Goal: Task Accomplishment & Management: Manage account settings

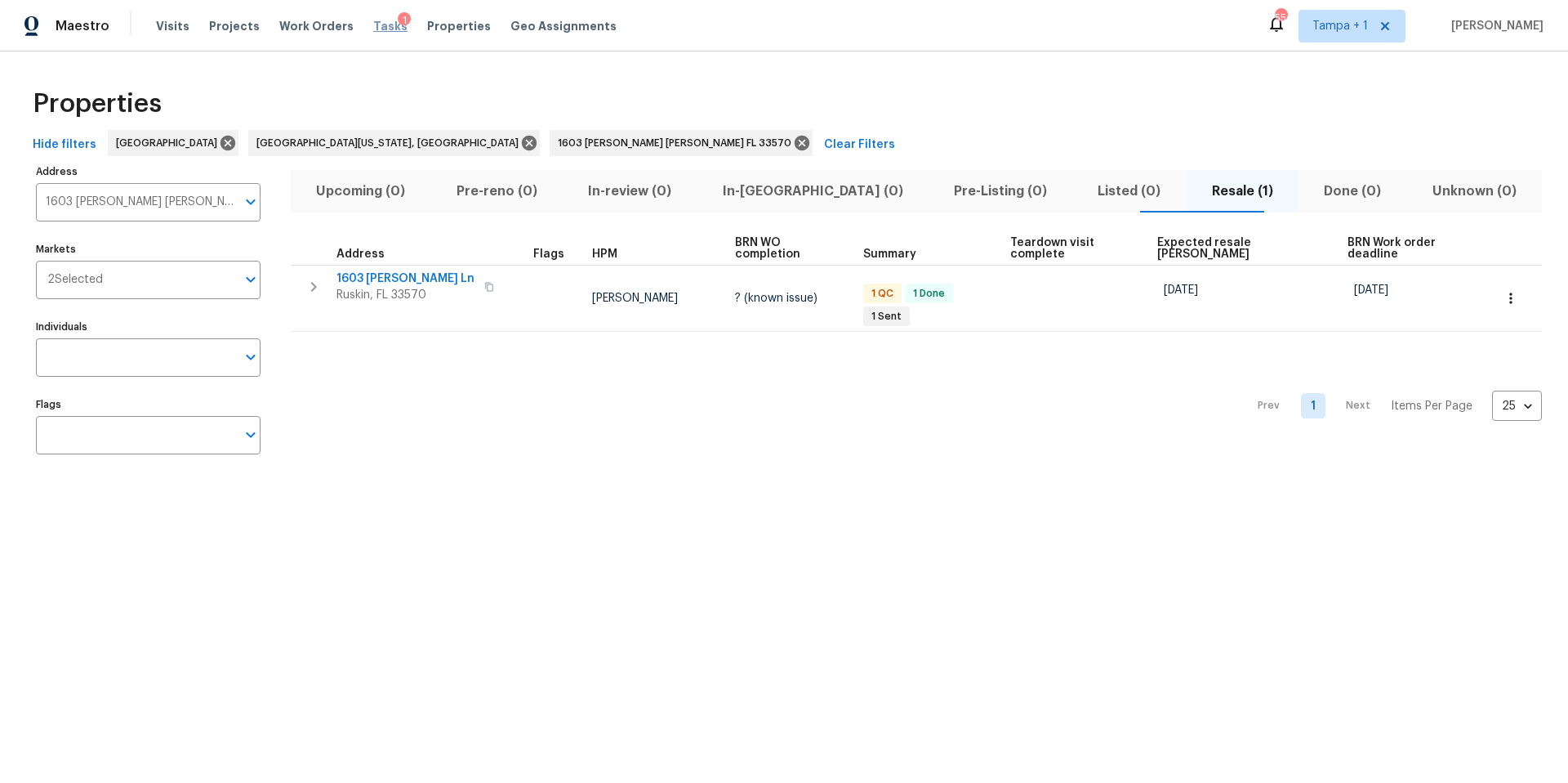
click at [374, 29] on span "Tasks" at bounding box center [391, 26] width 34 height 11
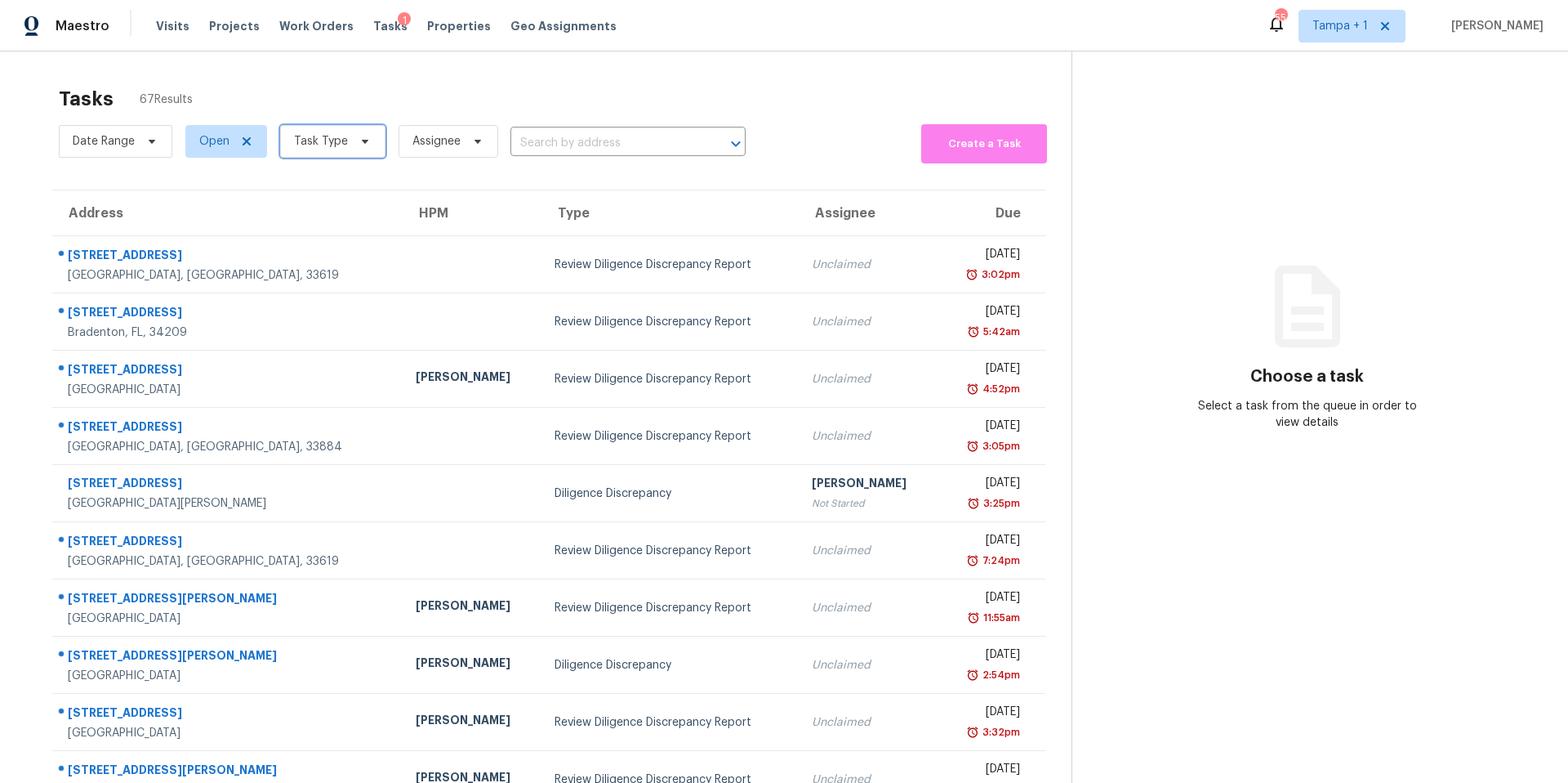
click at [312, 139] on span "Task Type" at bounding box center [320, 141] width 54 height 16
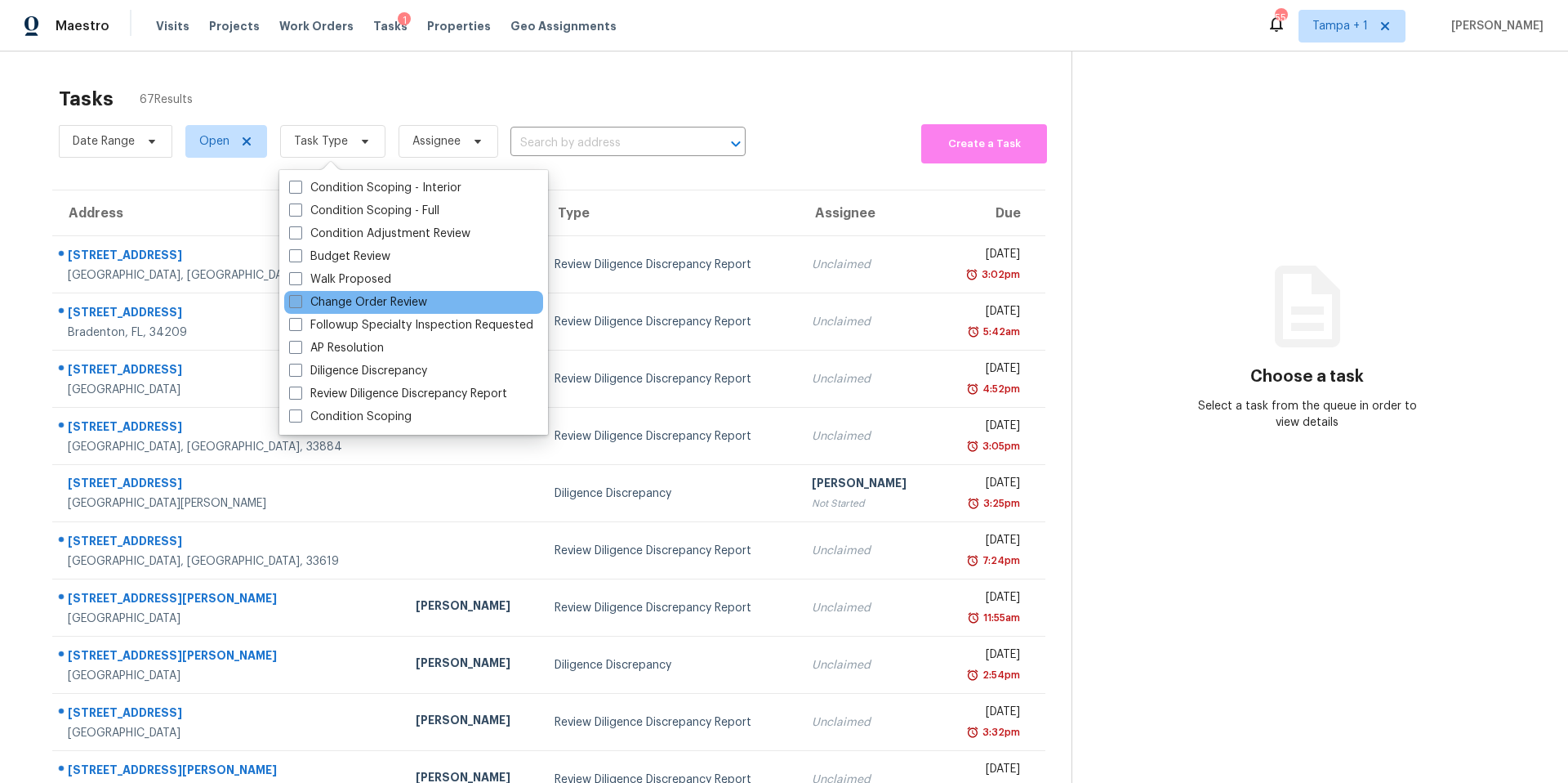
click at [327, 303] on label "Change Order Review" at bounding box center [358, 302] width 138 height 16
click at [300, 303] on input "Change Order Review" at bounding box center [294, 299] width 10 height 10
checkbox input "true"
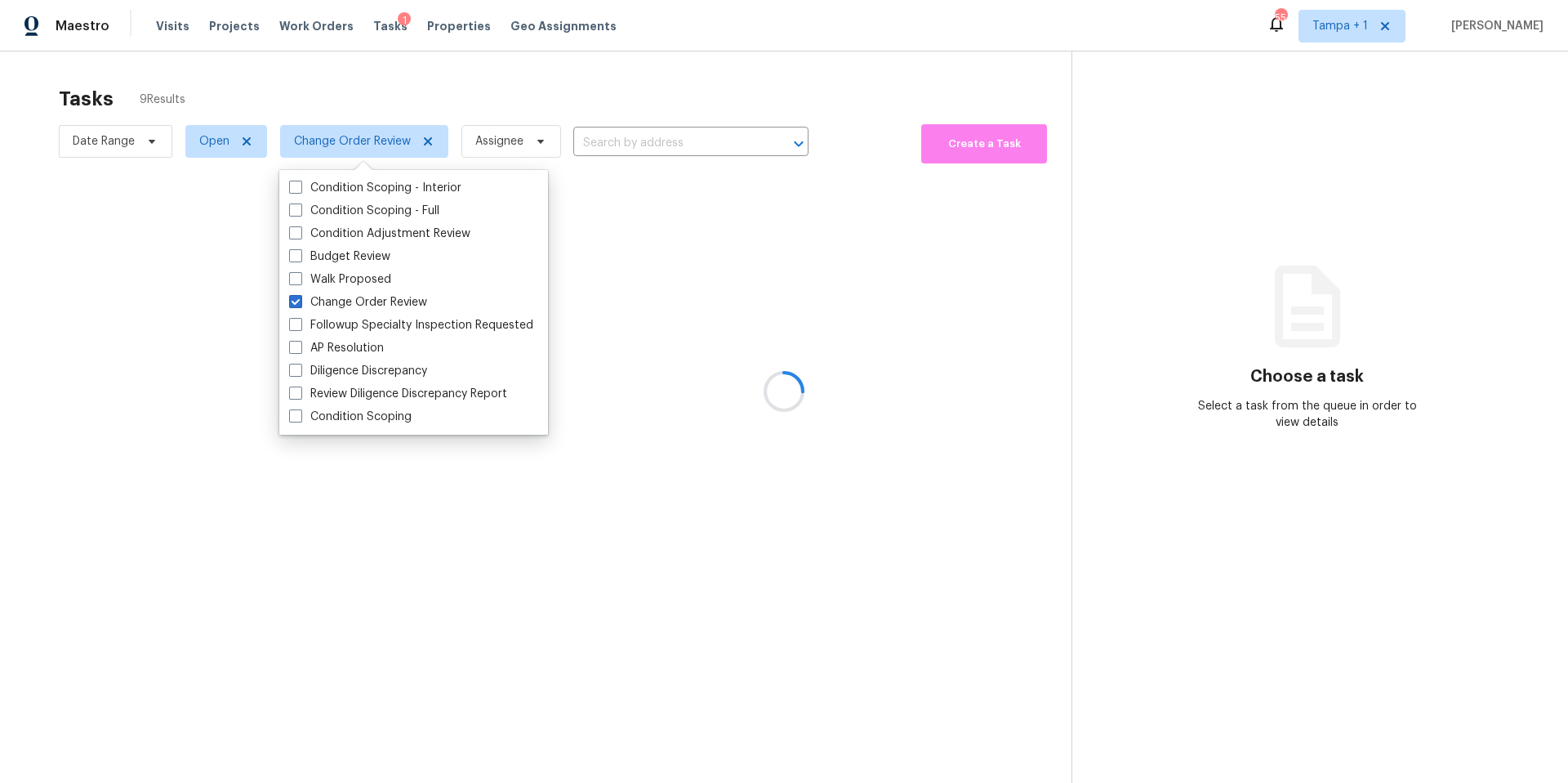
click at [519, 88] on div at bounding box center [784, 391] width 1568 height 783
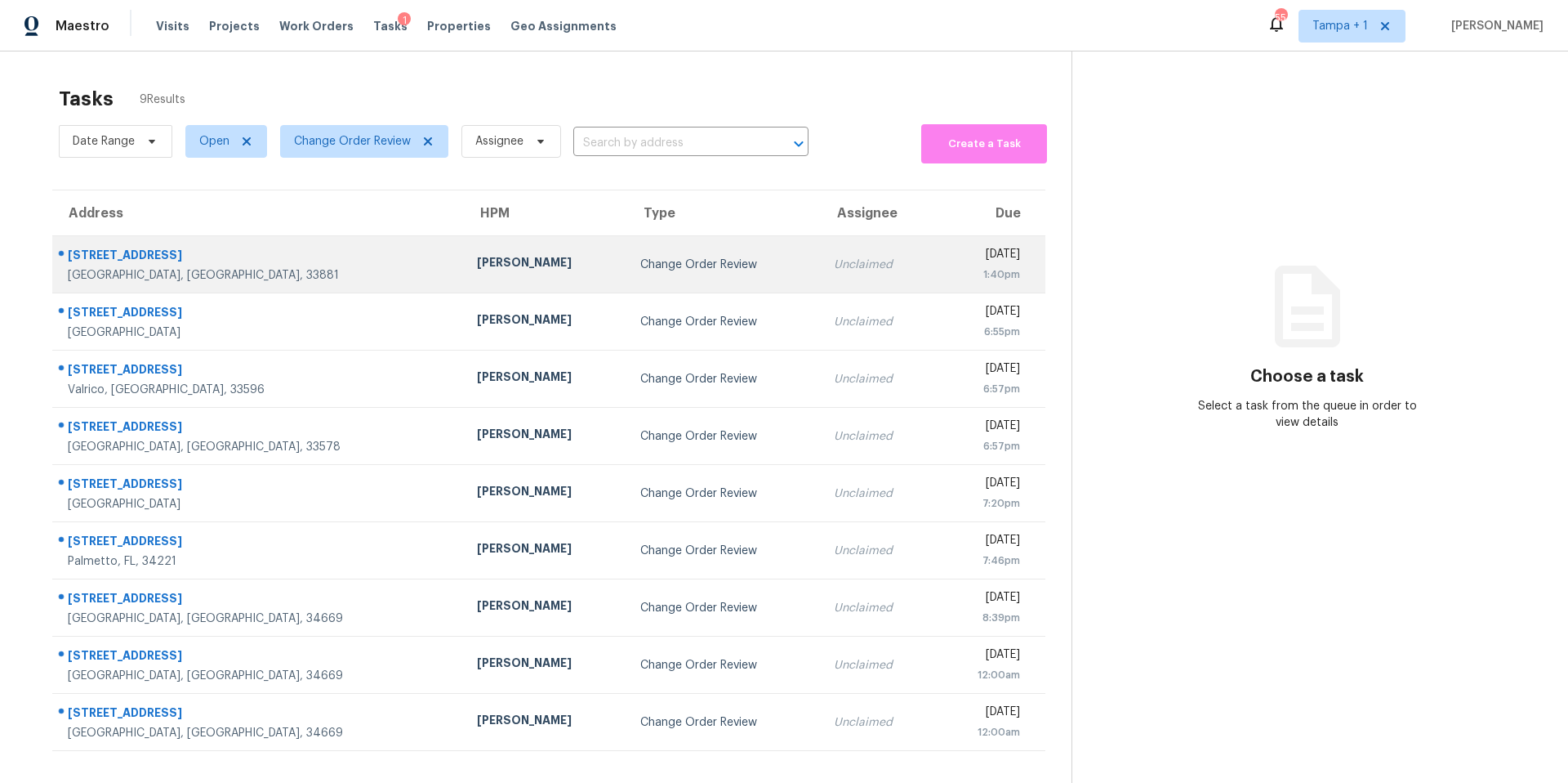
click at [477, 271] on div "[PERSON_NAME]" at bounding box center [546, 264] width 137 height 20
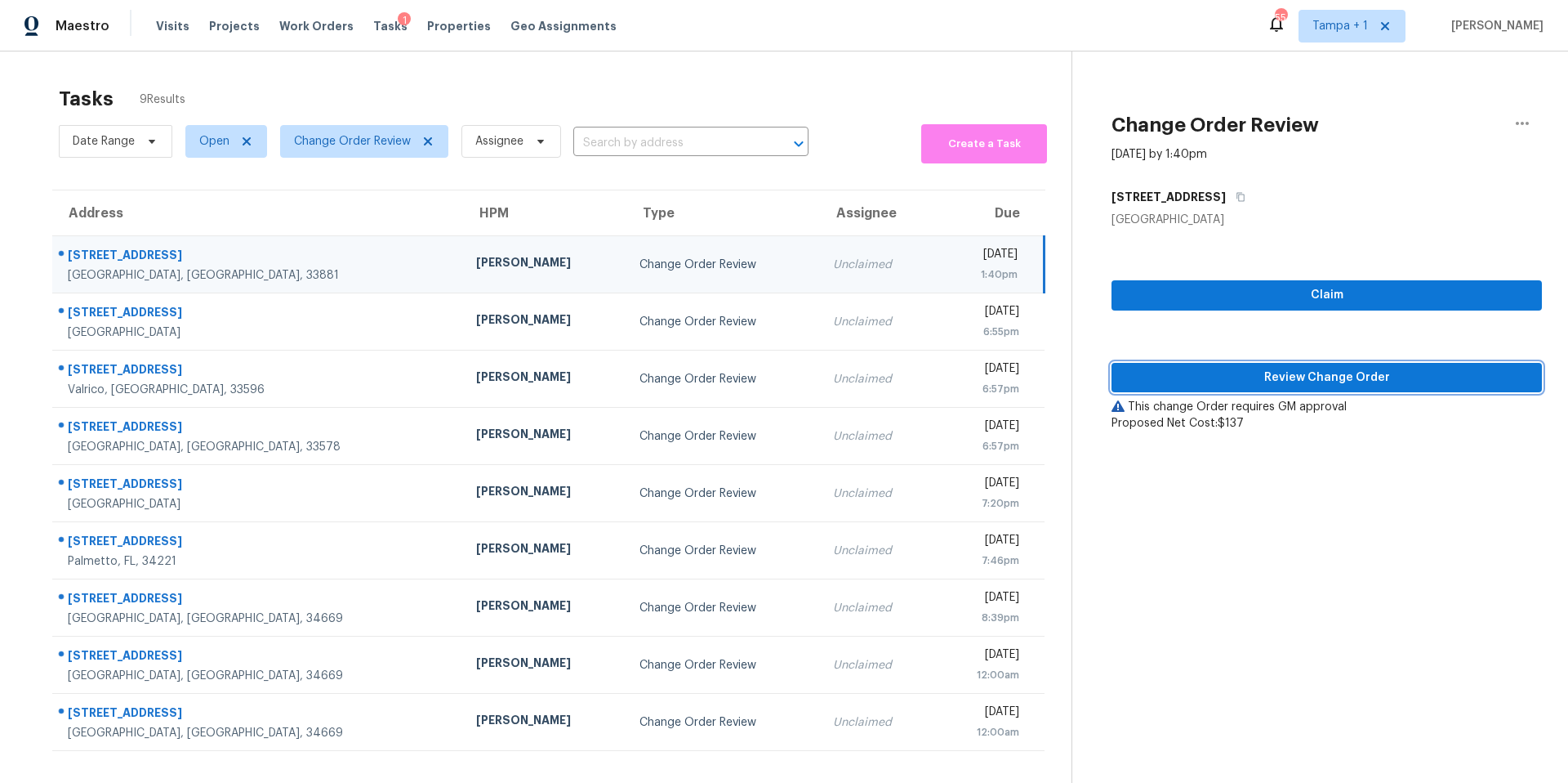
click at [1173, 365] on button "Review Change Order" at bounding box center [1326, 378] width 431 height 30
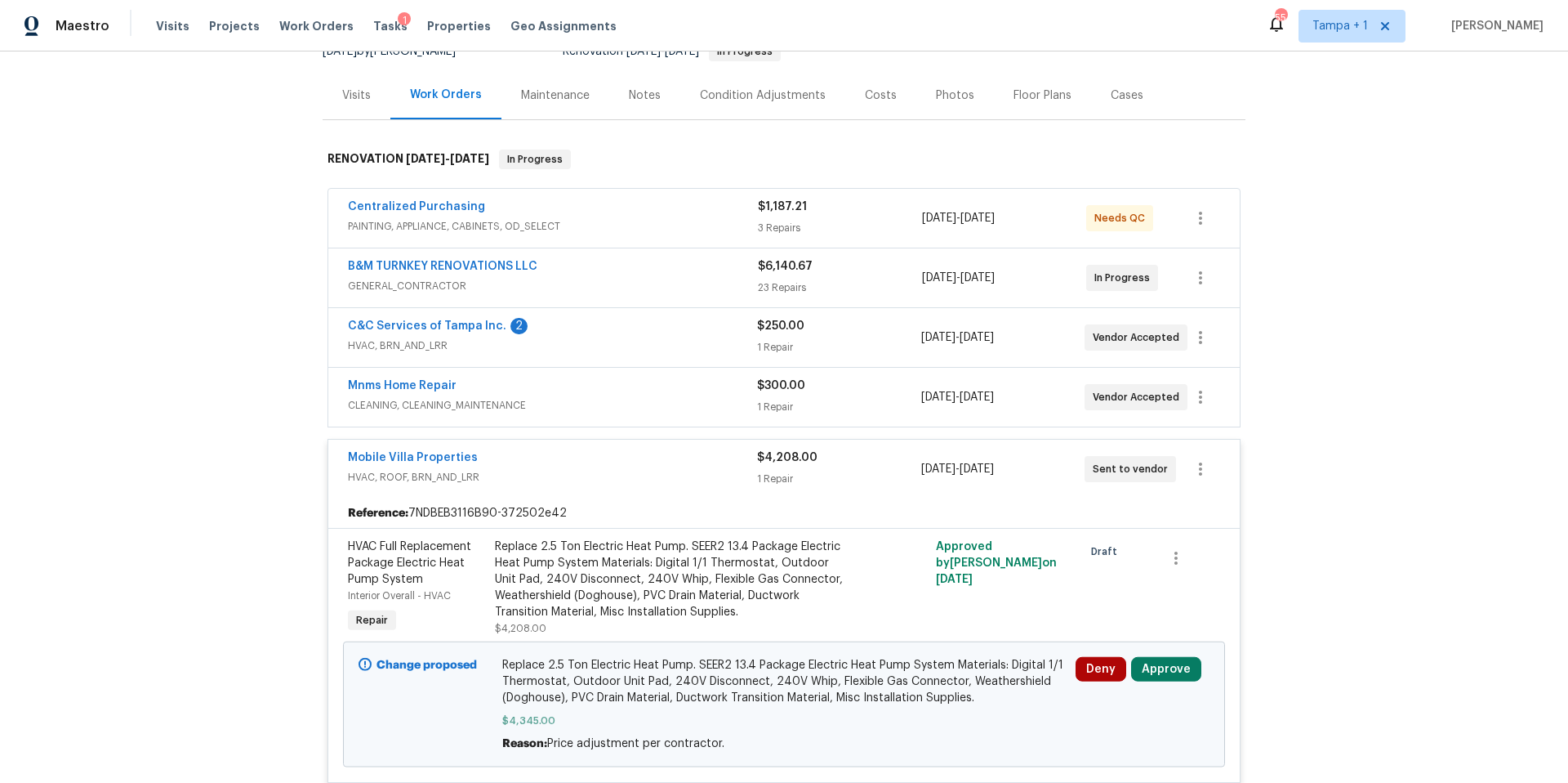
scroll to position [358, 0]
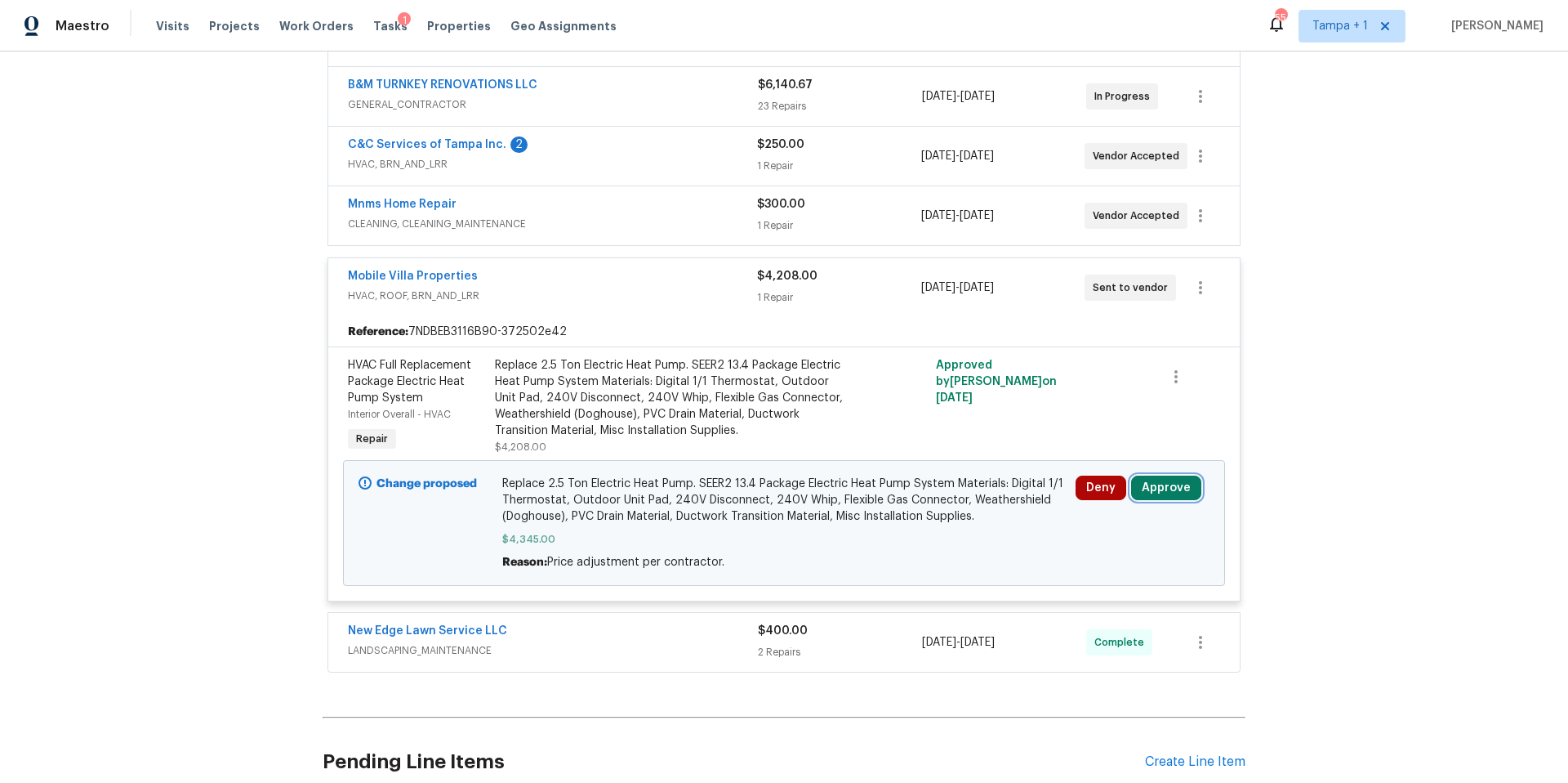
click at [1163, 500] on button "Approve" at bounding box center [1167, 488] width 70 height 25
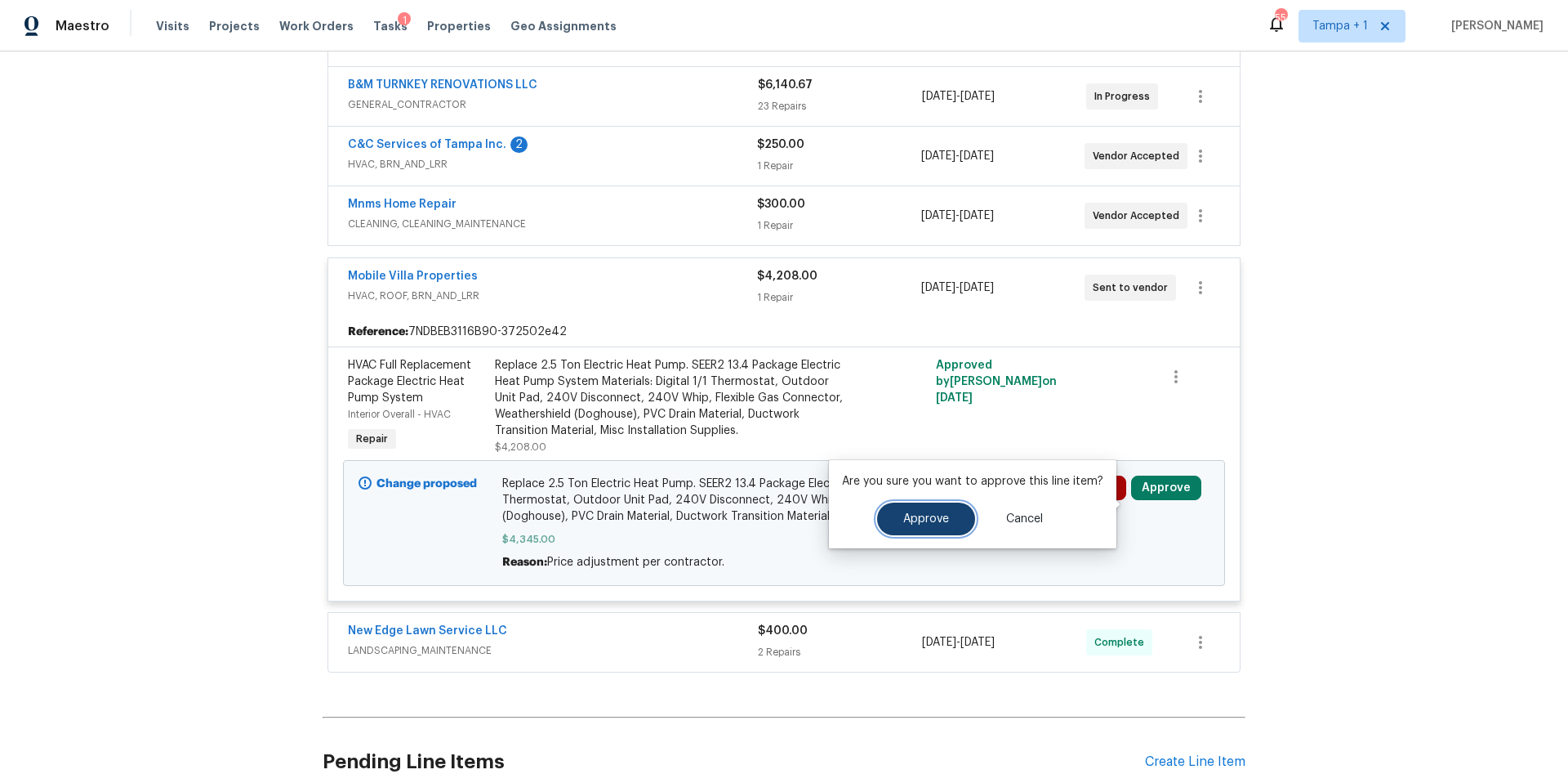
click at [920, 511] on button "Approve" at bounding box center [925, 519] width 98 height 32
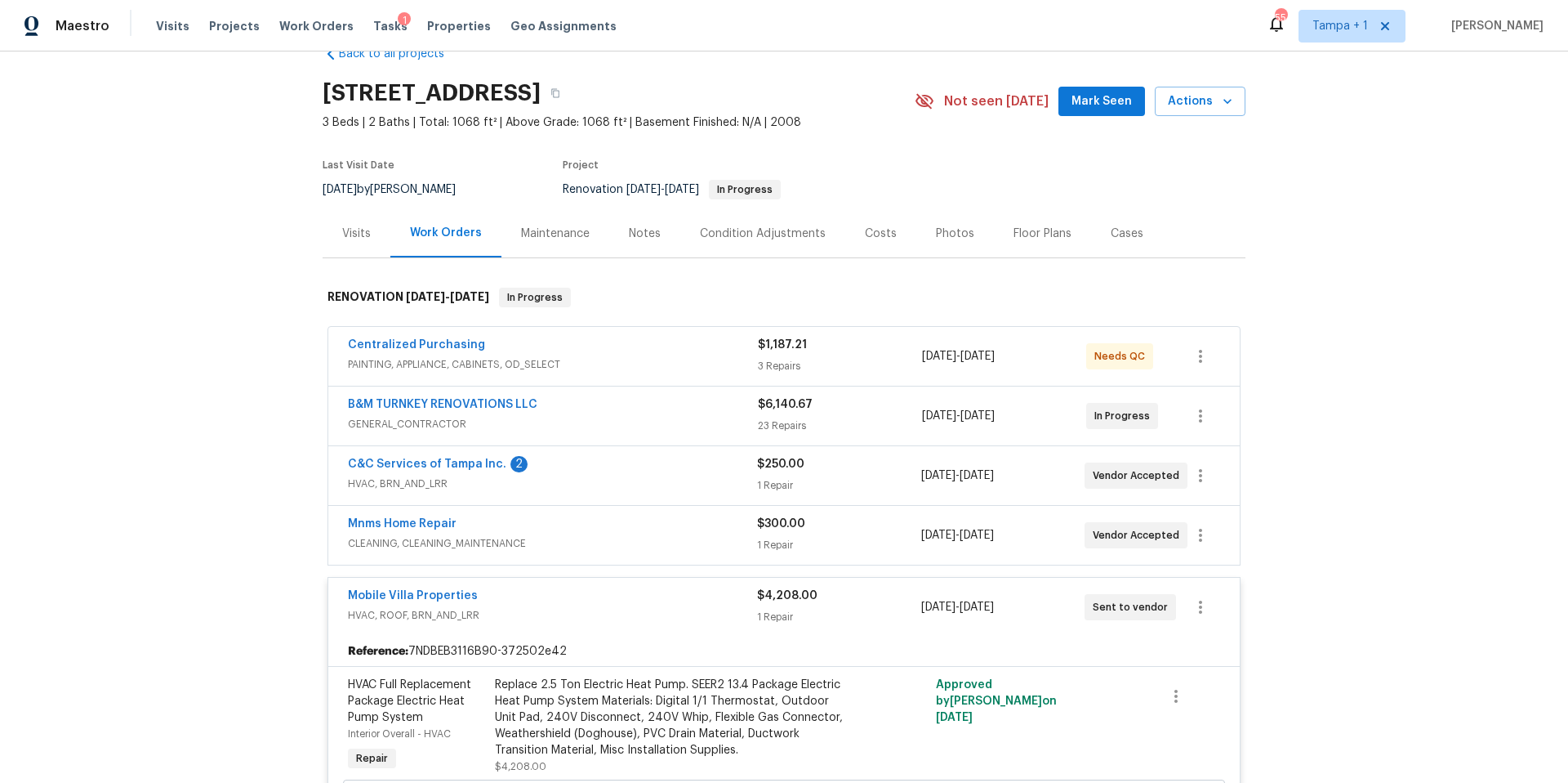
scroll to position [0, 0]
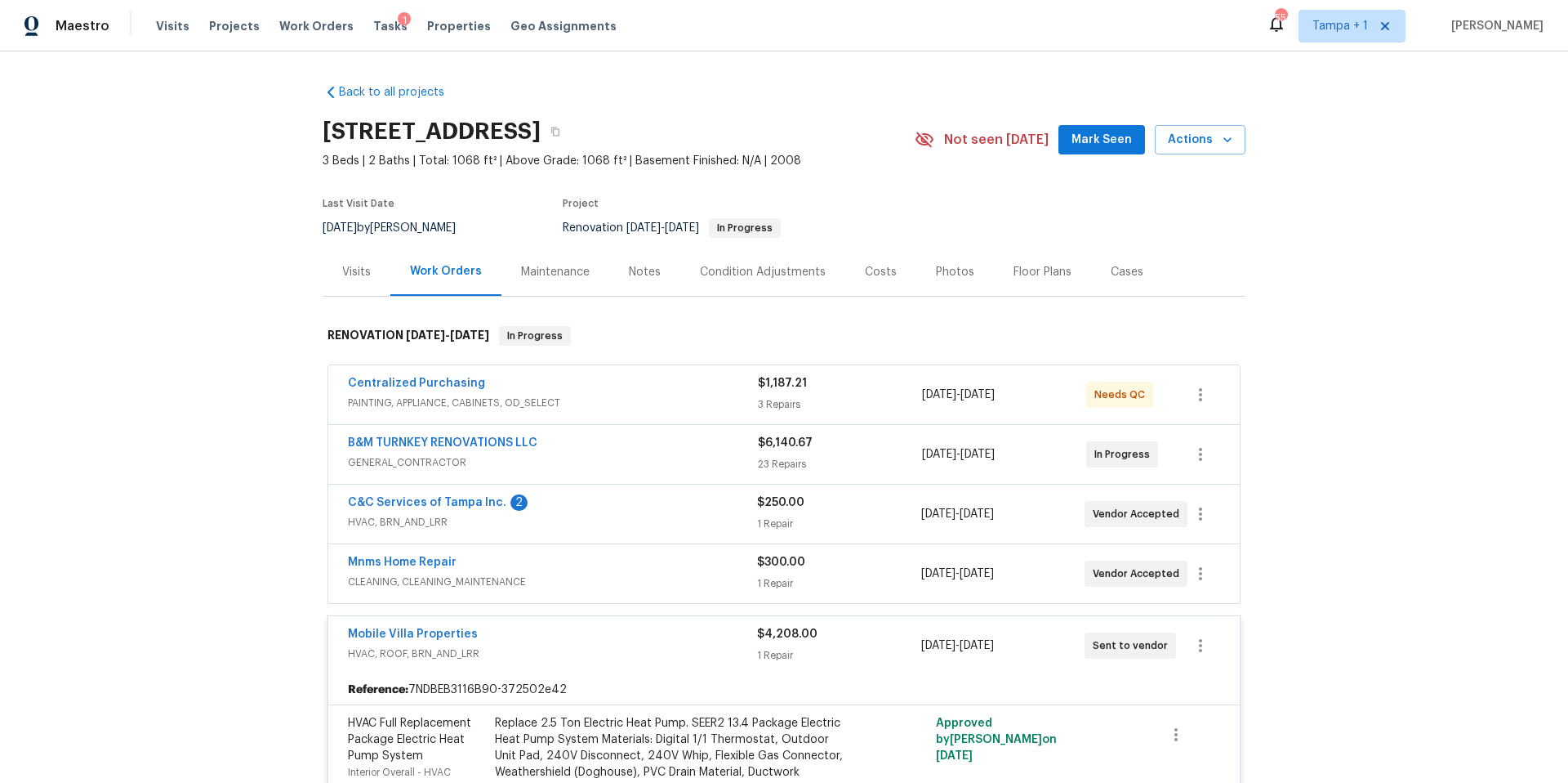
click at [853, 296] on div "Costs" at bounding box center [881, 271] width 71 height 49
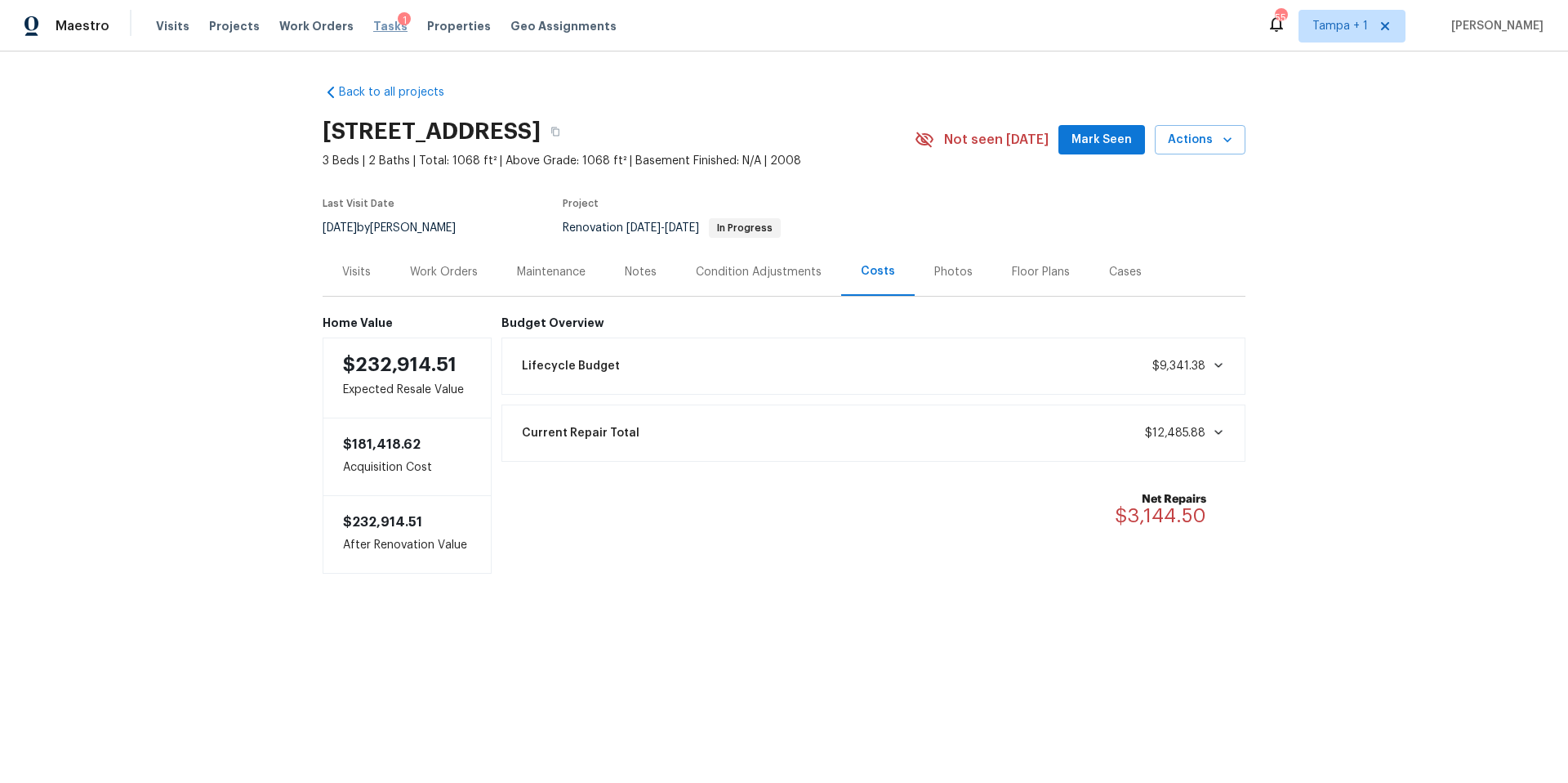
click at [374, 29] on span "Tasks" at bounding box center [391, 26] width 34 height 11
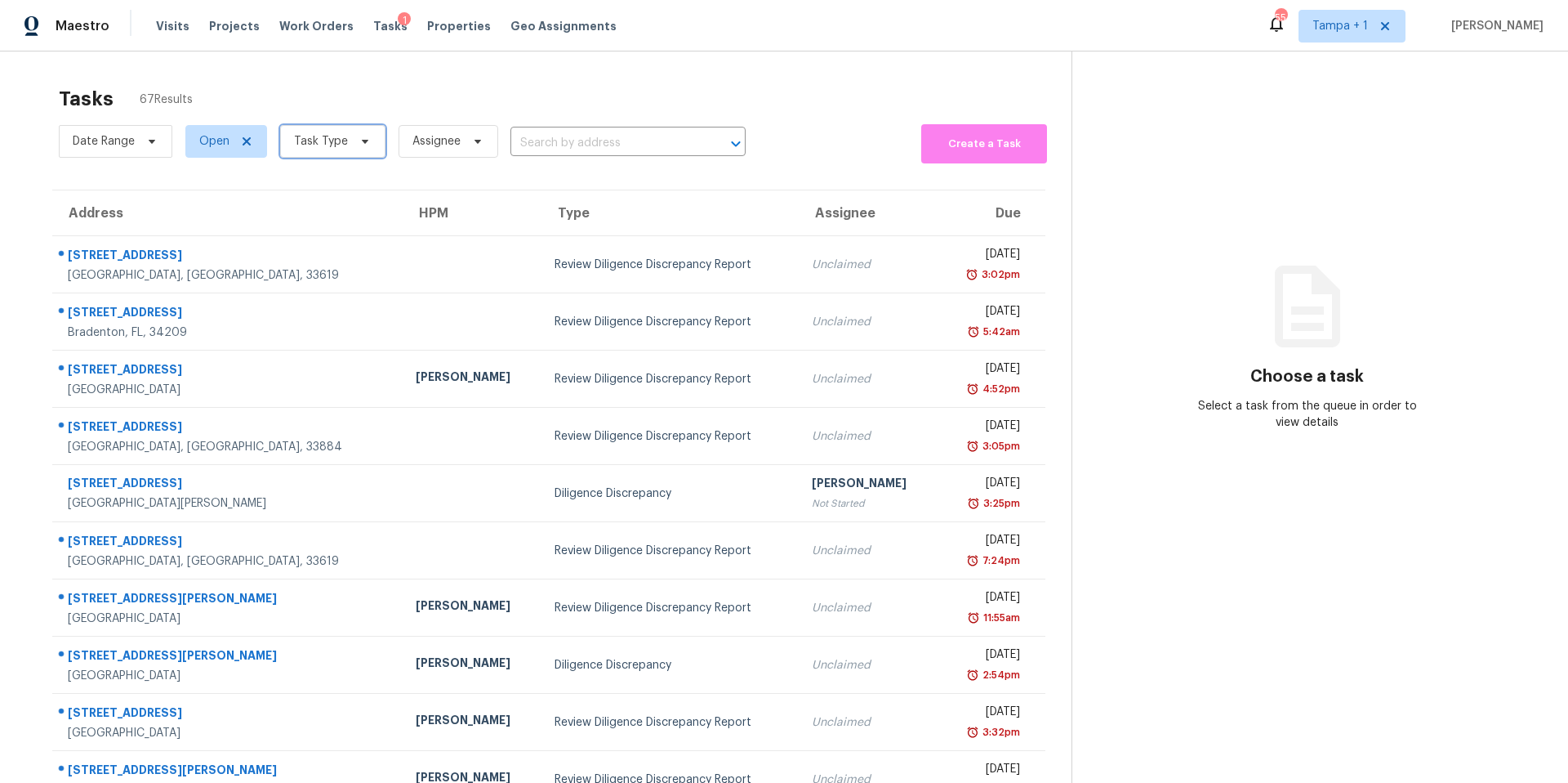
click at [341, 147] on span "Task Type" at bounding box center [320, 141] width 54 height 16
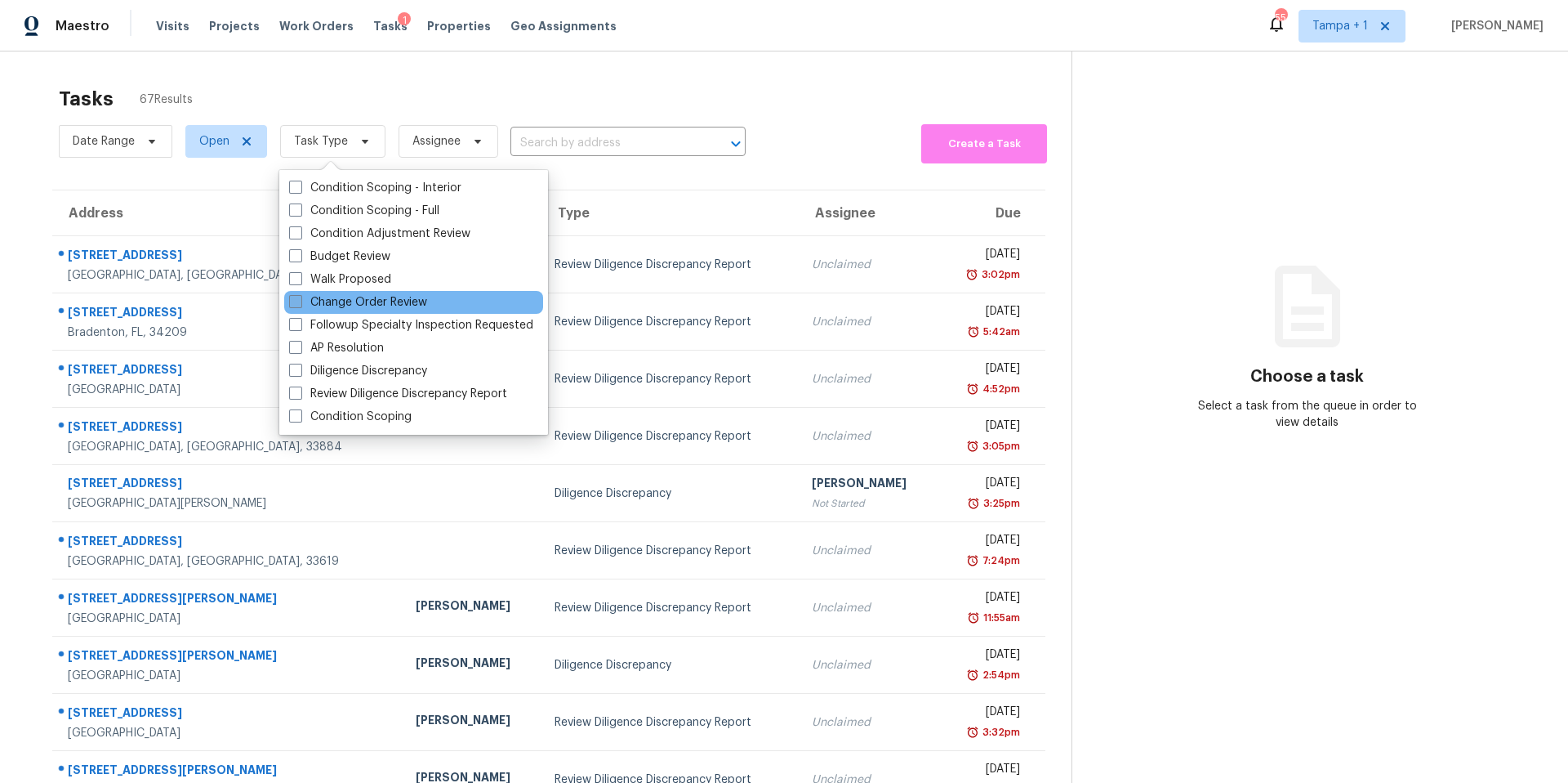
click at [369, 304] on label "Change Order Review" at bounding box center [358, 302] width 138 height 16
click at [300, 304] on input "Change Order Review" at bounding box center [294, 299] width 10 height 10
checkbox input "true"
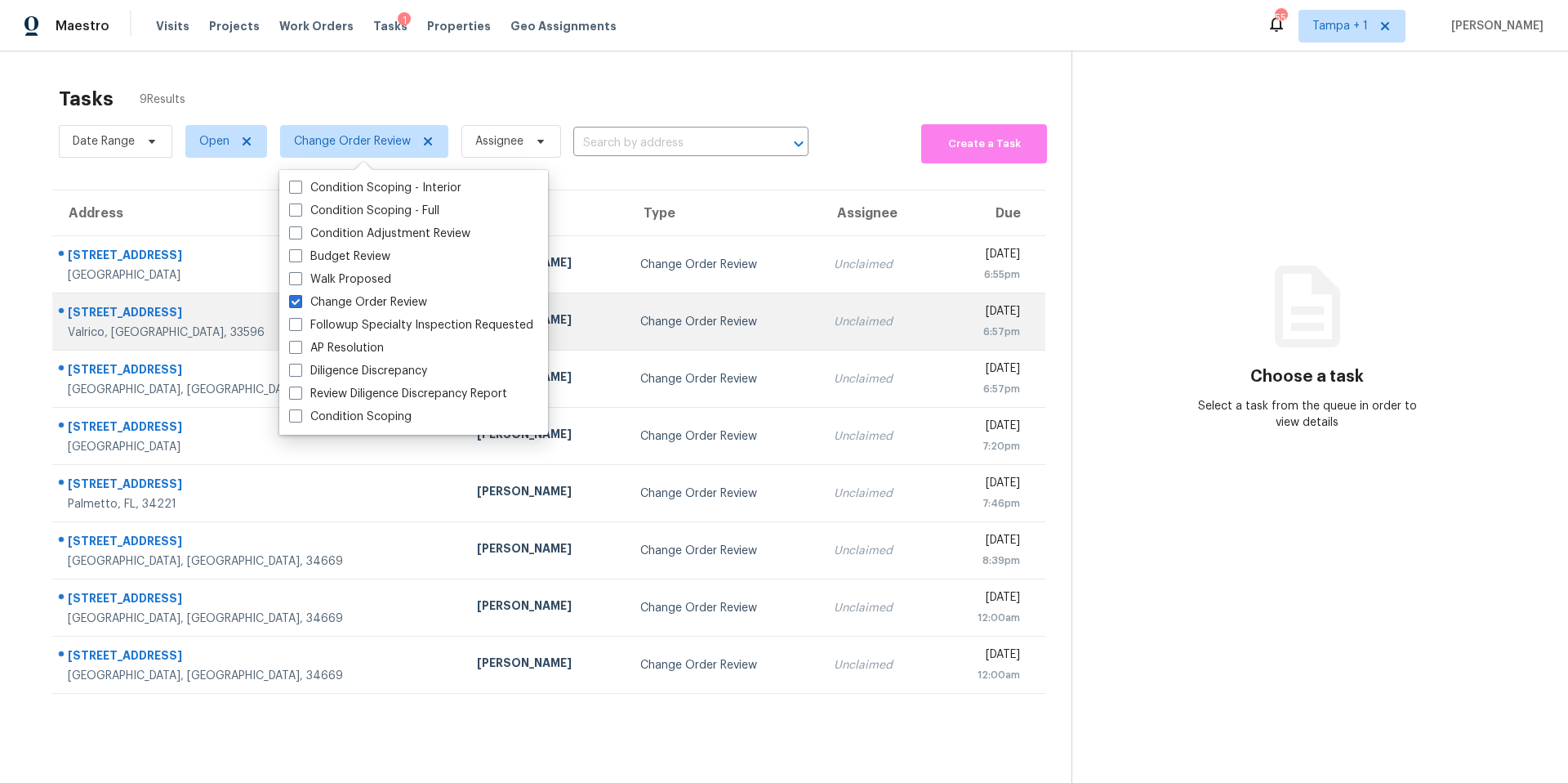
click at [685, 306] on td "Change Order Review" at bounding box center [725, 322] width 194 height 57
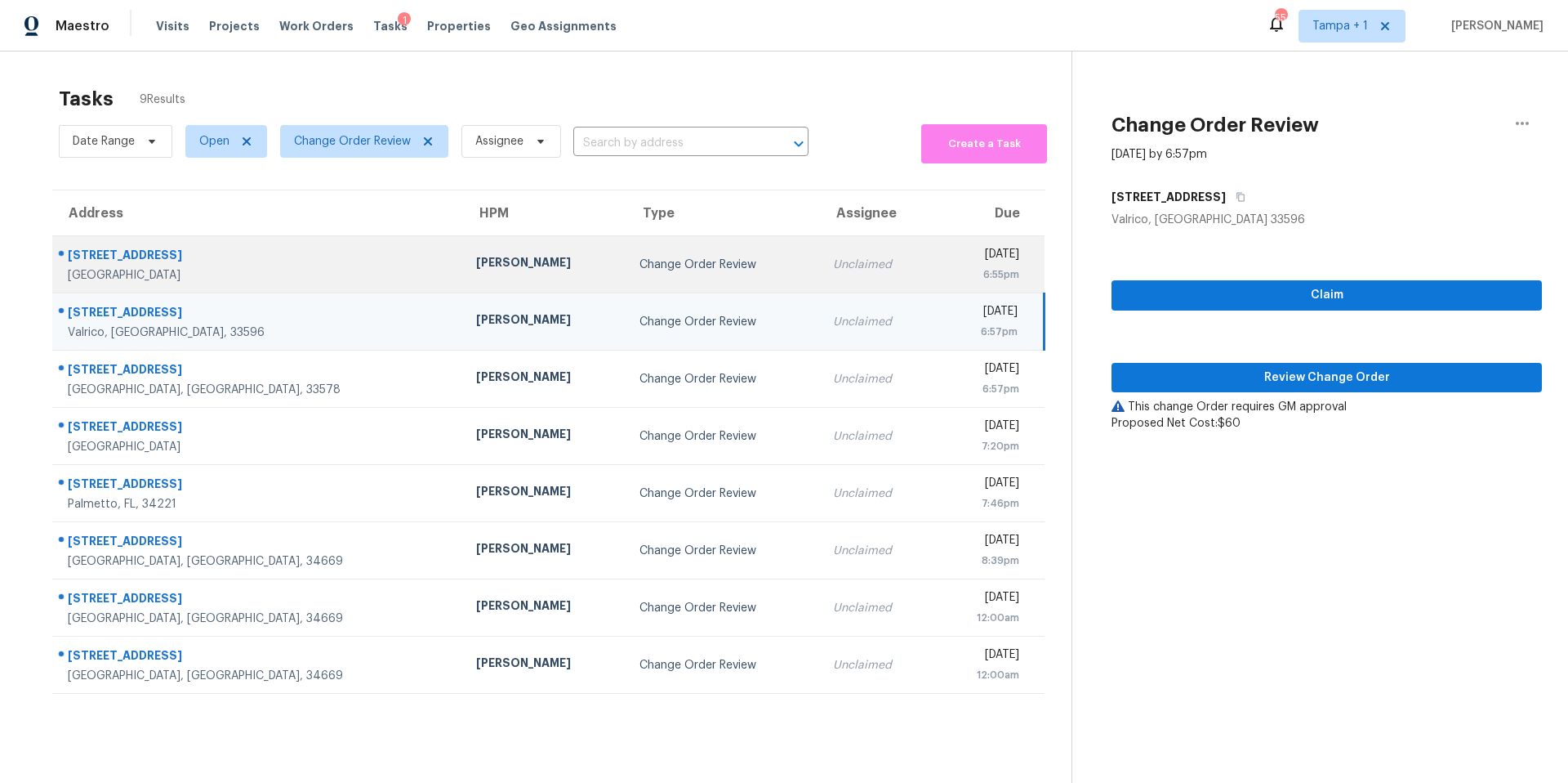
click at [476, 270] on div "Paul Springer" at bounding box center [545, 264] width 137 height 20
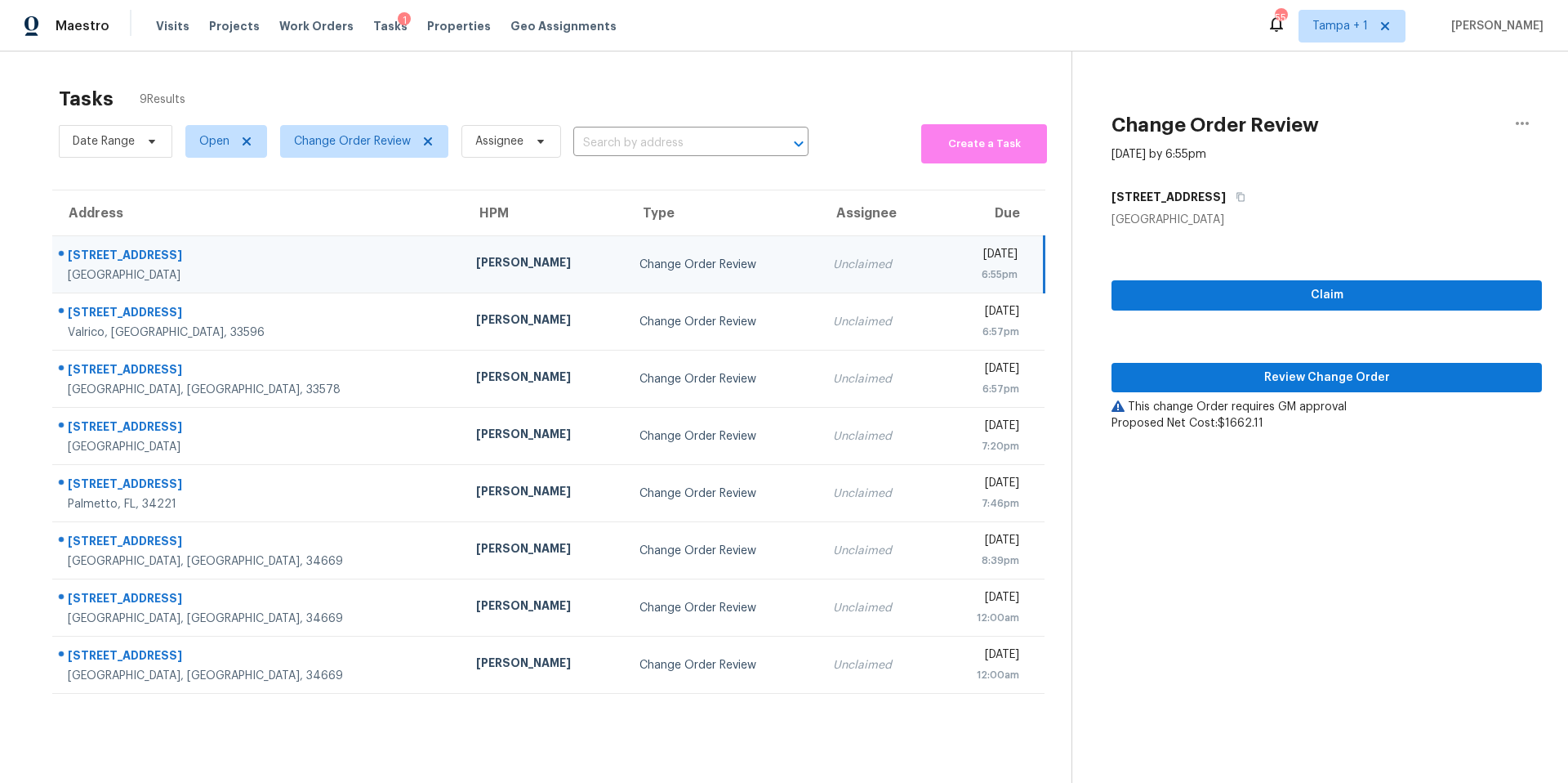
click at [1259, 350] on div "Claim Review Change Order This change Order requires GM approval Proposed Net C…" at bounding box center [1326, 330] width 431 height 204
click at [1257, 363] on button "Review Change Order" at bounding box center [1326, 378] width 431 height 30
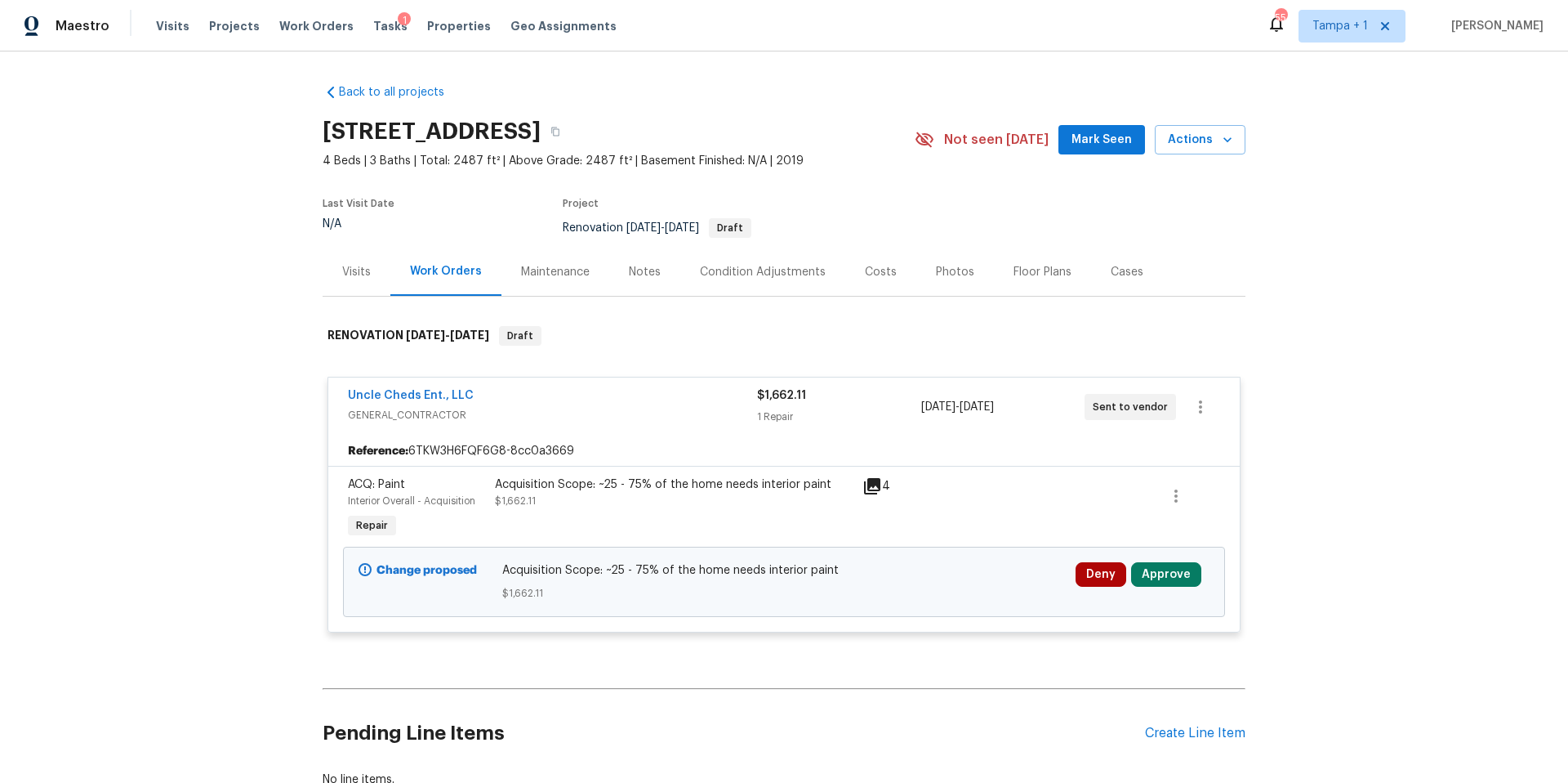
click at [1162, 588] on div "Deny Approve" at bounding box center [1142, 582] width 144 height 49
click at [1159, 581] on button "Approve" at bounding box center [1167, 575] width 70 height 25
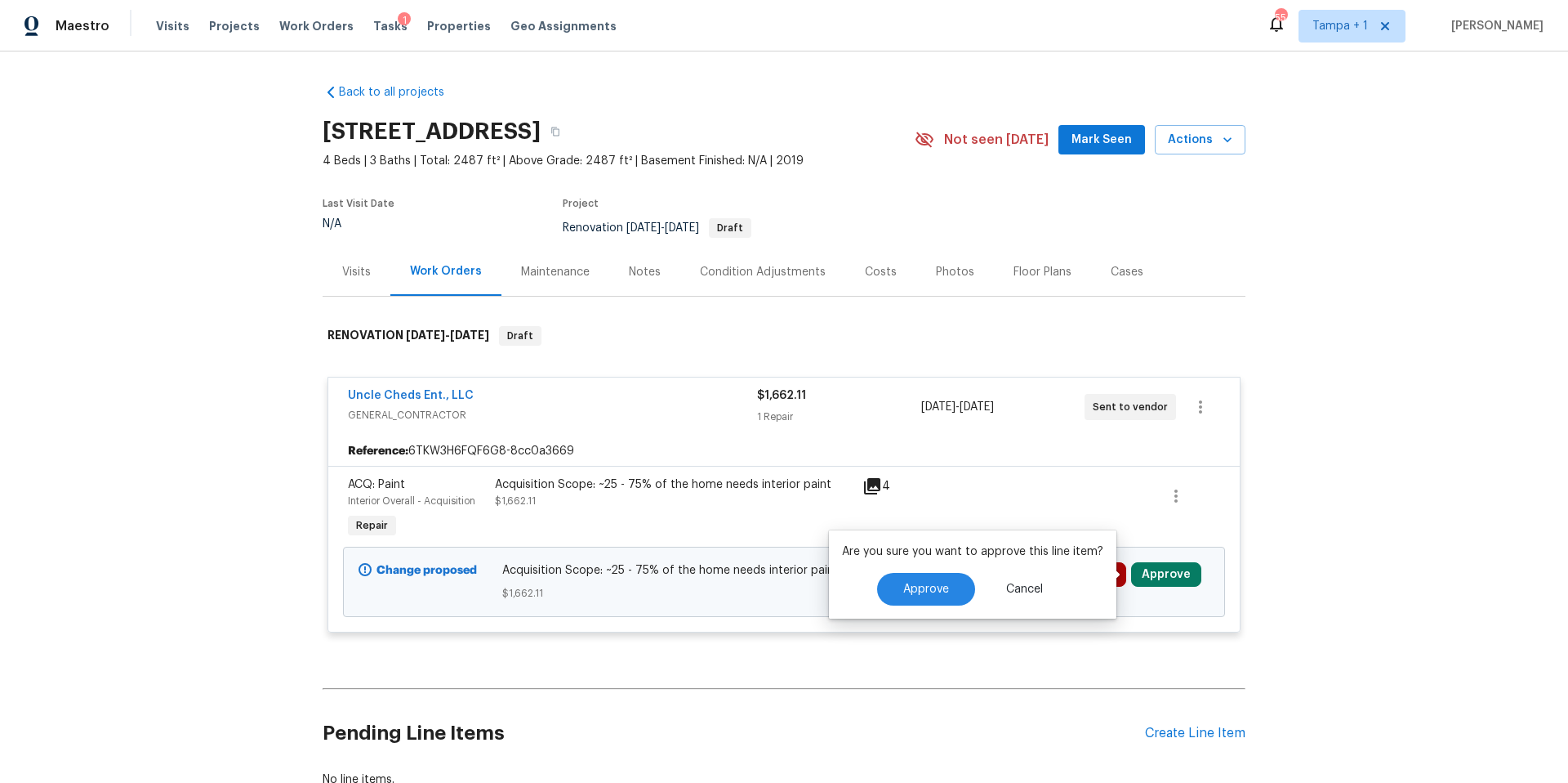
click at [863, 597] on div "Approve Cancel" at bounding box center [973, 589] width 261 height 32
click at [892, 589] on button "Approve" at bounding box center [925, 589] width 98 height 32
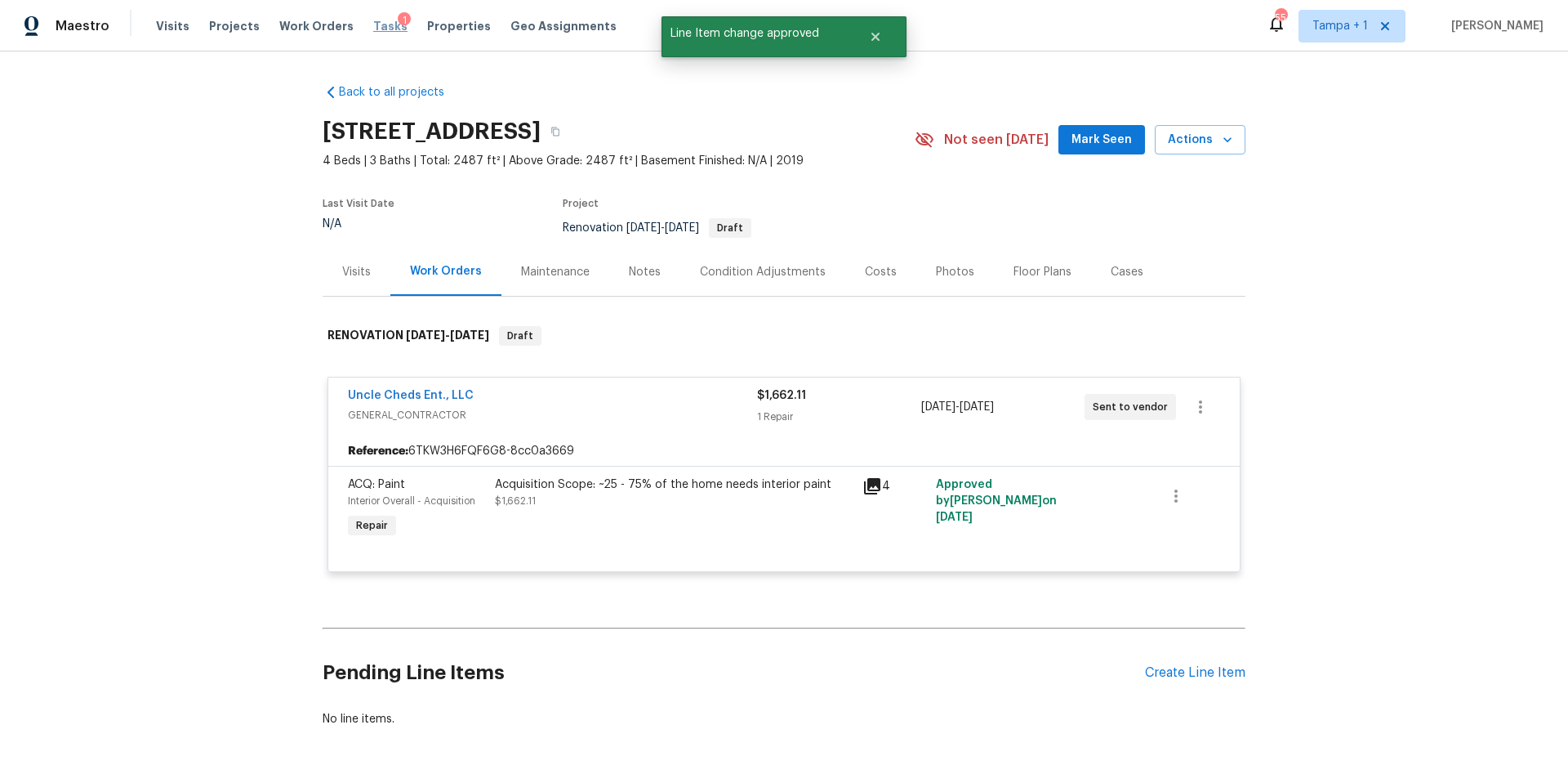
click at [374, 27] on span "Tasks" at bounding box center [391, 26] width 34 height 11
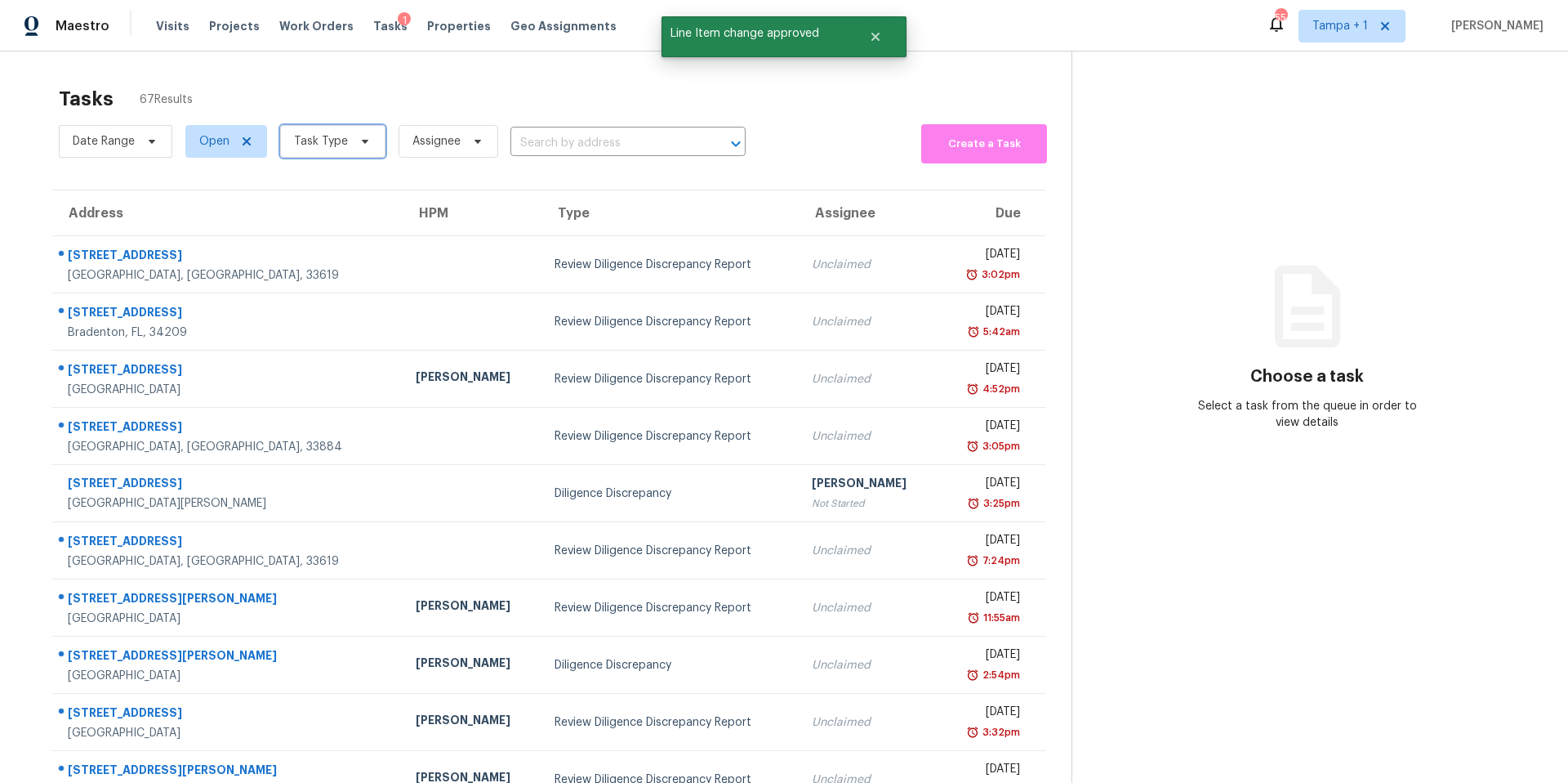
click at [309, 147] on span "Task Type" at bounding box center [320, 141] width 54 height 16
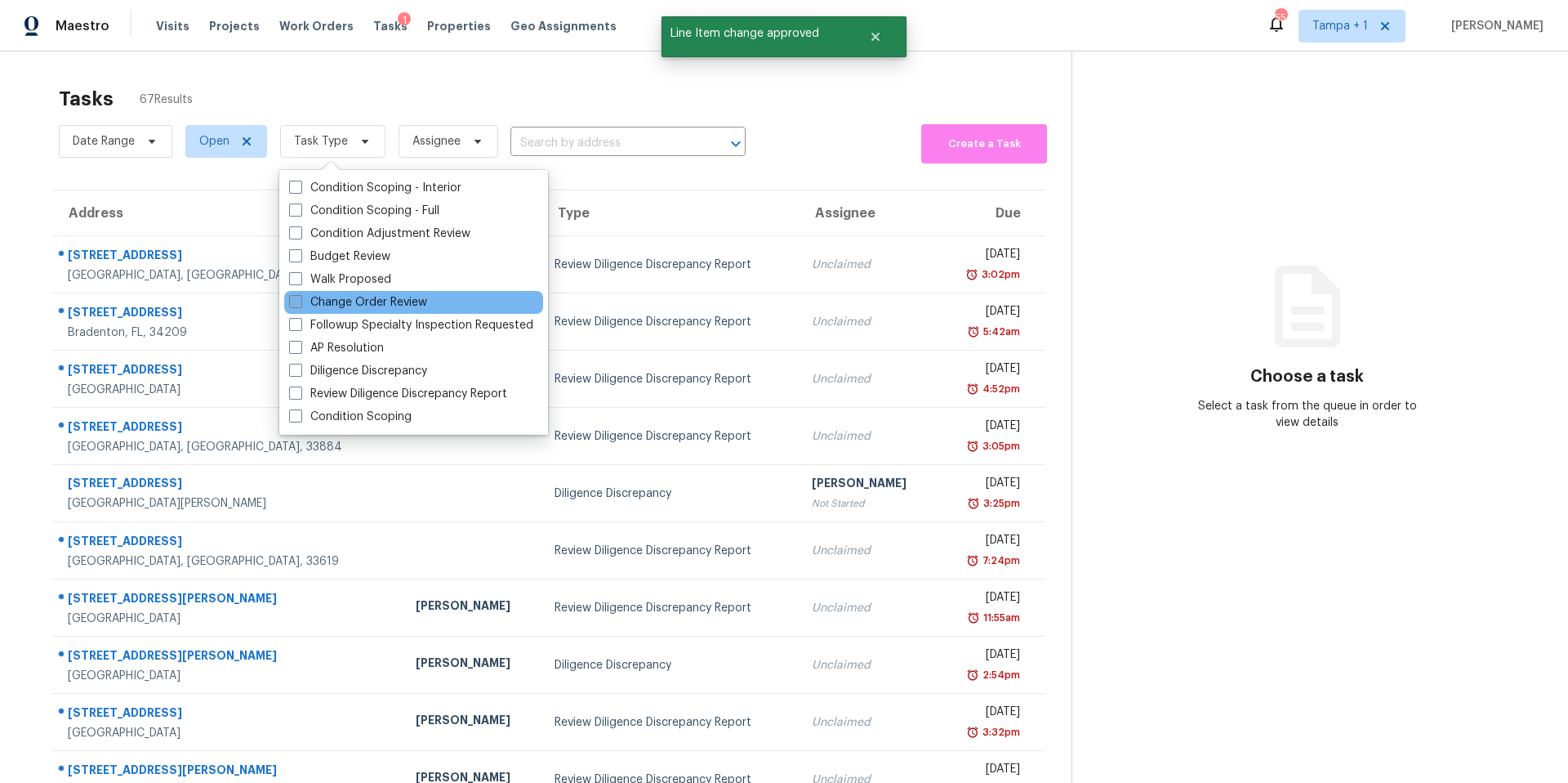
click at [304, 298] on label "Change Order Review" at bounding box center [358, 302] width 138 height 16
click at [300, 298] on input "Change Order Review" at bounding box center [294, 299] width 10 height 10
checkbox input "true"
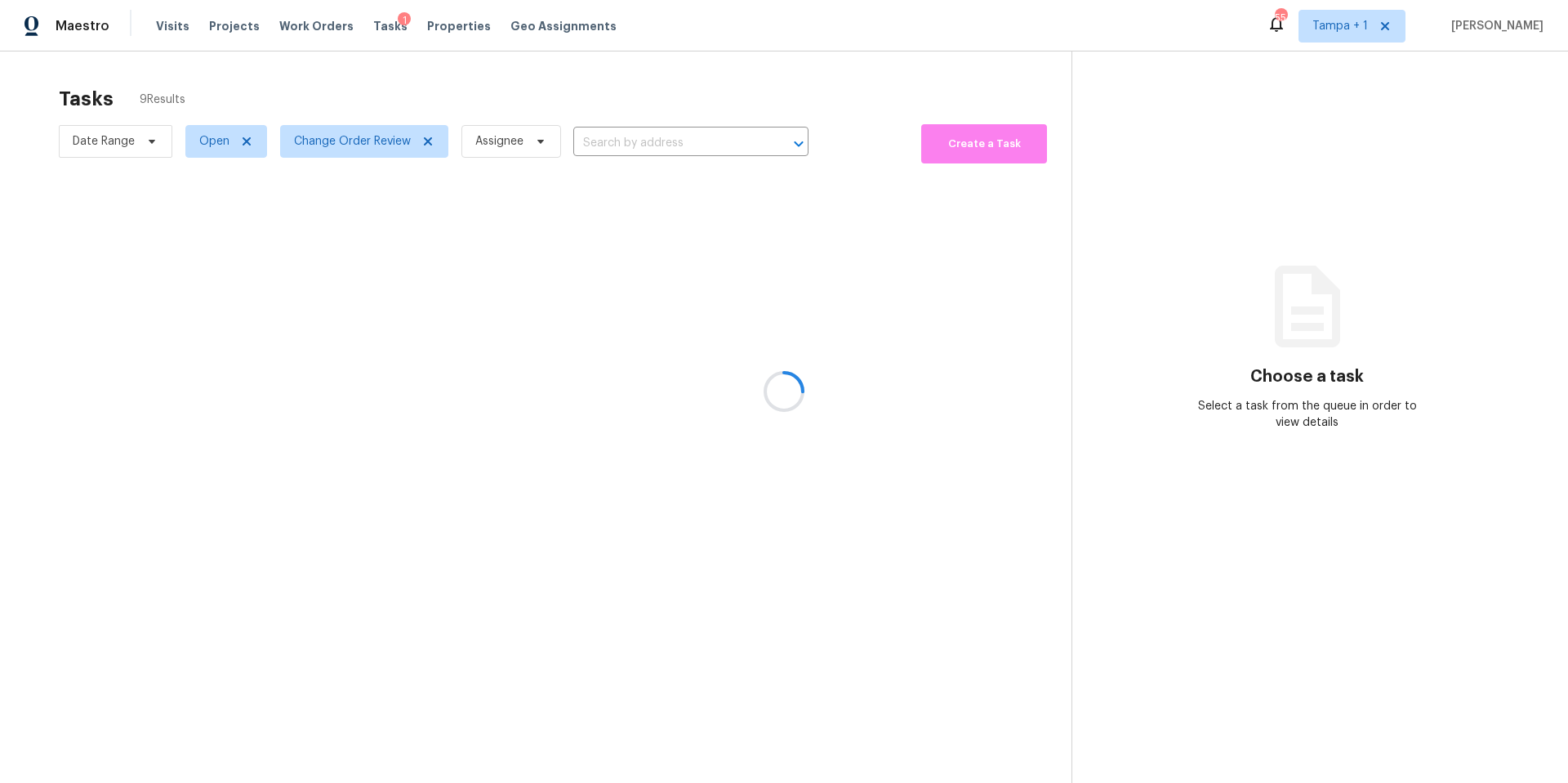
click at [461, 113] on div at bounding box center [784, 391] width 1568 height 783
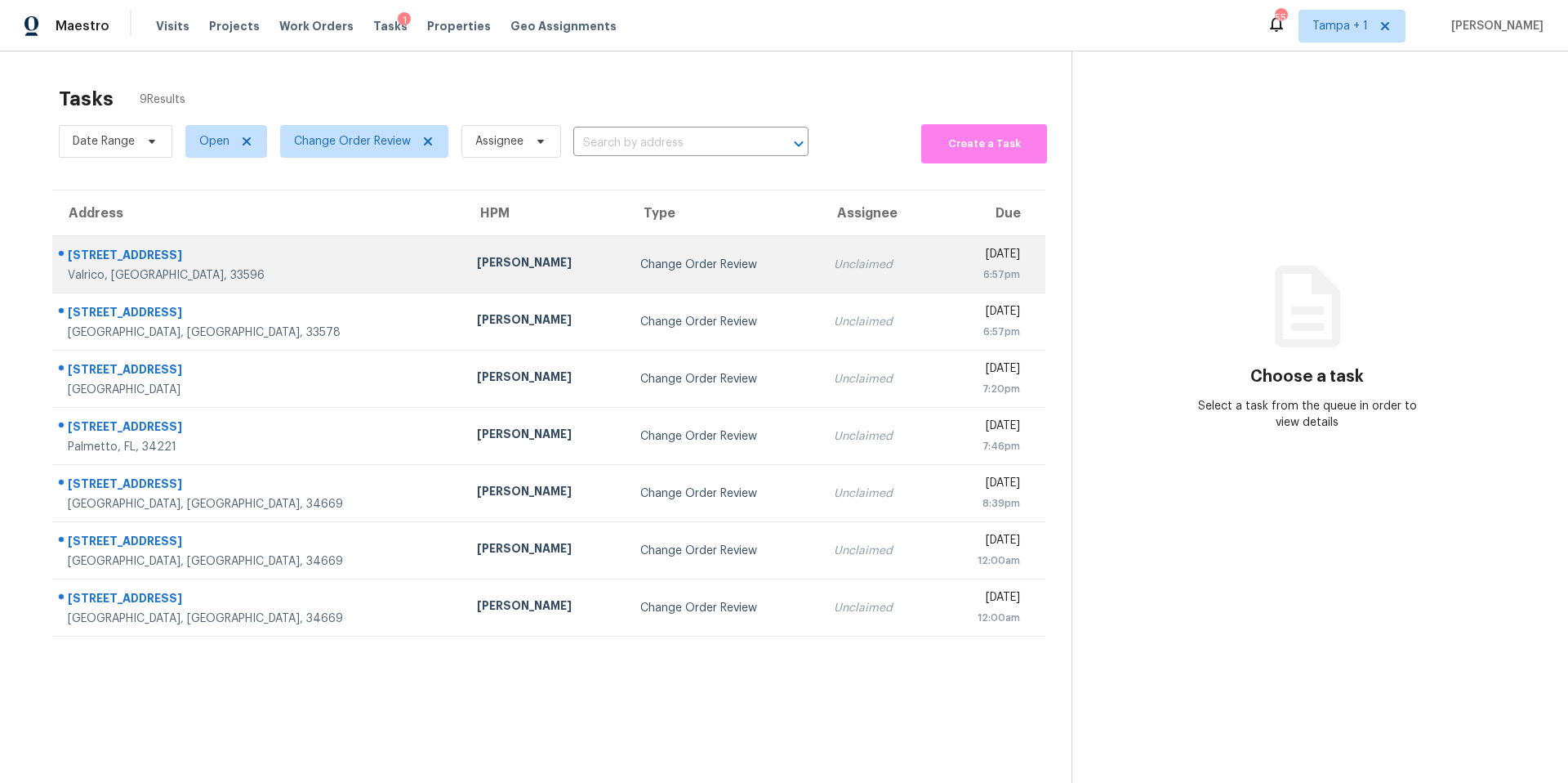
click at [477, 269] on div "Paul Springer" at bounding box center [546, 264] width 137 height 20
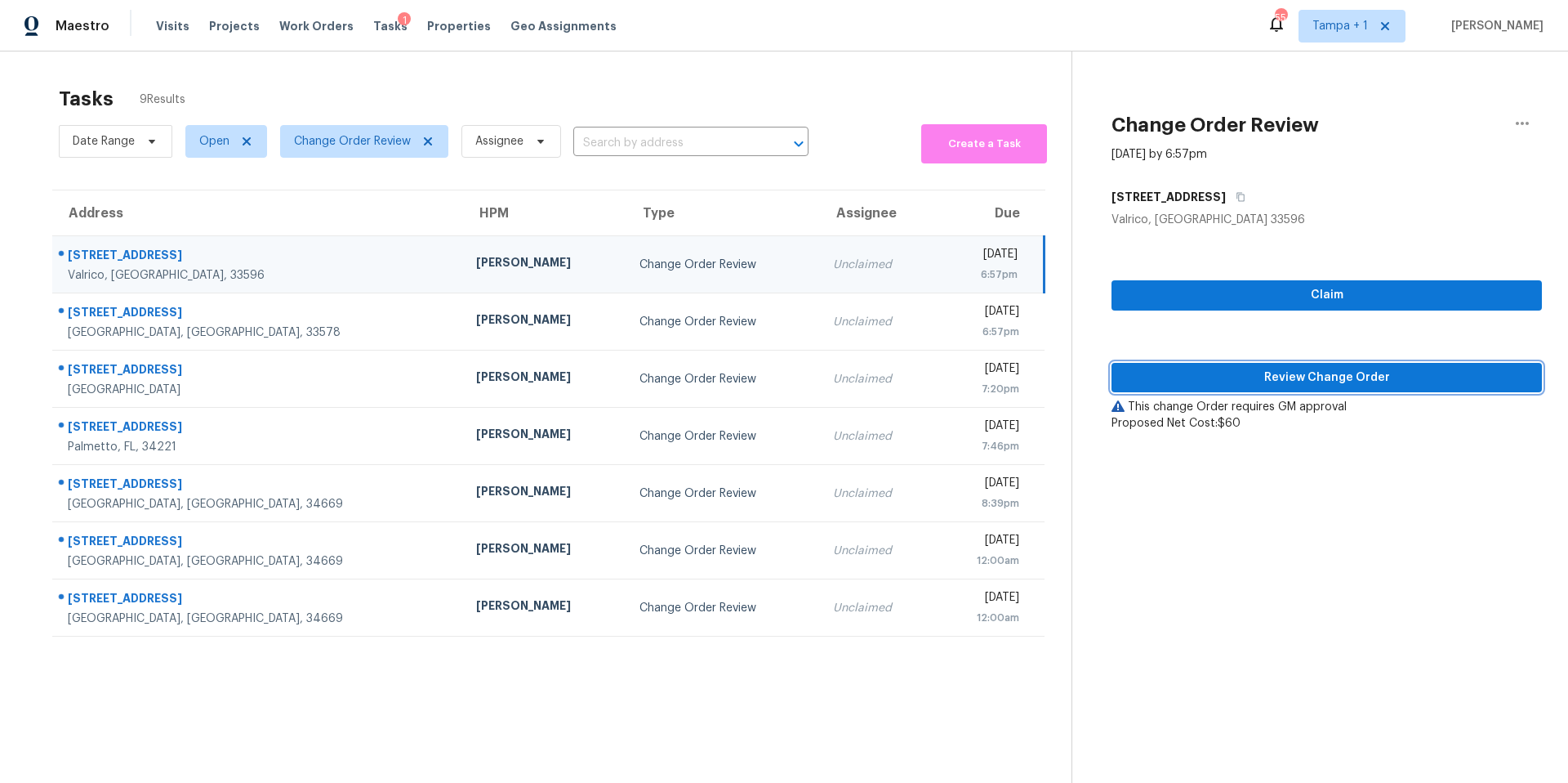
click at [1300, 374] on span "Review Change Order" at bounding box center [1326, 378] width 404 height 20
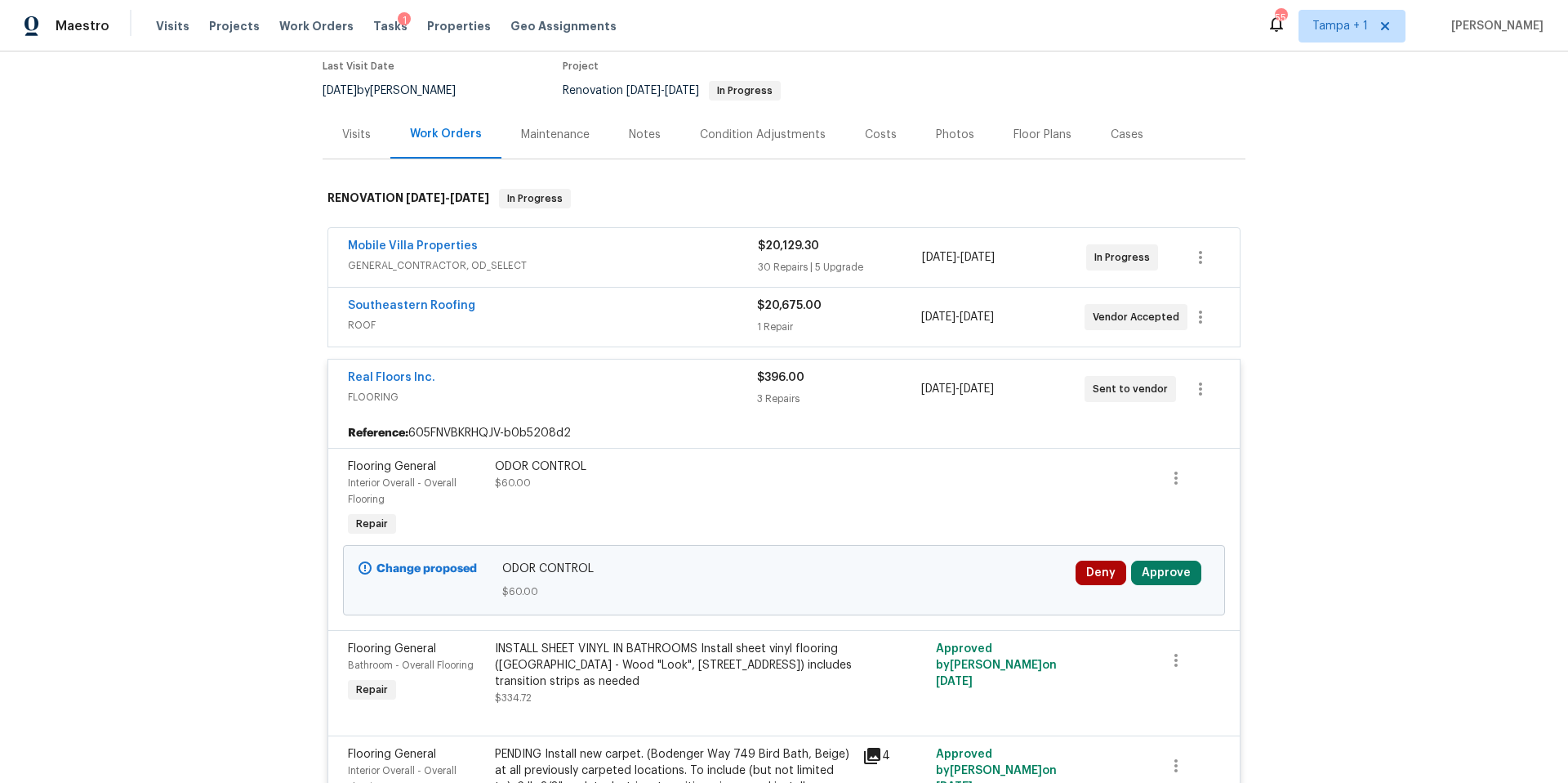
scroll to position [138, 0]
click at [1177, 578] on button "Approve" at bounding box center [1167, 572] width 70 height 25
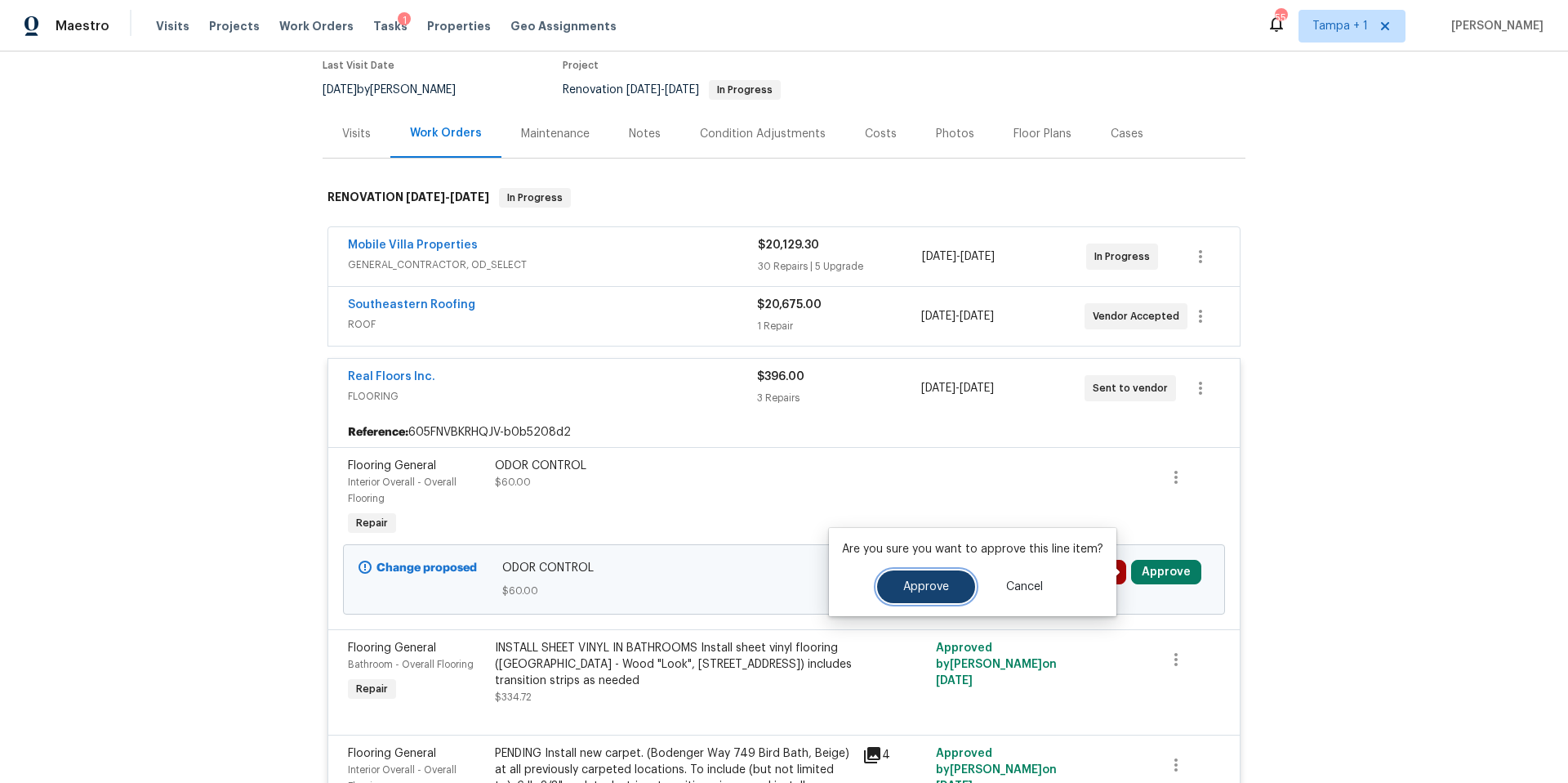
click at [912, 594] on button "Approve" at bounding box center [925, 587] width 98 height 32
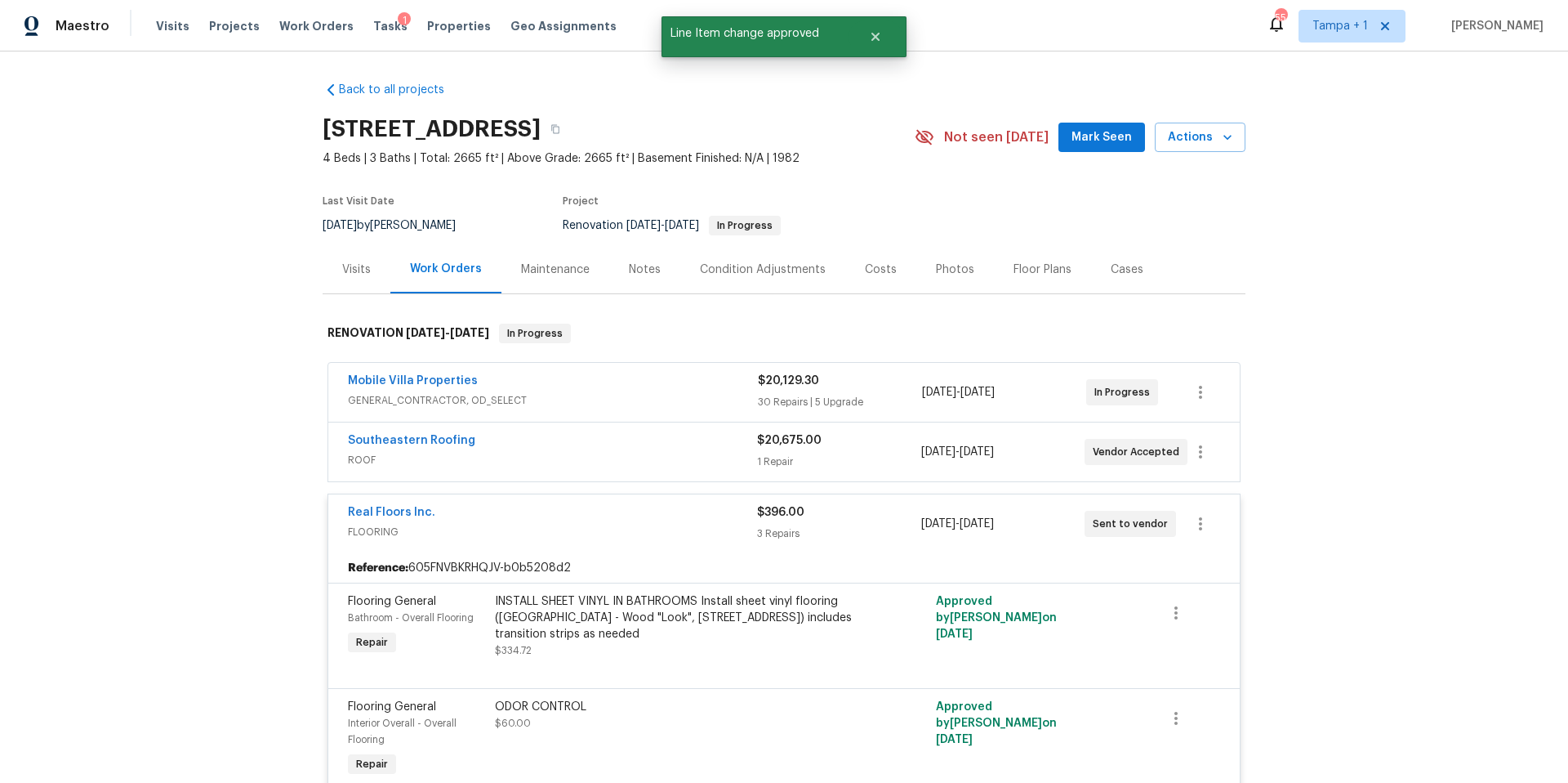
scroll to position [0, 0]
click at [886, 279] on div "Costs" at bounding box center [881, 271] width 71 height 49
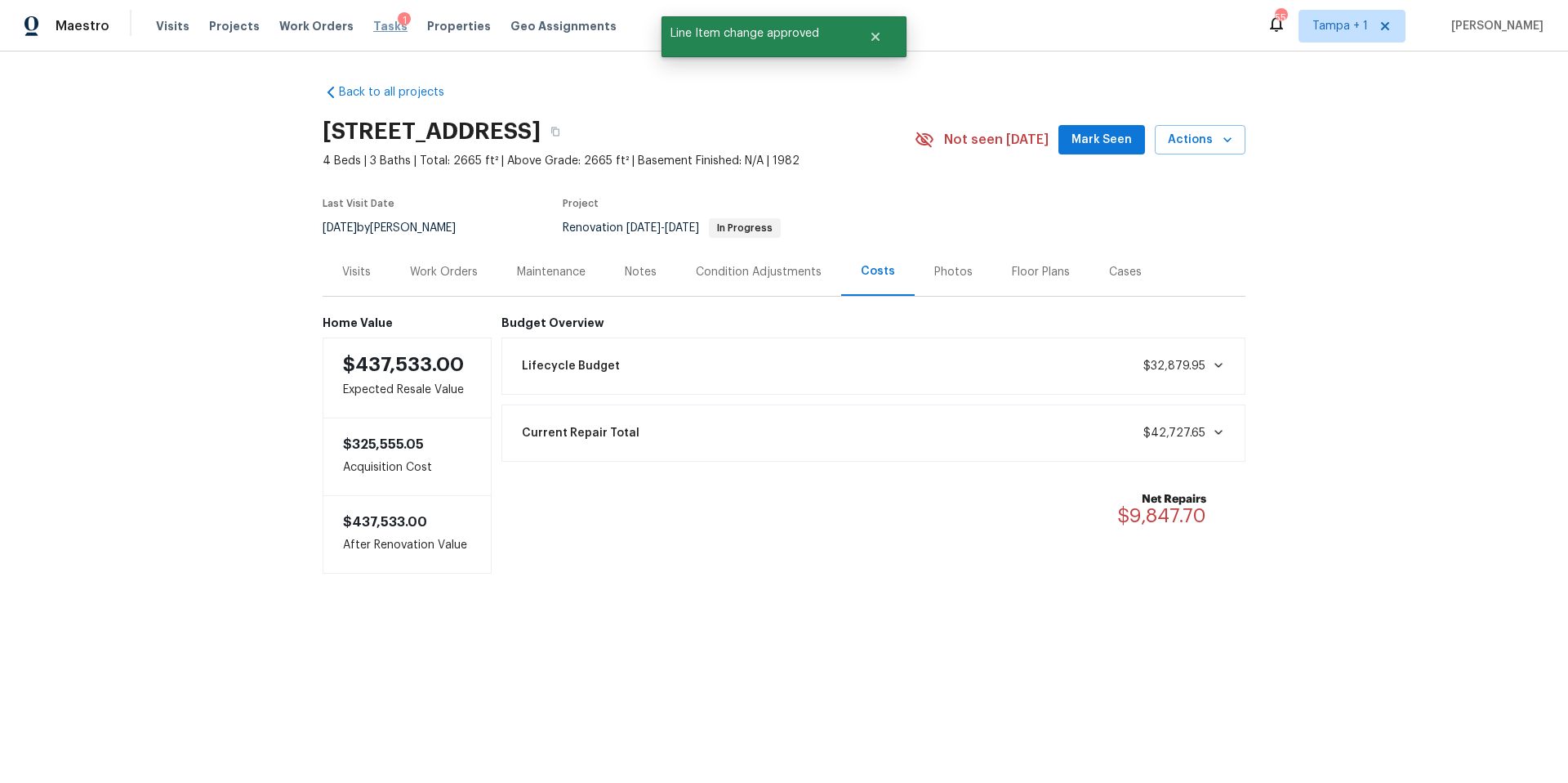
click at [374, 29] on span "Tasks" at bounding box center [391, 26] width 34 height 11
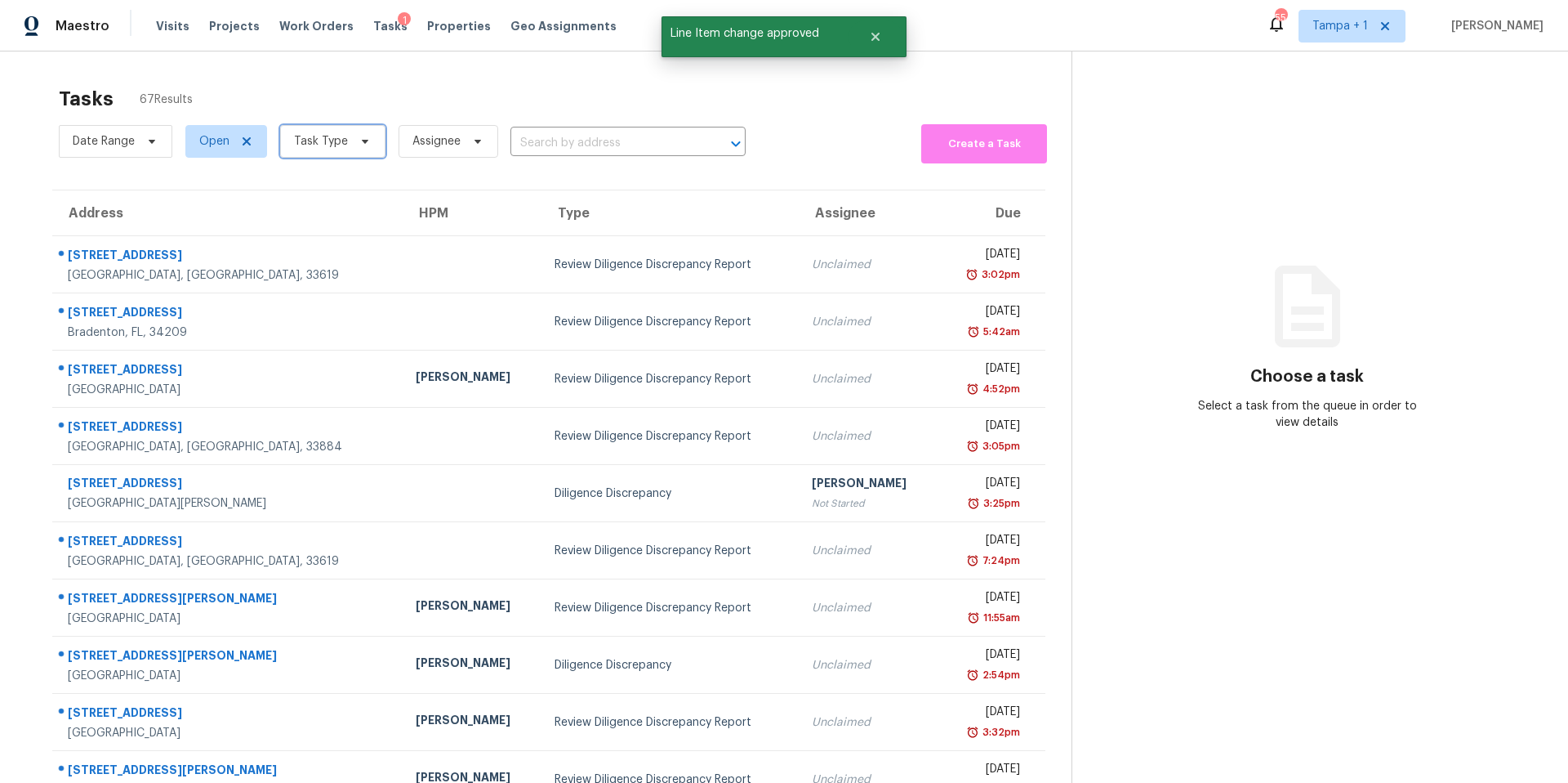
click at [298, 146] on span "Task Type" at bounding box center [320, 141] width 54 height 16
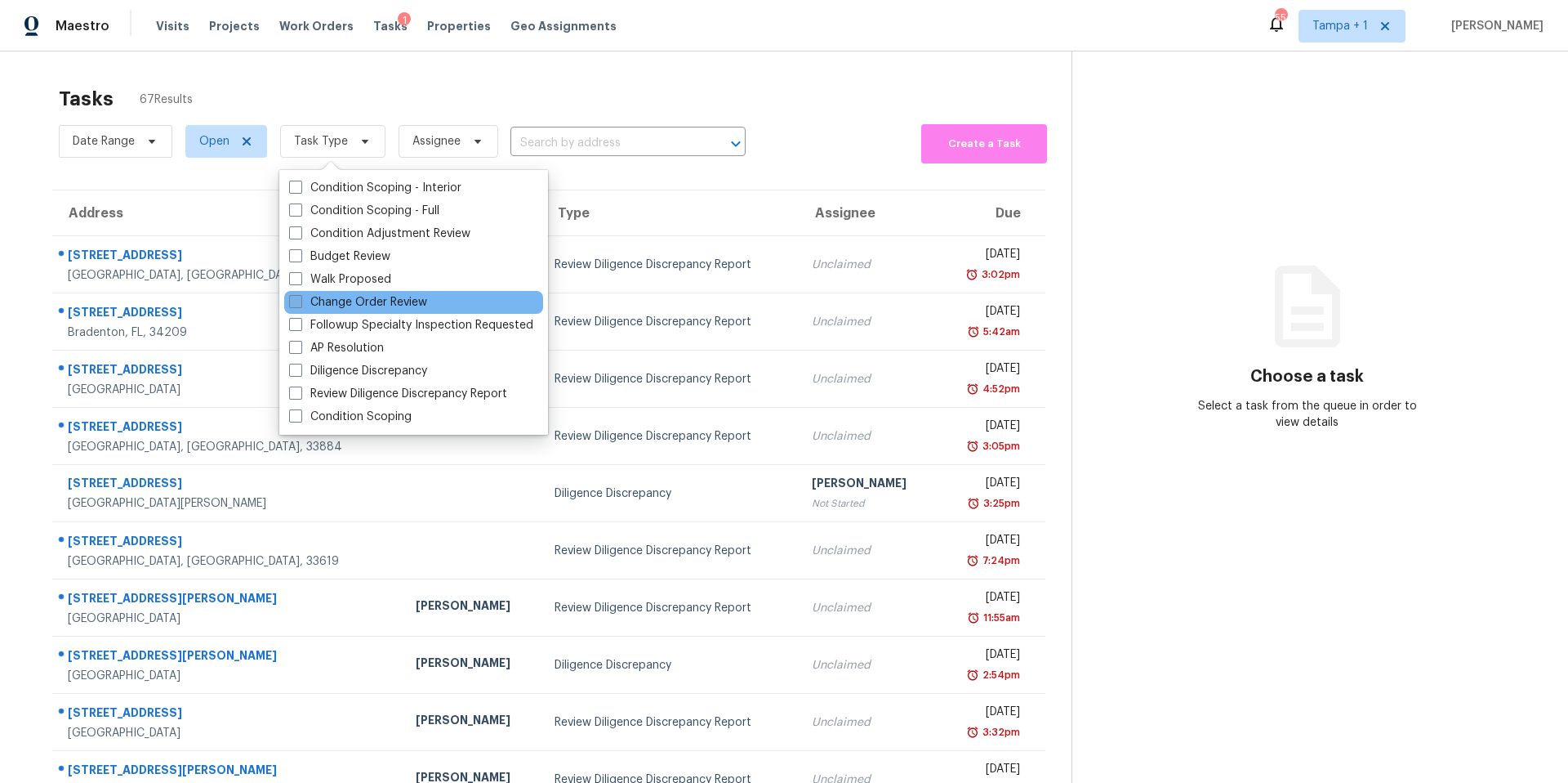
click at [375, 305] on label "Change Order Review" at bounding box center [358, 302] width 138 height 16
click at [300, 304] on input "Change Order Review" at bounding box center [294, 299] width 10 height 10
checkbox input "true"
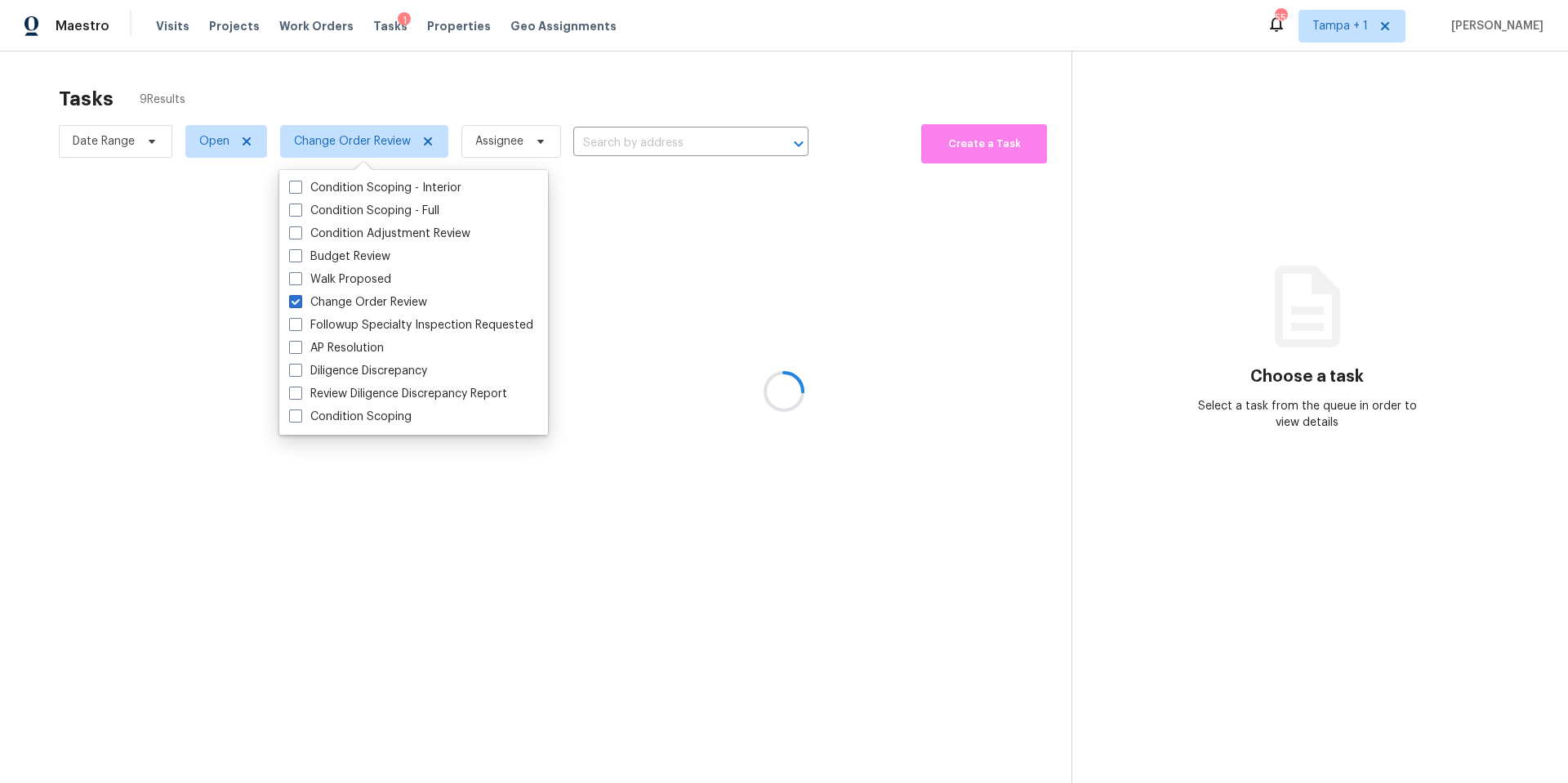
click at [584, 92] on div at bounding box center [784, 391] width 1568 height 783
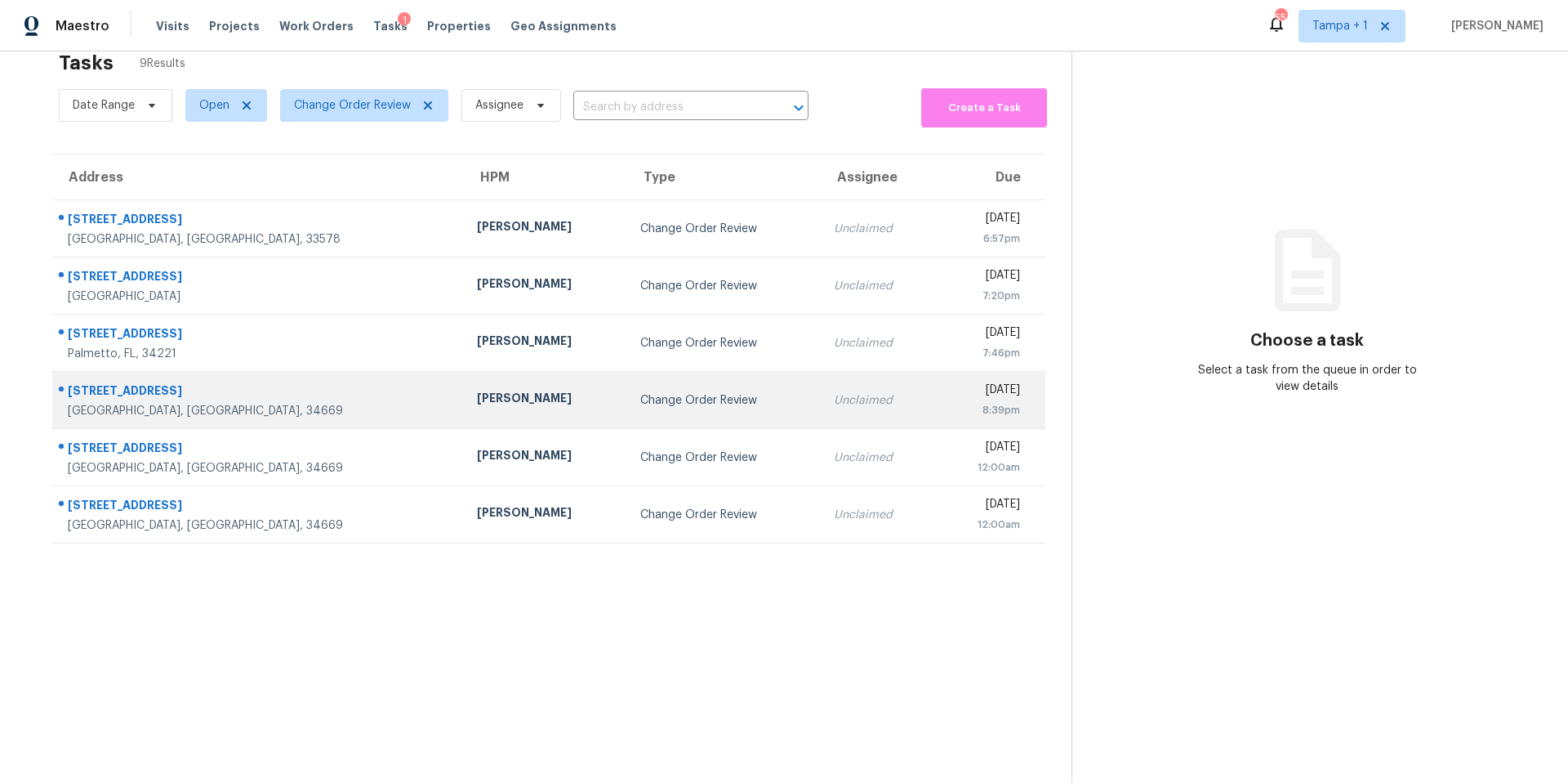
scroll to position [64, 0]
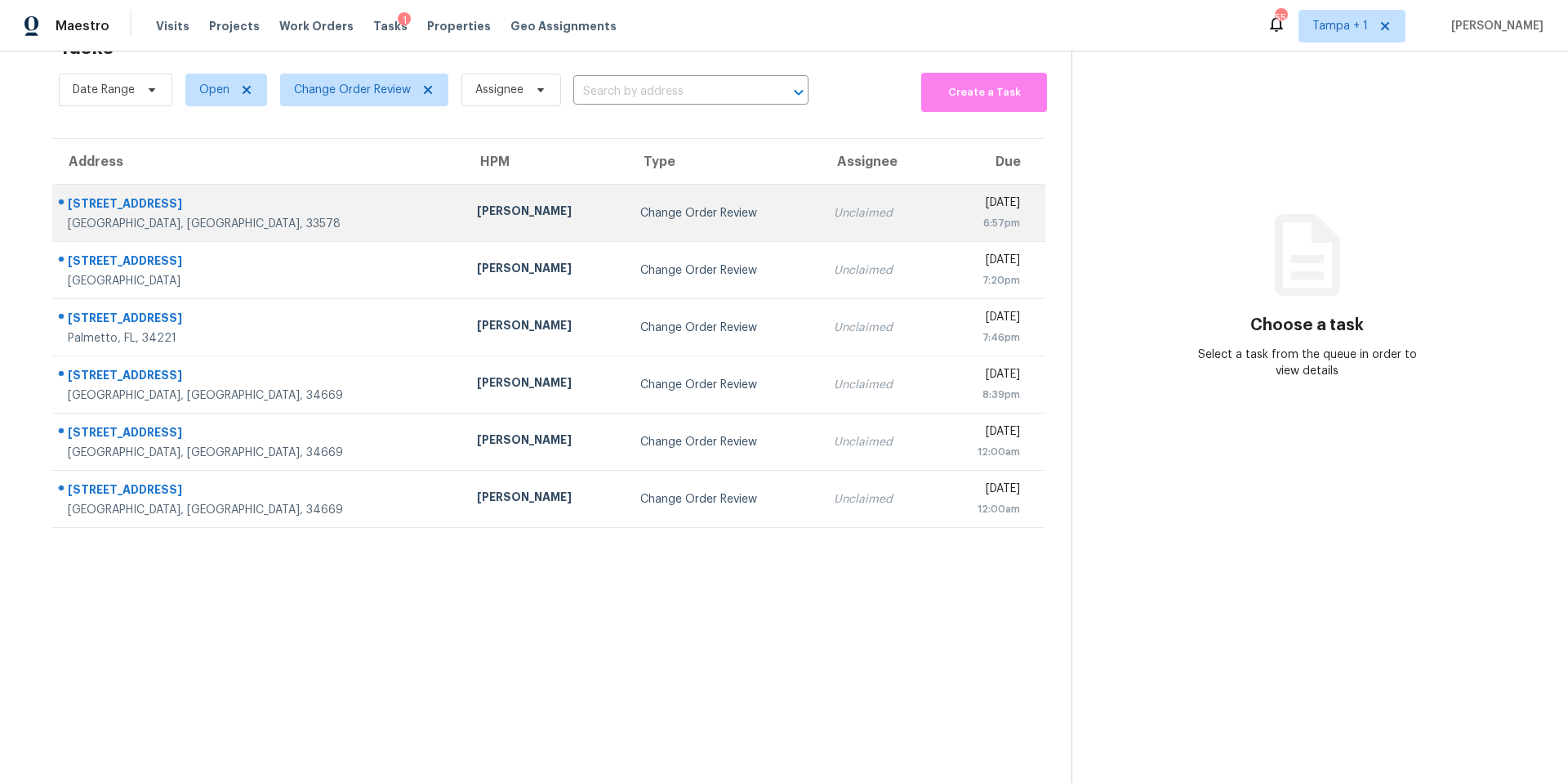
click at [464, 215] on td "Paul Springer" at bounding box center [546, 213] width 164 height 57
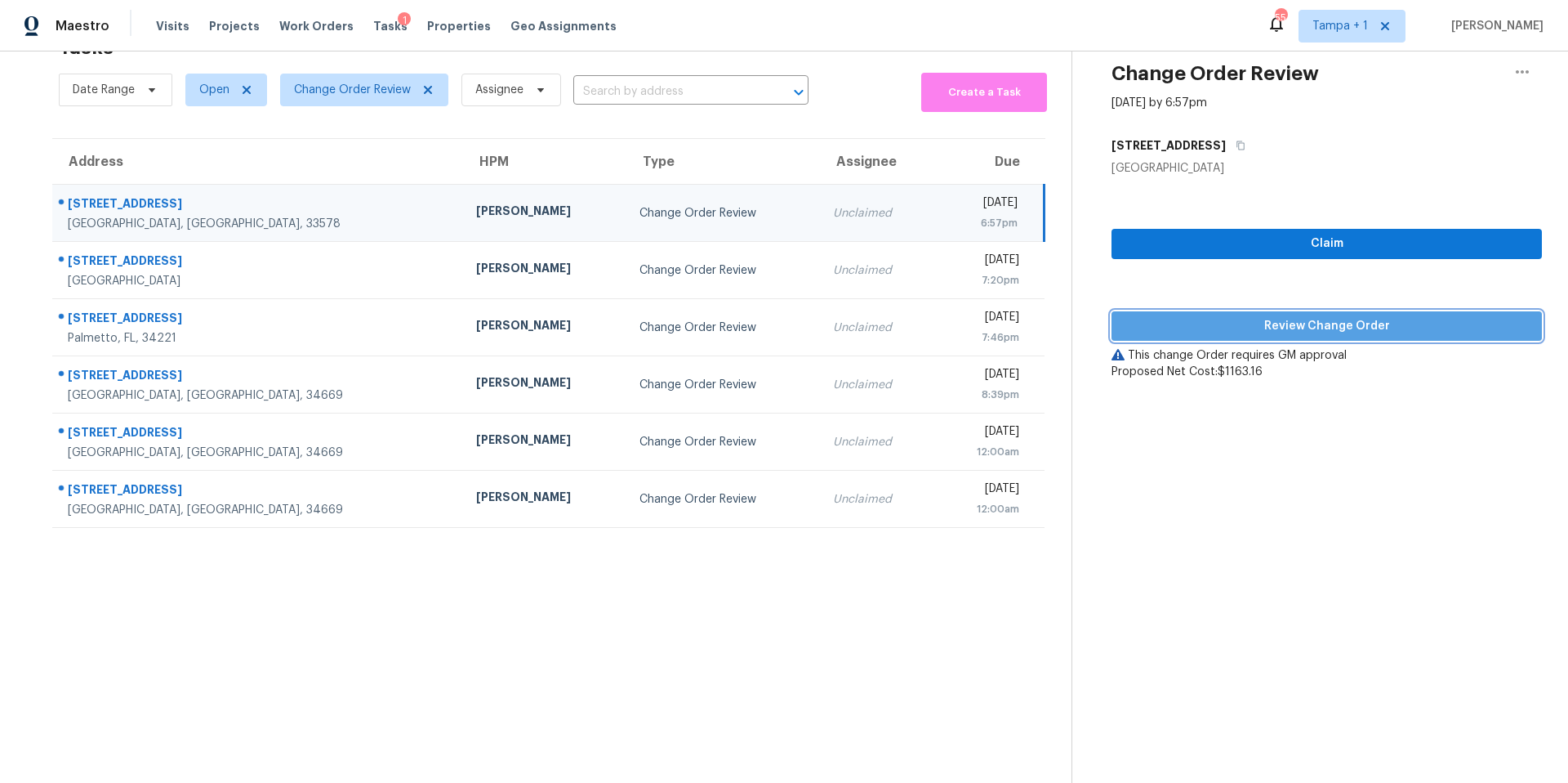
click at [1210, 311] on button "Review Change Order" at bounding box center [1326, 326] width 431 height 30
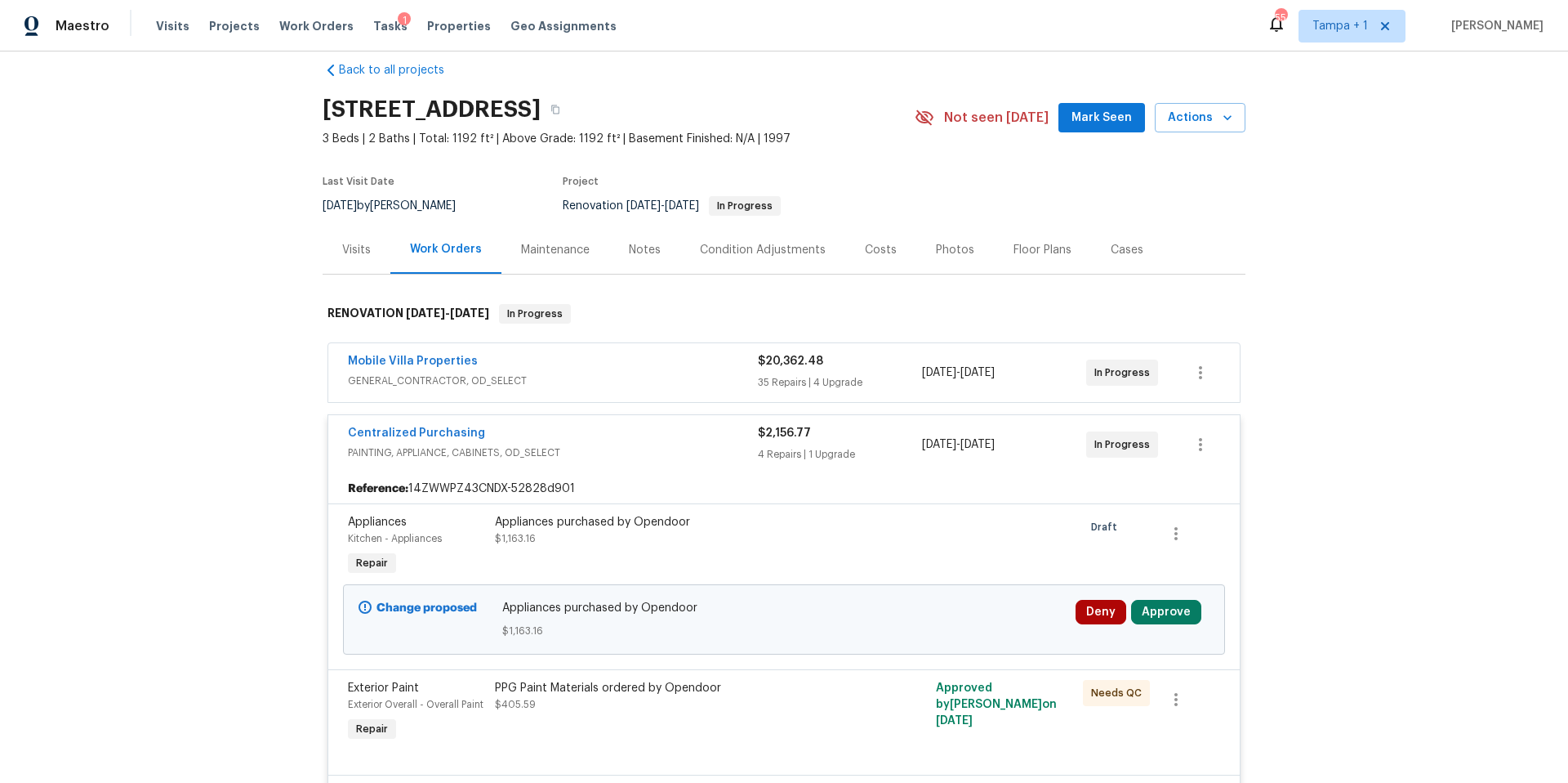
scroll to position [32, 0]
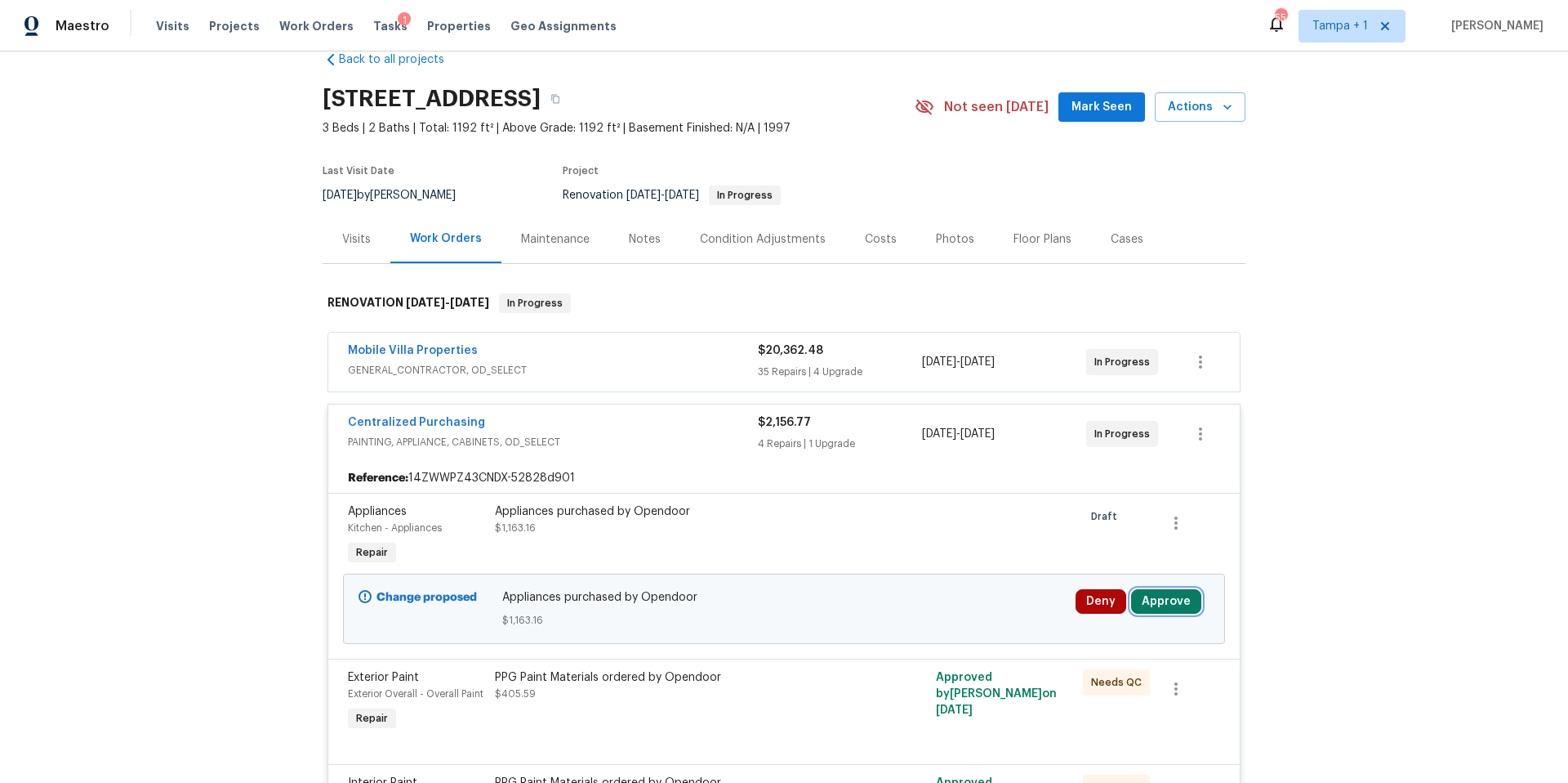
click at [1167, 608] on button "Approve" at bounding box center [1167, 601] width 70 height 25
drag, startPoint x: 1098, startPoint y: 546, endPoint x: 950, endPoint y: 547, distance: 148.0
click at [1098, 544] on span "Approve" at bounding box center [1113, 547] width 46 height 12
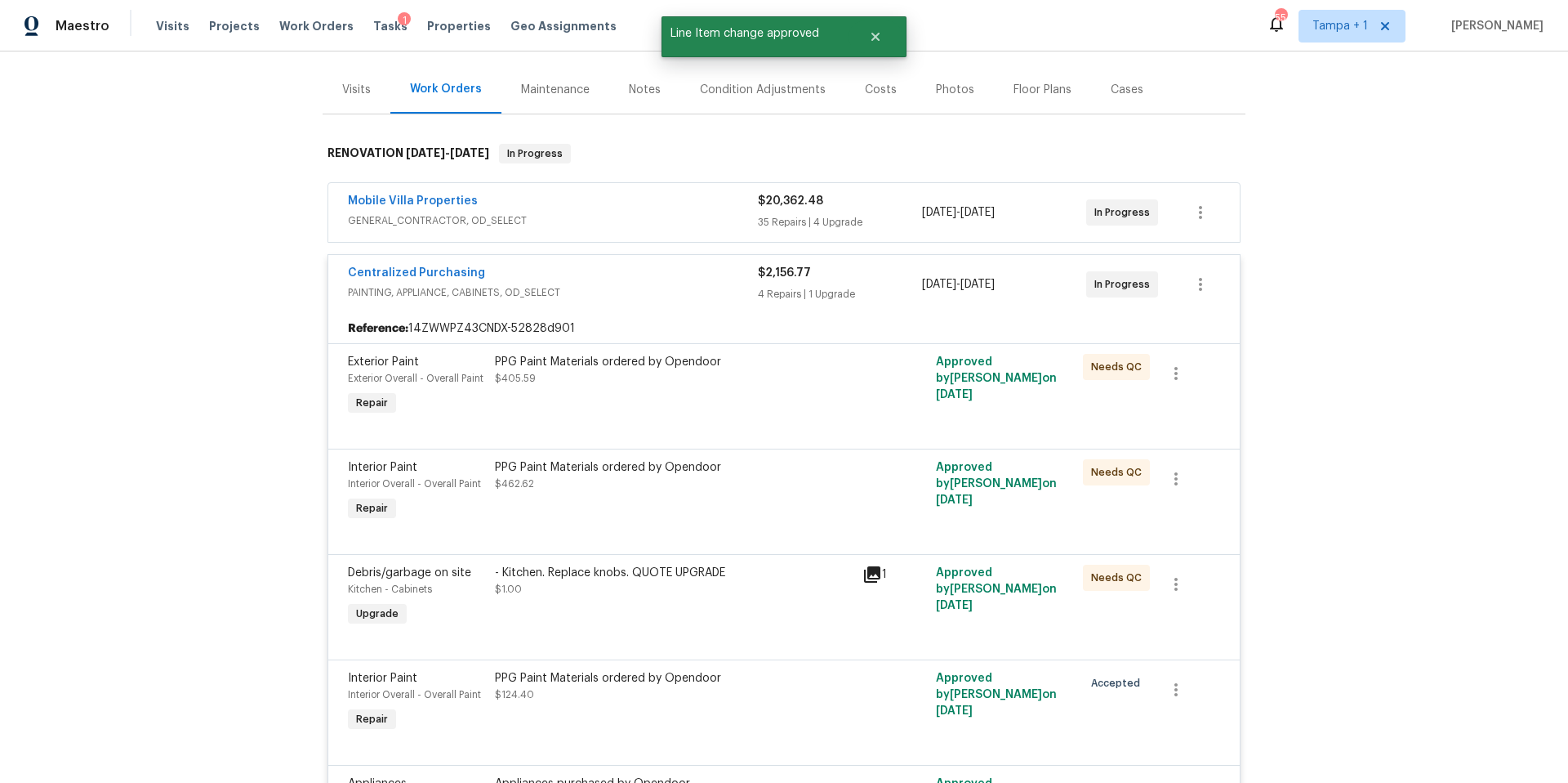
scroll to position [0, 0]
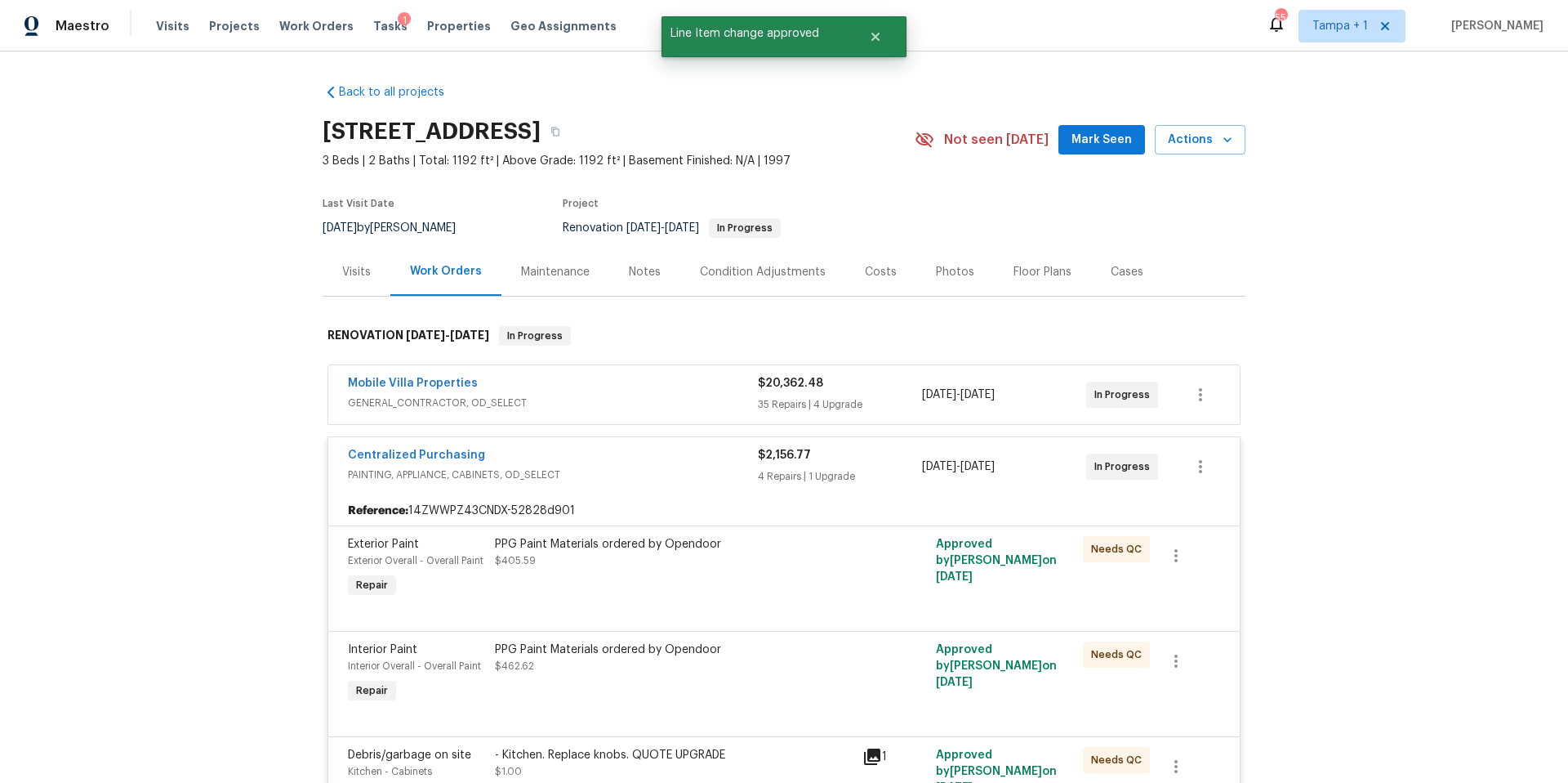
click at [865, 279] on div "Costs" at bounding box center [881, 271] width 31 height 16
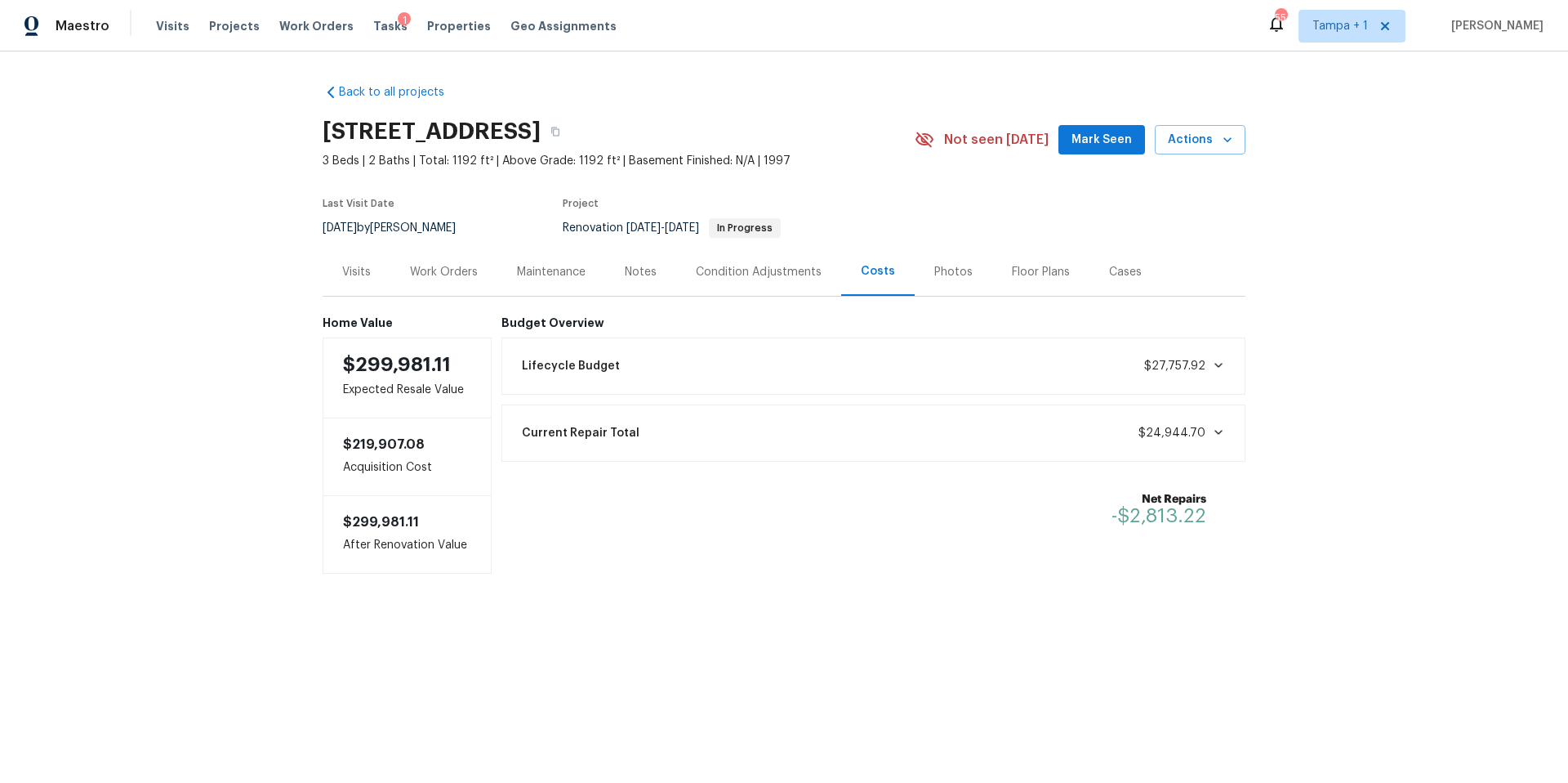
click at [374, 32] on div "Tasks 1" at bounding box center [391, 27] width 34 height 17
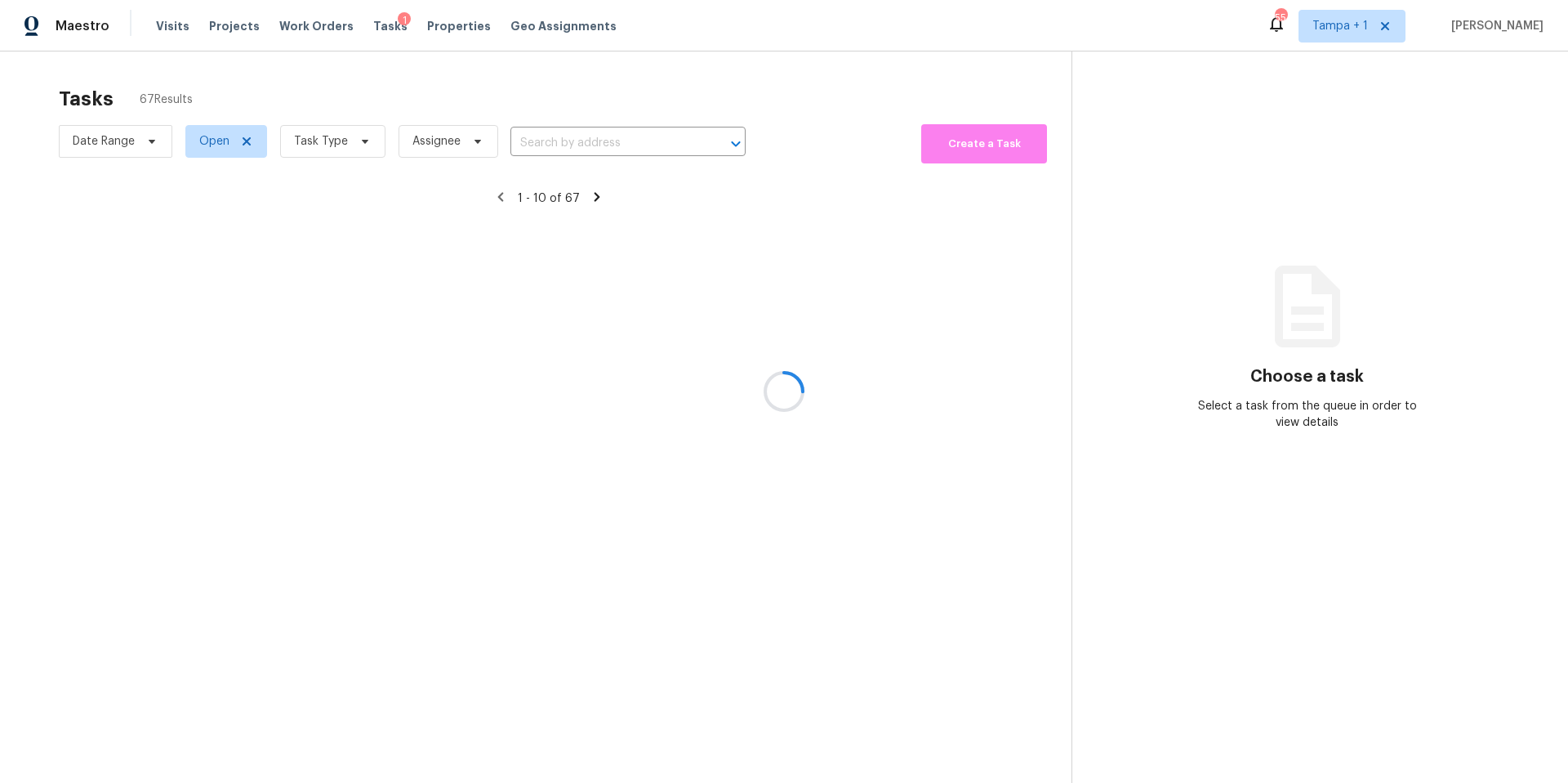
click at [317, 144] on div at bounding box center [784, 391] width 1568 height 783
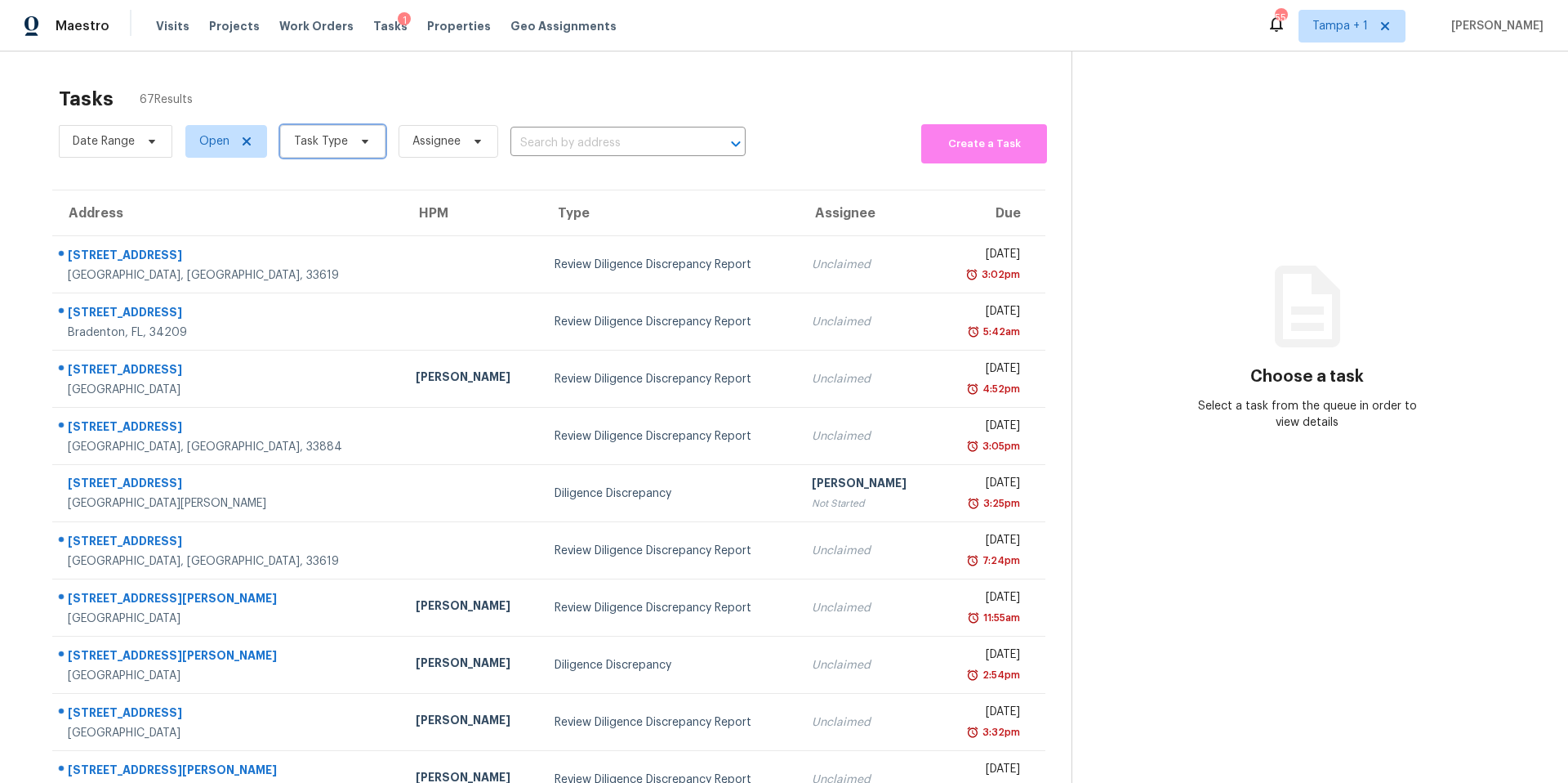
click at [319, 146] on span "Task Type" at bounding box center [320, 141] width 54 height 16
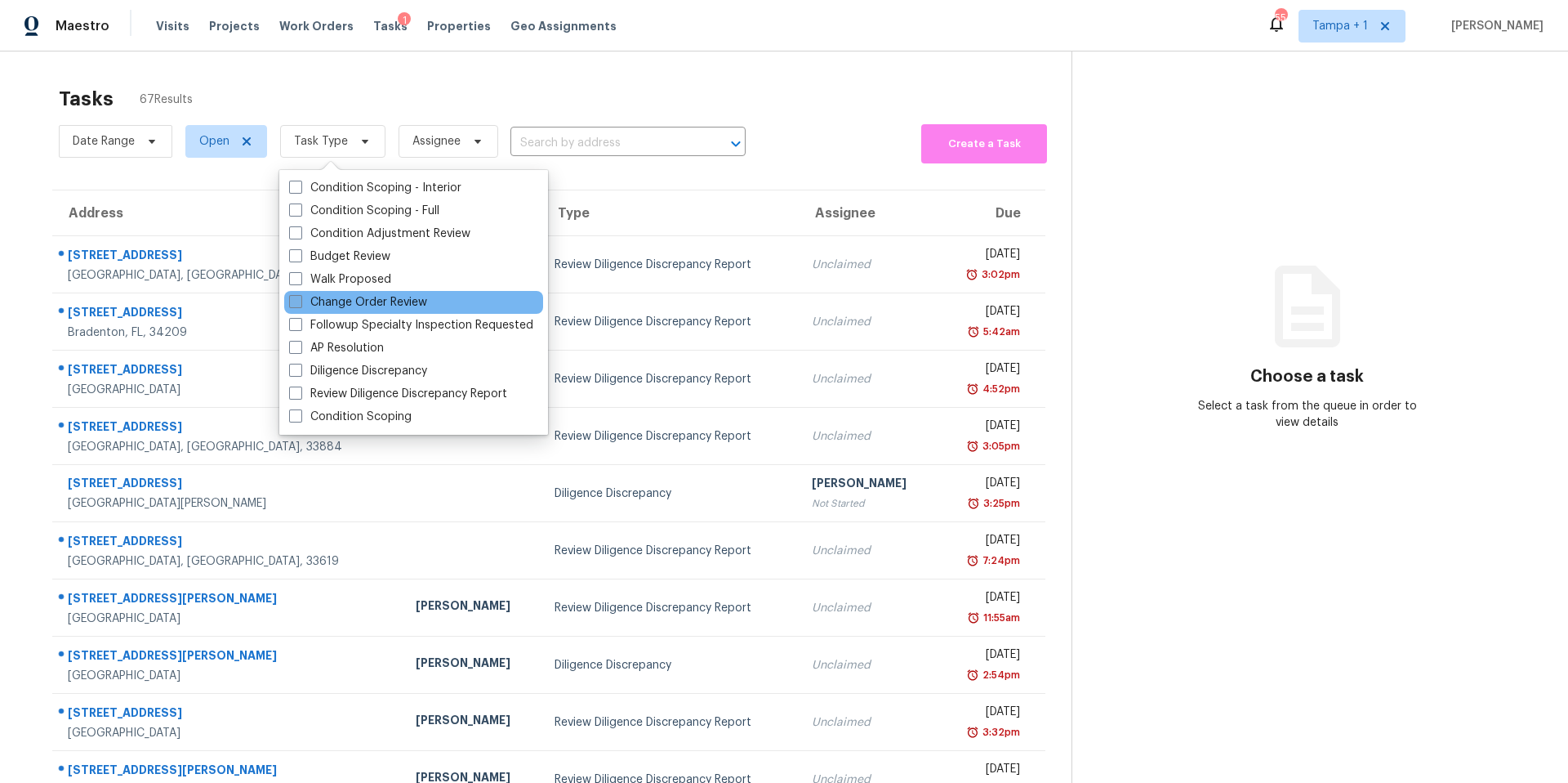
click at [341, 294] on label "Change Order Review" at bounding box center [358, 302] width 138 height 16
click at [300, 294] on input "Change Order Review" at bounding box center [294, 299] width 10 height 10
checkbox input "true"
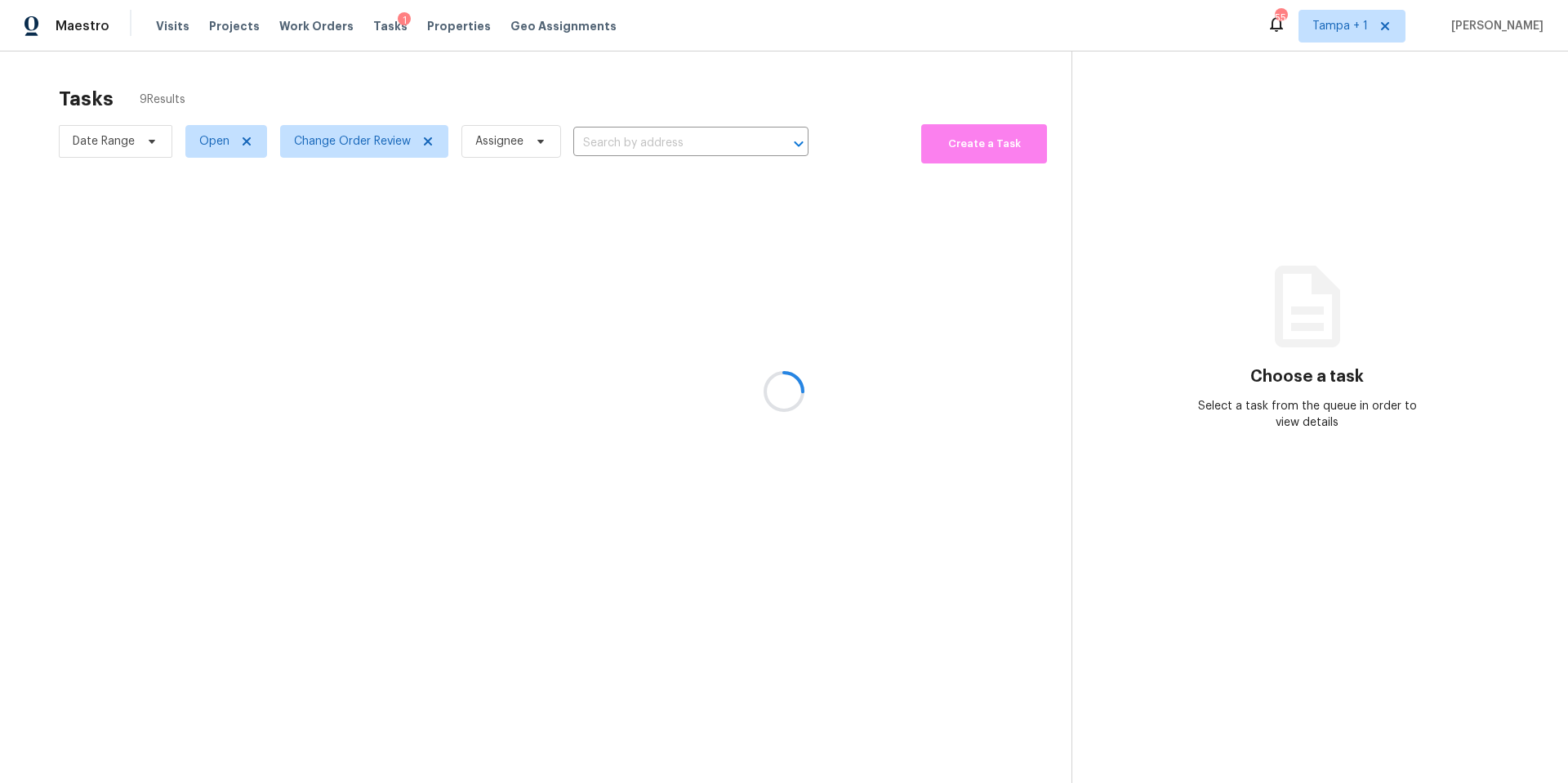
click at [517, 94] on div at bounding box center [784, 391] width 1568 height 783
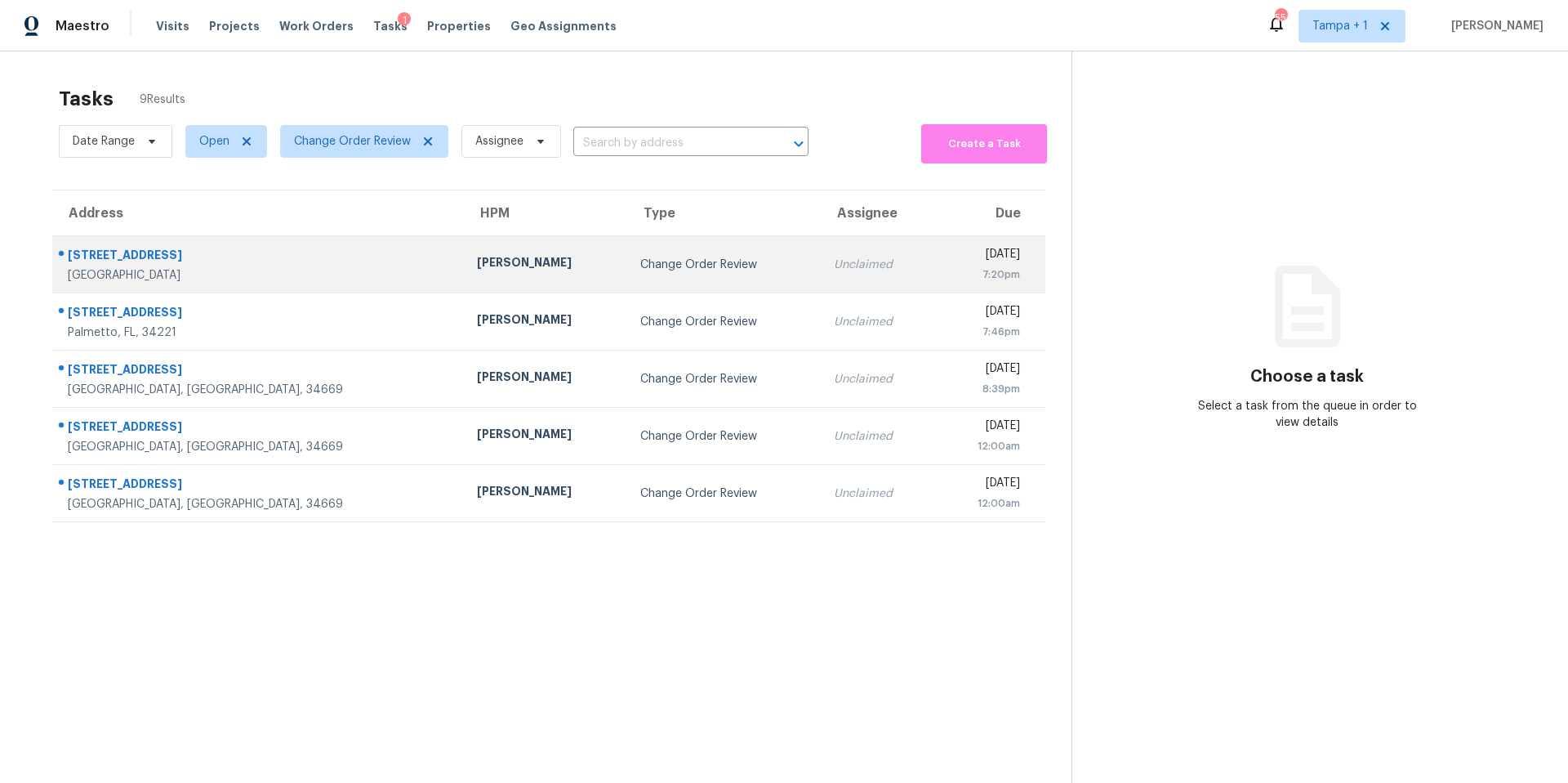
click at [464, 270] on td "Paul Springer" at bounding box center [546, 264] width 164 height 57
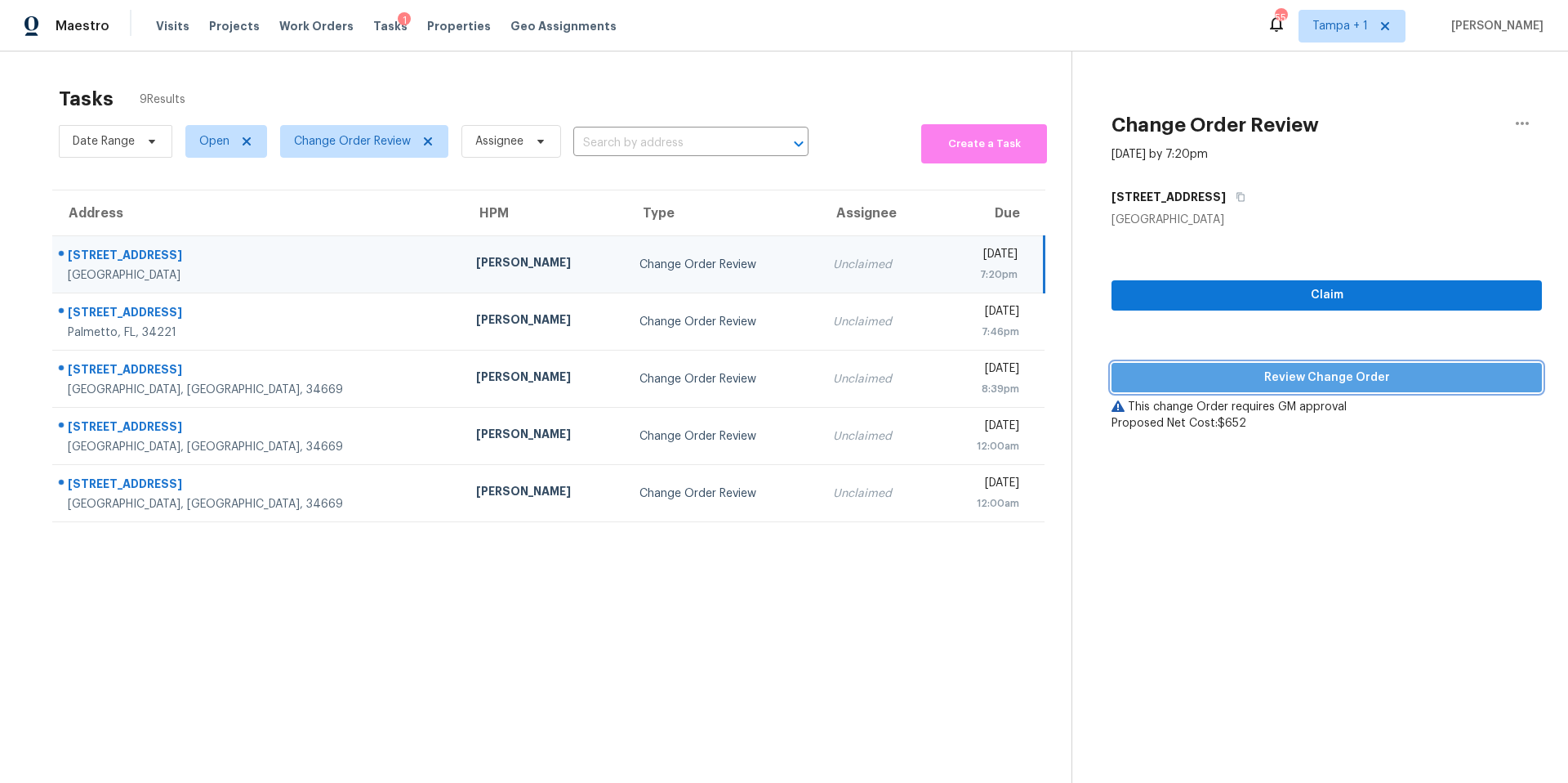
drag, startPoint x: 1211, startPoint y: 372, endPoint x: 1091, endPoint y: 382, distance: 120.4
click at [1211, 372] on span "Review Change Order" at bounding box center [1326, 378] width 404 height 20
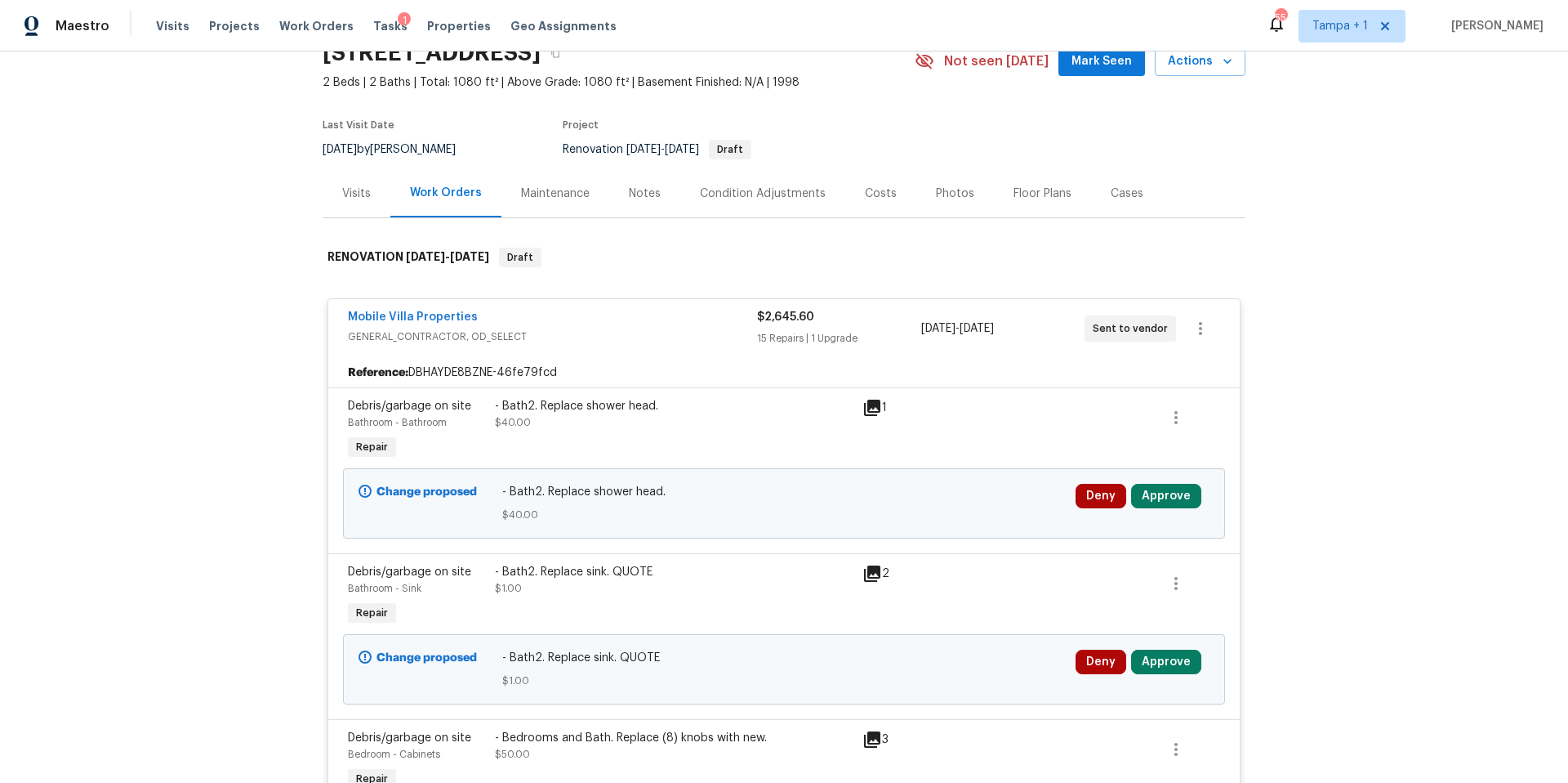
scroll to position [143, 0]
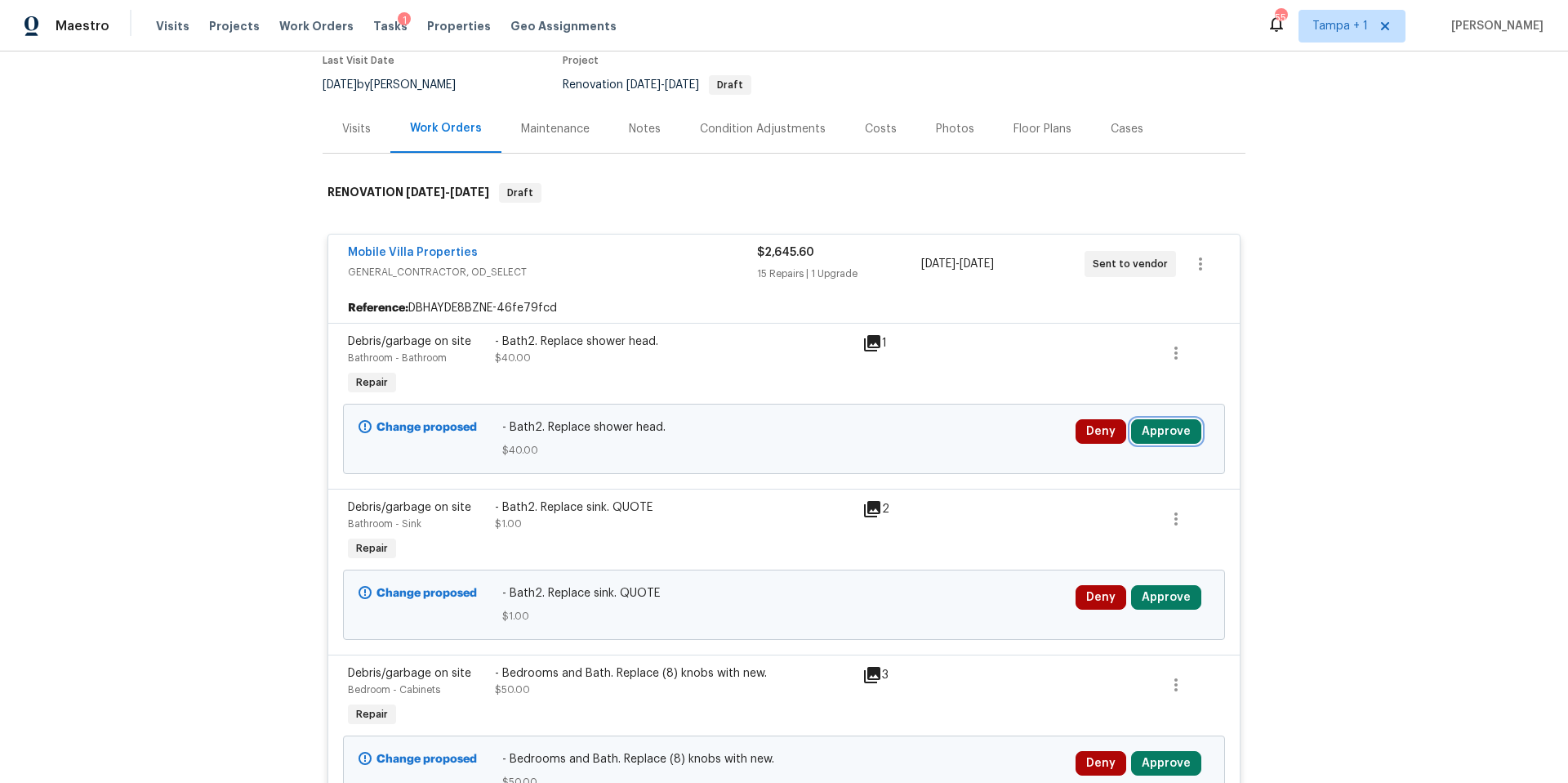
click at [1176, 428] on button "Approve" at bounding box center [1167, 432] width 70 height 25
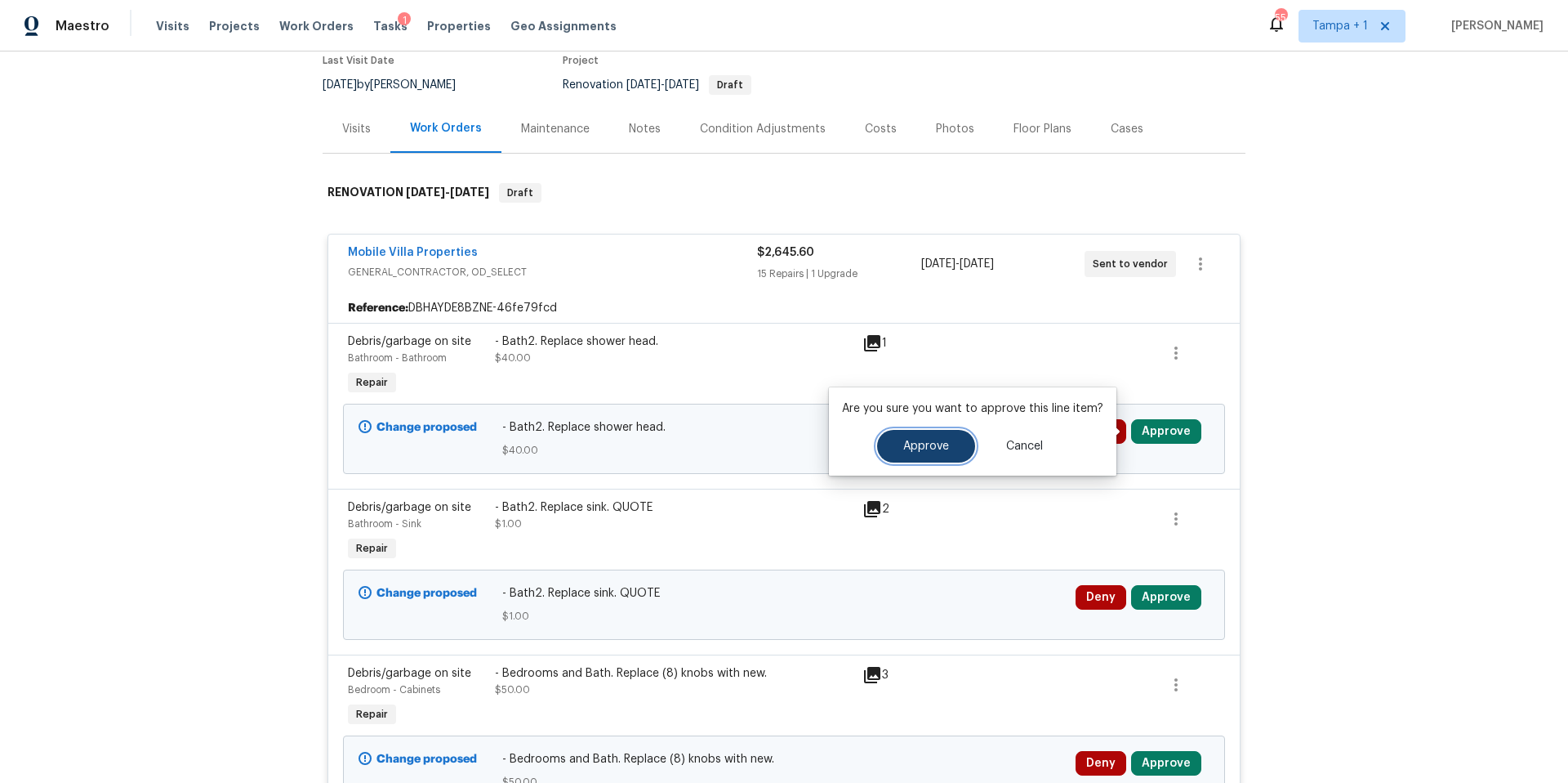
click at [956, 441] on button "Approve" at bounding box center [925, 446] width 98 height 32
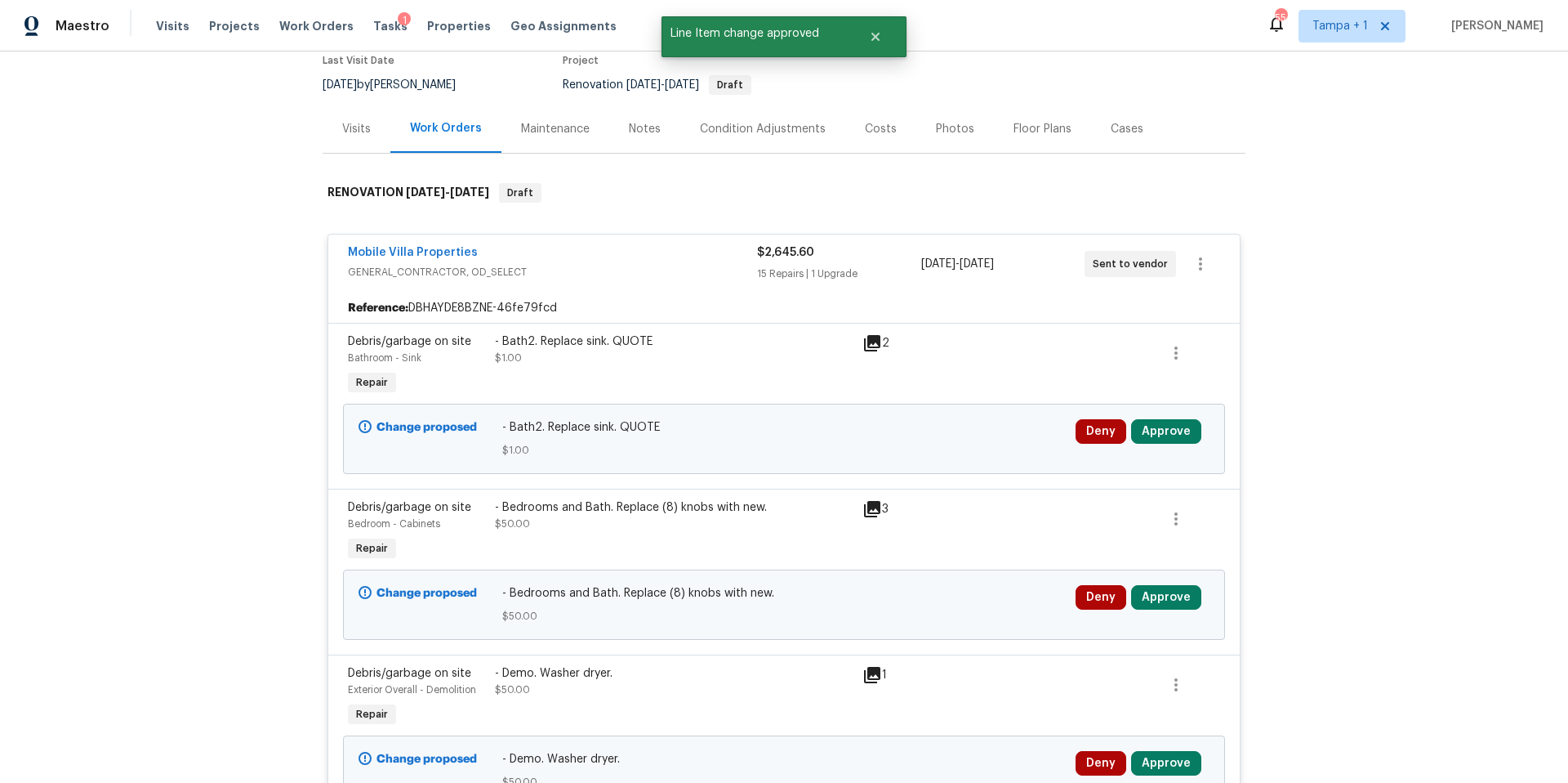
click at [1165, 454] on div "Deny Approve" at bounding box center [1142, 439] width 144 height 49
click at [1168, 431] on button "Approve" at bounding box center [1167, 432] width 70 height 25
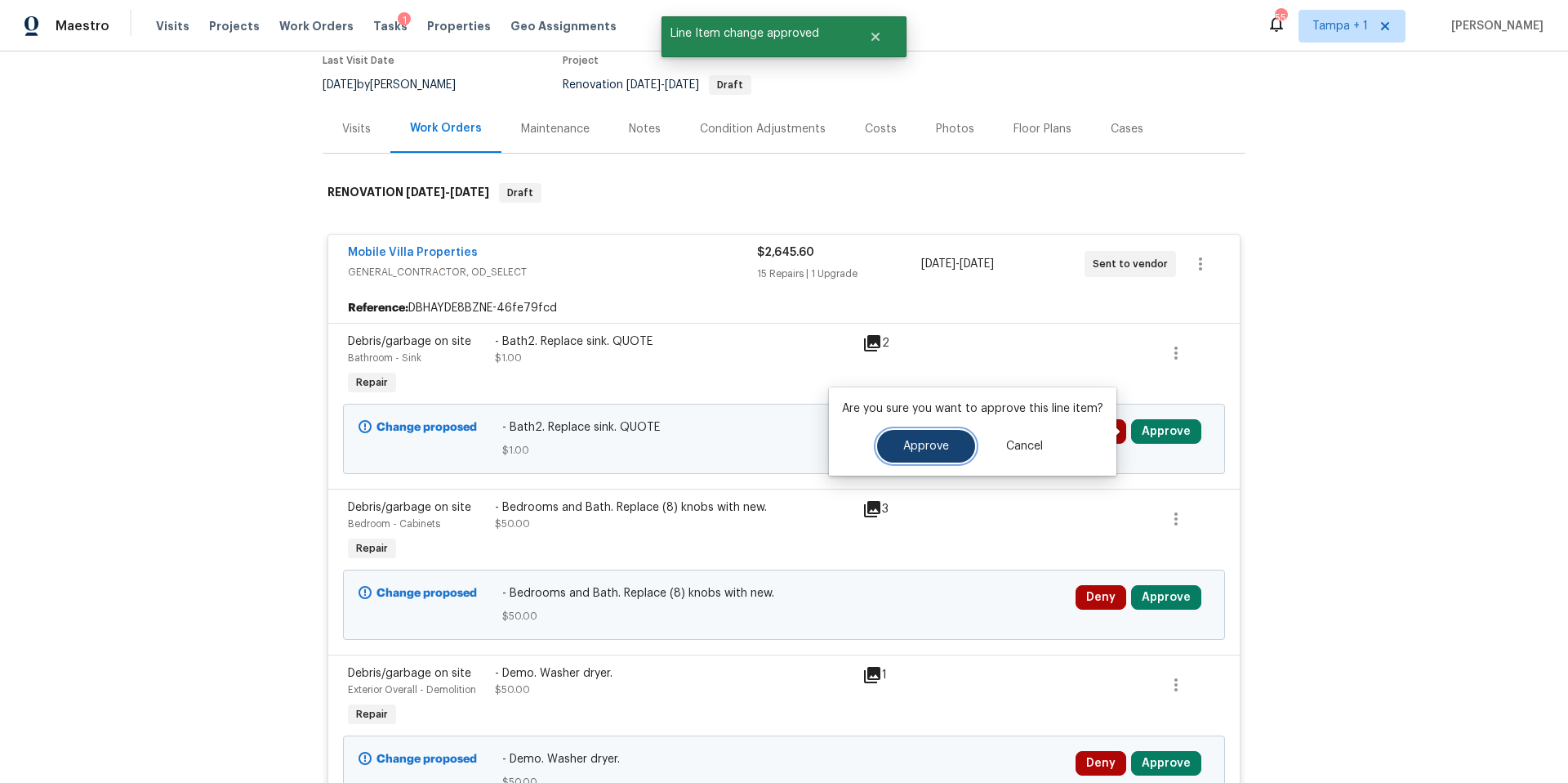
click at [900, 455] on button "Approve" at bounding box center [925, 446] width 98 height 32
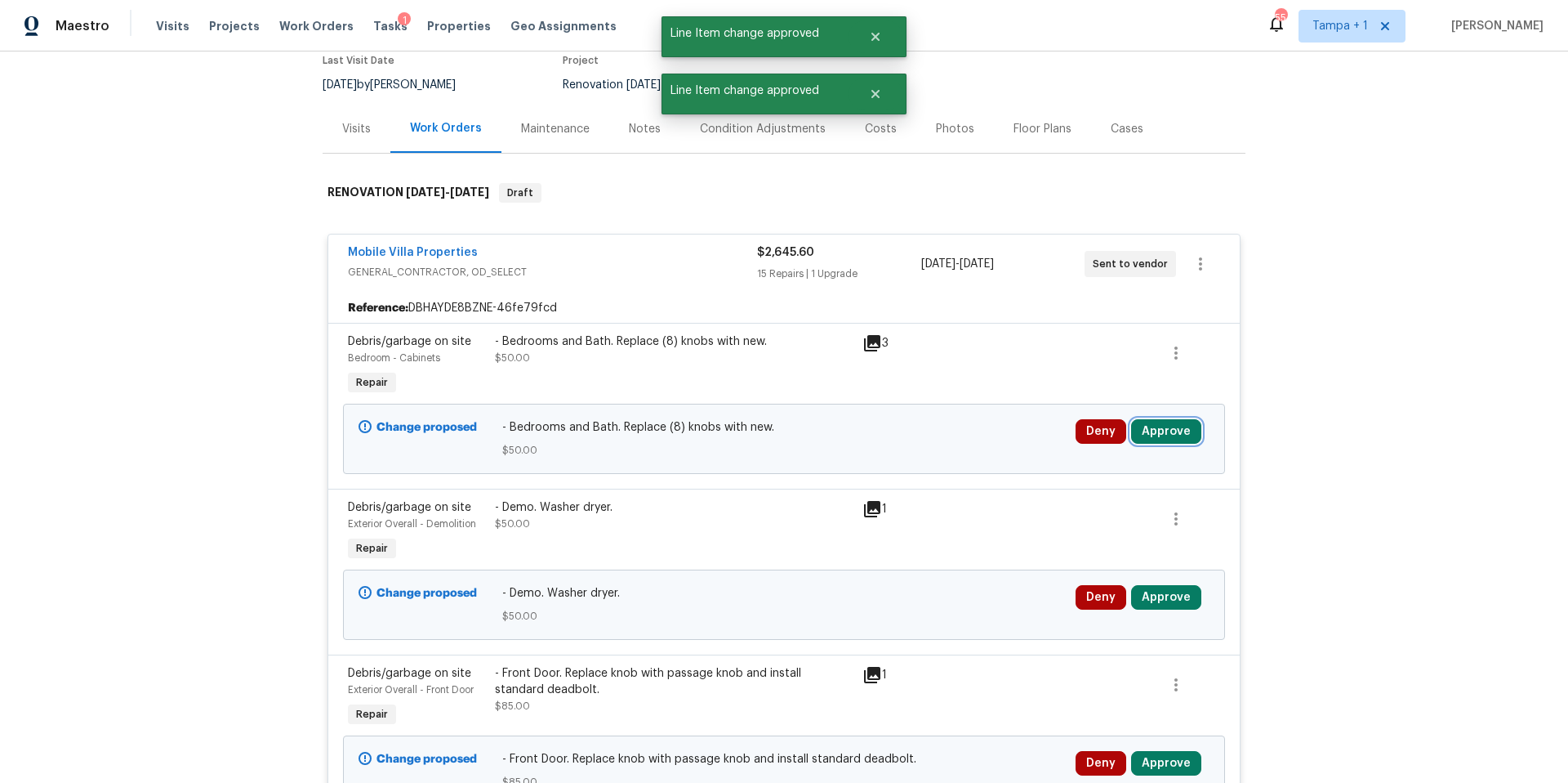
click at [1139, 427] on button "Approve" at bounding box center [1167, 432] width 70 height 25
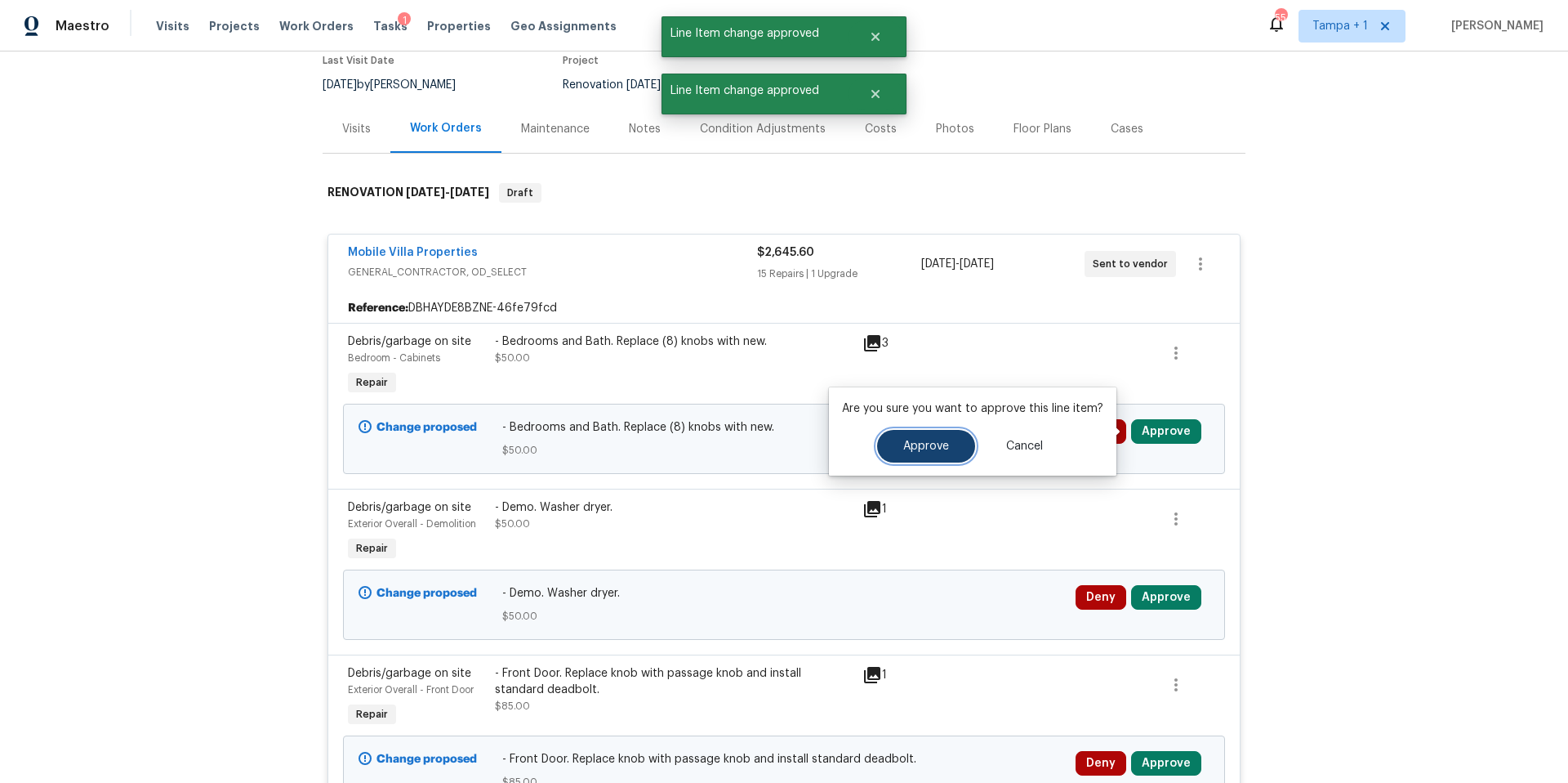
click at [903, 441] on span "Approve" at bounding box center [926, 446] width 46 height 12
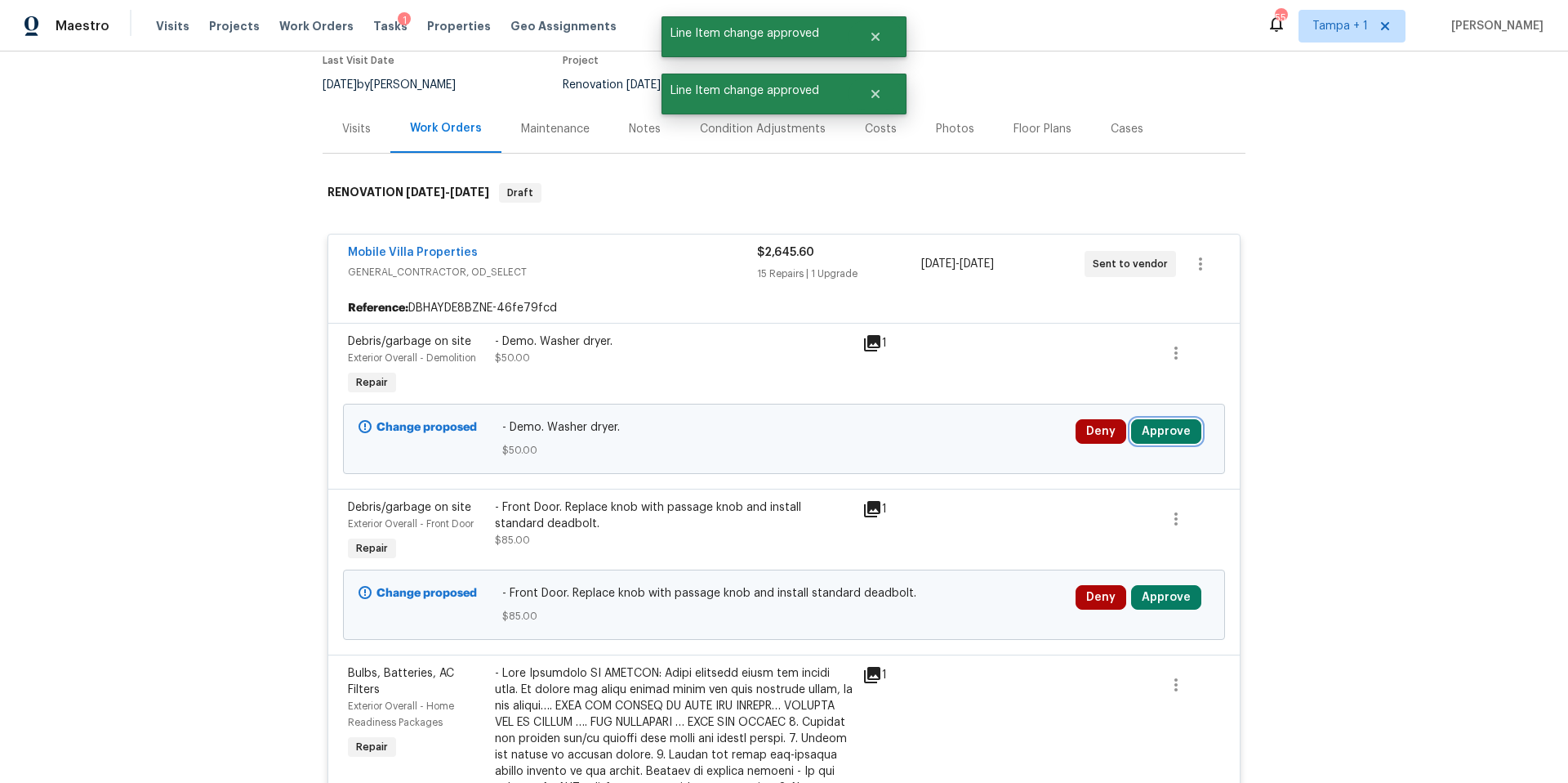
click at [1143, 436] on button "Approve" at bounding box center [1167, 432] width 70 height 25
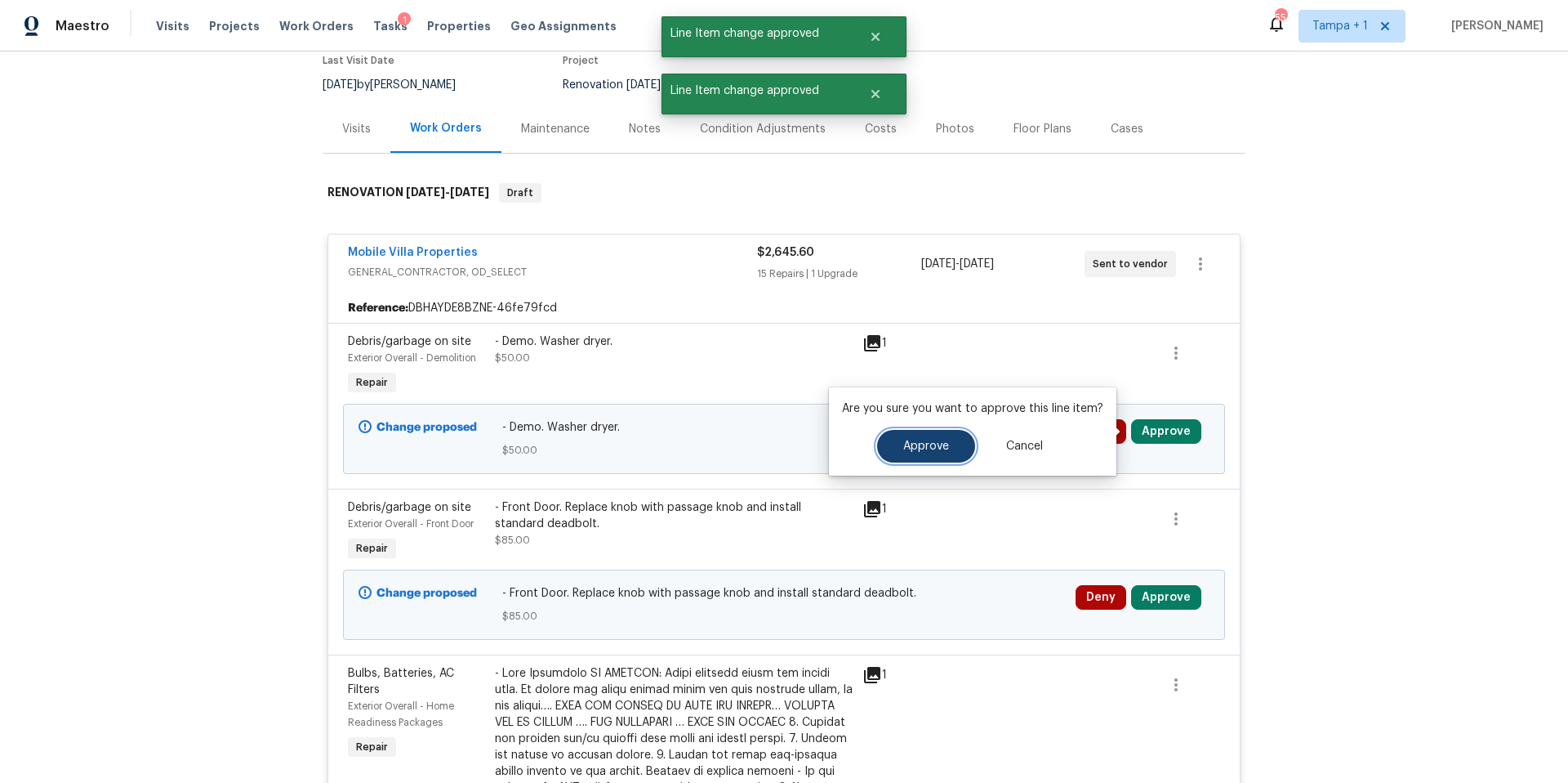
click at [915, 446] on span "Approve" at bounding box center [926, 446] width 46 height 12
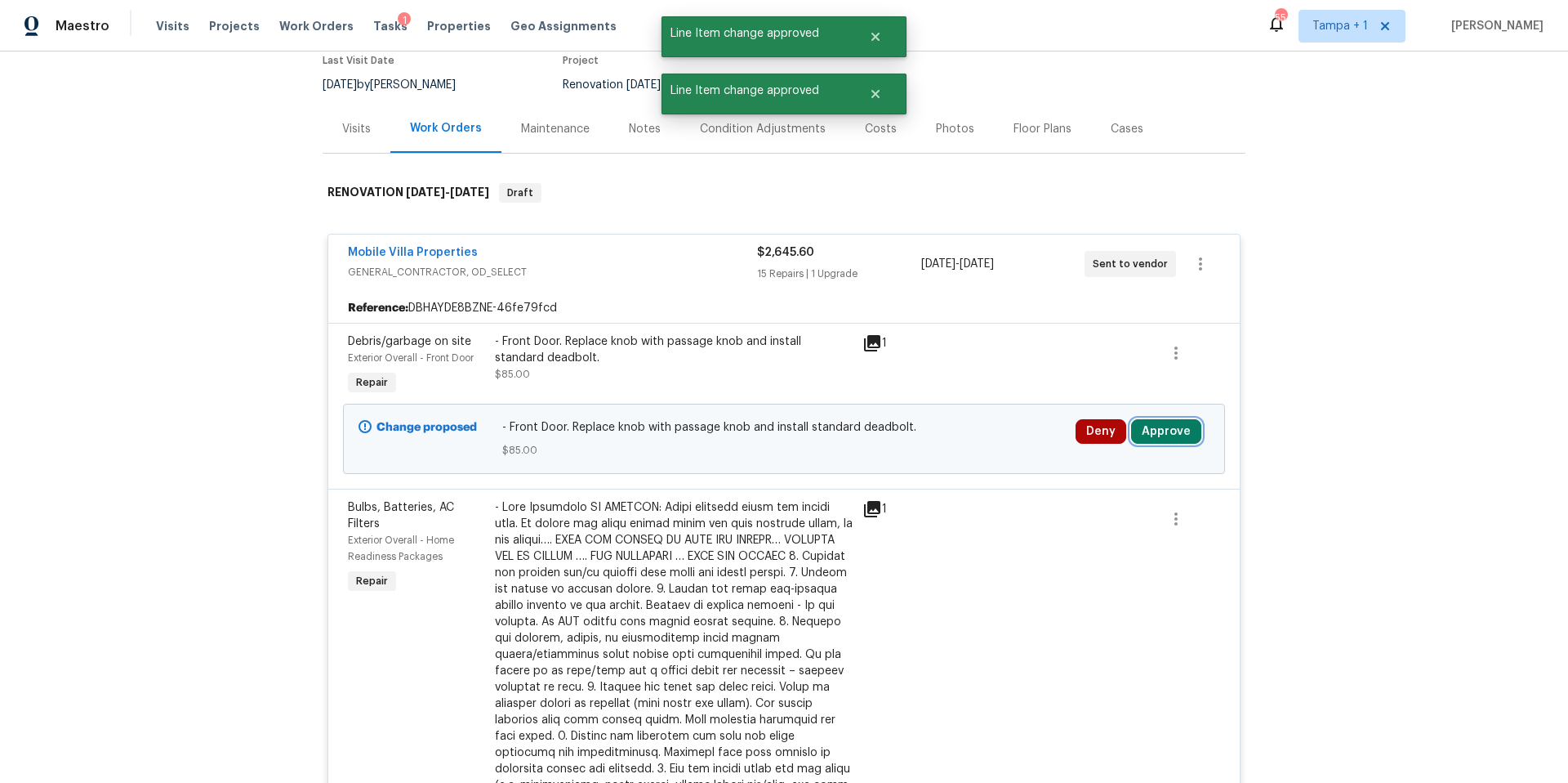
click at [1171, 423] on button "Approve" at bounding box center [1167, 432] width 70 height 25
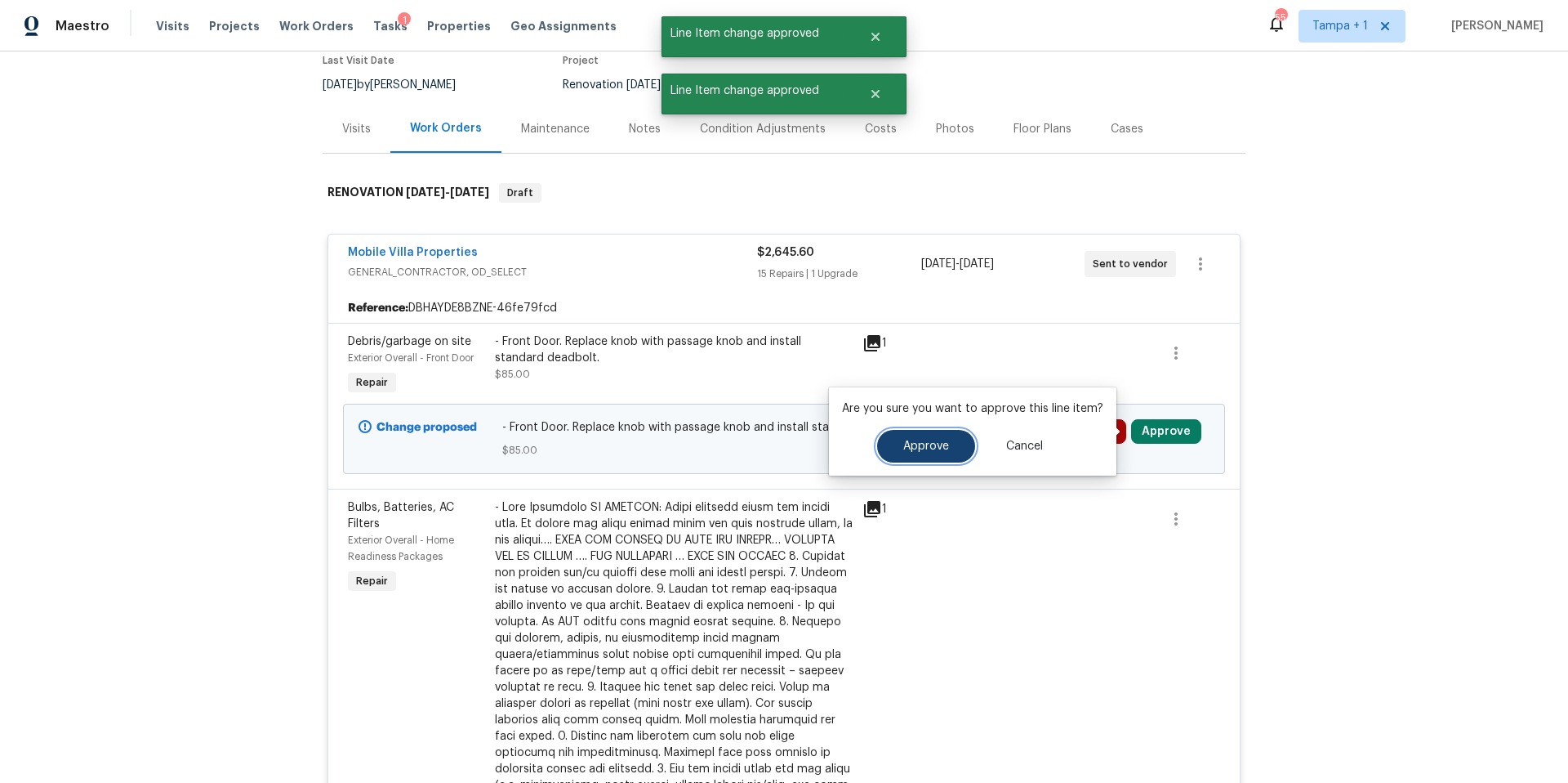
click at [915, 447] on span "Approve" at bounding box center [926, 446] width 46 height 12
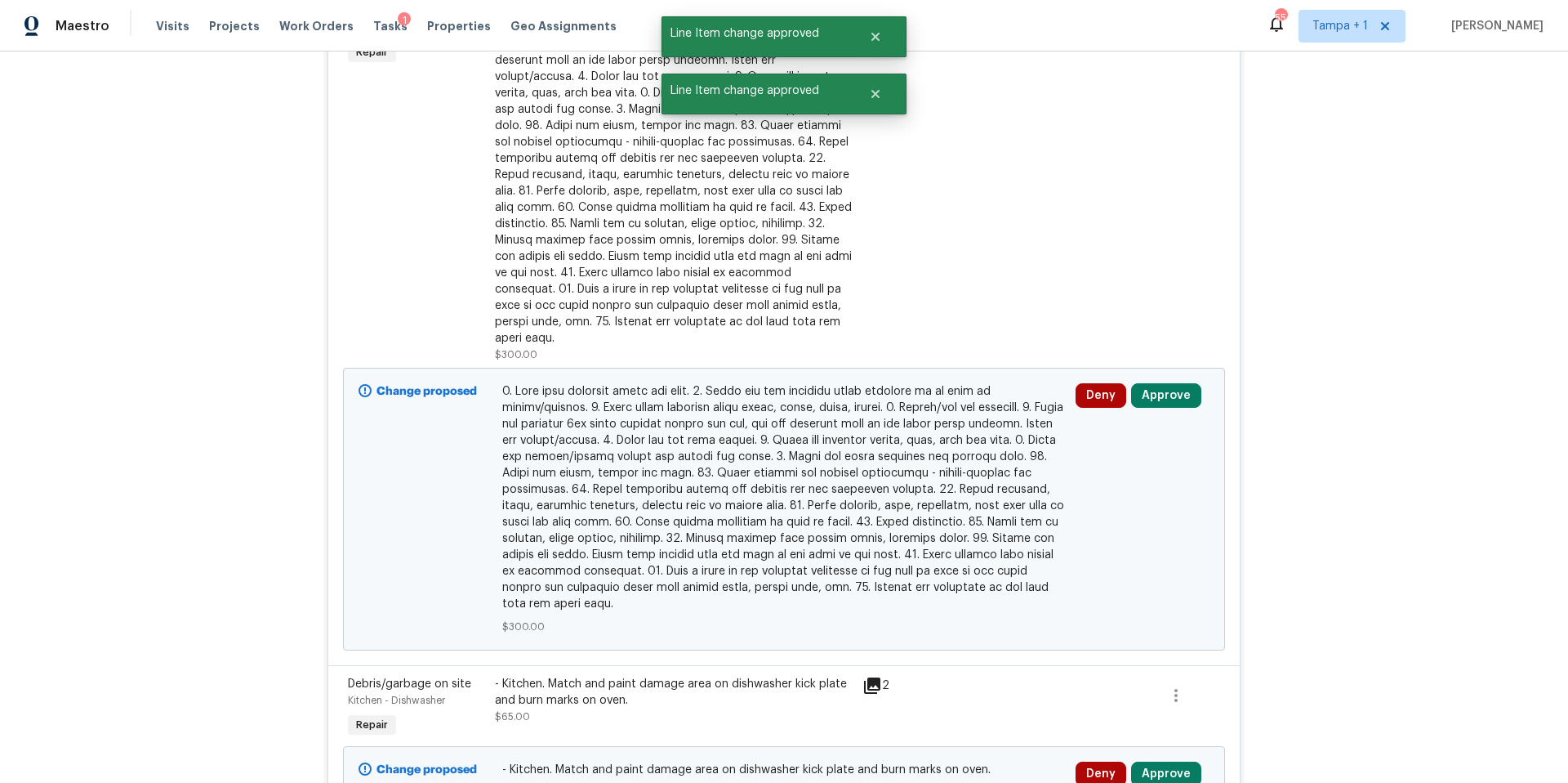
scroll to position [942, 0]
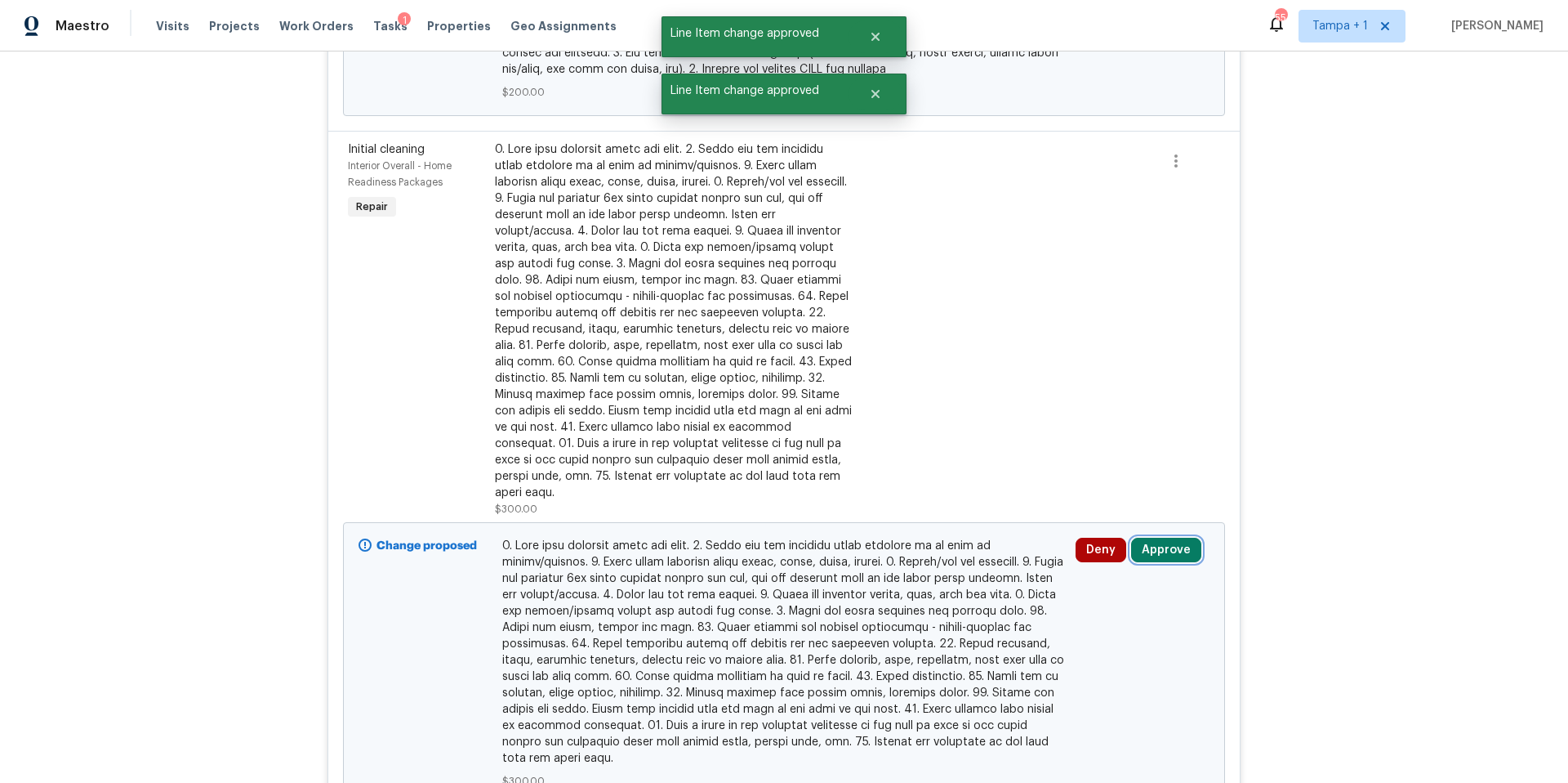
click at [1172, 540] on button "Approve" at bounding box center [1167, 550] width 70 height 25
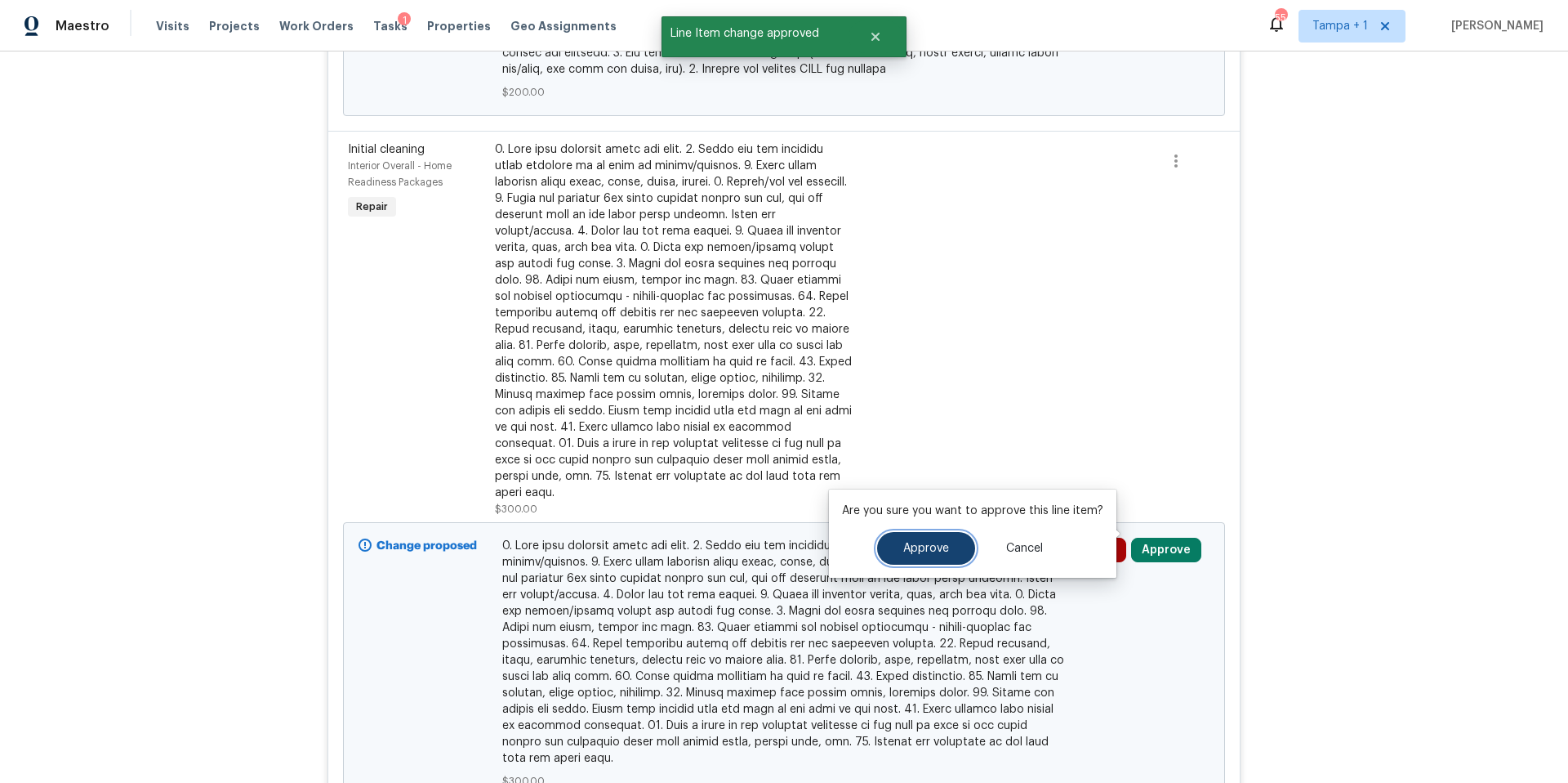
click at [920, 542] on span "Approve" at bounding box center [926, 548] width 46 height 12
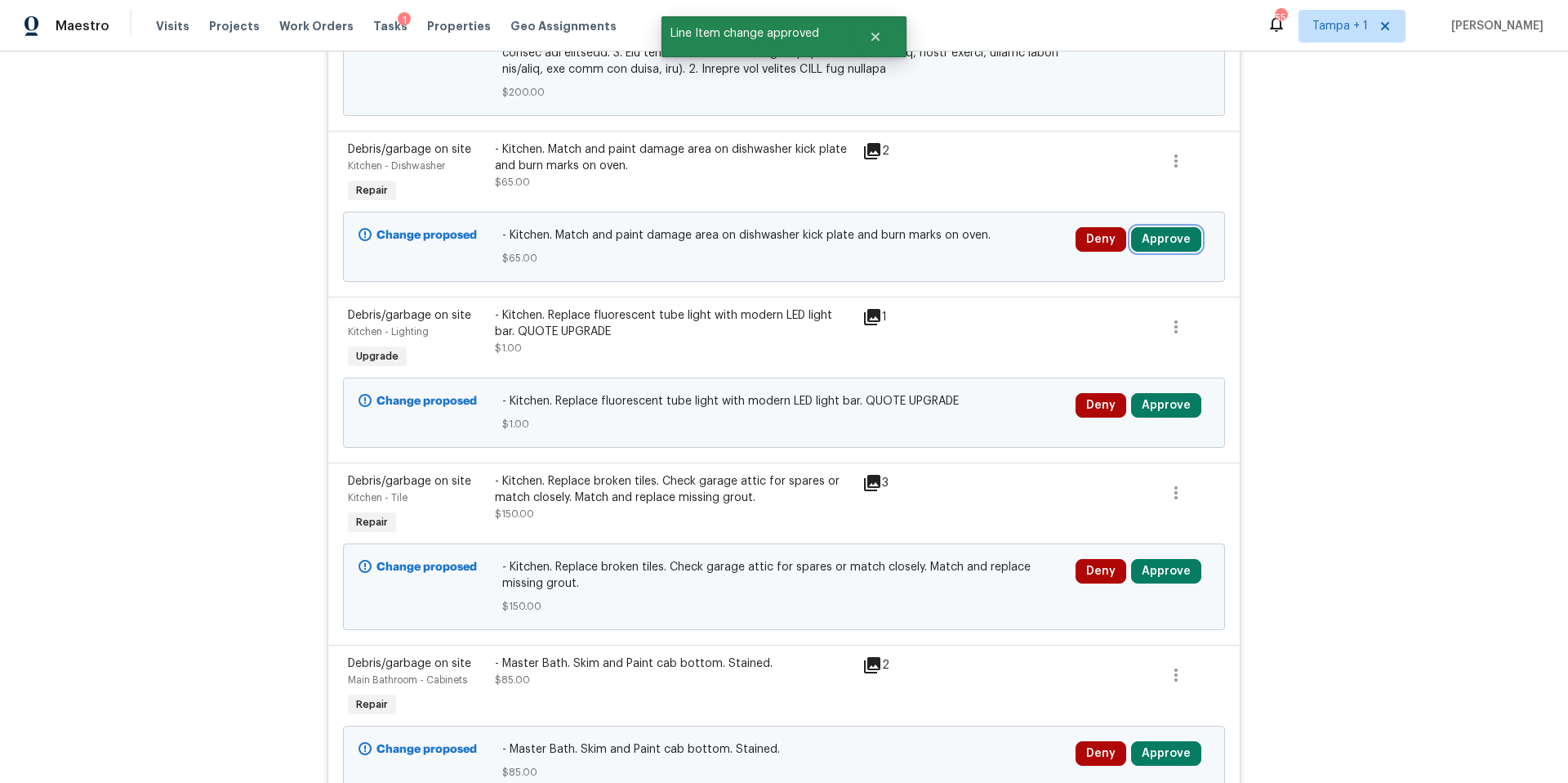
click at [1164, 232] on button "Approve" at bounding box center [1167, 240] width 70 height 25
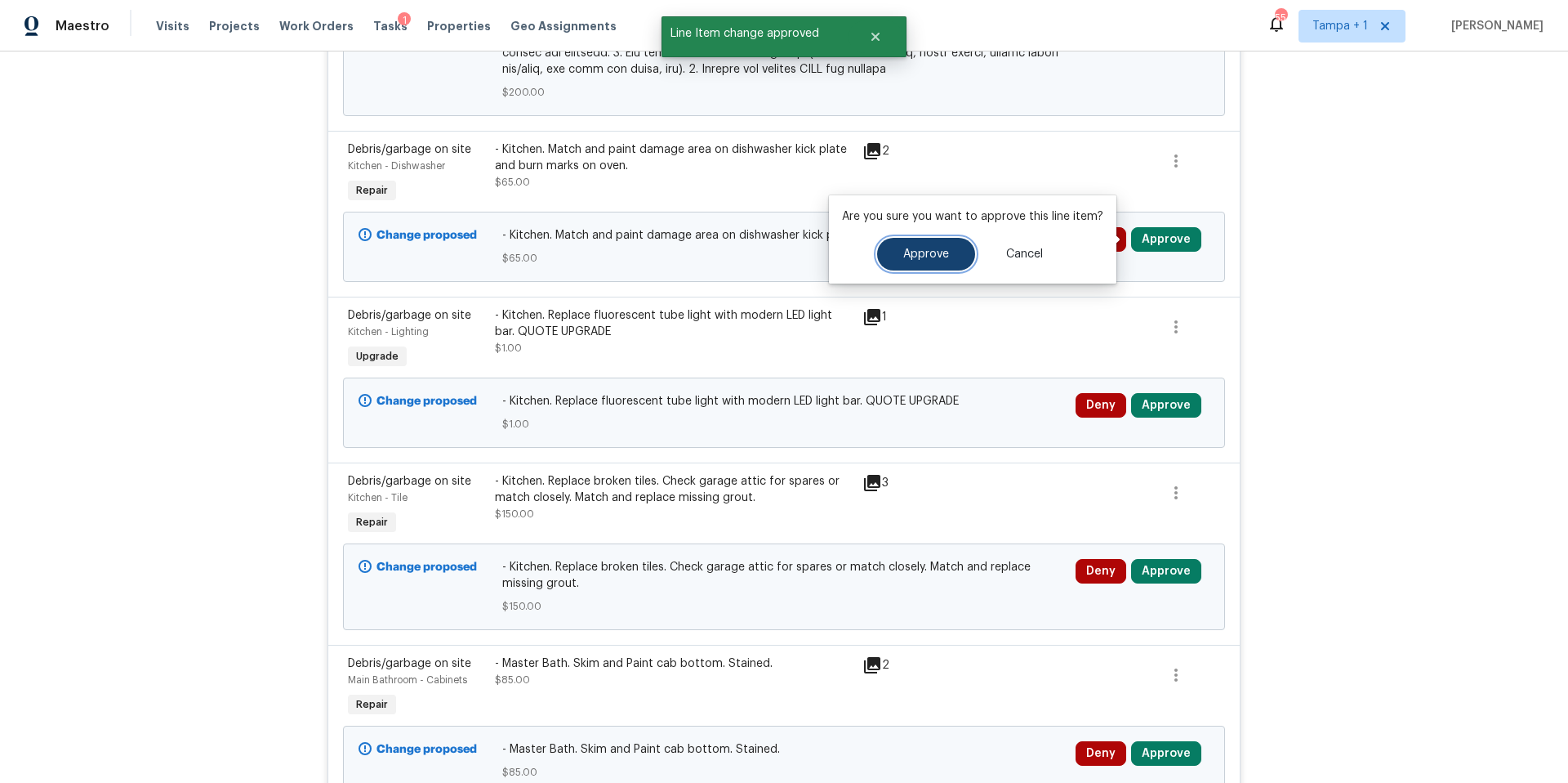
click at [929, 263] on button "Approve" at bounding box center [925, 254] width 98 height 32
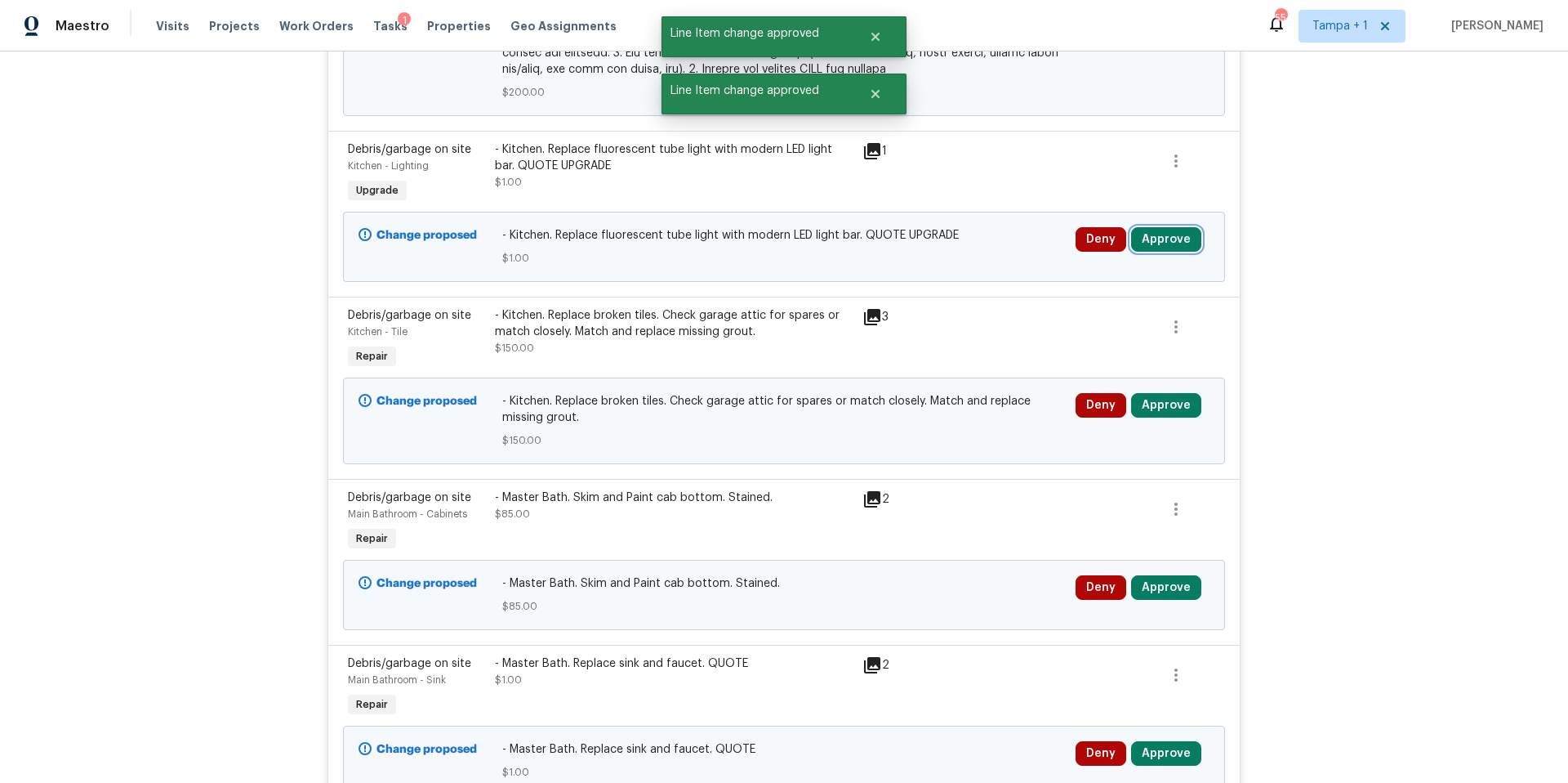
click at [1169, 227] on button "Approve" at bounding box center [1167, 240] width 70 height 25
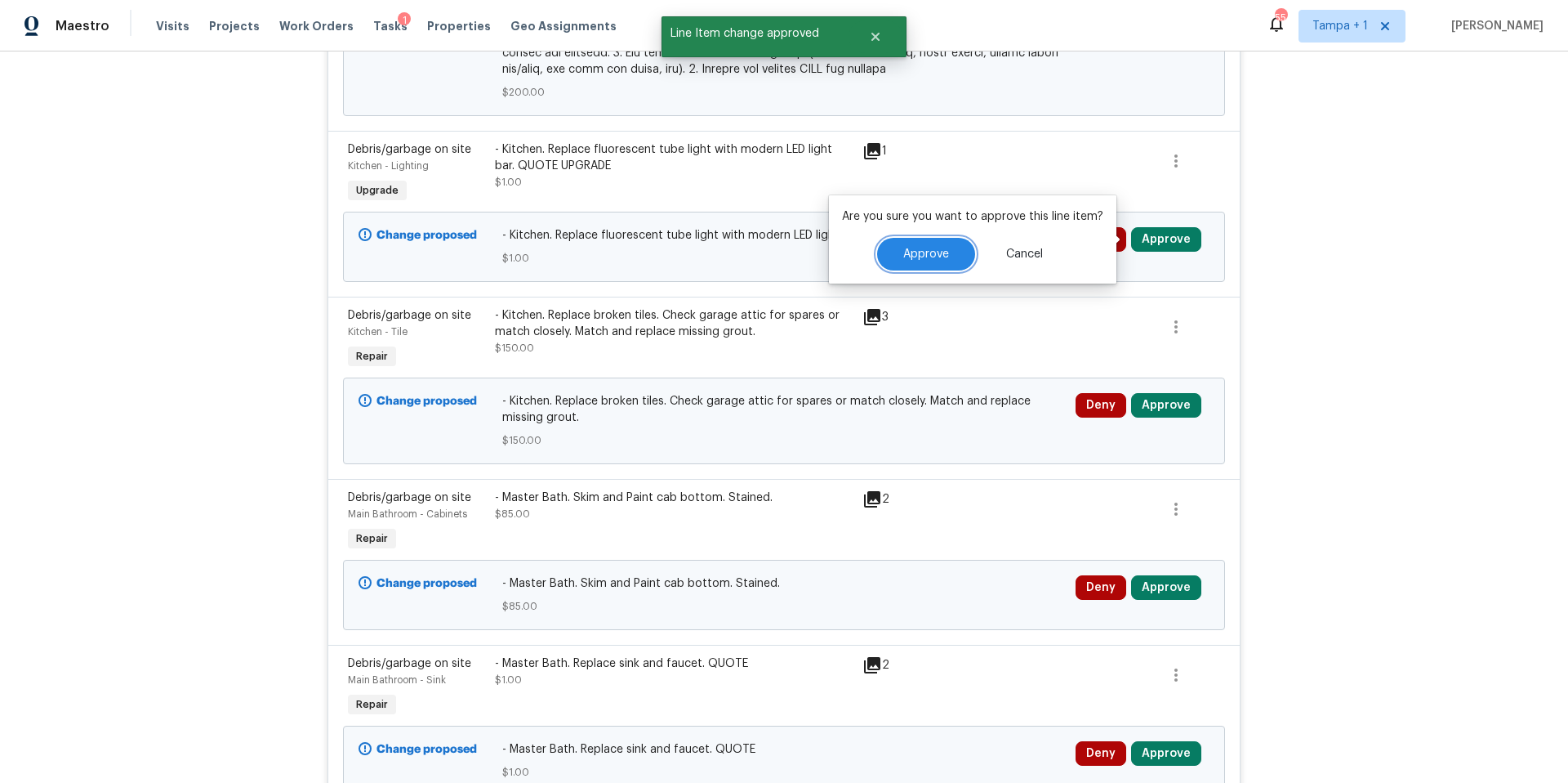
click at [900, 261] on button "Approve" at bounding box center [925, 254] width 98 height 32
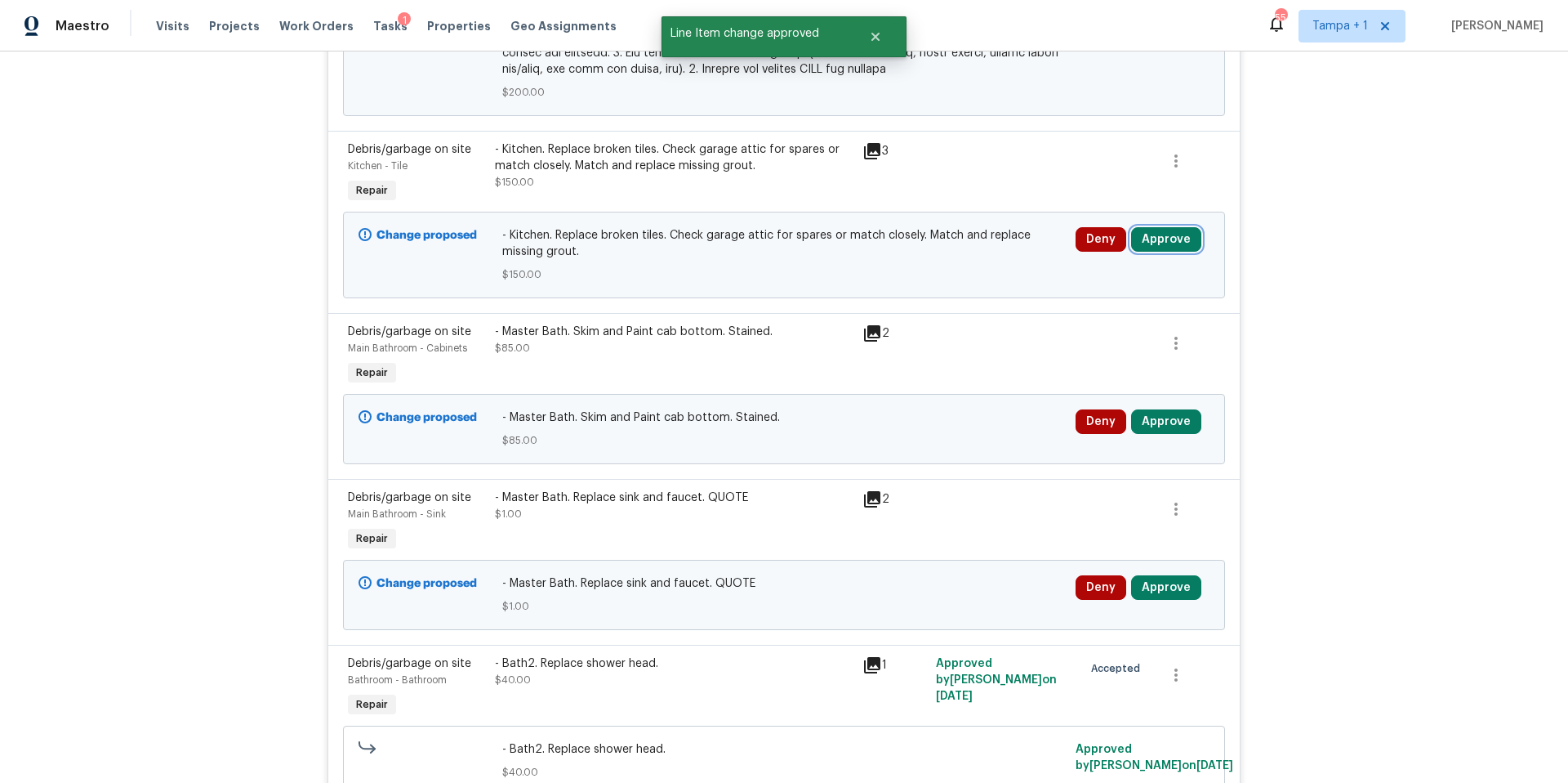
click at [1175, 240] on button "Approve" at bounding box center [1167, 240] width 70 height 25
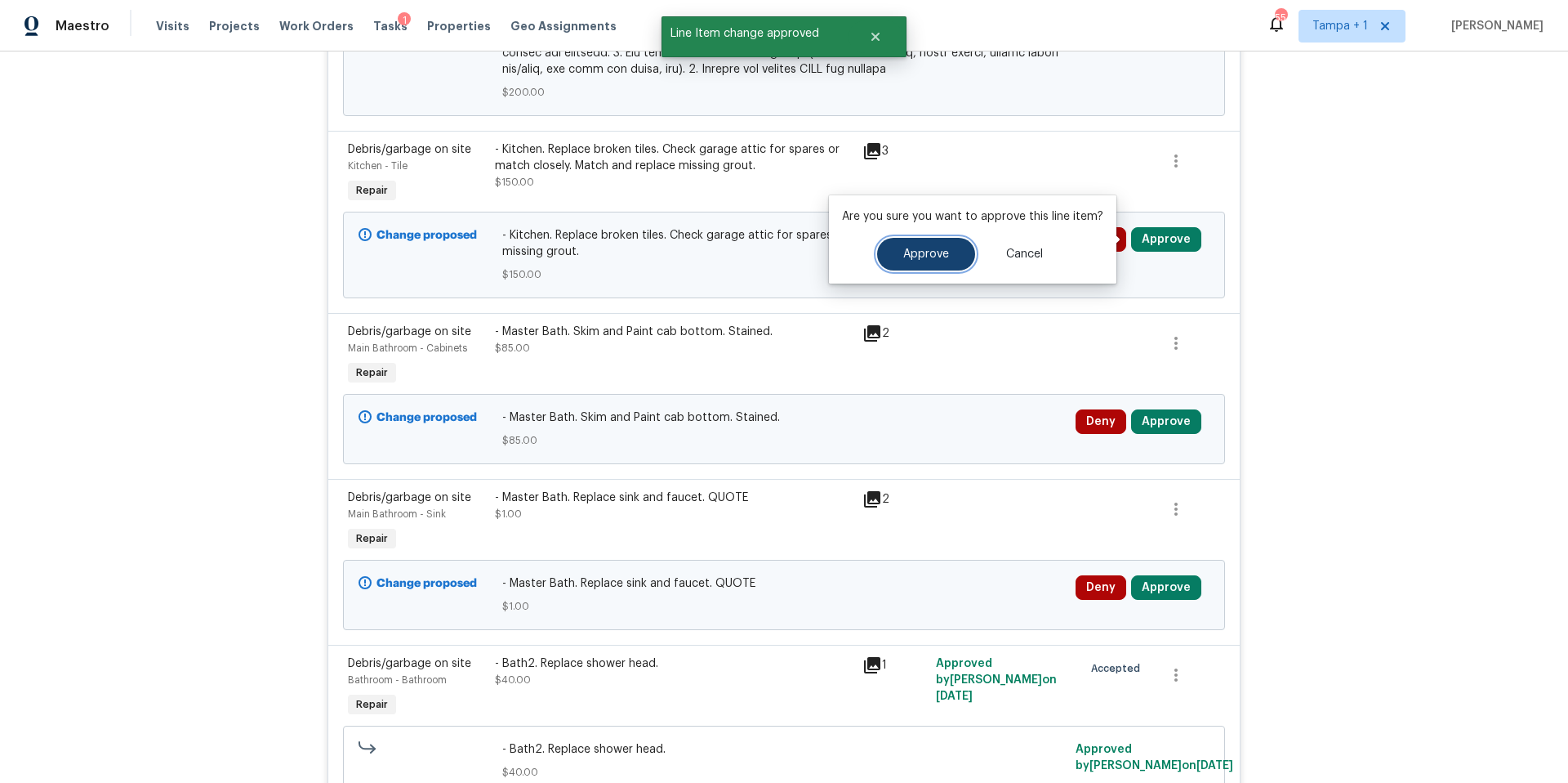
click at [939, 244] on button "Approve" at bounding box center [925, 254] width 98 height 32
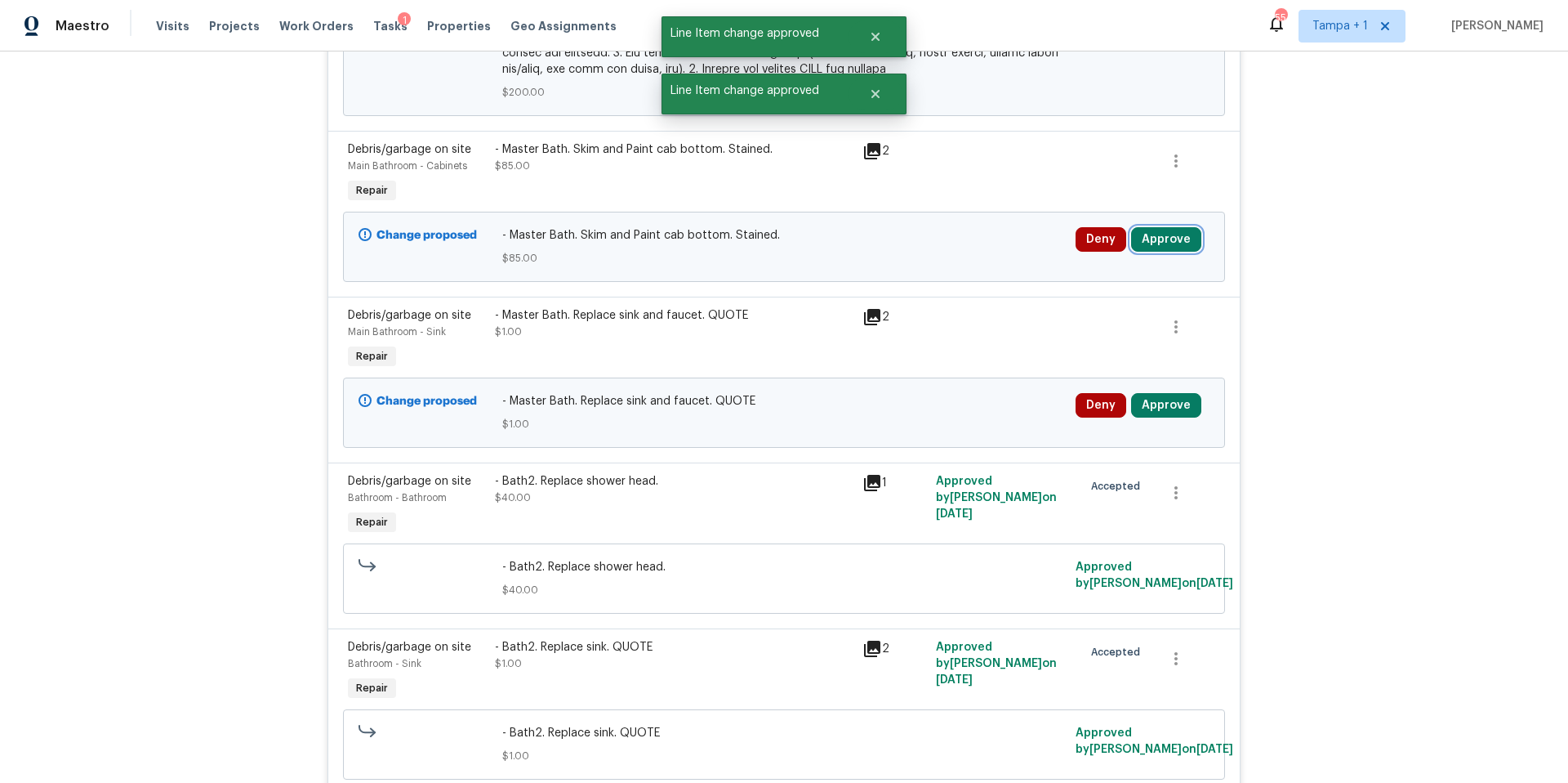
click at [1167, 233] on button "Approve" at bounding box center [1167, 240] width 70 height 25
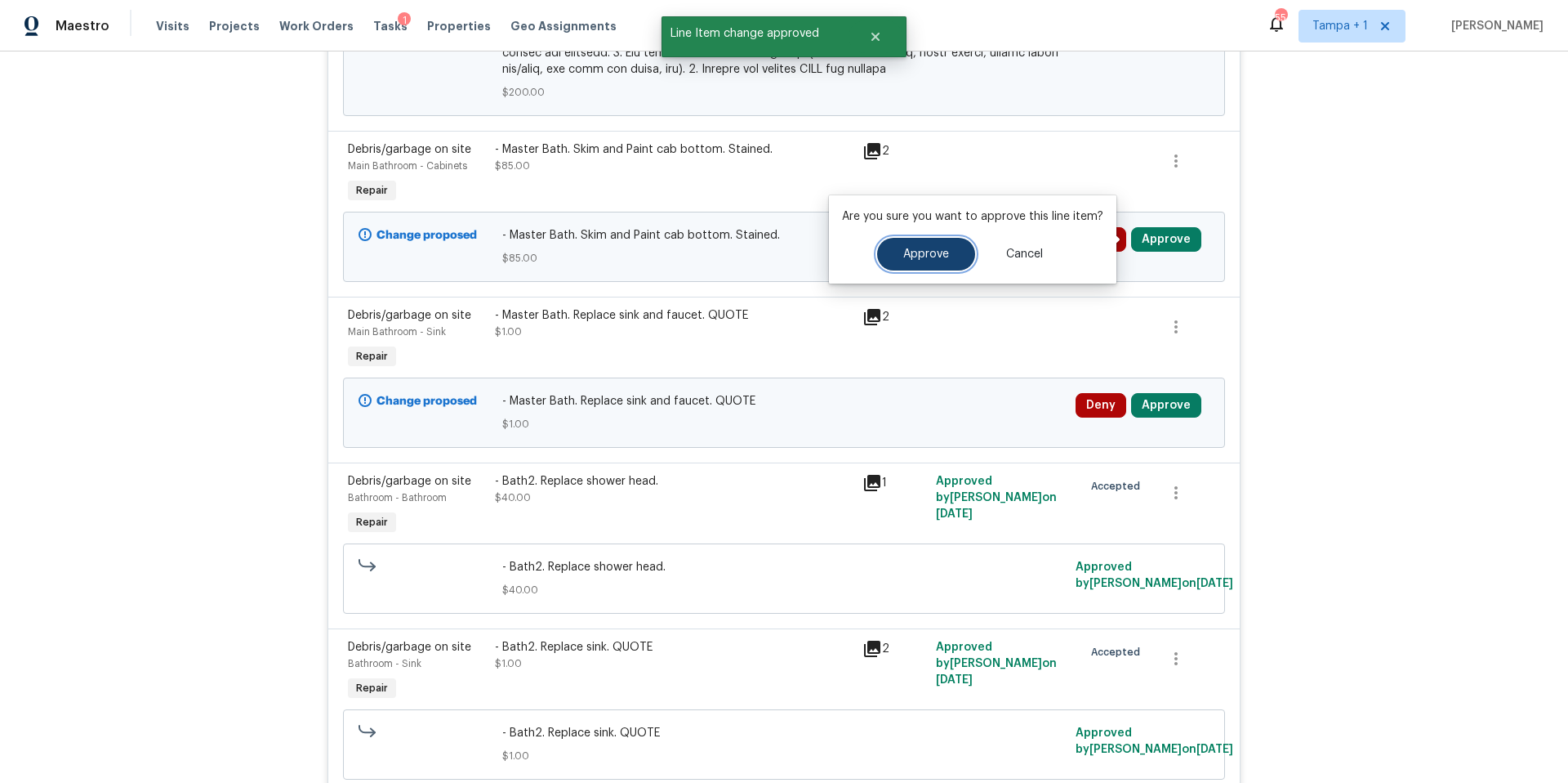
click at [900, 264] on button "Approve" at bounding box center [925, 254] width 98 height 32
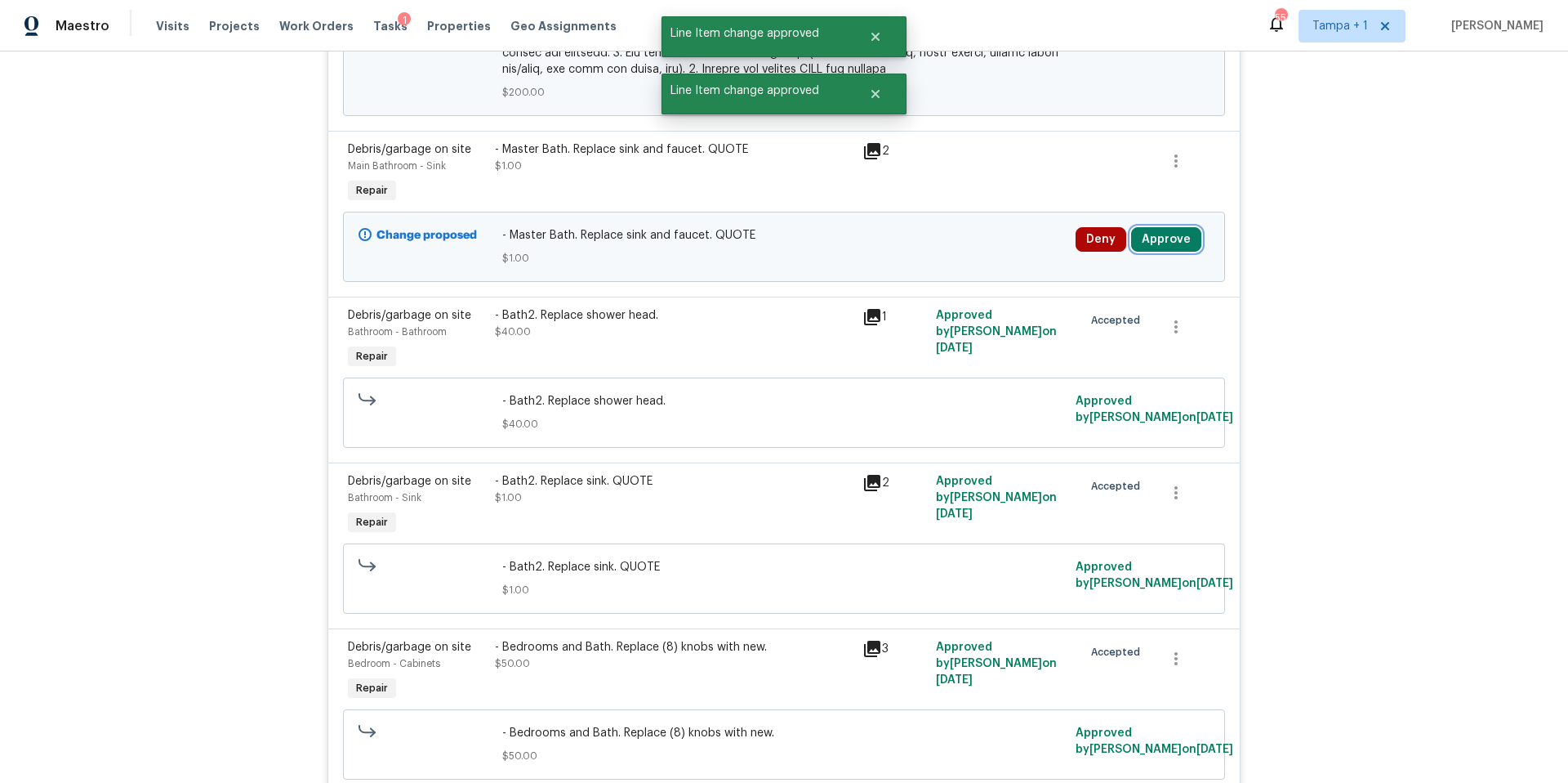
click at [1163, 246] on button "Approve" at bounding box center [1167, 240] width 70 height 25
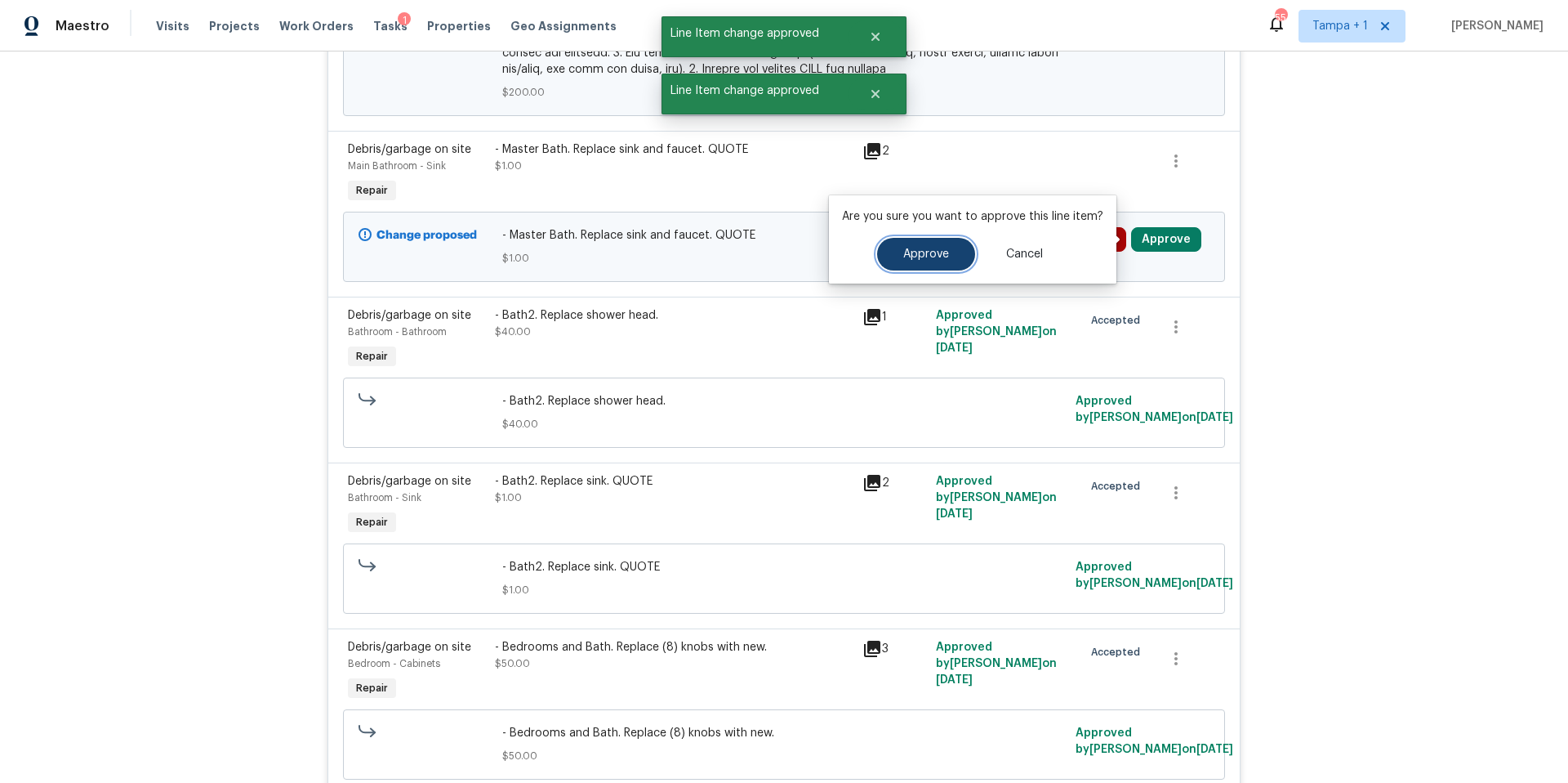
click at [943, 262] on button "Approve" at bounding box center [925, 254] width 98 height 32
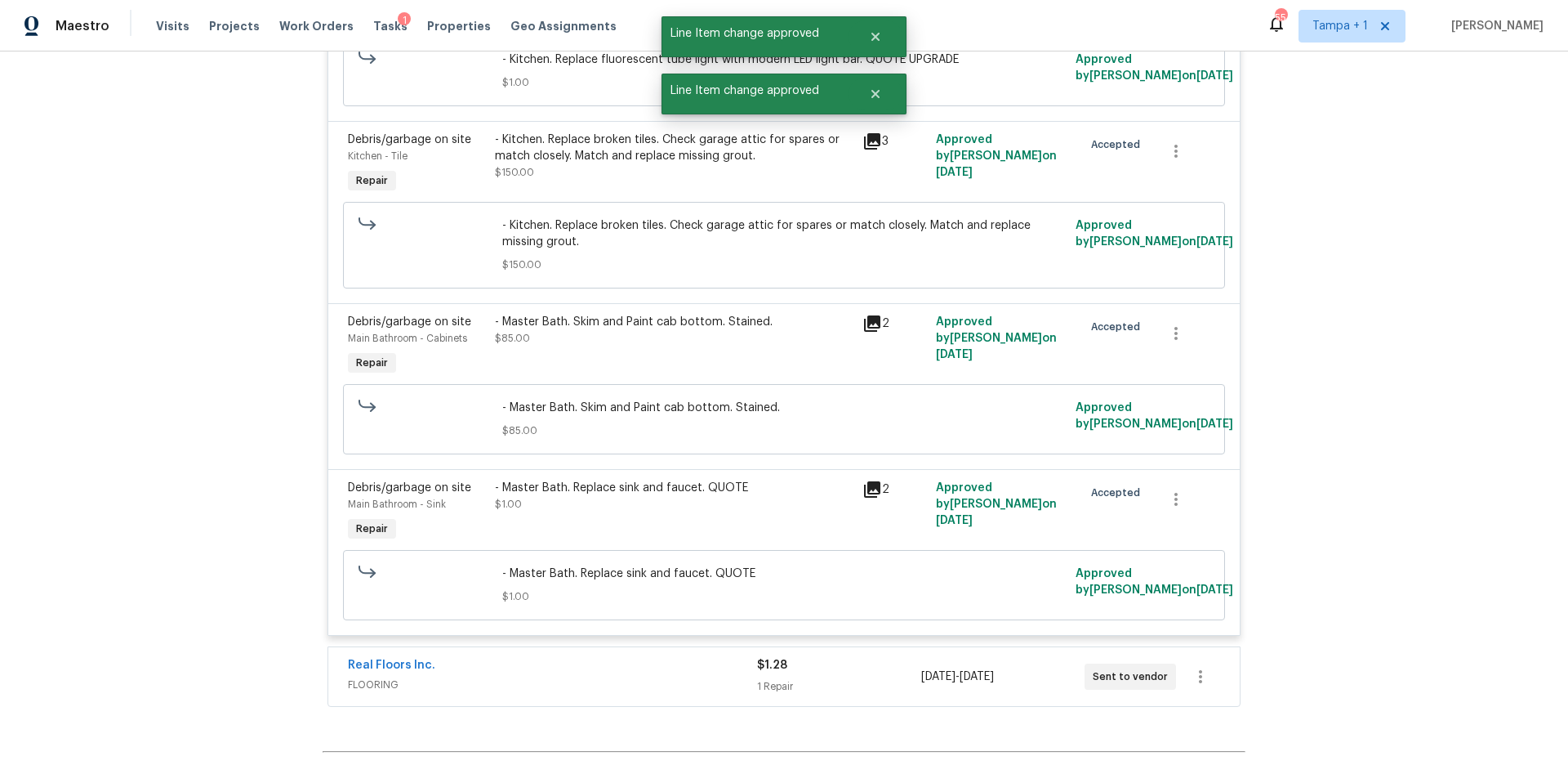
scroll to position [3686, 0]
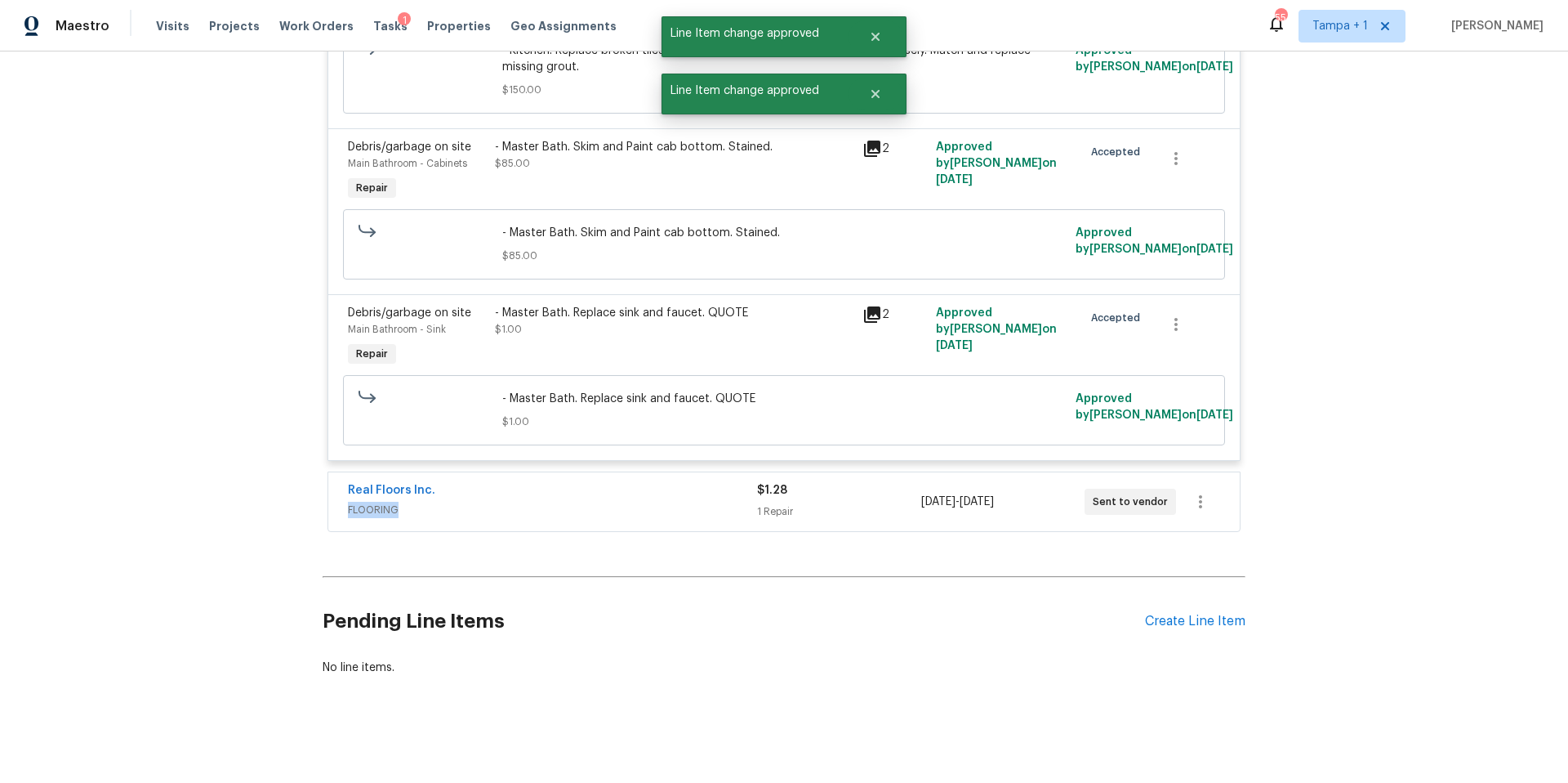
click at [554, 483] on div "Real Floors Inc. FLOORING" at bounding box center [552, 500] width 409 height 36
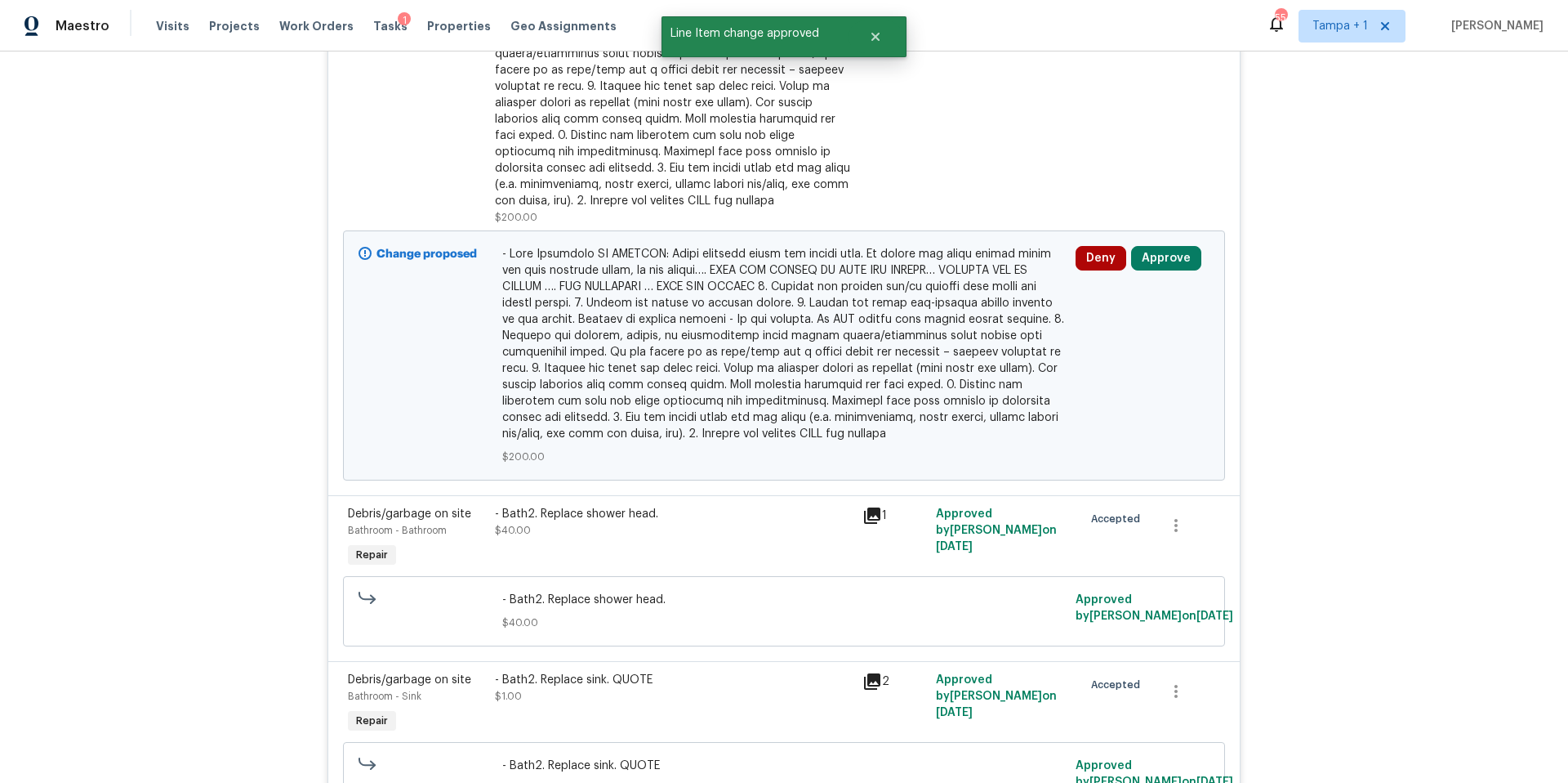
scroll to position [403, 0]
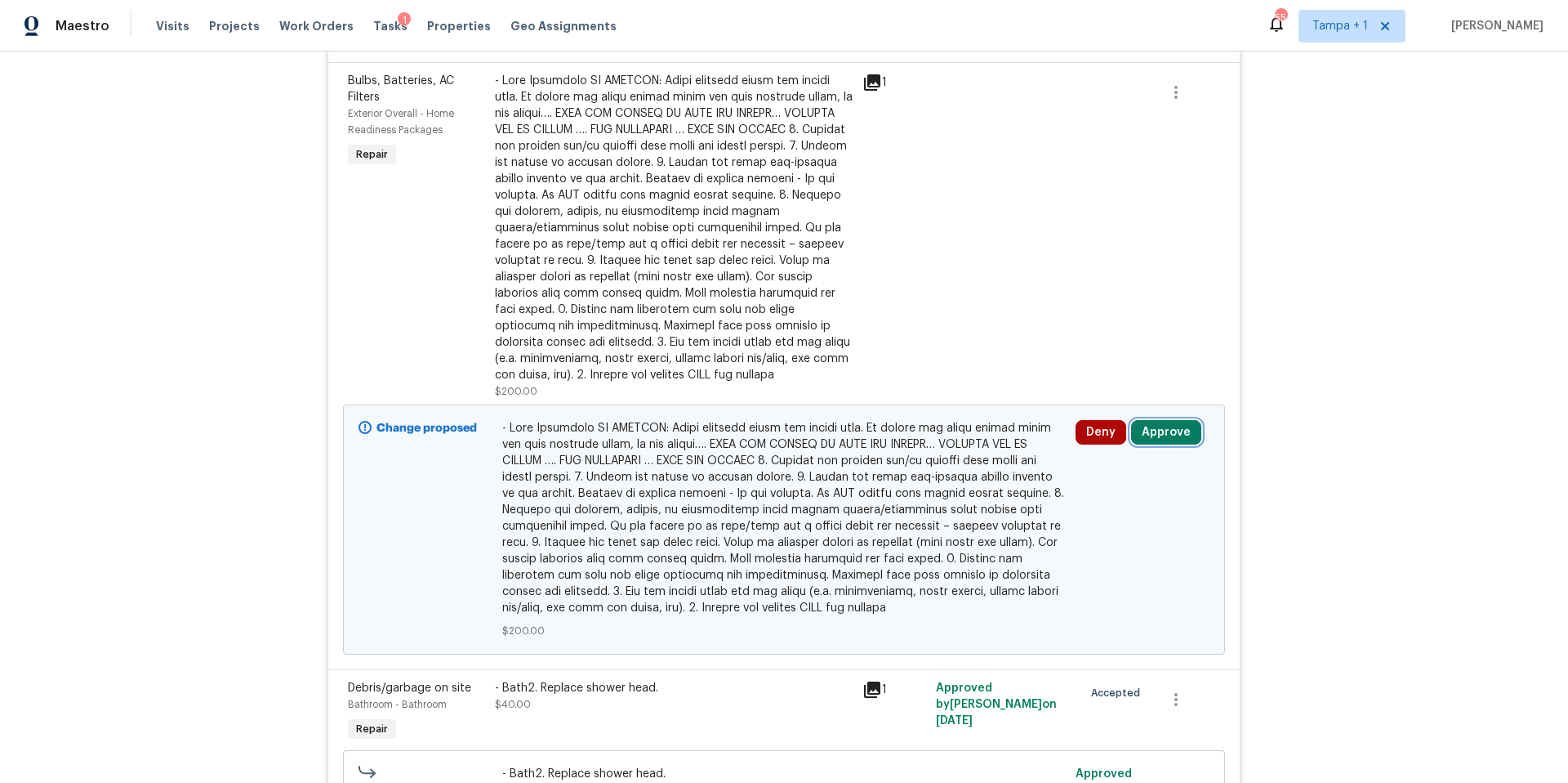
click at [1167, 440] on button "Approve" at bounding box center [1167, 432] width 70 height 25
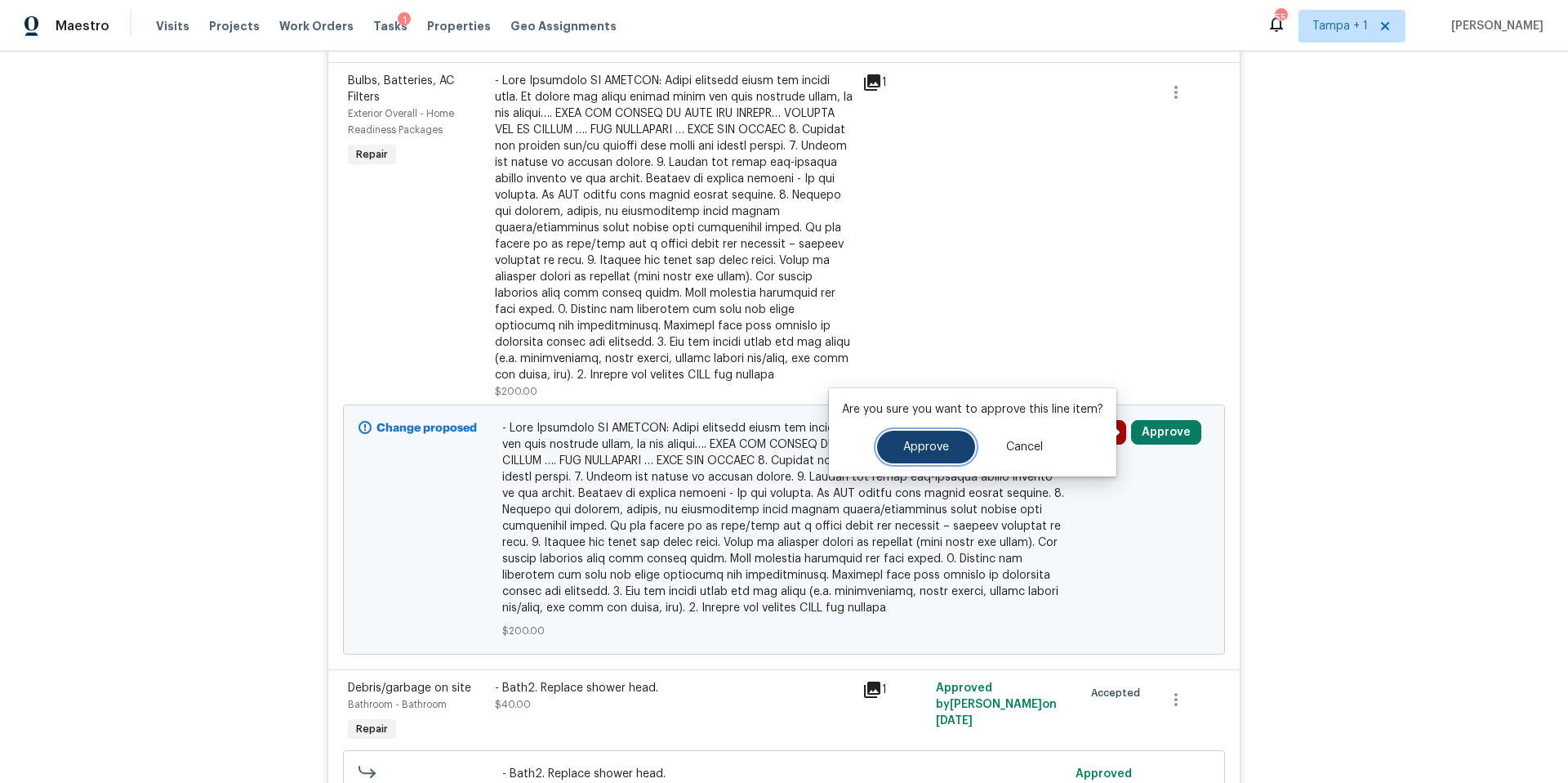
click at [940, 456] on button "Approve" at bounding box center [925, 447] width 98 height 32
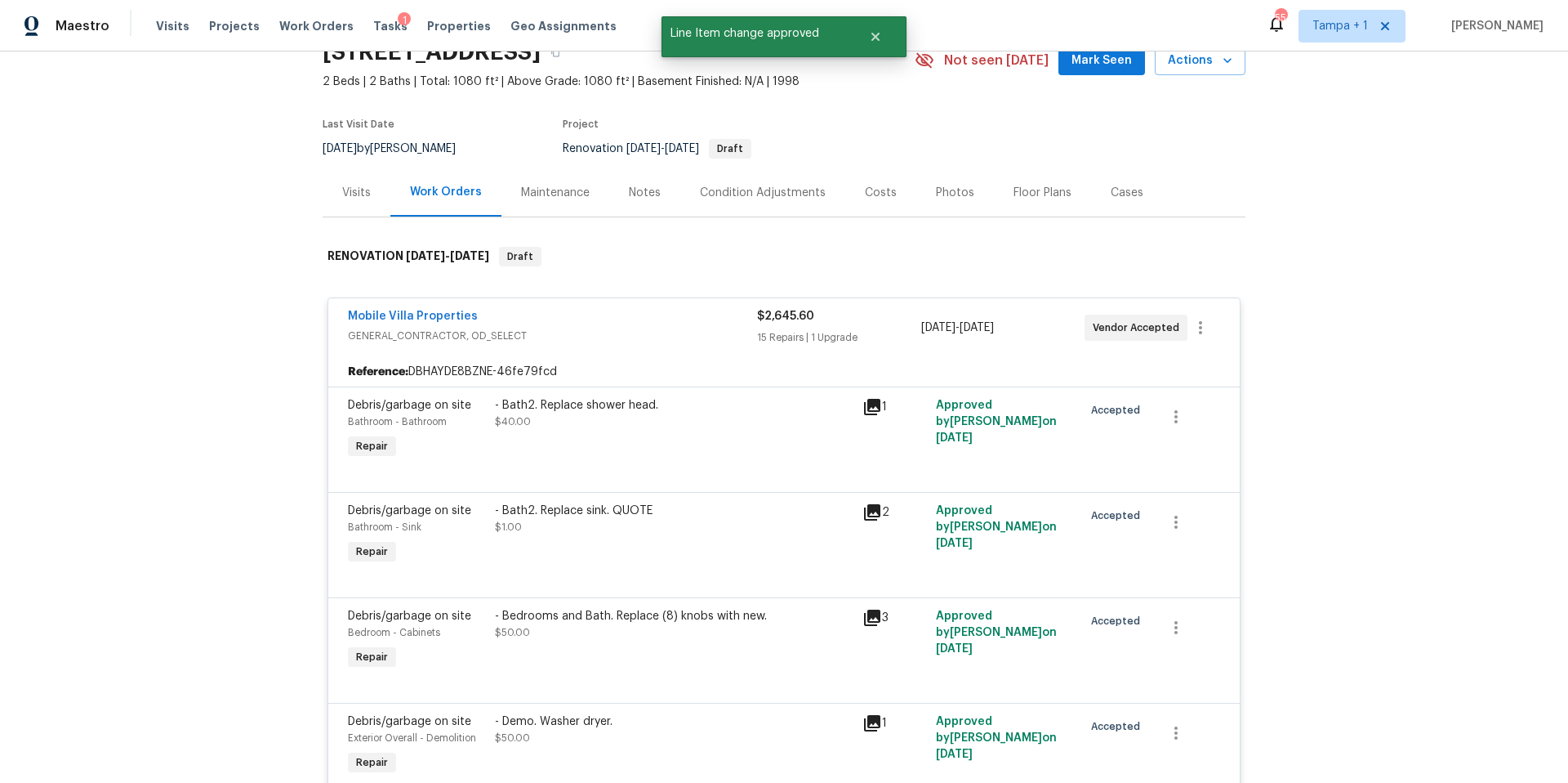
scroll to position [0, 0]
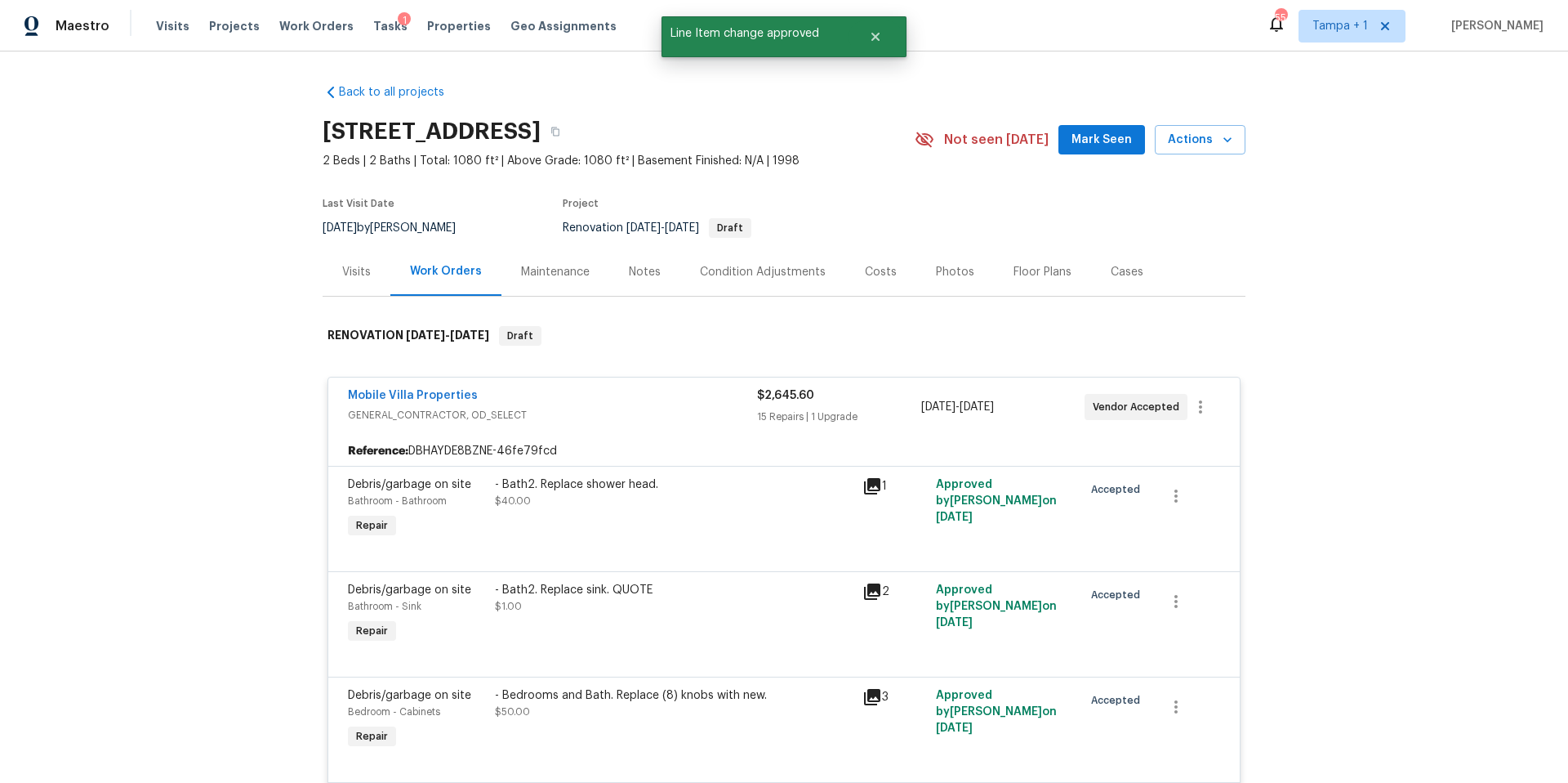
click at [865, 258] on div "Costs" at bounding box center [881, 271] width 71 height 49
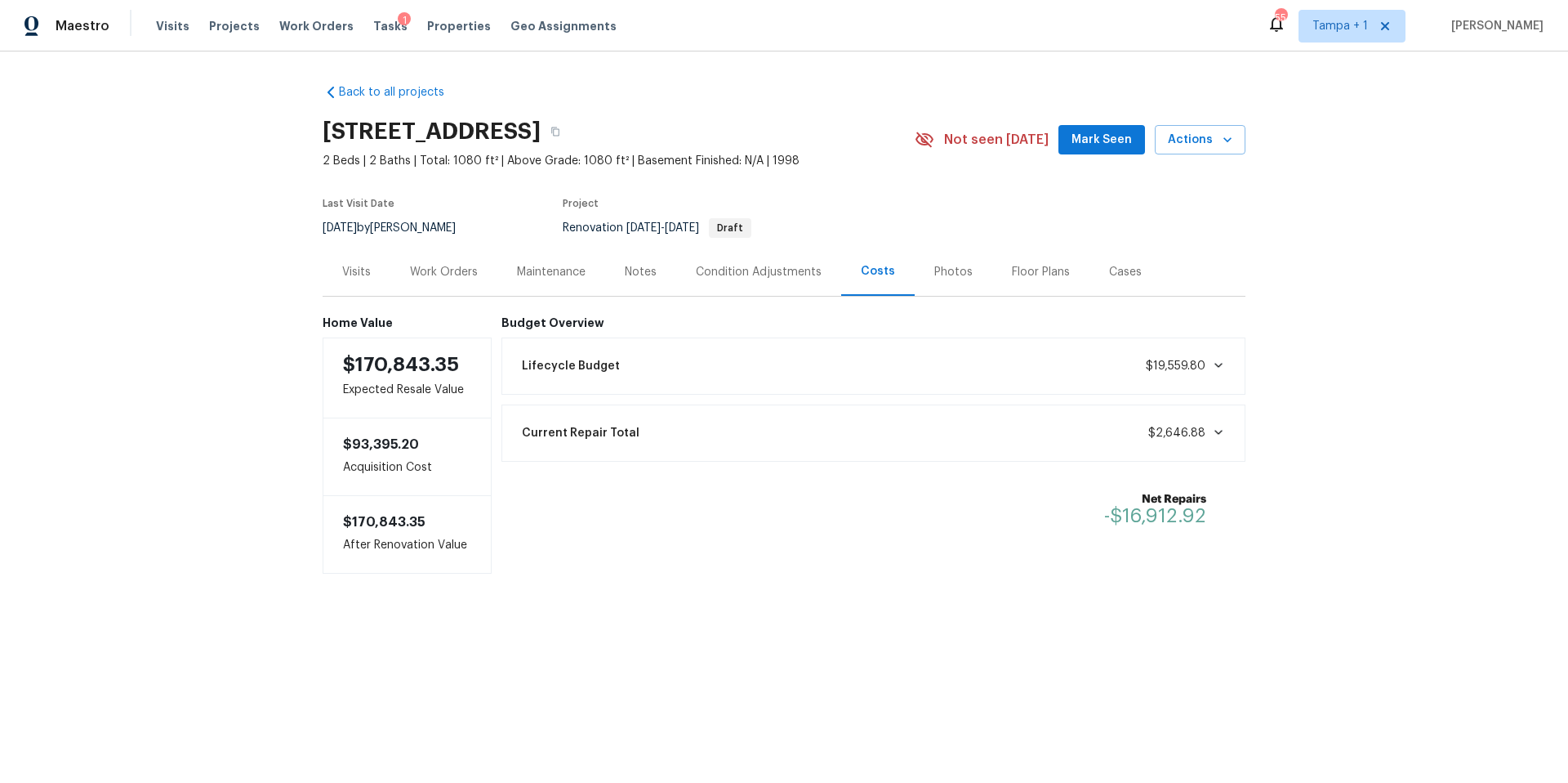
click at [463, 270] on div "Work Orders" at bounding box center [443, 271] width 68 height 16
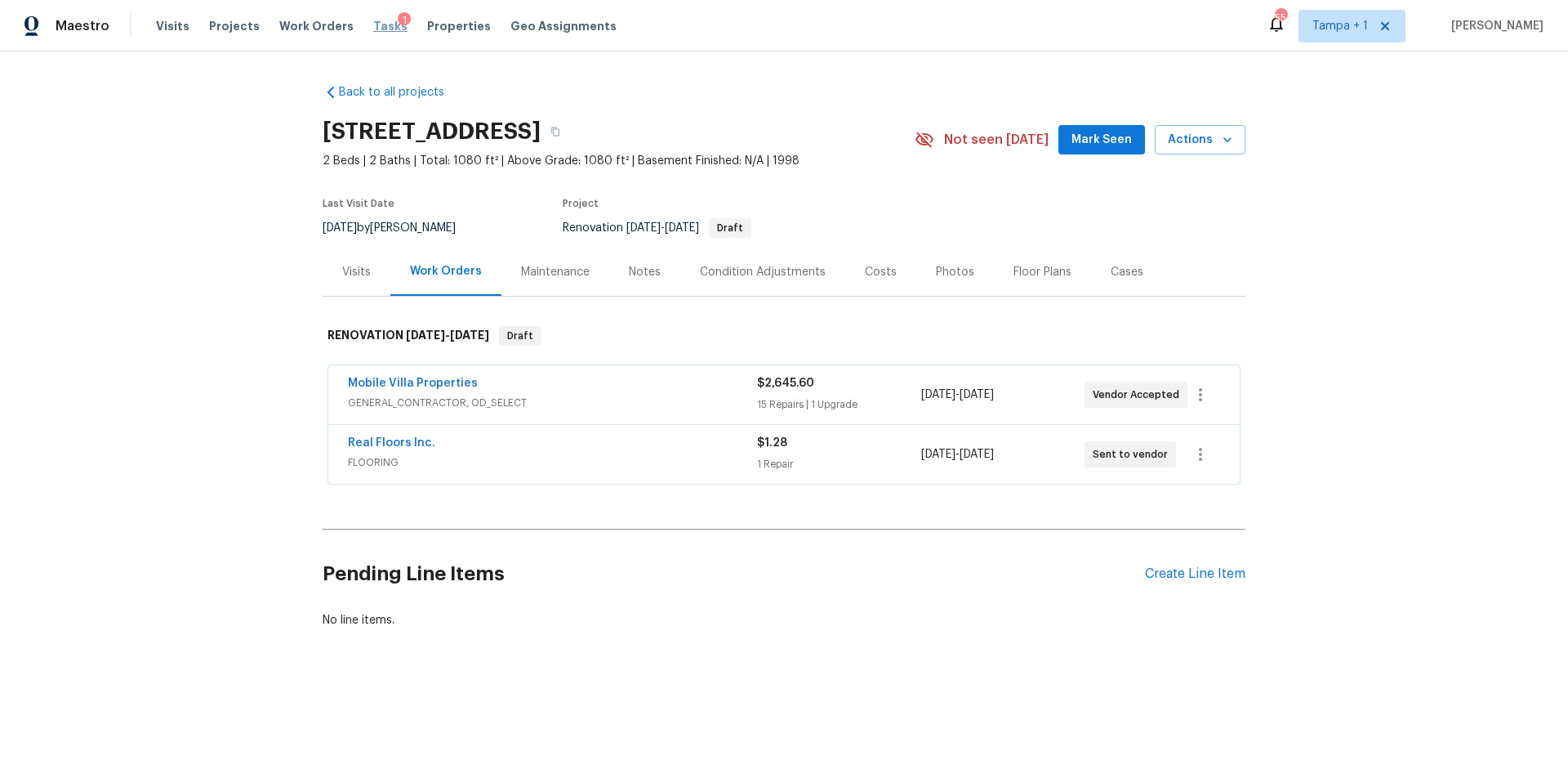
click at [374, 31] on span "Tasks" at bounding box center [391, 26] width 34 height 11
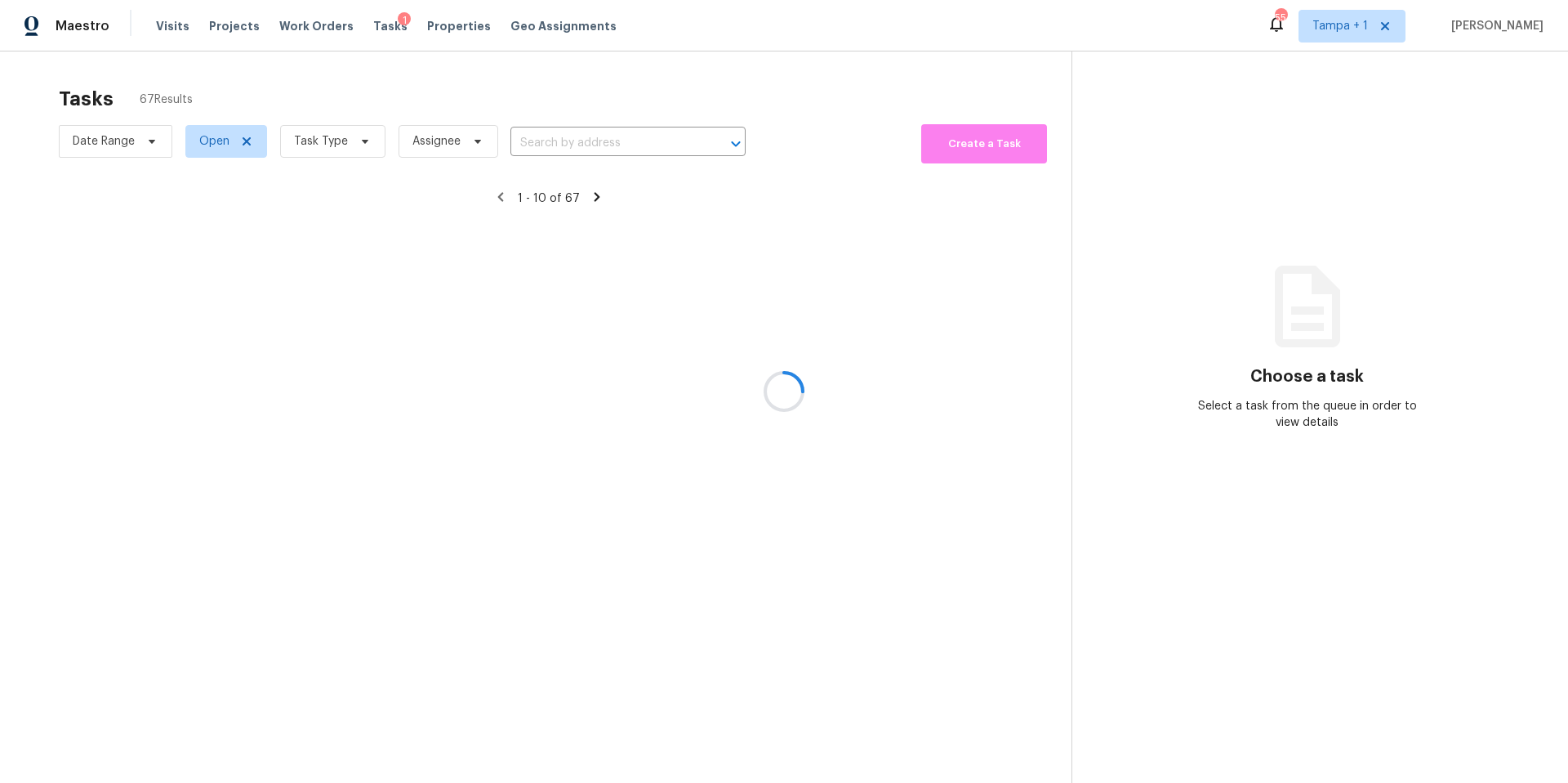
click at [322, 146] on div at bounding box center [784, 391] width 1568 height 783
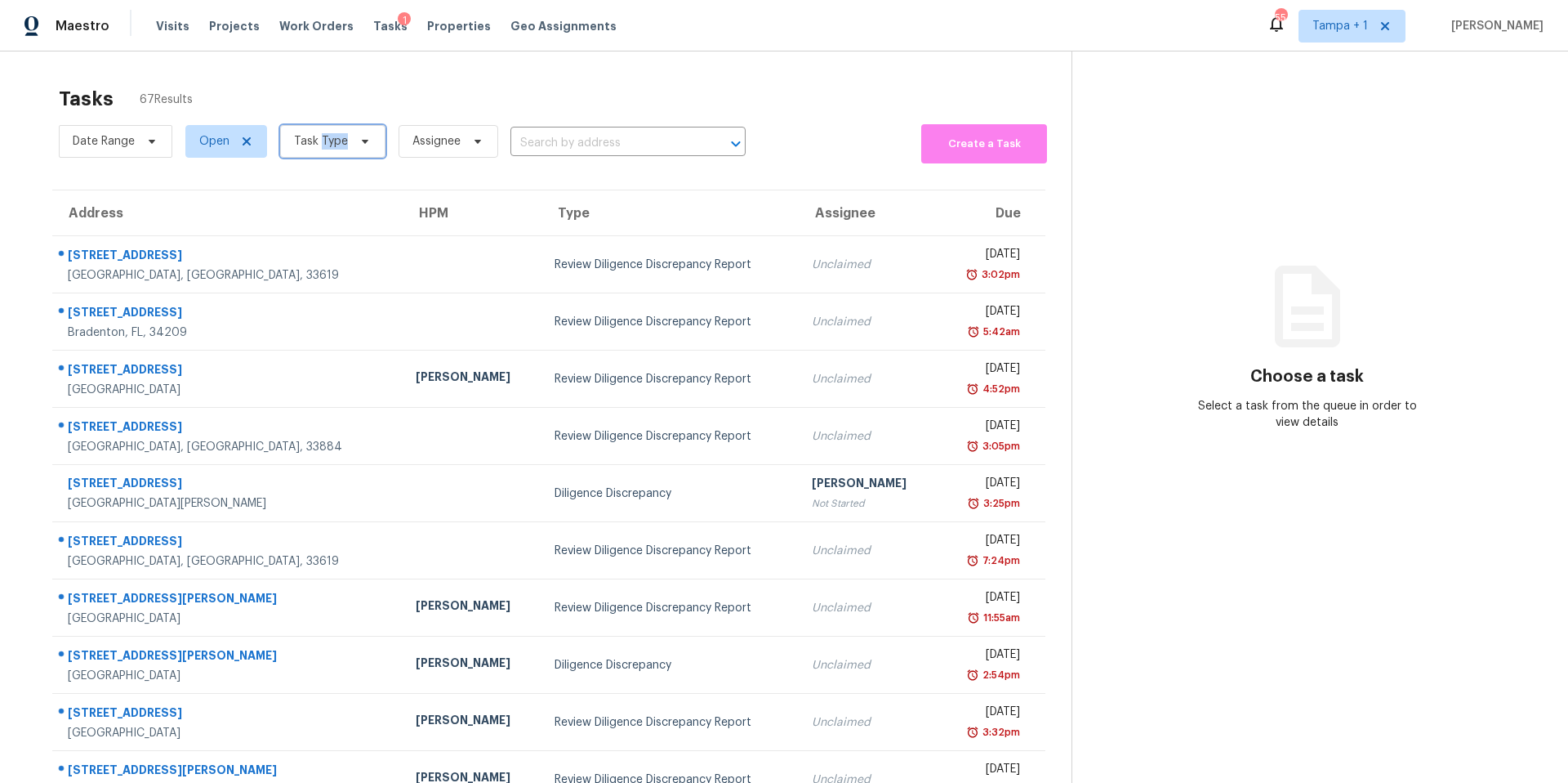
click at [322, 146] on span "Task Type" at bounding box center [320, 141] width 54 height 16
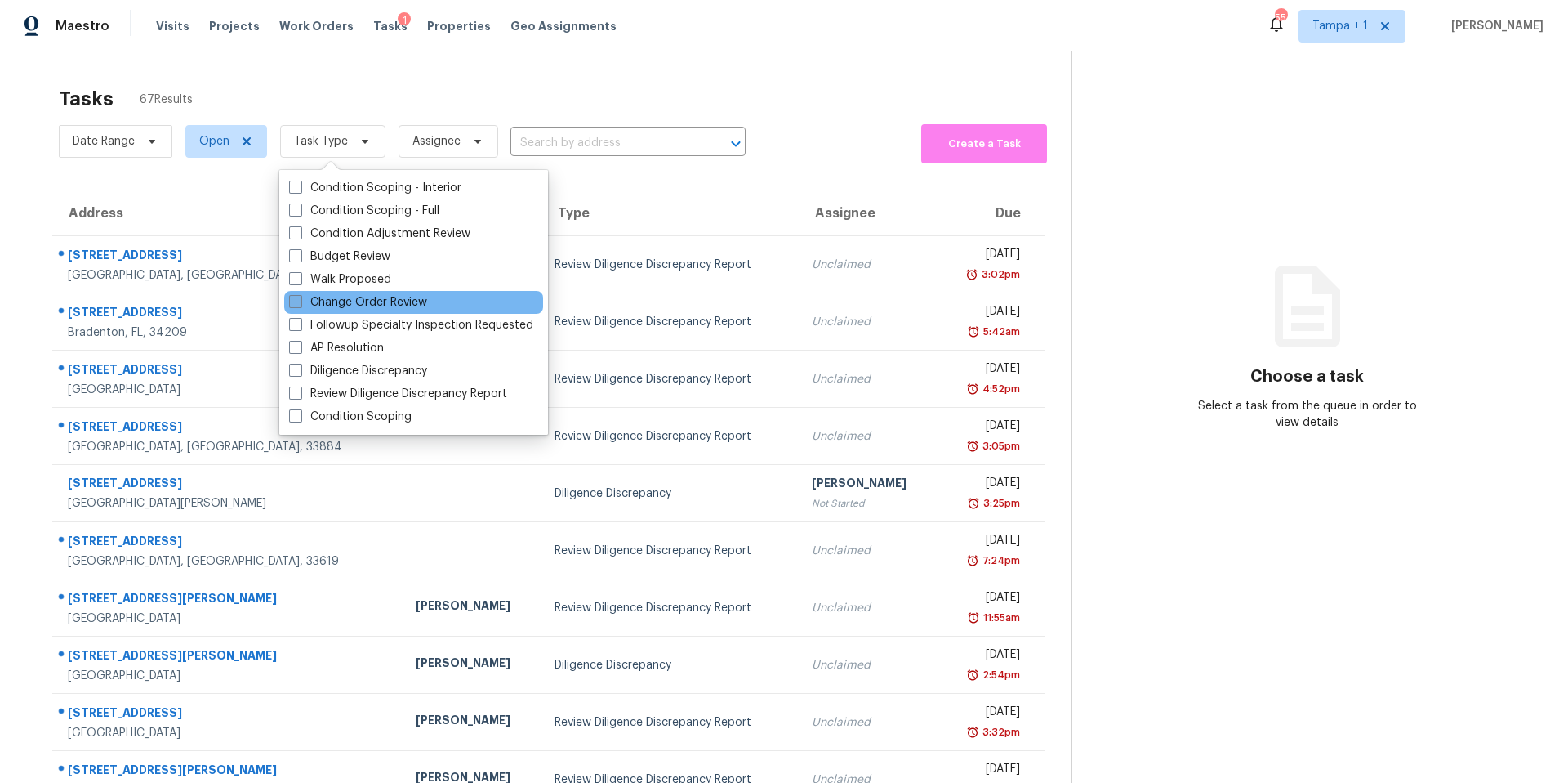
click at [392, 297] on label "Change Order Review" at bounding box center [358, 302] width 138 height 16
click at [300, 297] on input "Change Order Review" at bounding box center [294, 299] width 10 height 10
checkbox input "true"
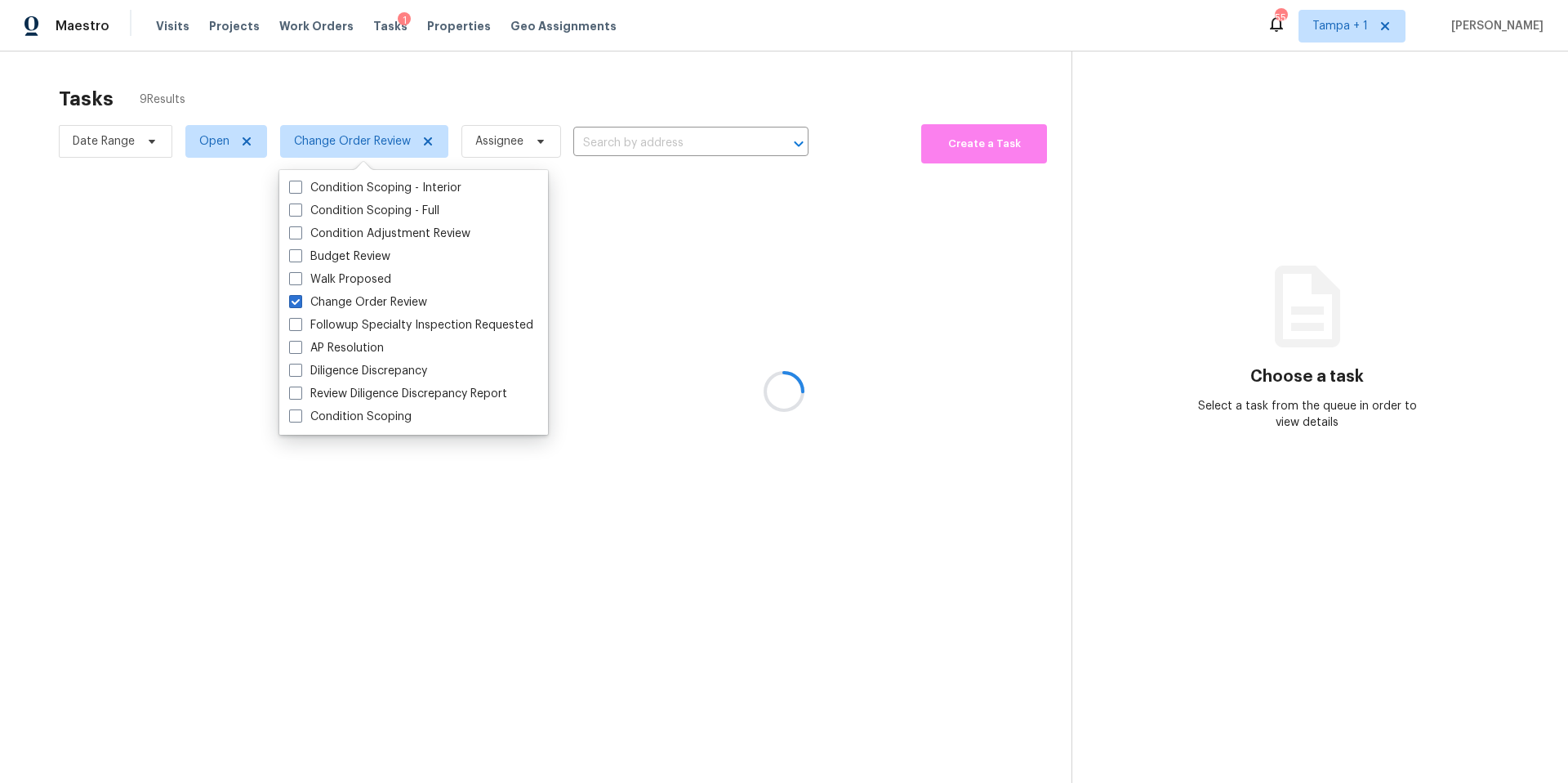
click at [617, 69] on div at bounding box center [784, 391] width 1568 height 783
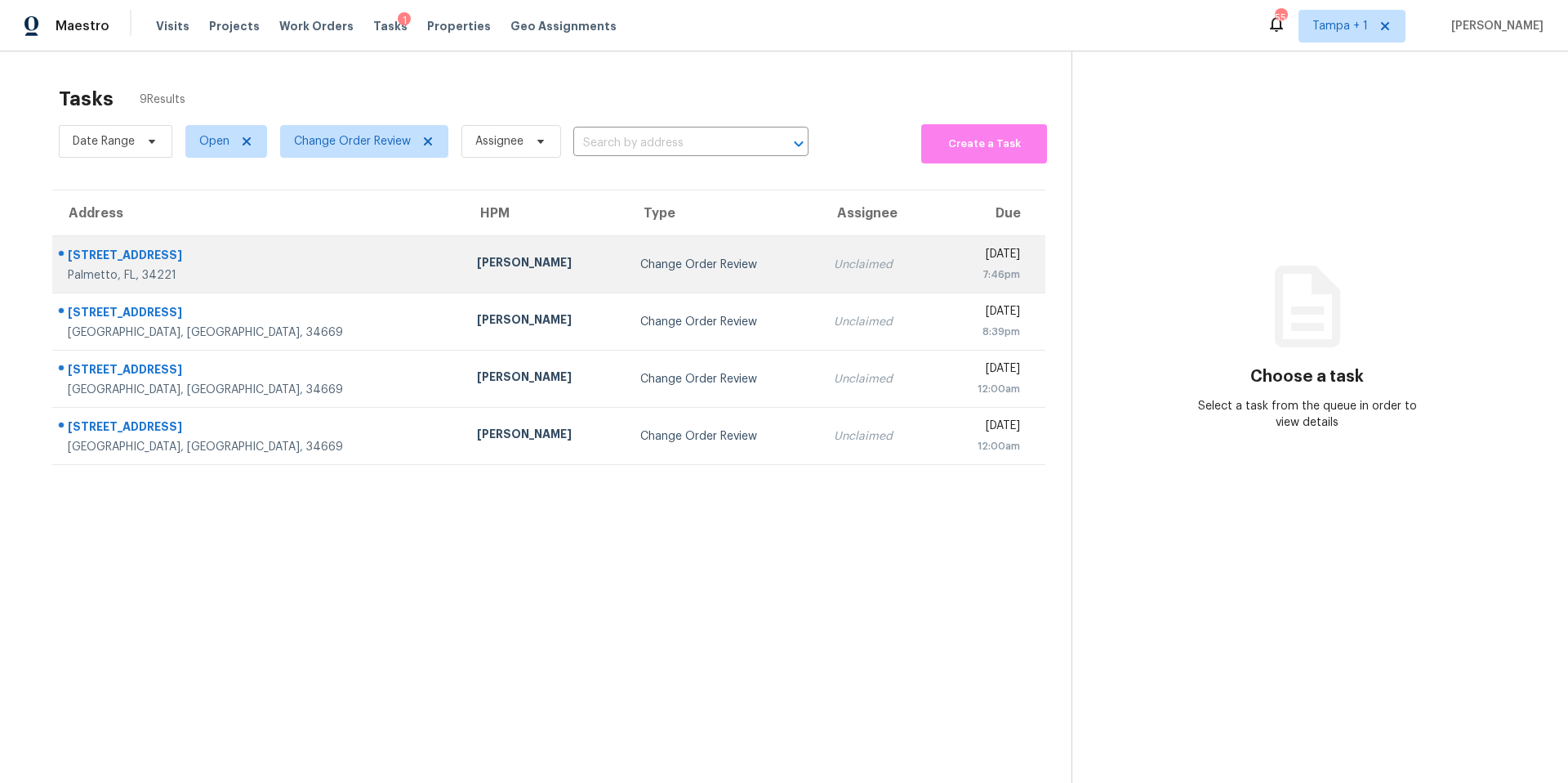
click at [477, 264] on div "Naomi Ferreira" at bounding box center [546, 264] width 137 height 20
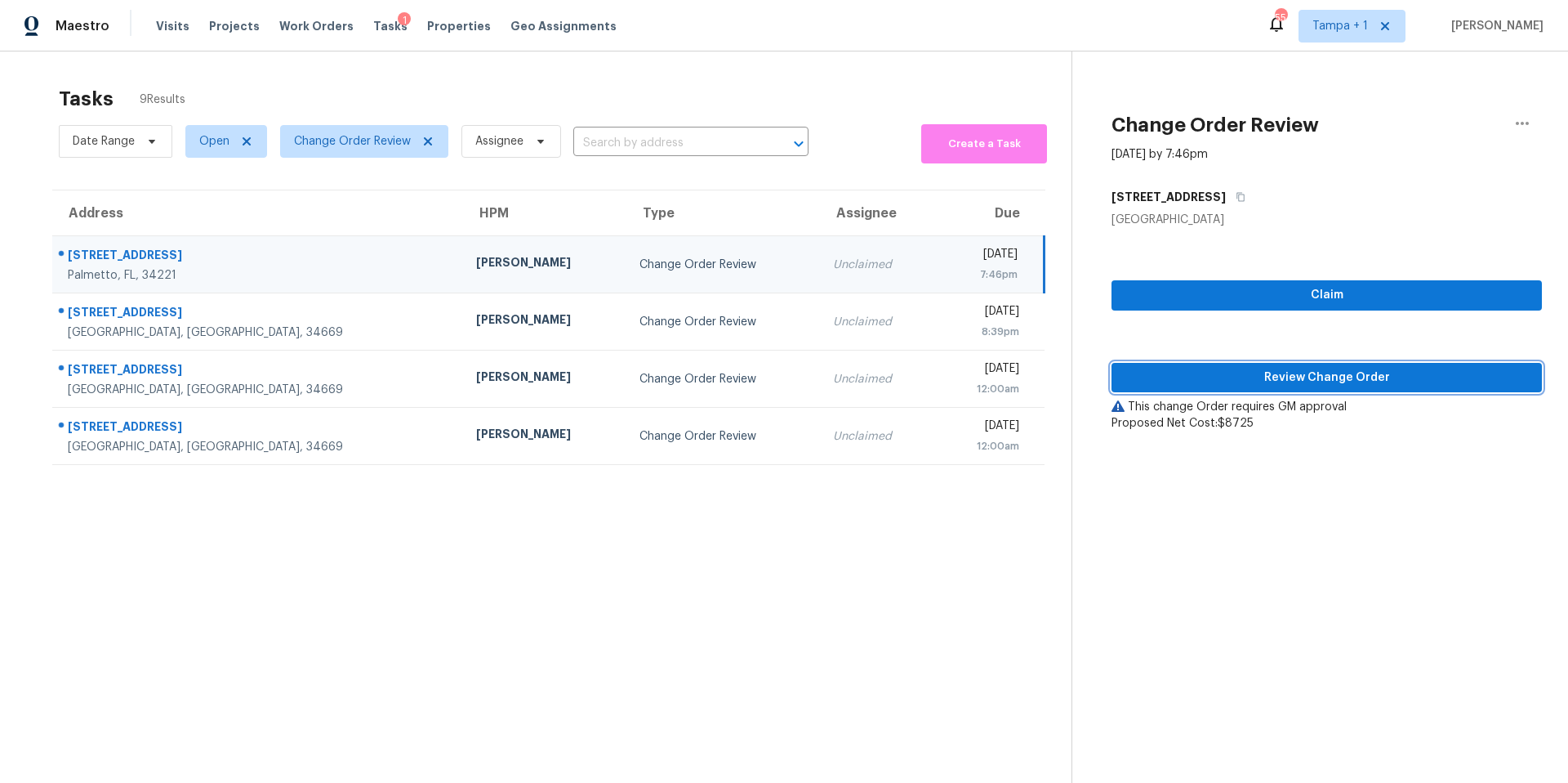
click at [1211, 375] on span "Review Change Order" at bounding box center [1326, 378] width 404 height 20
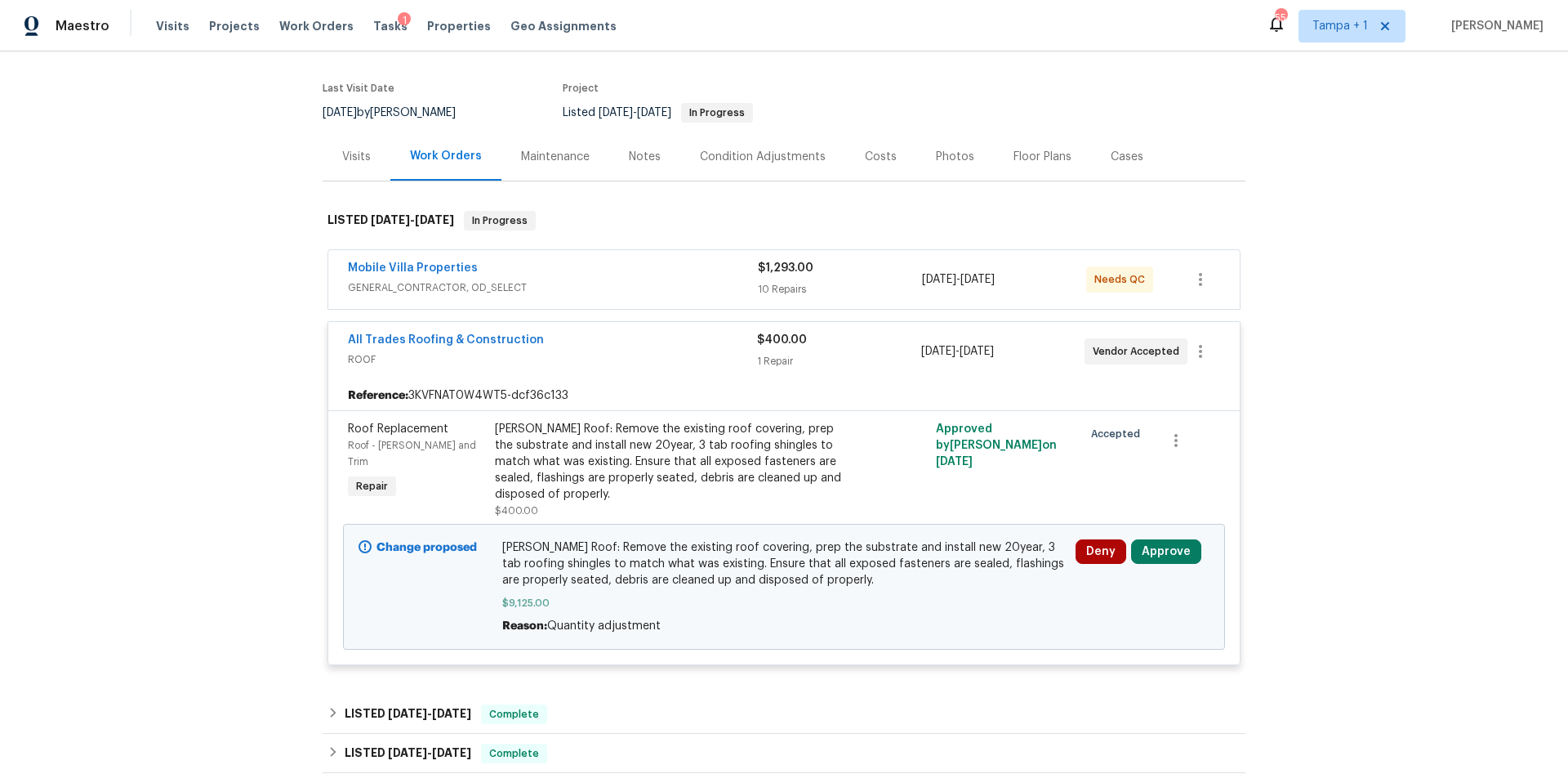
scroll to position [116, 0]
click at [1152, 538] on button "Approve" at bounding box center [1167, 551] width 70 height 25
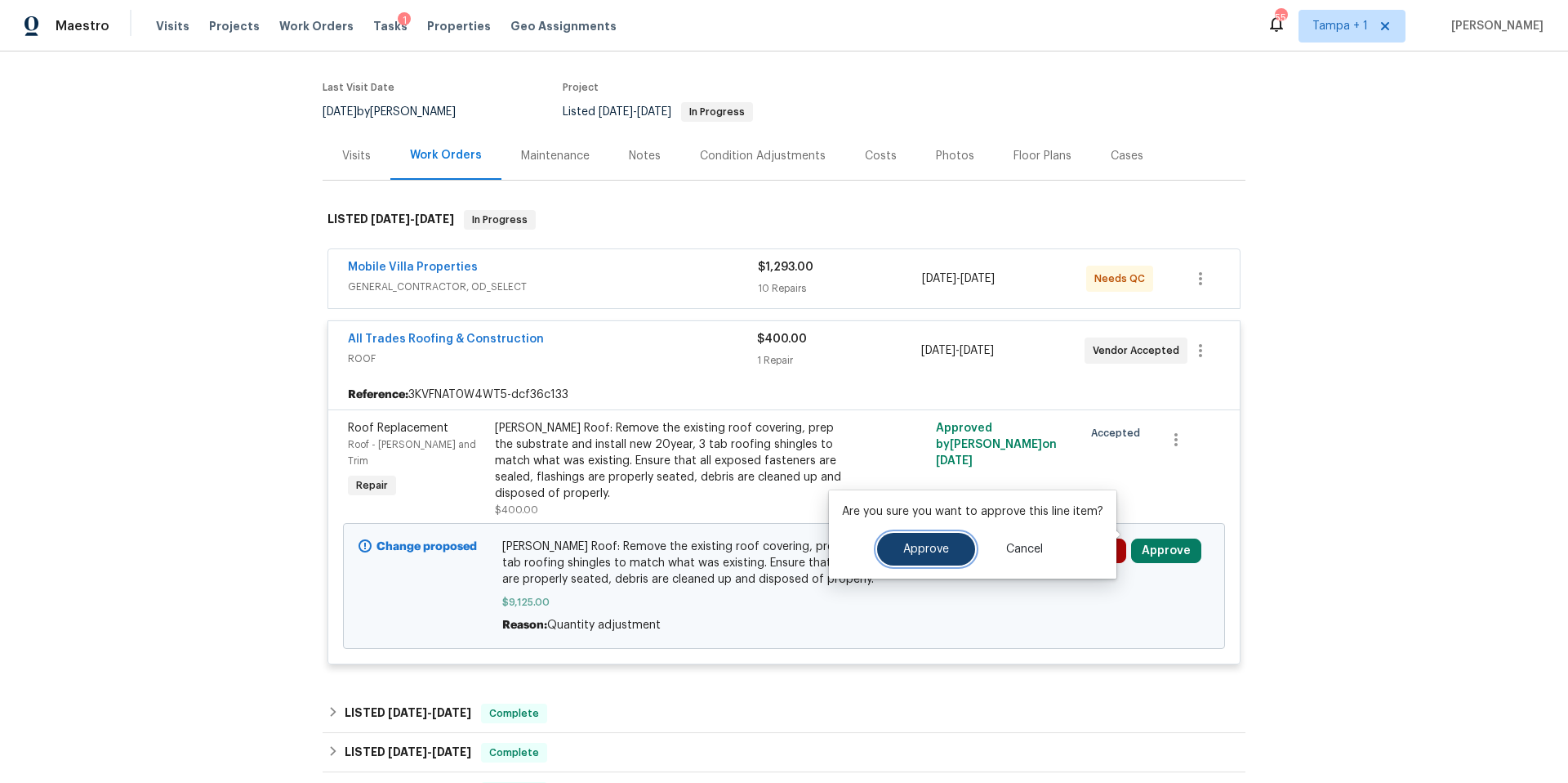
click at [934, 553] on span "Approve" at bounding box center [926, 549] width 46 height 12
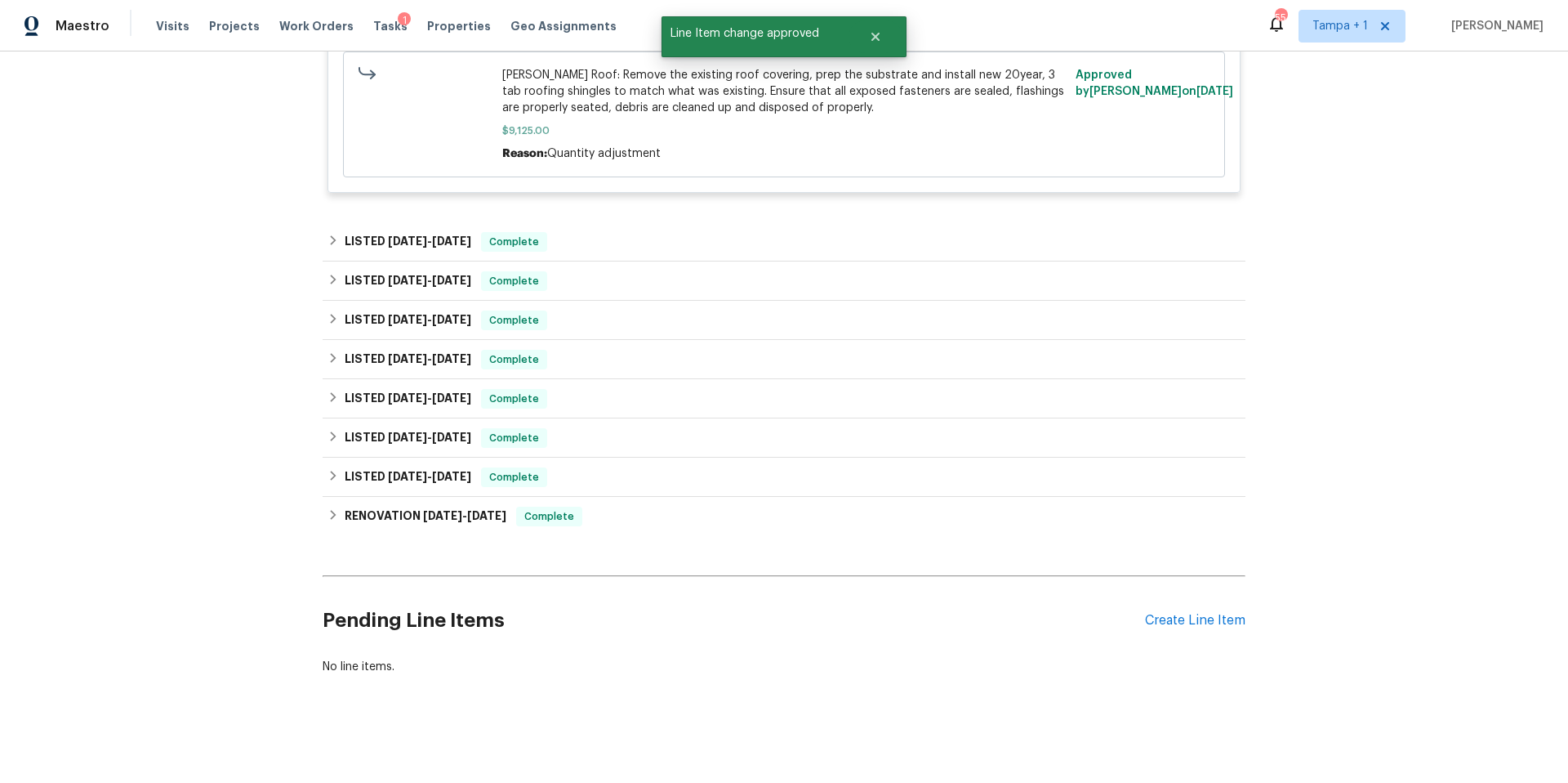
scroll to position [0, 0]
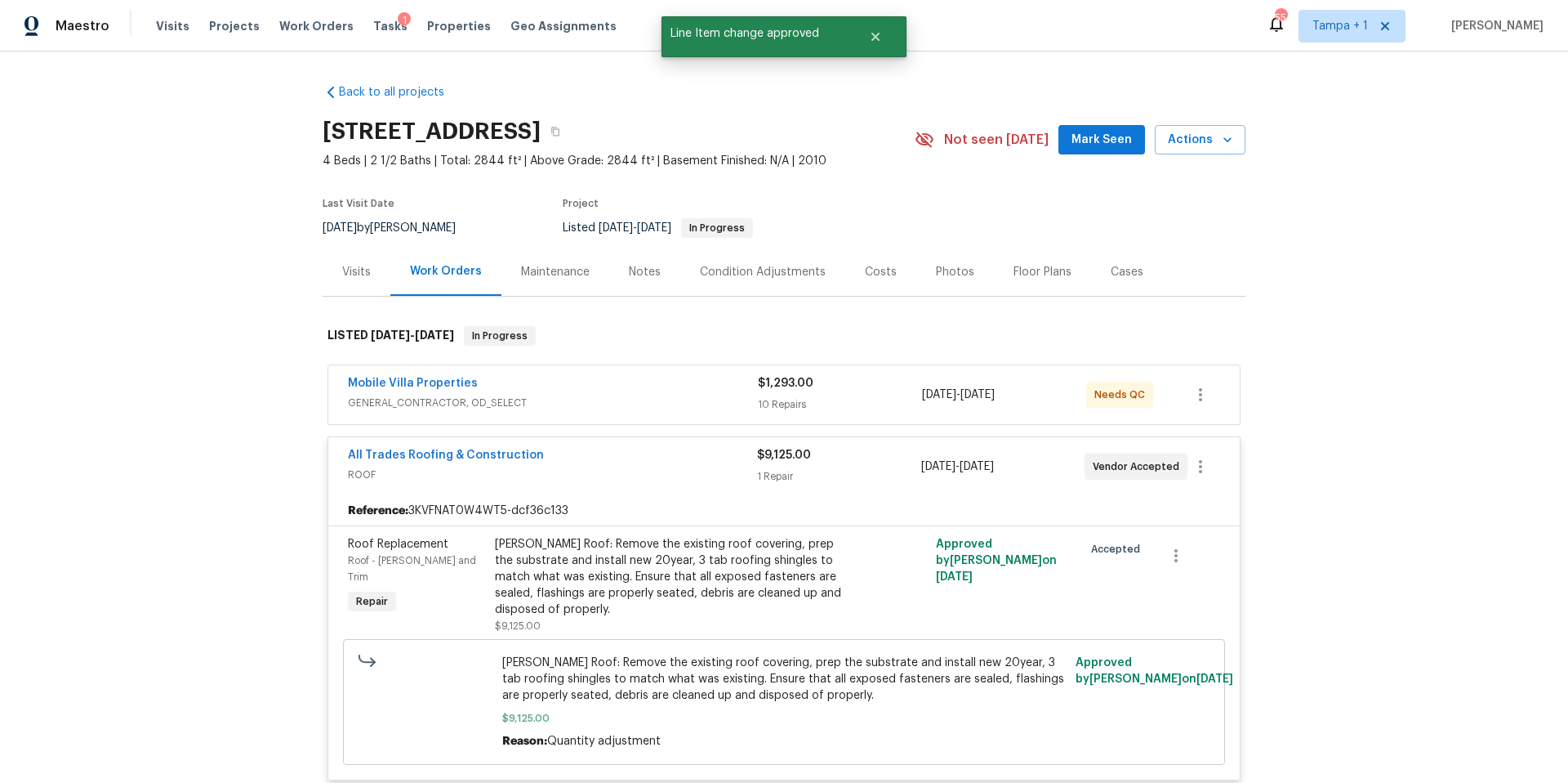
click at [874, 271] on div "Costs" at bounding box center [881, 271] width 31 height 16
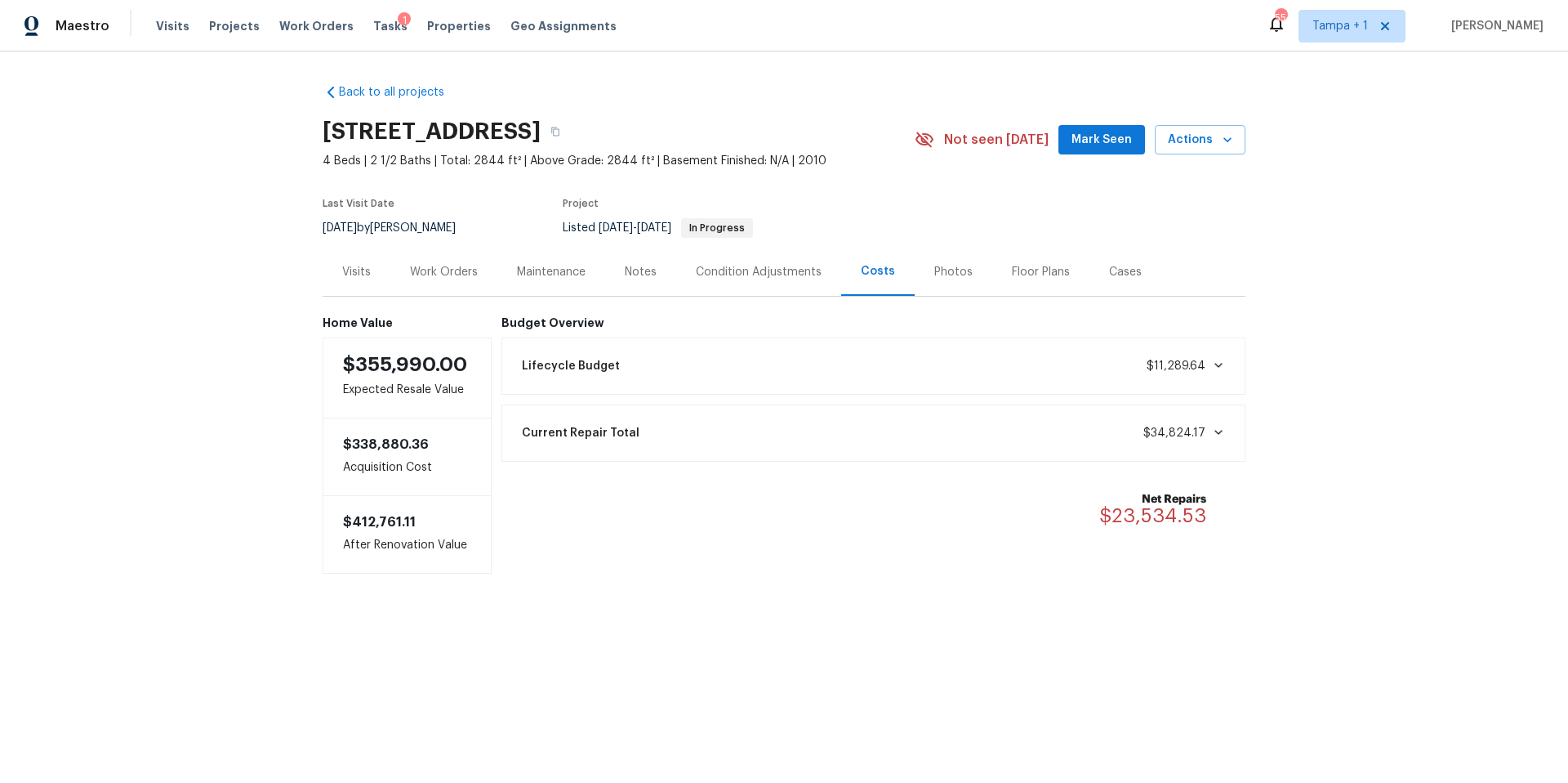
click at [397, 17] on div "1" at bounding box center [404, 20] width 13 height 16
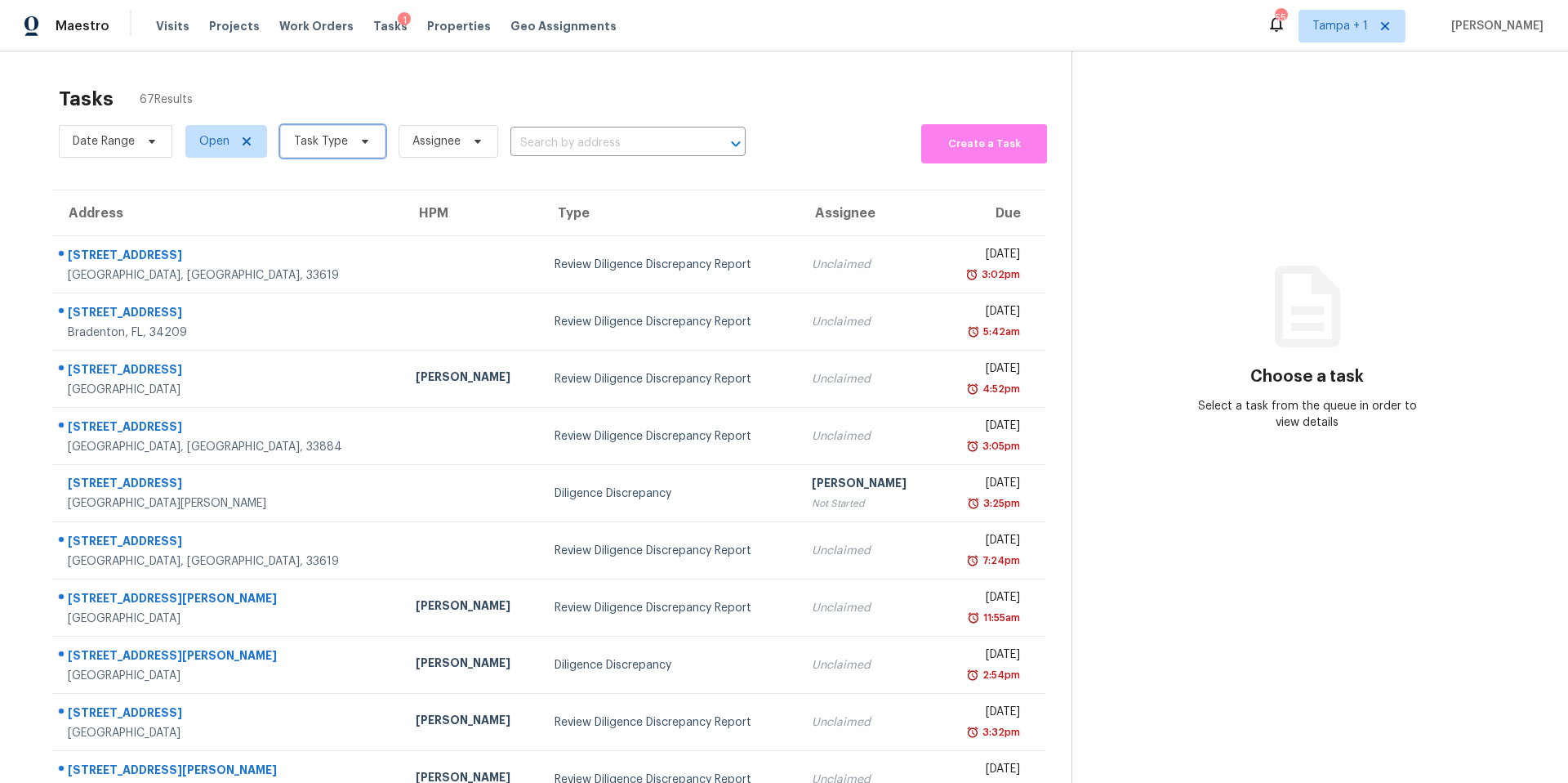
click at [312, 141] on span "Task Type" at bounding box center [320, 141] width 54 height 16
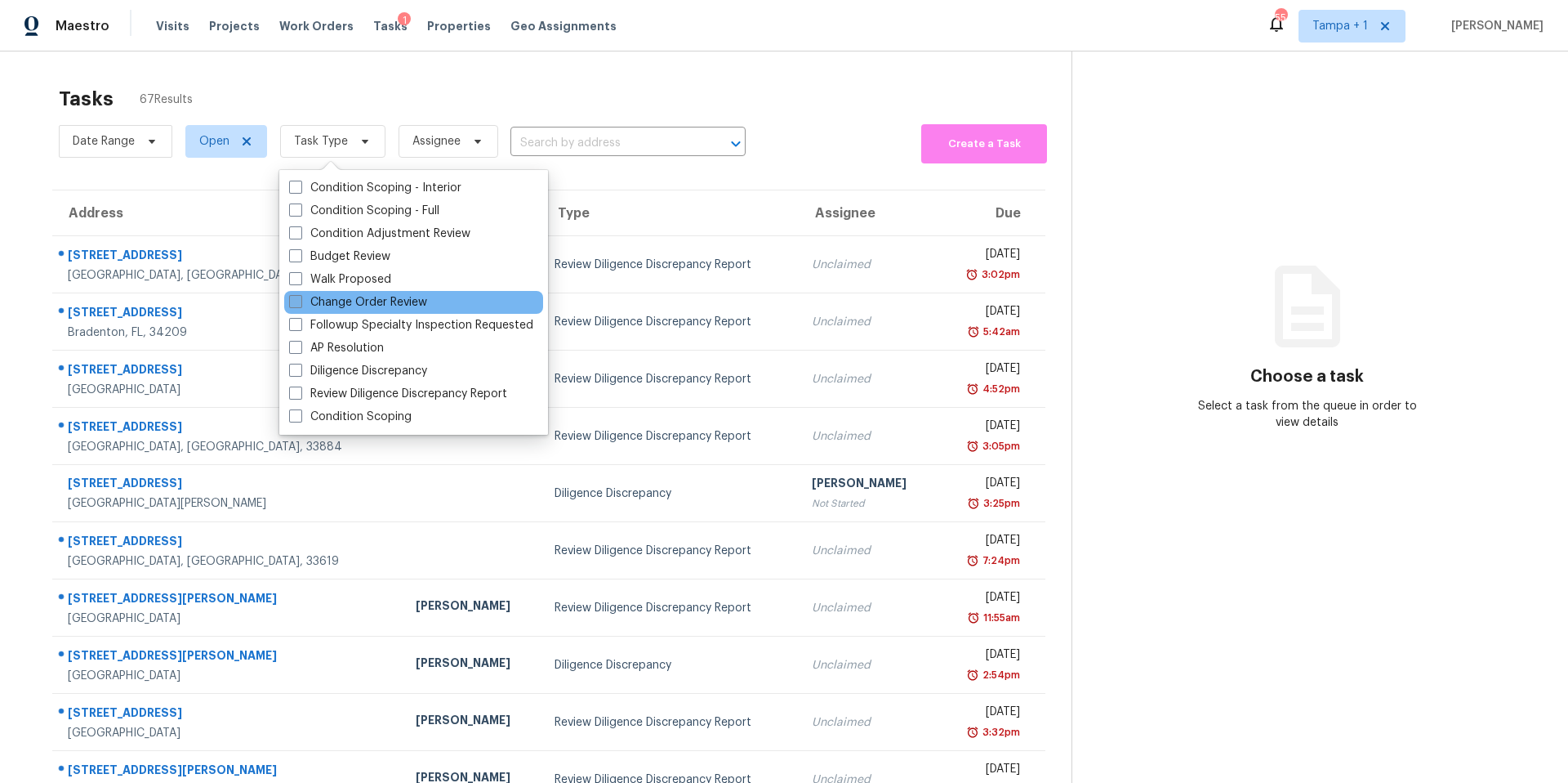
drag, startPoint x: 361, startPoint y: 302, endPoint x: 462, endPoint y: 218, distance: 131.4
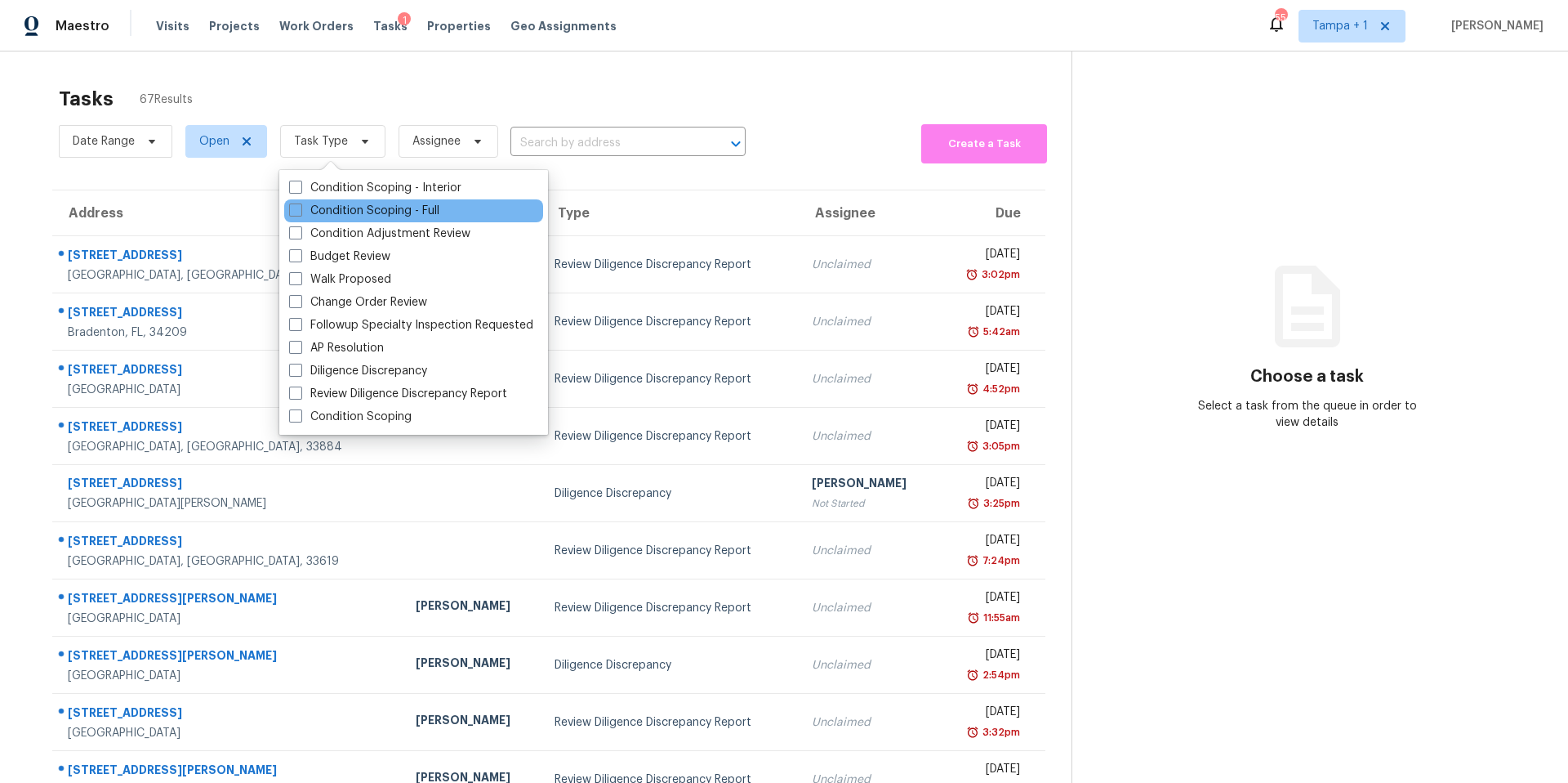
click at [361, 302] on label "Change Order Review" at bounding box center [358, 302] width 138 height 16
click at [300, 302] on input "Change Order Review" at bounding box center [294, 299] width 10 height 10
checkbox input "true"
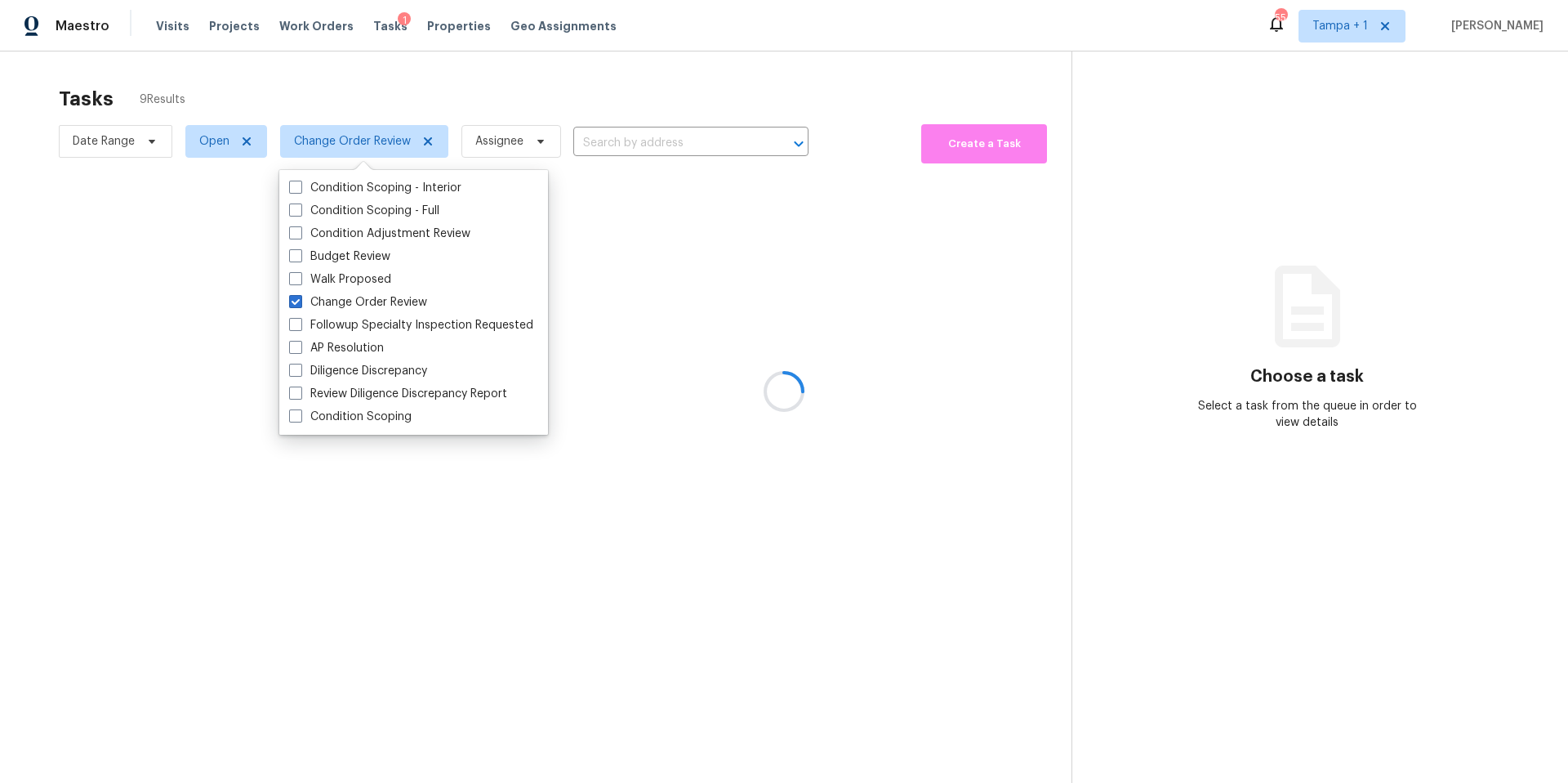
click at [626, 97] on div at bounding box center [784, 391] width 1568 height 783
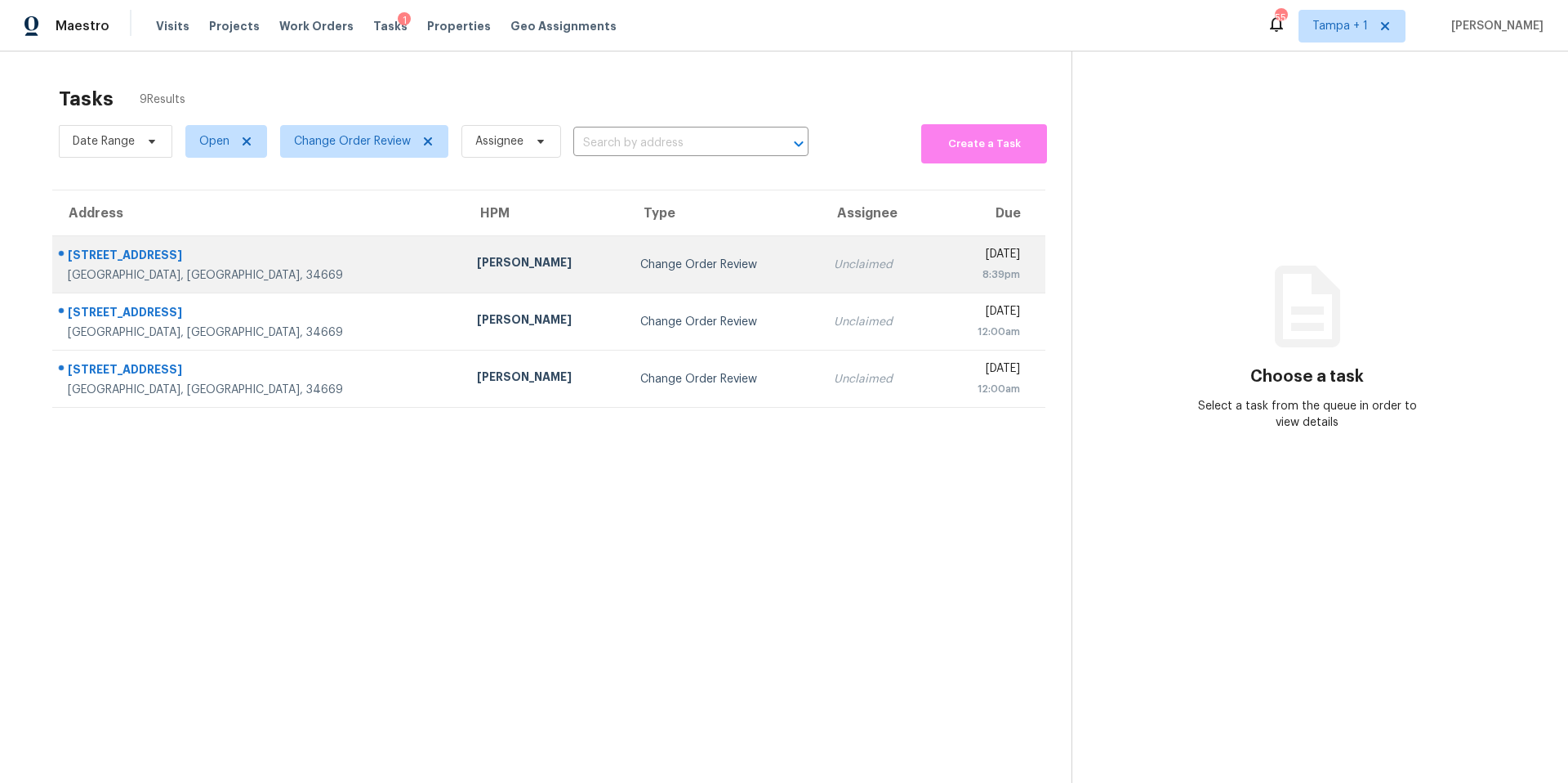
click at [628, 283] on td "Change Order Review" at bounding box center [725, 264] width 194 height 57
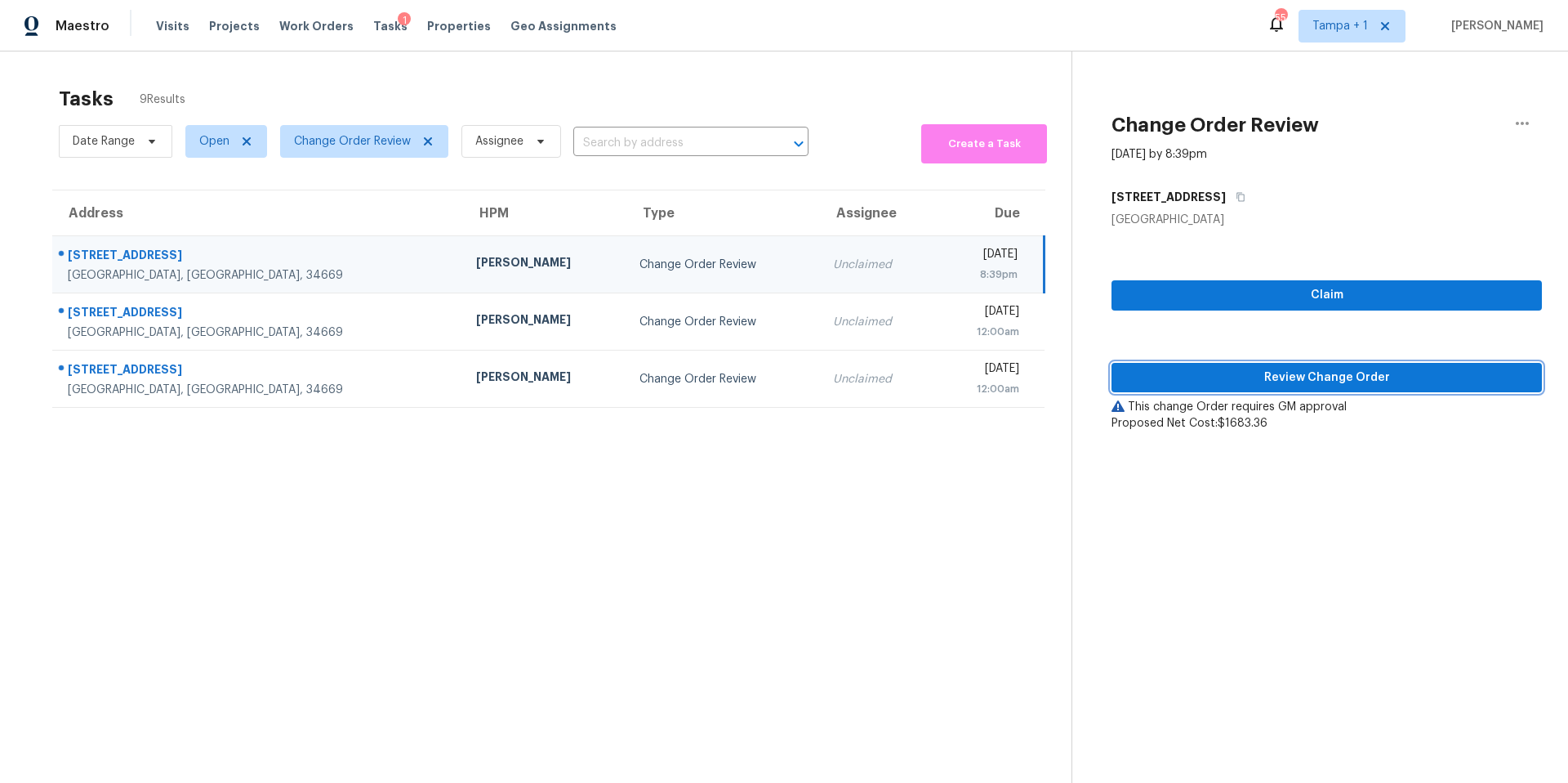
click at [1195, 371] on span "Review Change Order" at bounding box center [1326, 378] width 404 height 20
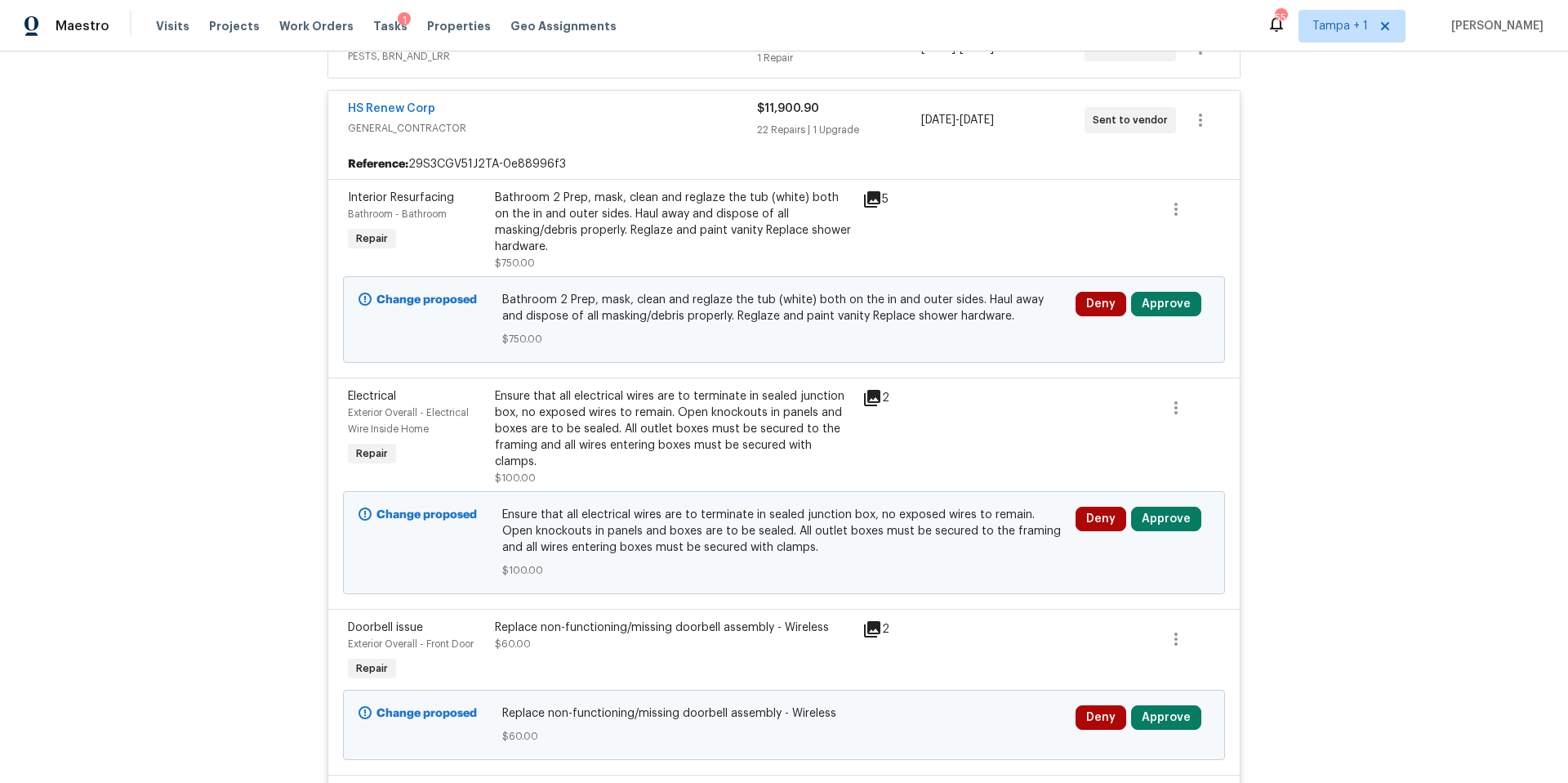
scroll to position [201, 0]
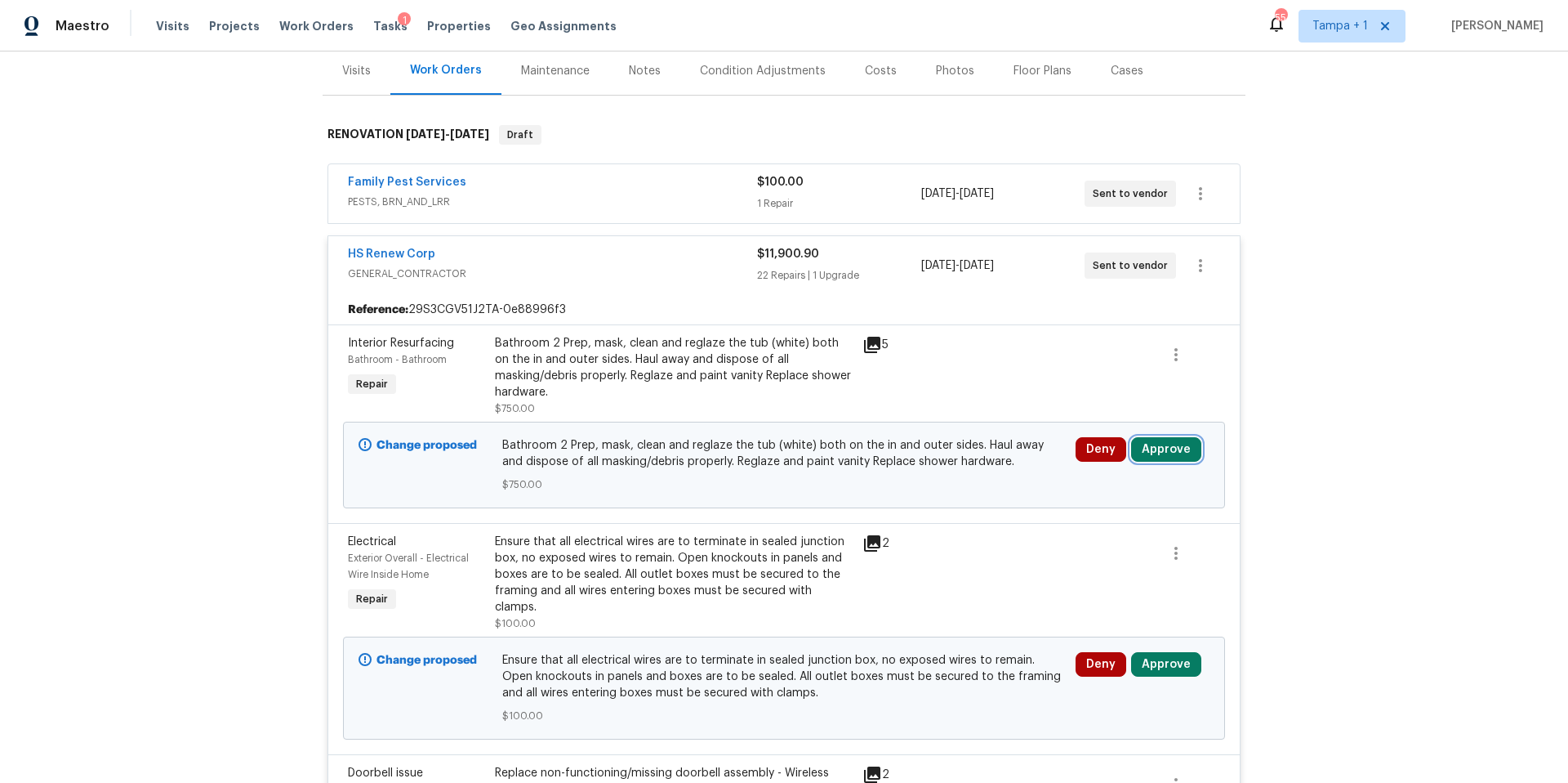
click at [1158, 444] on button "Approve" at bounding box center [1167, 450] width 70 height 25
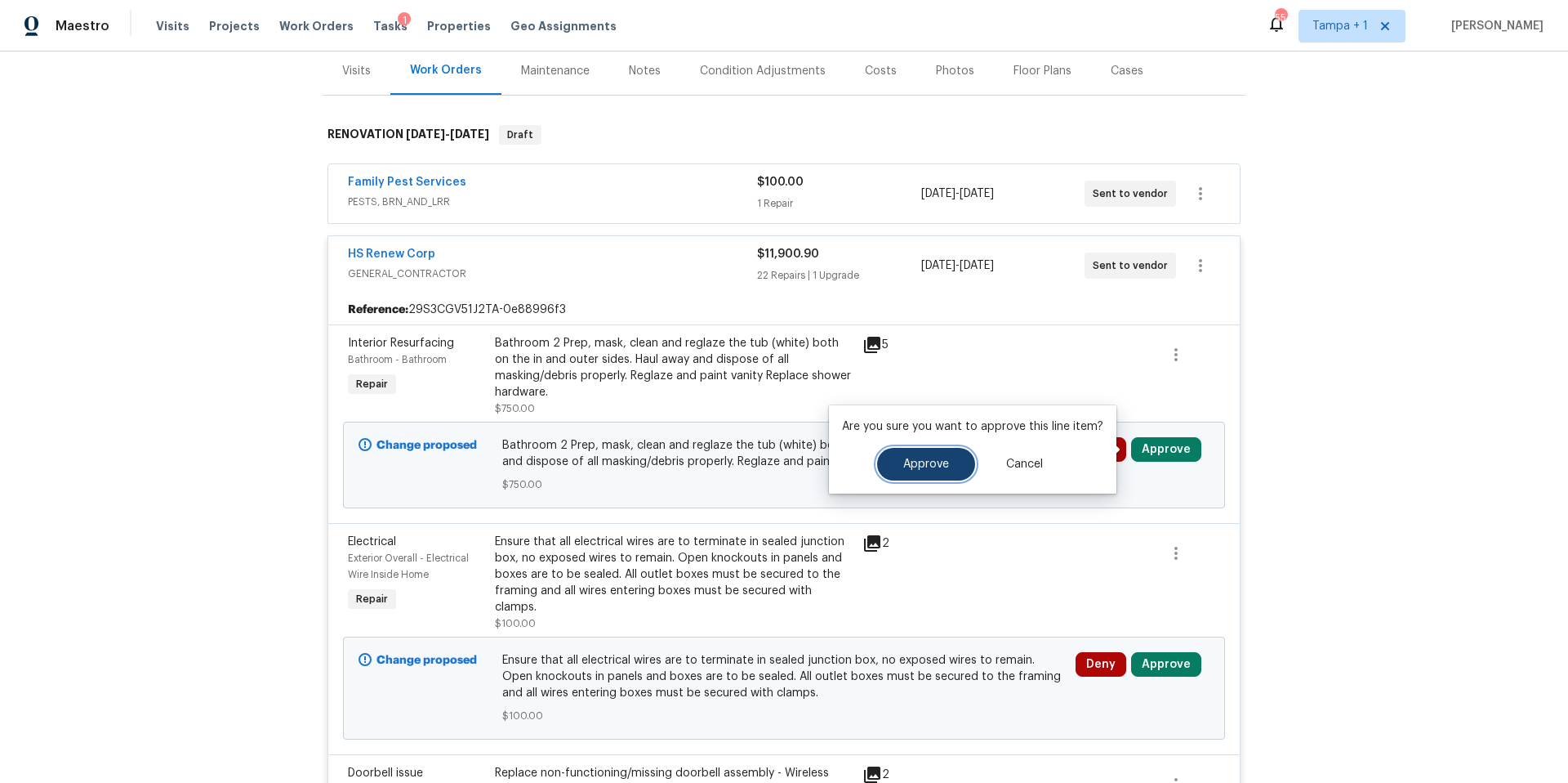
click at [925, 475] on button "Approve" at bounding box center [925, 464] width 98 height 32
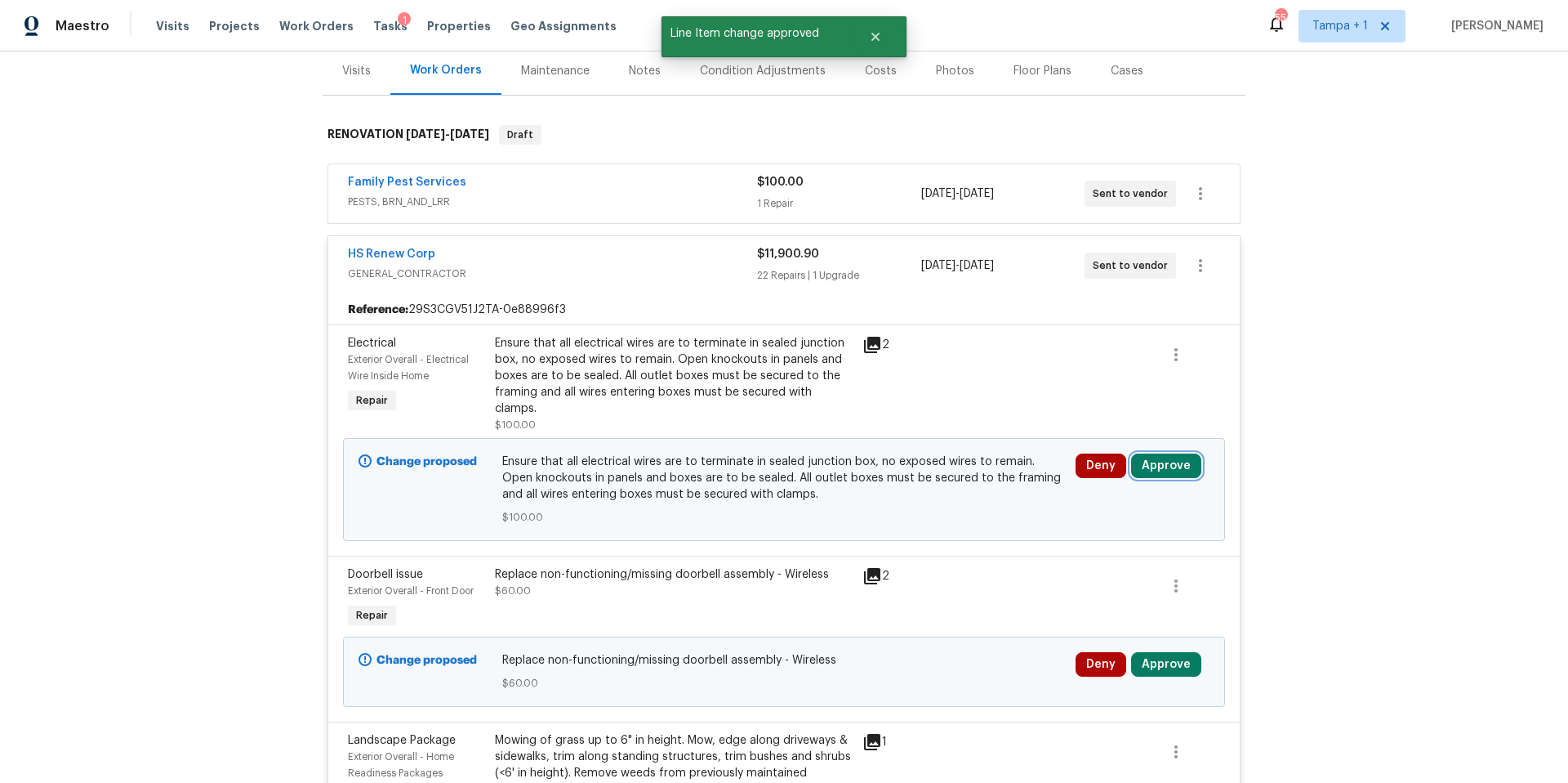
click at [1143, 454] on button "Approve" at bounding box center [1167, 466] width 70 height 25
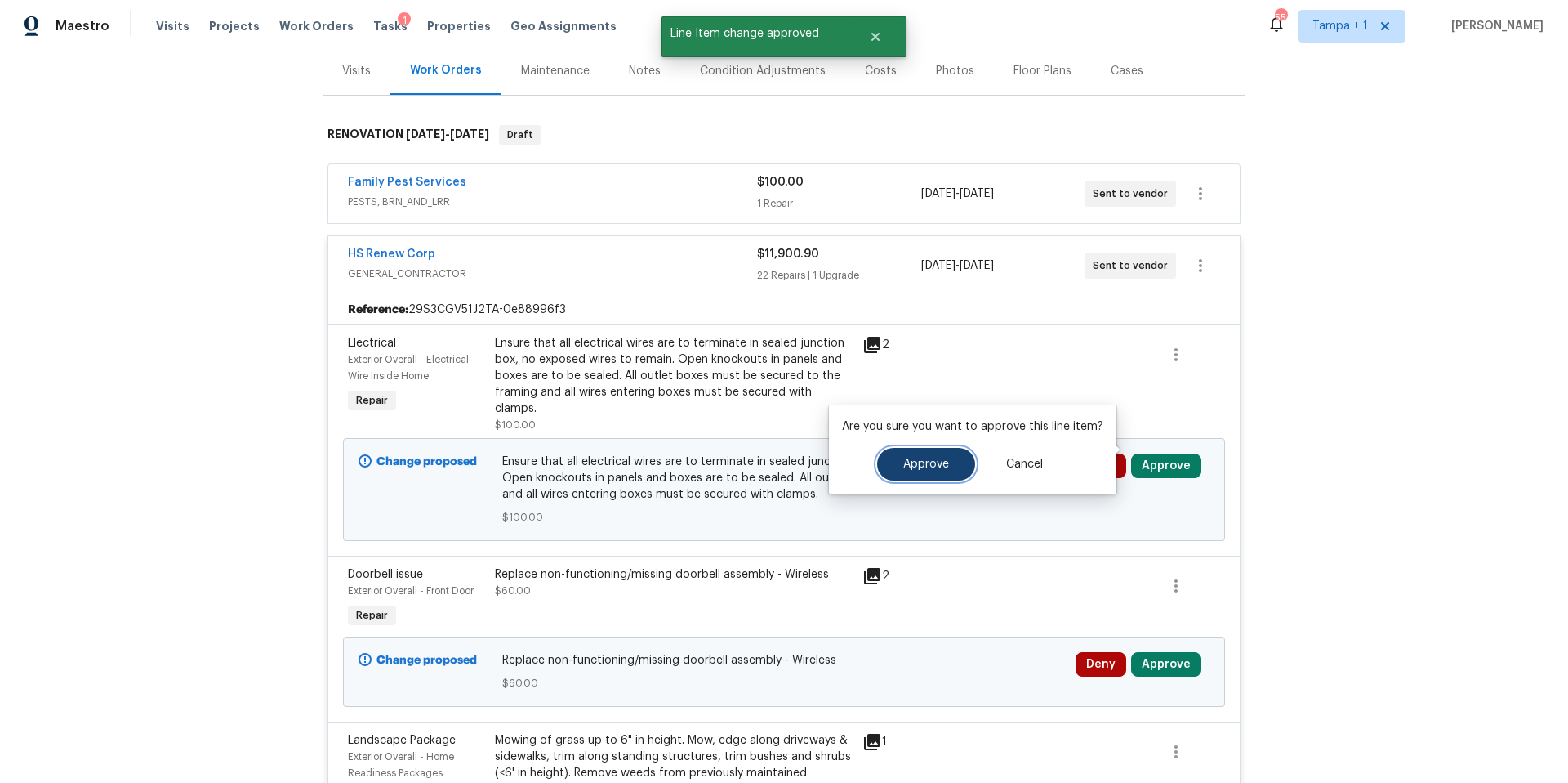
click at [903, 469] on span "Approve" at bounding box center [926, 464] width 46 height 12
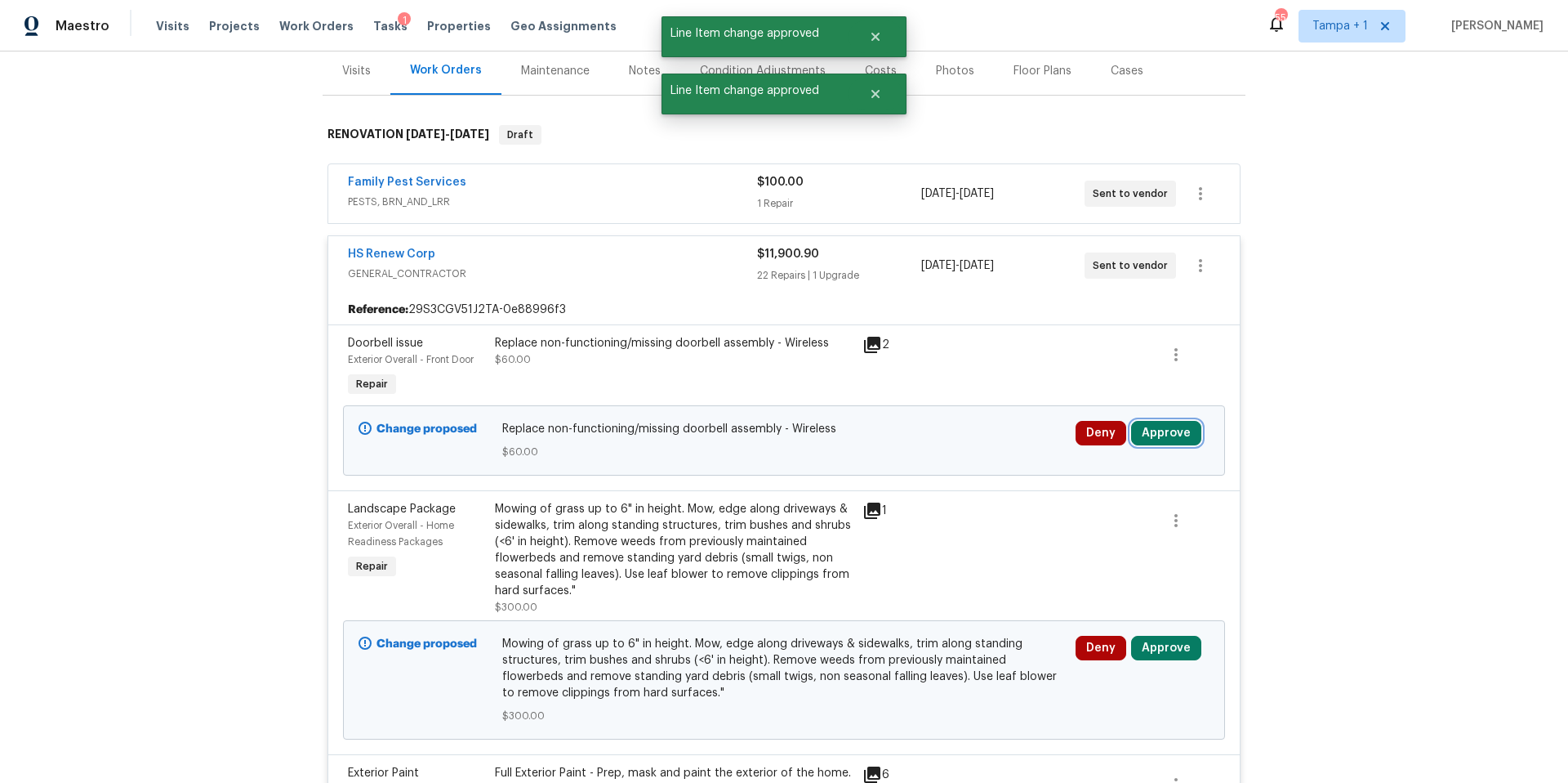
click at [1167, 439] on button "Approve" at bounding box center [1167, 433] width 70 height 25
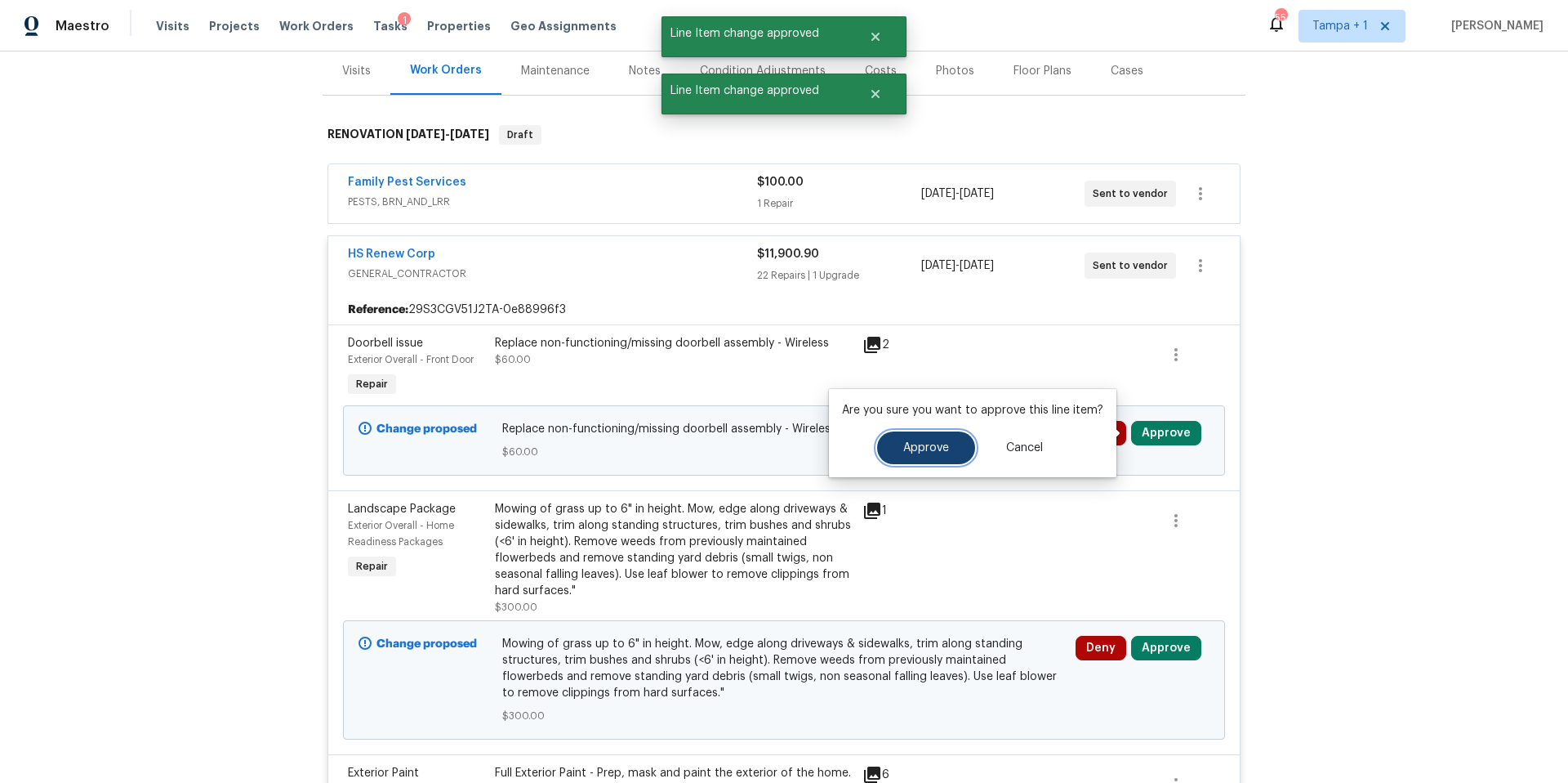
click at [915, 460] on button "Approve" at bounding box center [925, 447] width 98 height 32
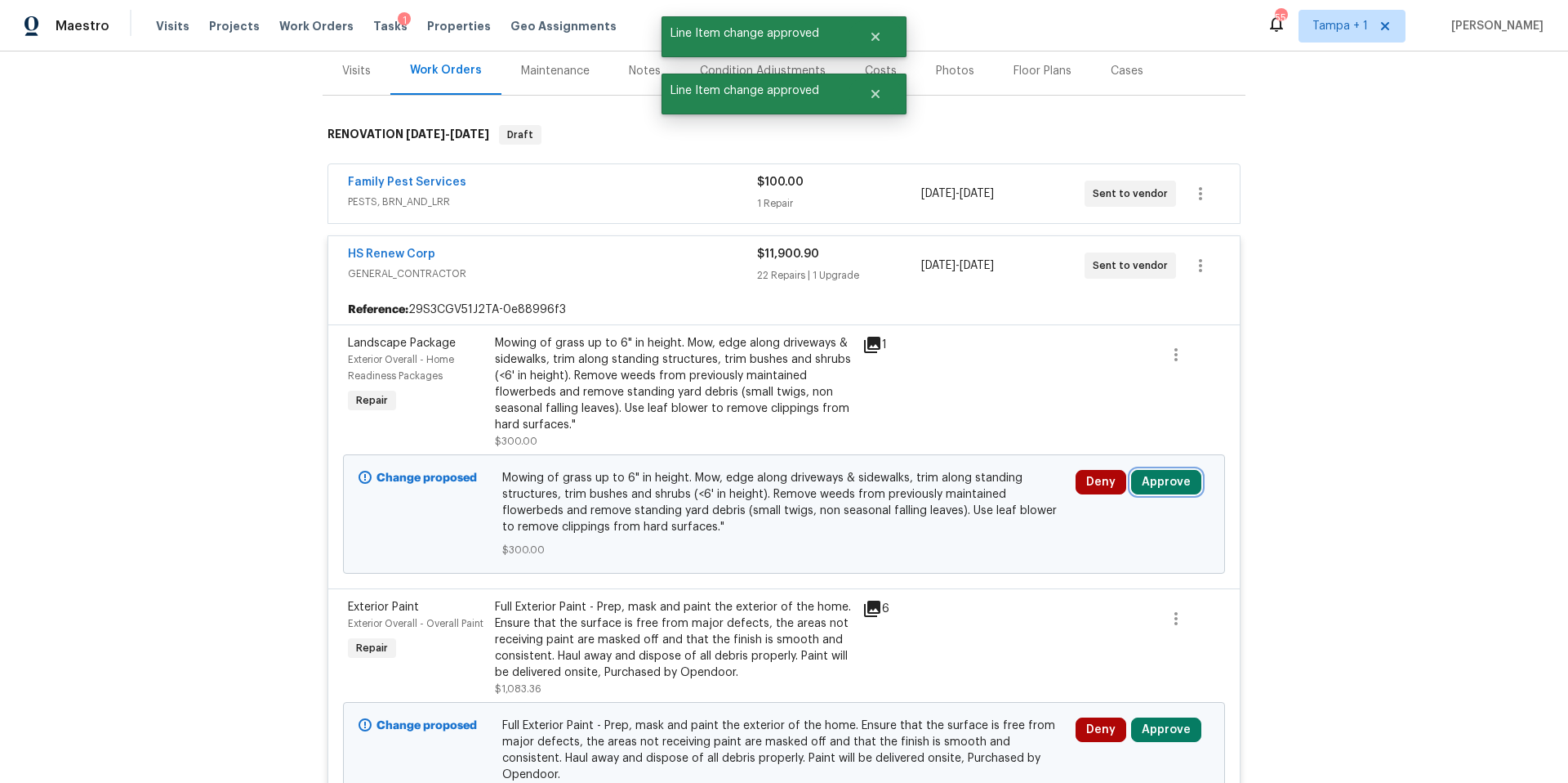
drag, startPoint x: 1170, startPoint y: 482, endPoint x: 1101, endPoint y: 528, distance: 82.9
click at [1170, 481] on button "Approve" at bounding box center [1167, 482] width 70 height 25
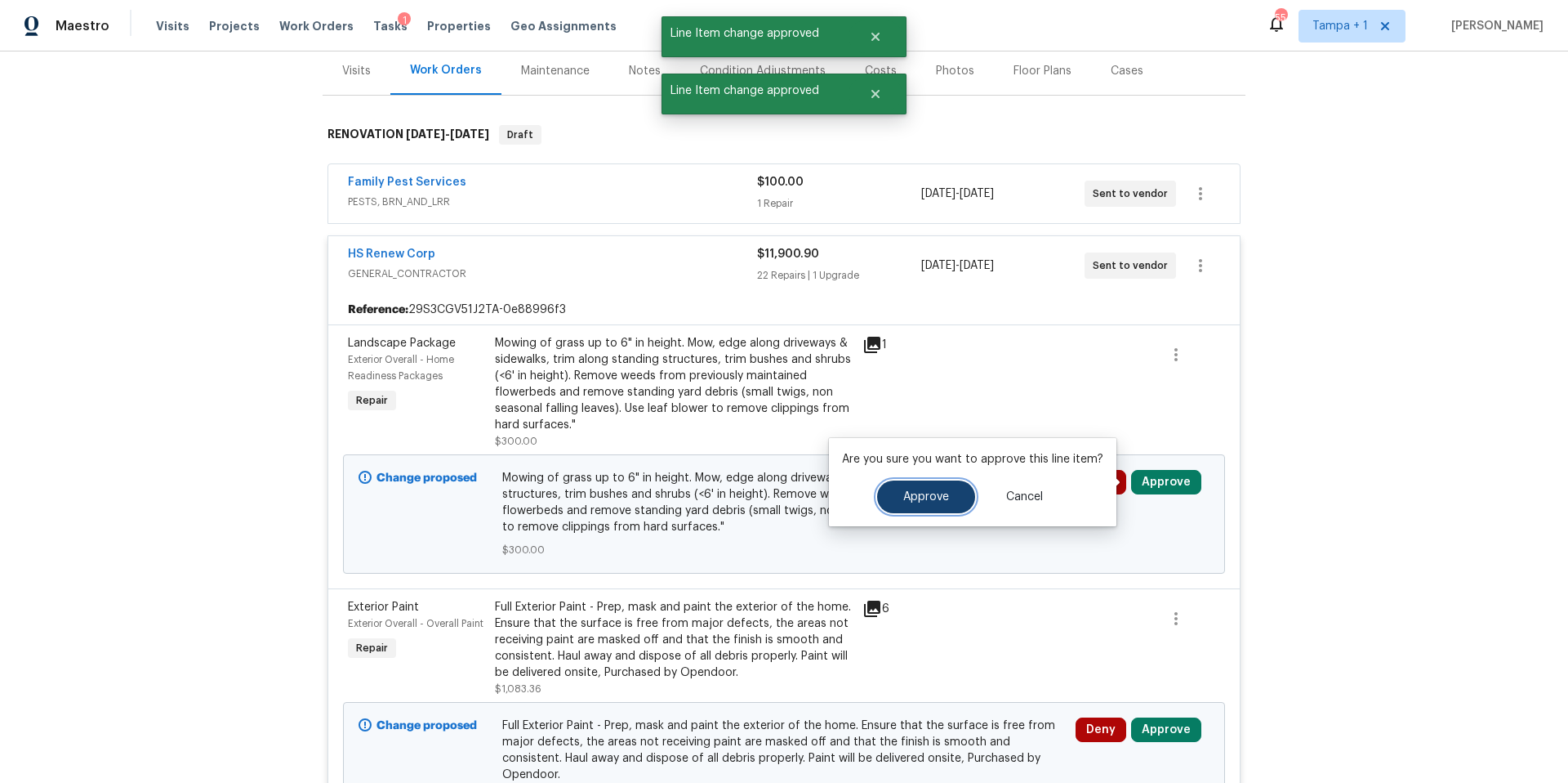
click at [888, 507] on button "Approve" at bounding box center [925, 497] width 98 height 32
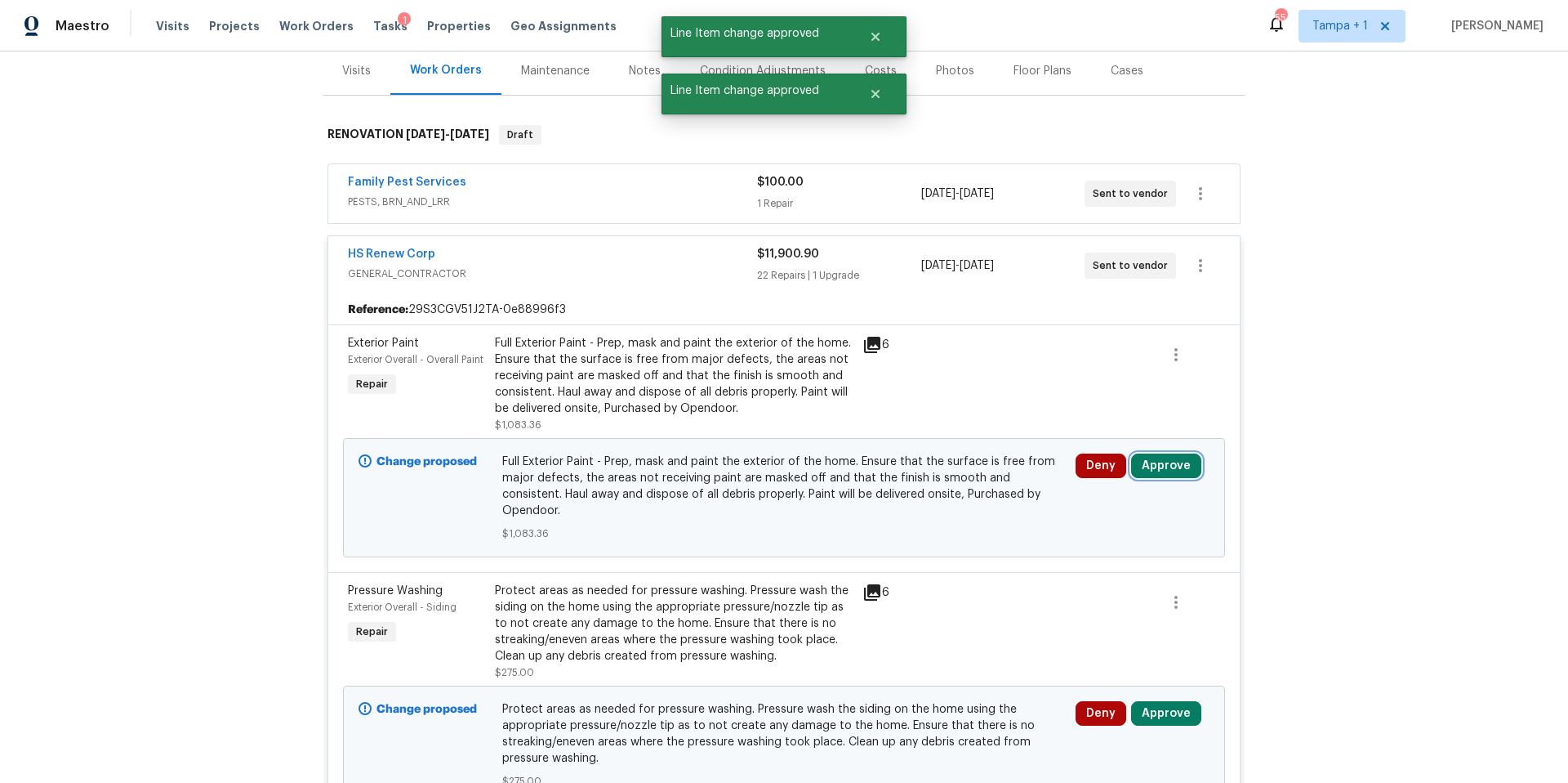
click at [1170, 463] on button "Approve" at bounding box center [1167, 466] width 70 height 25
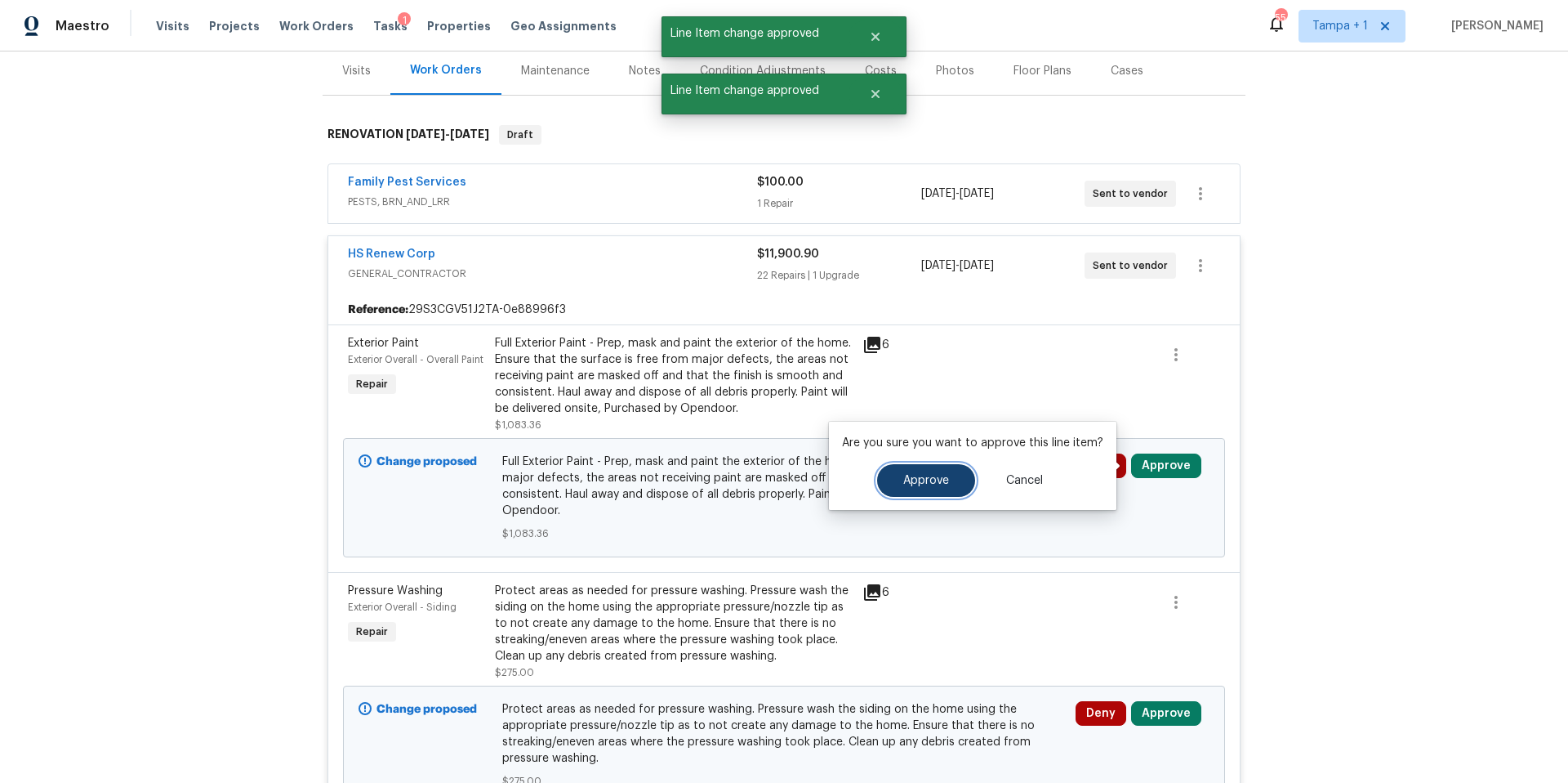
click at [901, 470] on button "Approve" at bounding box center [925, 480] width 98 height 32
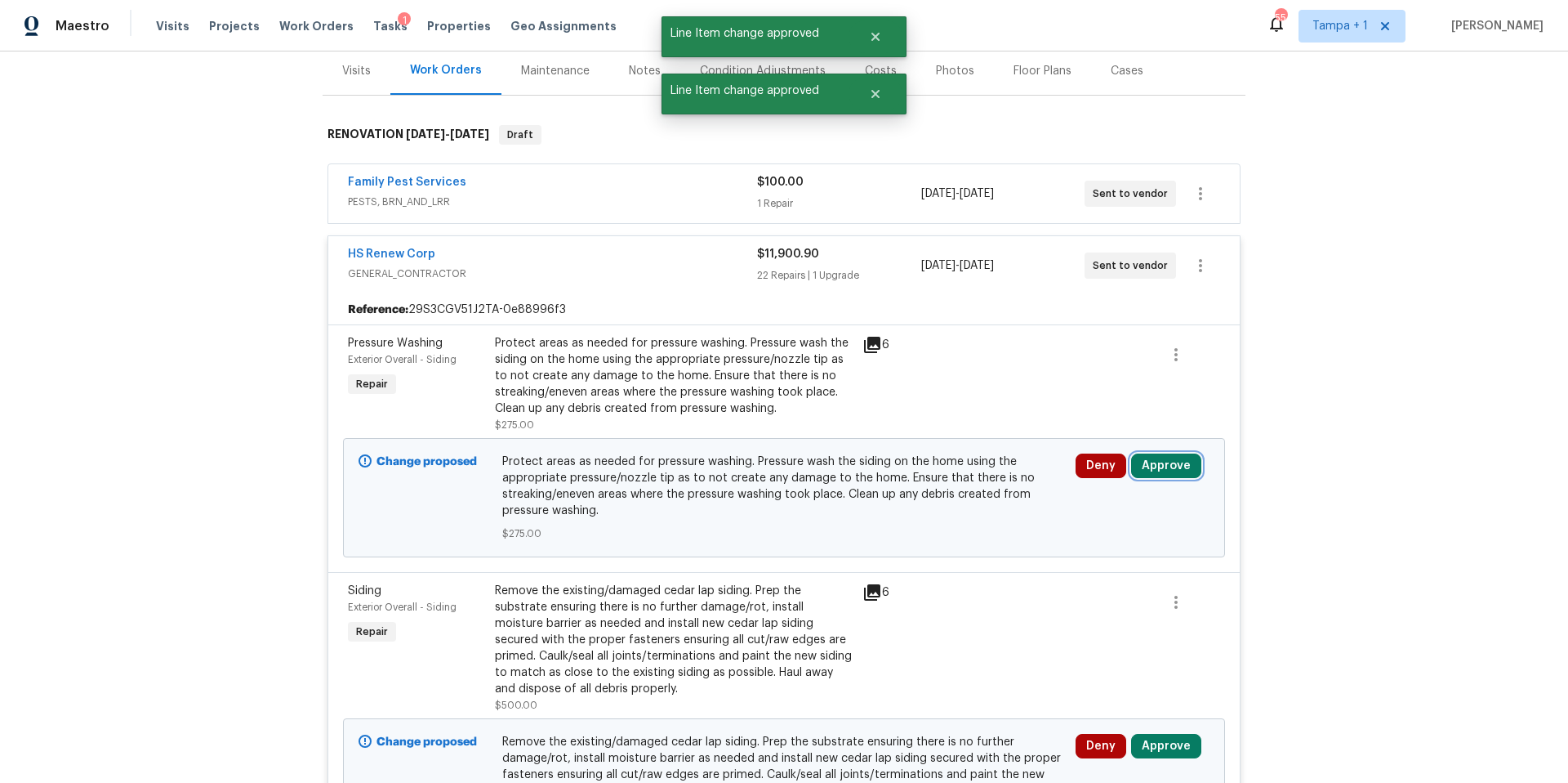
click at [1172, 466] on button "Approve" at bounding box center [1167, 466] width 70 height 25
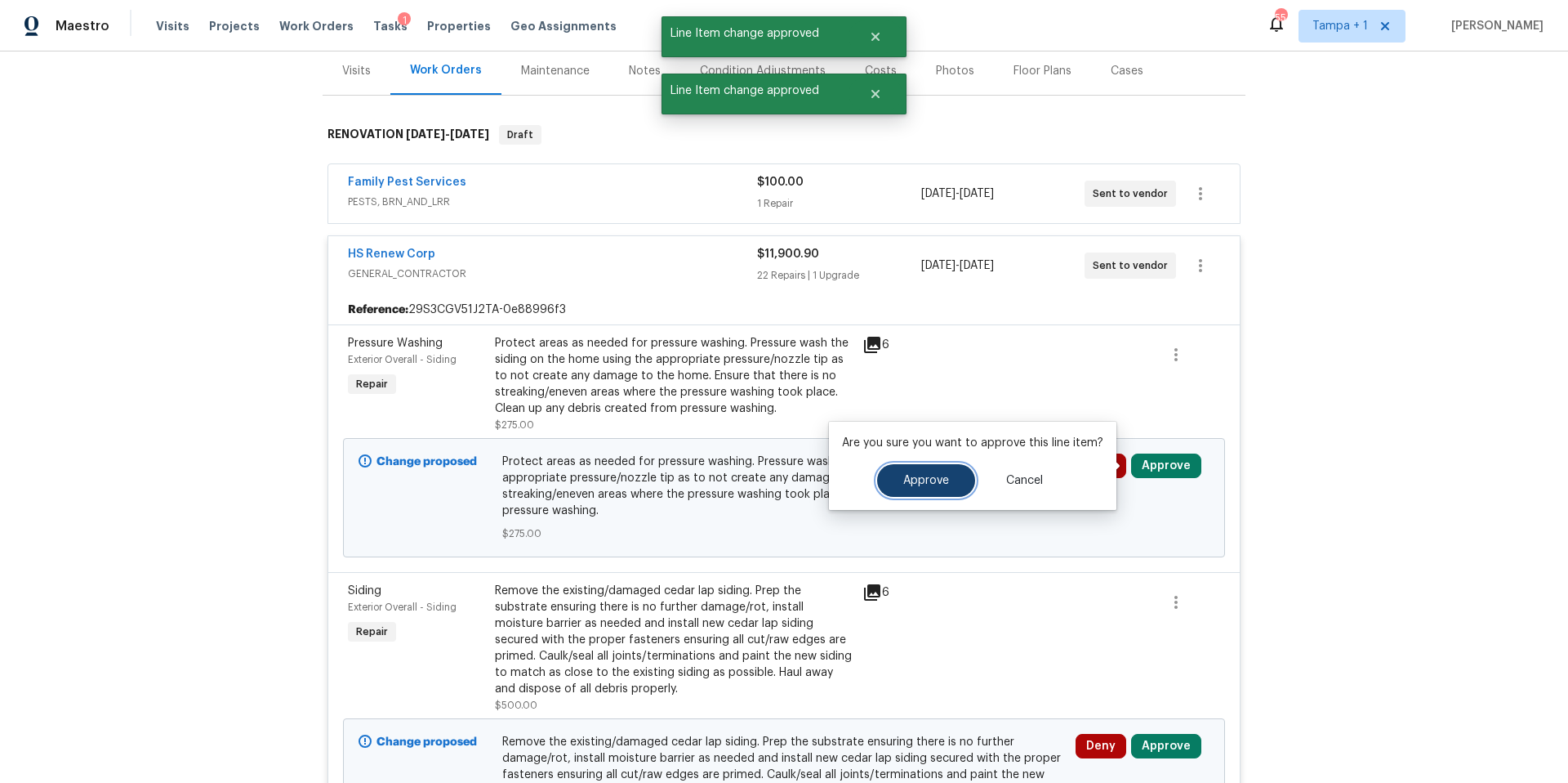
click at [929, 479] on span "Approve" at bounding box center [926, 480] width 46 height 12
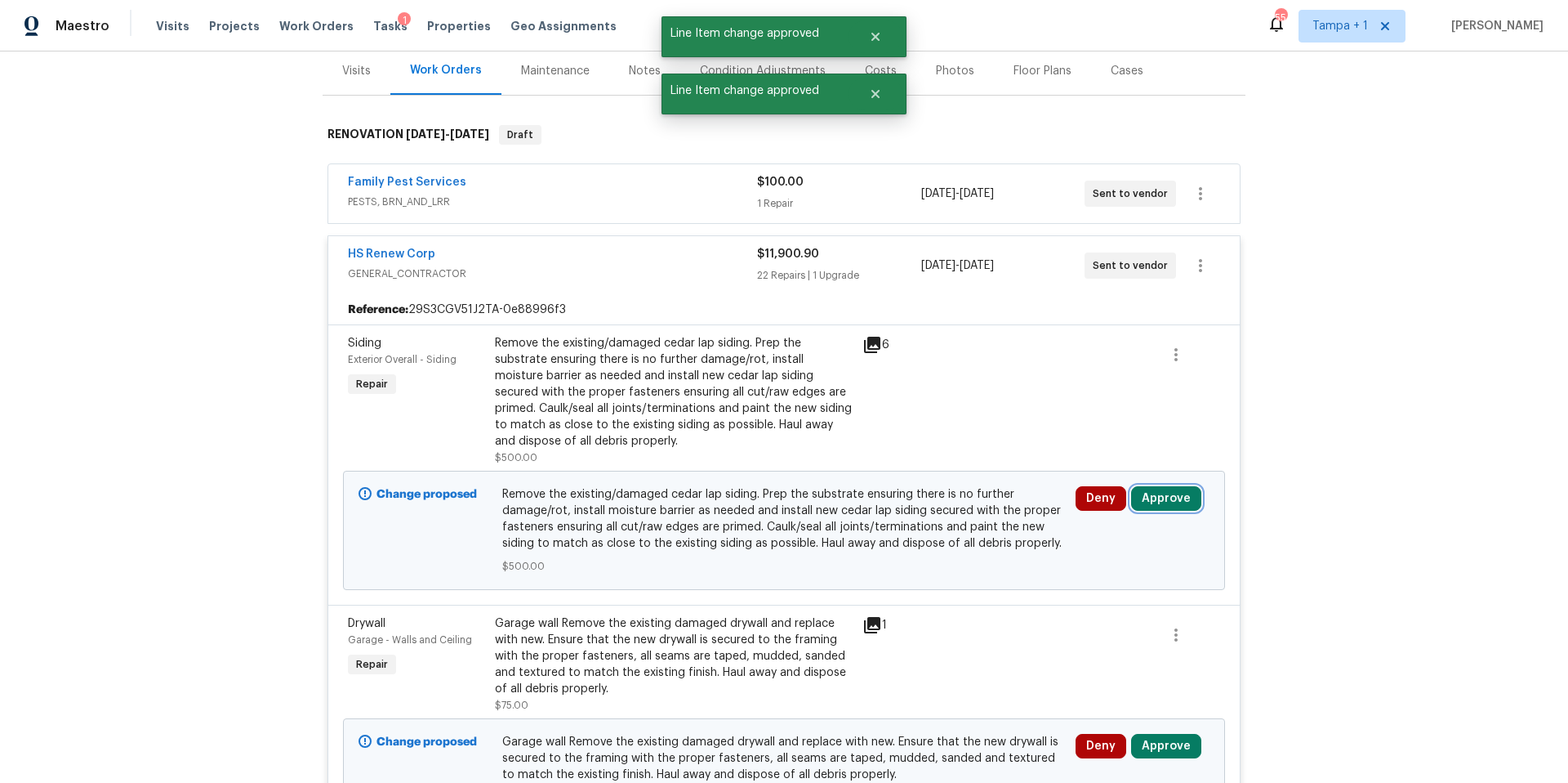
click at [1152, 498] on button "Approve" at bounding box center [1167, 499] width 70 height 25
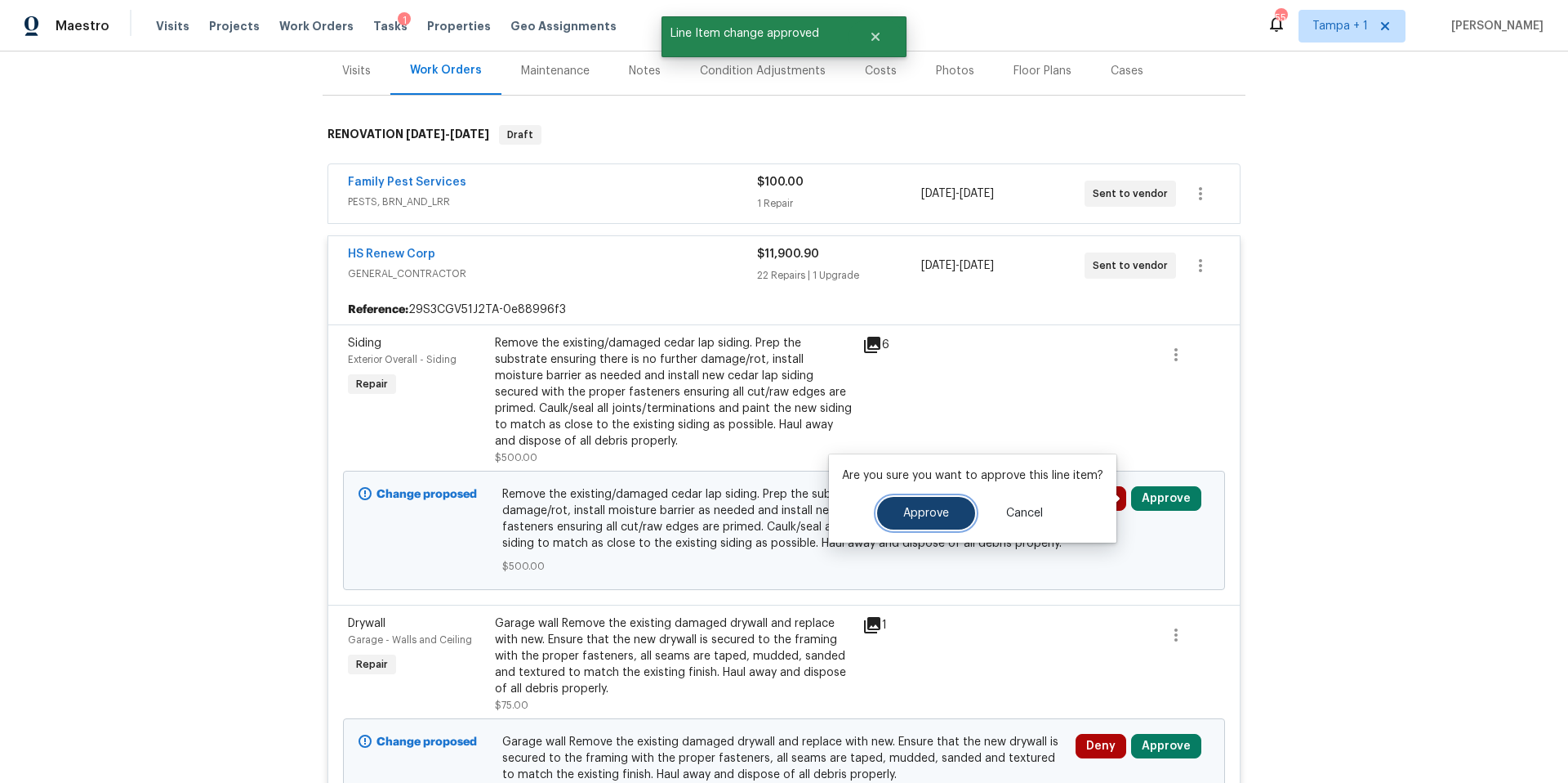
click at [967, 505] on button "Approve" at bounding box center [925, 513] width 98 height 32
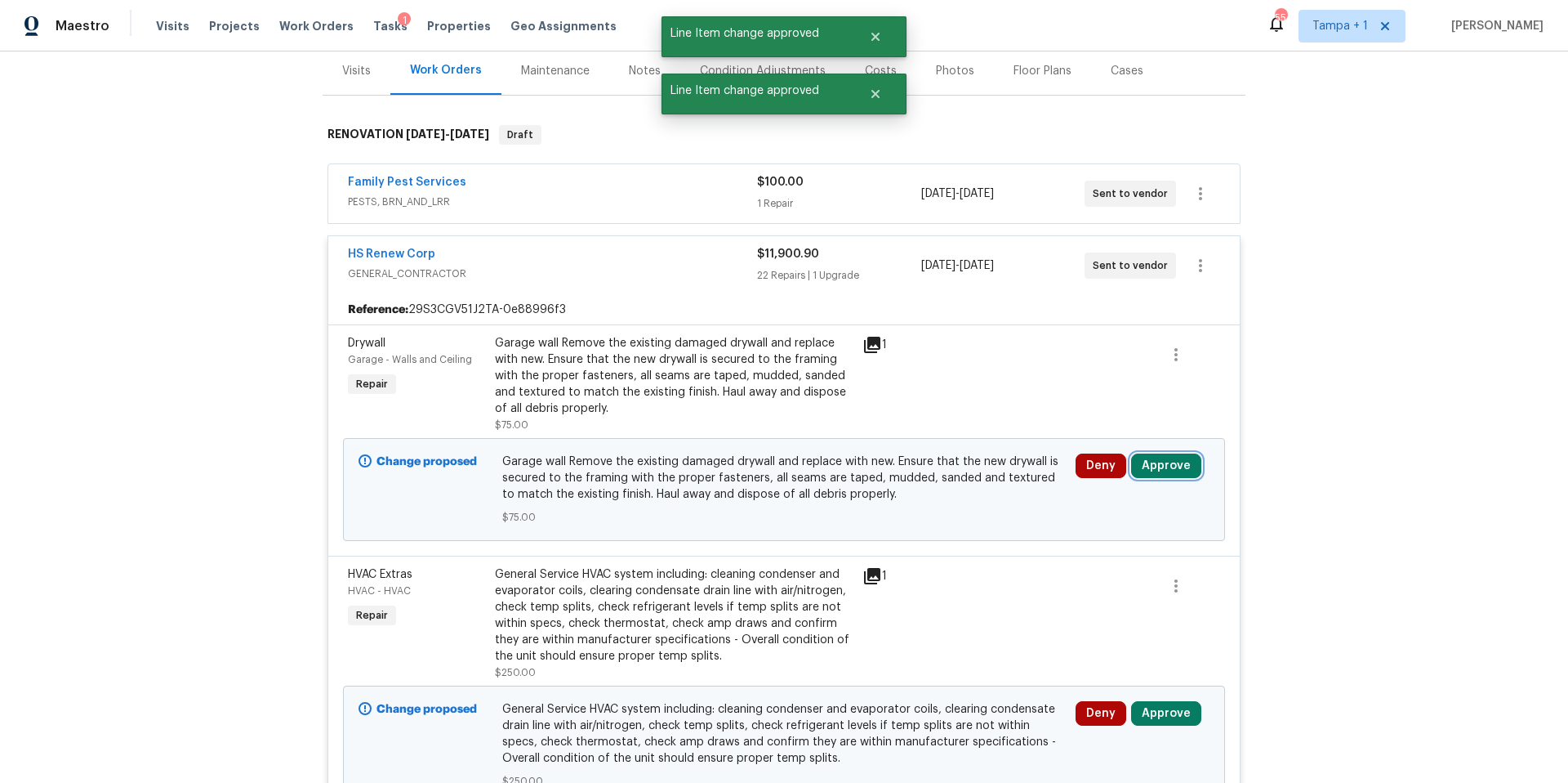
click at [1150, 461] on button "Approve" at bounding box center [1167, 466] width 70 height 25
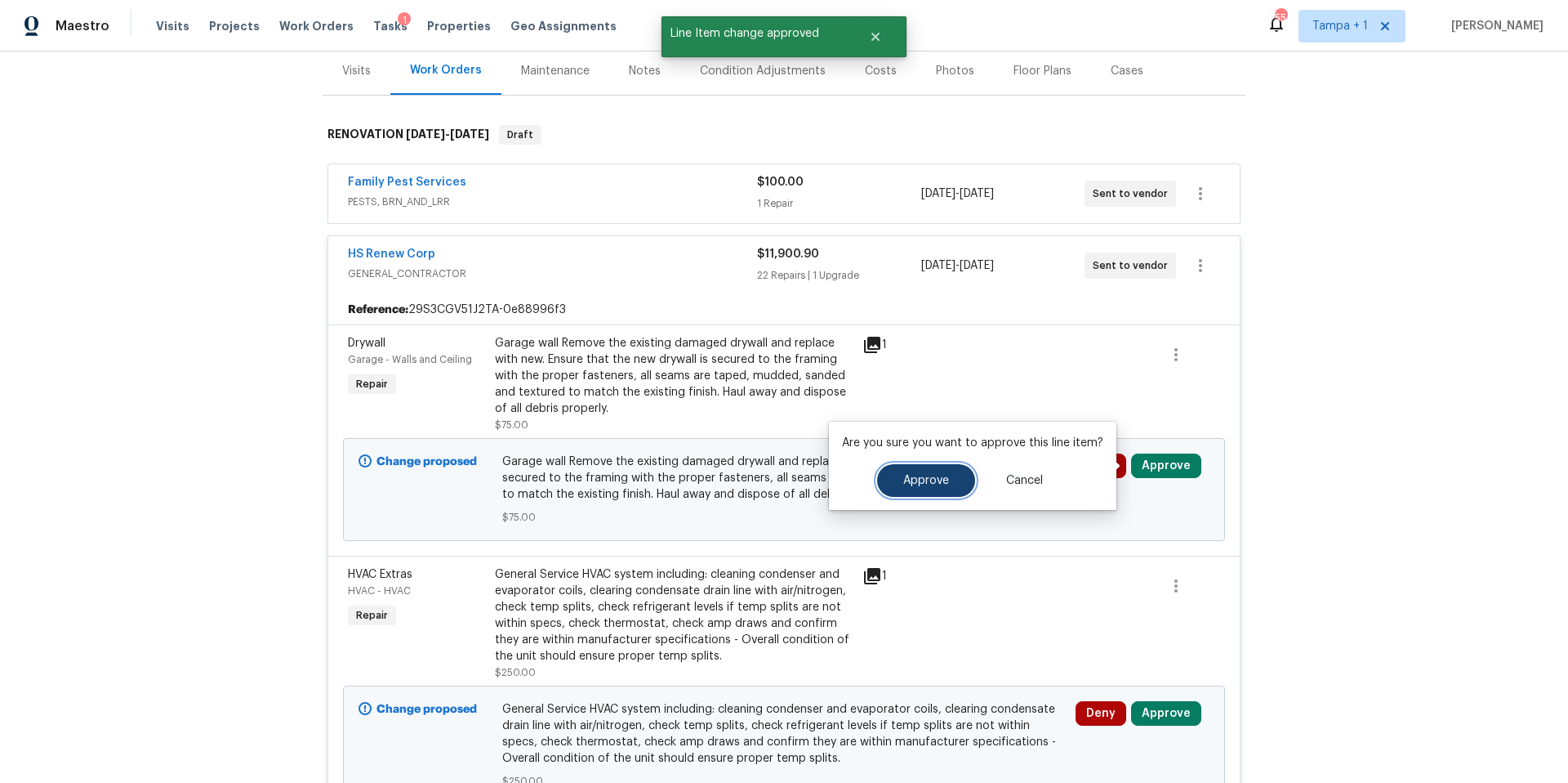
click at [916, 493] on button "Approve" at bounding box center [925, 480] width 98 height 32
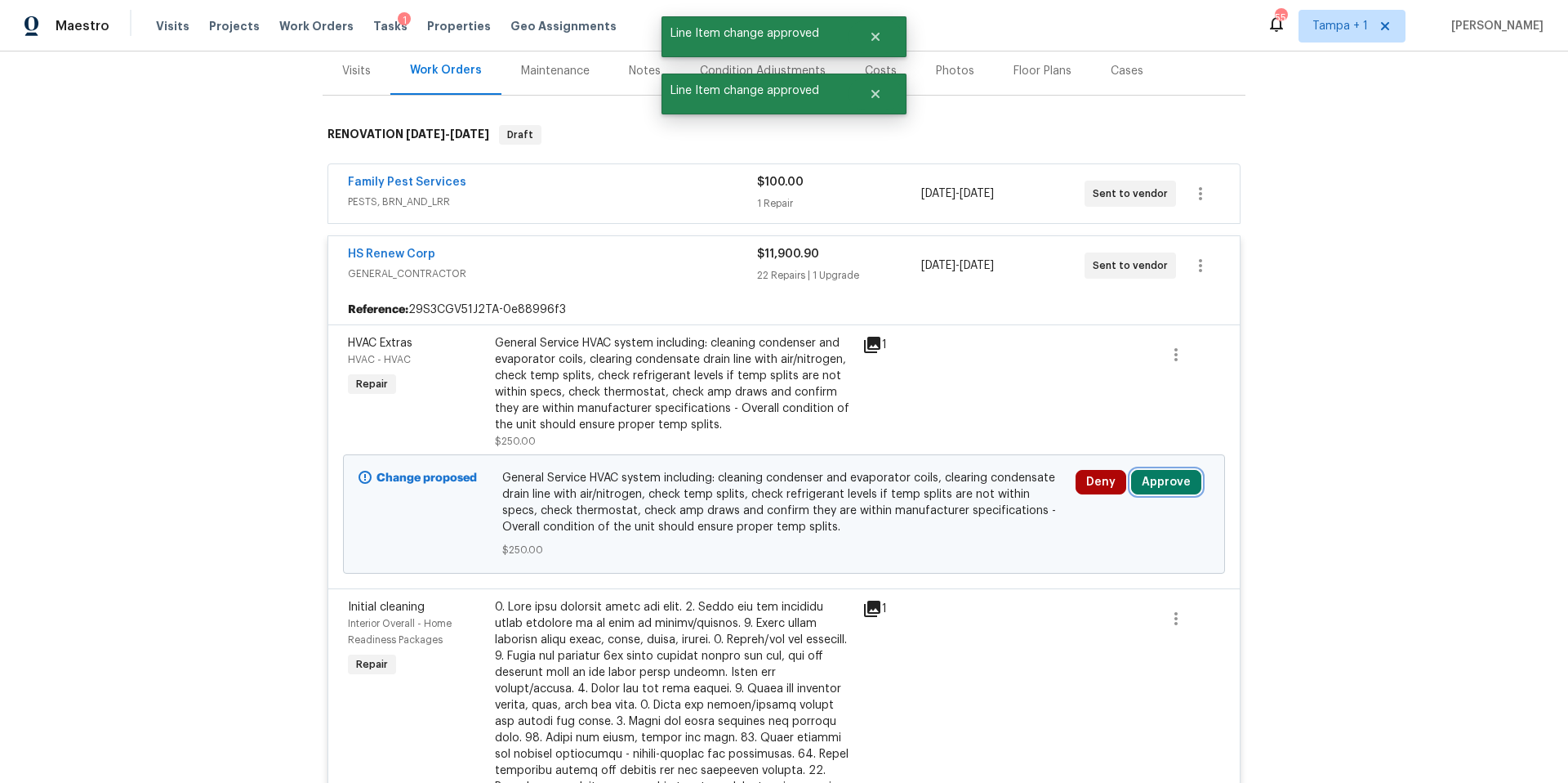
click at [1164, 487] on button "Approve" at bounding box center [1167, 482] width 70 height 25
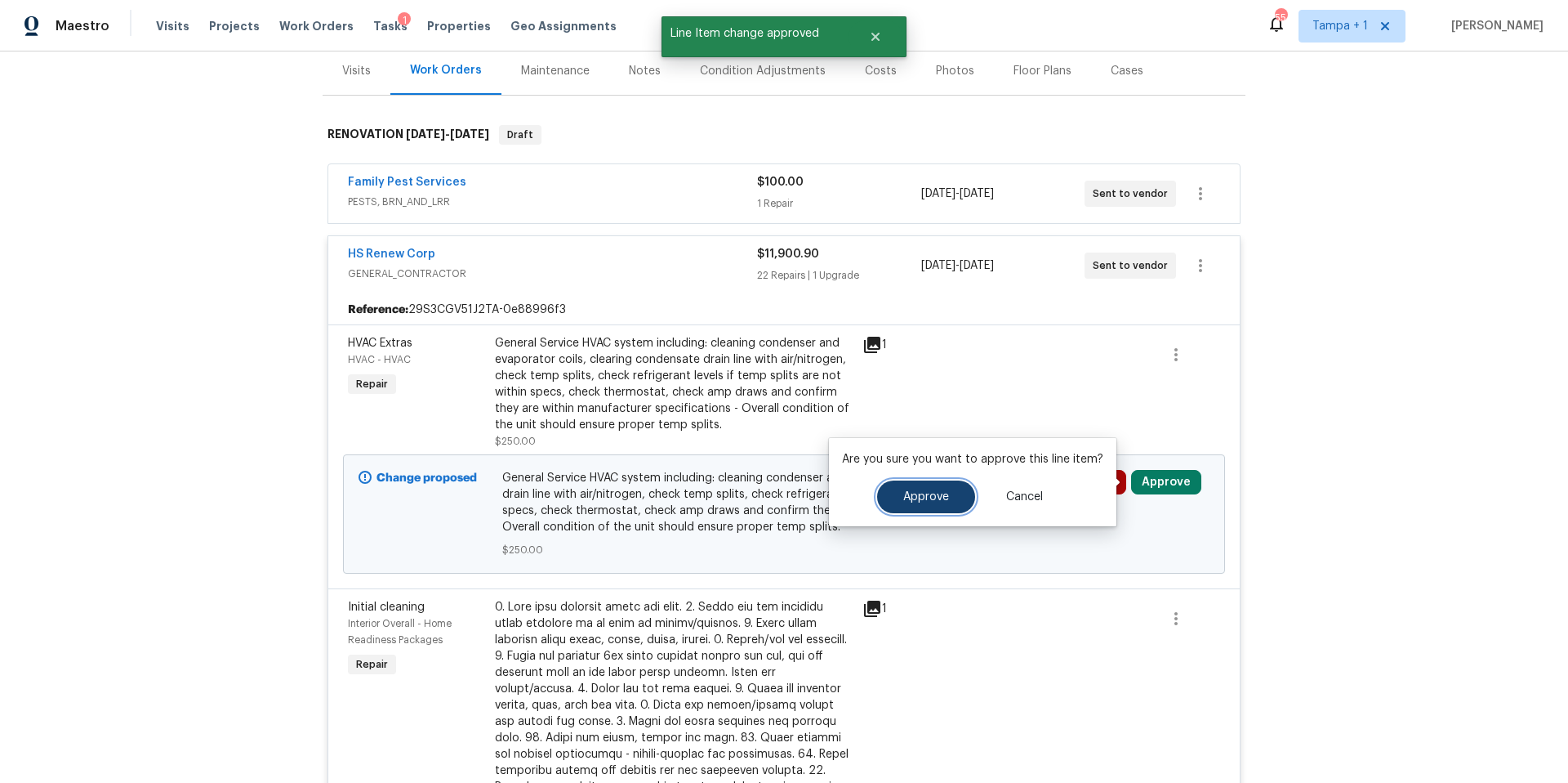
click at [940, 501] on span "Approve" at bounding box center [926, 497] width 46 height 12
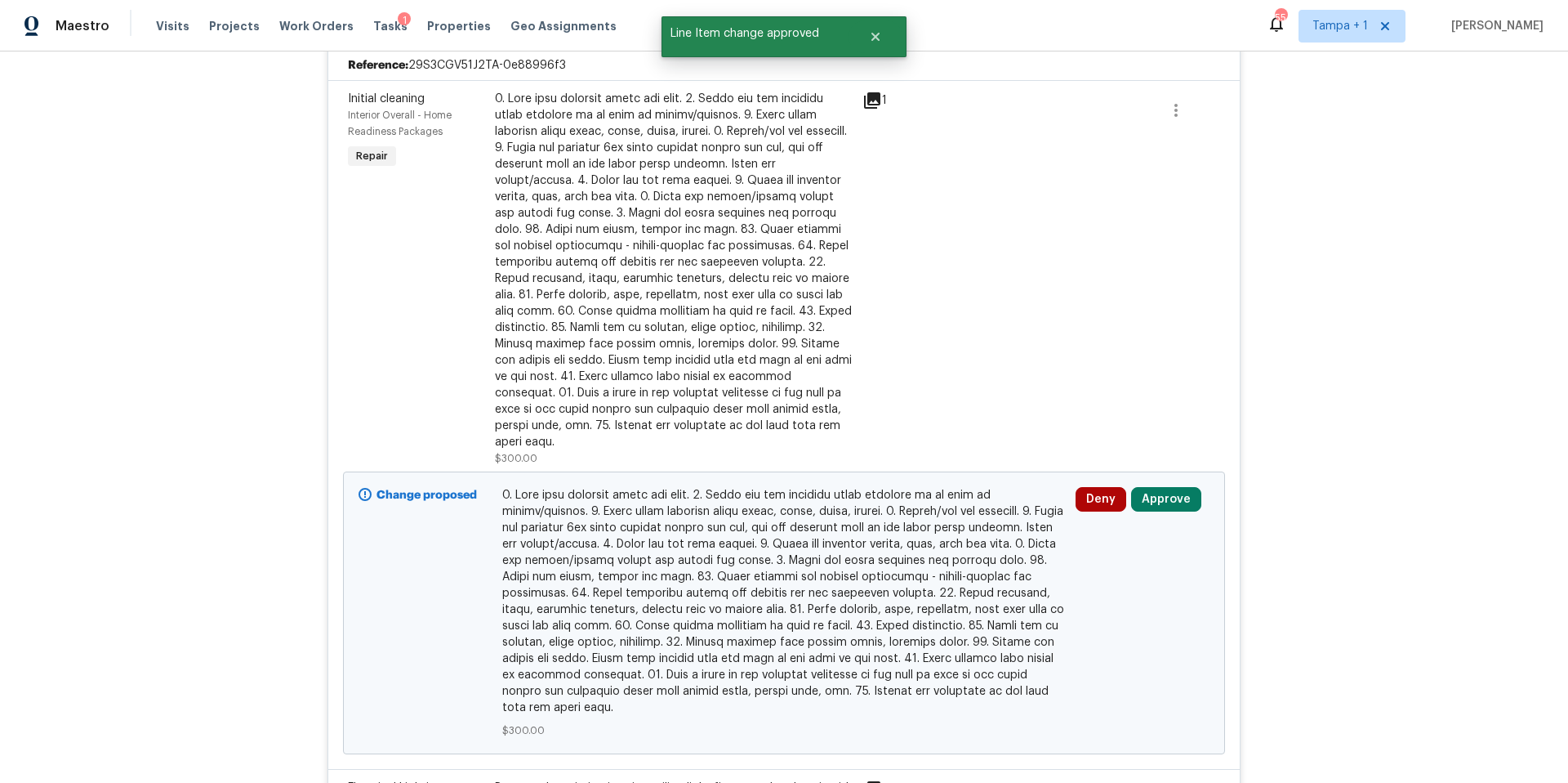
scroll to position [524, 0]
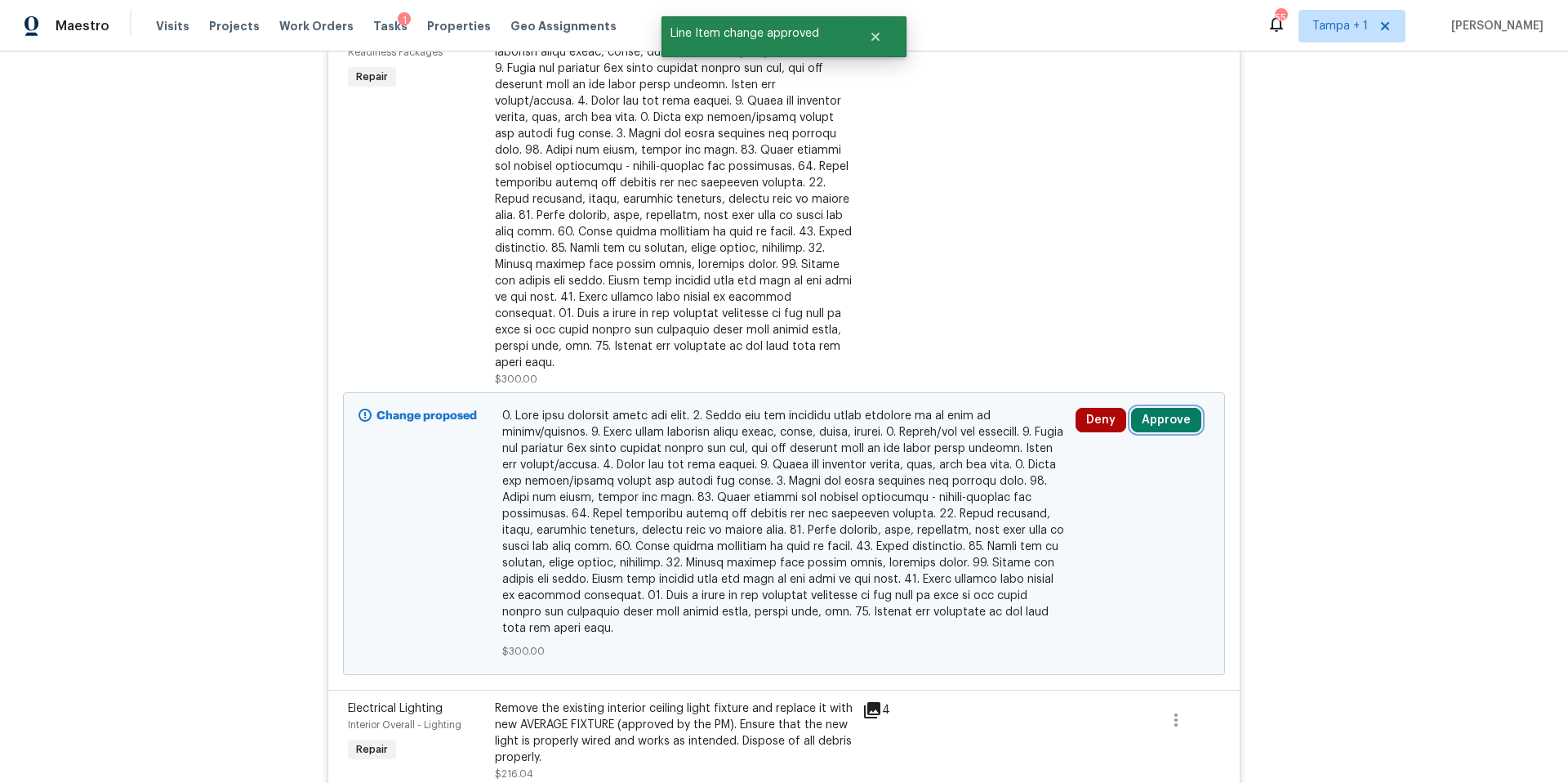
click at [1178, 409] on button "Approve" at bounding box center [1167, 421] width 70 height 25
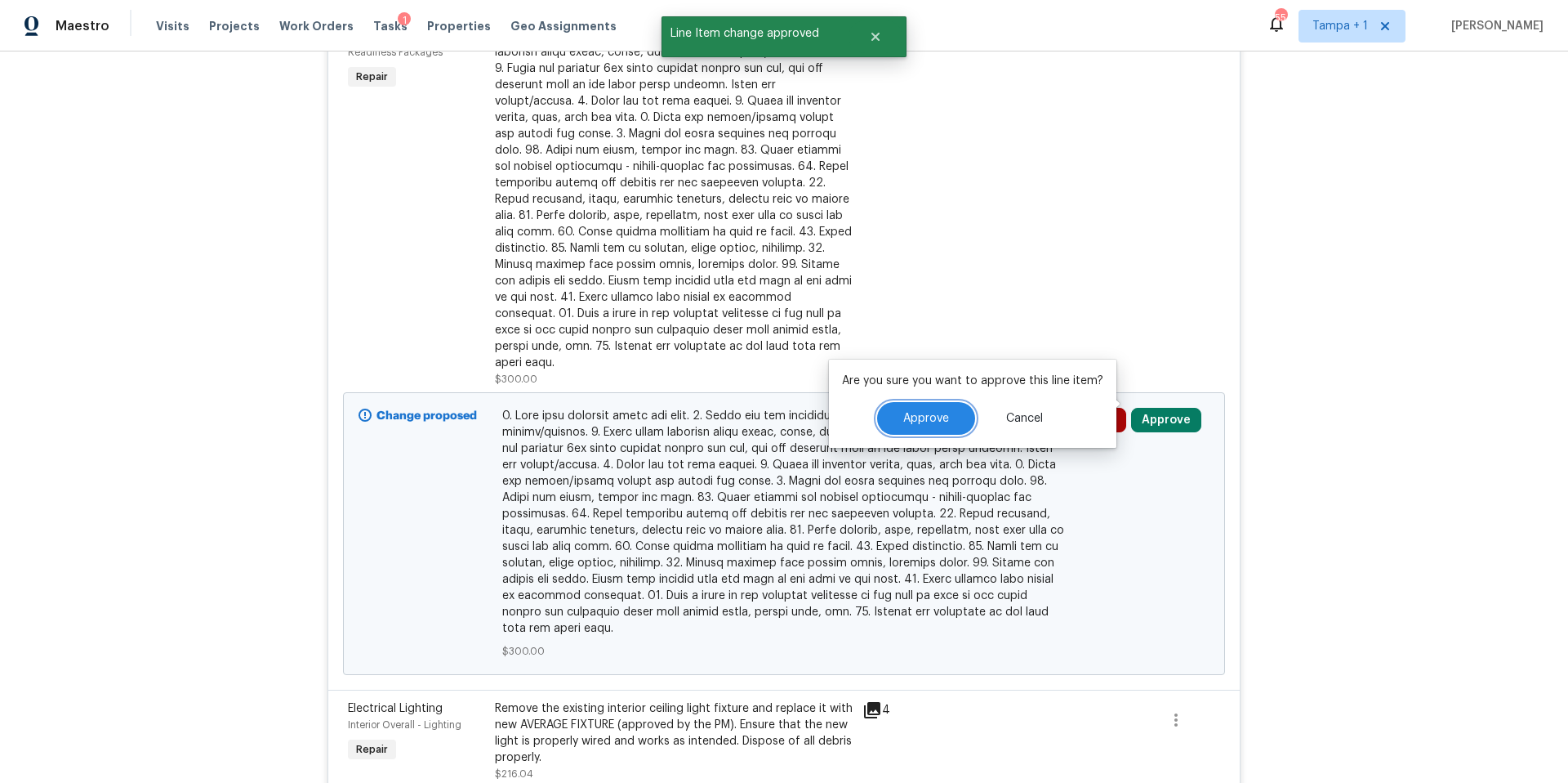
drag, startPoint x: 925, startPoint y: 411, endPoint x: 888, endPoint y: 409, distance: 37.1
click at [926, 411] on button "Approve" at bounding box center [925, 419] width 98 height 32
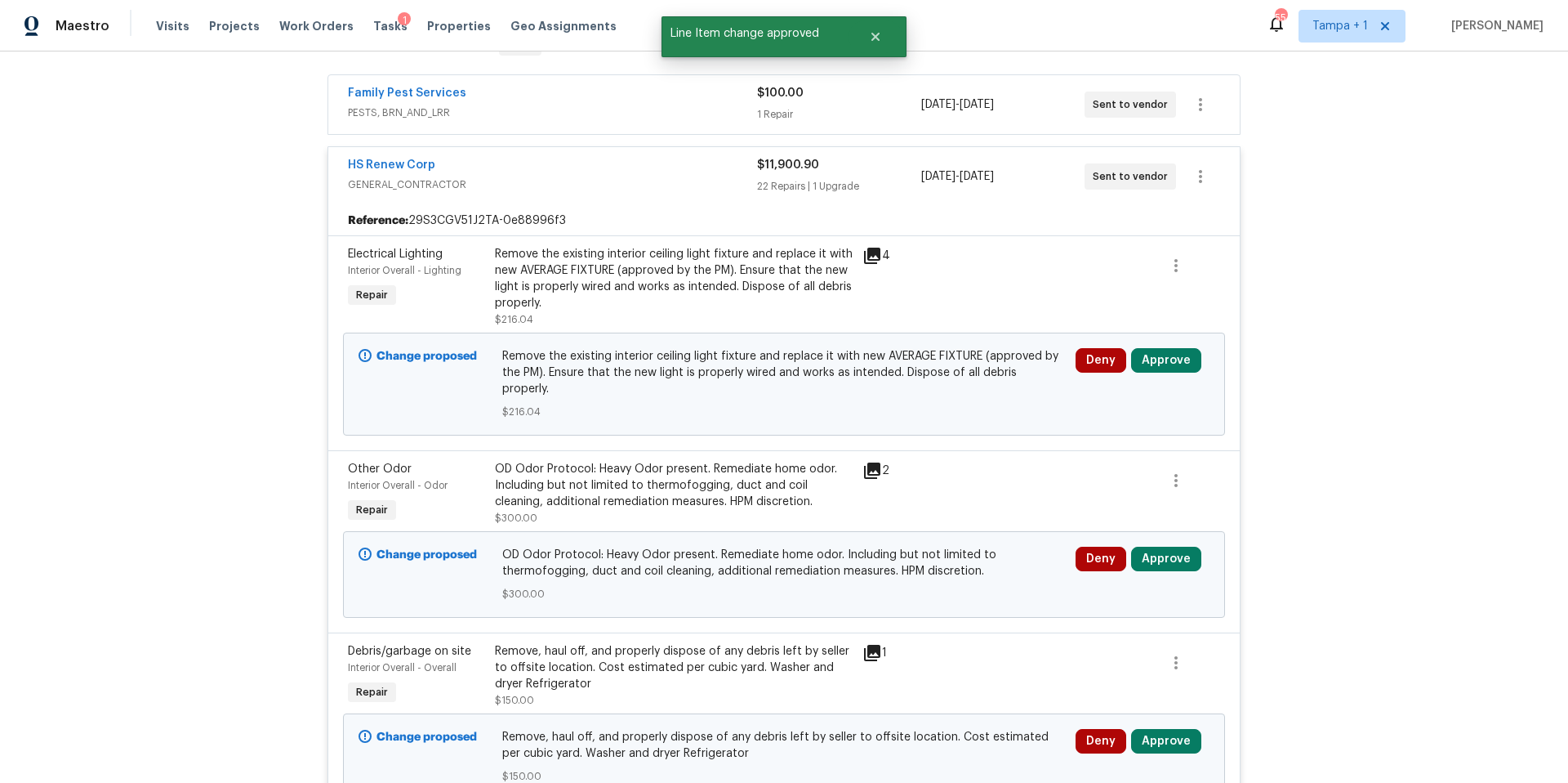
scroll to position [216, 0]
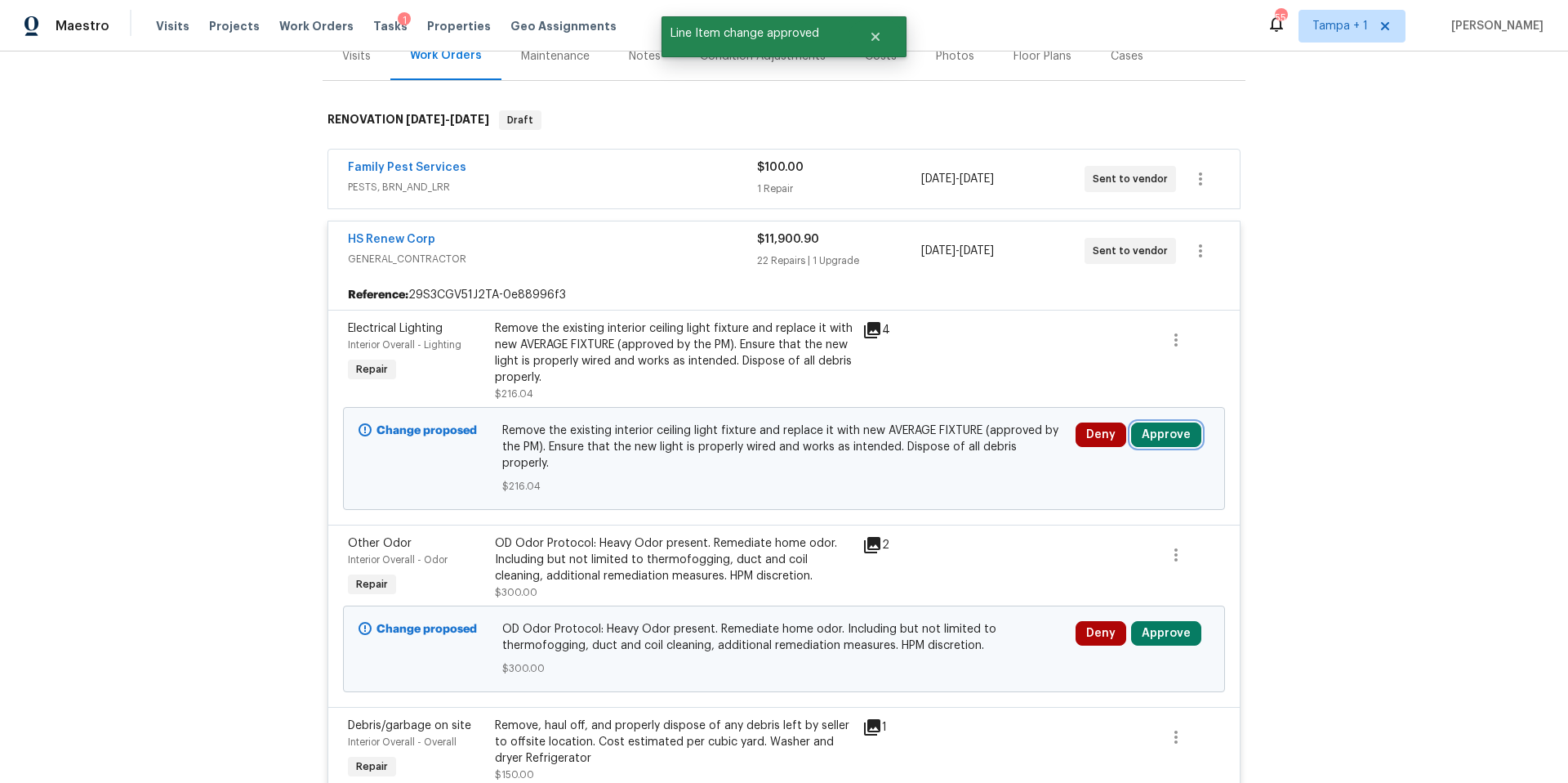
click at [1172, 439] on button "Approve" at bounding box center [1167, 435] width 70 height 25
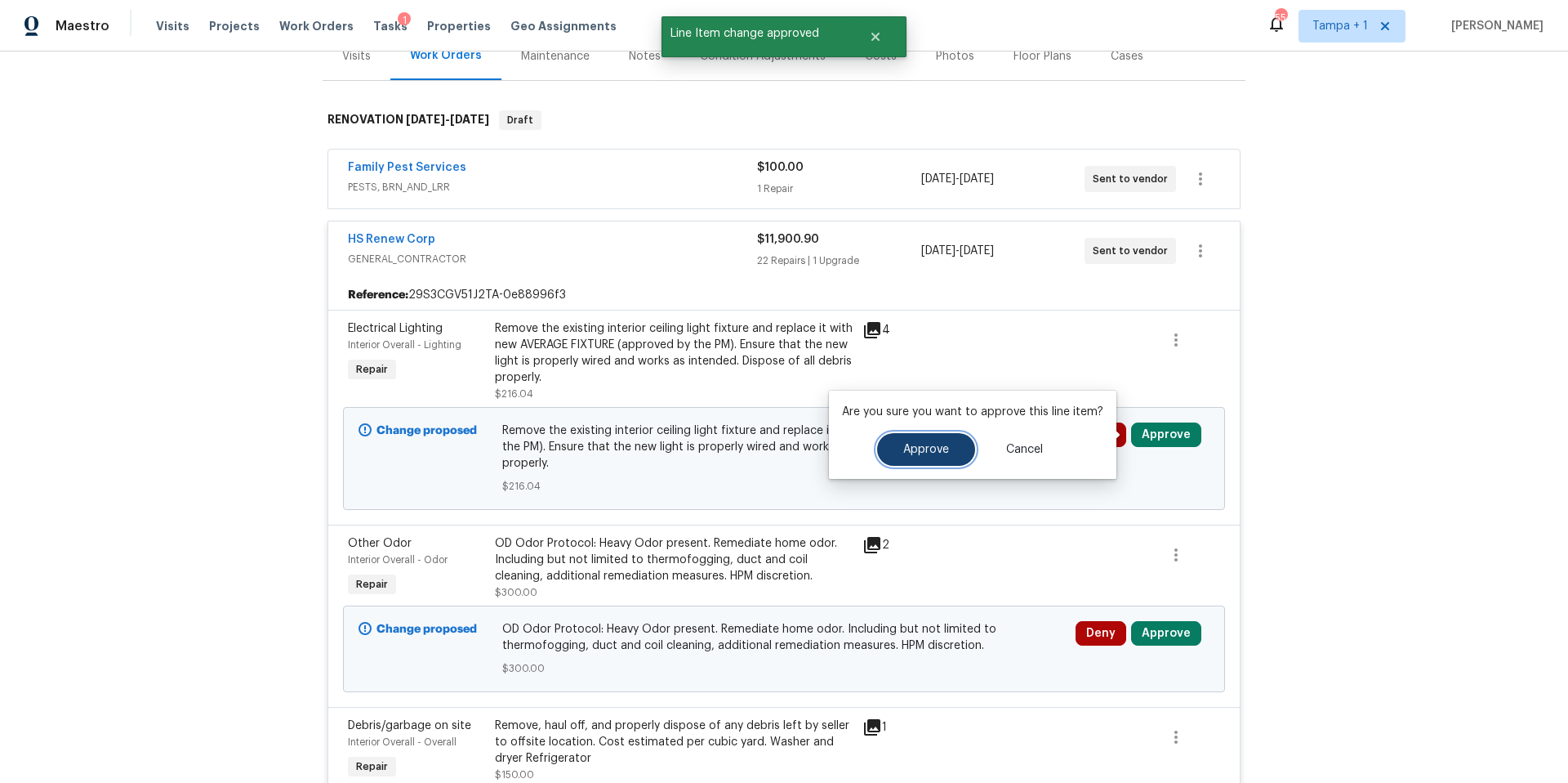
click at [933, 455] on span "Approve" at bounding box center [926, 449] width 46 height 12
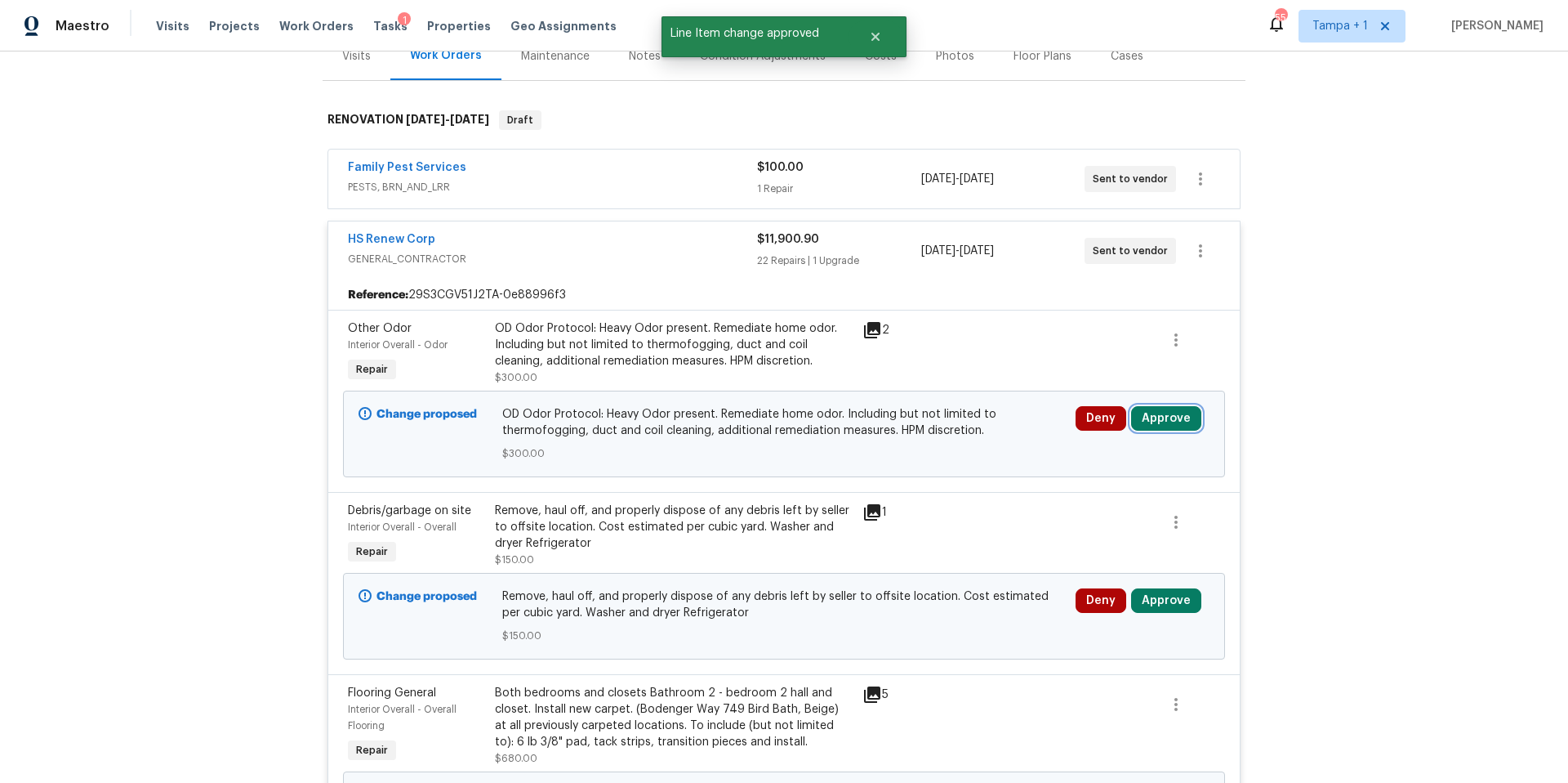
click at [1144, 414] on button "Approve" at bounding box center [1167, 419] width 70 height 25
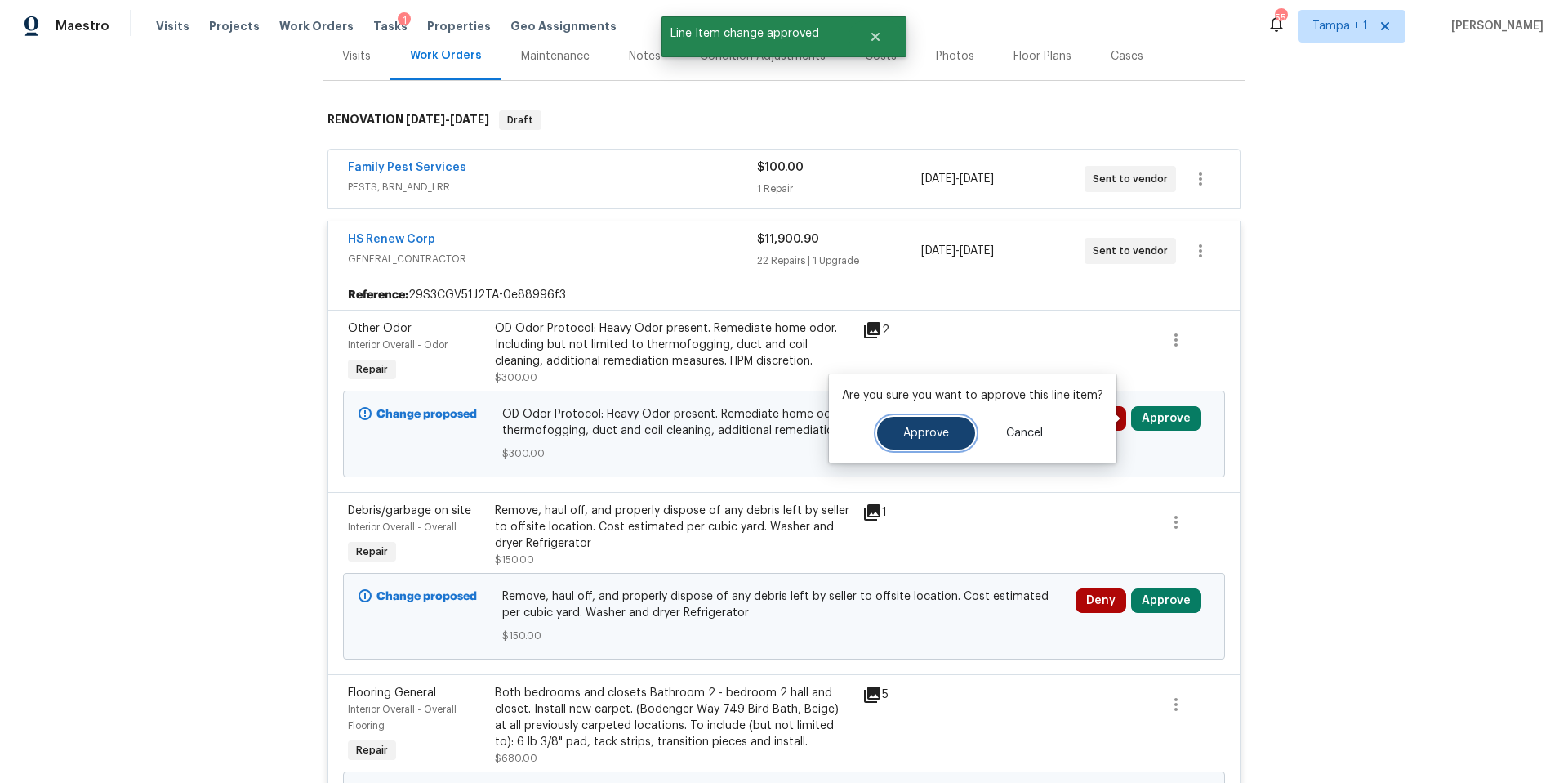
click at [936, 441] on button "Approve" at bounding box center [925, 433] width 98 height 32
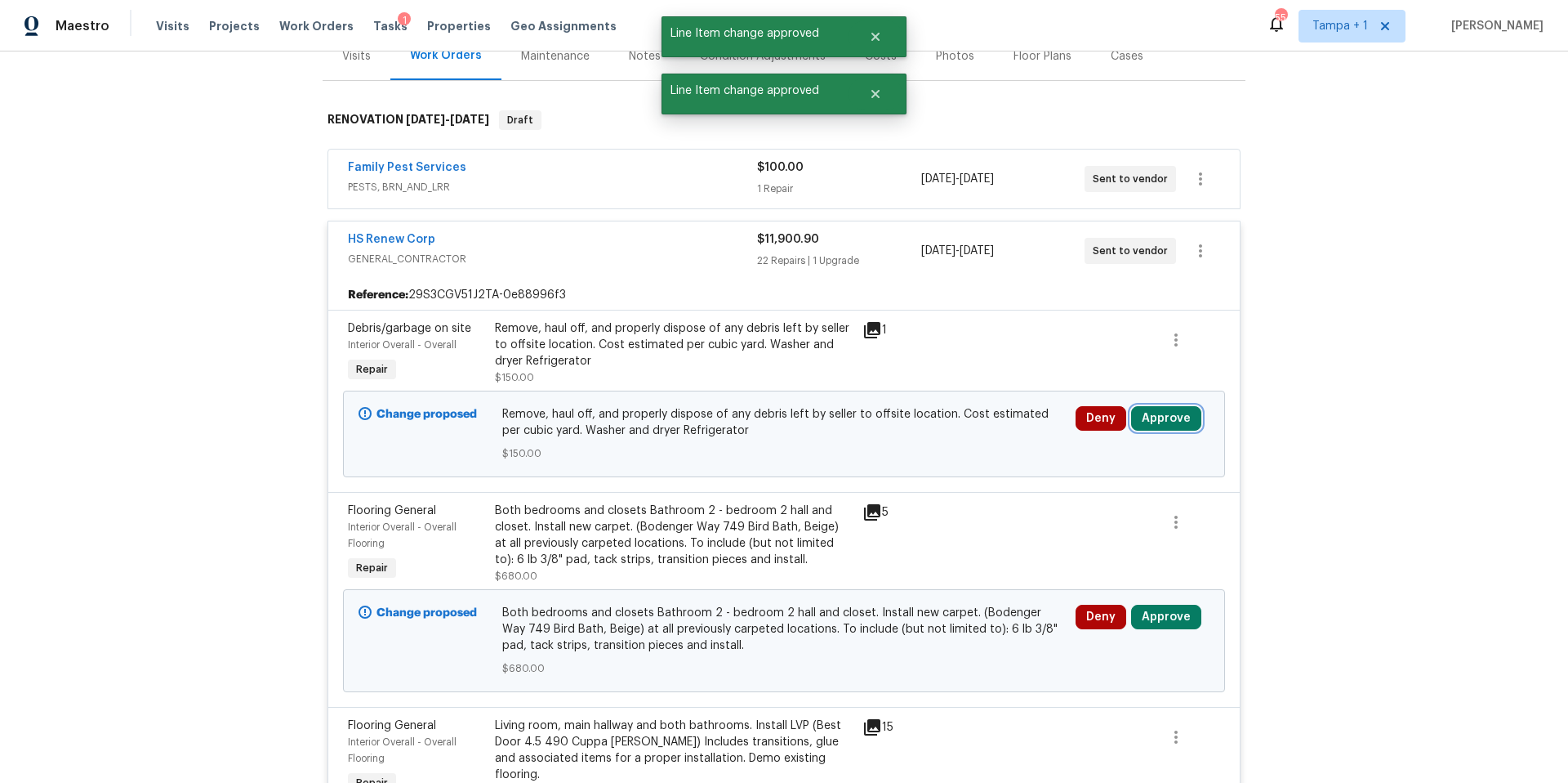
click at [1180, 412] on button "Approve" at bounding box center [1167, 419] width 70 height 25
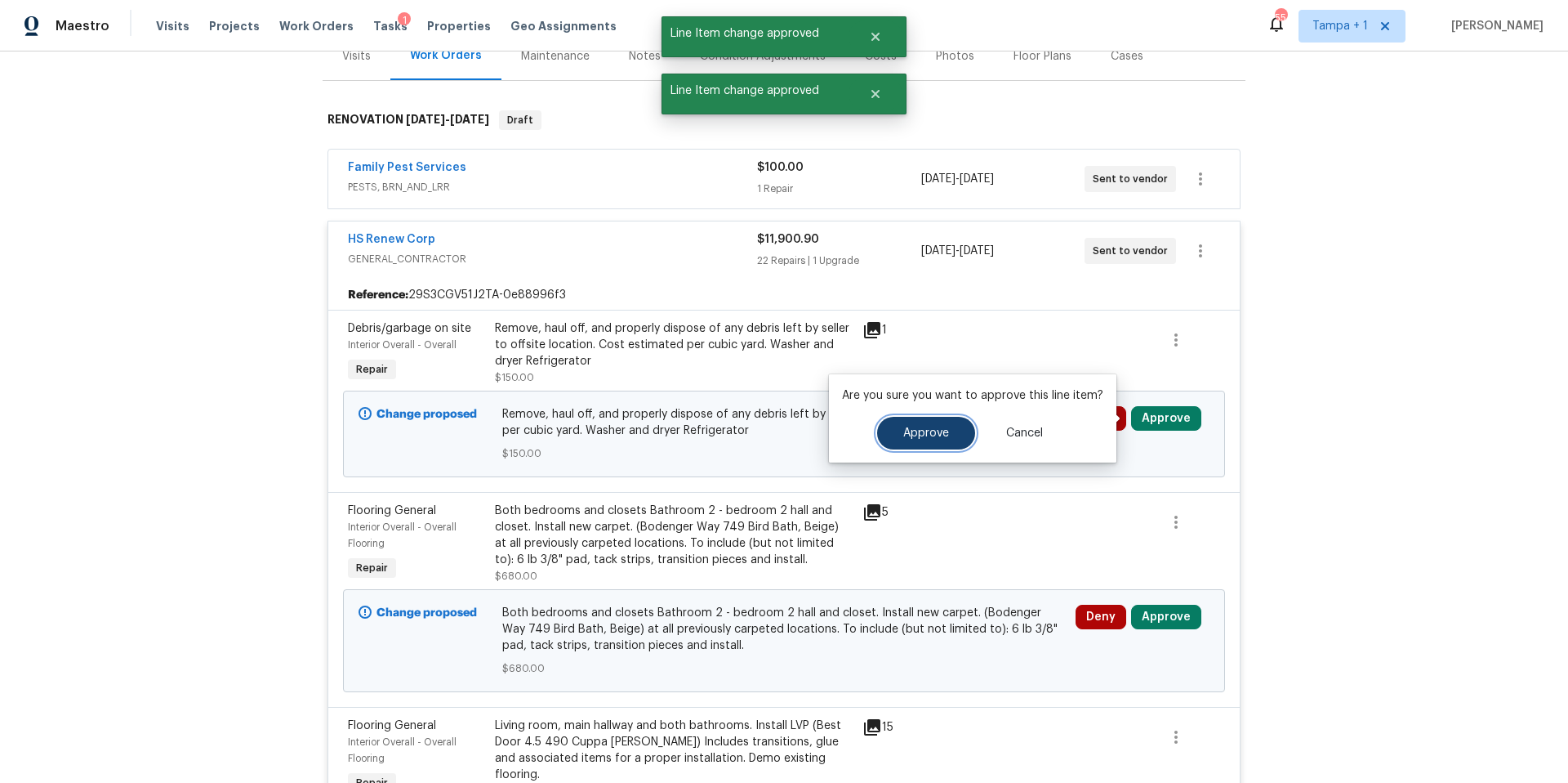
click at [904, 427] on span "Approve" at bounding box center [926, 433] width 46 height 12
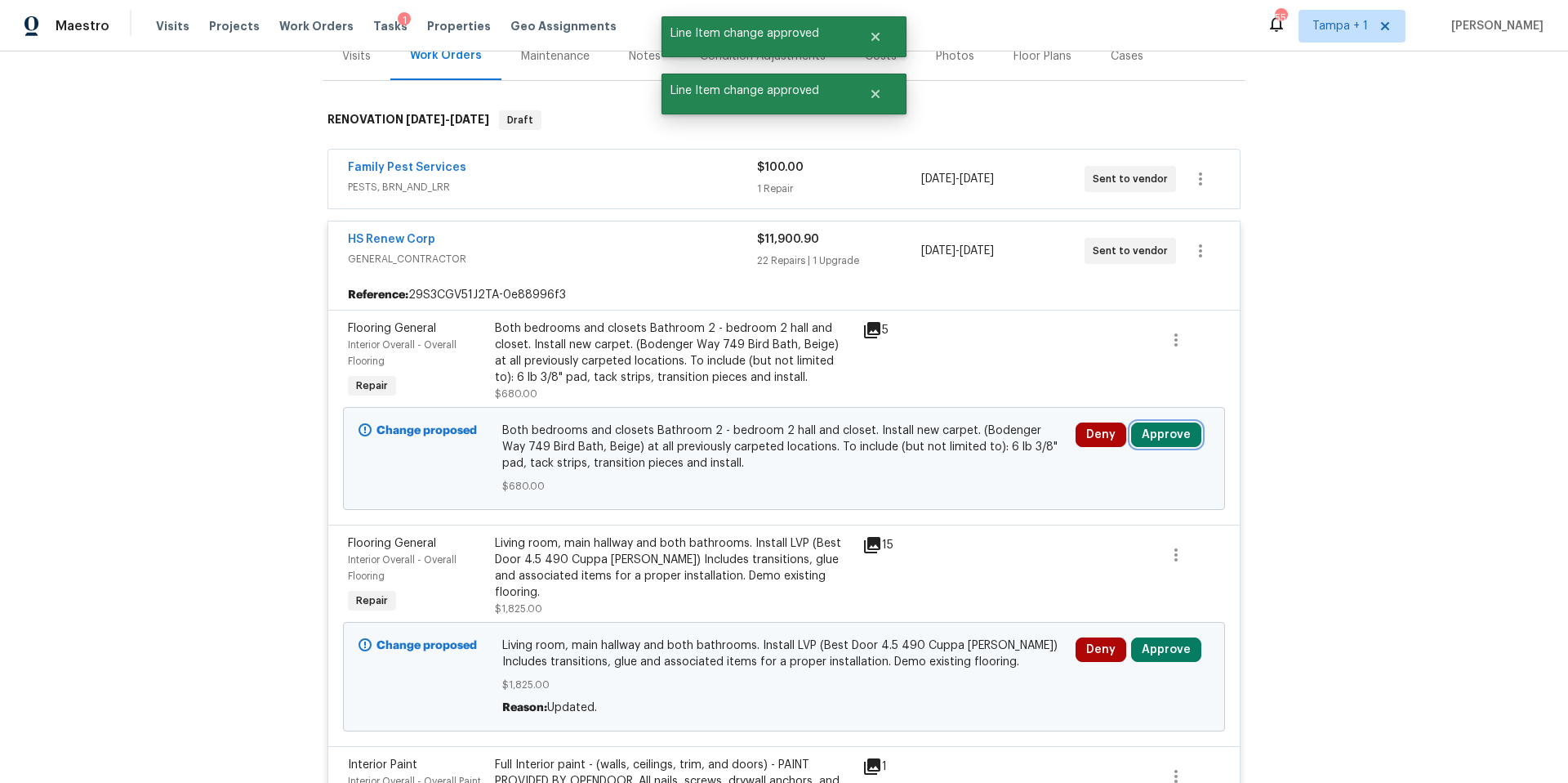
click at [1167, 439] on button "Approve" at bounding box center [1167, 435] width 70 height 25
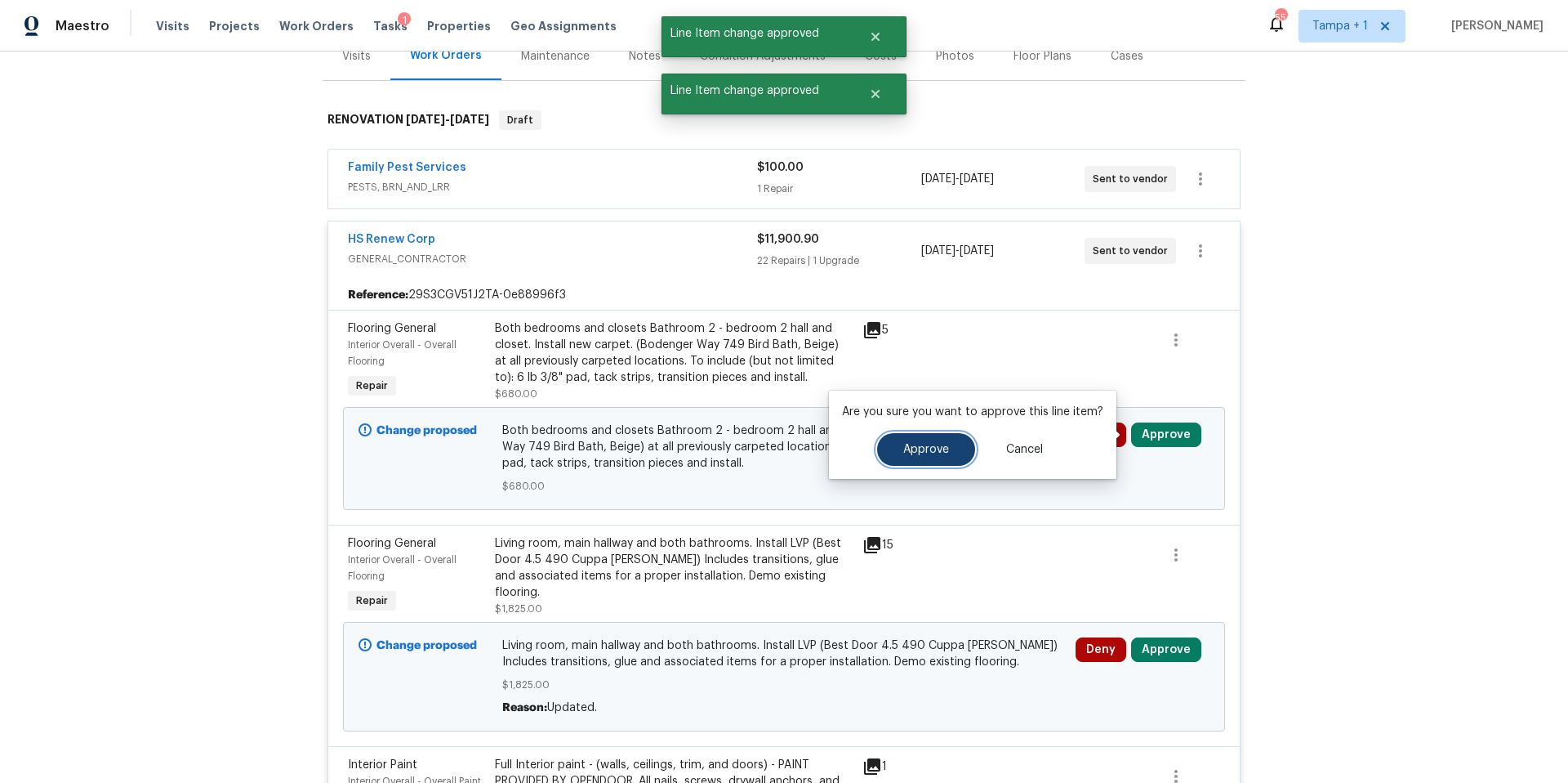
click at [906, 453] on span "Approve" at bounding box center [926, 449] width 46 height 12
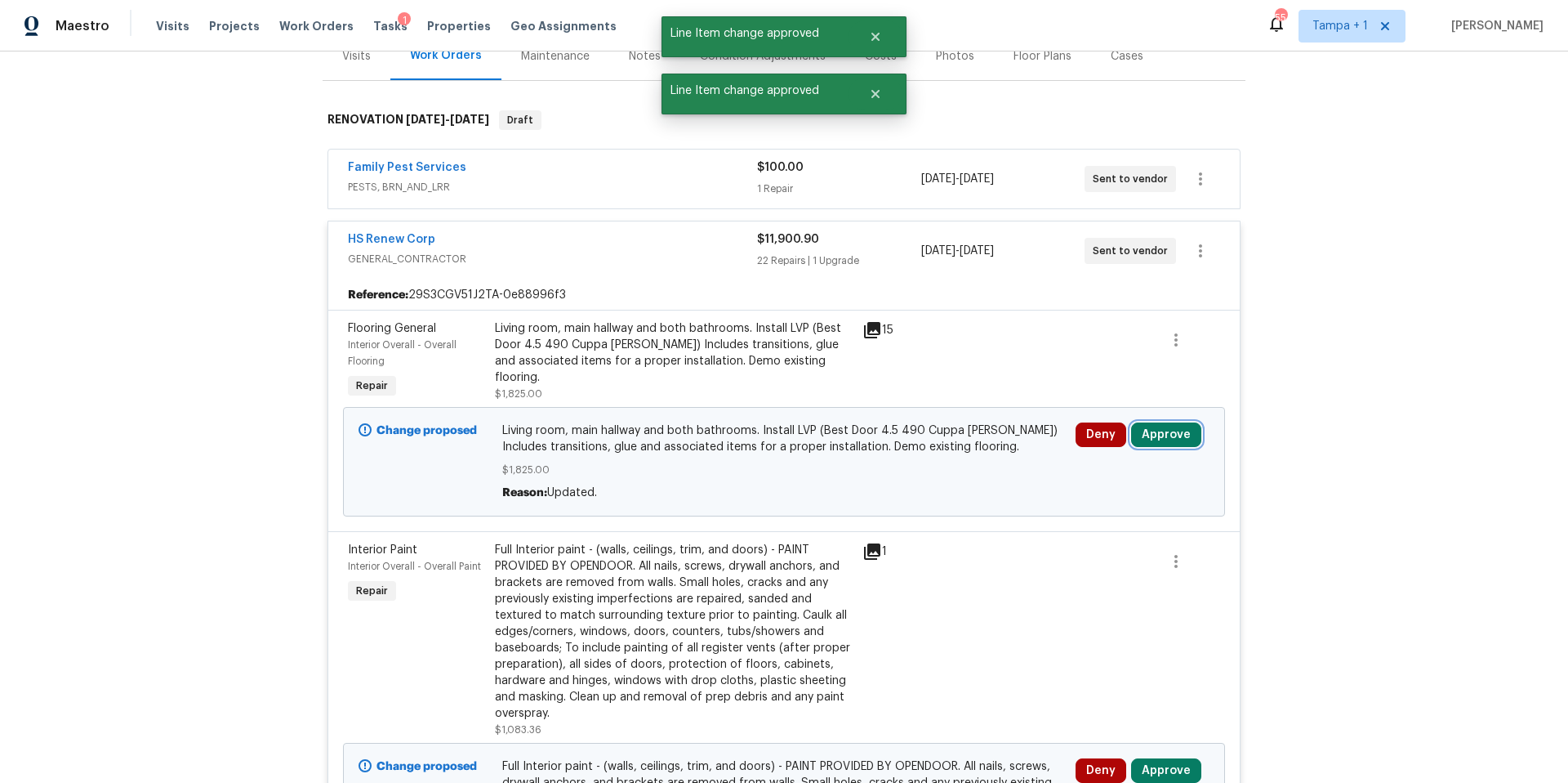
click at [1161, 433] on button "Approve" at bounding box center [1167, 435] width 70 height 25
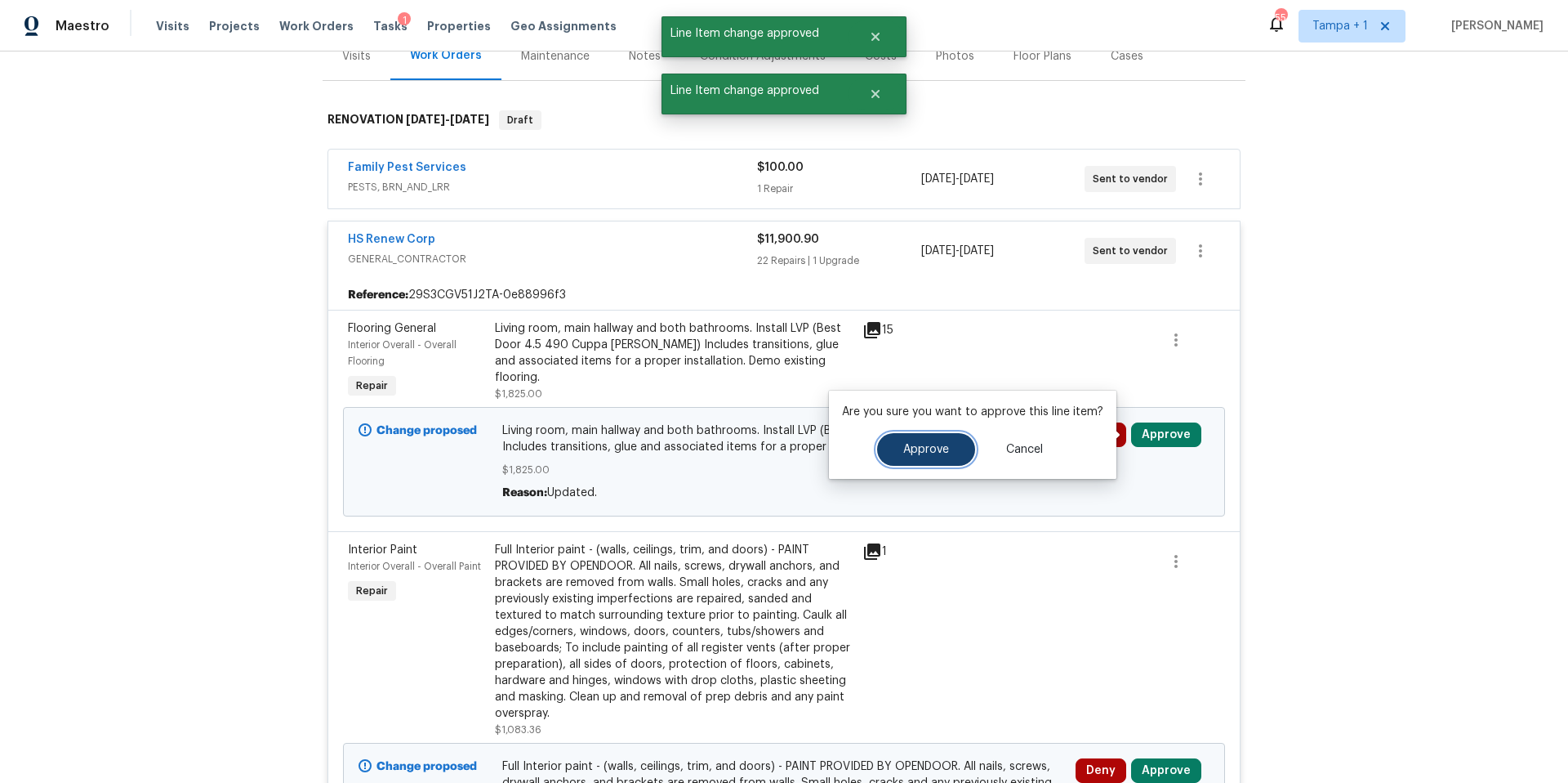
click at [911, 442] on button "Approve" at bounding box center [925, 449] width 98 height 32
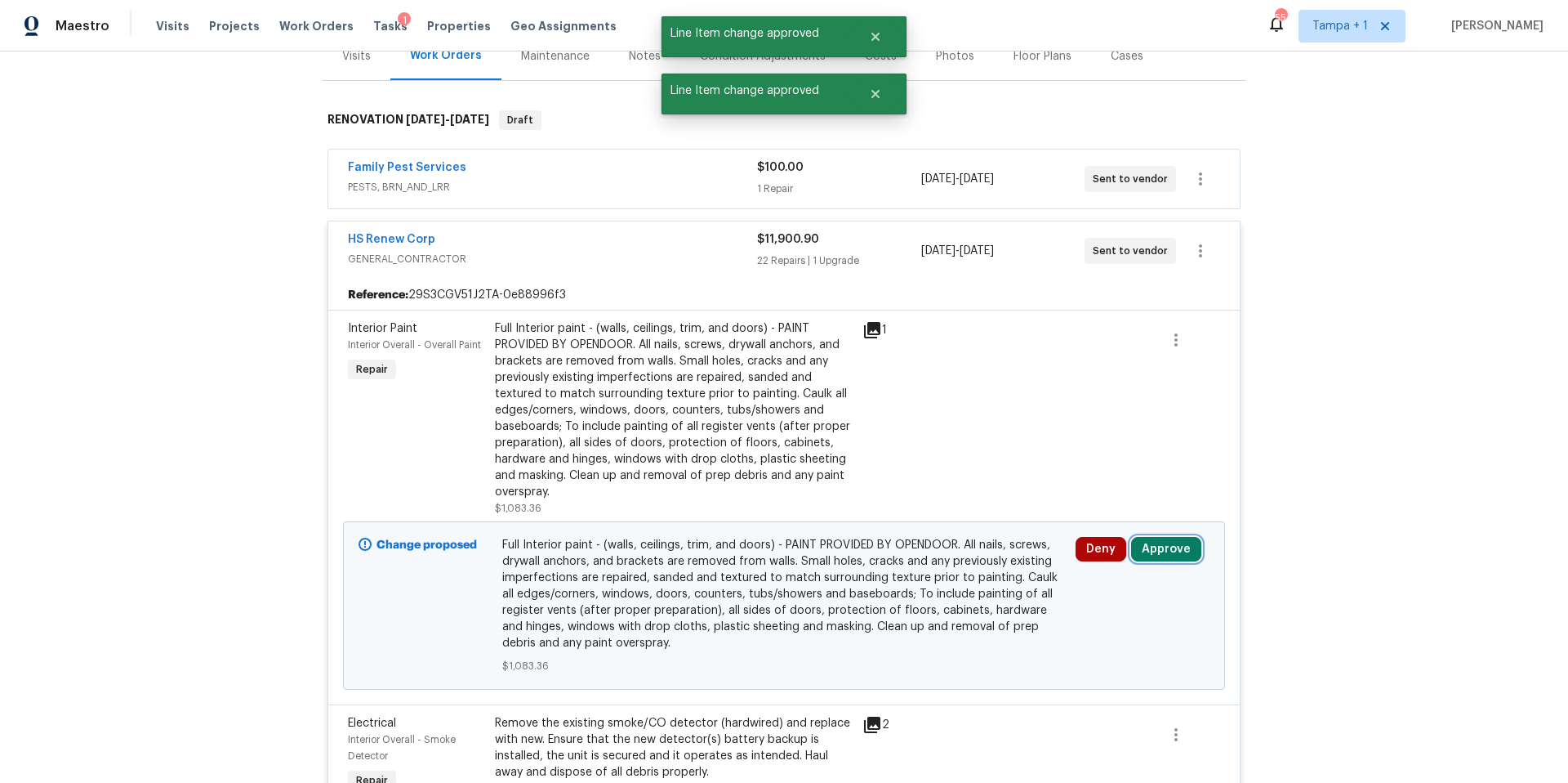
click at [1166, 544] on button "Approve" at bounding box center [1167, 549] width 70 height 25
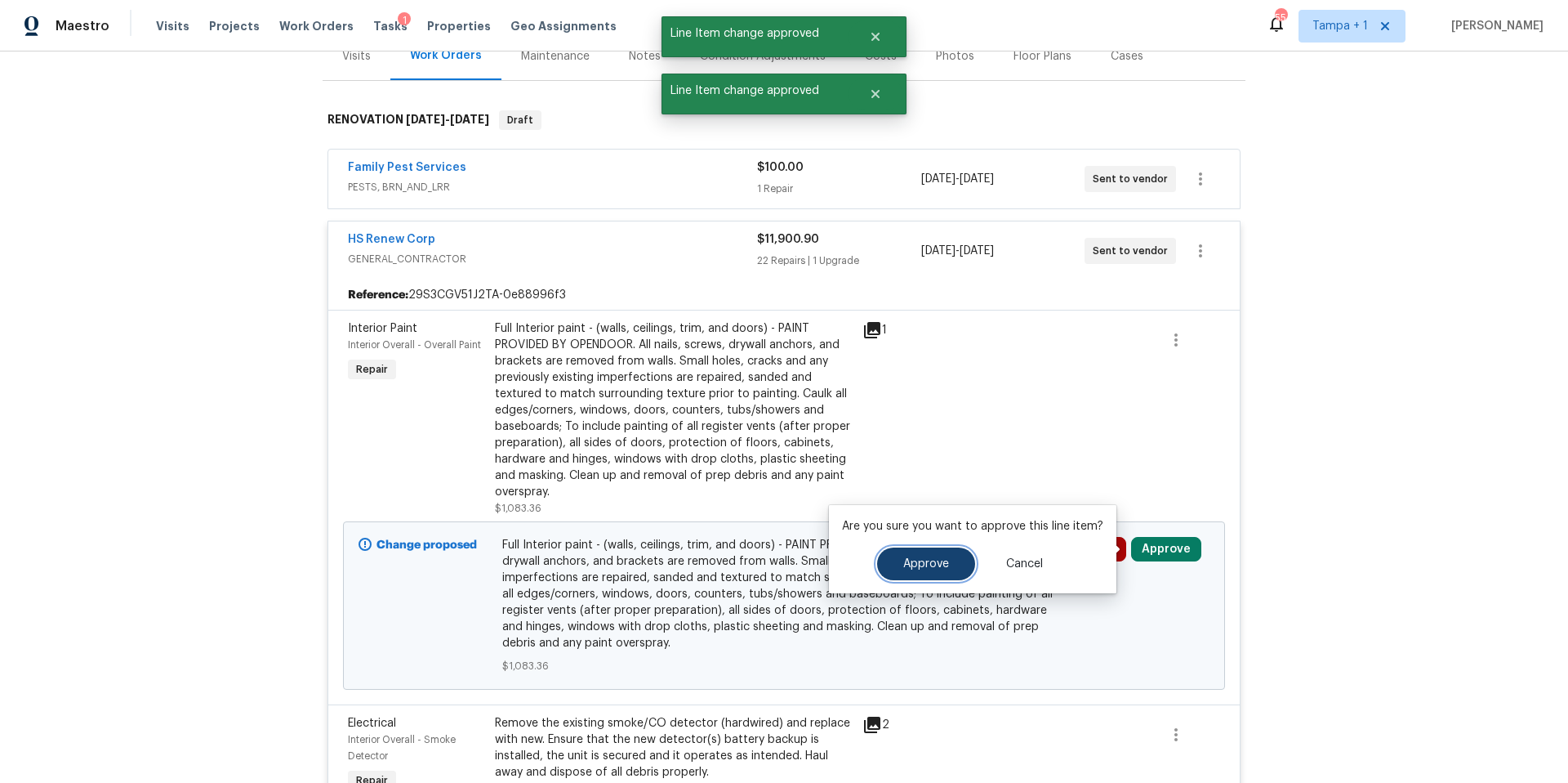
click at [921, 571] on button "Approve" at bounding box center [925, 563] width 98 height 32
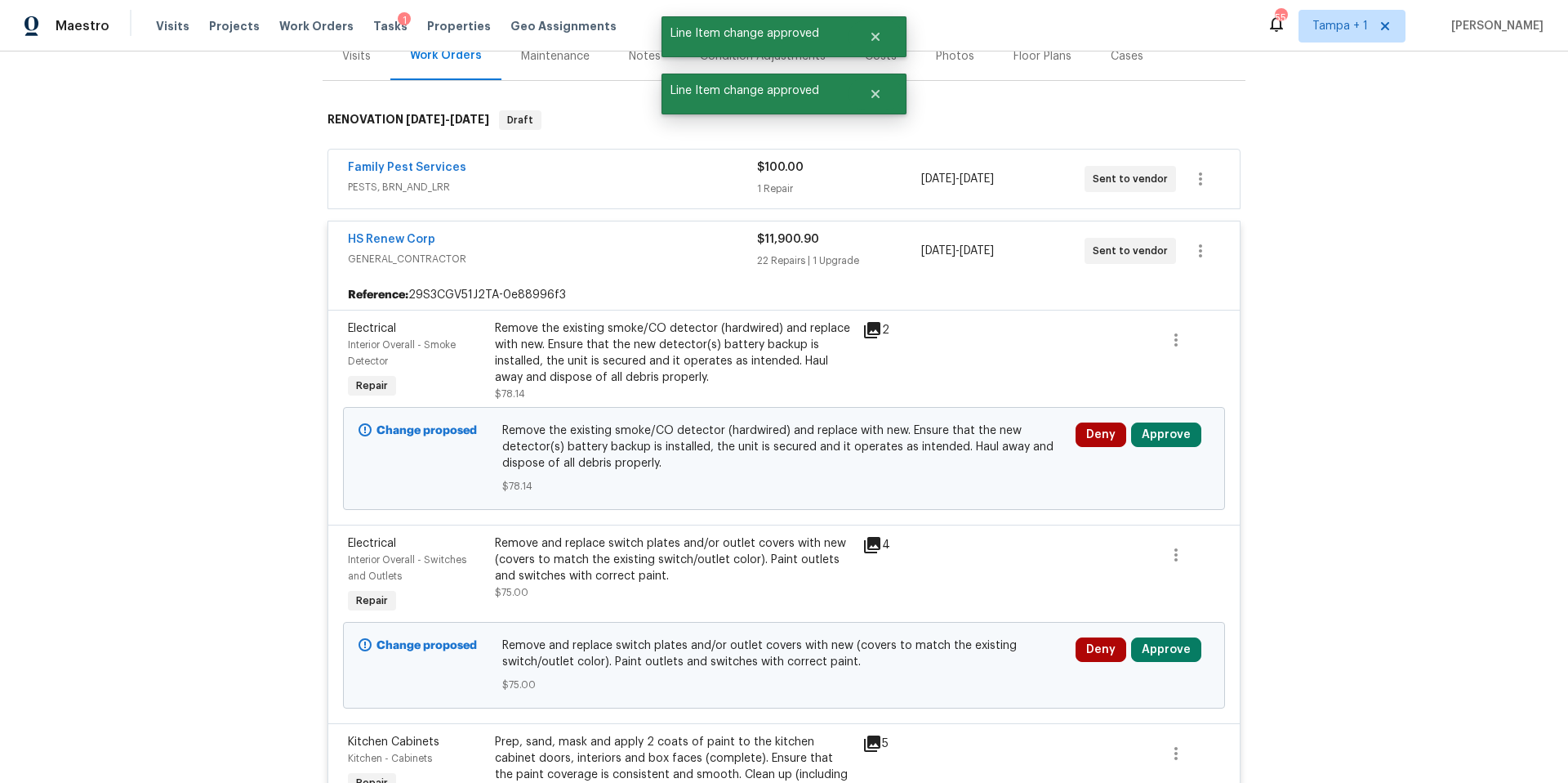
scroll to position [219, 0]
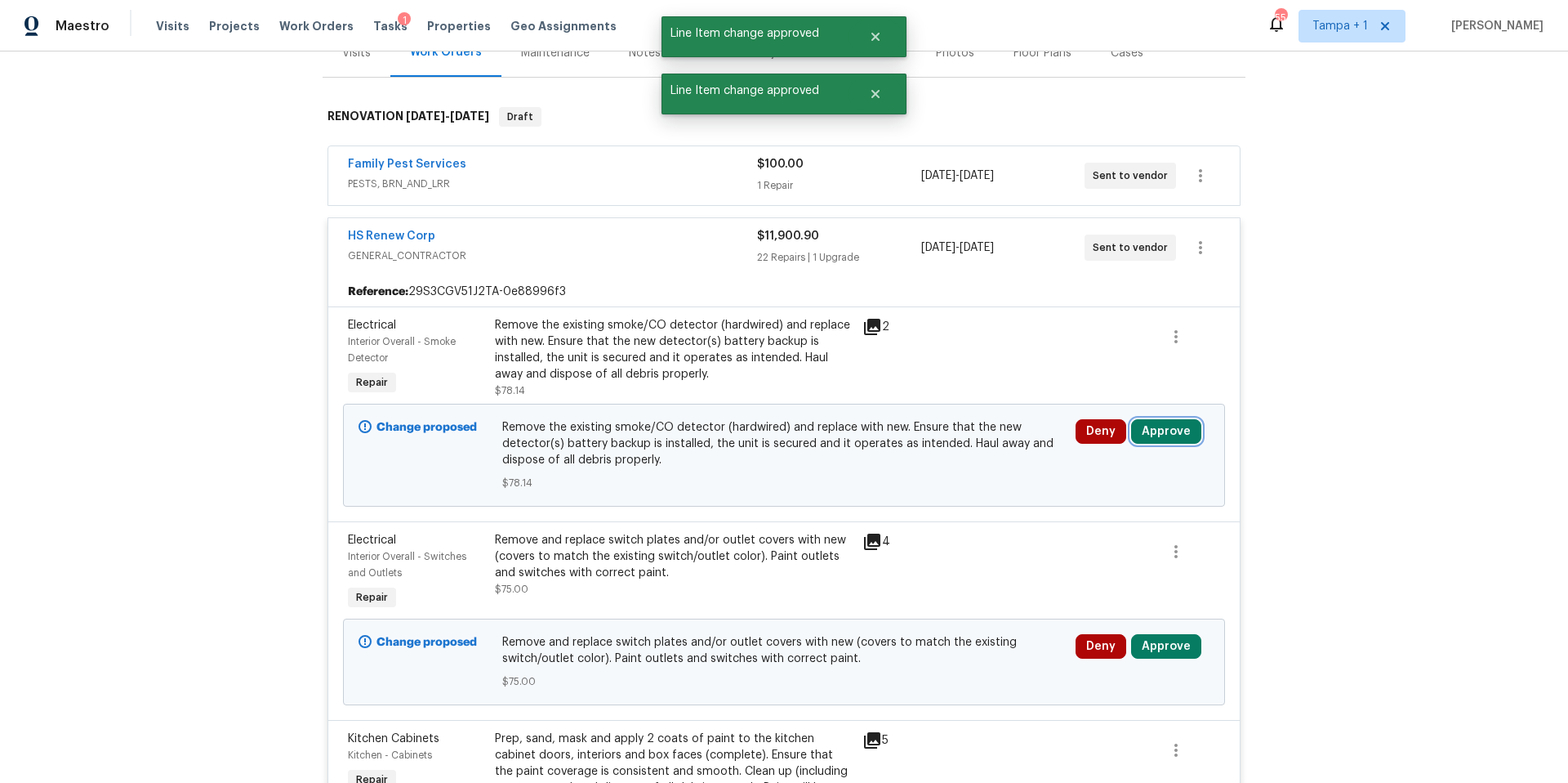
click at [1159, 438] on button "Approve" at bounding box center [1167, 432] width 70 height 25
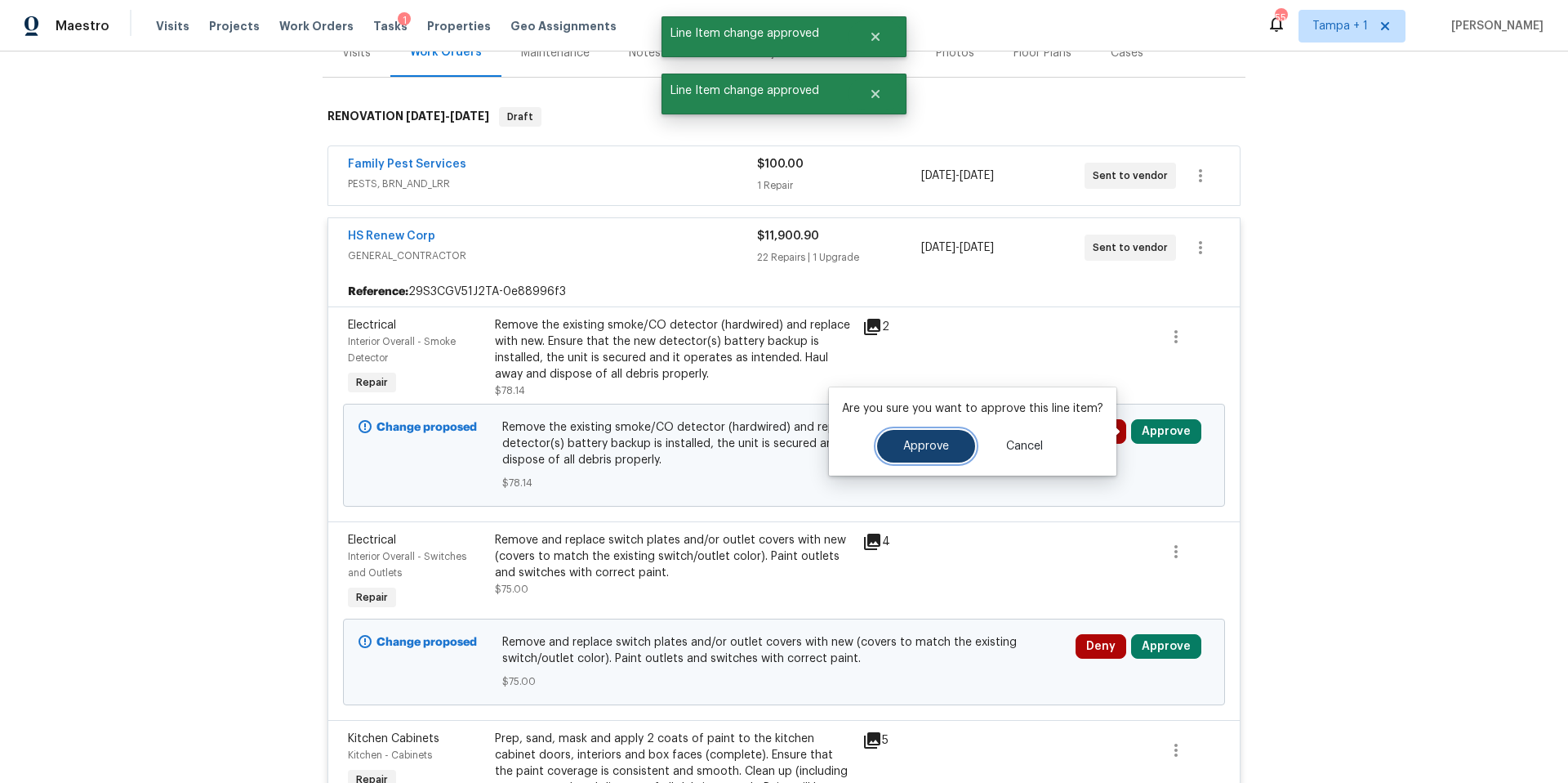
click at [955, 456] on button "Approve" at bounding box center [925, 446] width 98 height 32
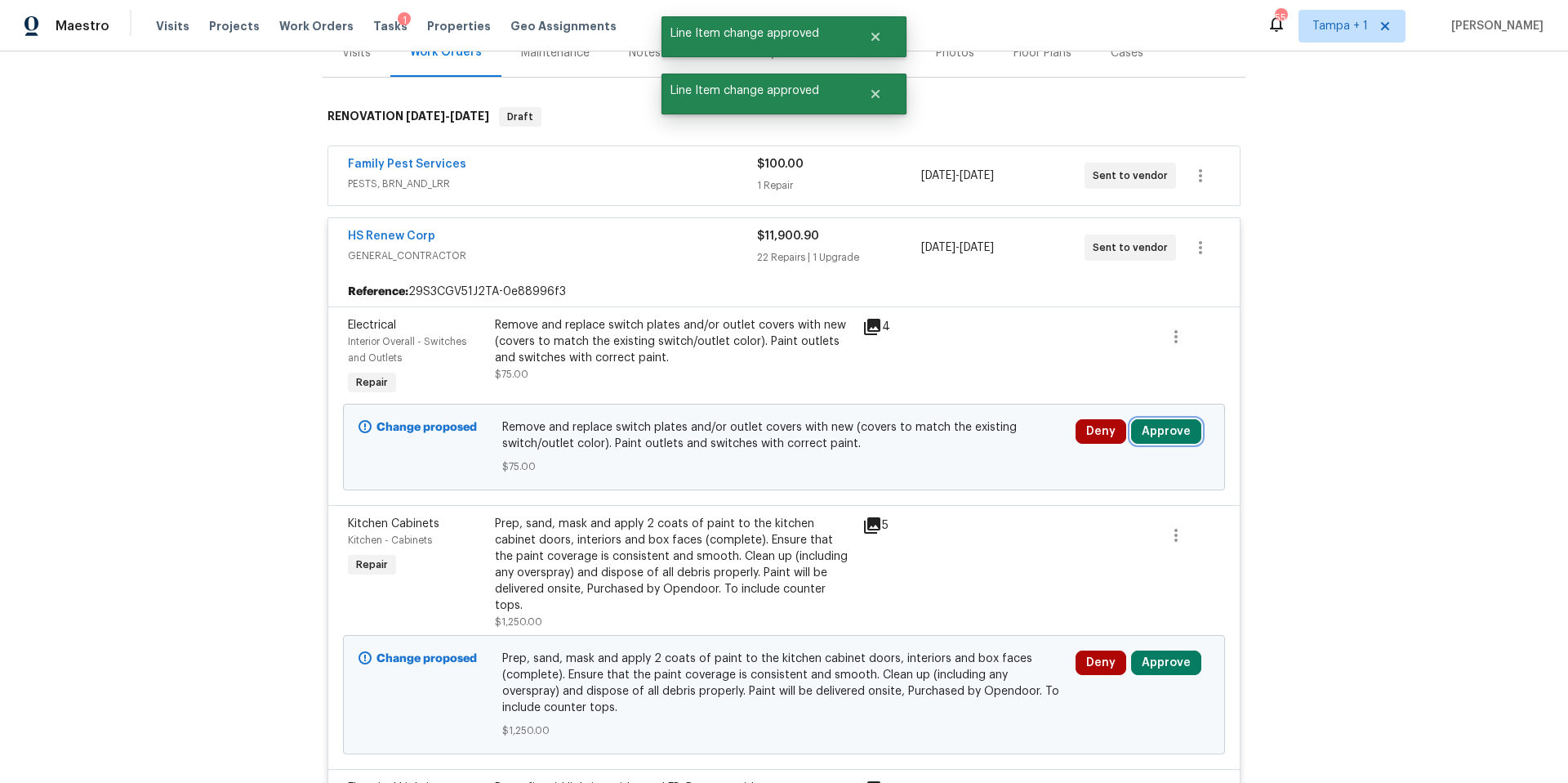
click at [1172, 431] on button "Approve" at bounding box center [1167, 432] width 70 height 25
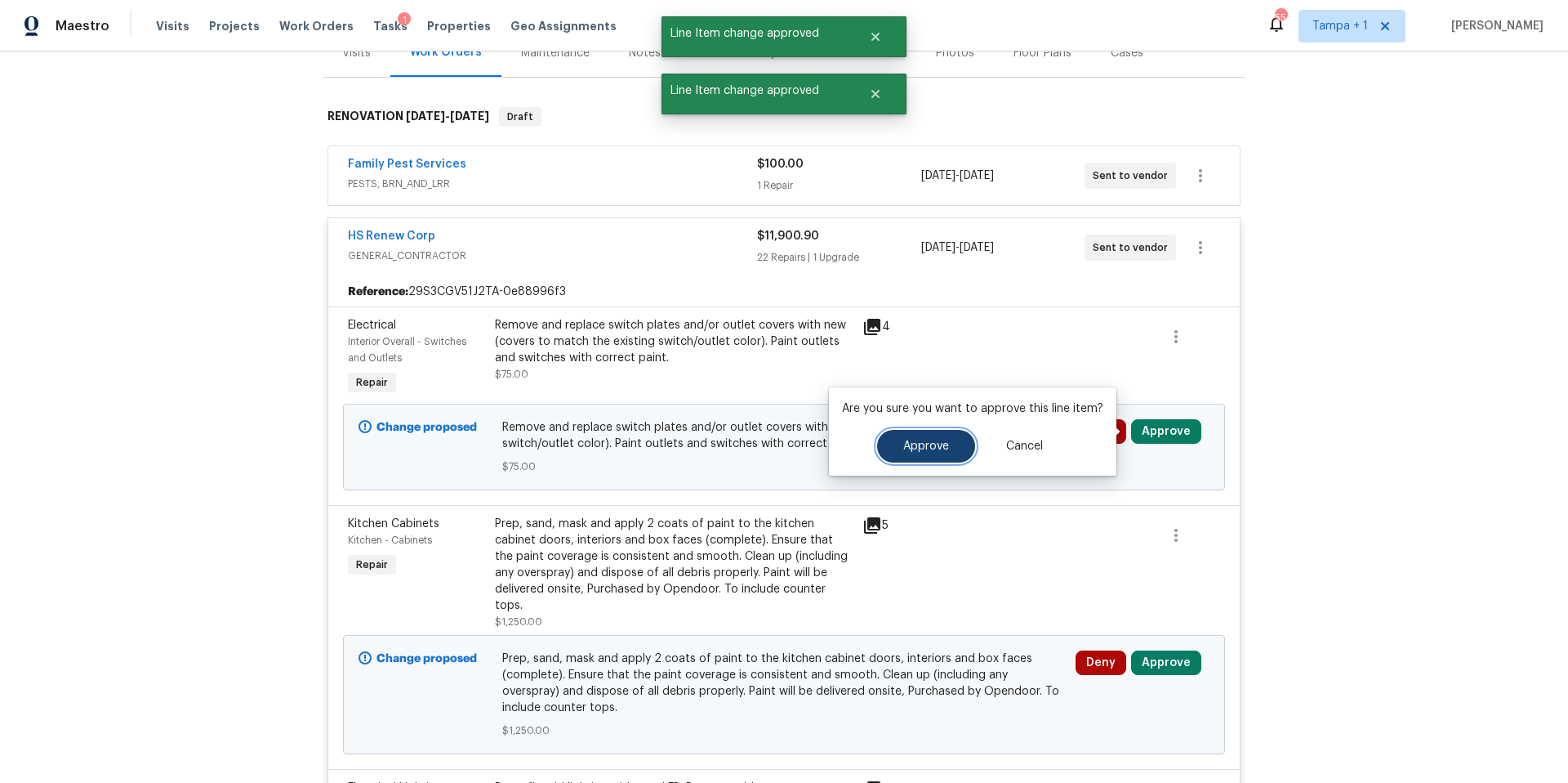
click at [911, 444] on span "Approve" at bounding box center [926, 446] width 46 height 12
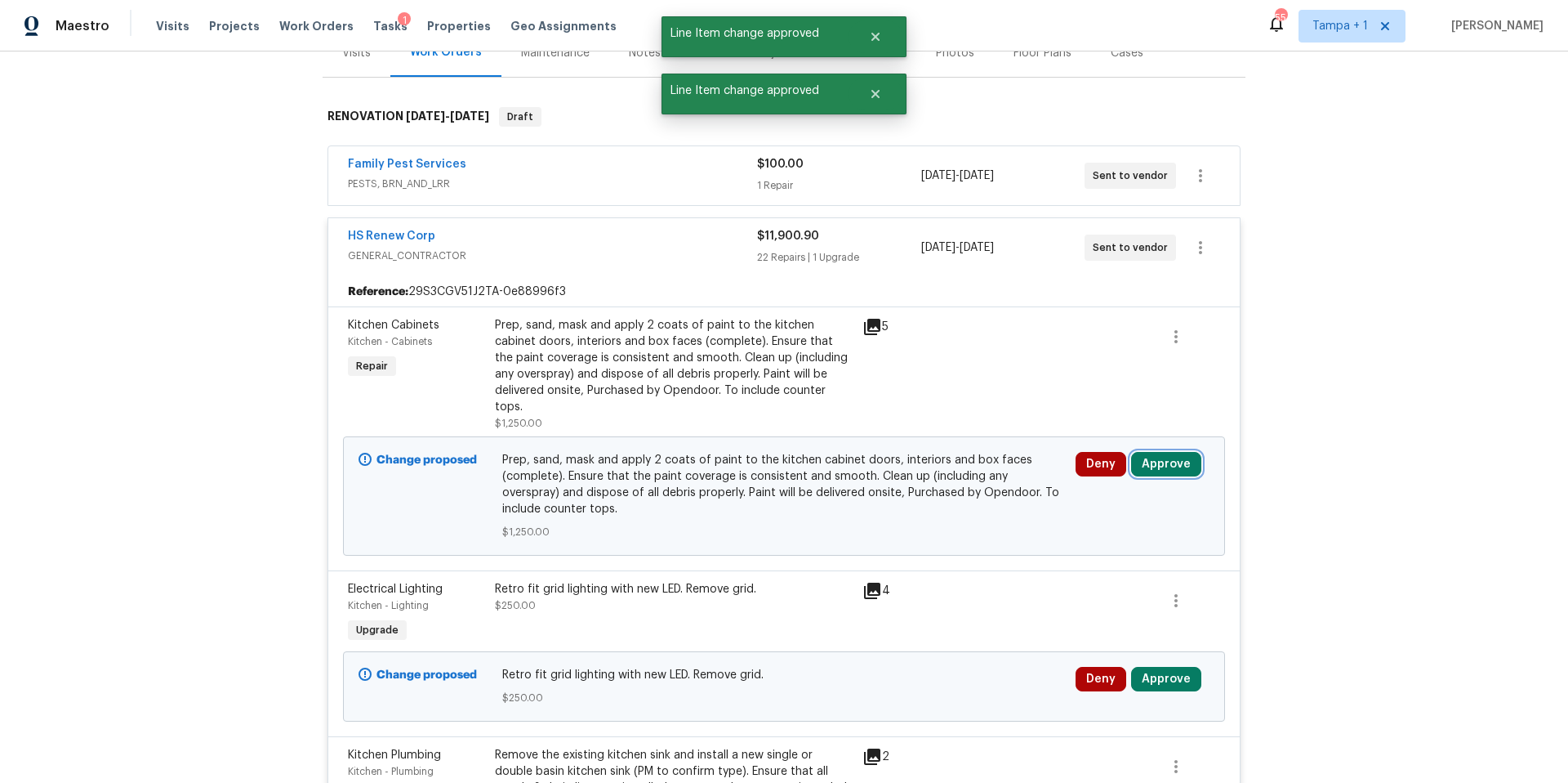
click at [1161, 454] on button "Approve" at bounding box center [1167, 464] width 70 height 25
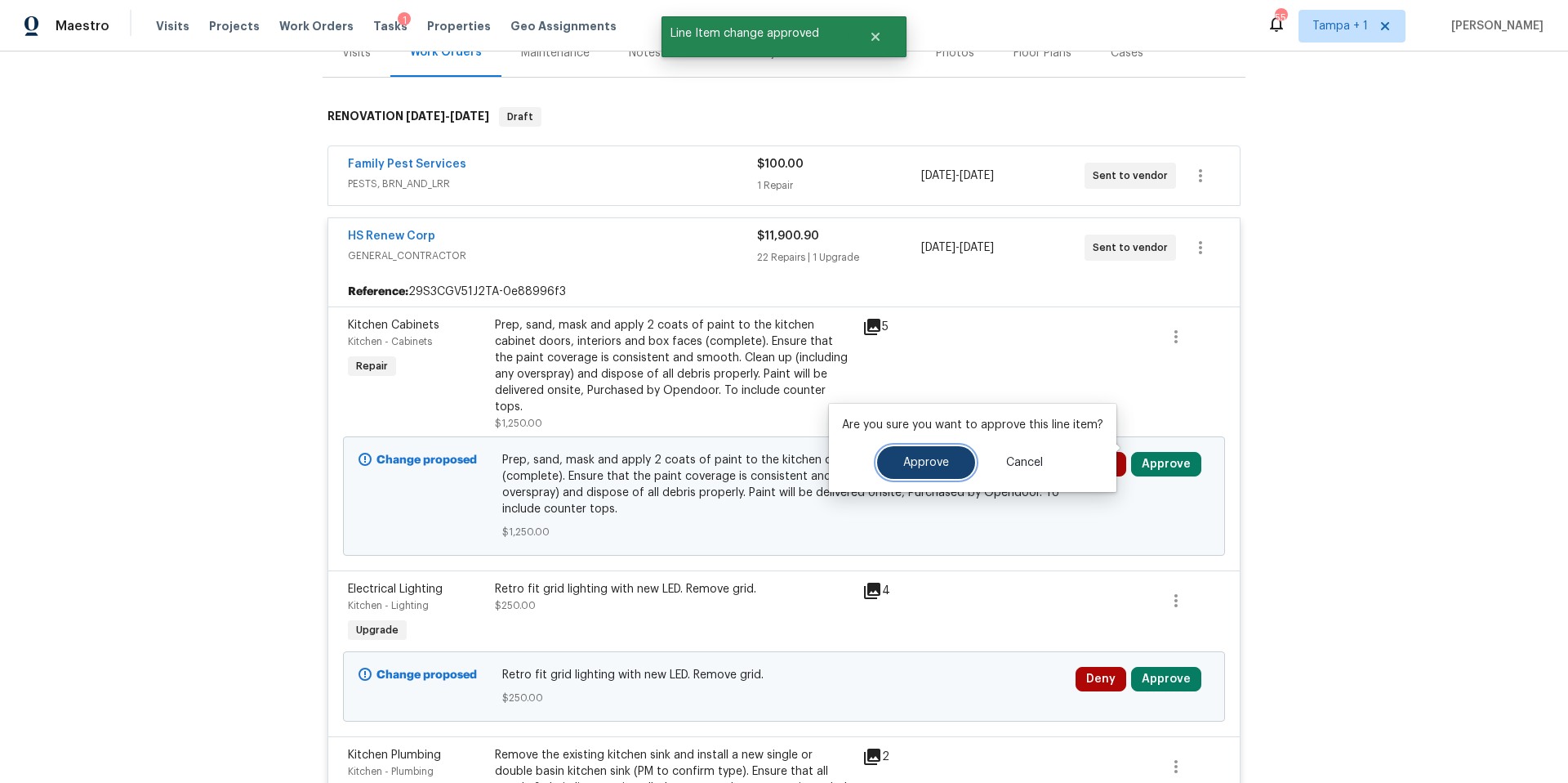
click at [959, 460] on button "Approve" at bounding box center [925, 462] width 98 height 32
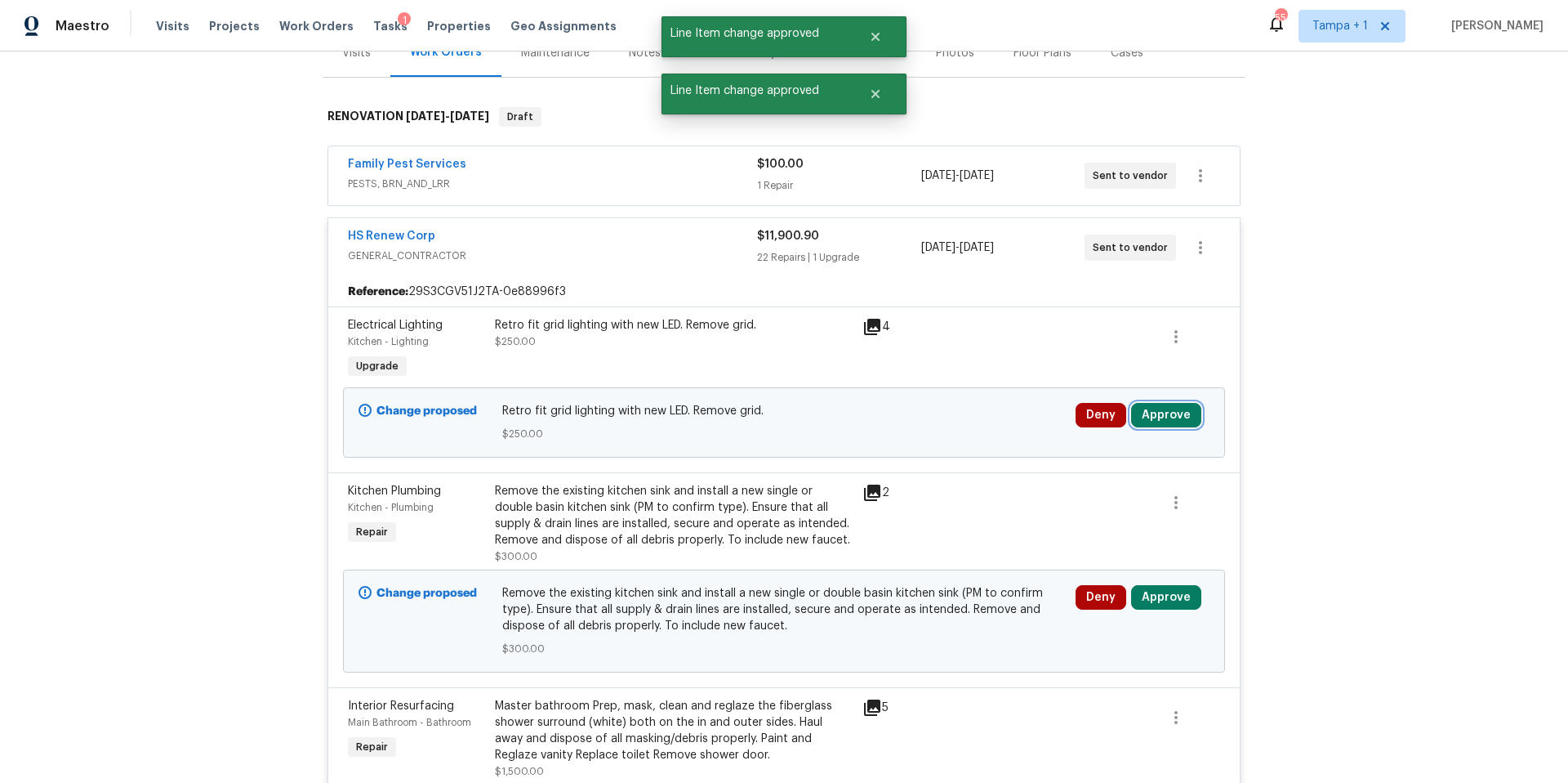
click at [1171, 413] on button "Approve" at bounding box center [1167, 415] width 70 height 25
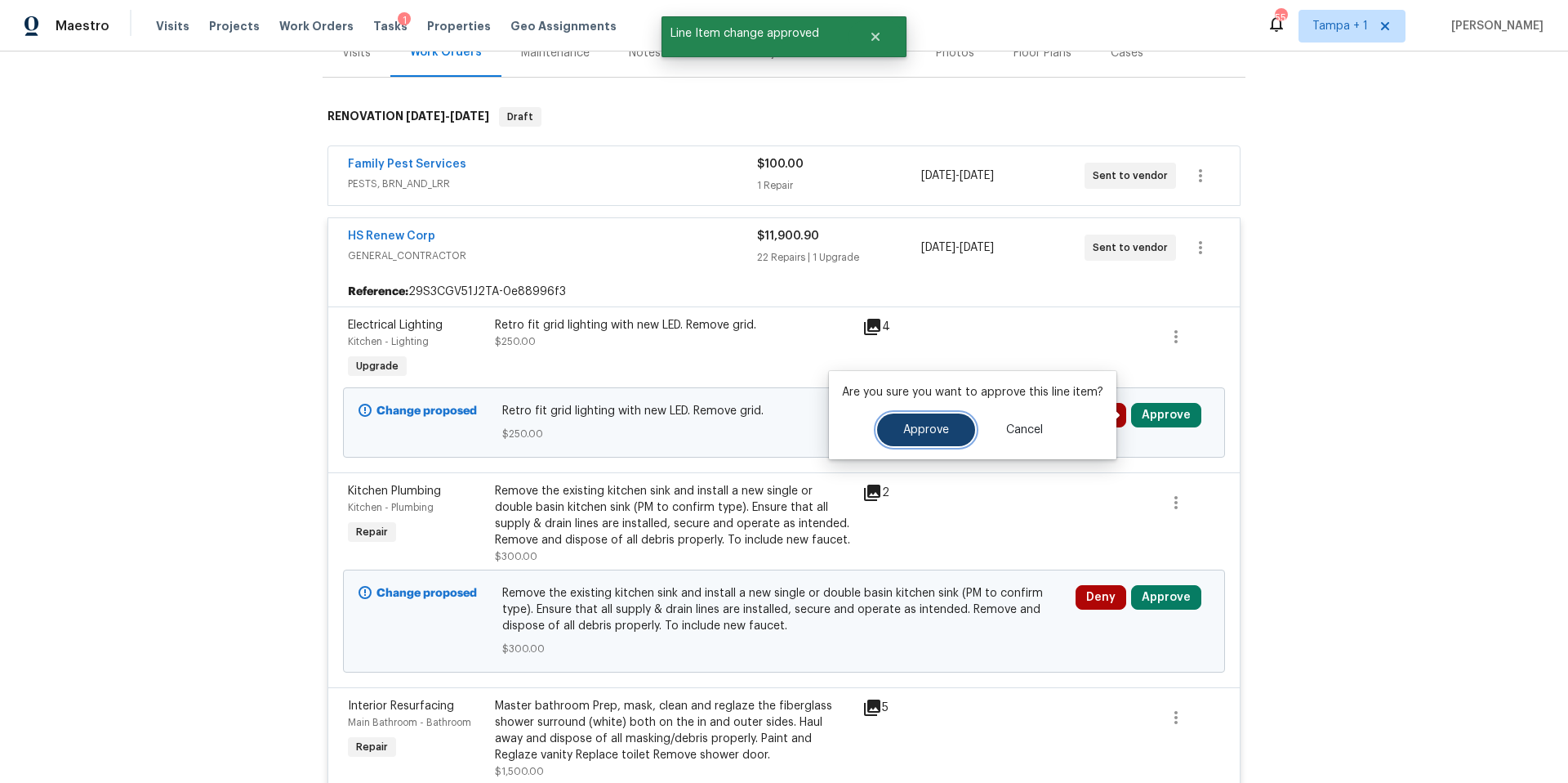
click at [940, 420] on button "Approve" at bounding box center [925, 430] width 98 height 32
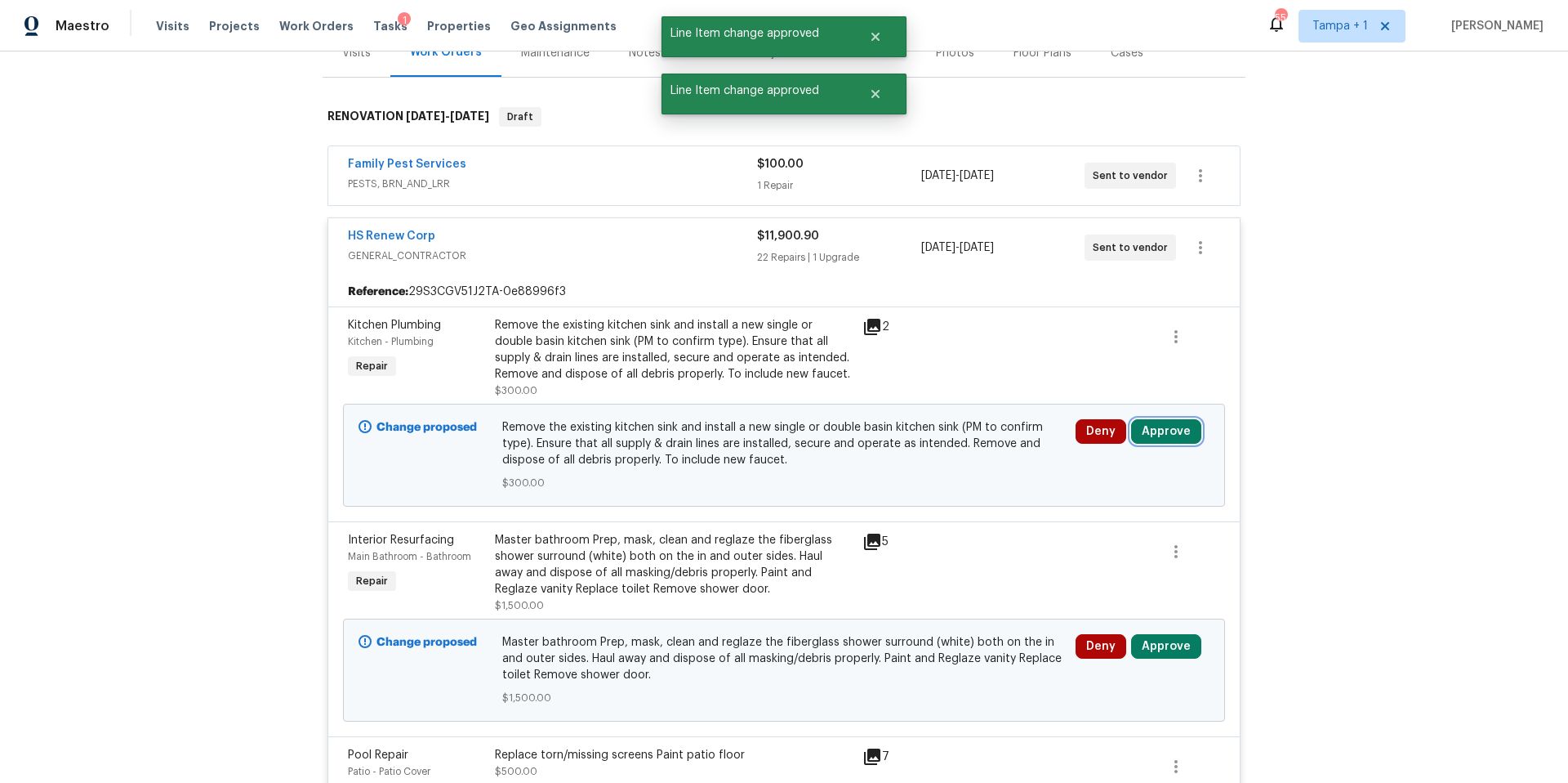
click at [1163, 435] on button "Approve" at bounding box center [1167, 432] width 70 height 25
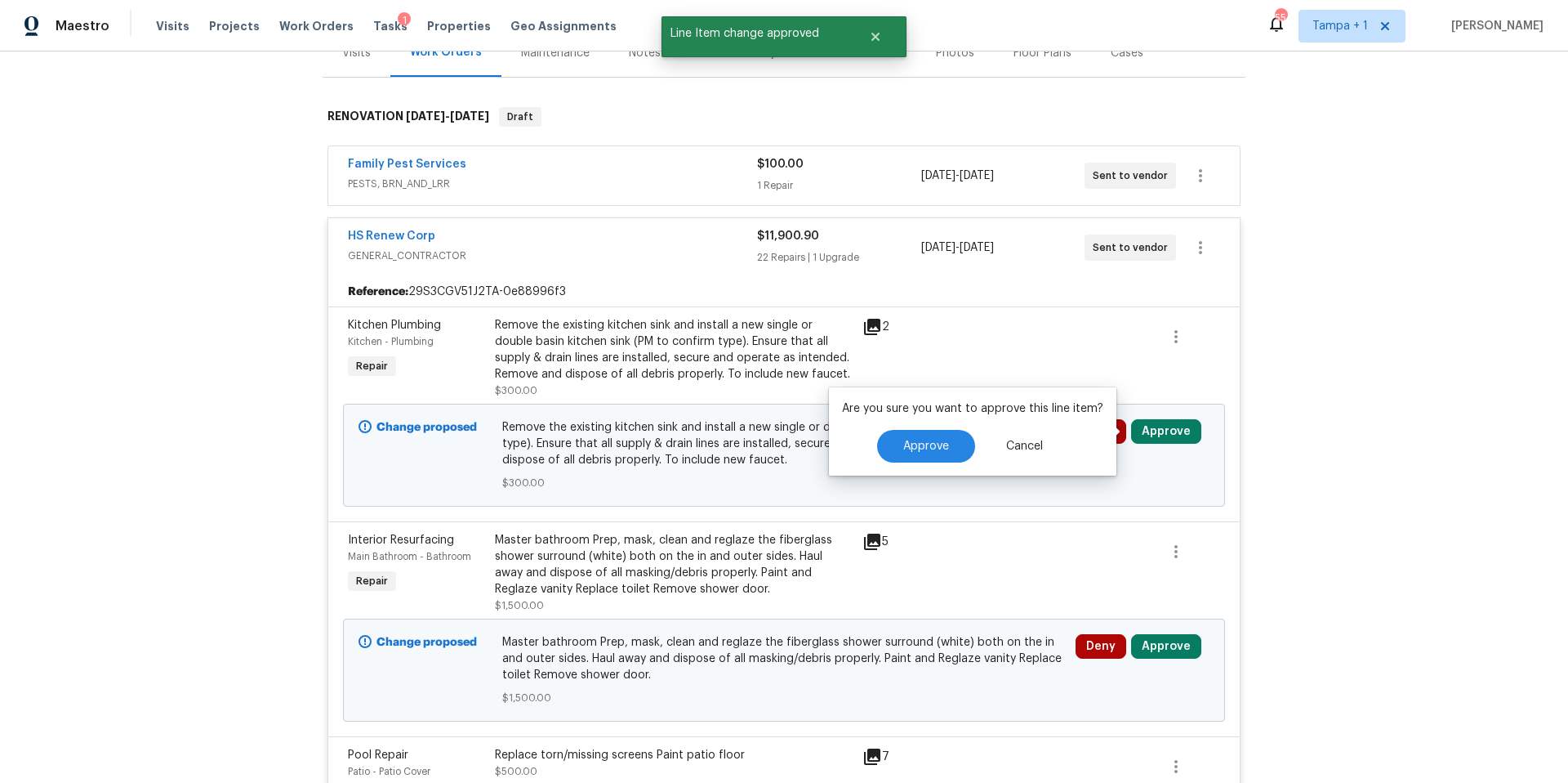
click at [906, 465] on div "Are you sure you want to approve this line item? Approve Cancel" at bounding box center [973, 431] width 287 height 88
click at [915, 446] on span "Approve" at bounding box center [926, 446] width 46 height 12
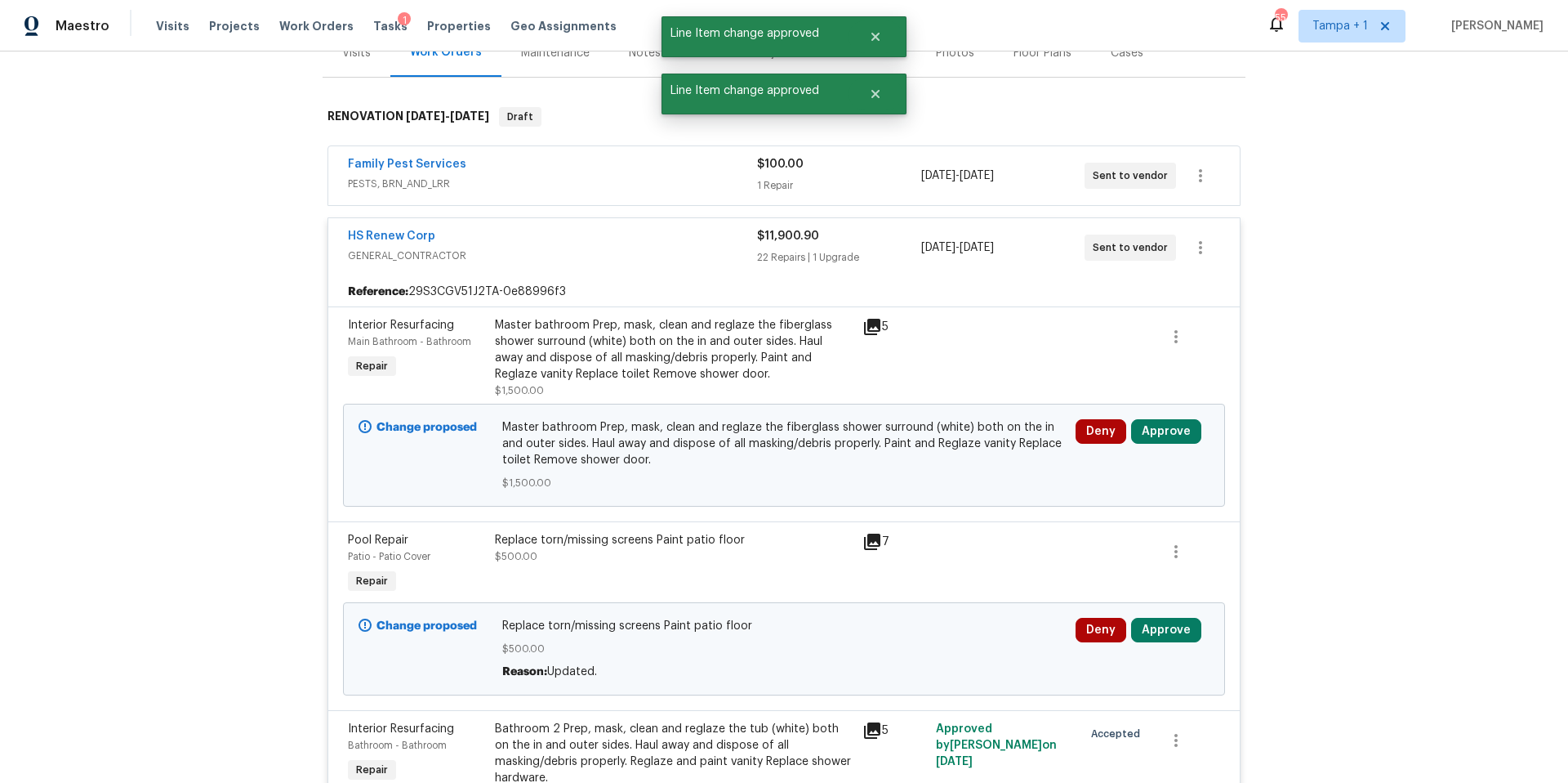
click at [1167, 445] on div "Deny Approve" at bounding box center [1142, 455] width 144 height 82
click at [1166, 437] on button "Approve" at bounding box center [1167, 432] width 70 height 25
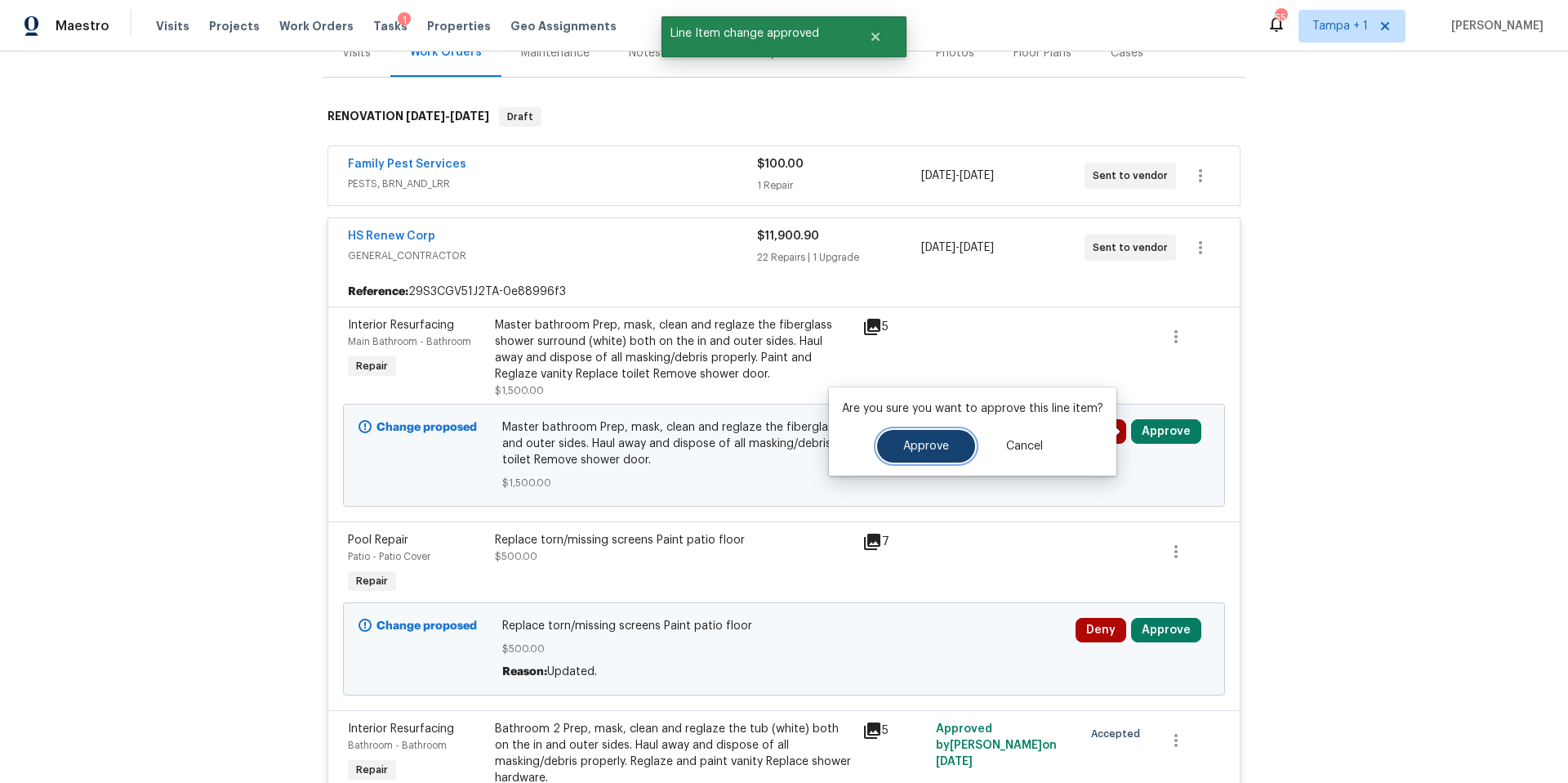
click at [923, 437] on button "Approve" at bounding box center [925, 446] width 98 height 32
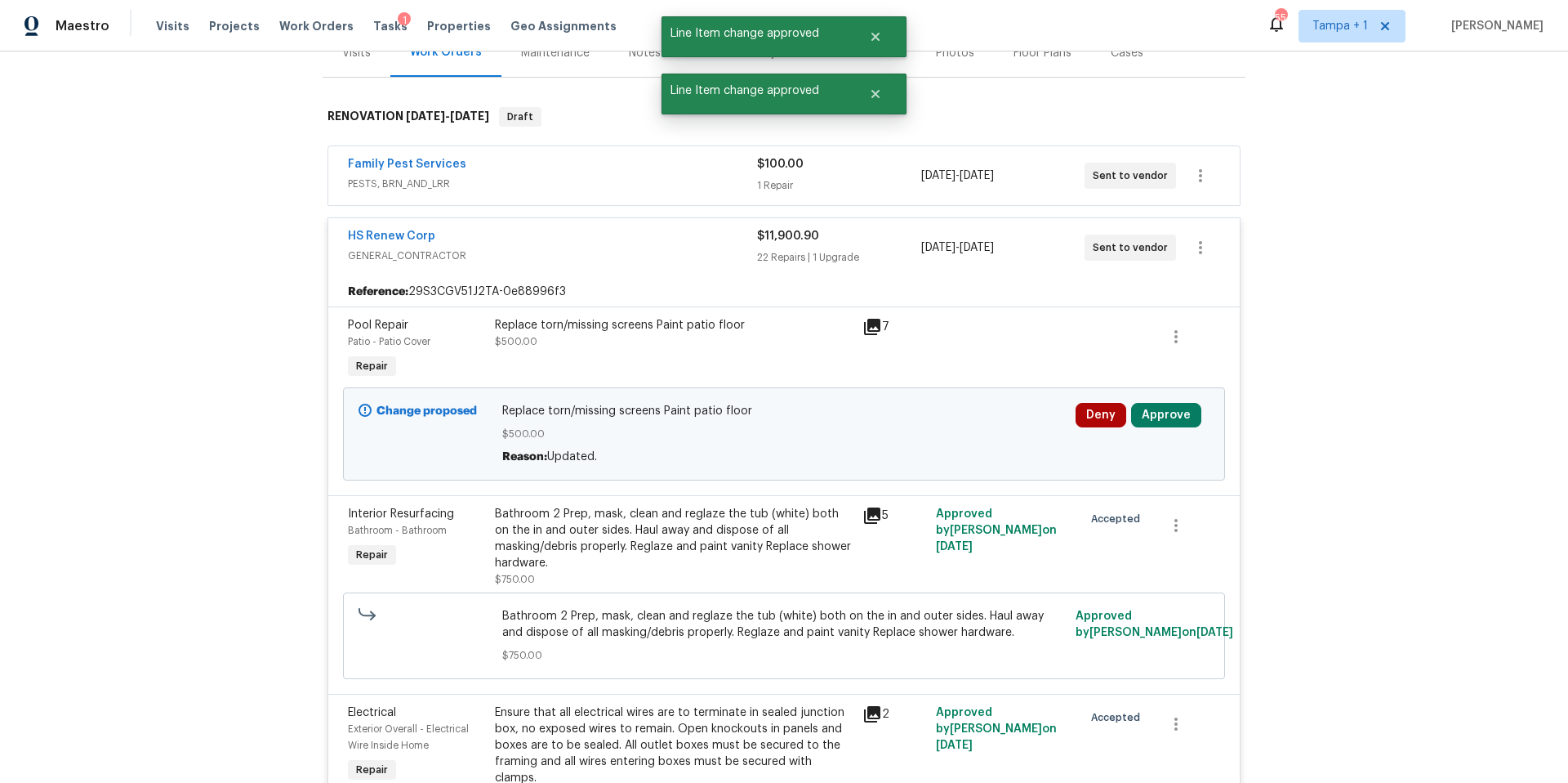
click at [1158, 401] on div "Deny Approve" at bounding box center [1142, 434] width 144 height 72
click at [1167, 427] on div "Deny Approve" at bounding box center [1142, 434] width 144 height 72
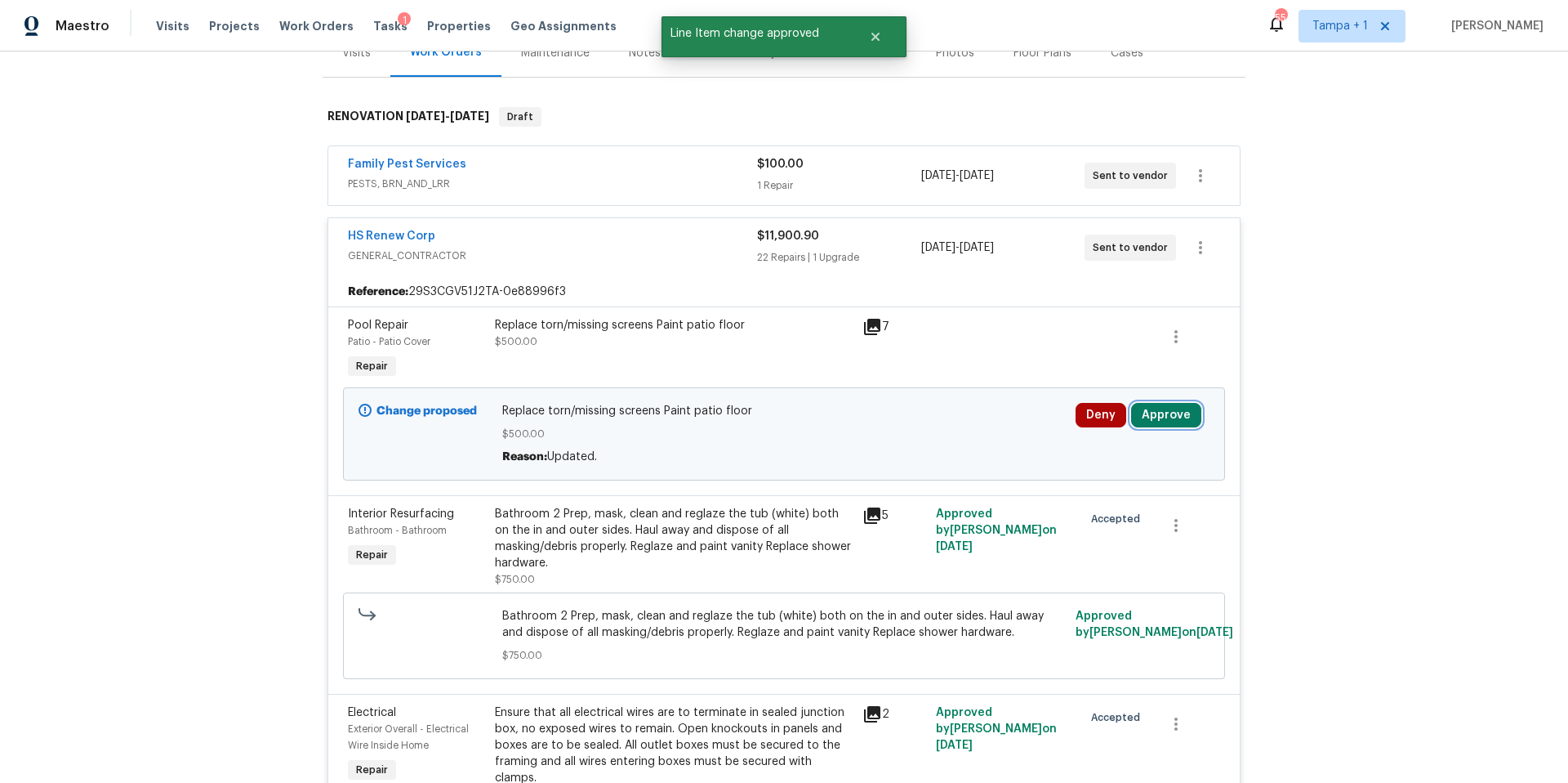
drag, startPoint x: 1166, startPoint y: 415, endPoint x: 1123, endPoint y: 471, distance: 70.6
click at [1166, 416] on button "Approve" at bounding box center [1167, 415] width 70 height 25
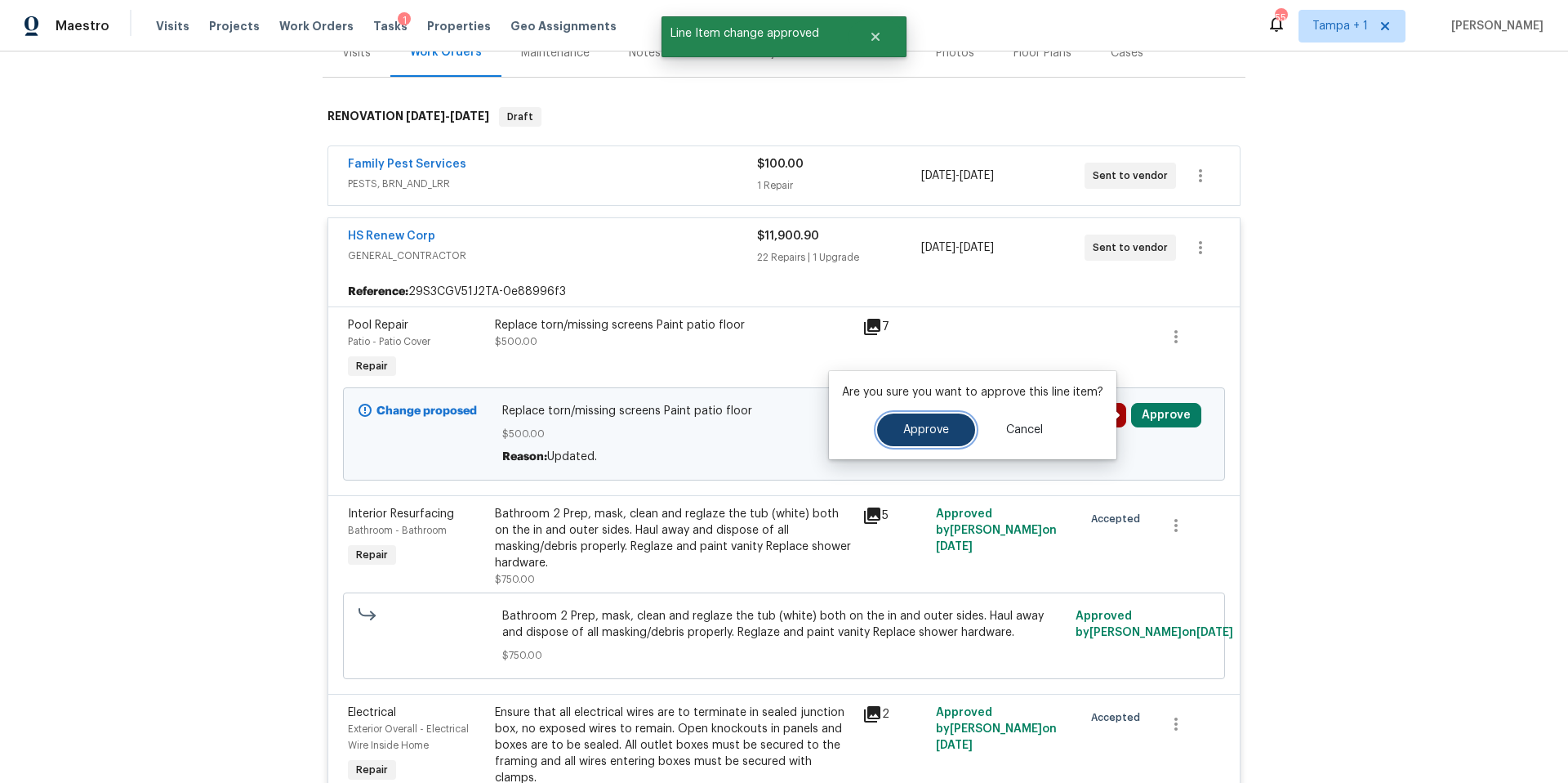
click at [948, 443] on button "Approve" at bounding box center [925, 430] width 98 height 32
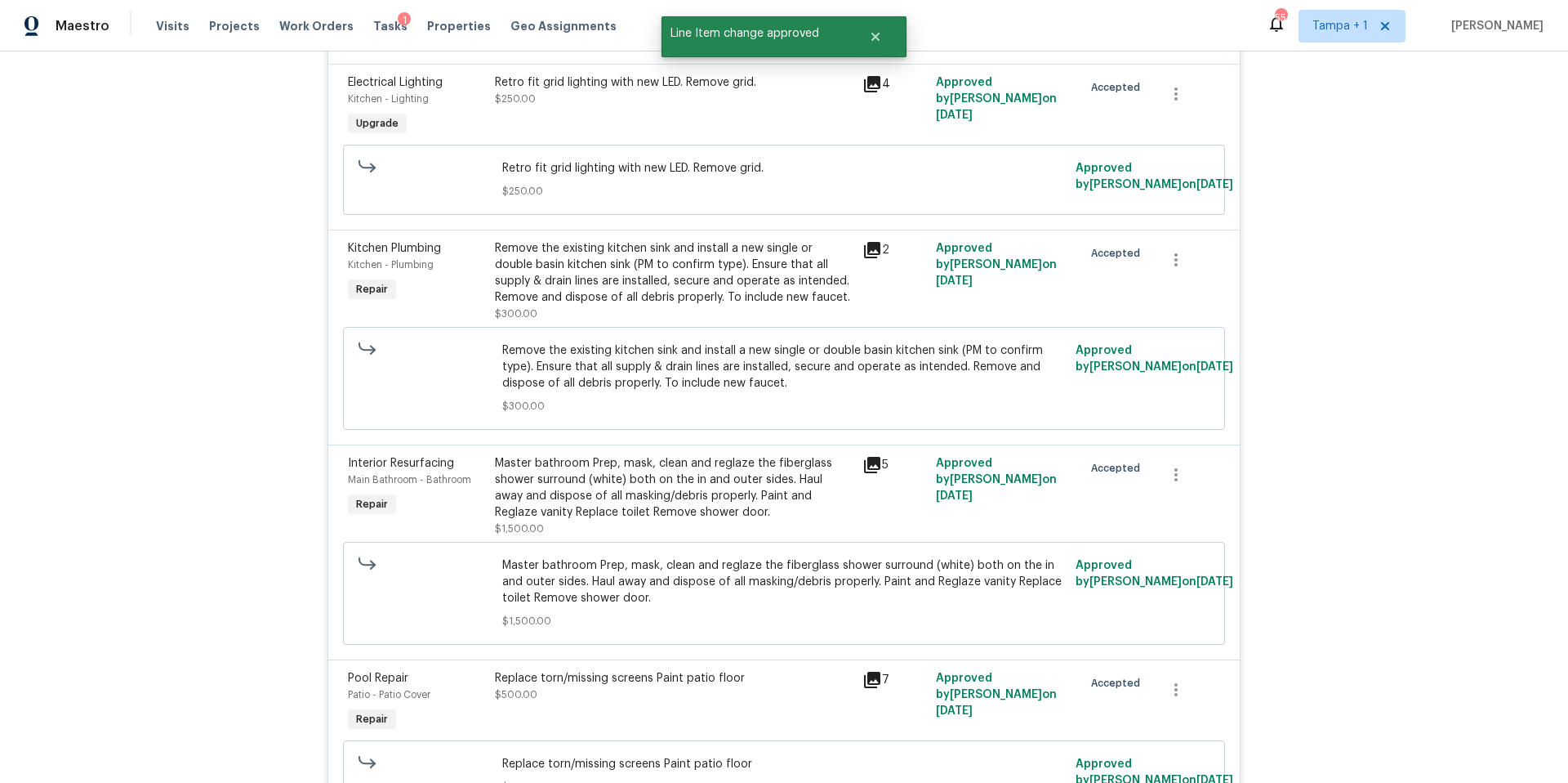
scroll to position [5000, 0]
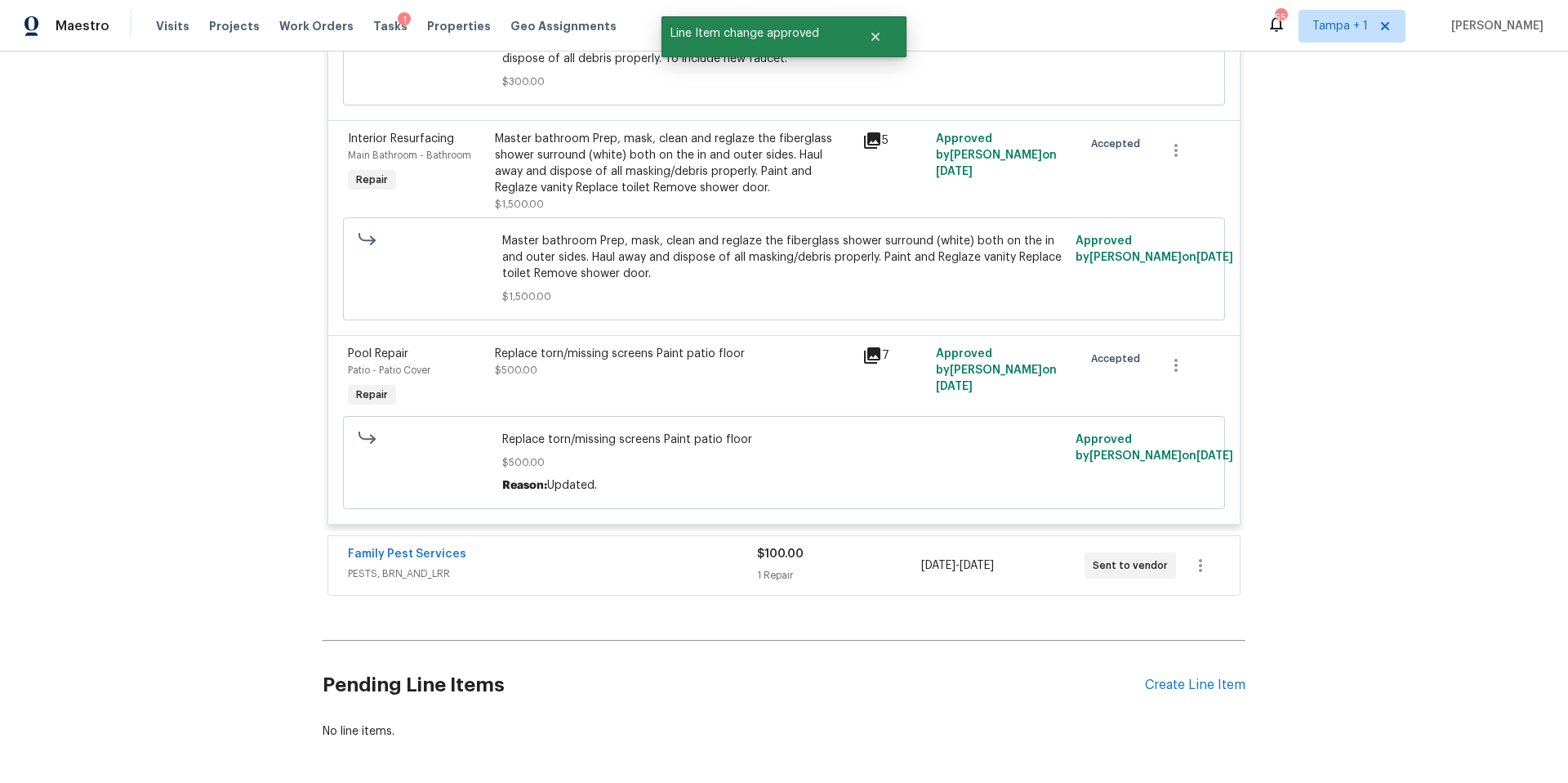
click at [582, 546] on div "Family Pest Services PESTS, BRN_AND_LRR" at bounding box center [552, 565] width 409 height 39
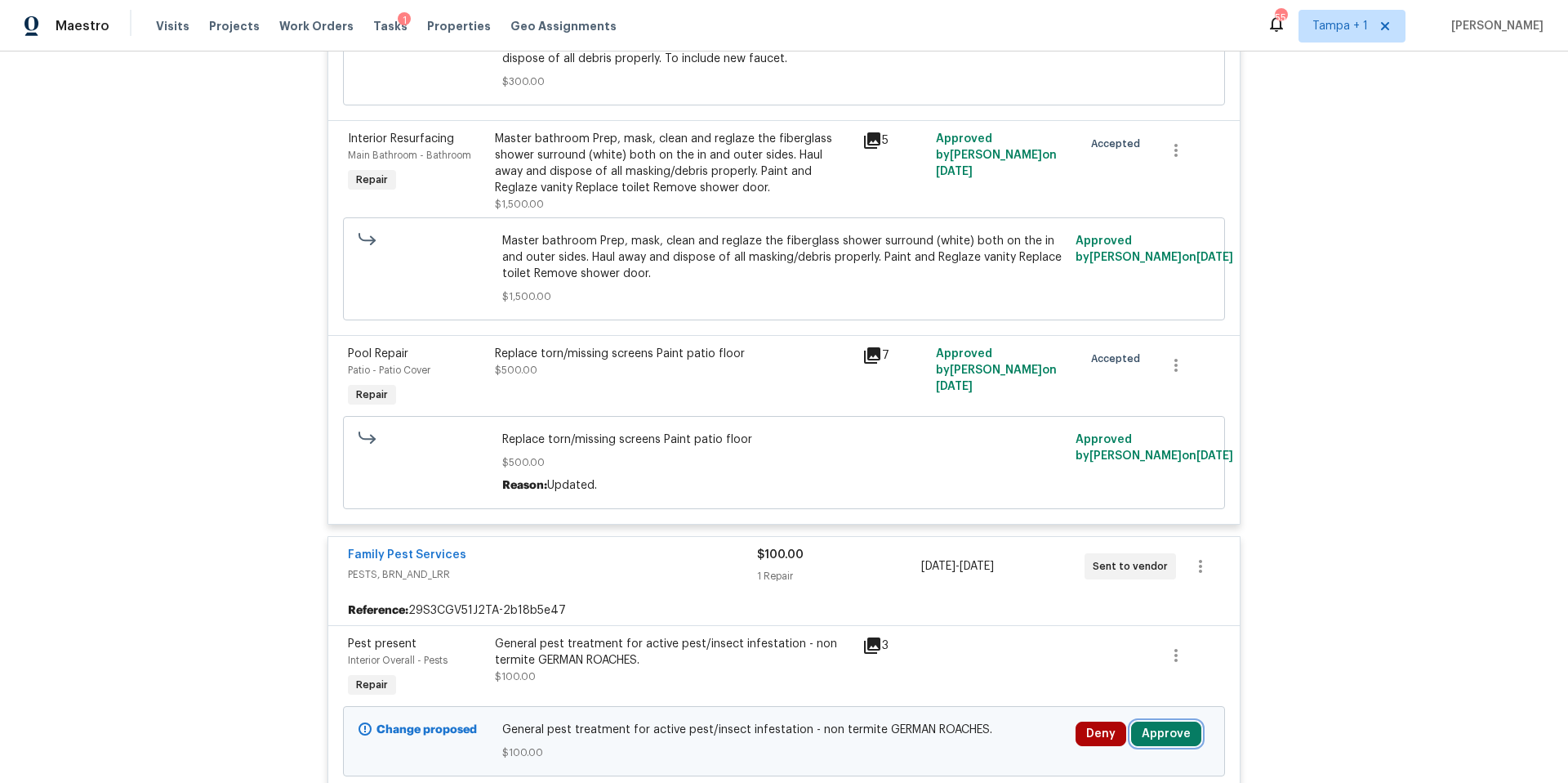
click at [1154, 721] on button "Approve" at bounding box center [1167, 734] width 70 height 25
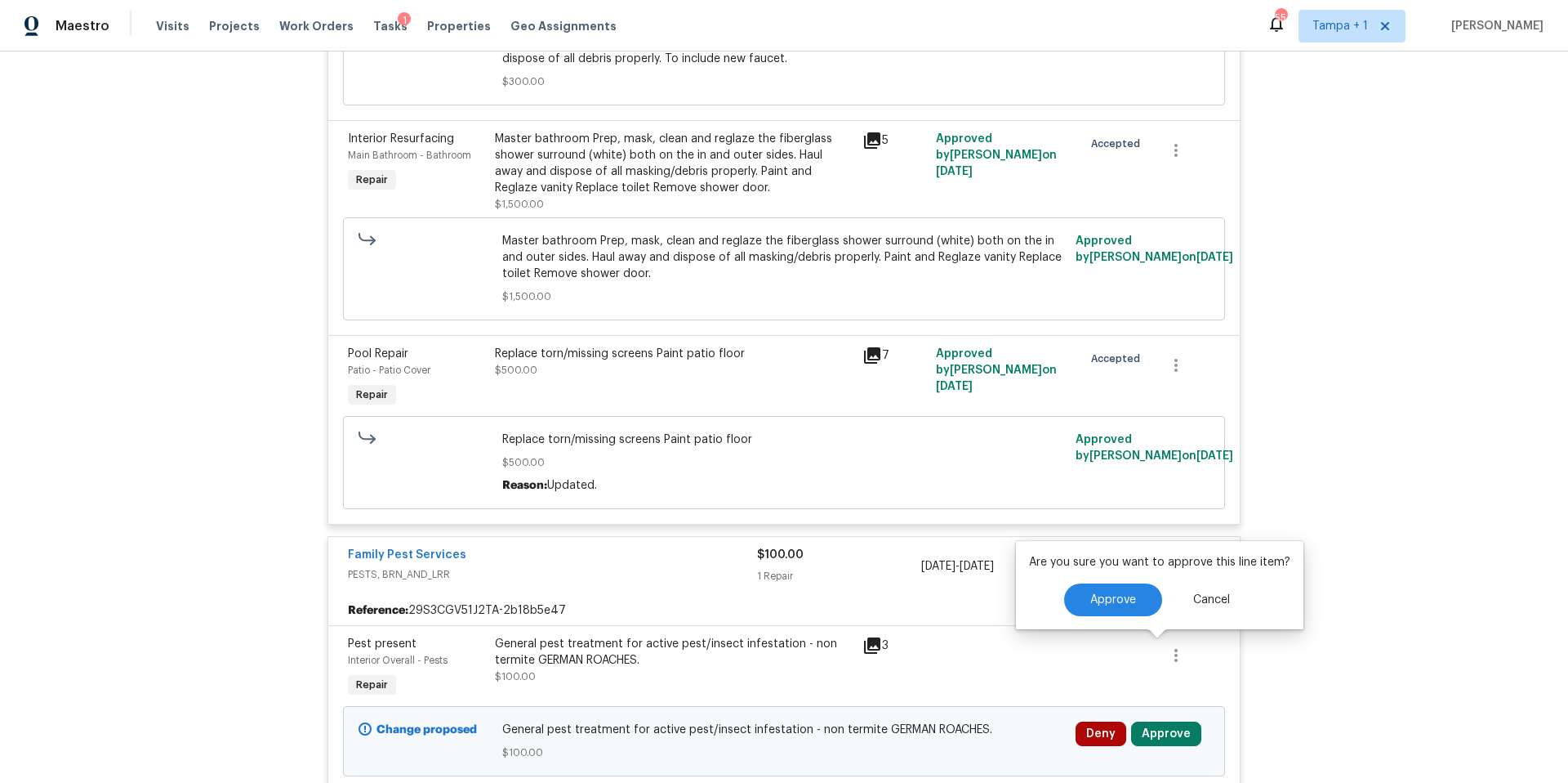
click at [1075, 620] on div "Are you sure you want to approve this line item? Approve Cancel" at bounding box center [1159, 585] width 287 height 88
click at [1096, 605] on span "Approve" at bounding box center [1113, 599] width 46 height 12
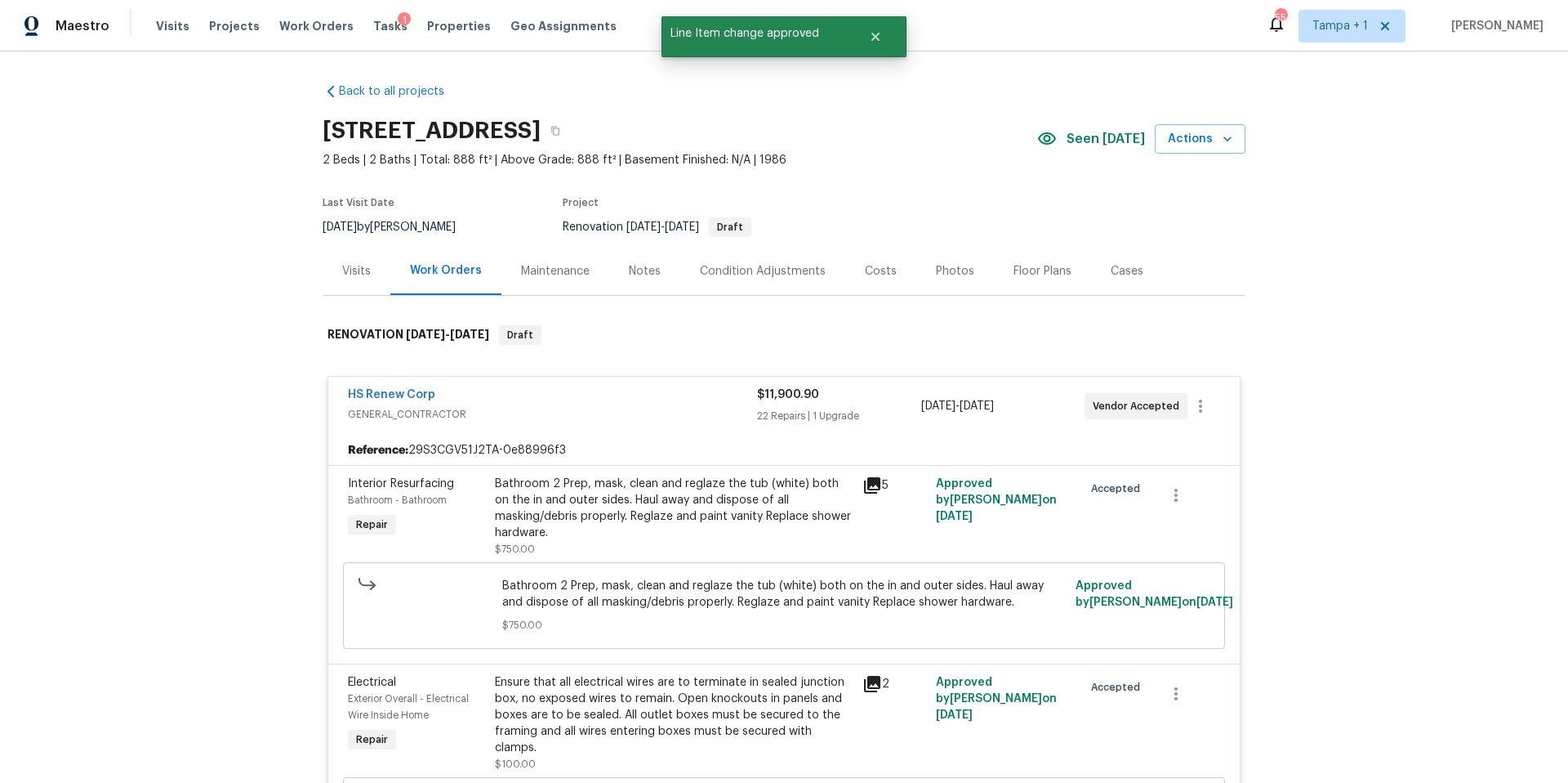
scroll to position [0, 0]
click at [427, 29] on span "Properties" at bounding box center [458, 26] width 64 height 16
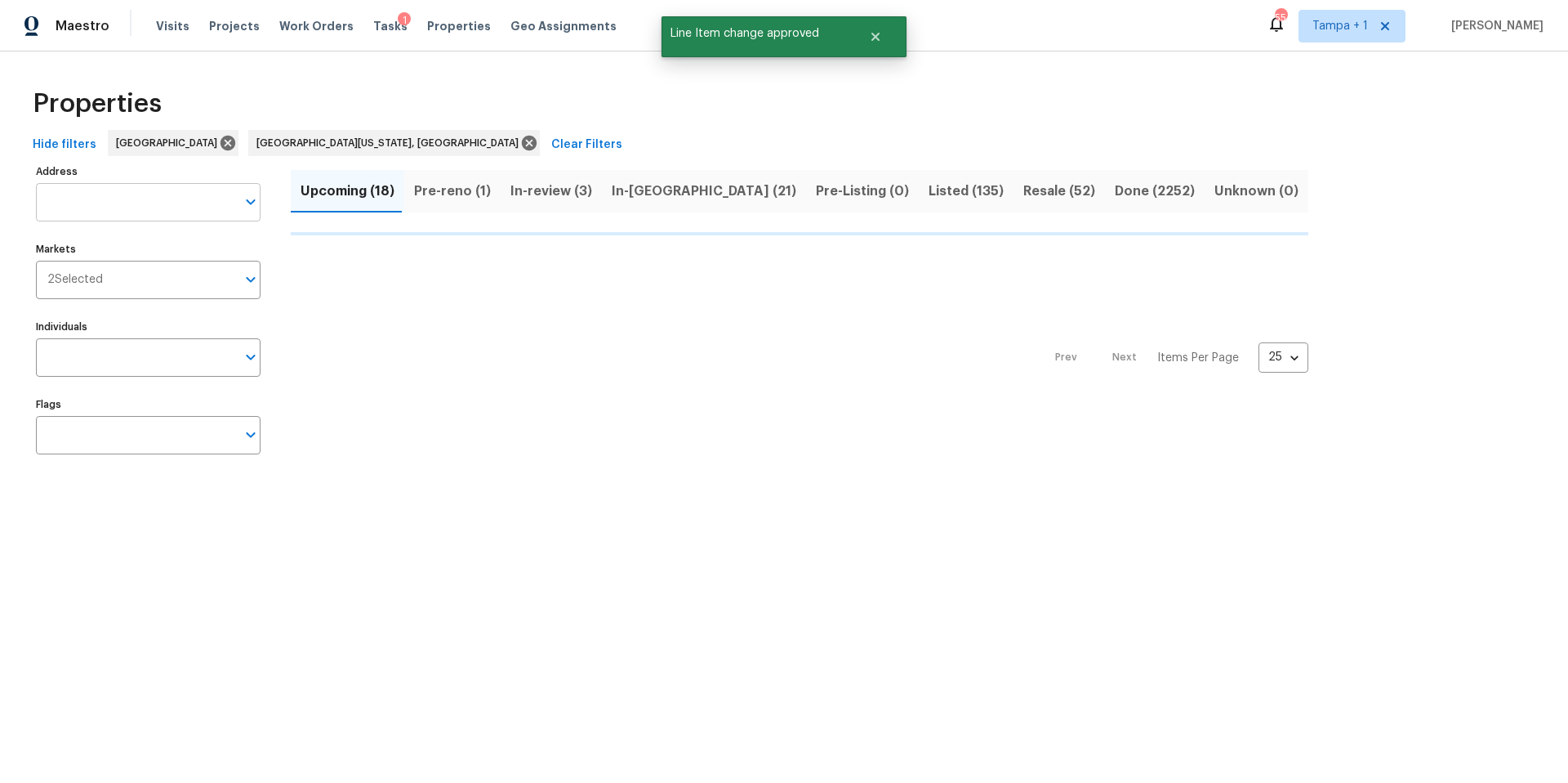
click at [76, 193] on input "Address" at bounding box center [136, 202] width 200 height 38
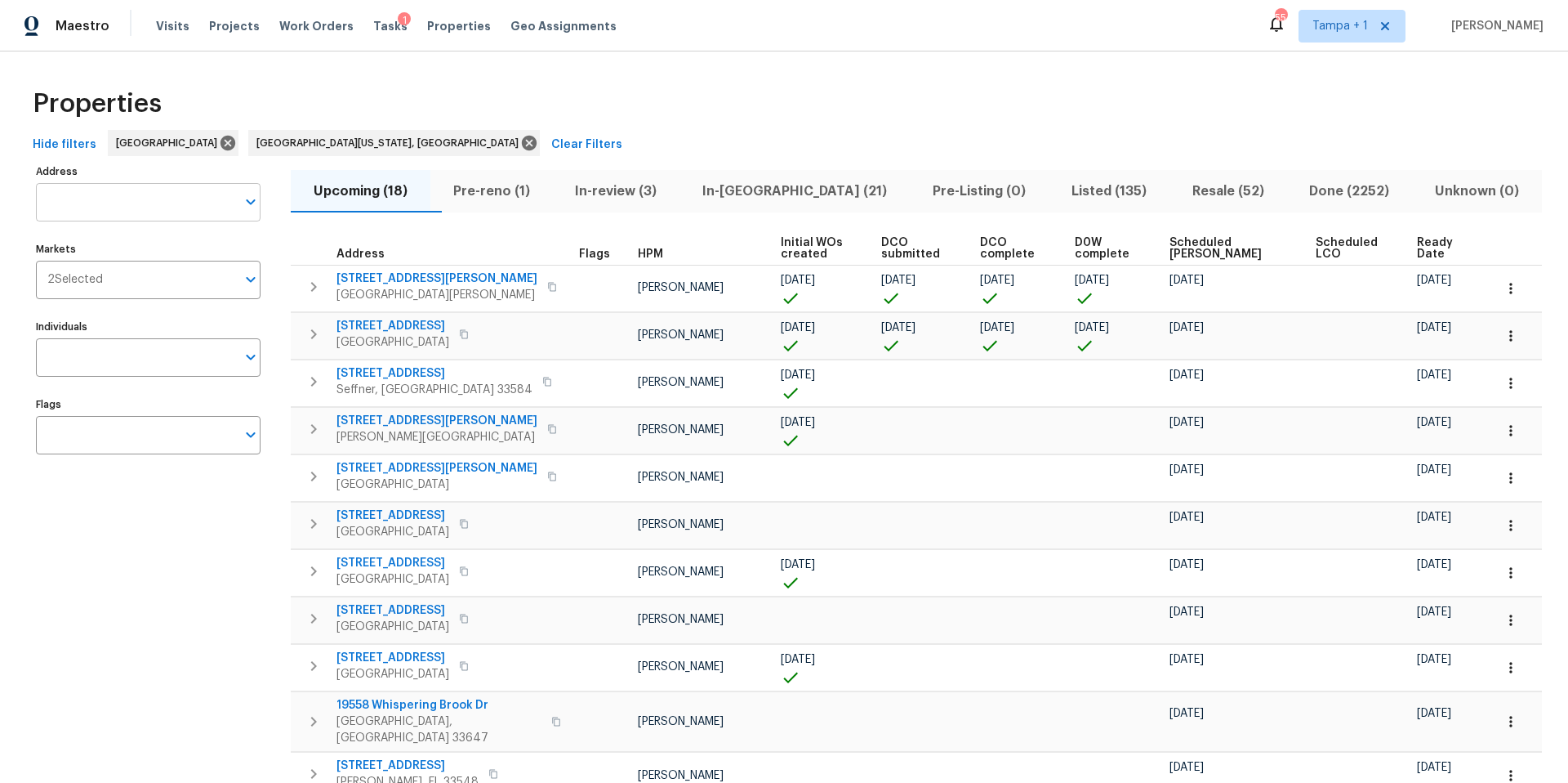
click at [73, 195] on input "Address" at bounding box center [136, 202] width 200 height 38
type input "redcoat"
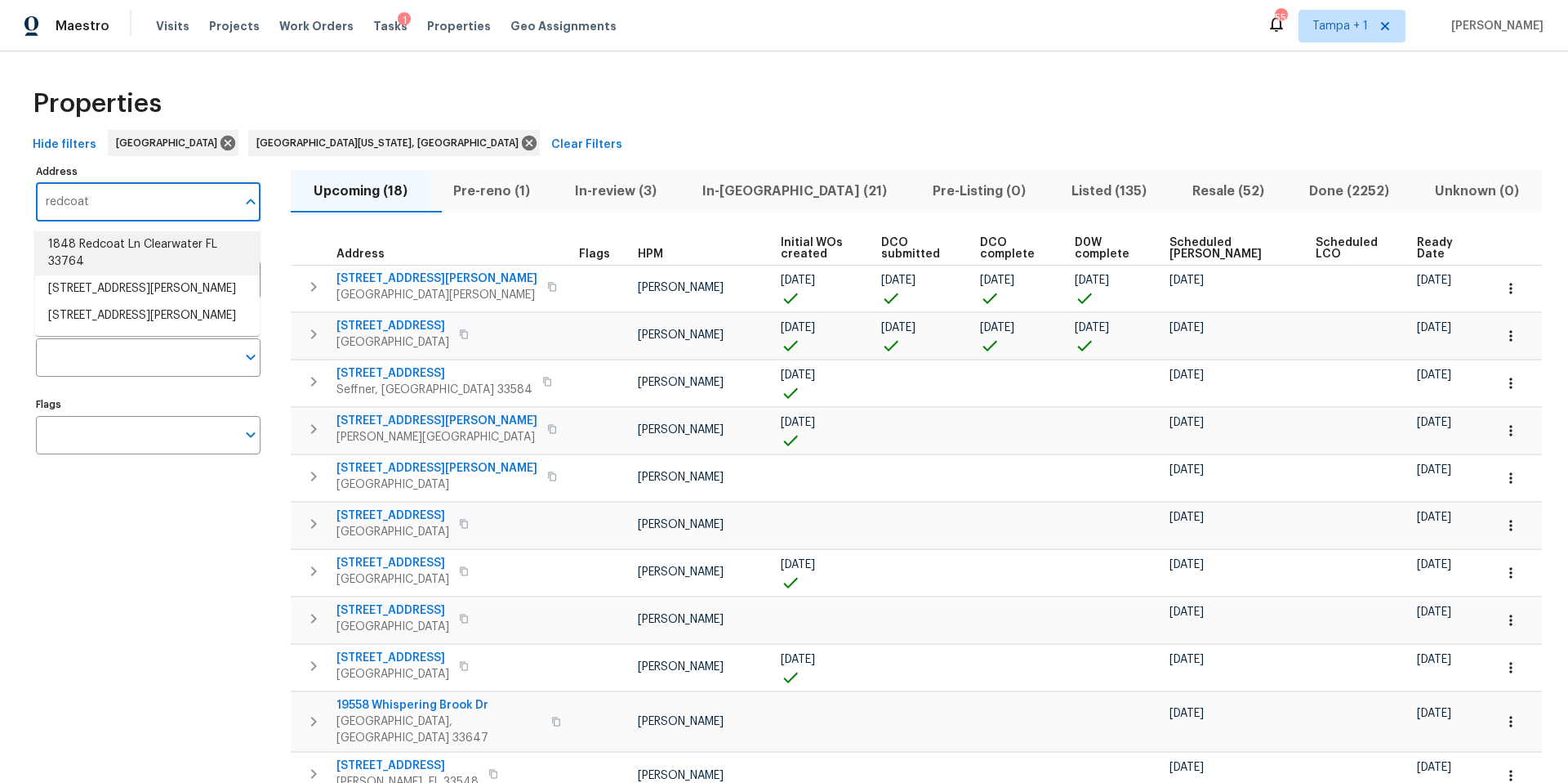
click at [72, 247] on li "1848 Redcoat Ln Clearwater FL 33764" at bounding box center [147, 253] width 224 height 44
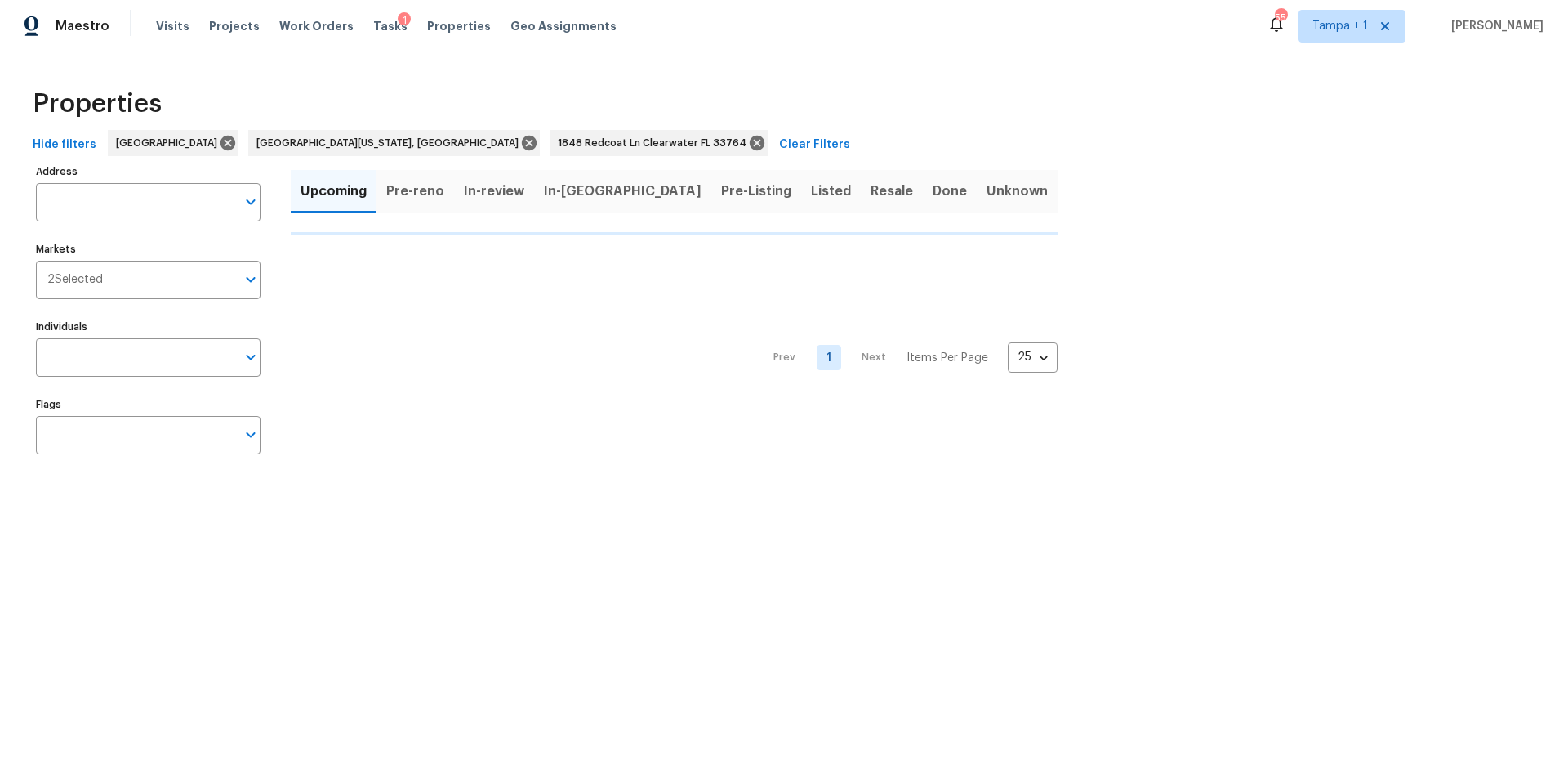
type input "1848 Redcoat Ln Clearwater FL 33764"
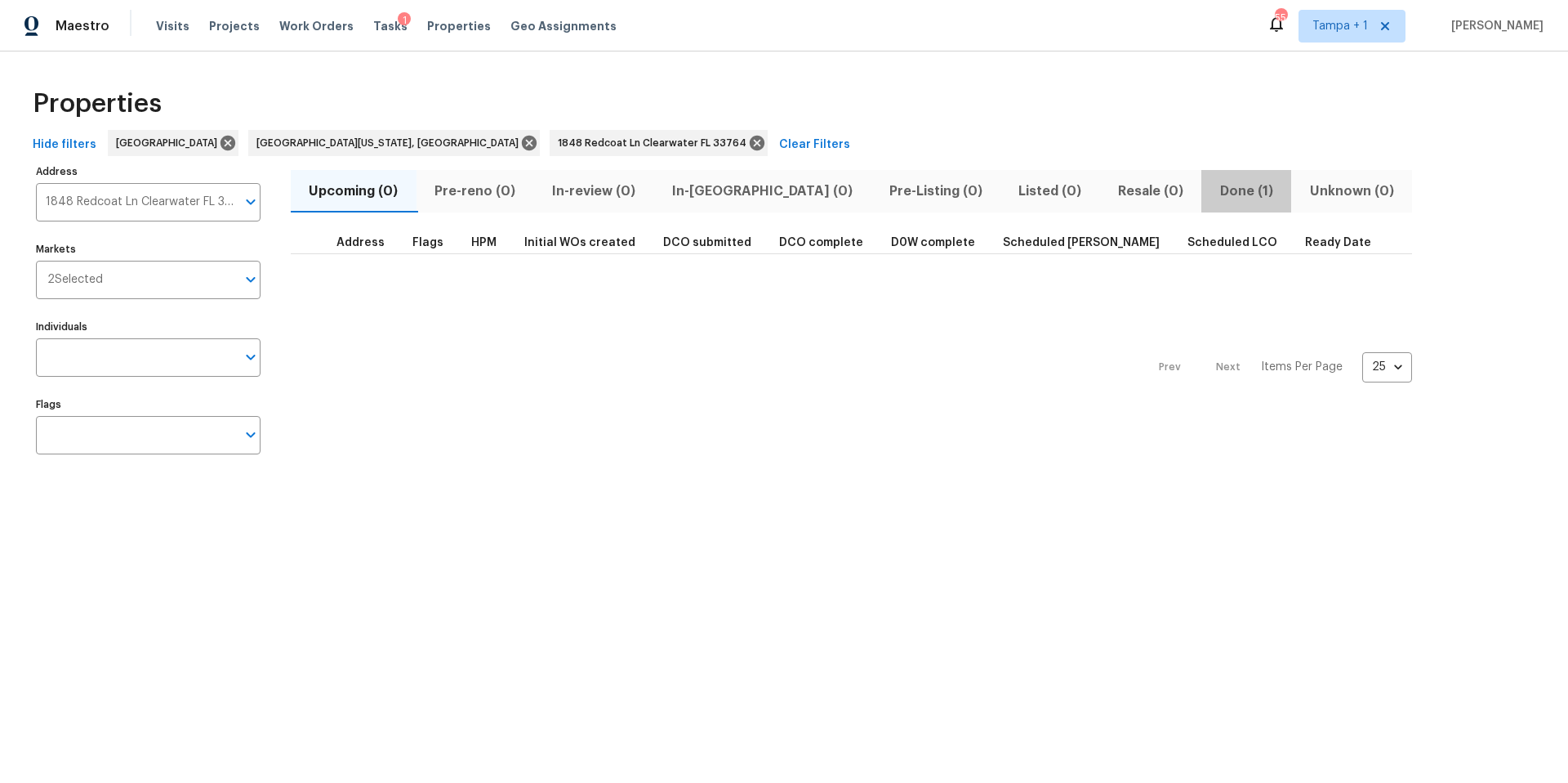
click at [1211, 196] on span "Done (1)" at bounding box center [1247, 191] width 70 height 23
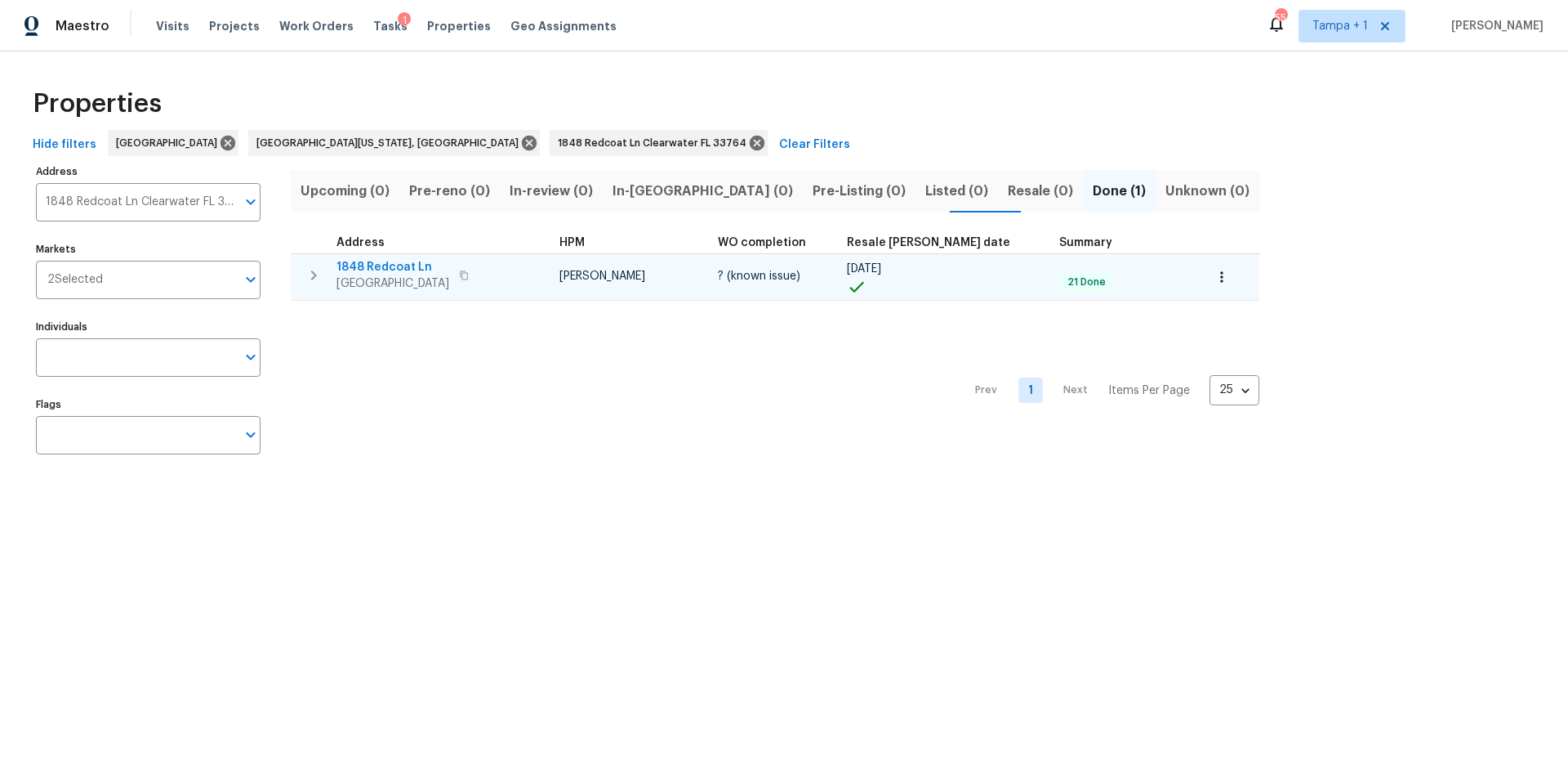
click at [358, 259] on span "1848 Redcoat Ln" at bounding box center [393, 266] width 113 height 16
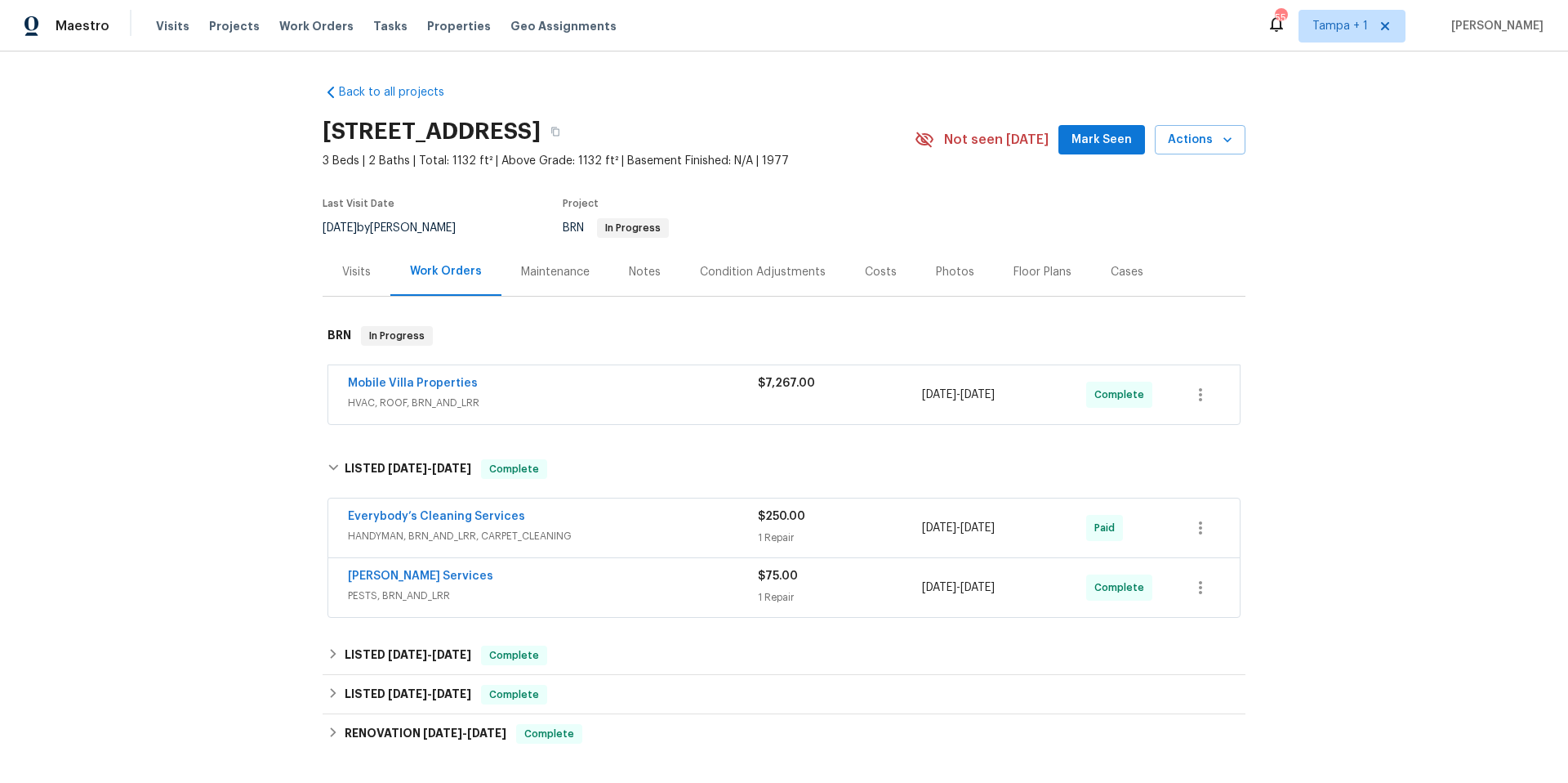
click at [433, 37] on div "Visits Projects Work Orders Tasks Properties Geo Assignments" at bounding box center [396, 26] width 480 height 32
click at [431, 29] on span "Properties" at bounding box center [458, 26] width 64 height 16
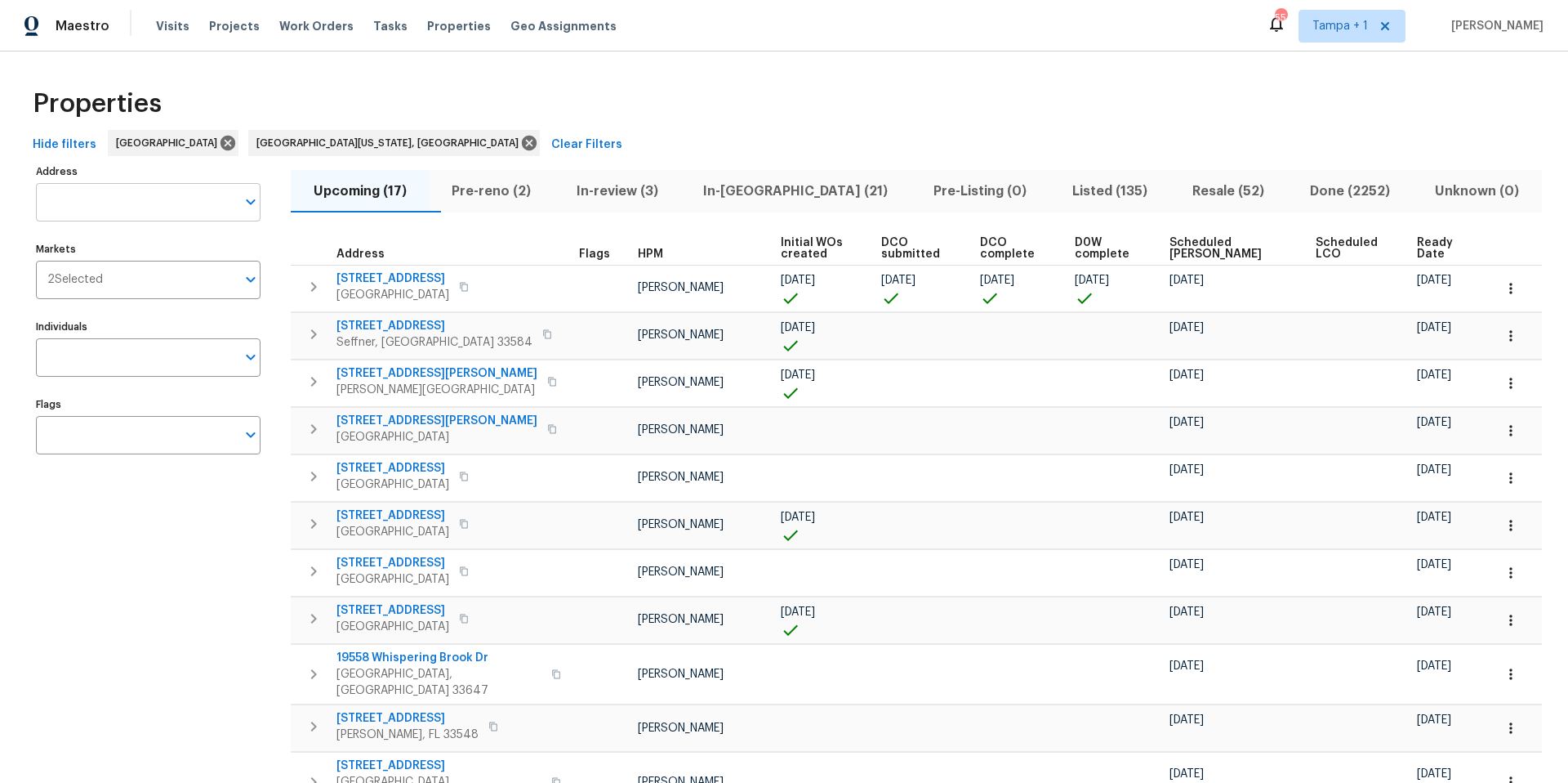
click at [104, 205] on input "Address" at bounding box center [136, 202] width 200 height 38
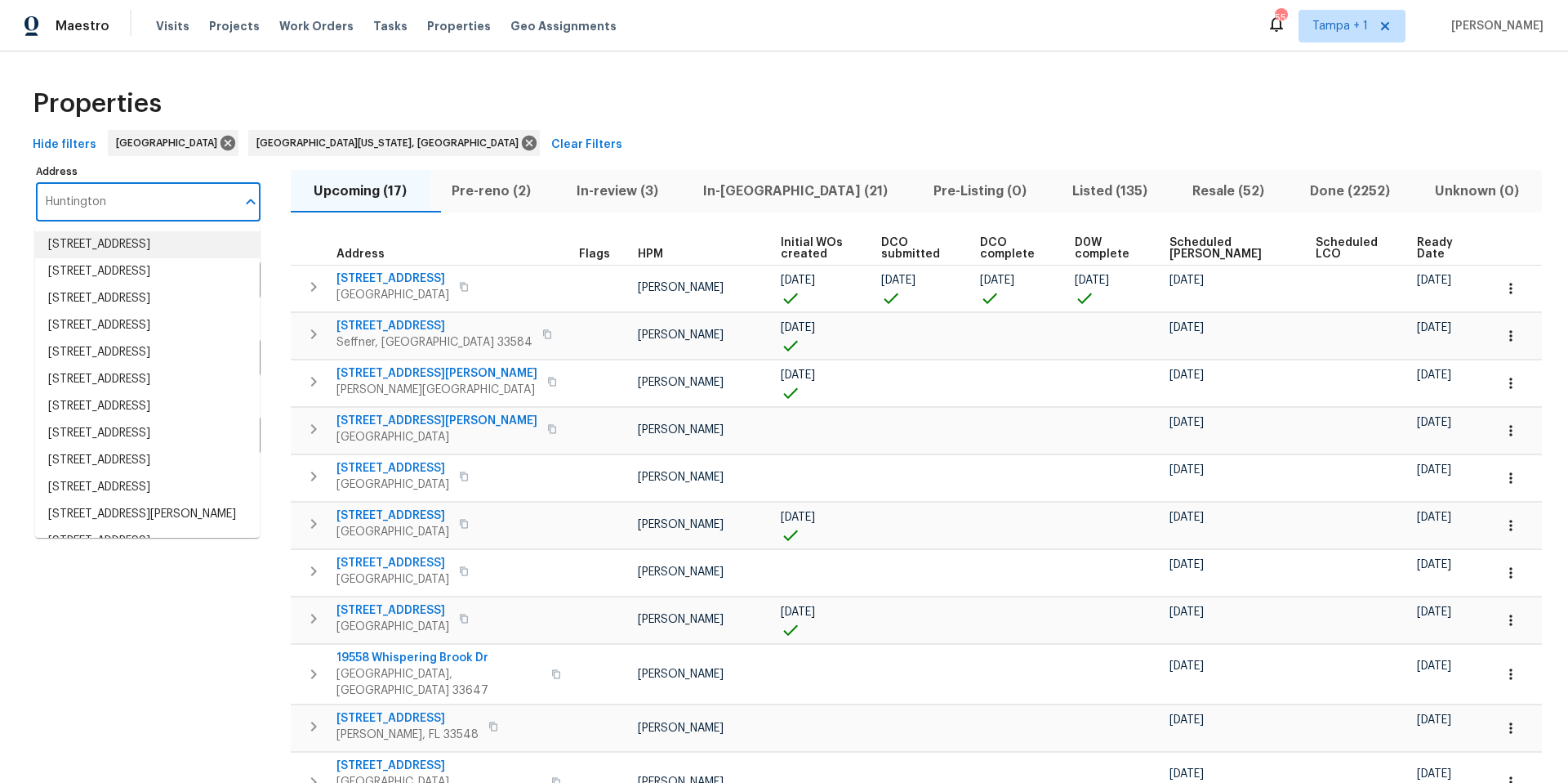
click at [195, 215] on input "Huntington" at bounding box center [136, 202] width 200 height 38
click at [196, 214] on input "Huntington" at bounding box center [136, 202] width 200 height 38
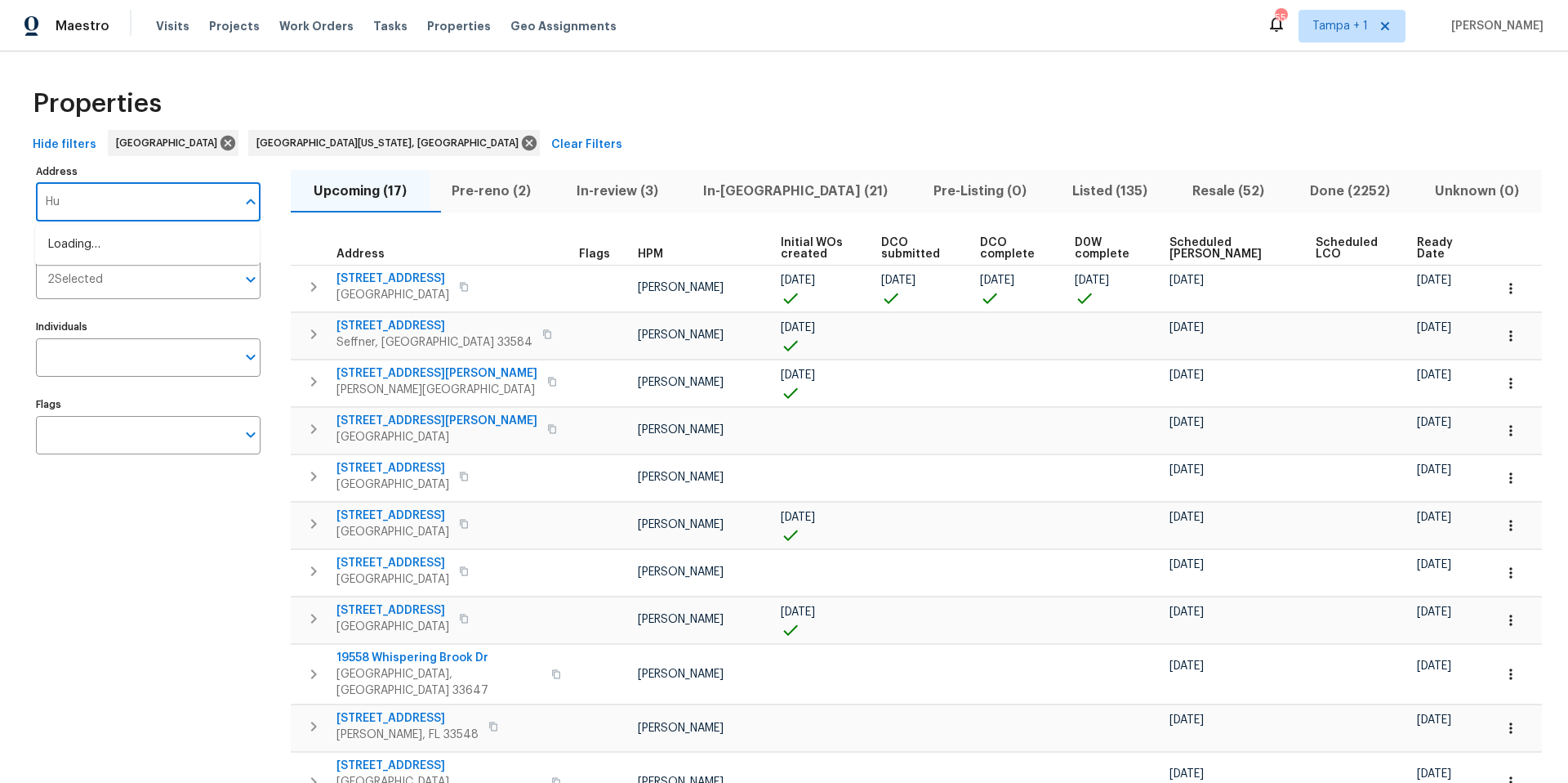
type input "H"
click at [431, 88] on div "Properties" at bounding box center [784, 104] width 1516 height 52
click at [115, 357] on input "Individuals" at bounding box center [136, 358] width 200 height 38
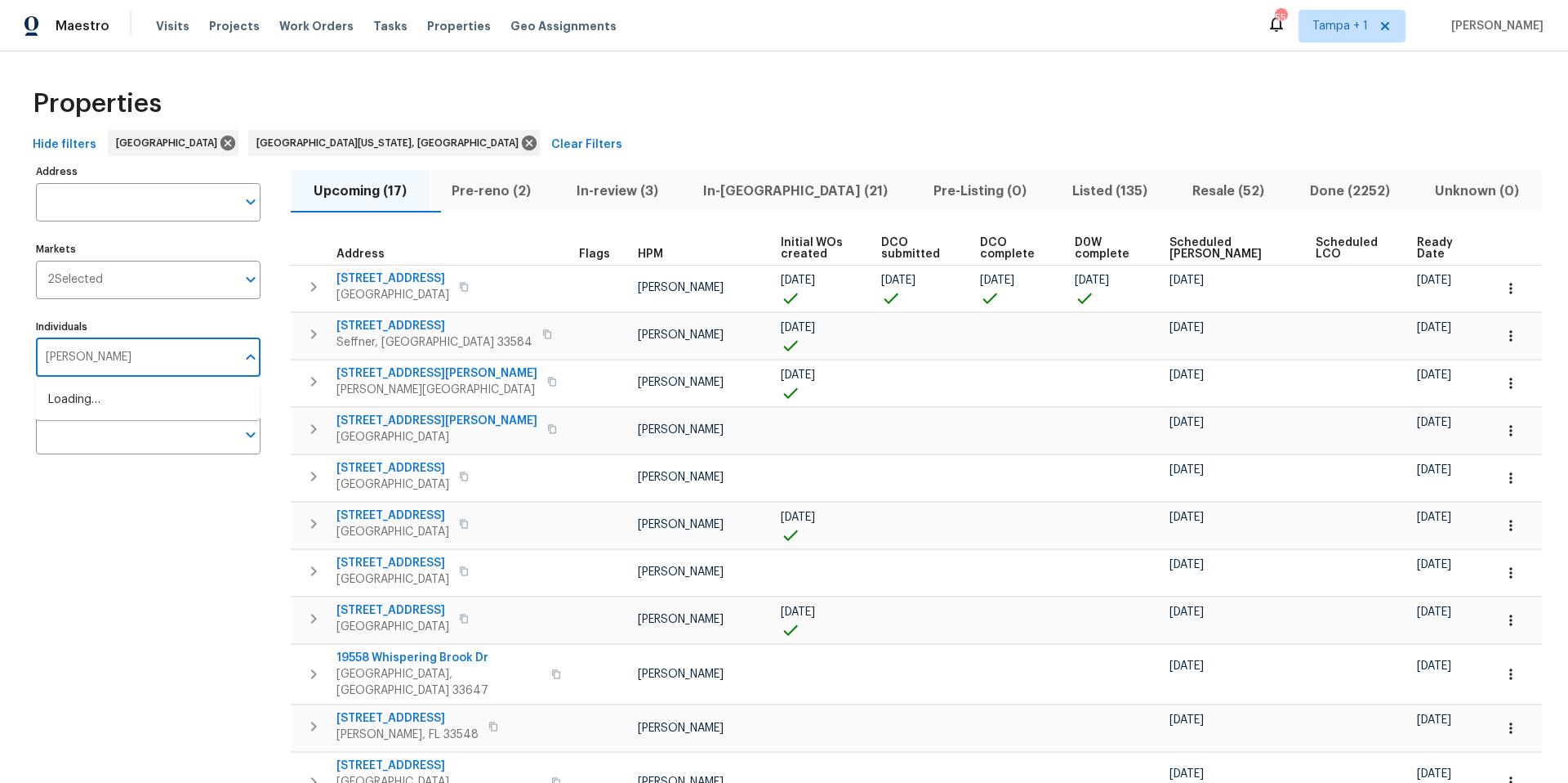
type input "mat smith"
click at [112, 404] on li "Mat Smith" at bounding box center [147, 408] width 199 height 34
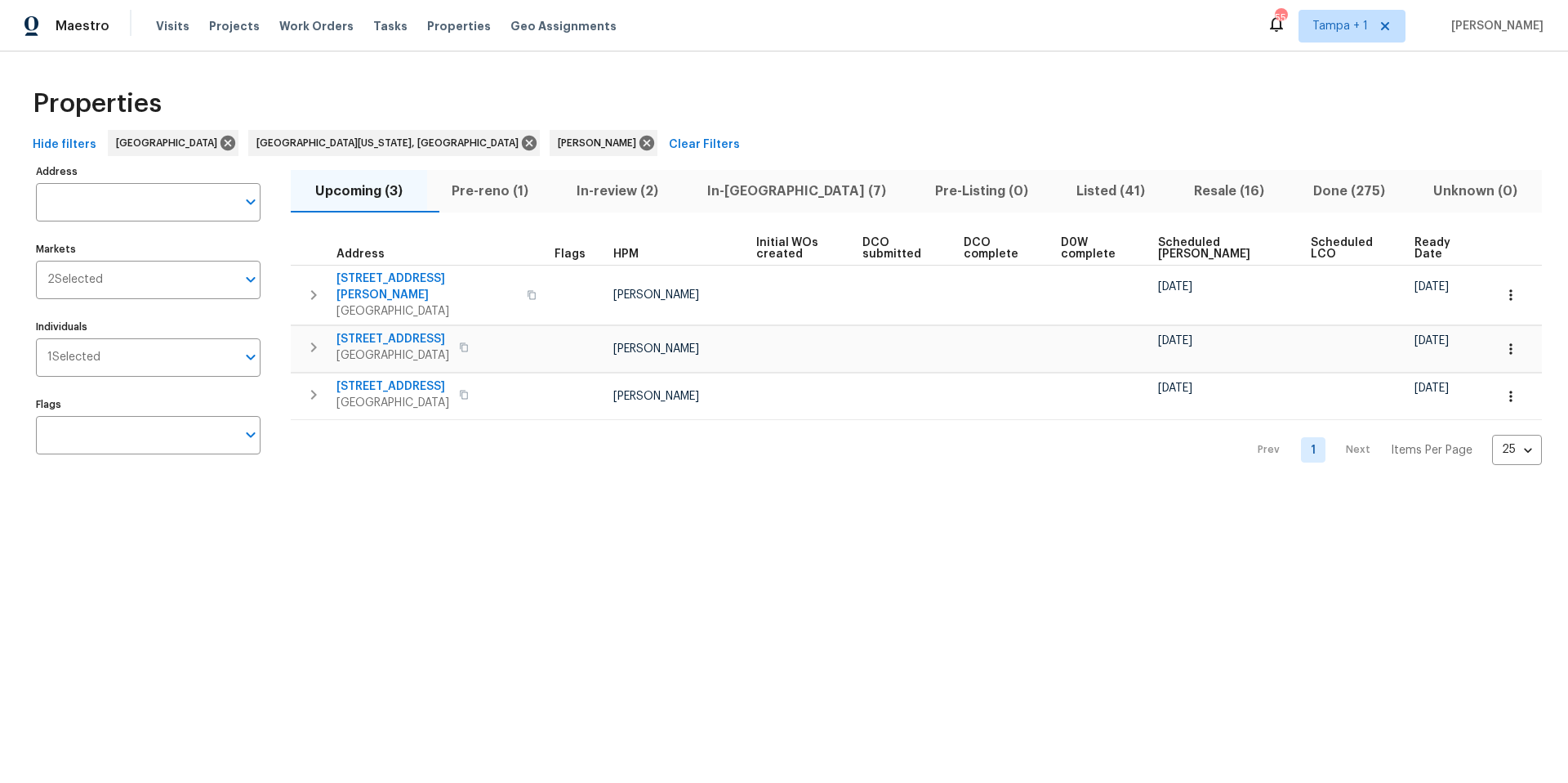
click at [1202, 189] on span "Resale (16)" at bounding box center [1229, 191] width 100 height 23
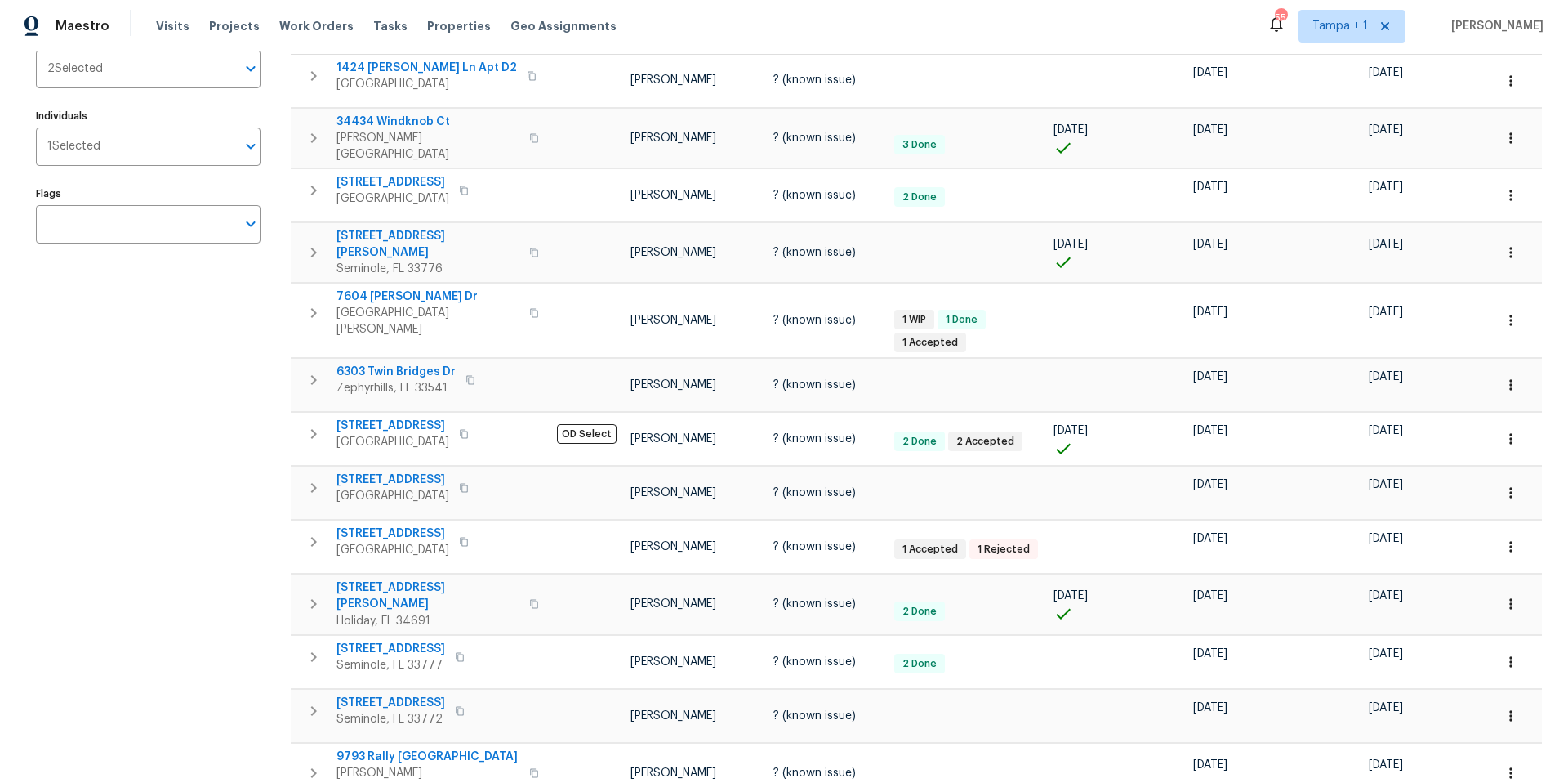
scroll to position [214, 0]
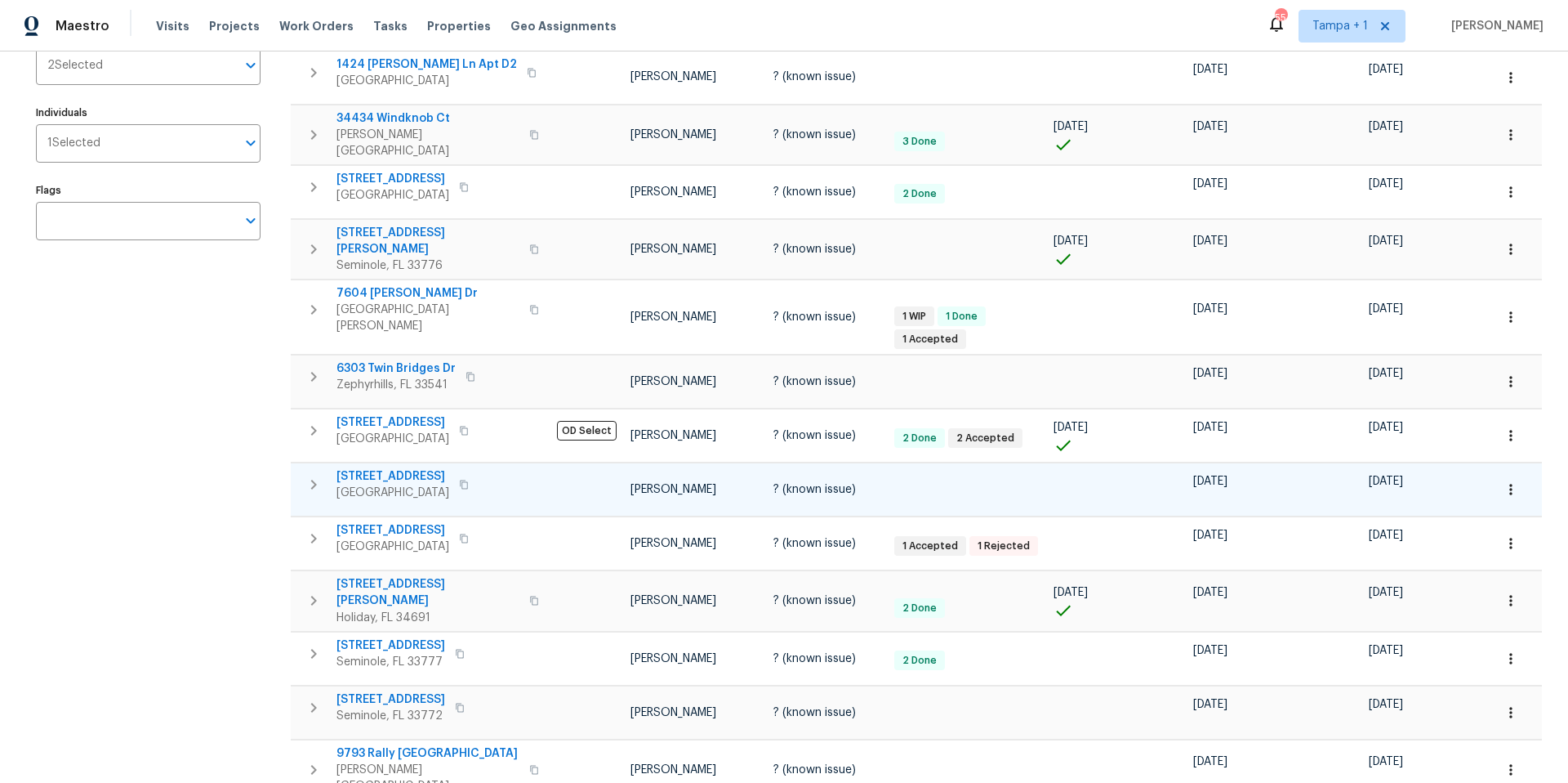
click at [364, 484] on span "Saint Petersburg, FL 33703" at bounding box center [393, 492] width 113 height 16
click at [1510, 472] on button "button" at bounding box center [1511, 490] width 36 height 36
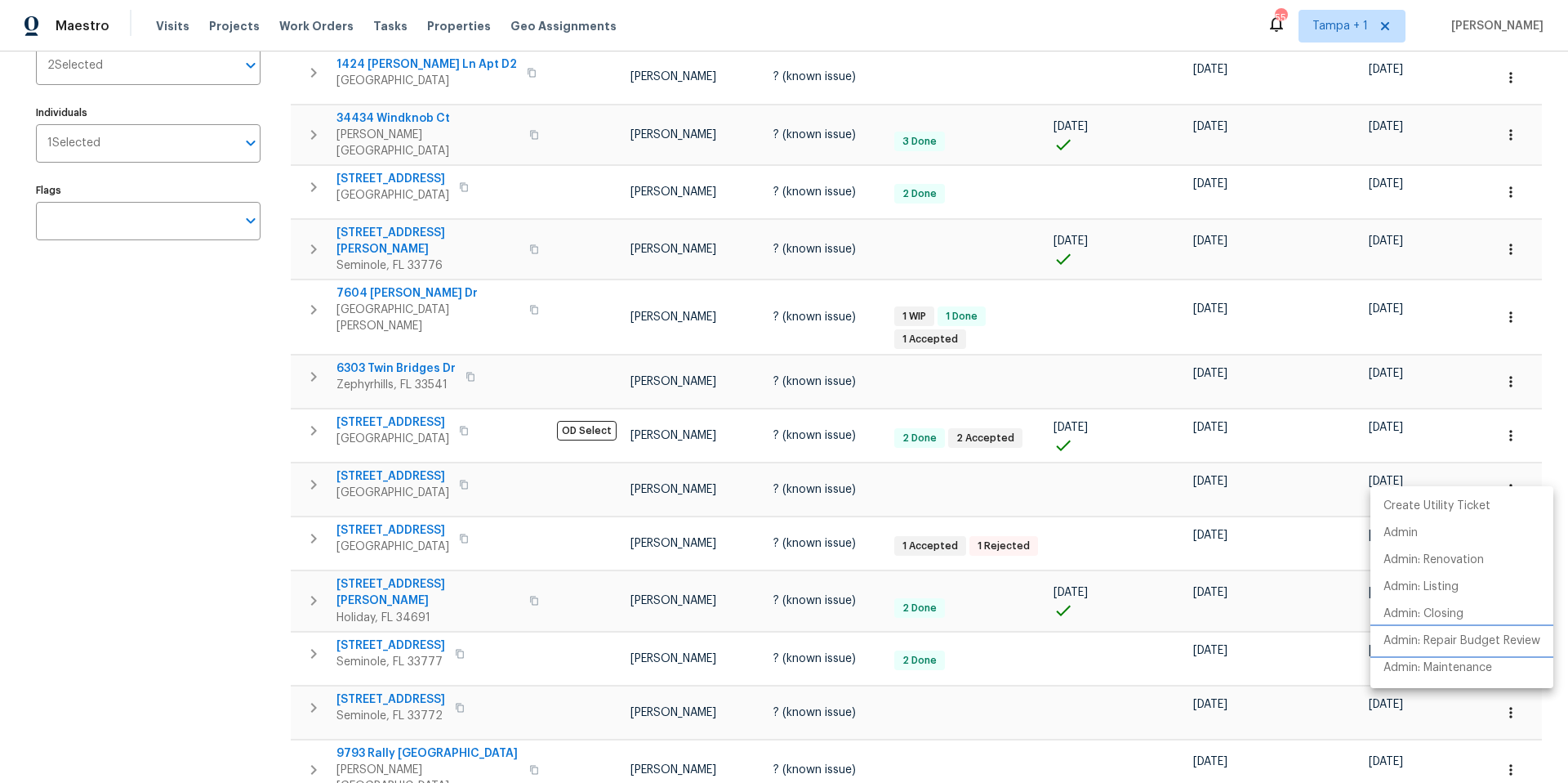
click at [1431, 637] on p "Admin: Repair Budget Review" at bounding box center [1462, 641] width 157 height 17
click at [232, 651] on div at bounding box center [784, 391] width 1568 height 783
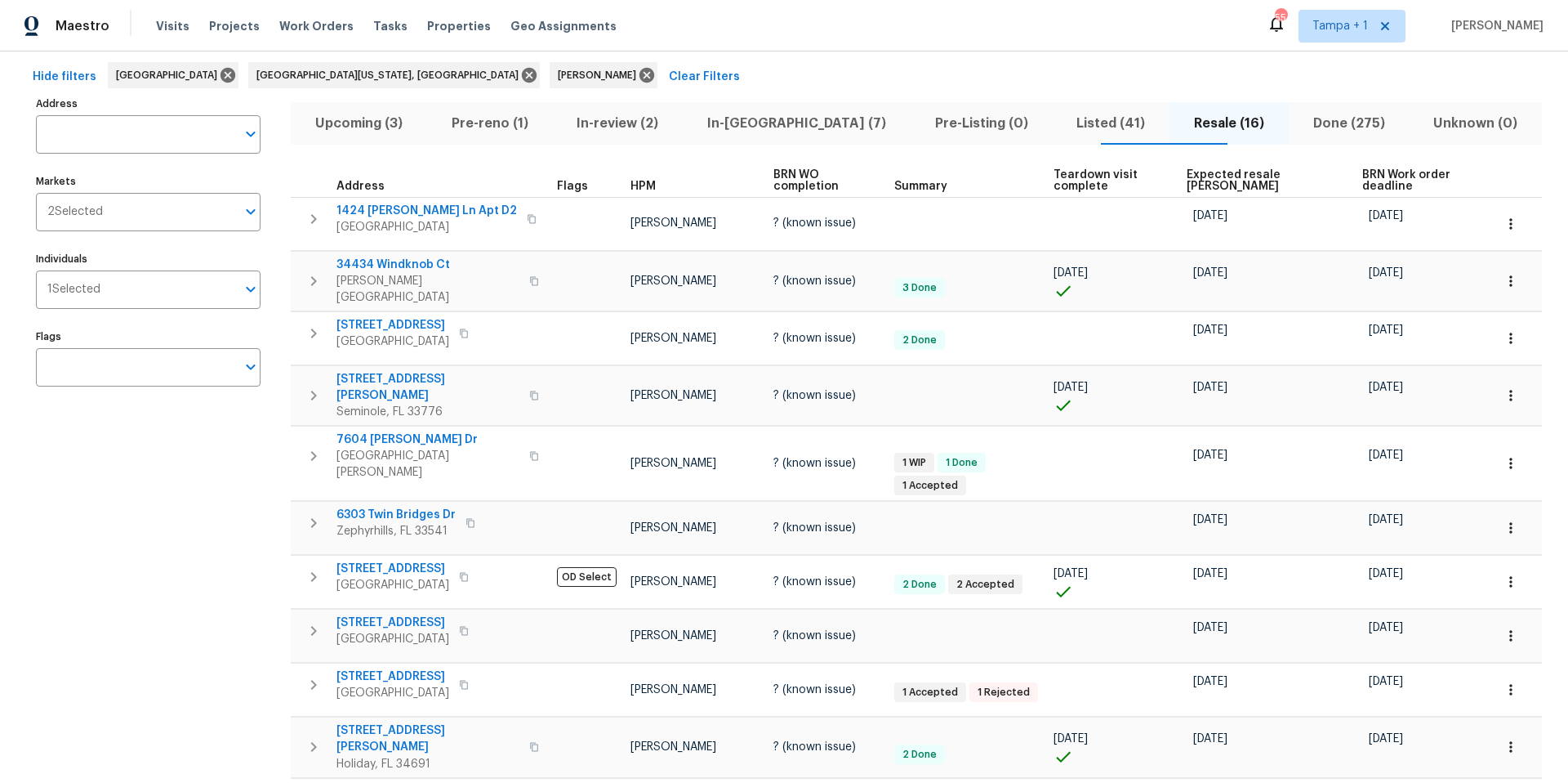
scroll to position [0, 0]
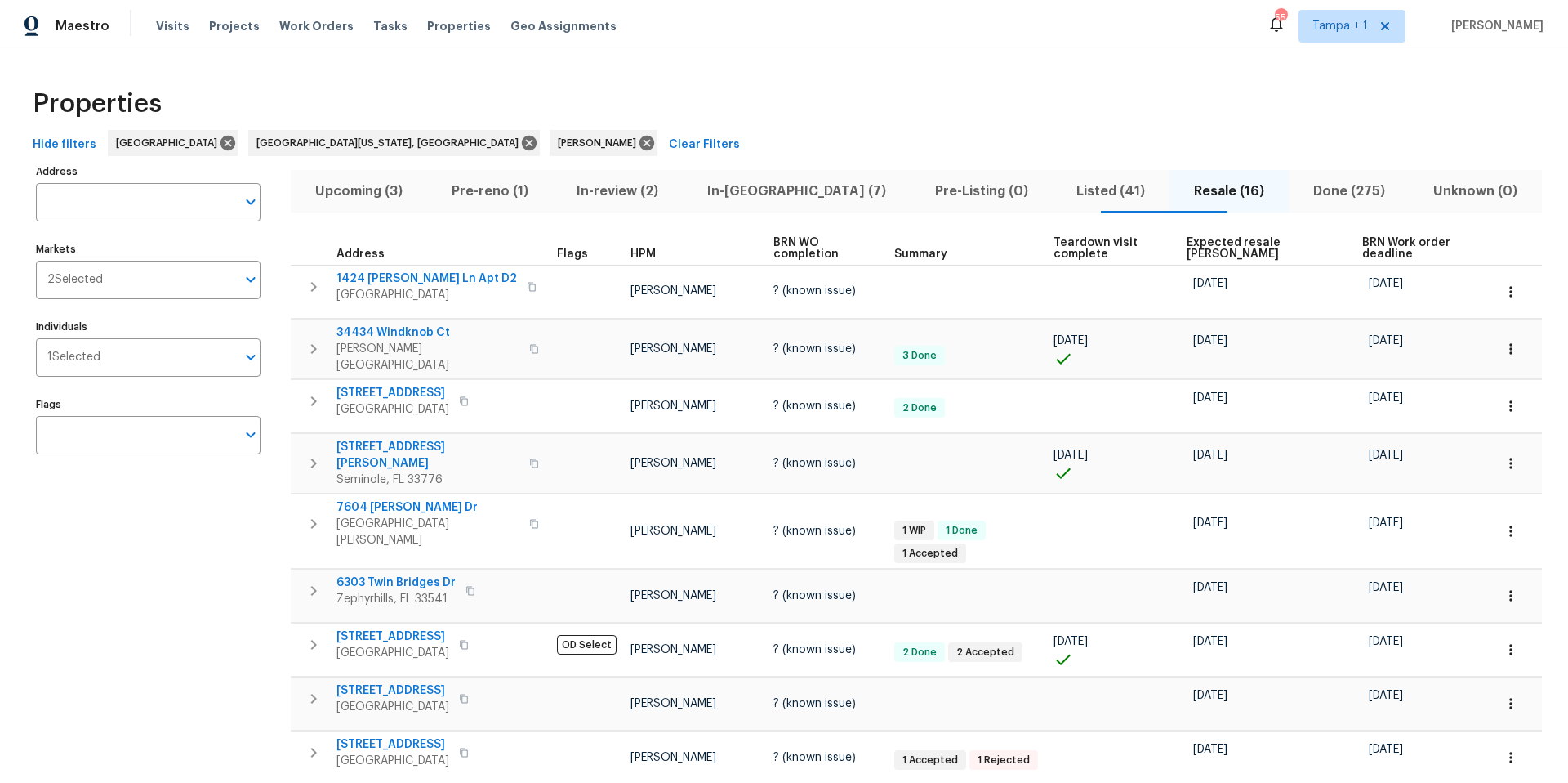
click at [350, 206] on button "Upcoming (3)" at bounding box center [358, 191] width 136 height 43
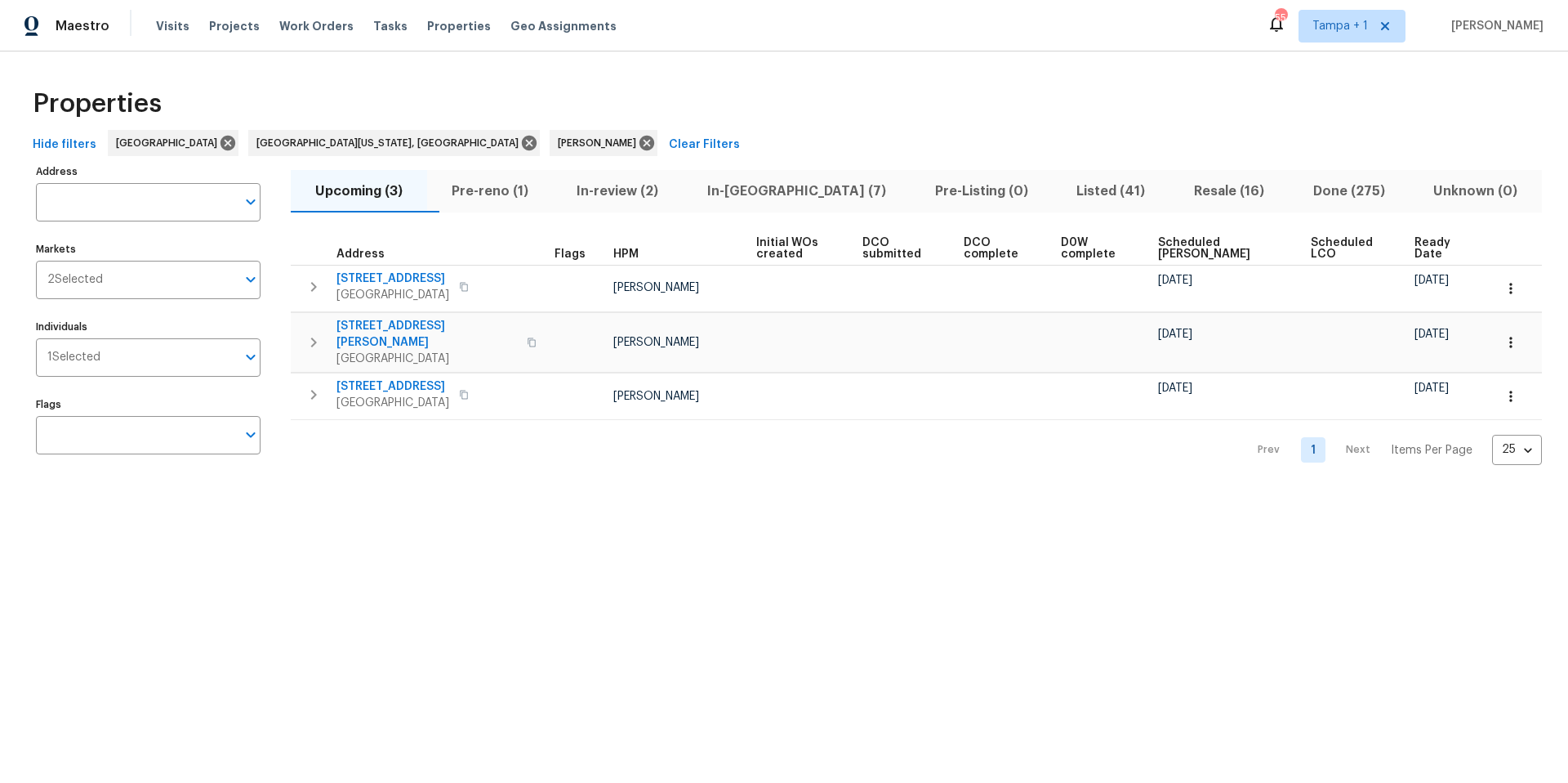
click at [665, 185] on span "In-review (2)" at bounding box center [617, 191] width 111 height 23
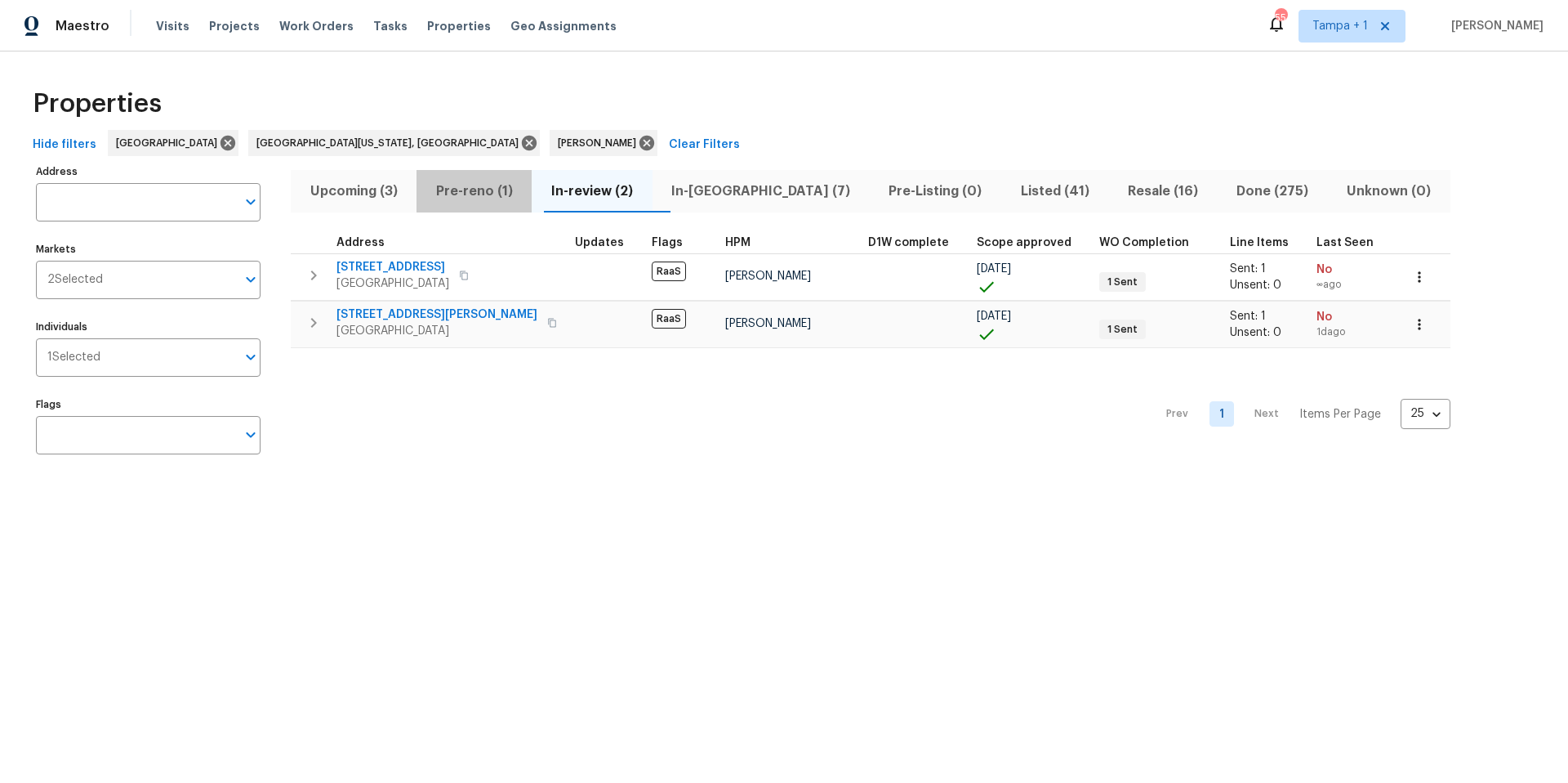
click at [466, 188] on span "Pre-reno (1)" at bounding box center [474, 191] width 95 height 23
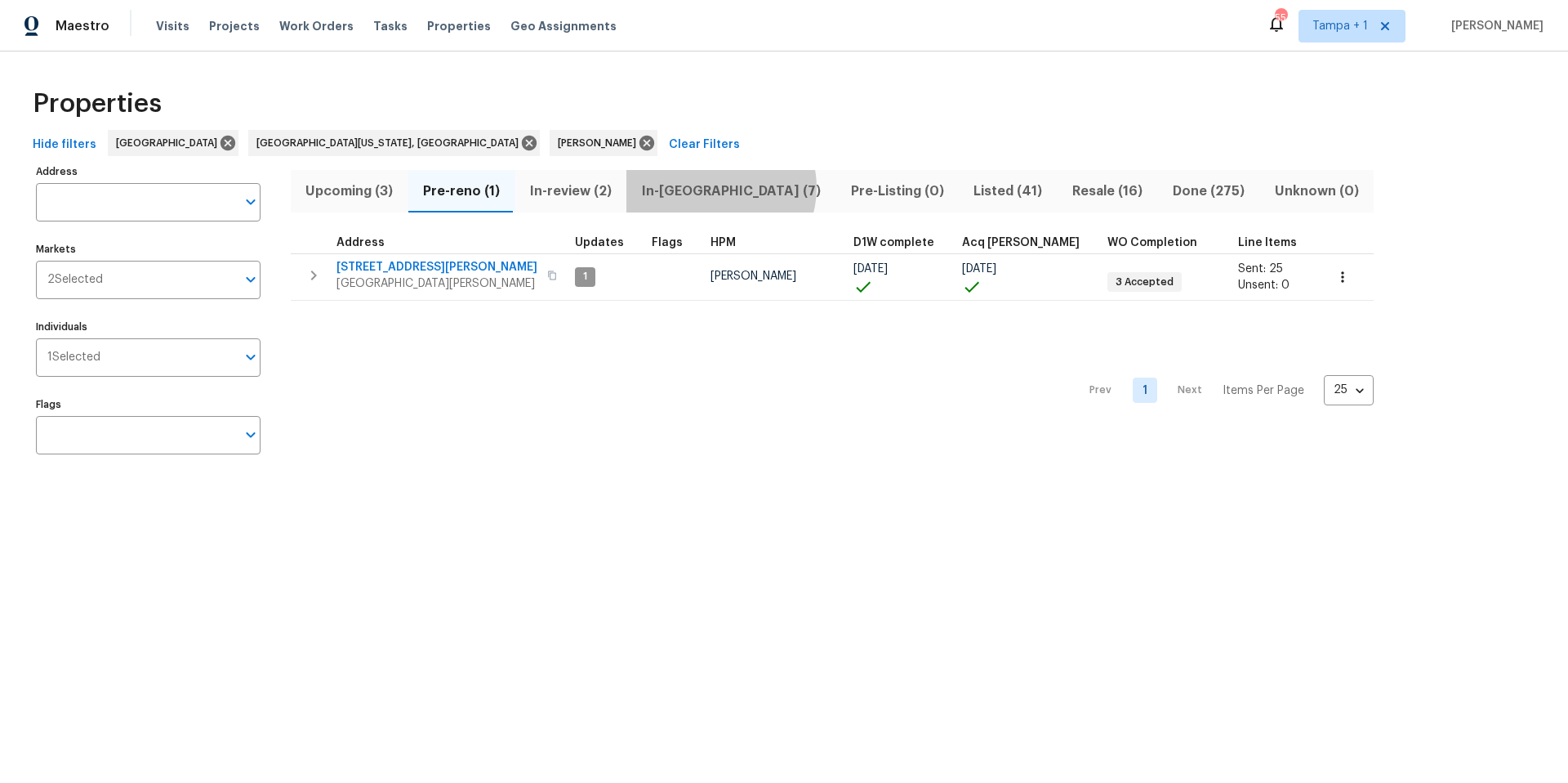
click at [717, 187] on button "In-reno (7)" at bounding box center [731, 191] width 209 height 43
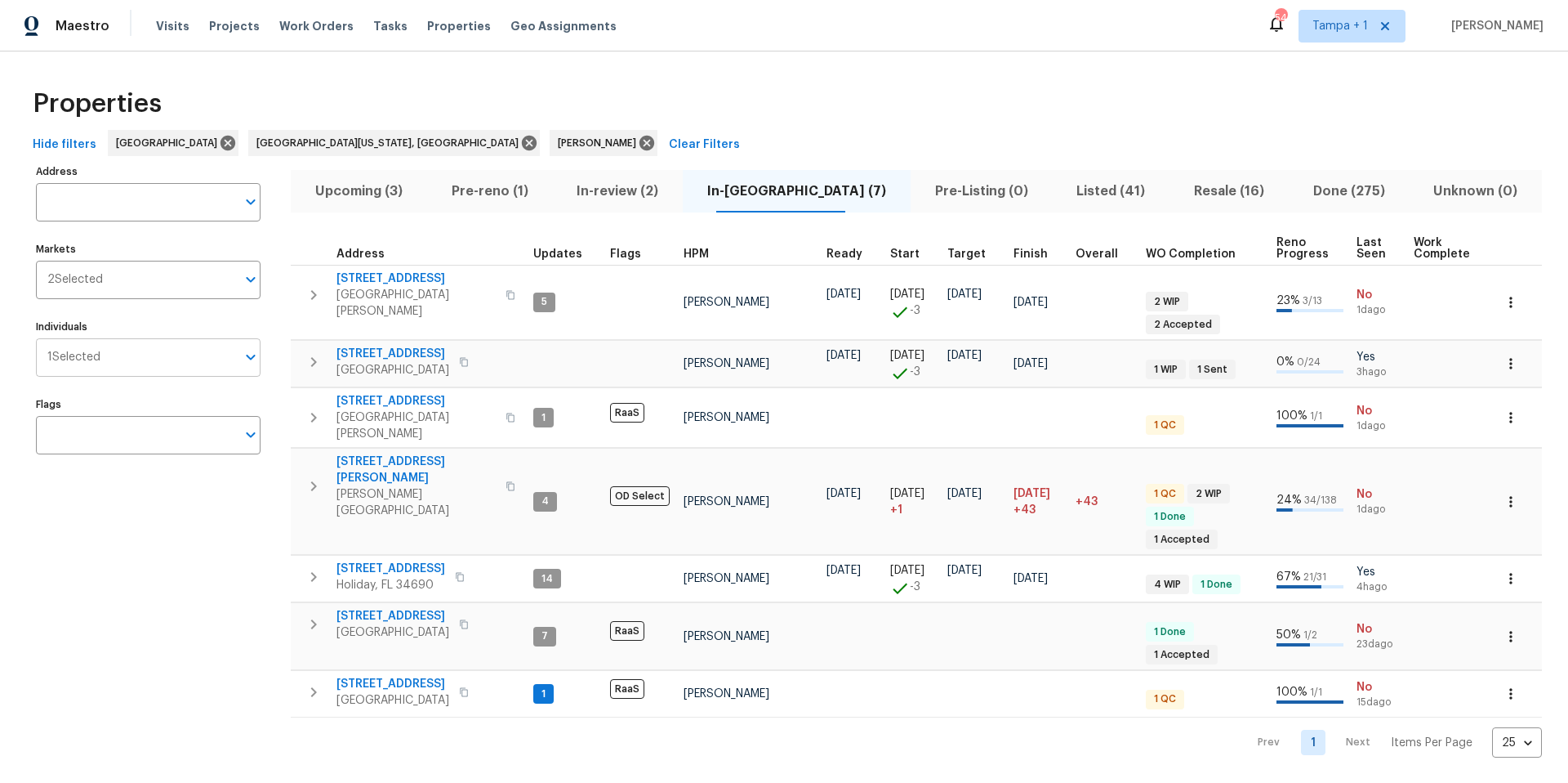
click at [137, 347] on input "Individuals" at bounding box center [168, 358] width 136 height 38
click at [640, 147] on icon at bounding box center [647, 143] width 14 height 14
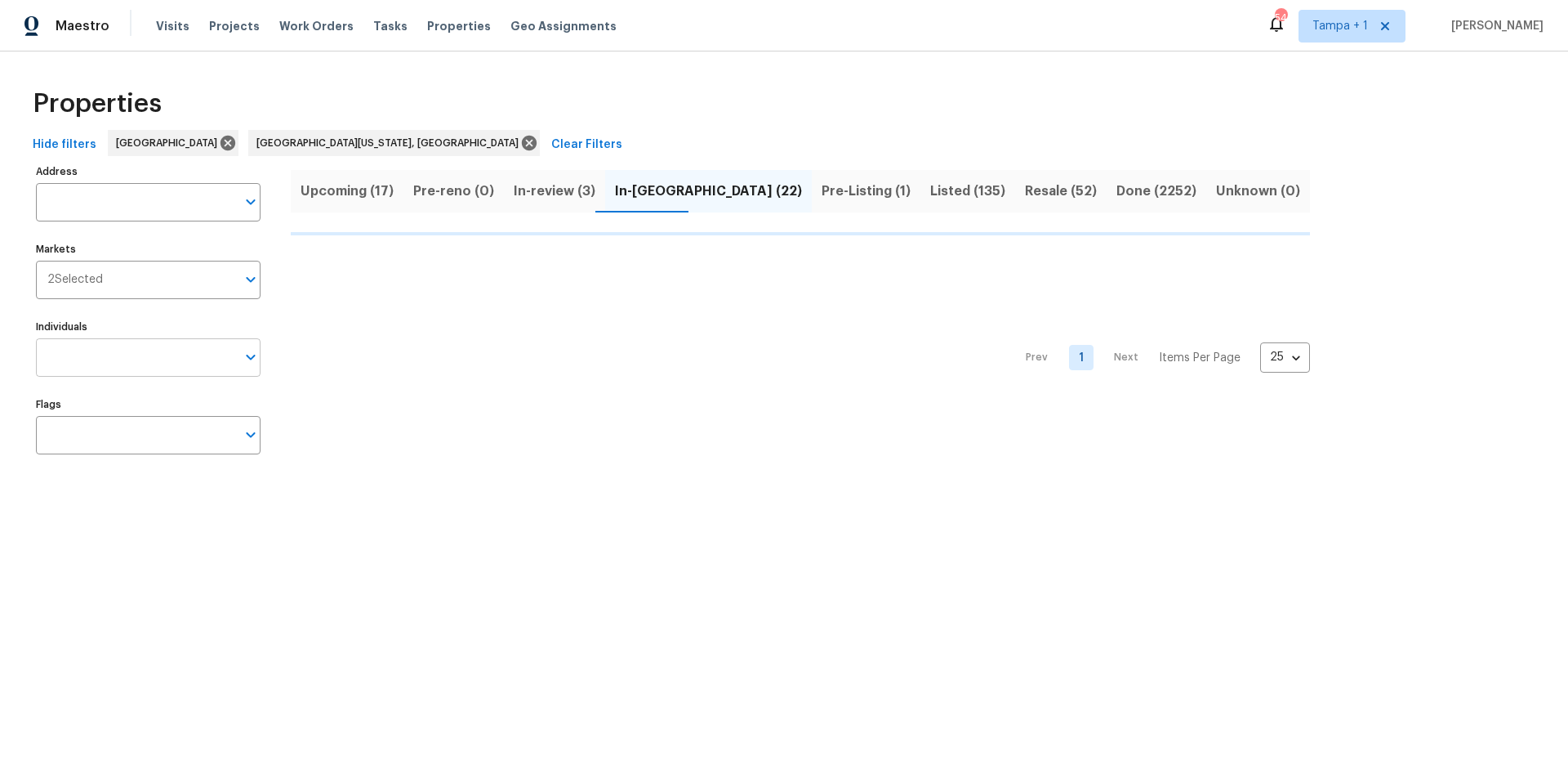
click at [102, 350] on input "Individuals" at bounding box center [136, 358] width 200 height 38
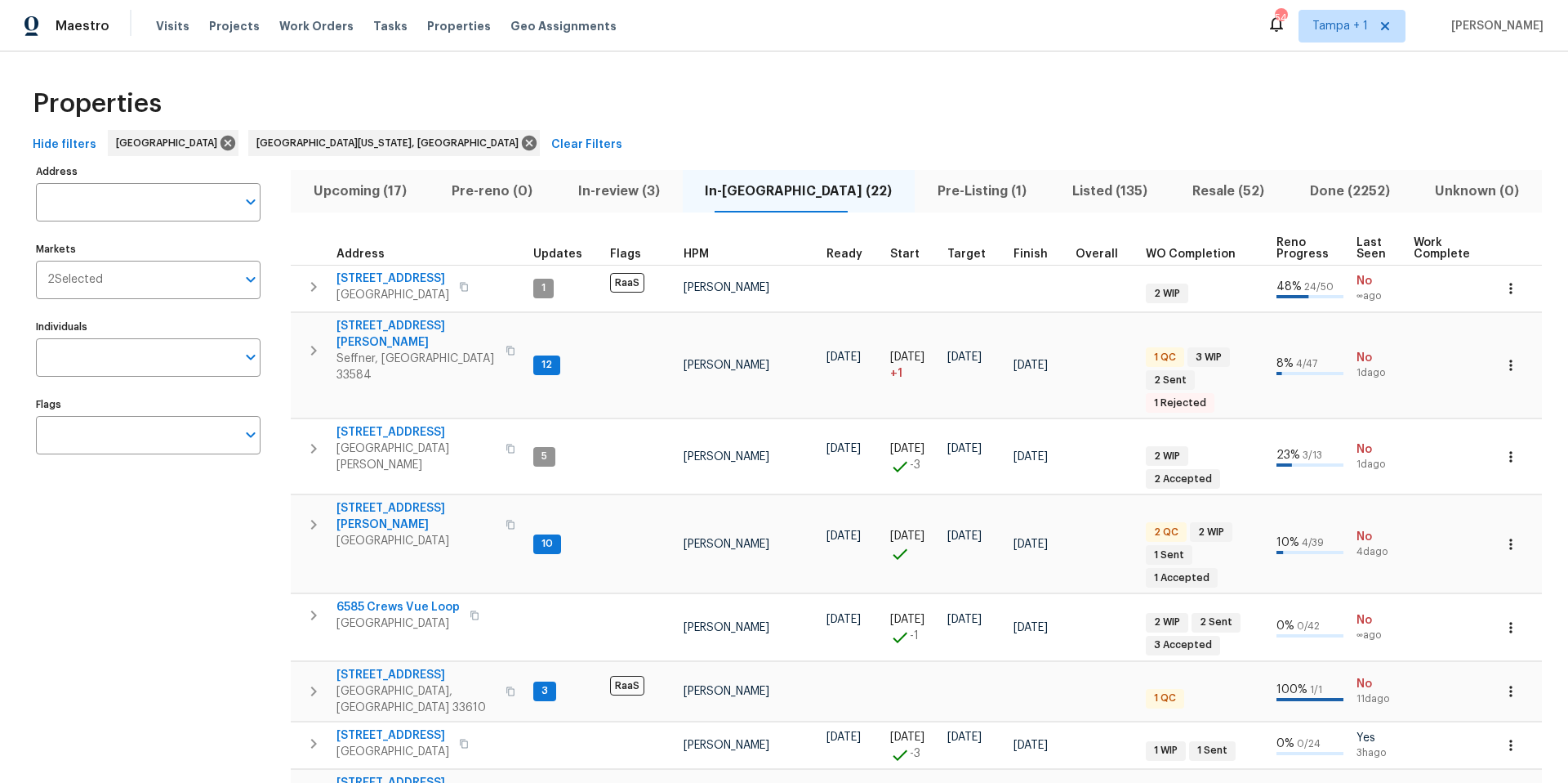
click at [103, 373] on input "Individuals" at bounding box center [136, 358] width 200 height 38
type input "bobby"
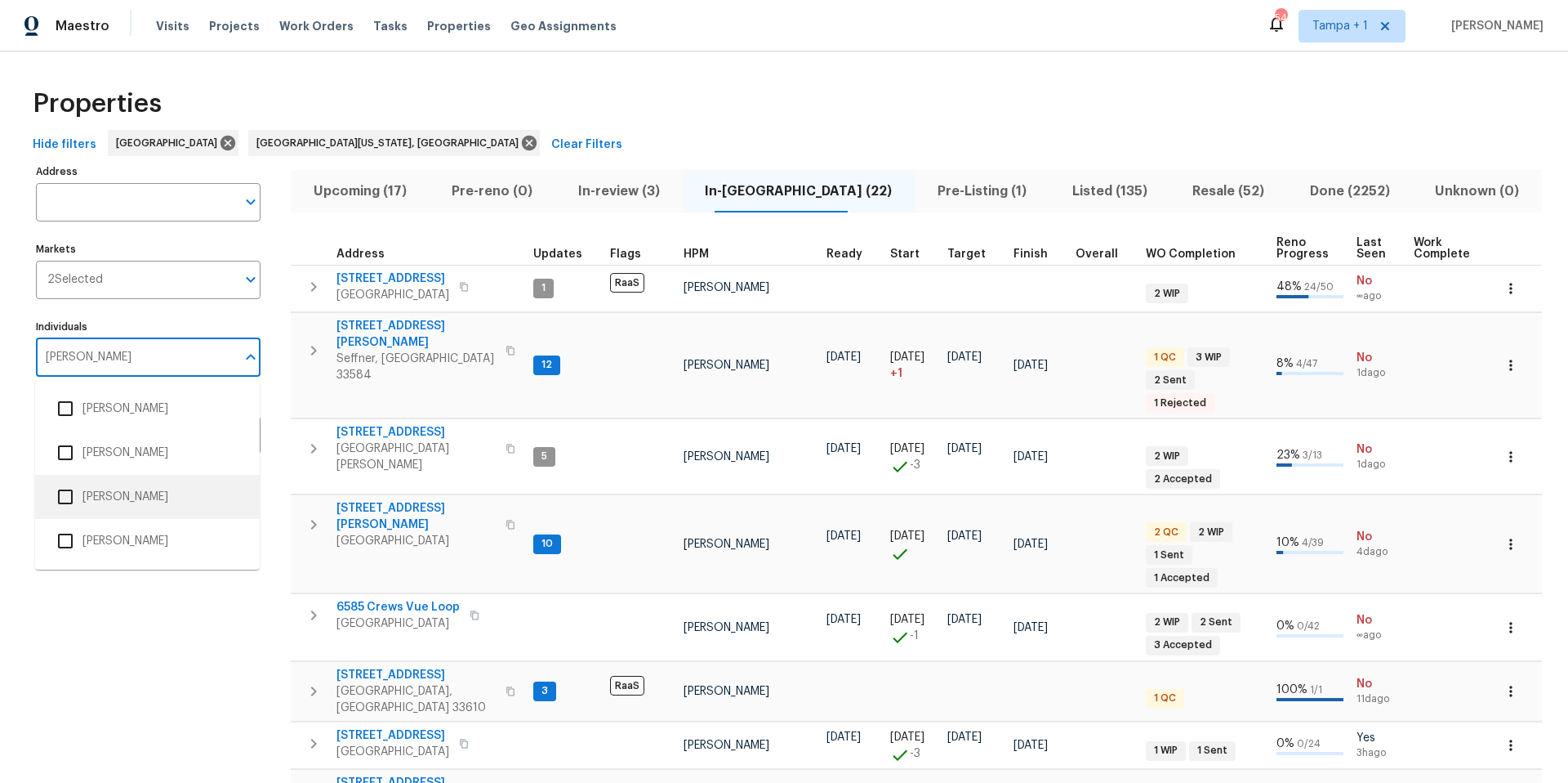
click at [160, 495] on li "[PERSON_NAME]" at bounding box center [147, 497] width 199 height 34
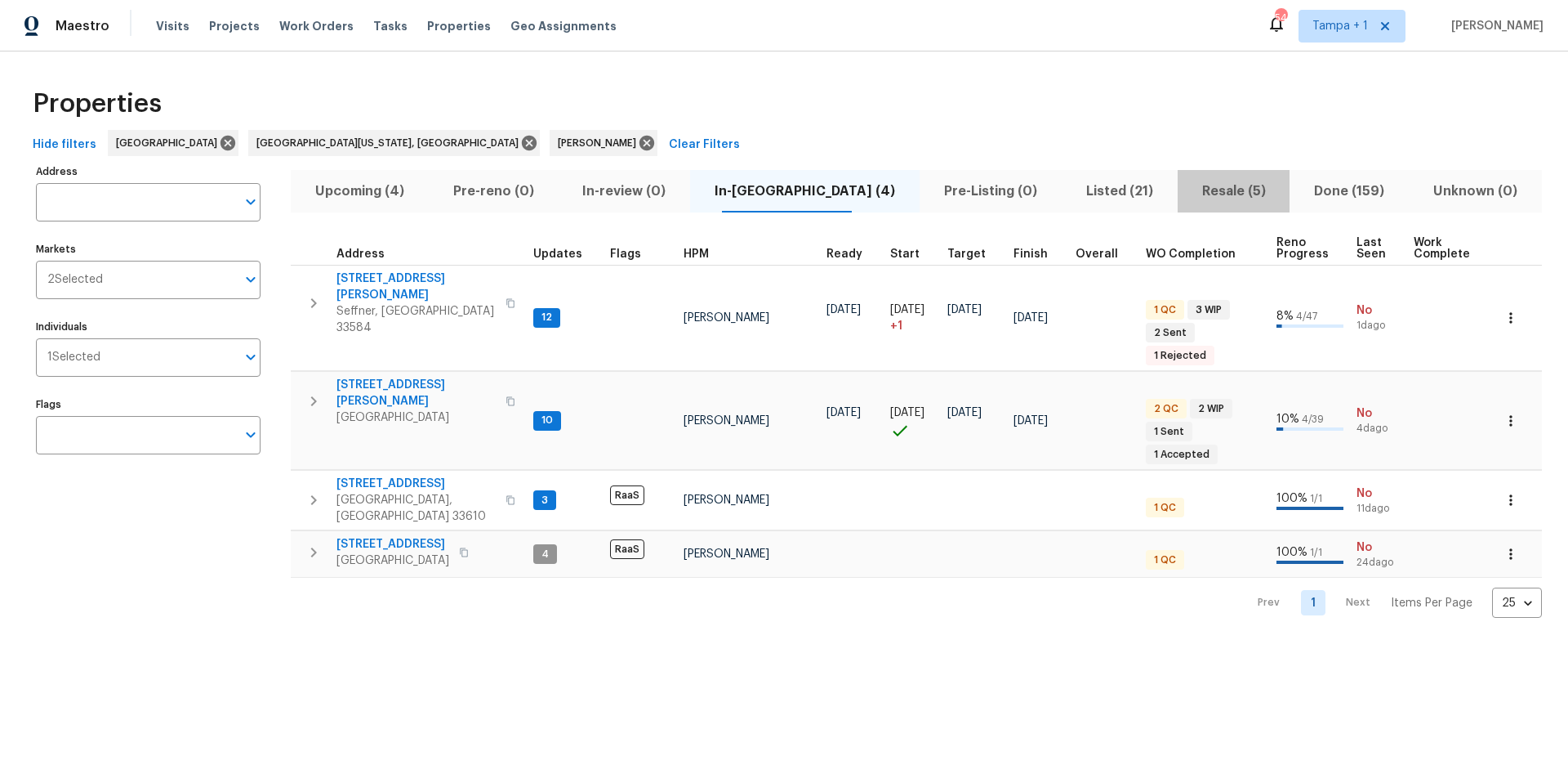
click at [1188, 182] on span "Resale (5)" at bounding box center [1234, 191] width 93 height 23
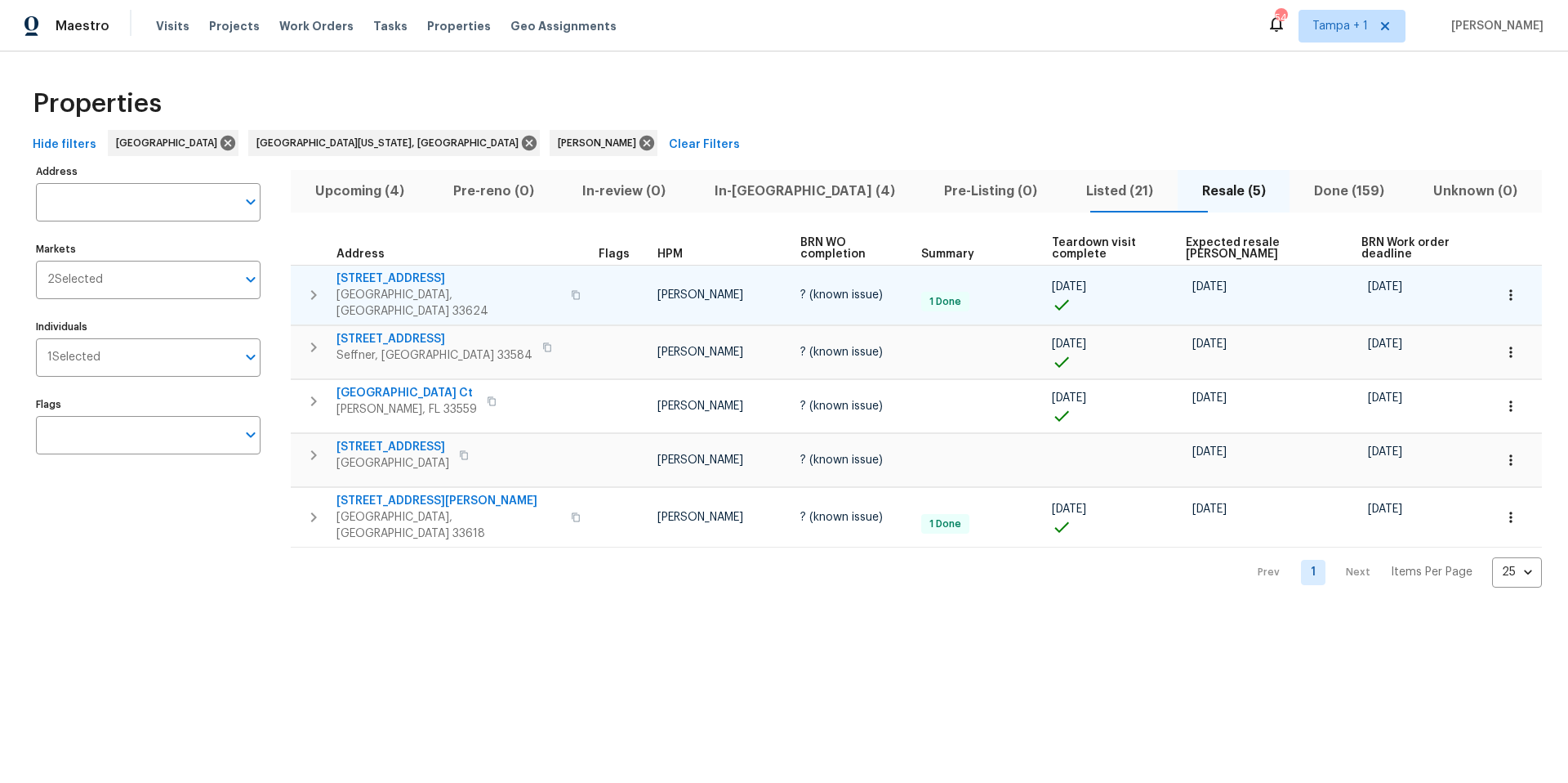
click at [399, 286] on span "Tampa, FL 33624" at bounding box center [449, 303] width 224 height 32
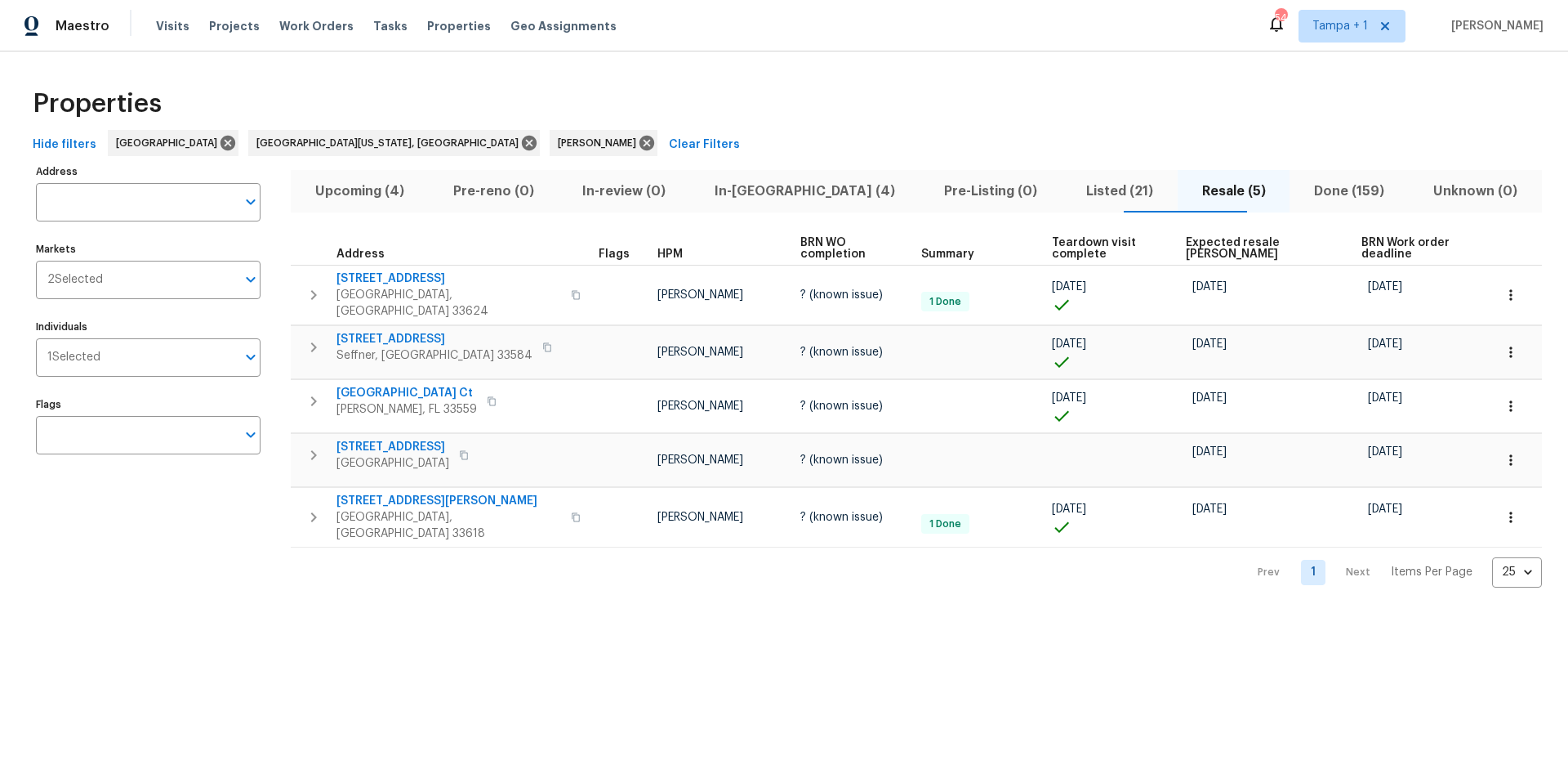
click at [389, 23] on div "Visits Projects Work Orders Tasks Properties Geo Assignments" at bounding box center [396, 26] width 480 height 32
click at [386, 26] on span "Tasks" at bounding box center [391, 26] width 34 height 11
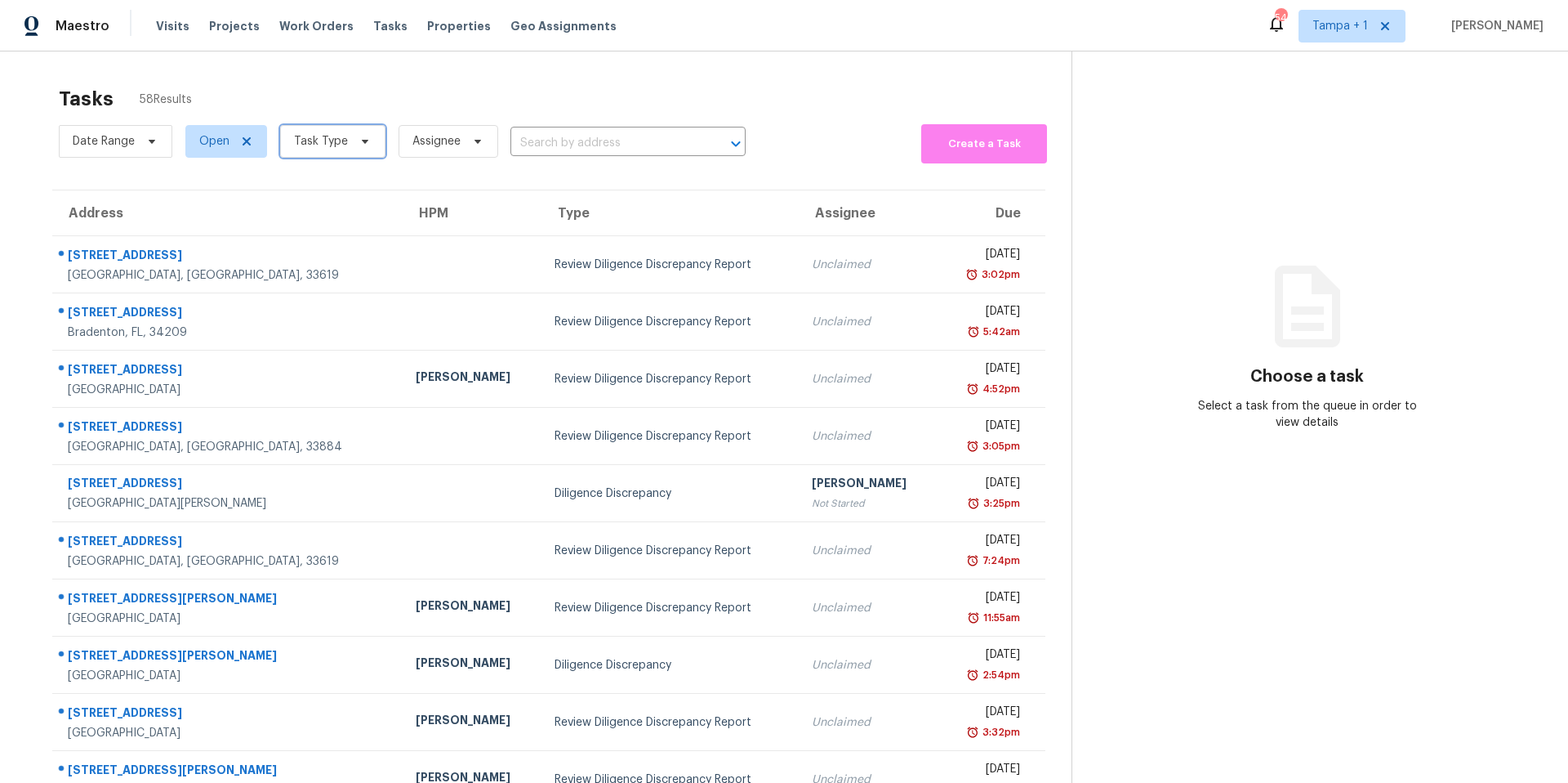
click at [334, 134] on span "Task Type" at bounding box center [320, 141] width 54 height 16
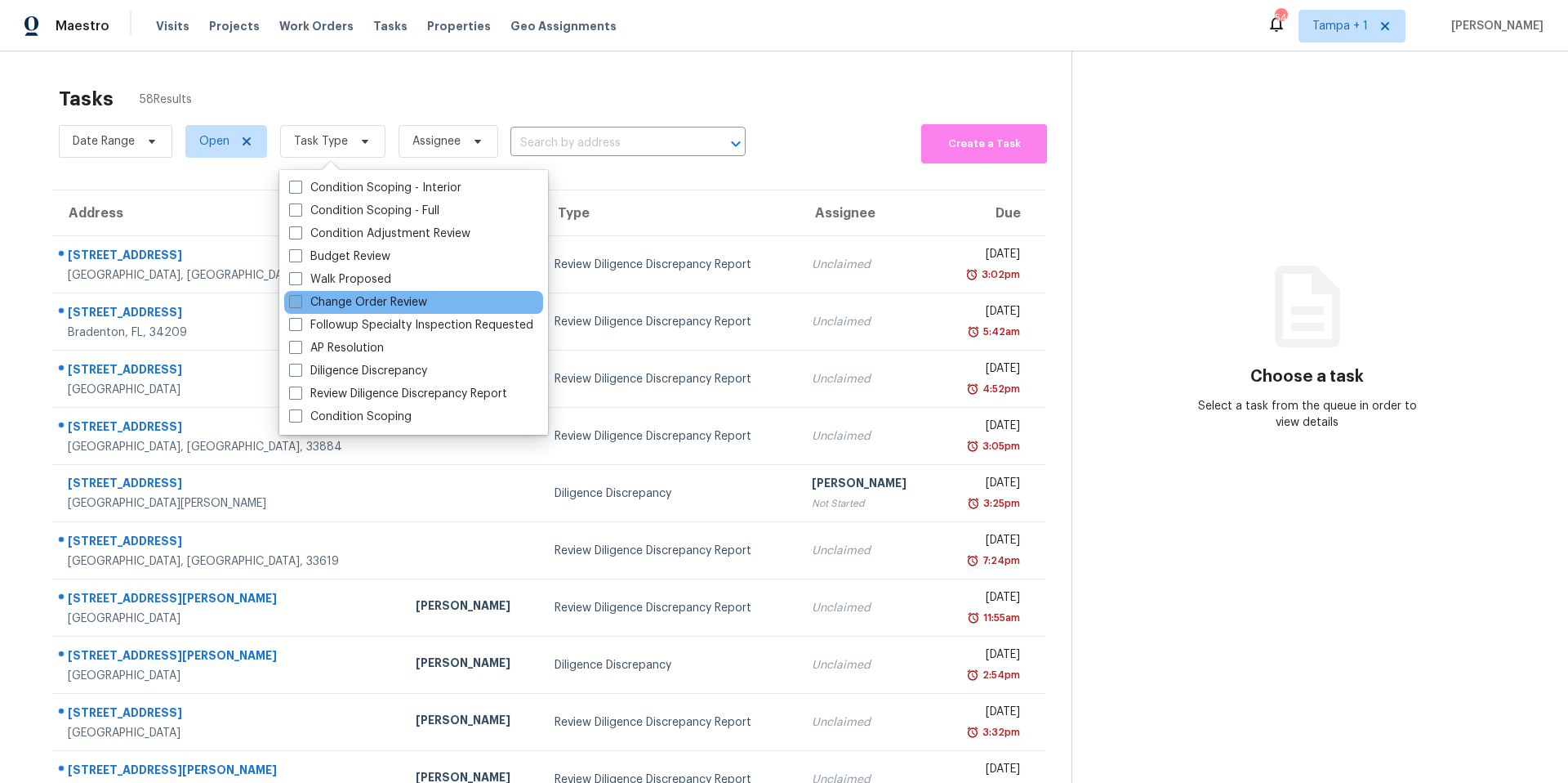
click at [339, 307] on label "Change Order Review" at bounding box center [358, 302] width 138 height 16
click at [300, 304] on input "Change Order Review" at bounding box center [294, 299] width 10 height 10
checkbox input "true"
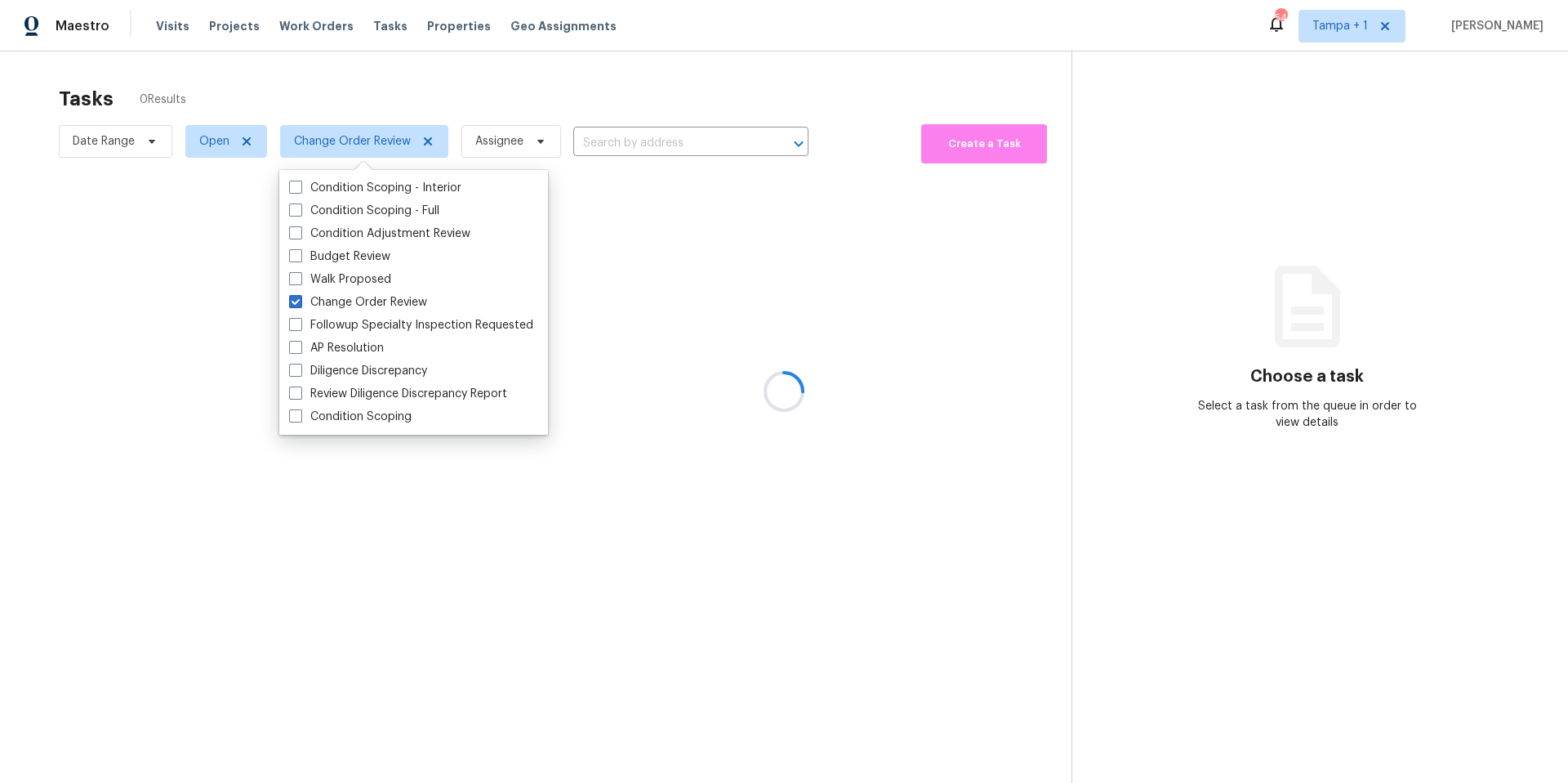
click at [426, 103] on div at bounding box center [784, 391] width 1568 height 783
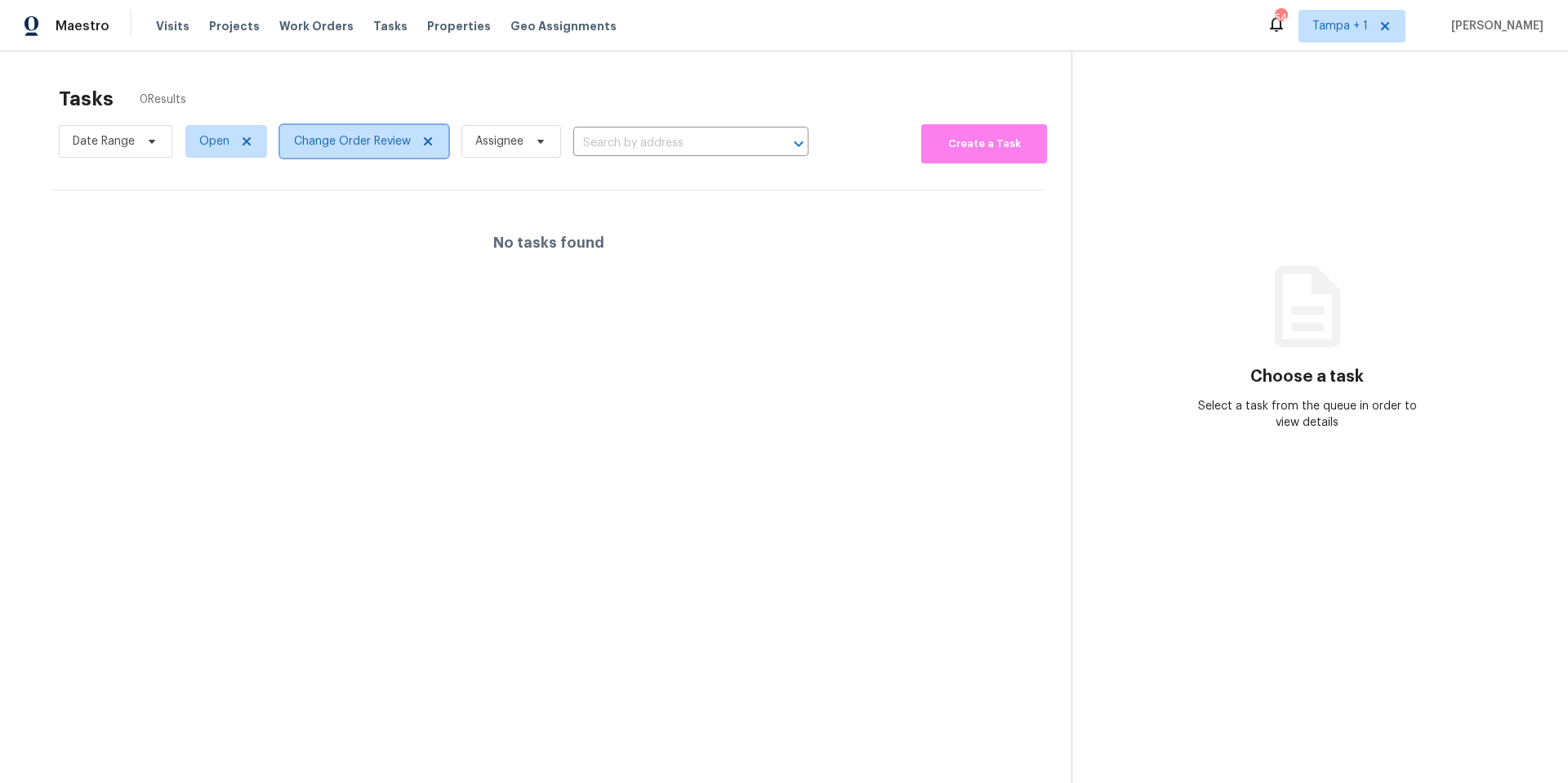
click at [351, 143] on span "Change Order Review" at bounding box center [352, 141] width 117 height 16
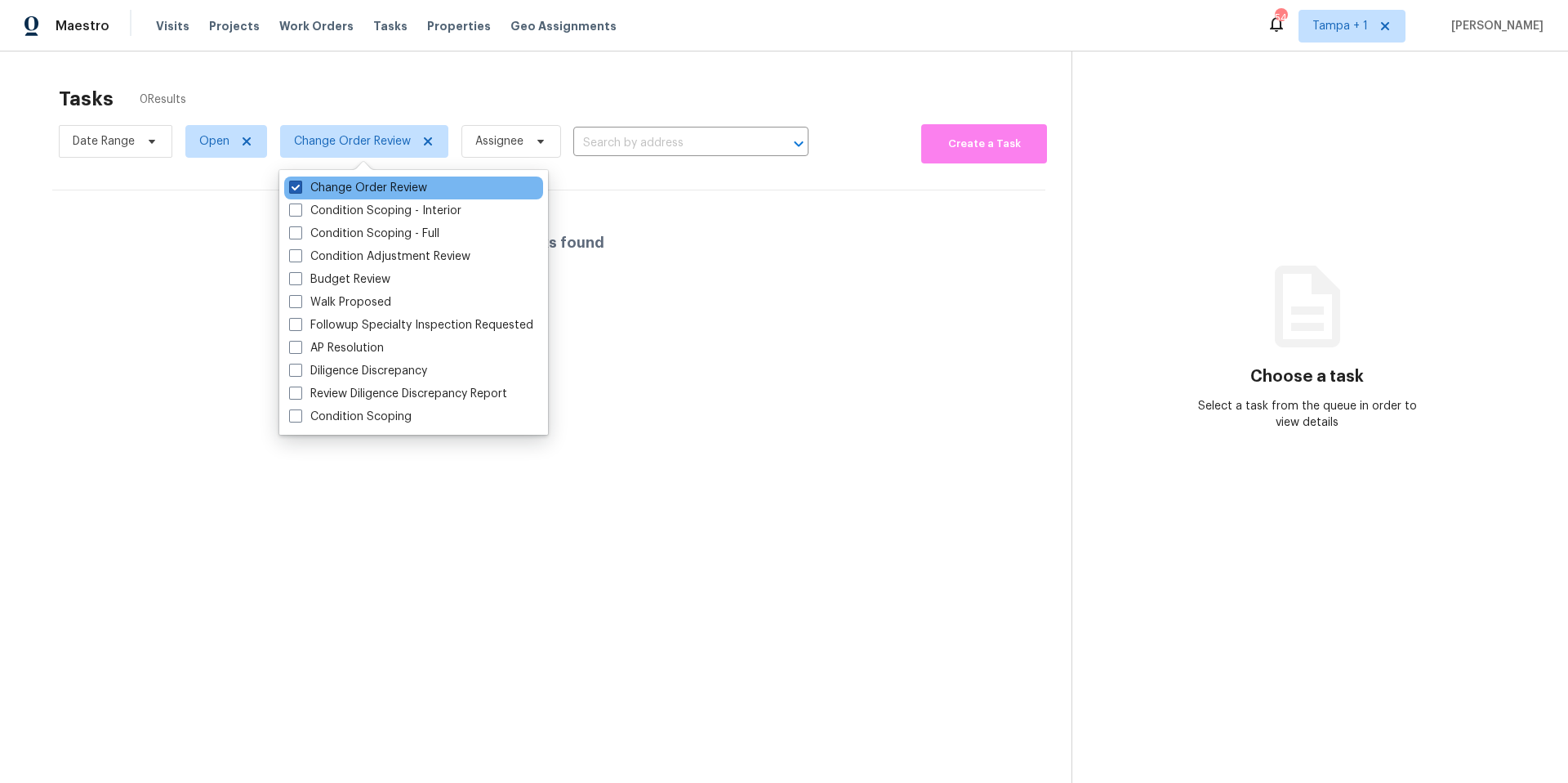
click at [322, 188] on label "Change Order Review" at bounding box center [358, 187] width 138 height 16
click at [300, 188] on input "Change Order Review" at bounding box center [294, 185] width 10 height 10
checkbox input "false"
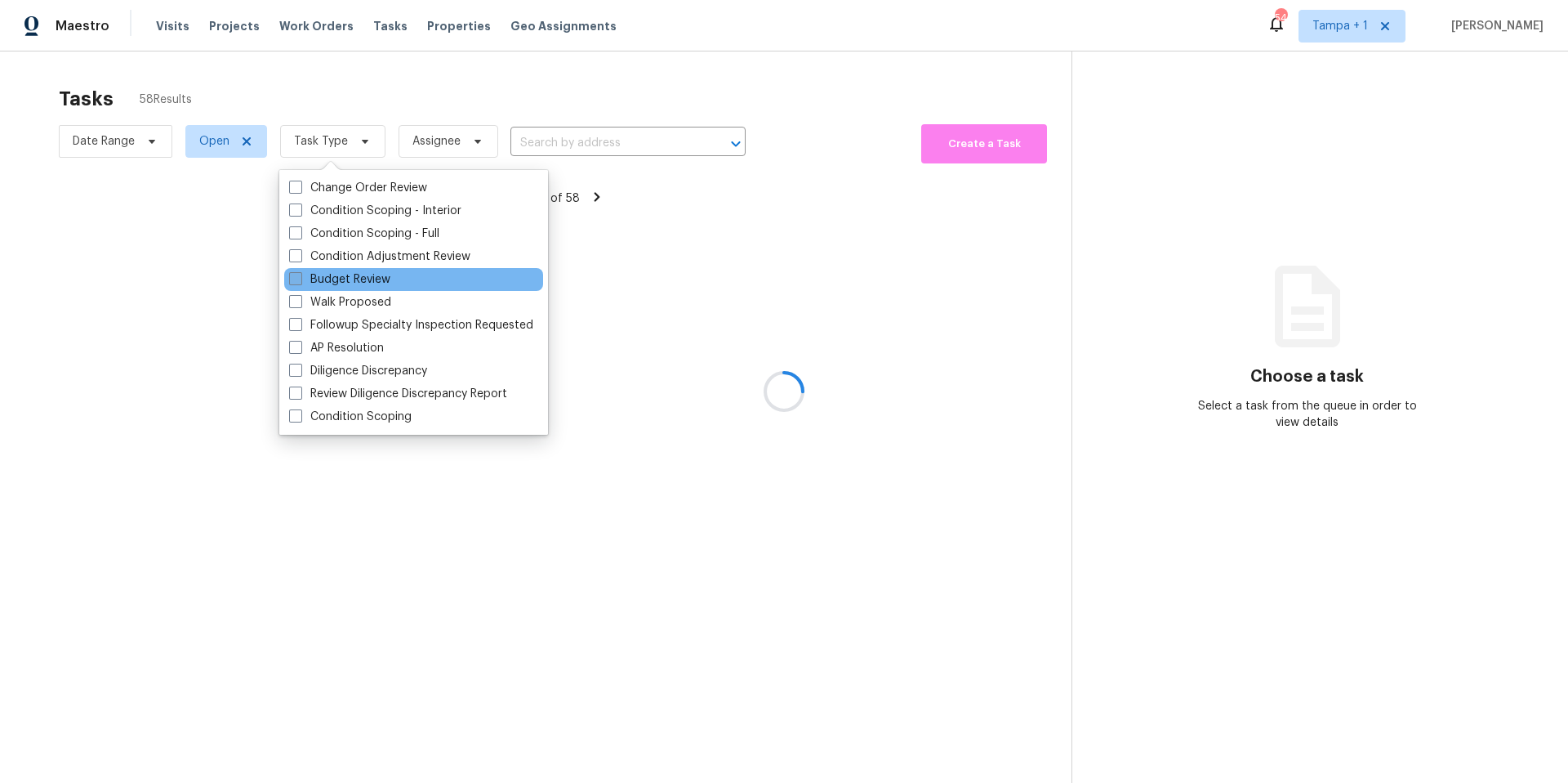
click at [340, 275] on label "Budget Review" at bounding box center [339, 279] width 102 height 16
click at [300, 275] on input "Budget Review" at bounding box center [294, 276] width 10 height 10
checkbox input "true"
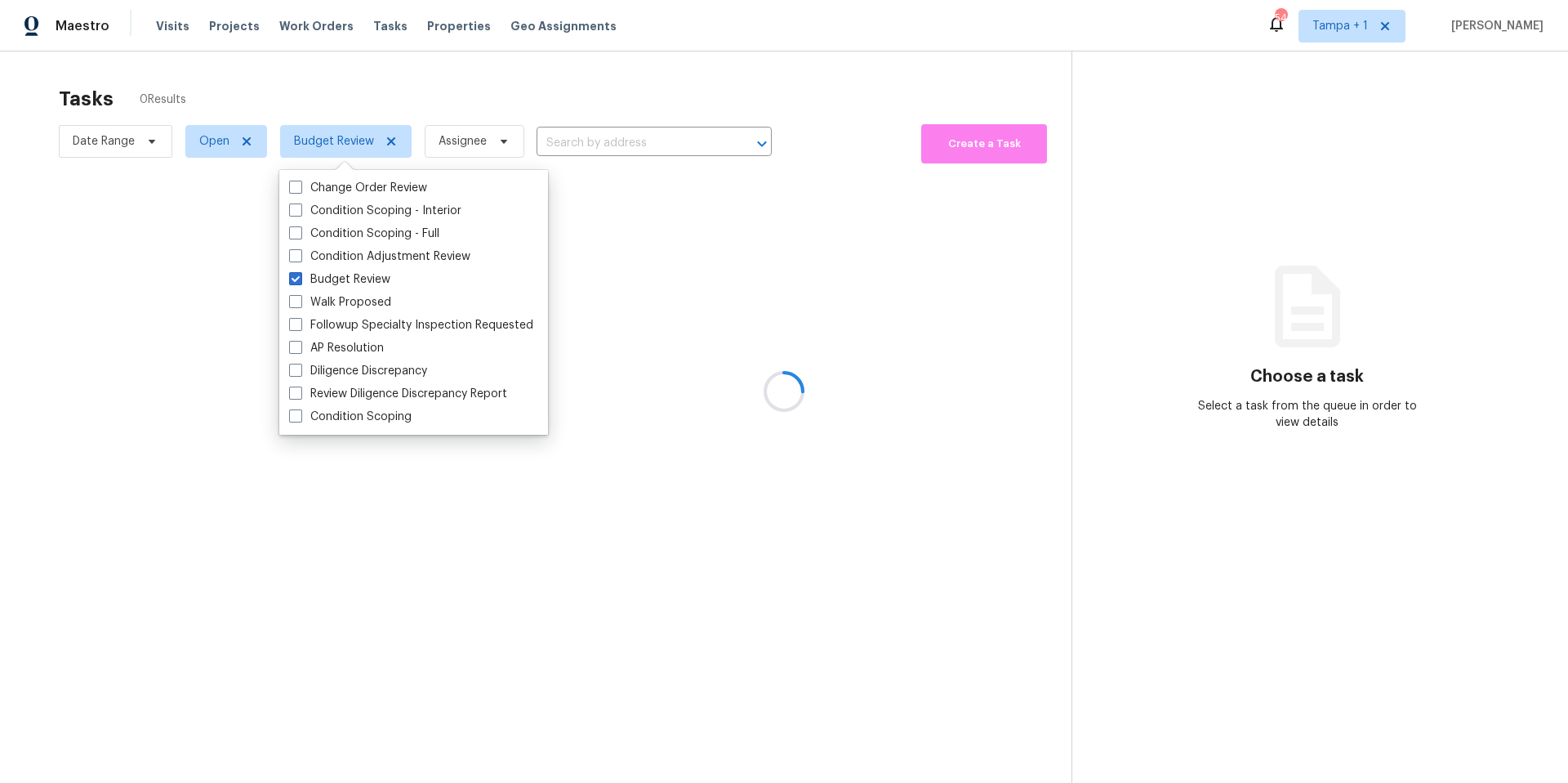
click at [445, 116] on div at bounding box center [784, 391] width 1568 height 783
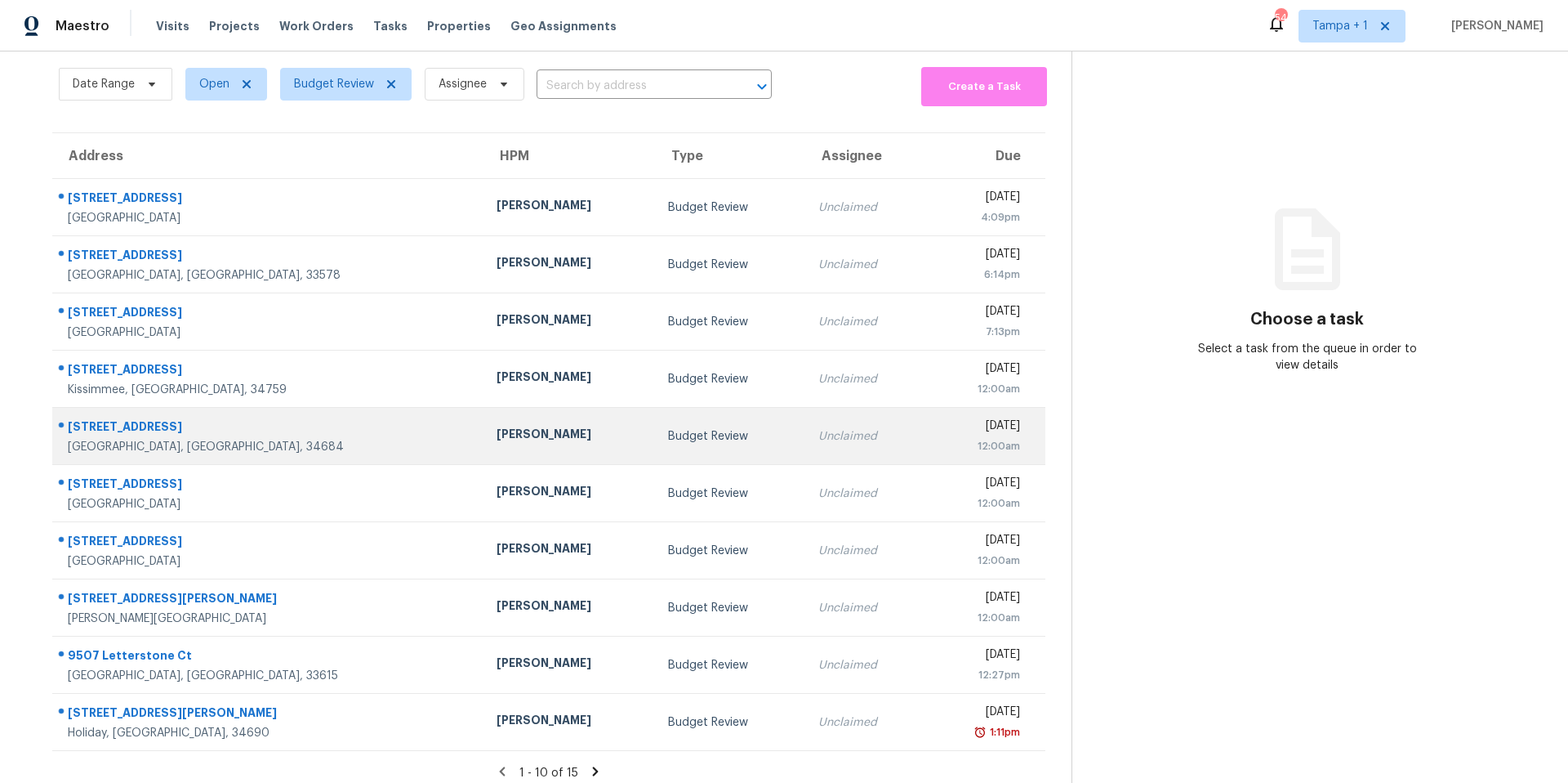
scroll to position [81, 0]
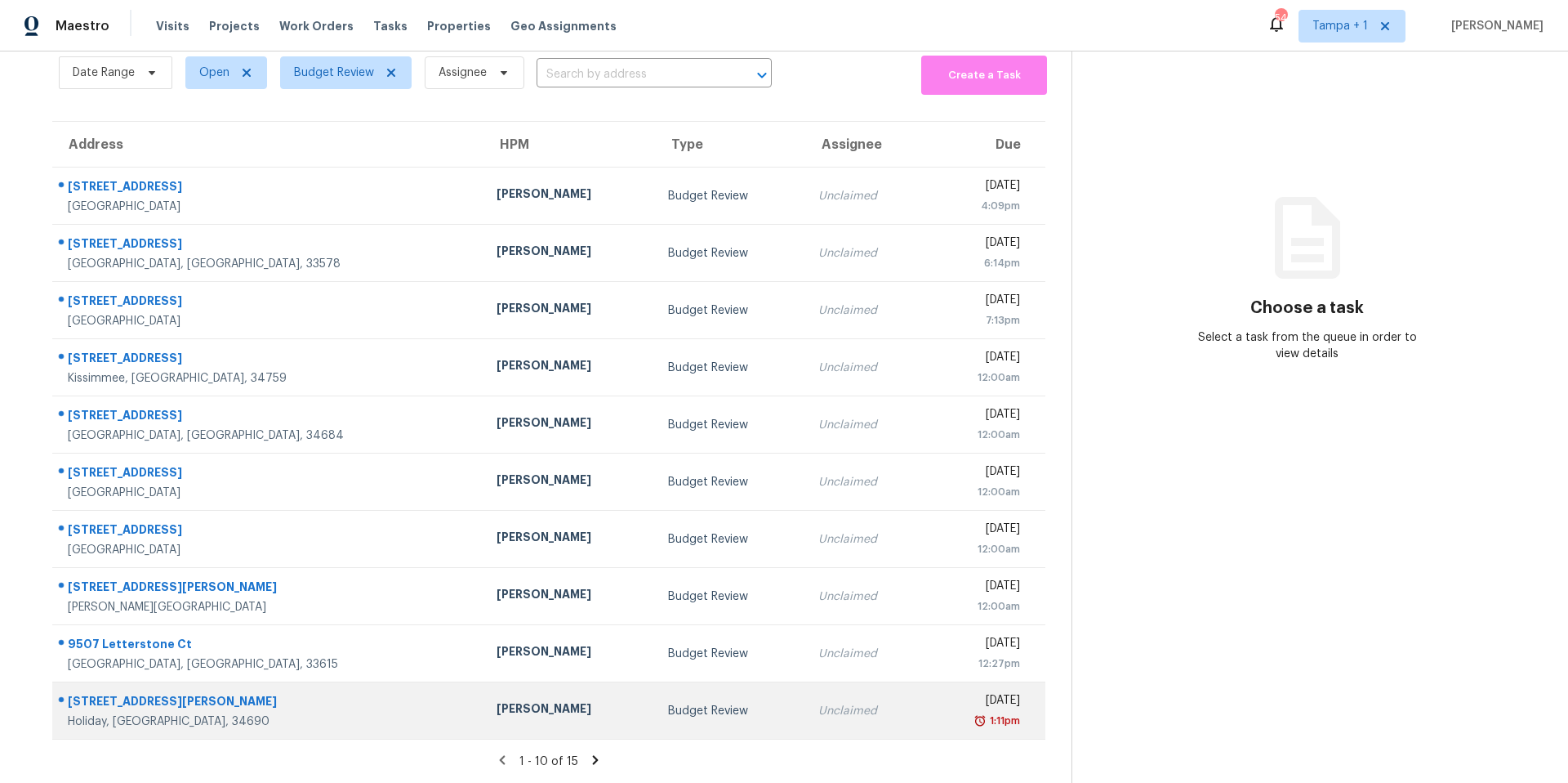
click at [488, 682] on td "Mat Smith" at bounding box center [569, 711] width 171 height 57
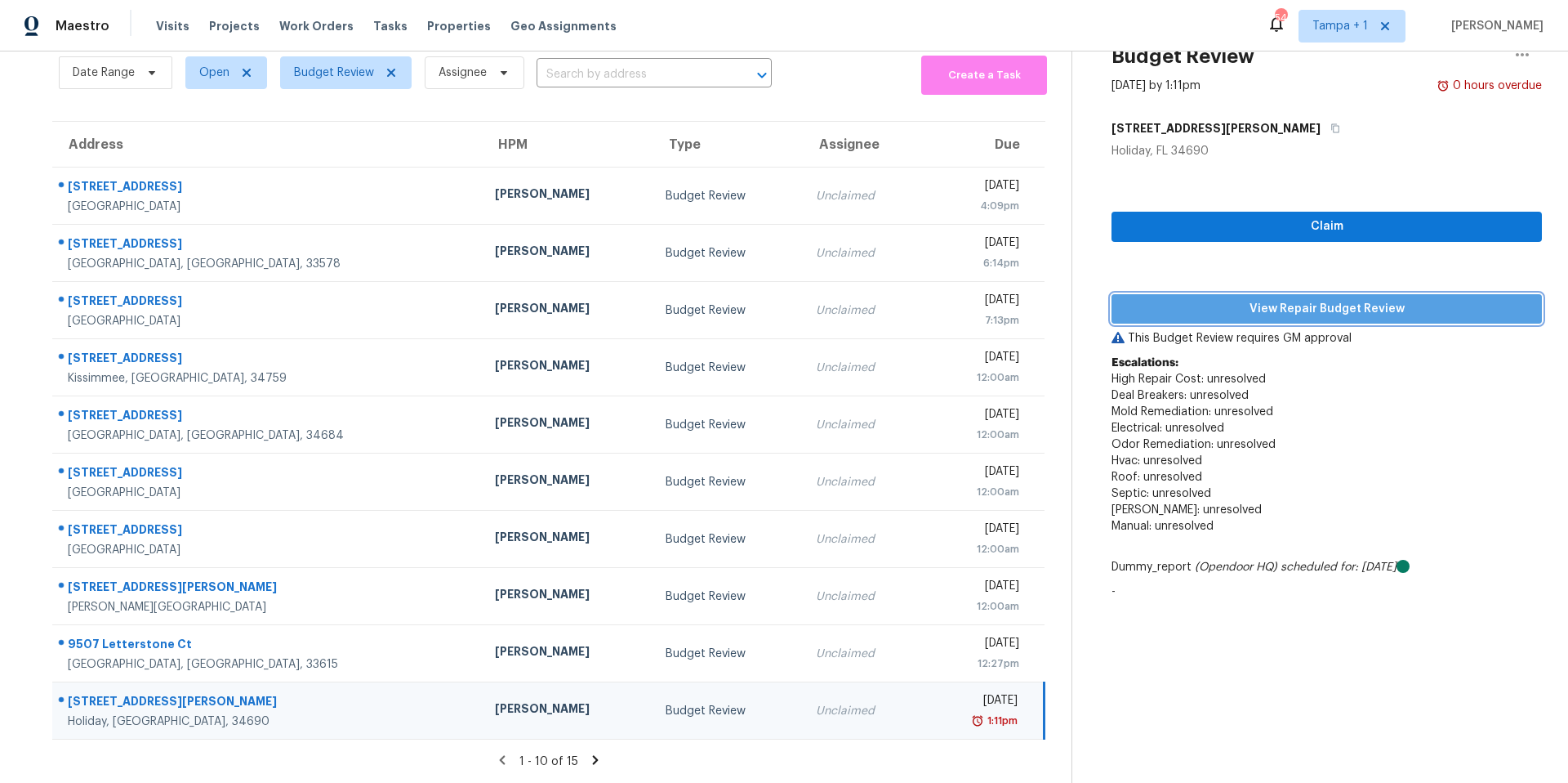
click at [1231, 304] on span "View Repair Budget Review" at bounding box center [1326, 308] width 404 height 20
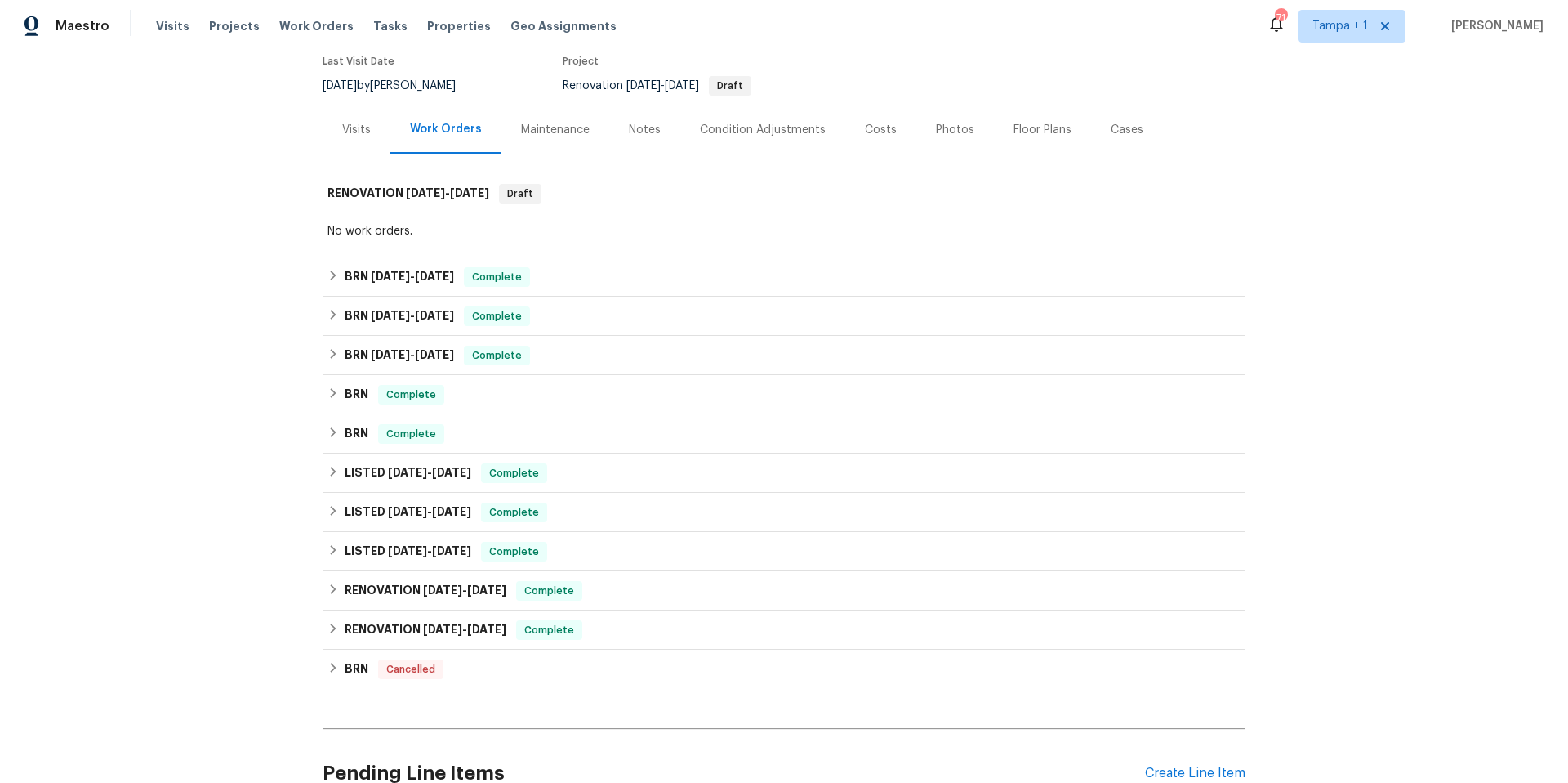
scroll to position [222, 0]
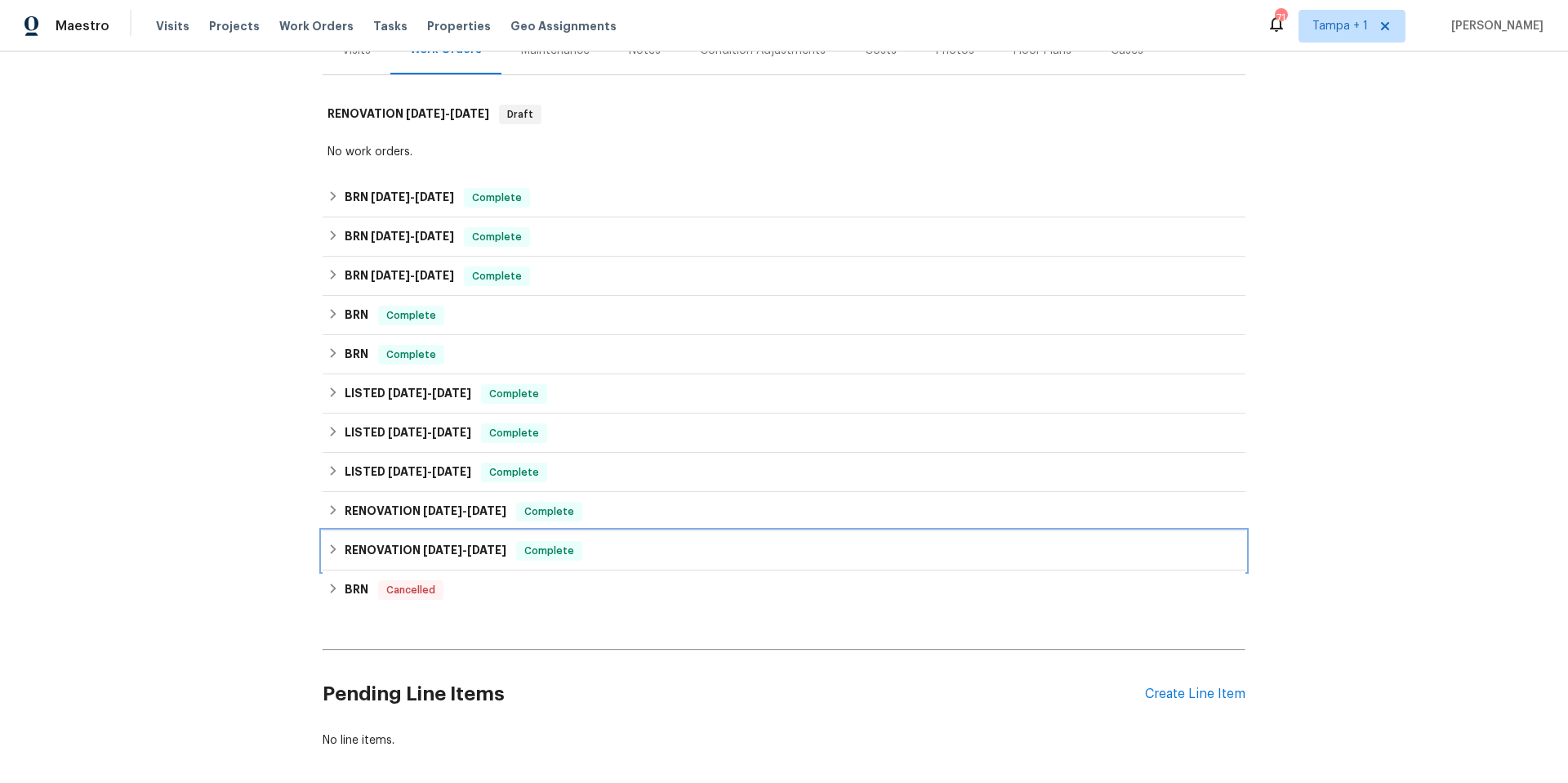
click at [368, 551] on h6 "RENOVATION 12/16/24 - 12/23/24" at bounding box center [425, 551] width 162 height 20
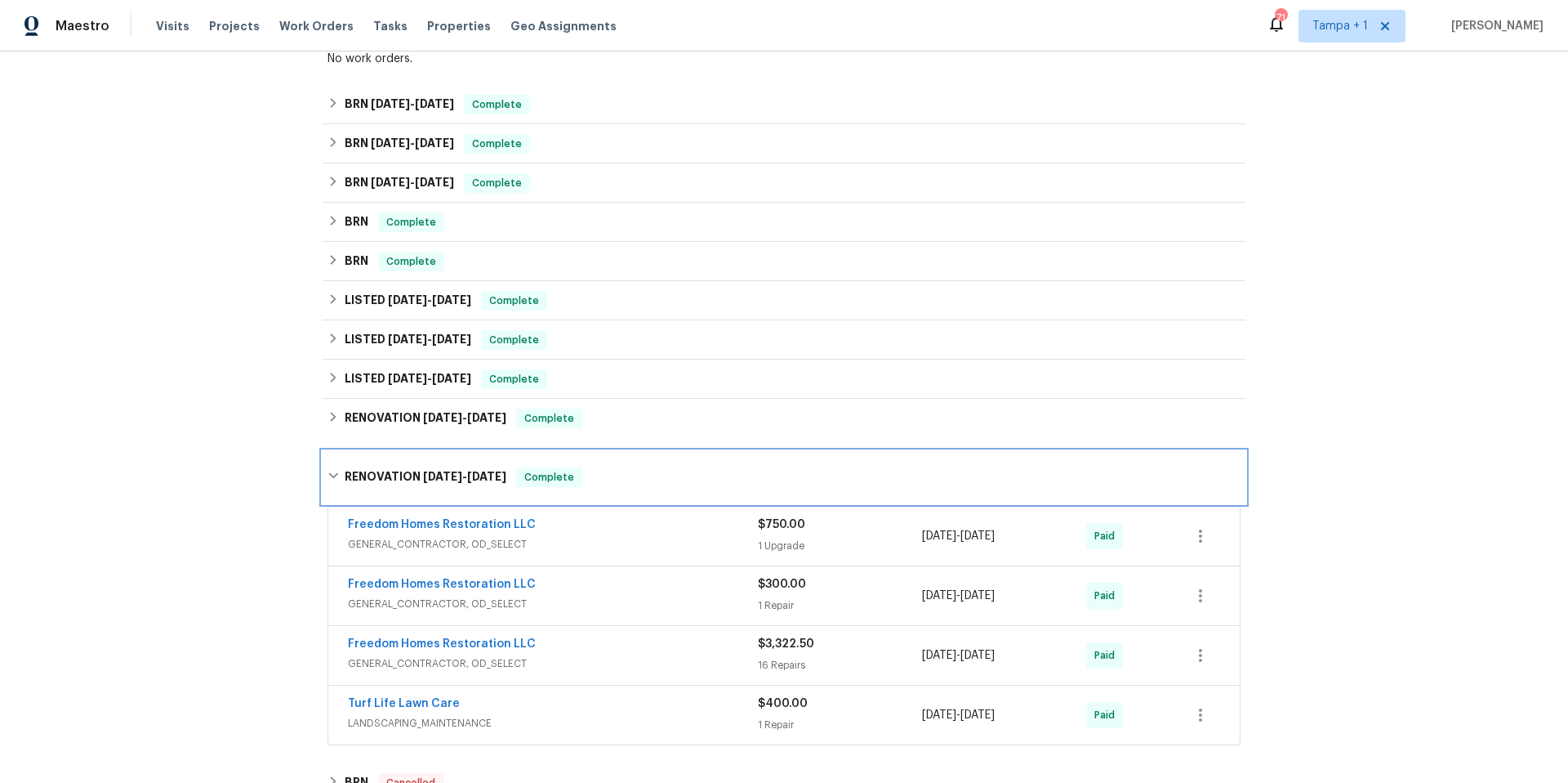
scroll to position [316, 0]
click at [390, 421] on h6 "RENOVATION 12/28/24 - 12/28/24" at bounding box center [425, 417] width 162 height 20
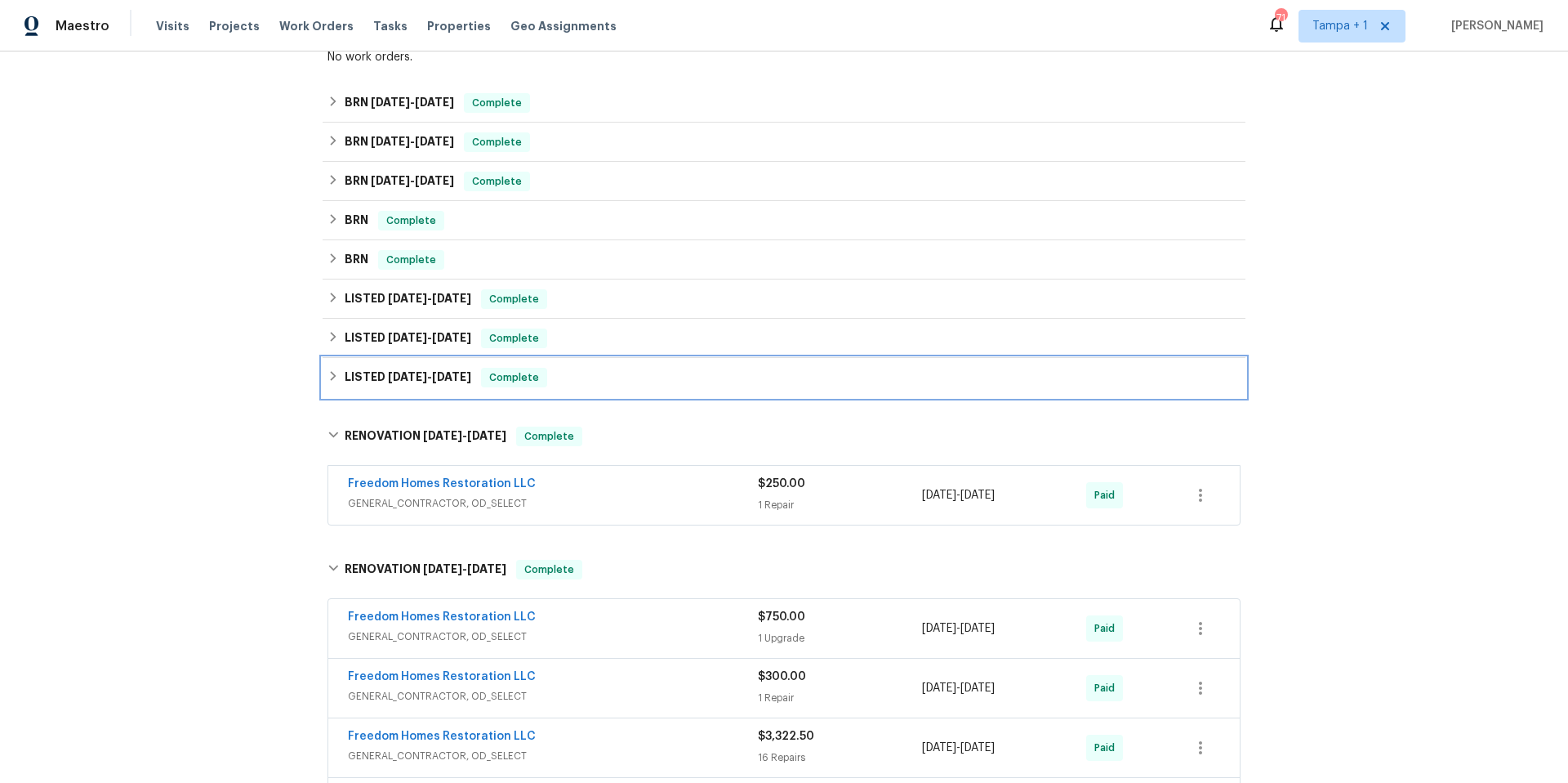
click at [397, 385] on h6 "LISTED 3/10/25 - 3/21/25" at bounding box center [407, 378] width 126 height 20
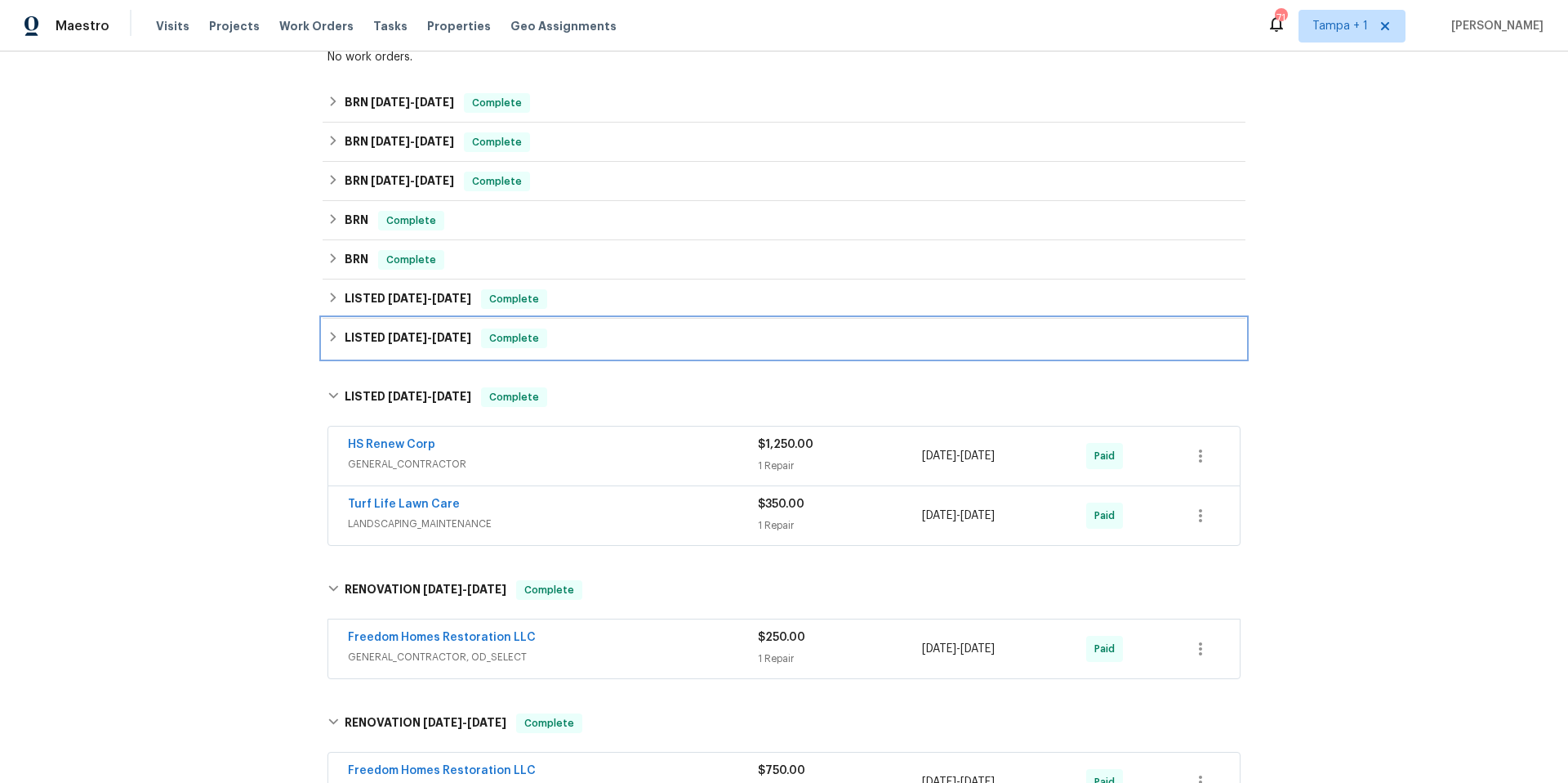
click at [401, 333] on span "3/27/25" at bounding box center [407, 338] width 39 height 11
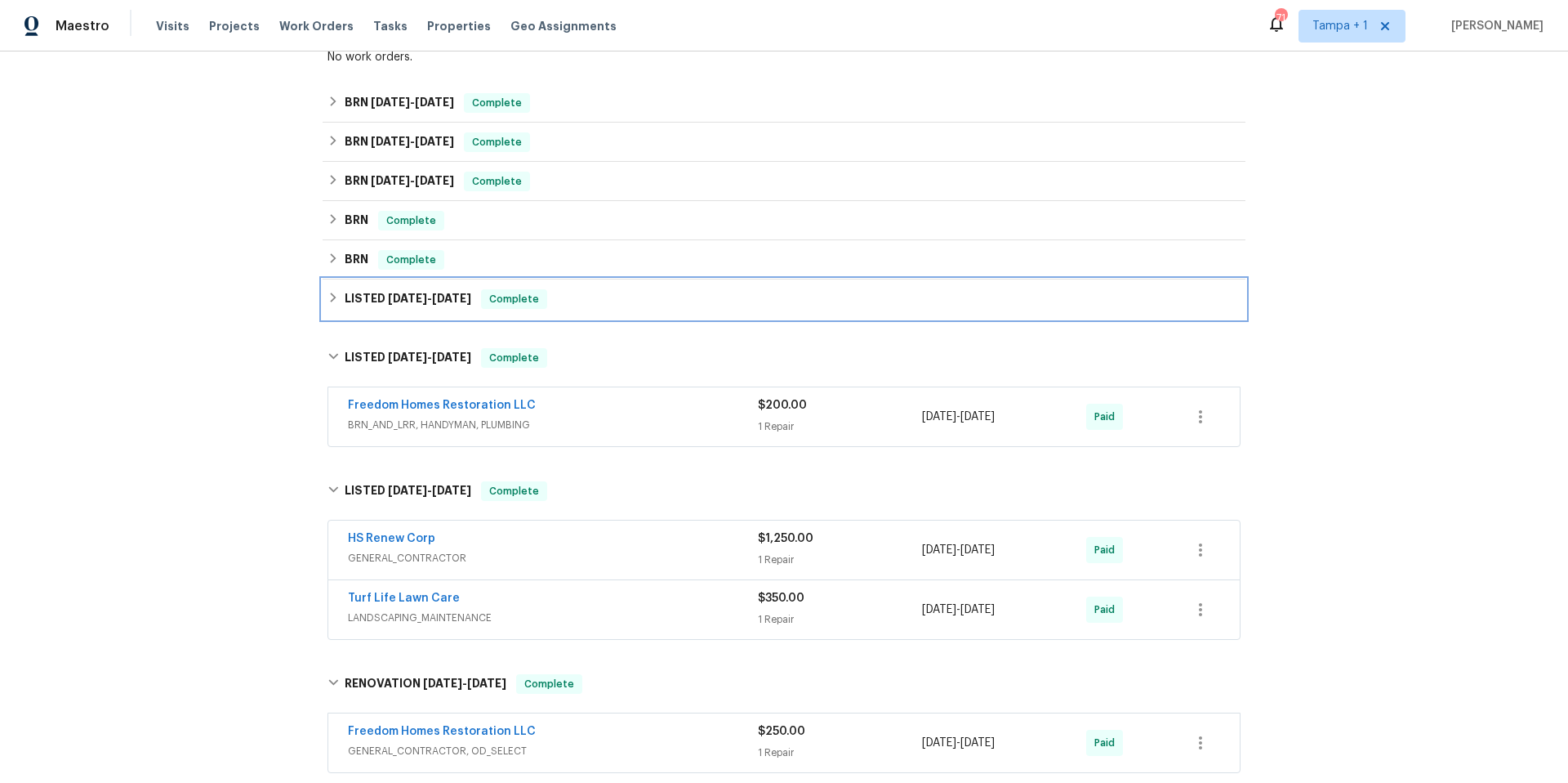
click at [415, 304] on h6 "LISTED 4/14/25 - 4/28/25" at bounding box center [407, 299] width 126 height 20
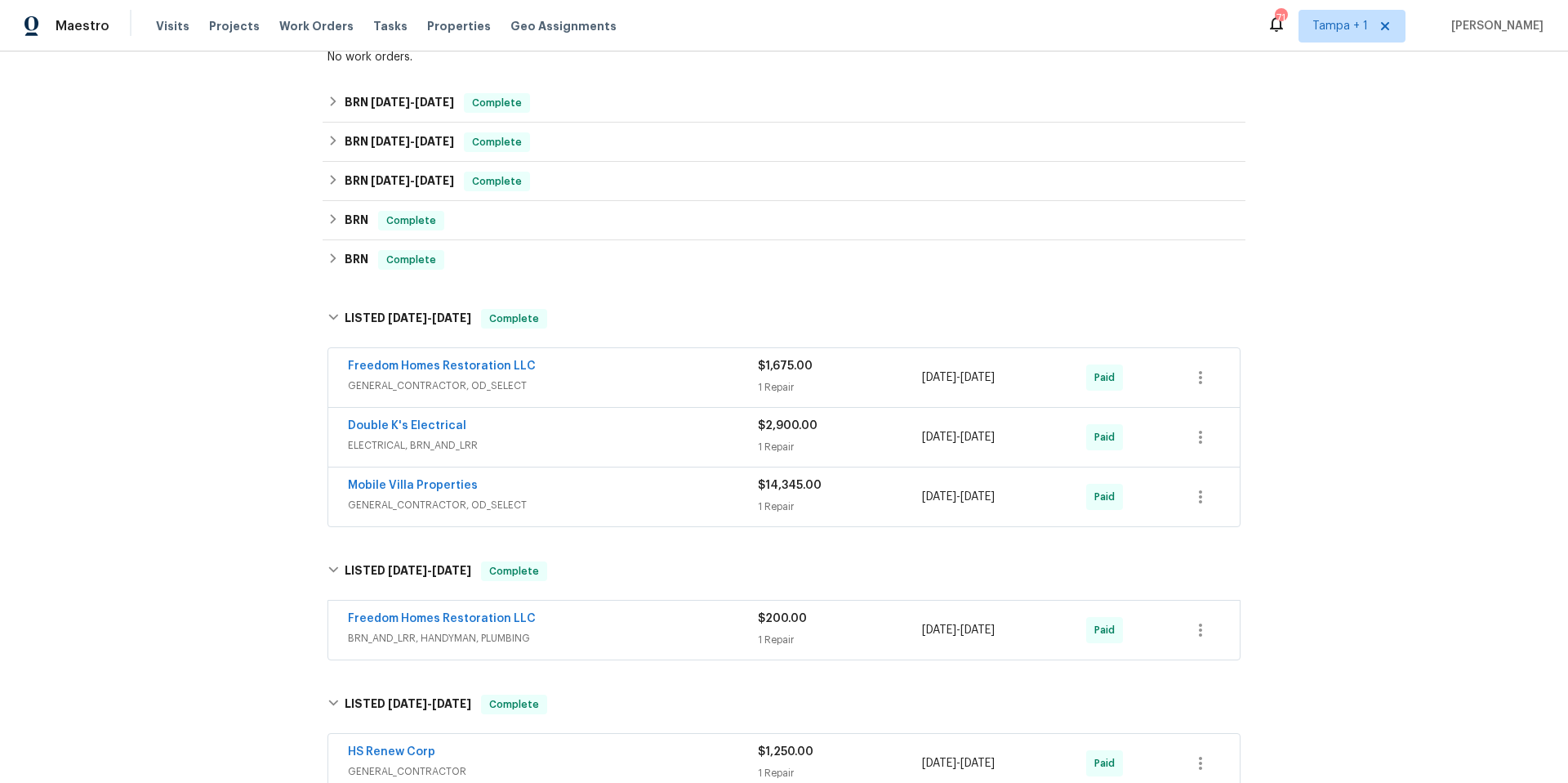
click at [622, 480] on div "Mobile Villa Properties" at bounding box center [552, 487] width 410 height 20
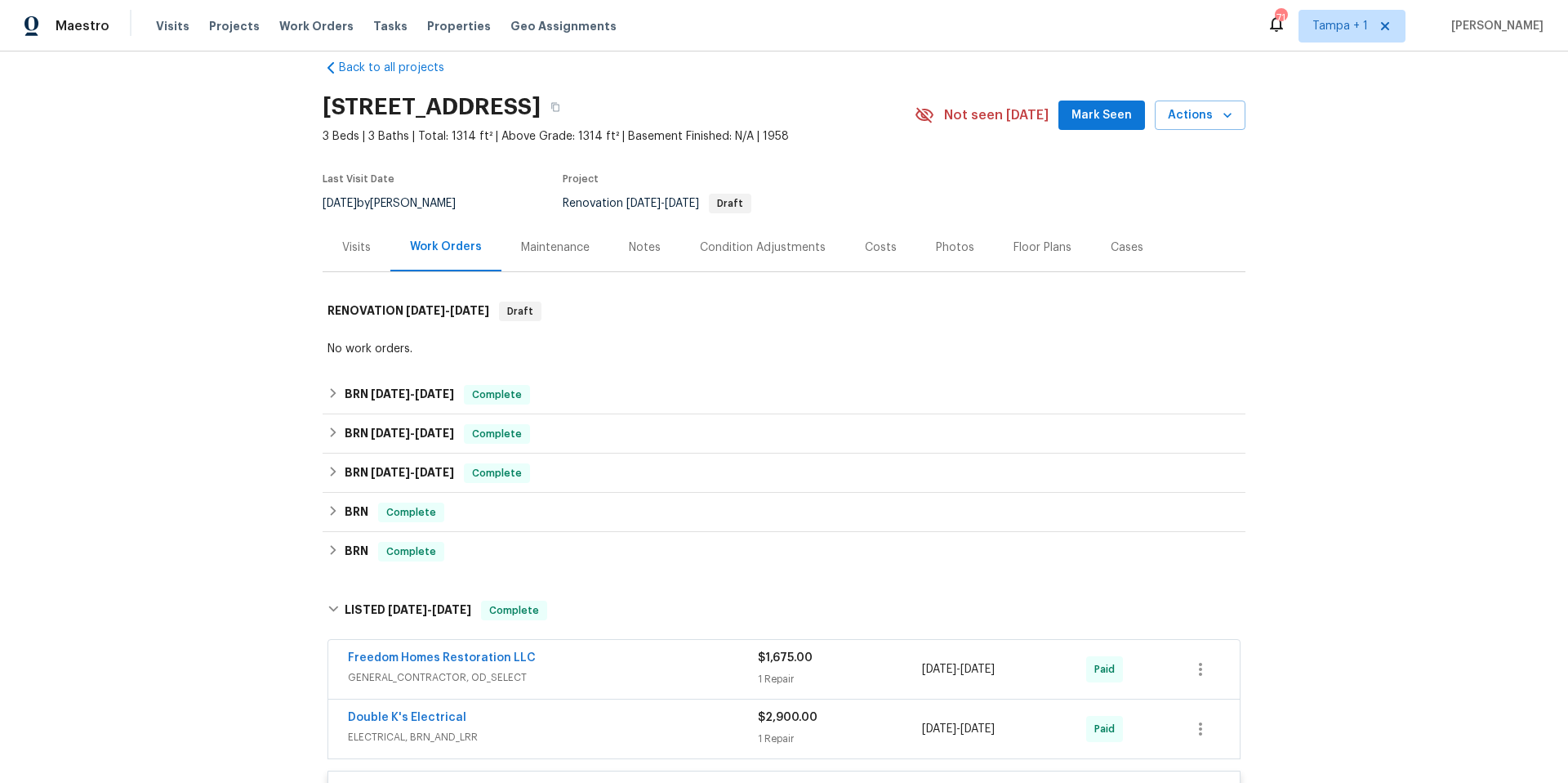
scroll to position [13, 0]
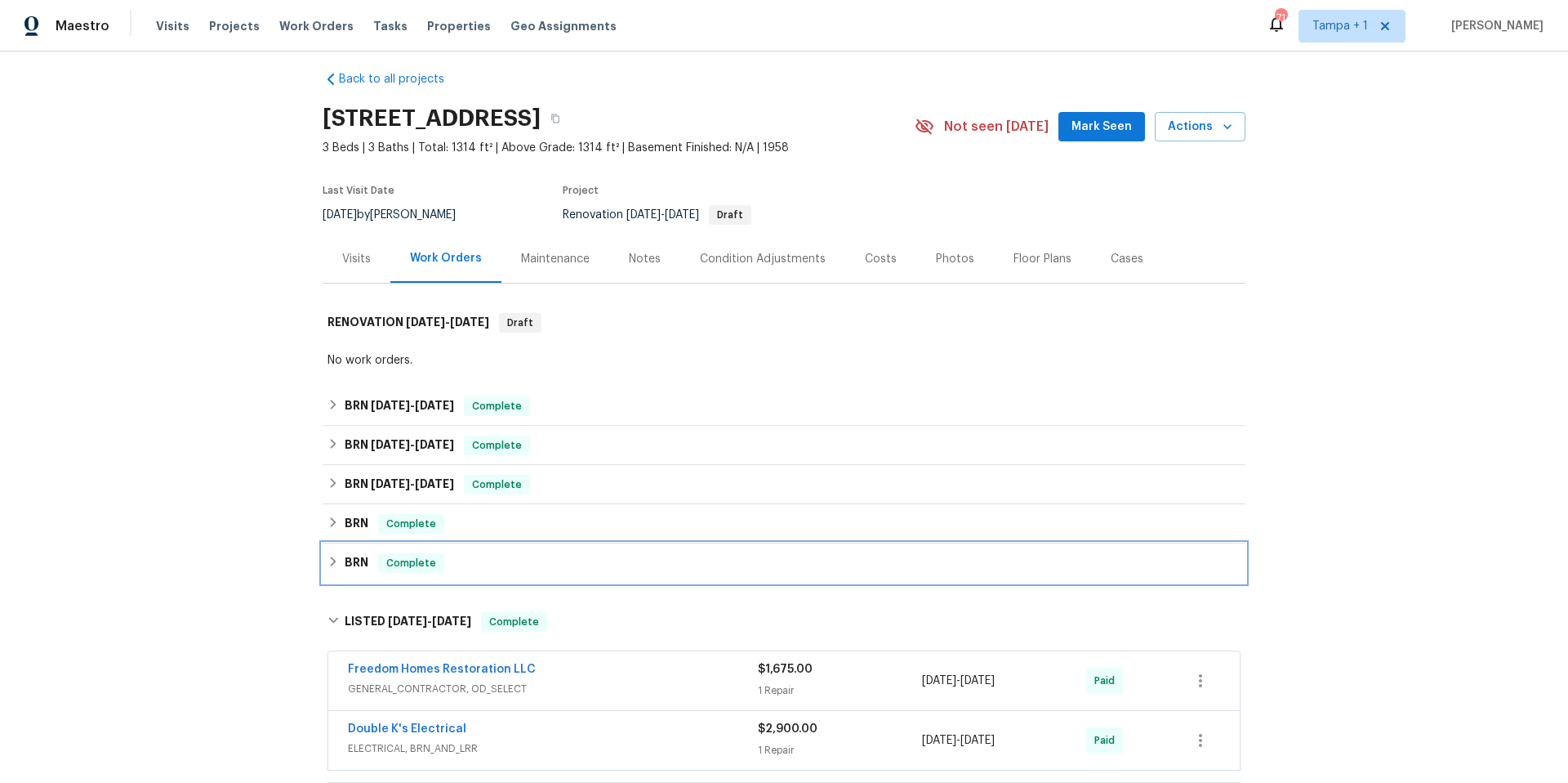
click at [439, 559] on div "BRN Complete" at bounding box center [784, 562] width 913 height 20
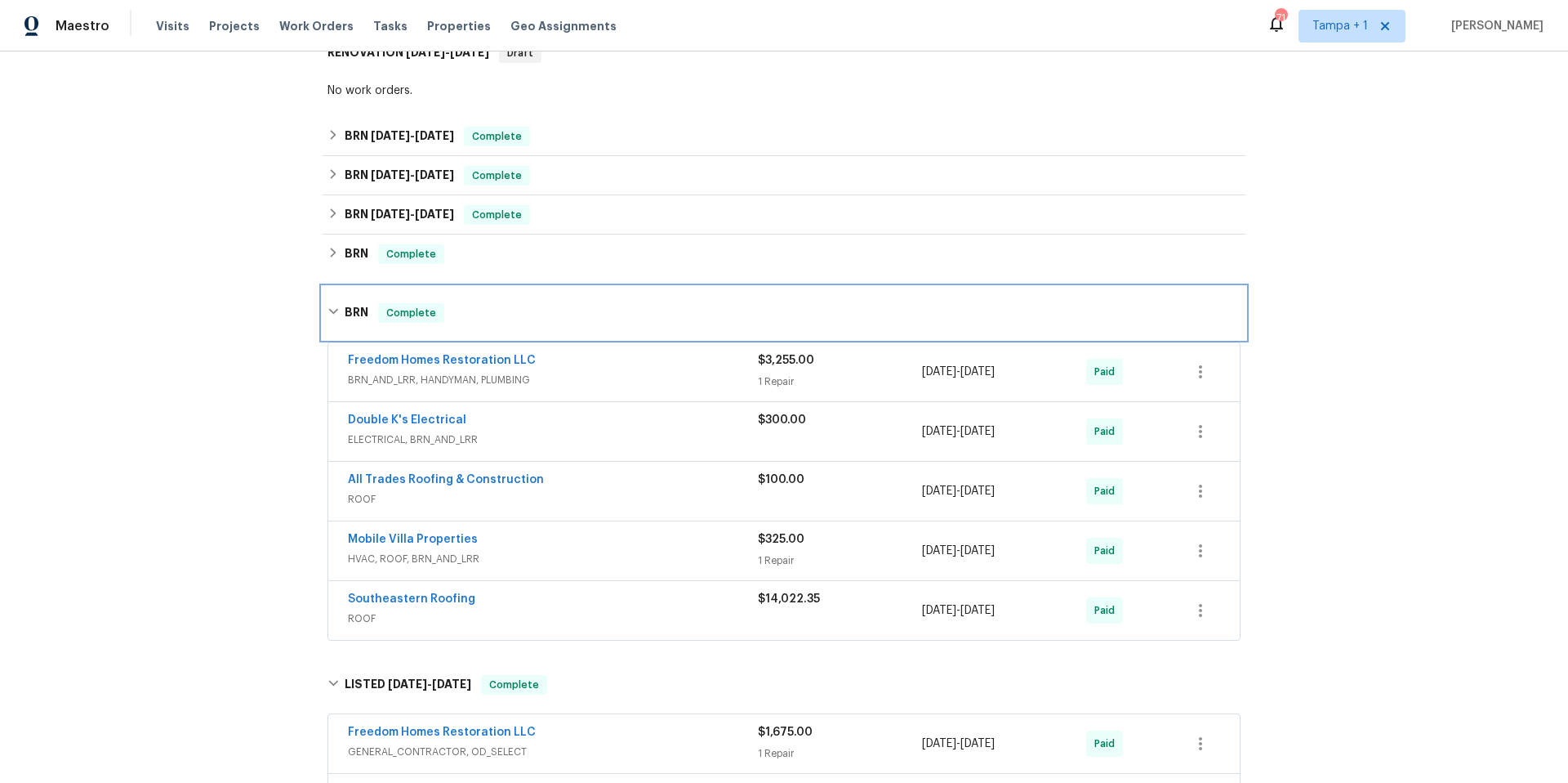
scroll to position [291, 0]
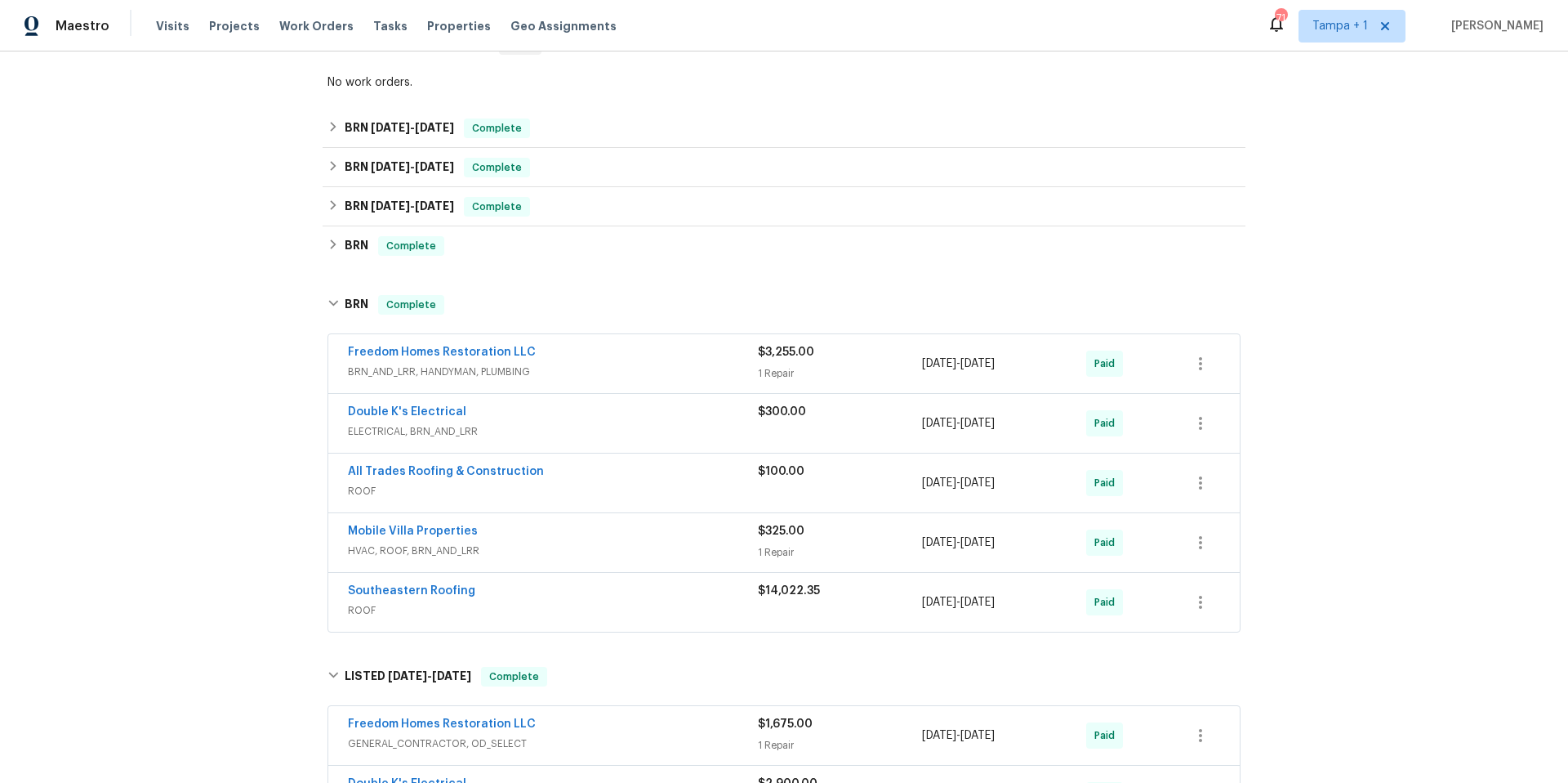
click at [547, 594] on div "Southeastern Roofing" at bounding box center [552, 592] width 410 height 20
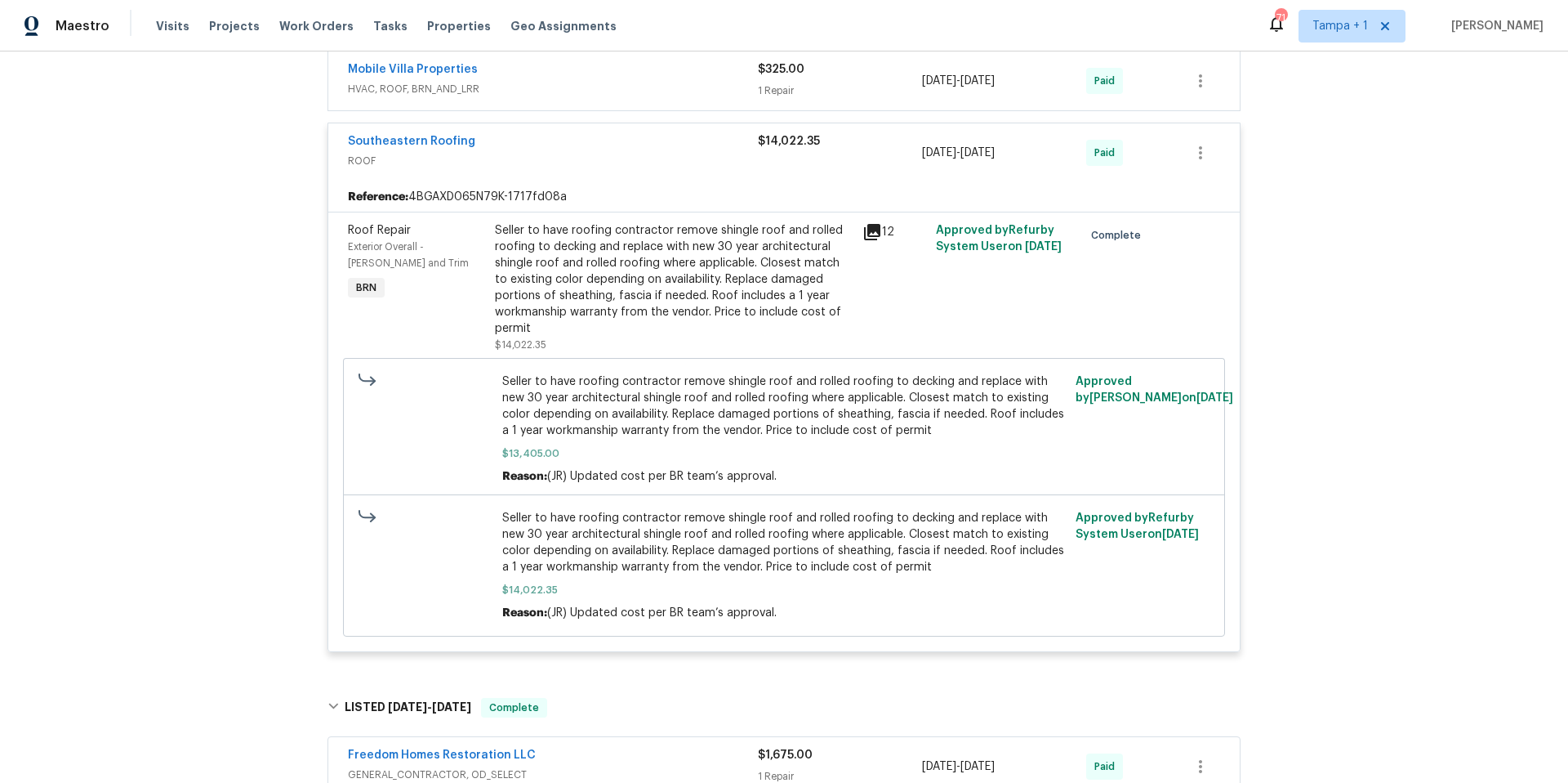
scroll to position [673, 0]
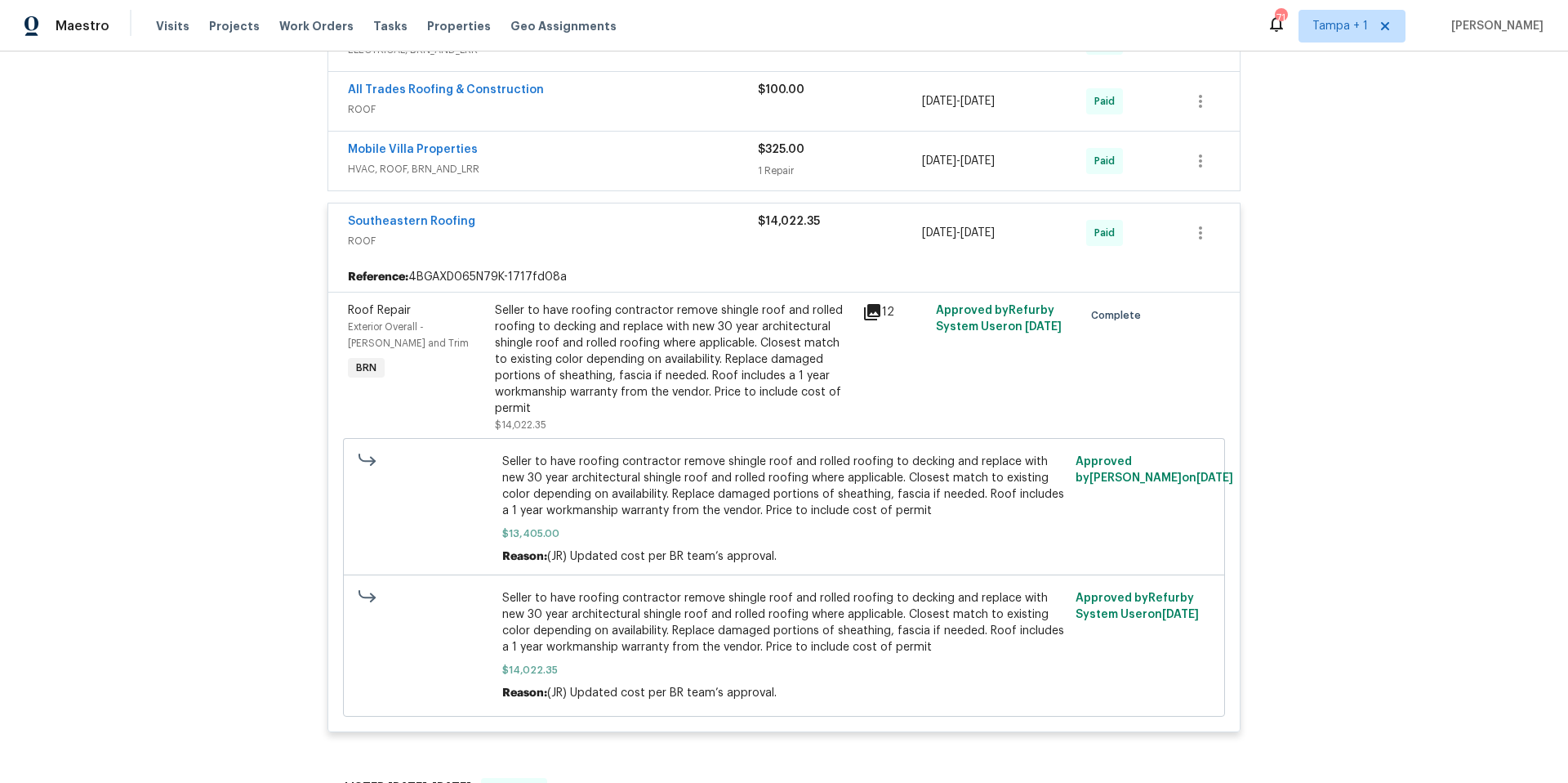
click at [569, 211] on div "Southeastern Roofing ROOF $14,022.35 5/15/2025 - 5/16/2025 Paid" at bounding box center [784, 233] width 912 height 59
click at [567, 223] on div "Southeastern Roofing" at bounding box center [552, 223] width 410 height 20
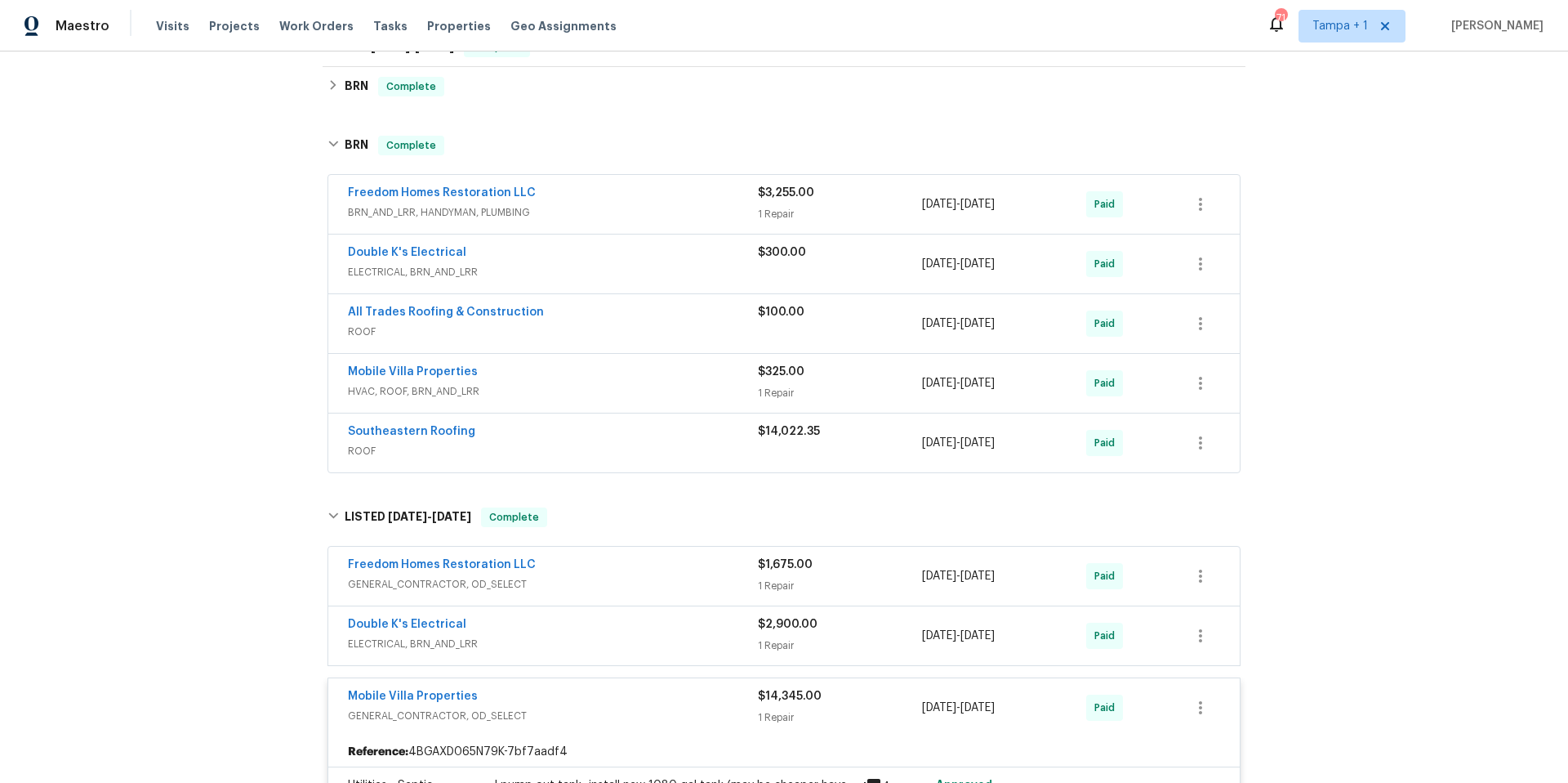
scroll to position [332, 0]
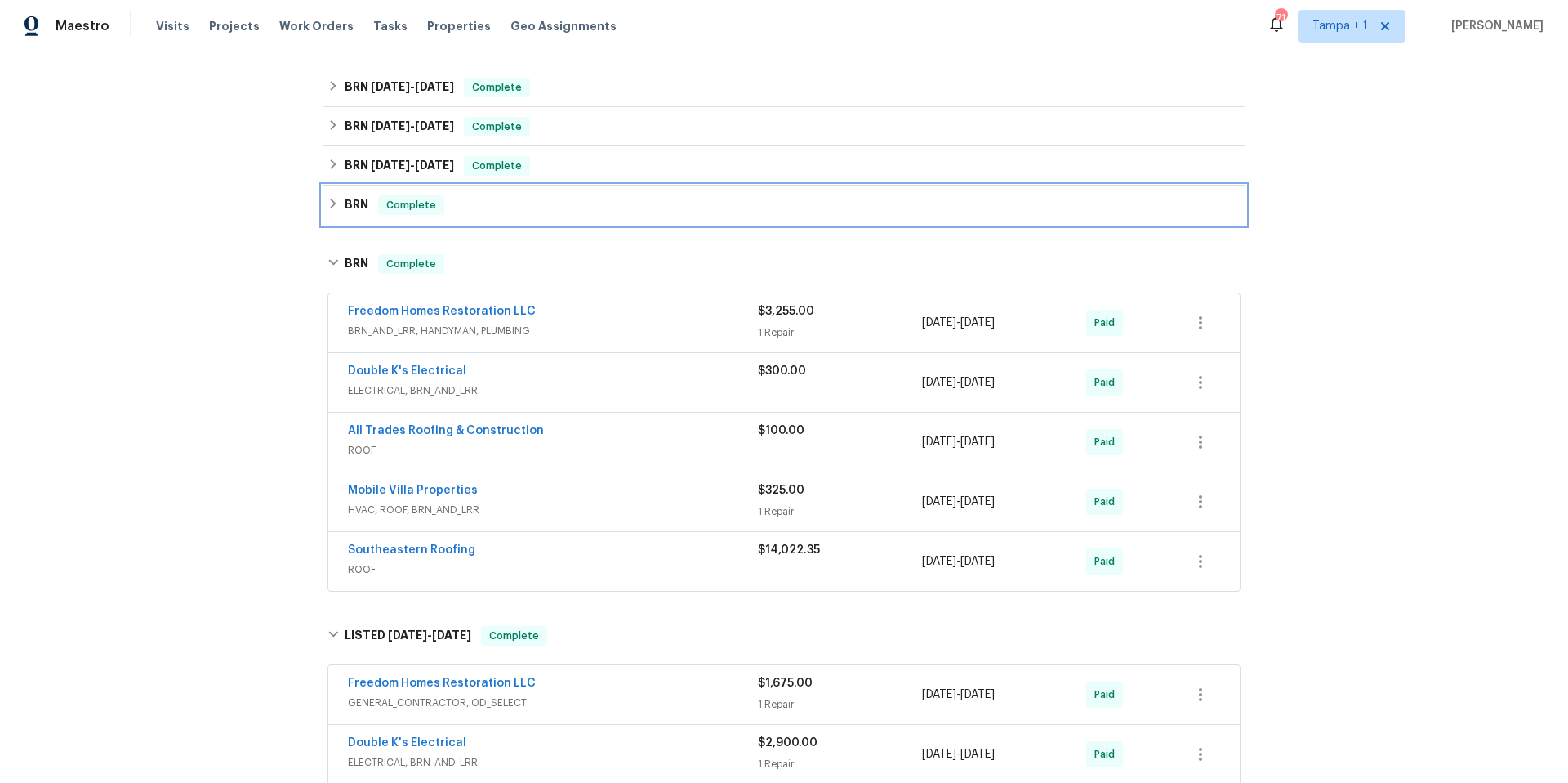
click at [545, 220] on div "BRN Complete" at bounding box center [784, 205] width 923 height 39
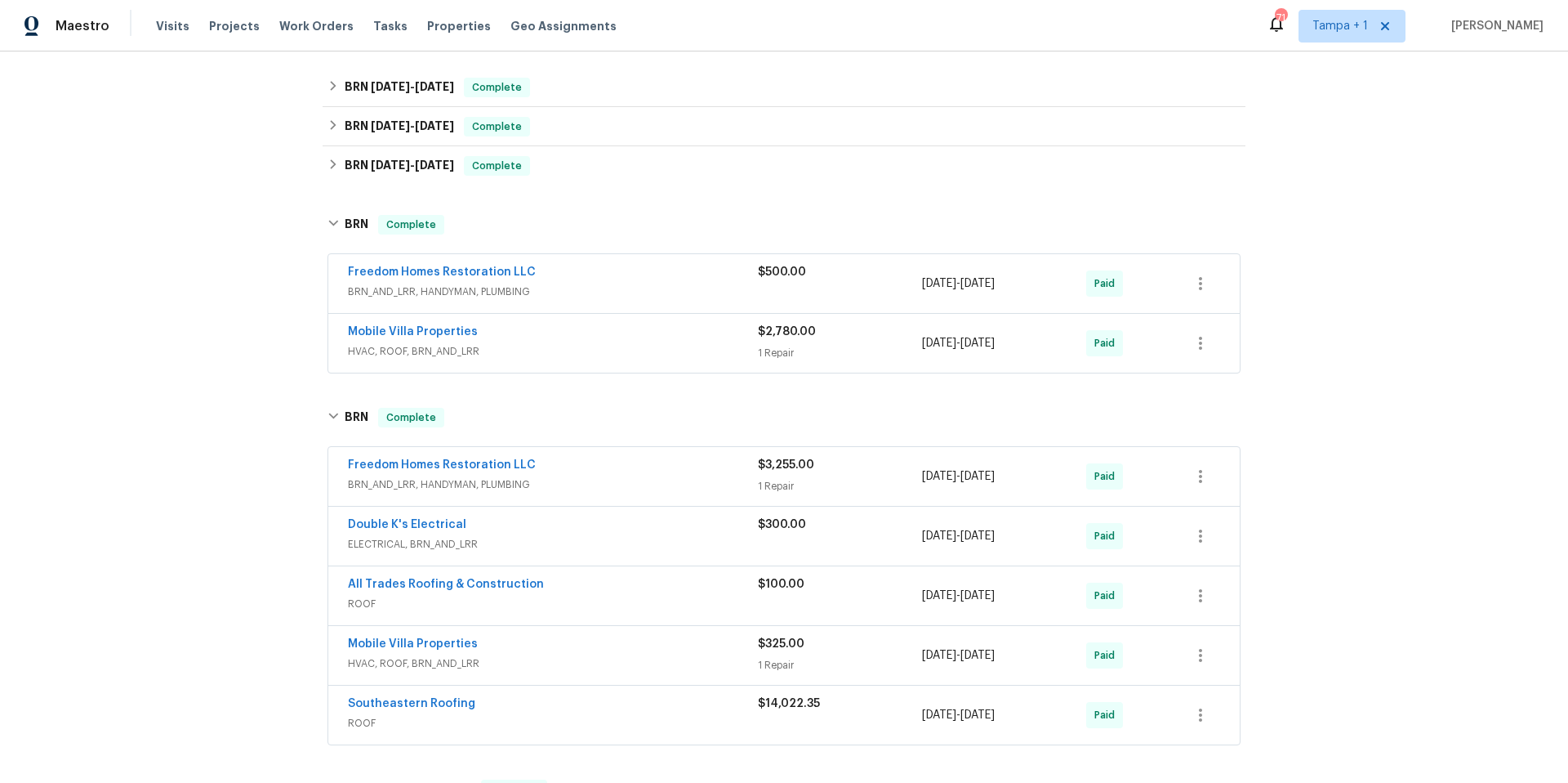
click at [659, 321] on div "Mobile Villa Properties HVAC, ROOF, BRN_AND_LRR $2,780.00 1 Repair 7/1/2025 - 7…" at bounding box center [784, 343] width 912 height 59
click at [606, 354] on span "HVAC, ROOF, BRN_AND_LRR" at bounding box center [552, 351] width 410 height 16
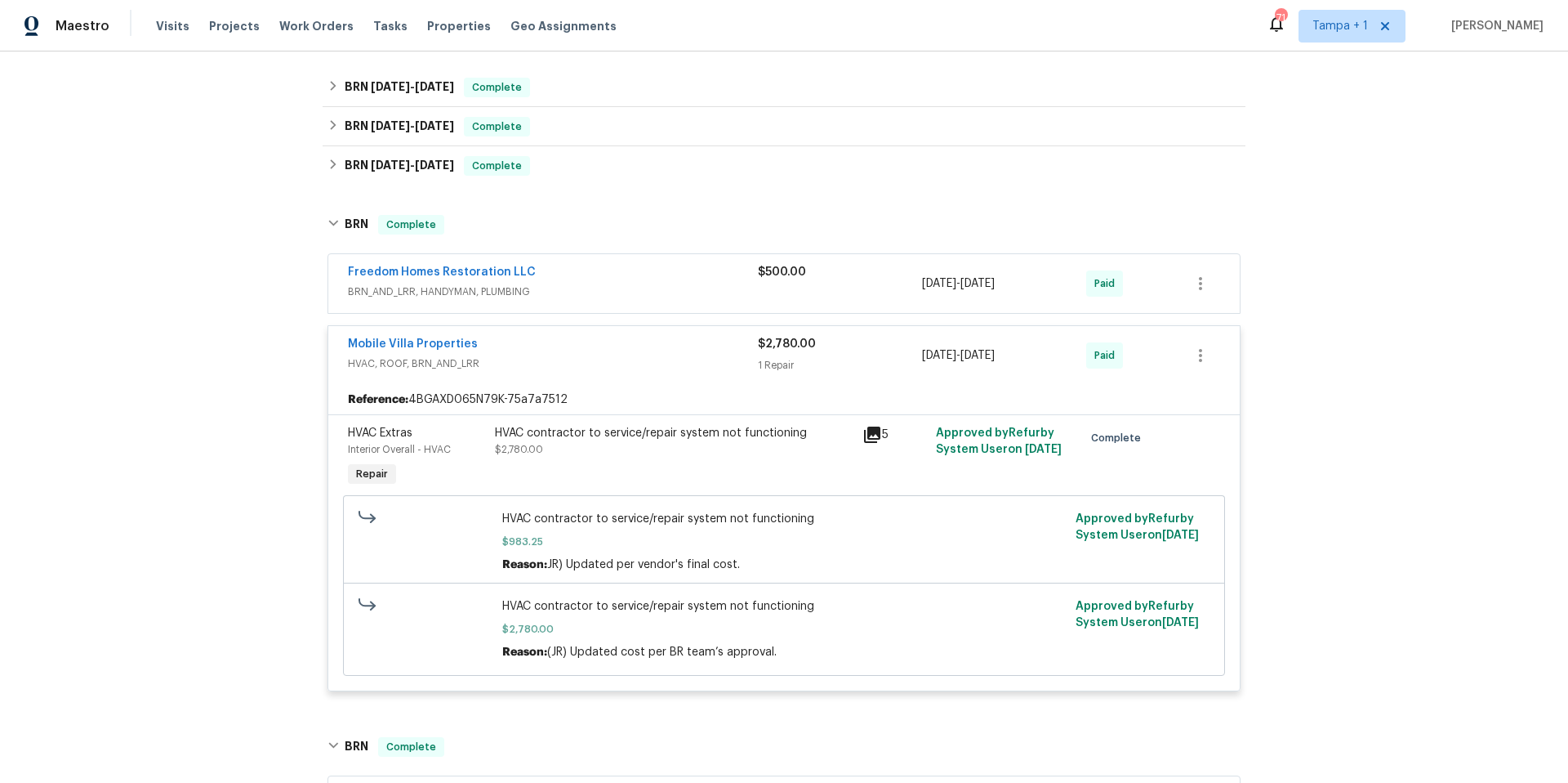
click at [607, 354] on div "Mobile Villa Properties" at bounding box center [552, 345] width 410 height 20
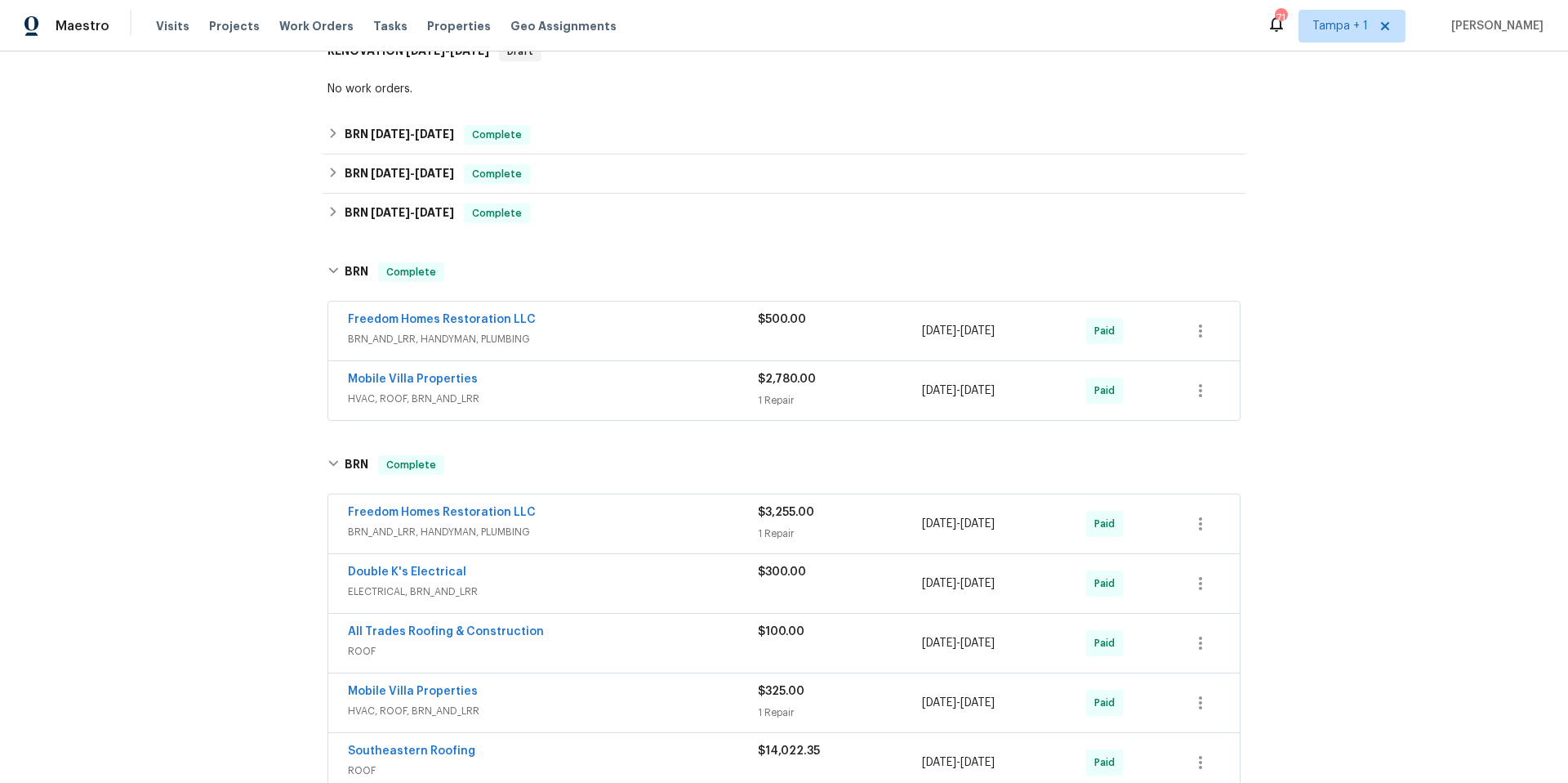
scroll to position [166, 0]
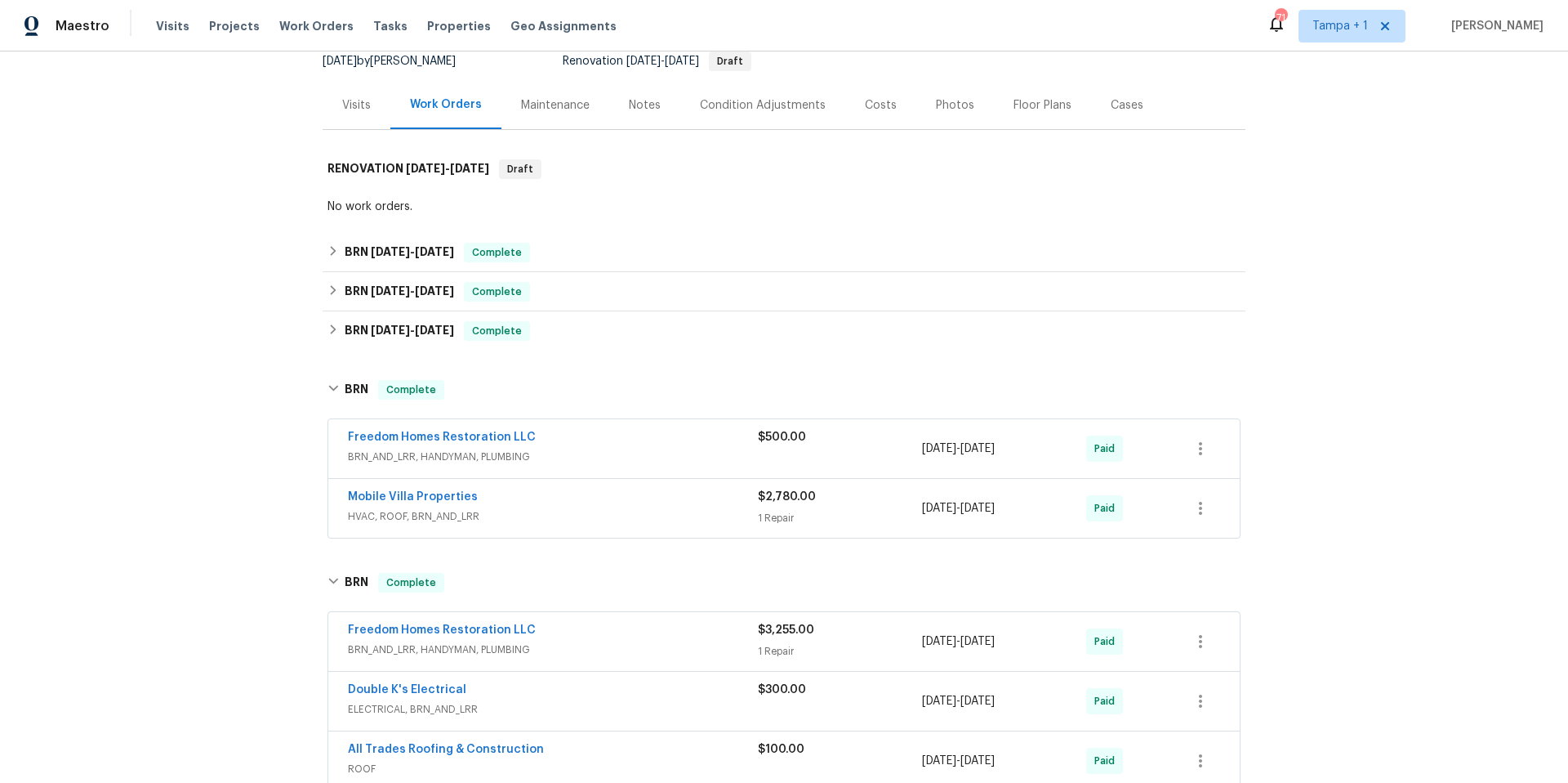
click at [886, 108] on div "Costs" at bounding box center [881, 105] width 71 height 49
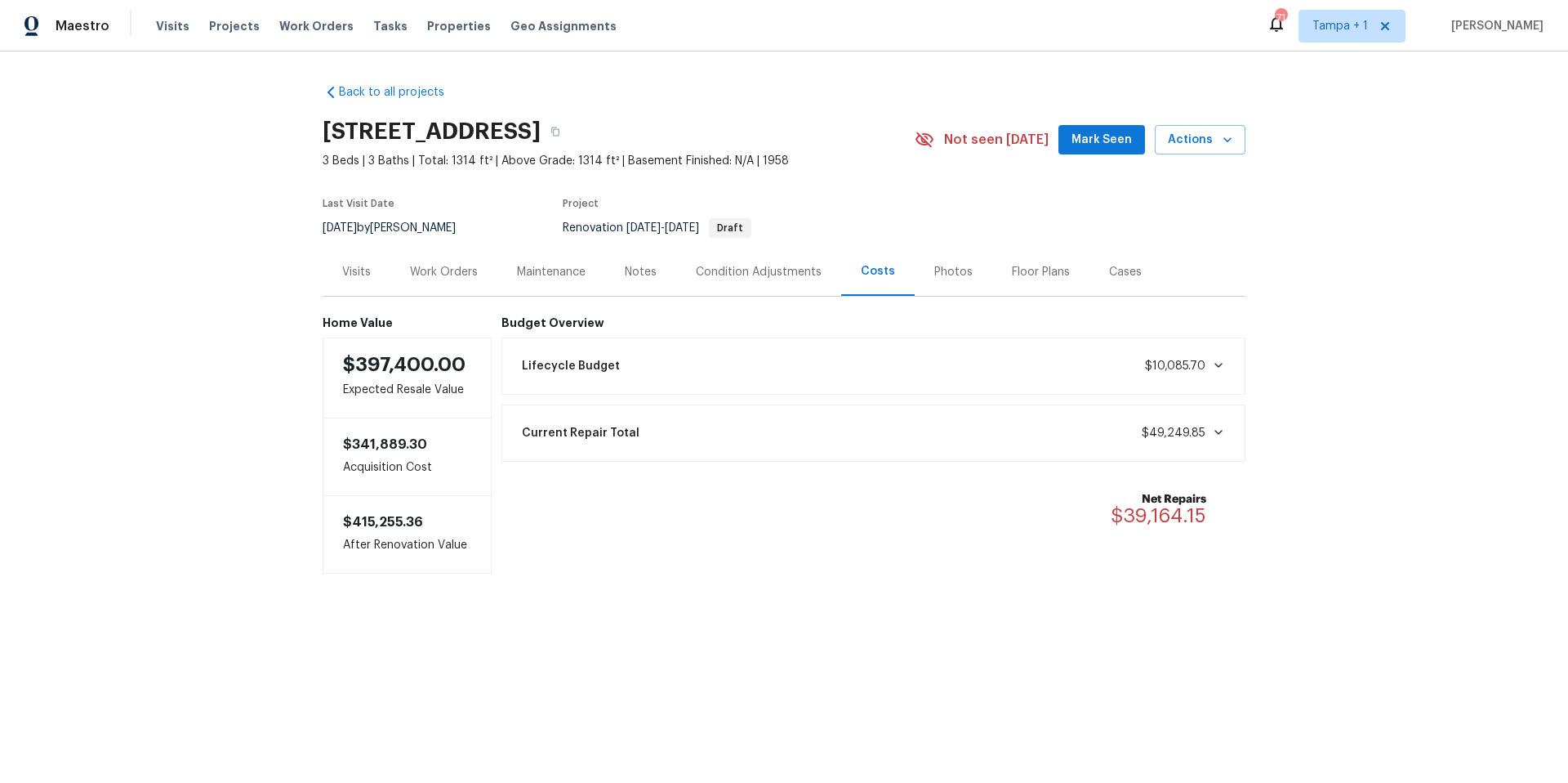
click at [455, 258] on div "Work Orders" at bounding box center [444, 271] width 107 height 49
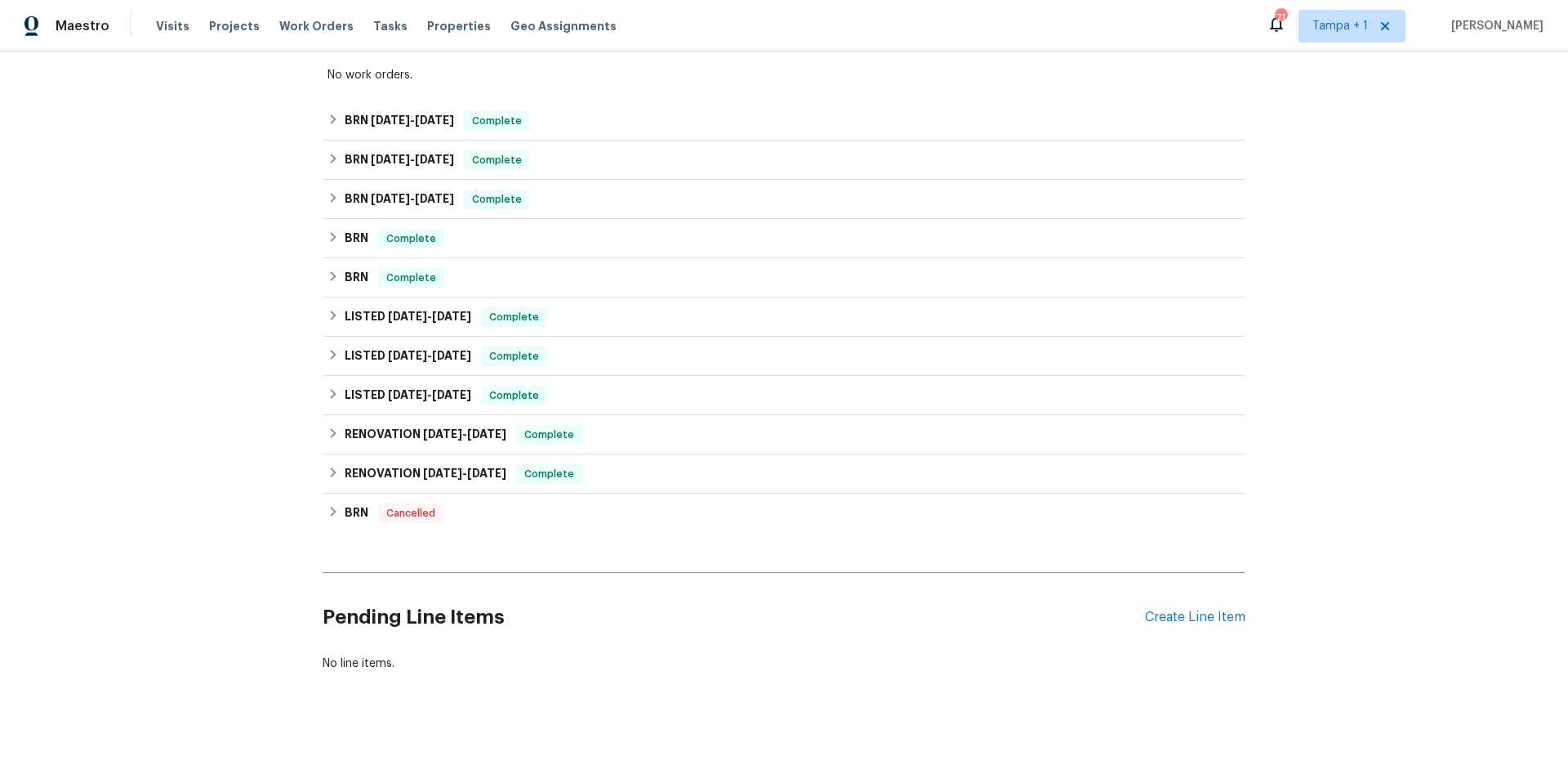
scroll to position [308, 0]
click at [528, 298] on div "LISTED 4/14/25 - 4/28/25 Complete" at bounding box center [784, 317] width 923 height 39
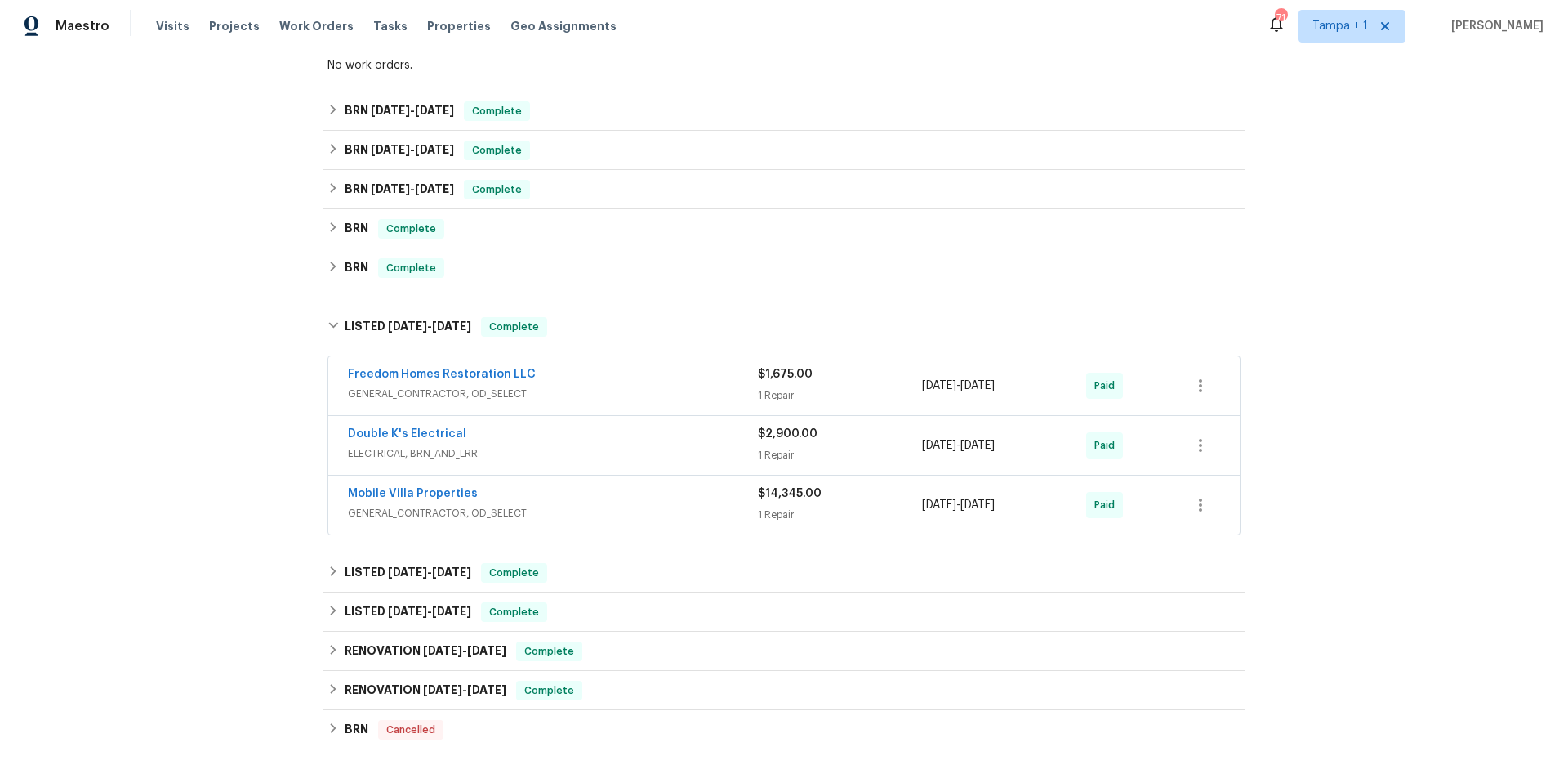
click at [570, 512] on span "GENERAL_CONTRACTOR, OD_SELECT" at bounding box center [552, 513] width 410 height 16
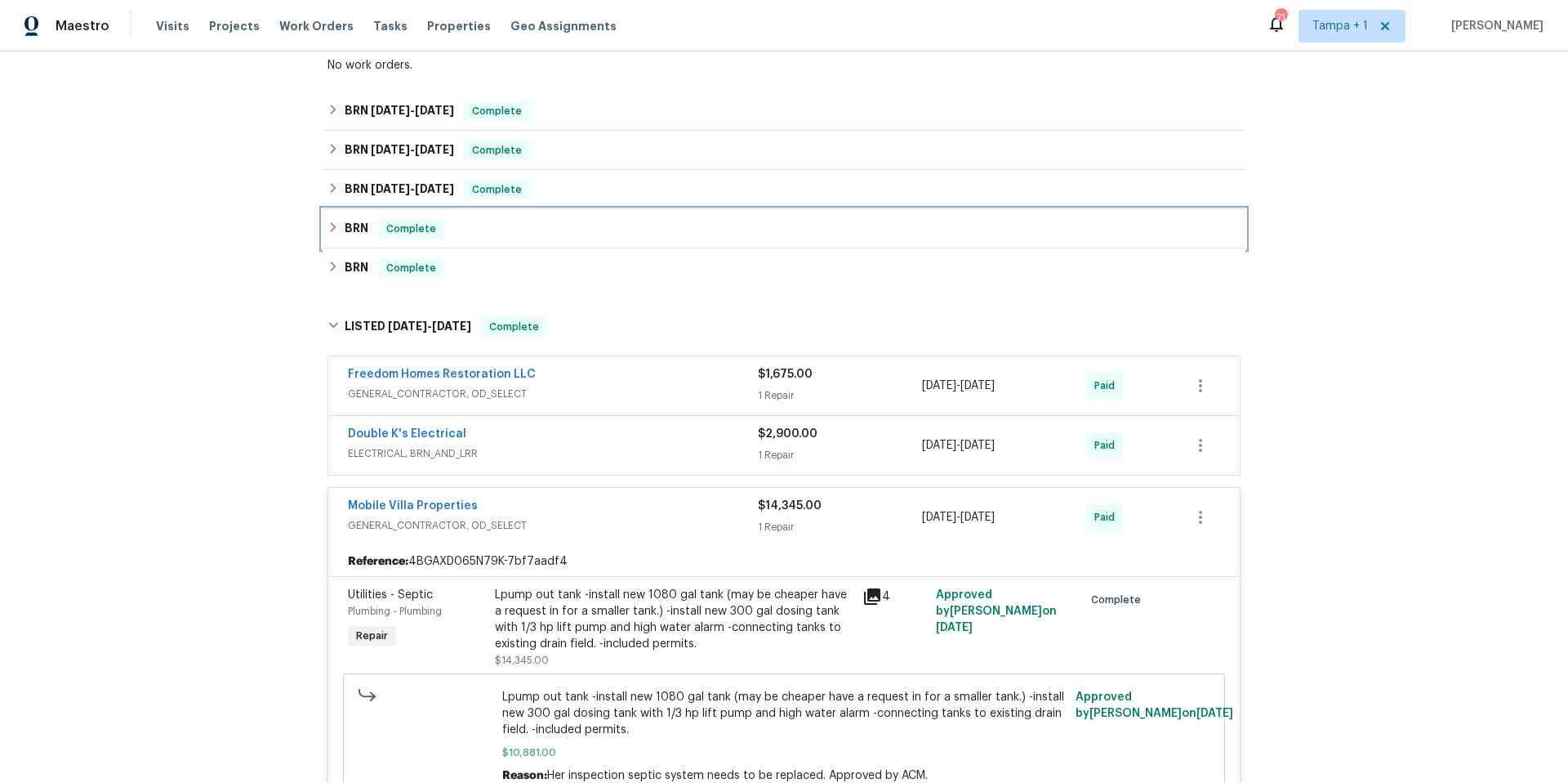
click at [497, 219] on div "BRN Complete" at bounding box center [784, 228] width 913 height 20
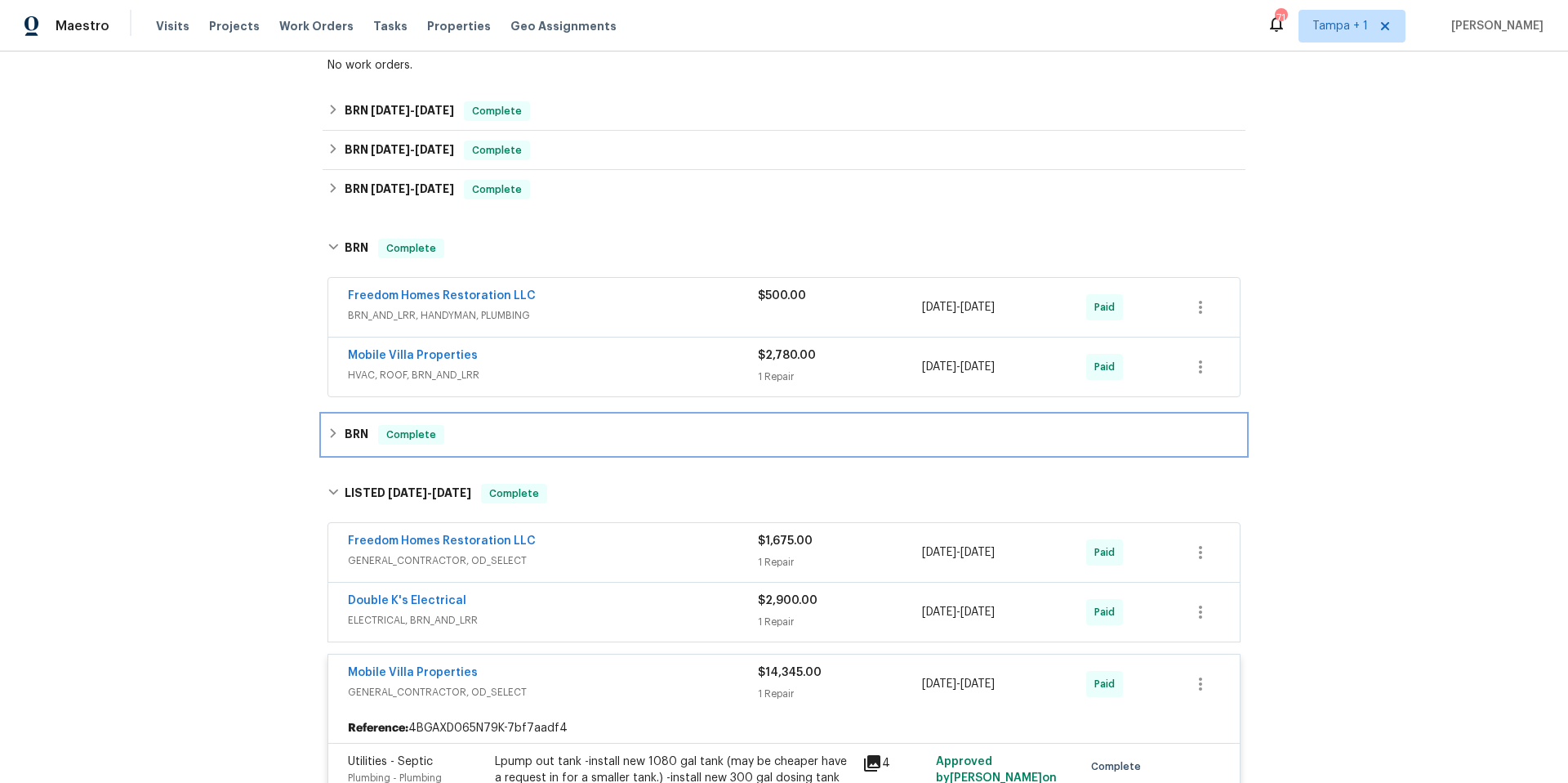
click at [502, 431] on div "BRN Complete" at bounding box center [784, 435] width 913 height 20
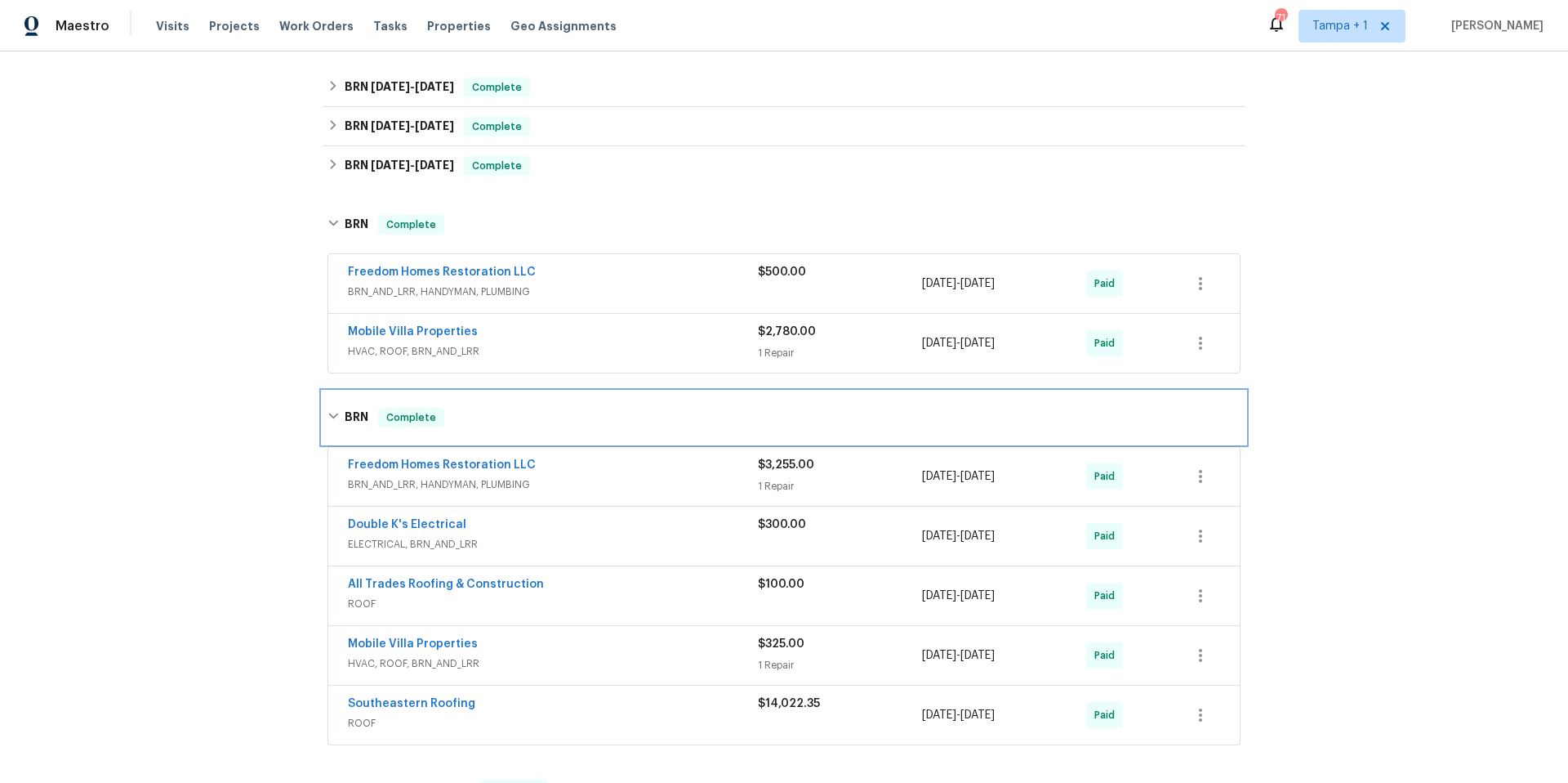
scroll to position [429, 0]
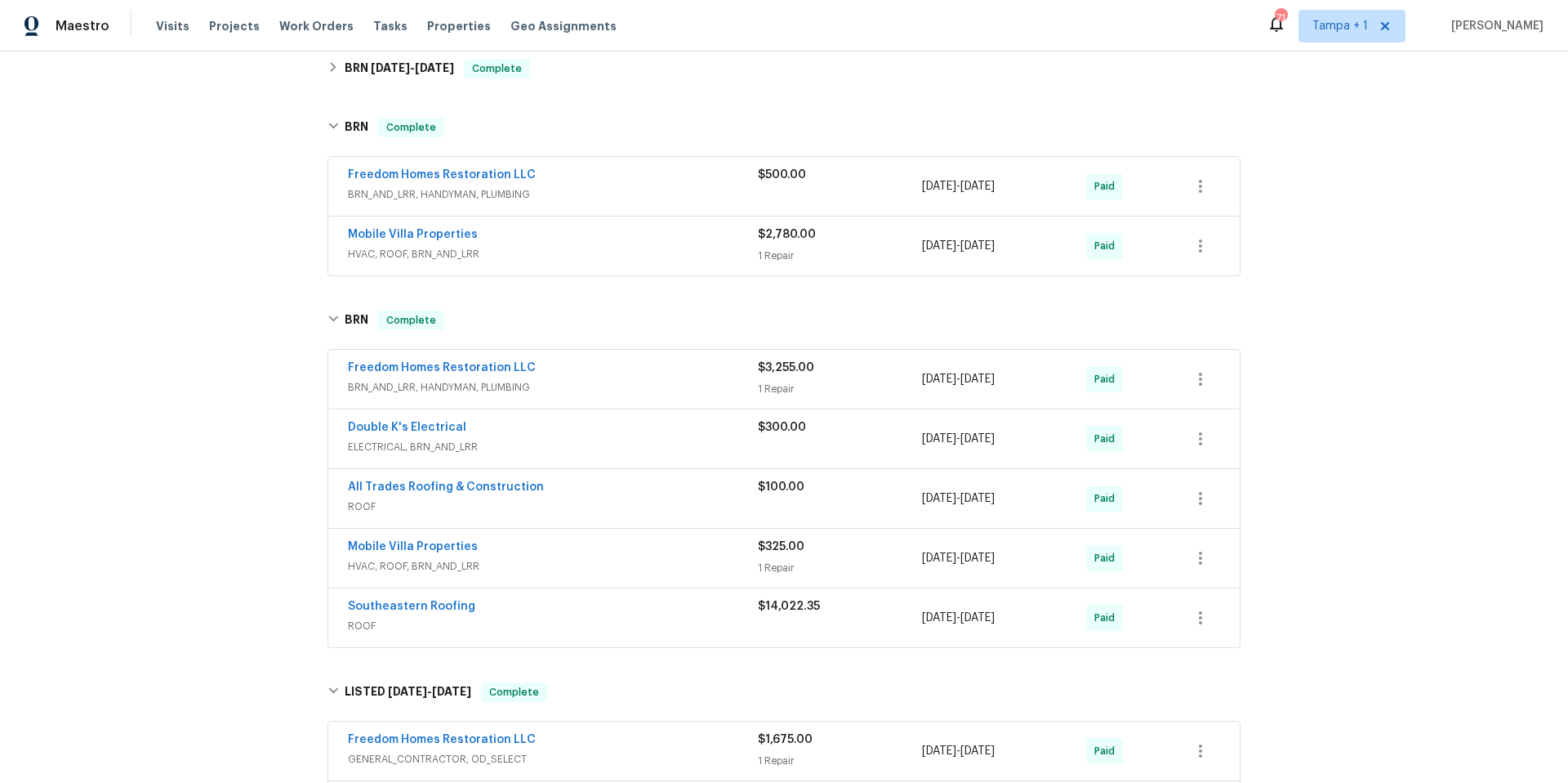
click at [617, 606] on div "Southeastern Roofing" at bounding box center [552, 608] width 410 height 20
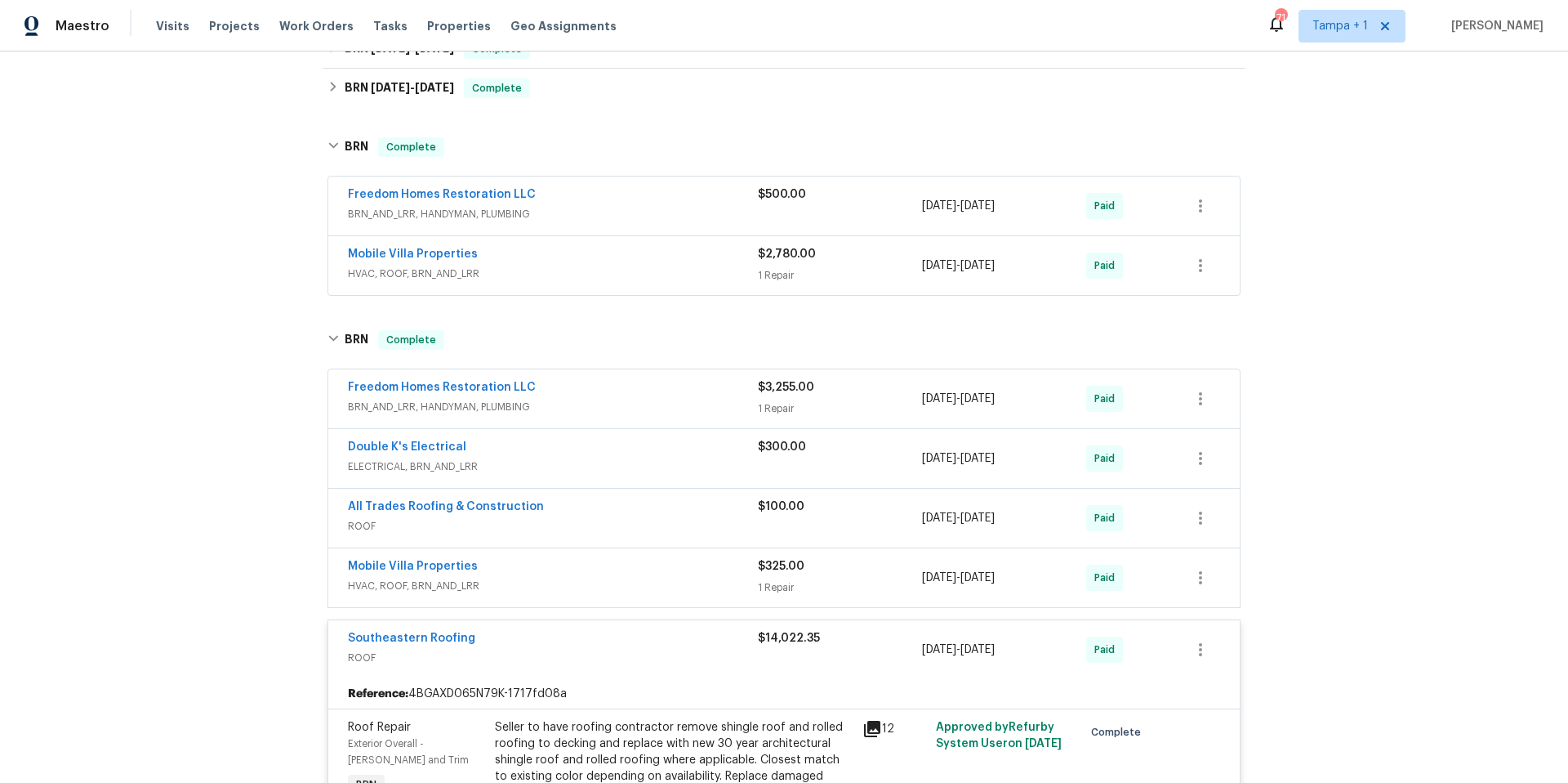
scroll to position [55, 0]
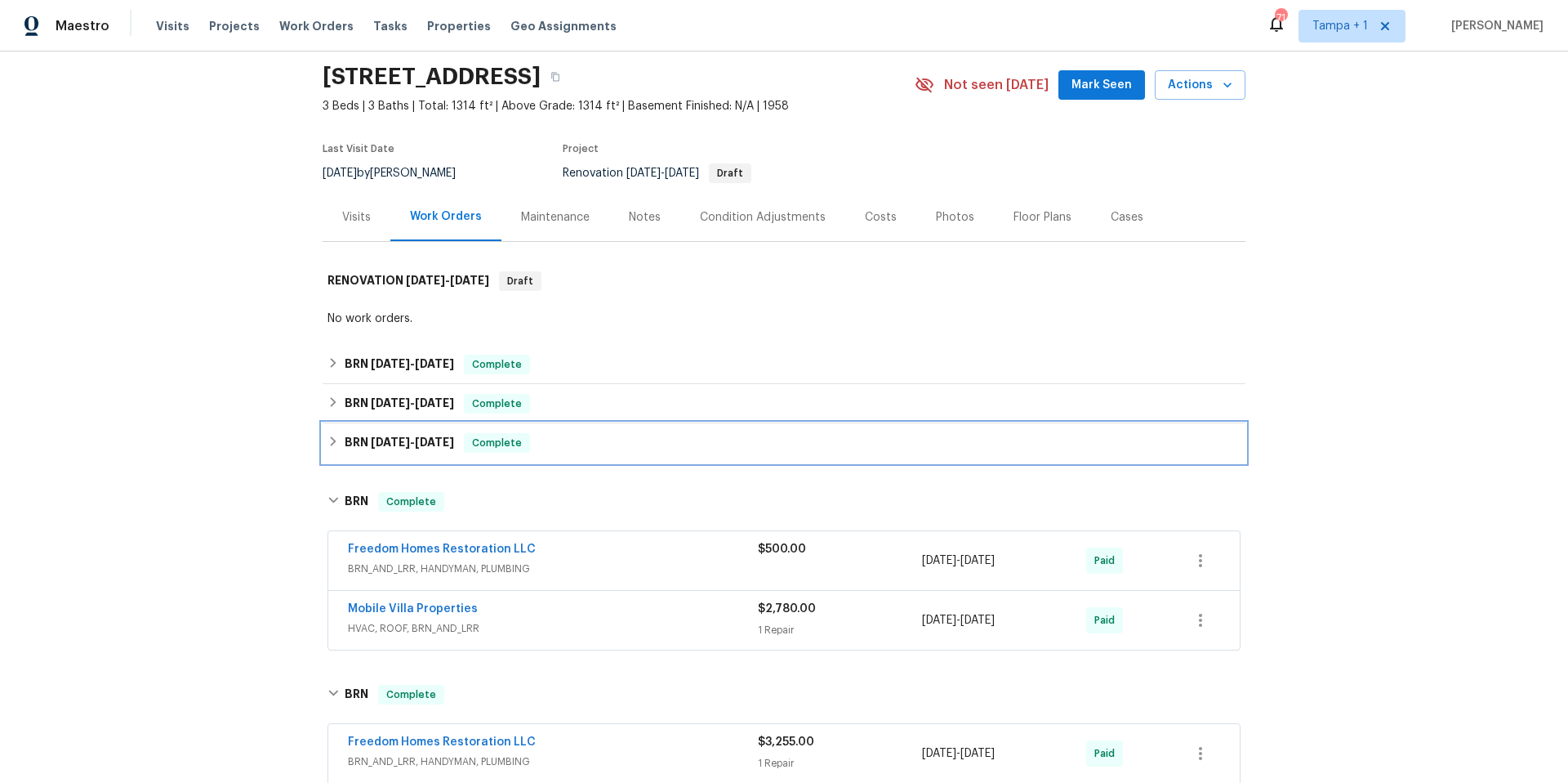
click at [578, 441] on div "BRN 7/18/25 - 7/21/25 Complete" at bounding box center [784, 442] width 913 height 20
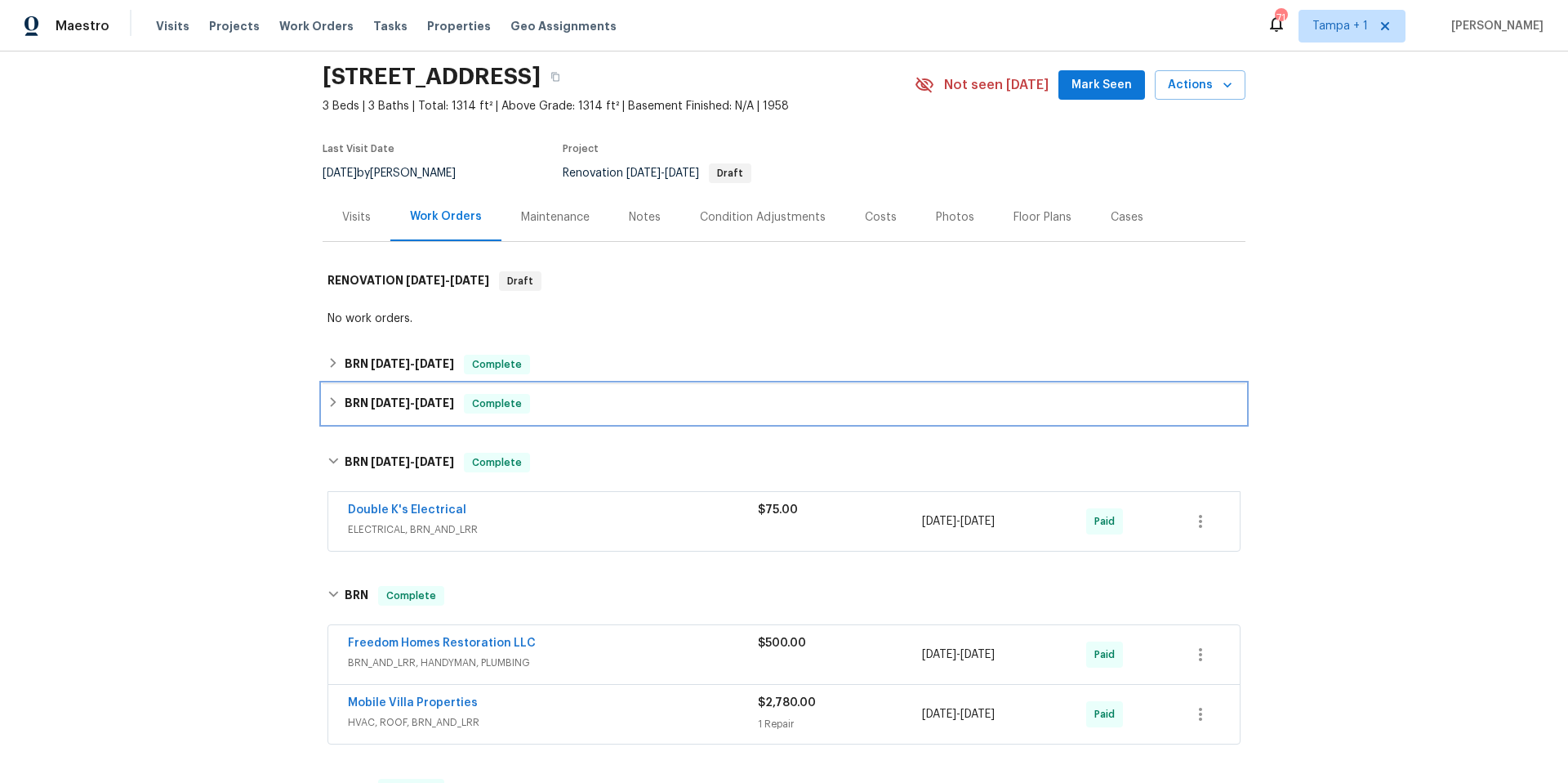
click at [628, 400] on div "BRN 7/18/25 - 7/23/25 Complete" at bounding box center [784, 403] width 913 height 20
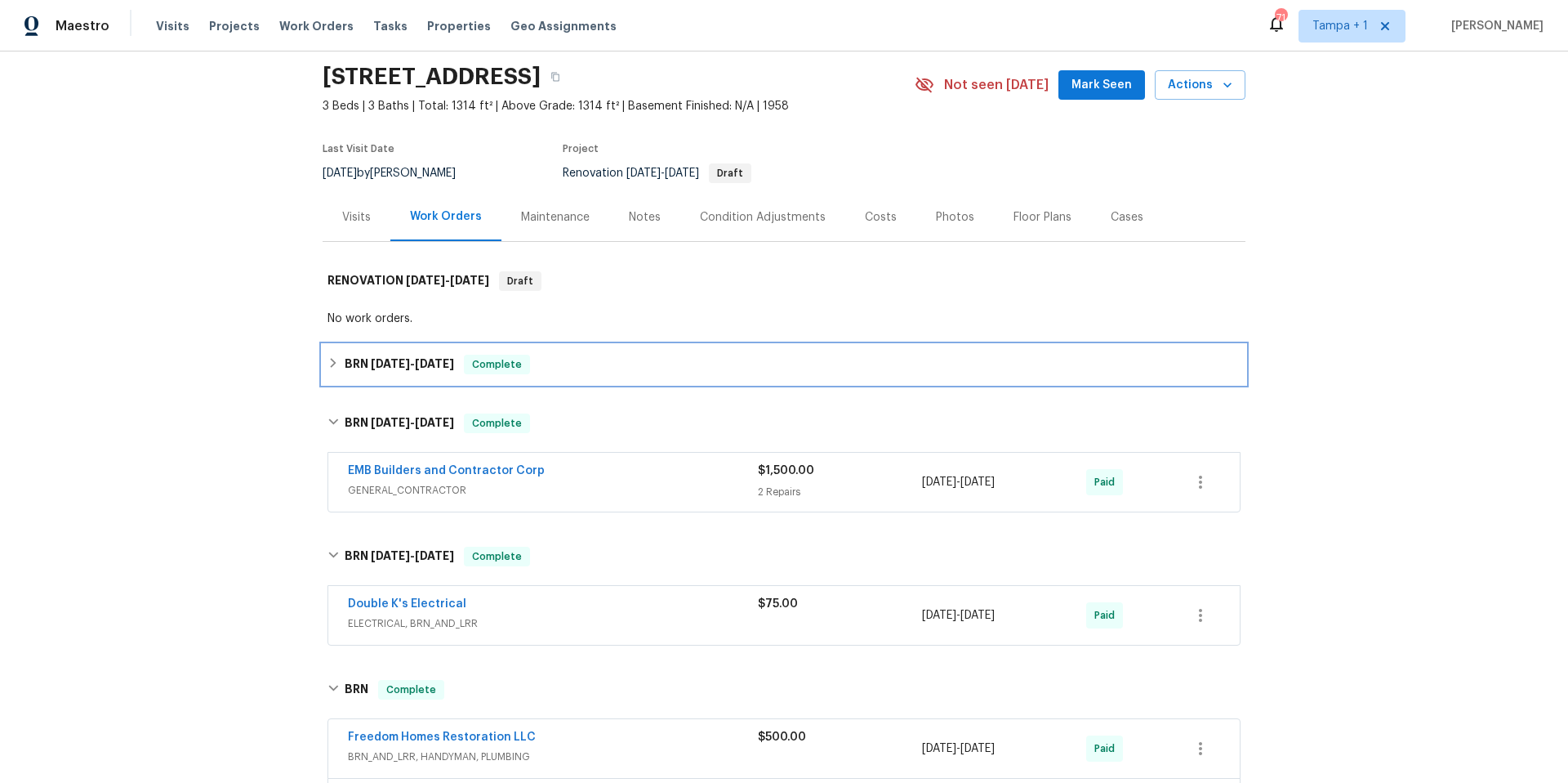
click at [635, 376] on div "BRN 7/29/25 - 8/1/25 Complete" at bounding box center [784, 363] width 923 height 39
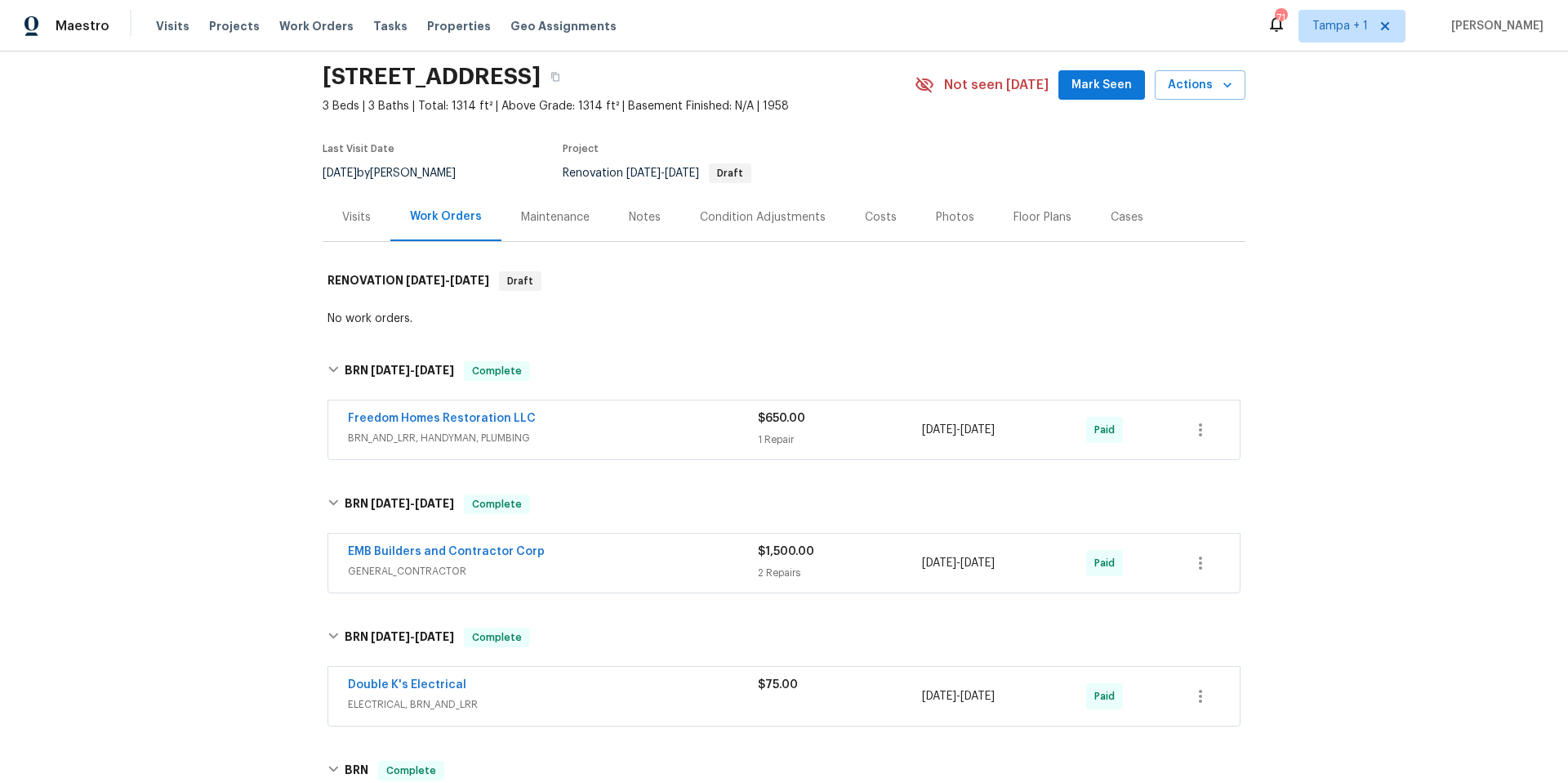
click at [601, 552] on div "EMB Builders and Contractor Corp" at bounding box center [552, 553] width 410 height 20
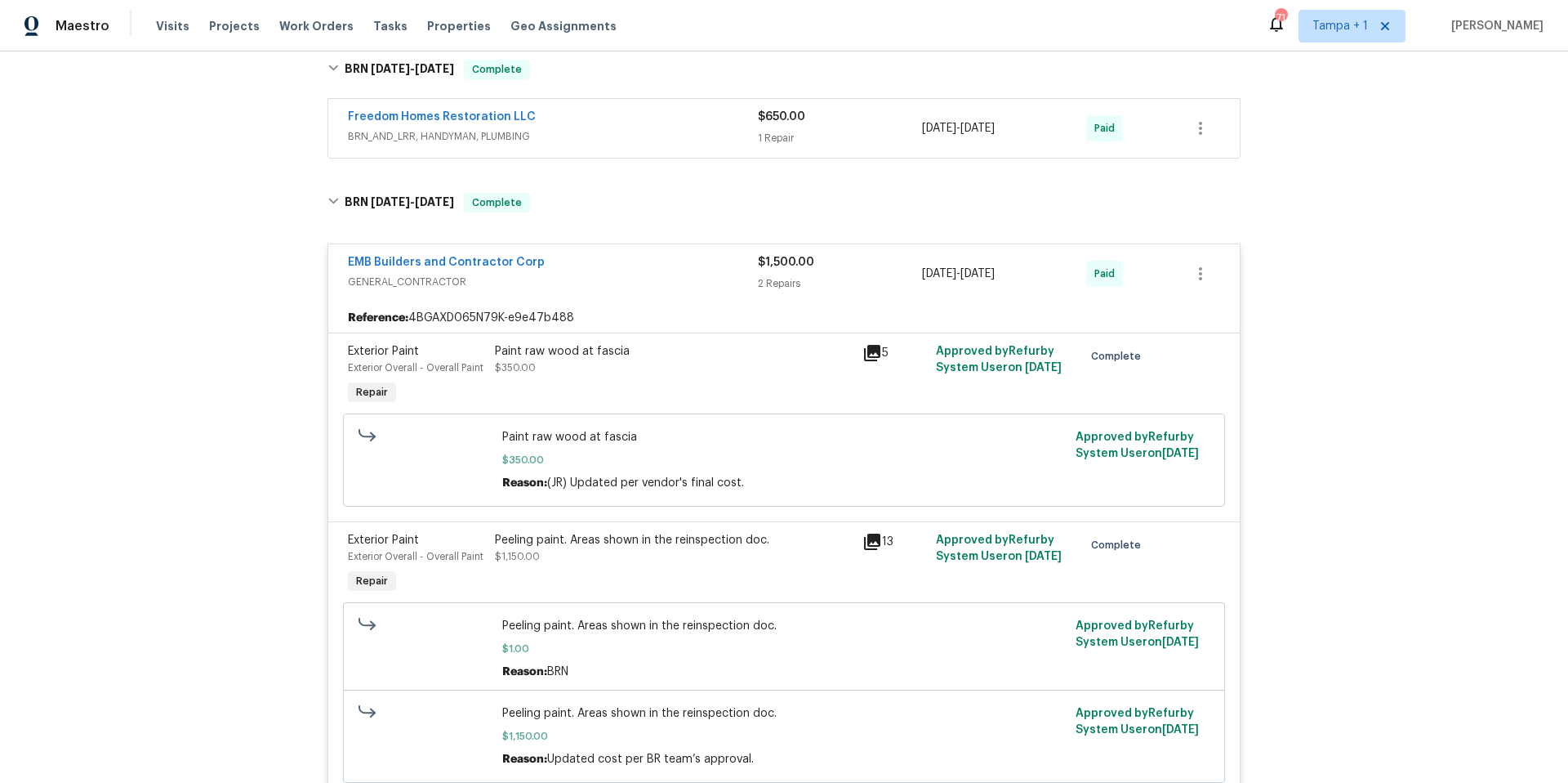
scroll to position [41, 0]
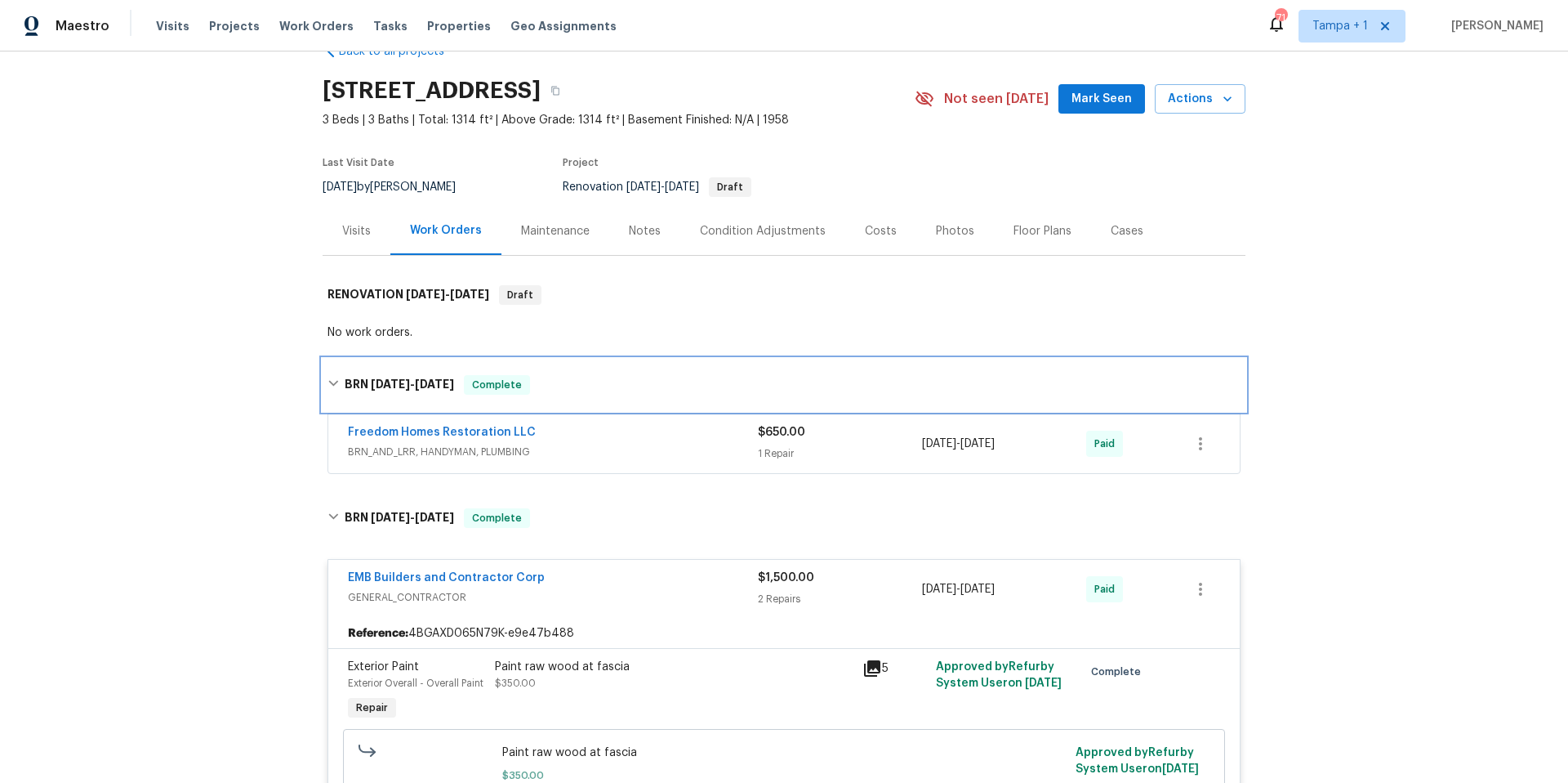
click at [664, 367] on div "BRN 7/29/25 - 8/1/25 Complete" at bounding box center [784, 384] width 923 height 52
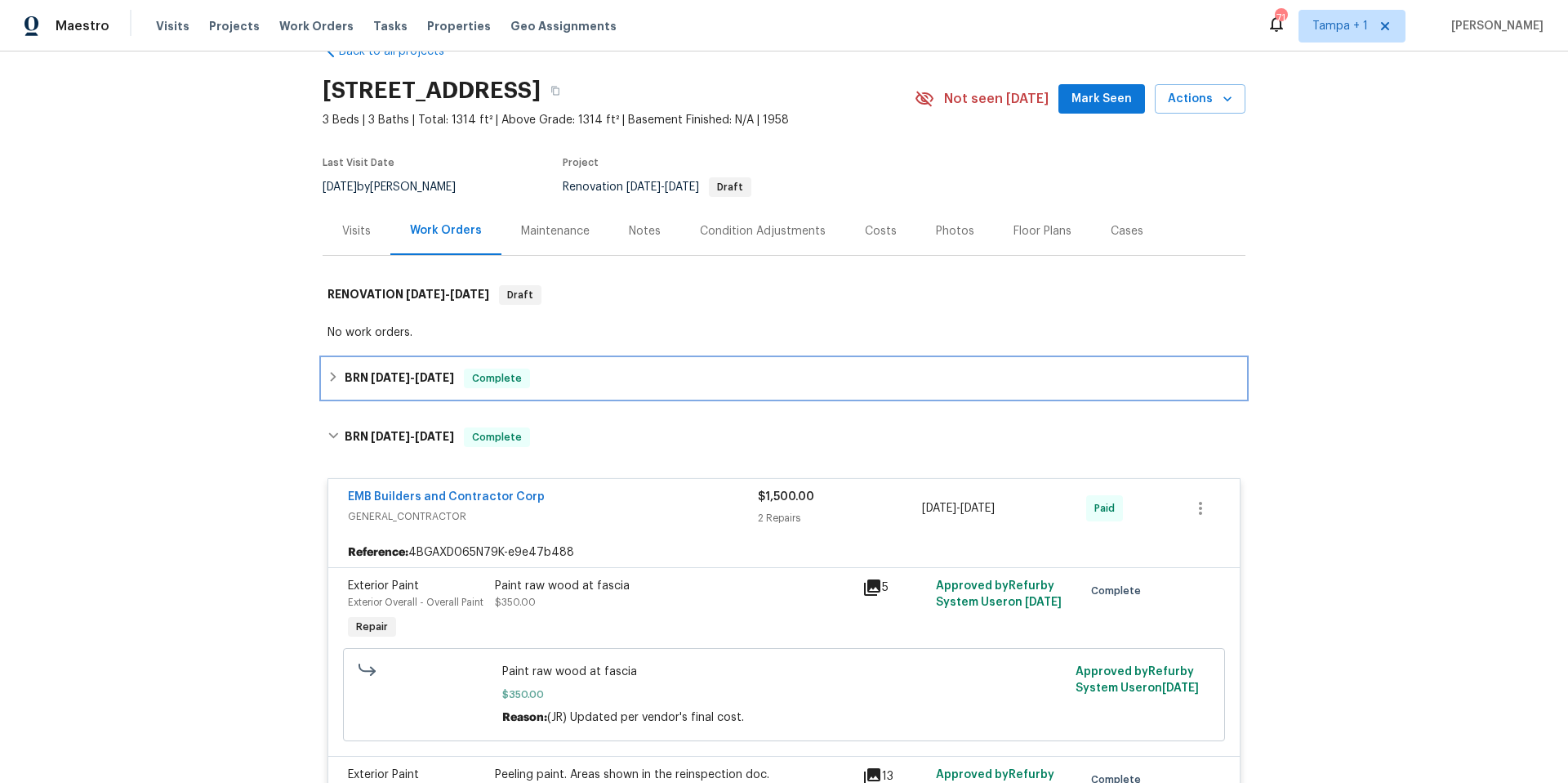
click at [666, 391] on div "BRN 7/29/25 - 8/1/25 Complete" at bounding box center [784, 378] width 923 height 39
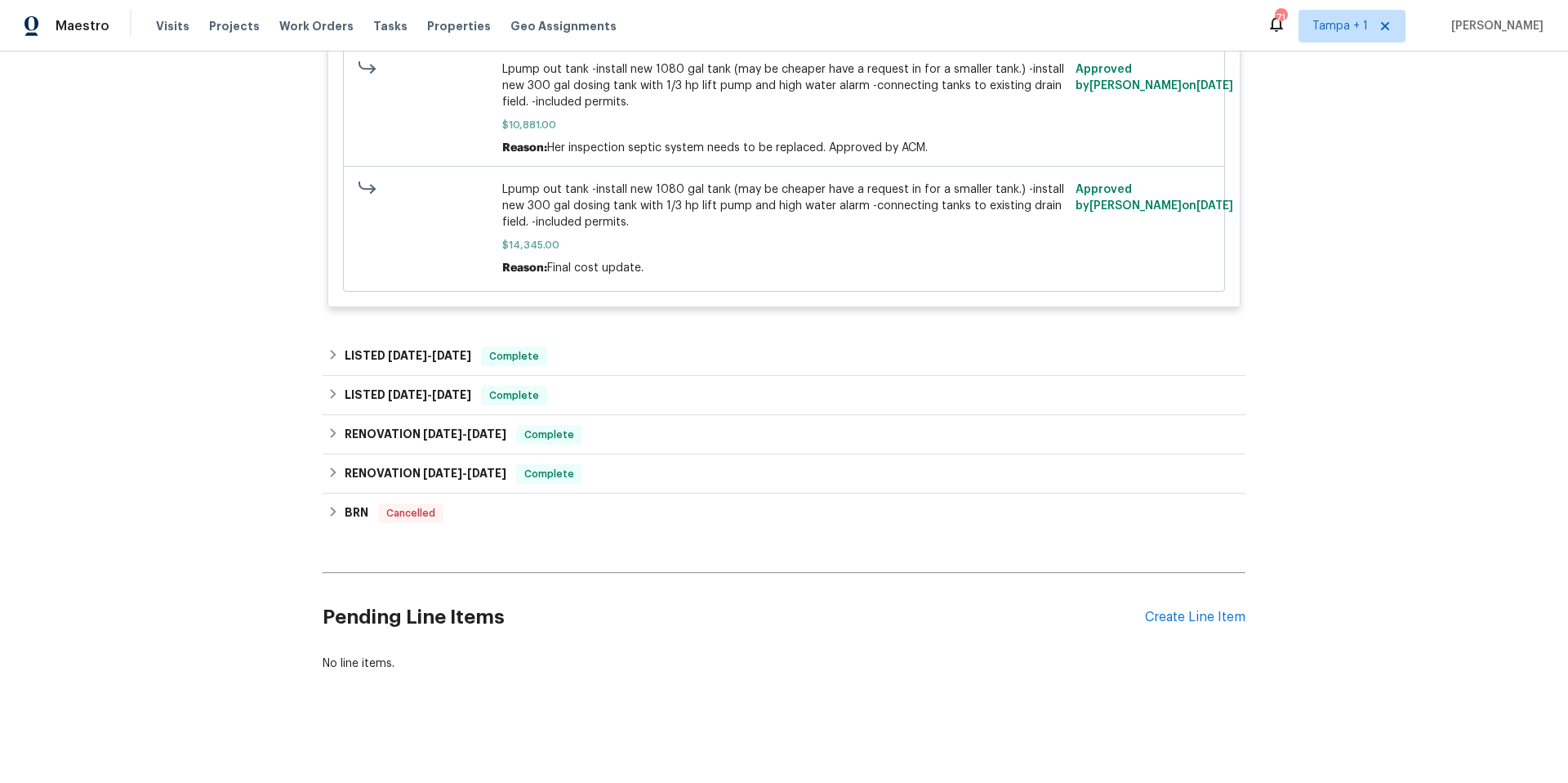
scroll to position [2719, 0]
click at [674, 464] on div "RENOVATION 12/16/24 - 12/23/24 Complete" at bounding box center [784, 474] width 913 height 20
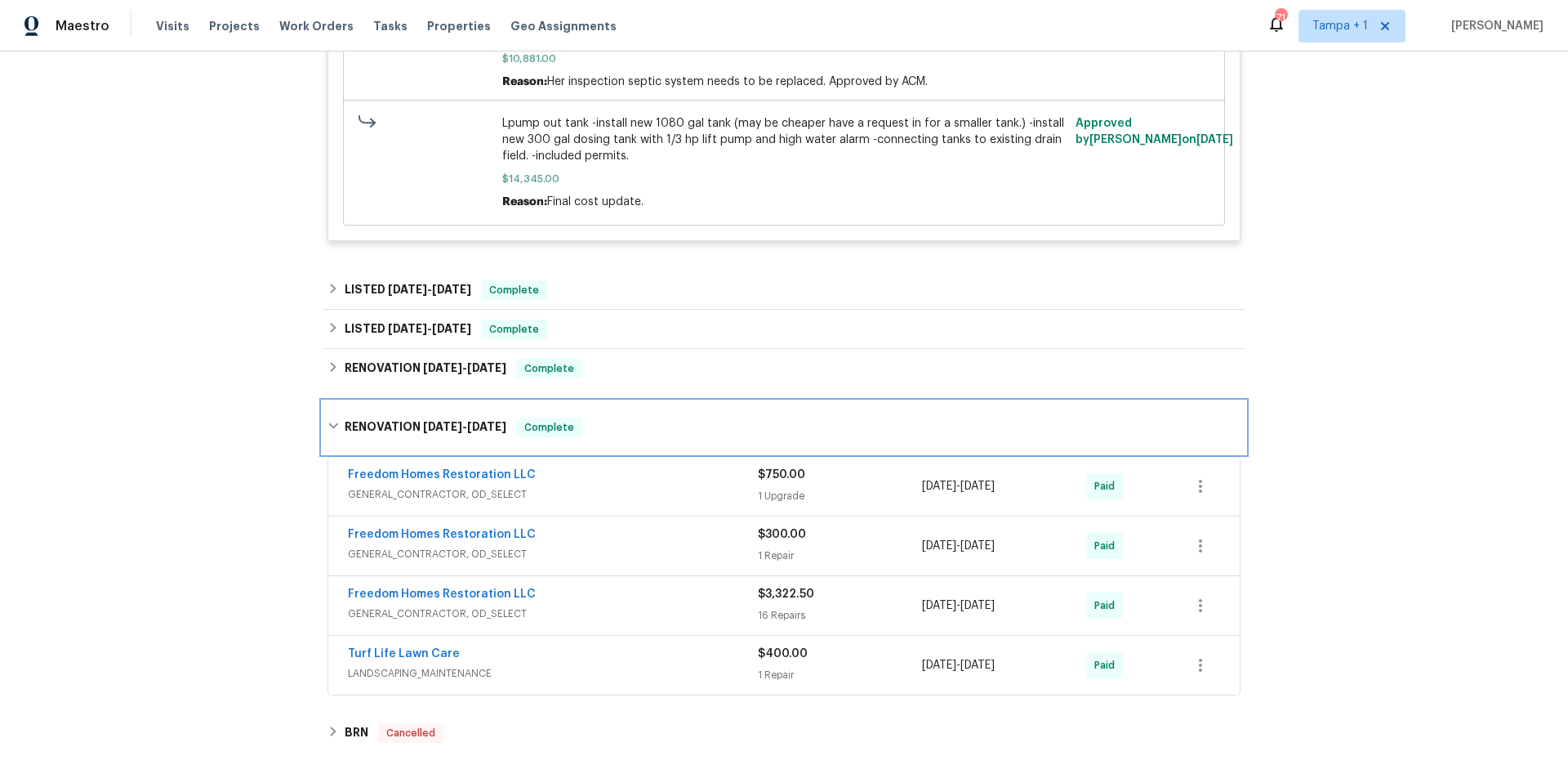
scroll to position [2850, 0]
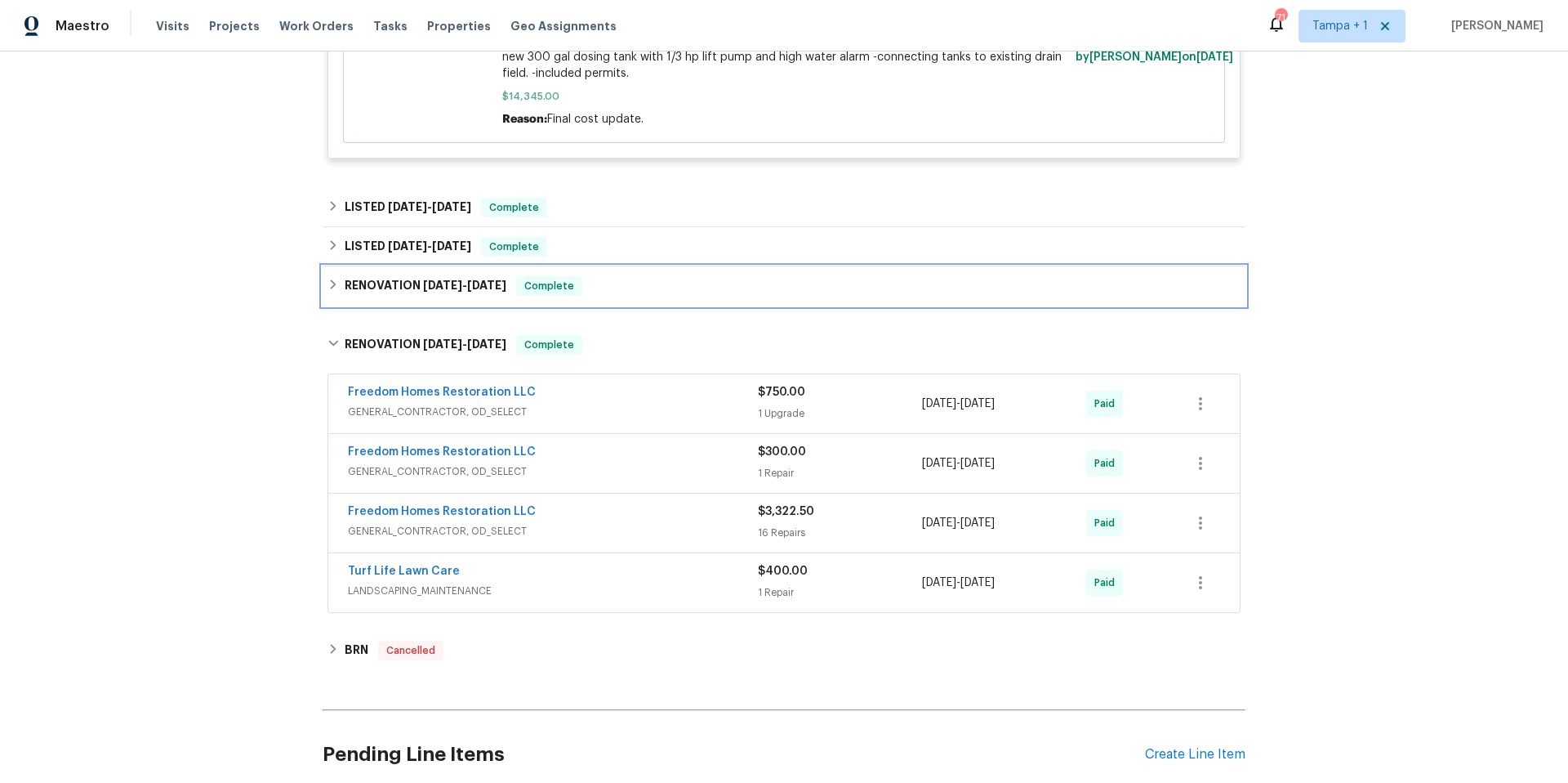
click at [718, 305] on div "RENOVATION 12/28/24 - 12/28/24 Complete" at bounding box center [784, 285] width 923 height 39
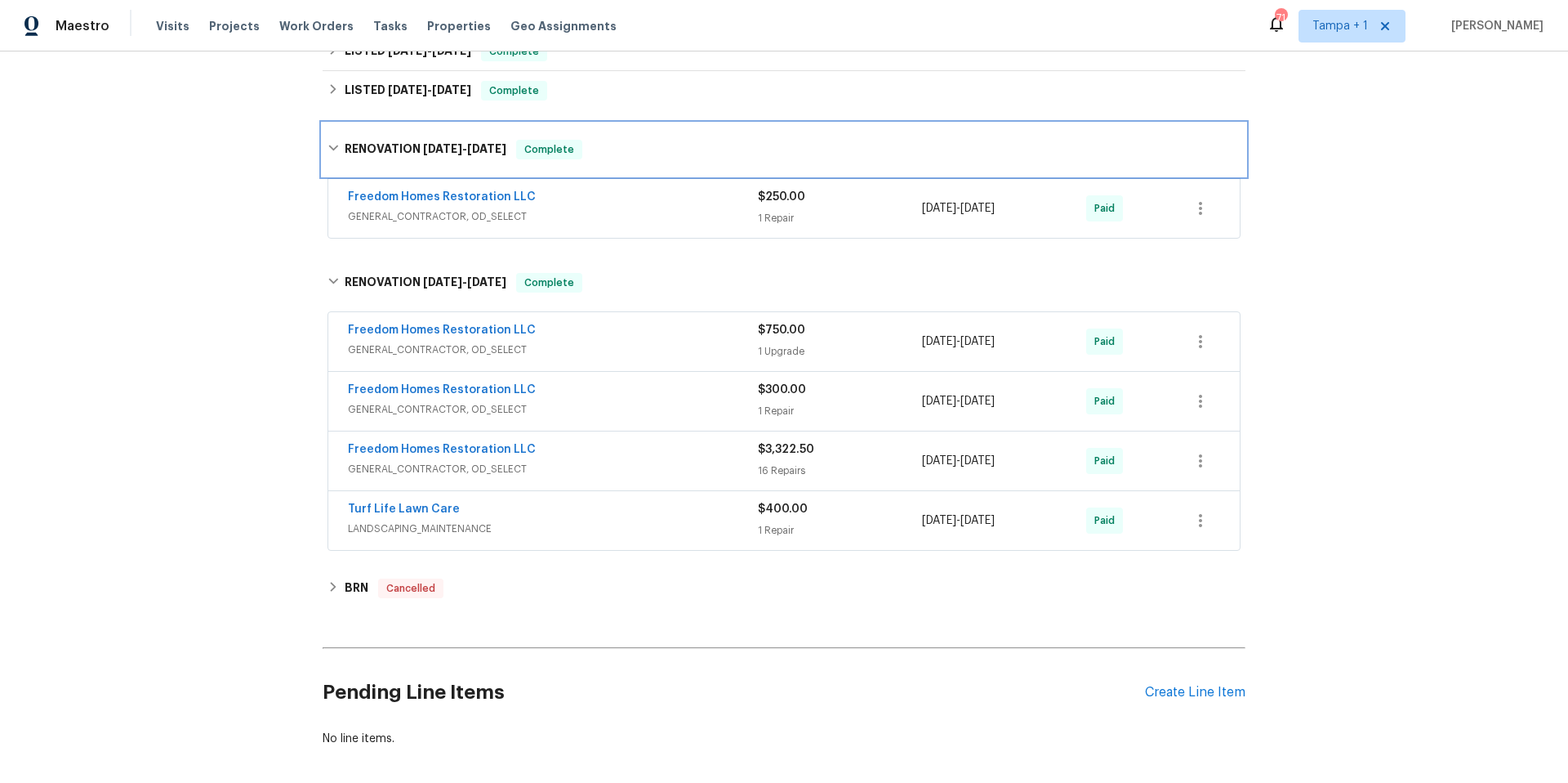
scroll to position [2671, 0]
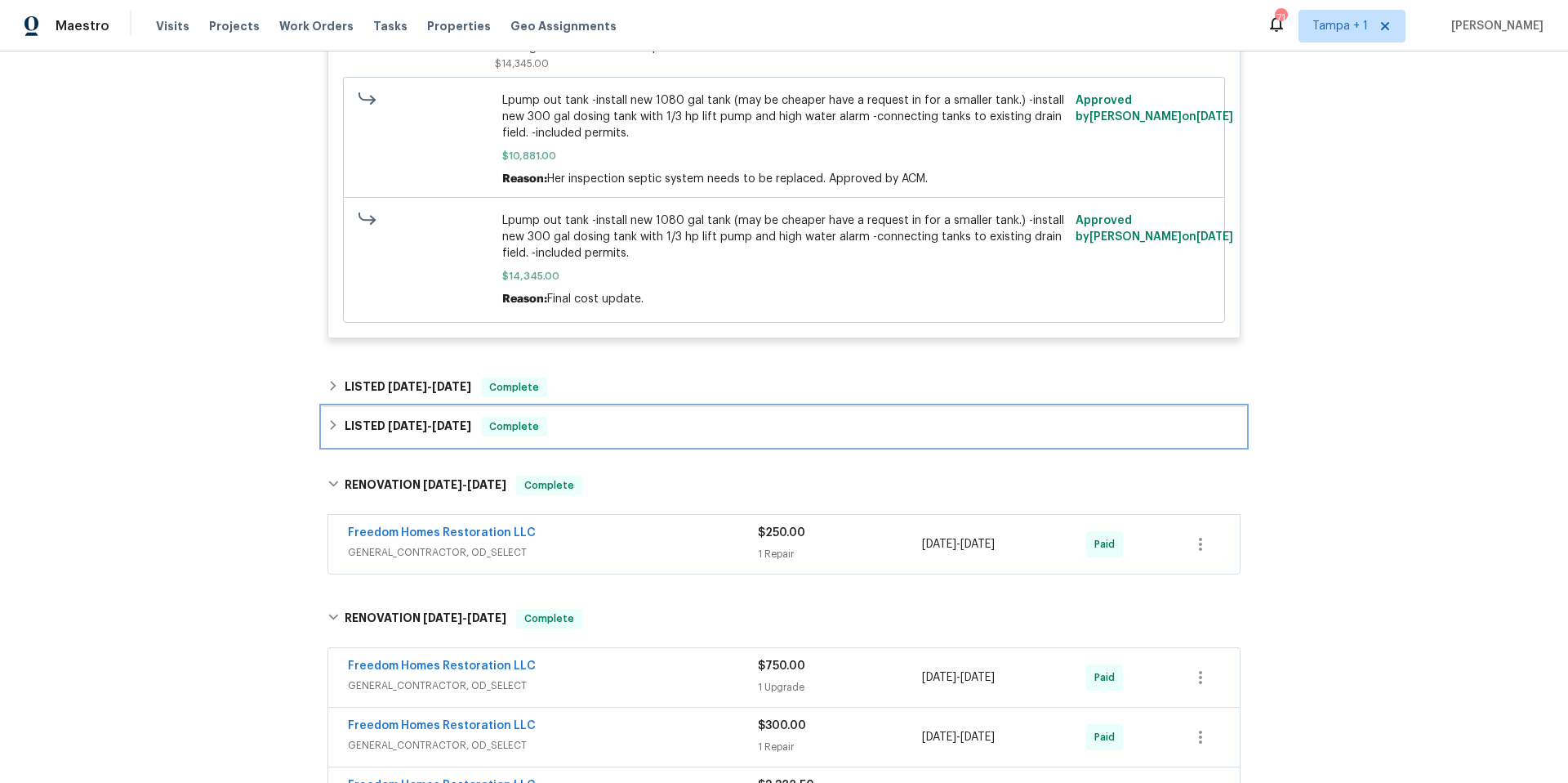
click at [622, 424] on div "LISTED 3/10/25 - 3/21/25 Complete" at bounding box center [784, 426] width 913 height 20
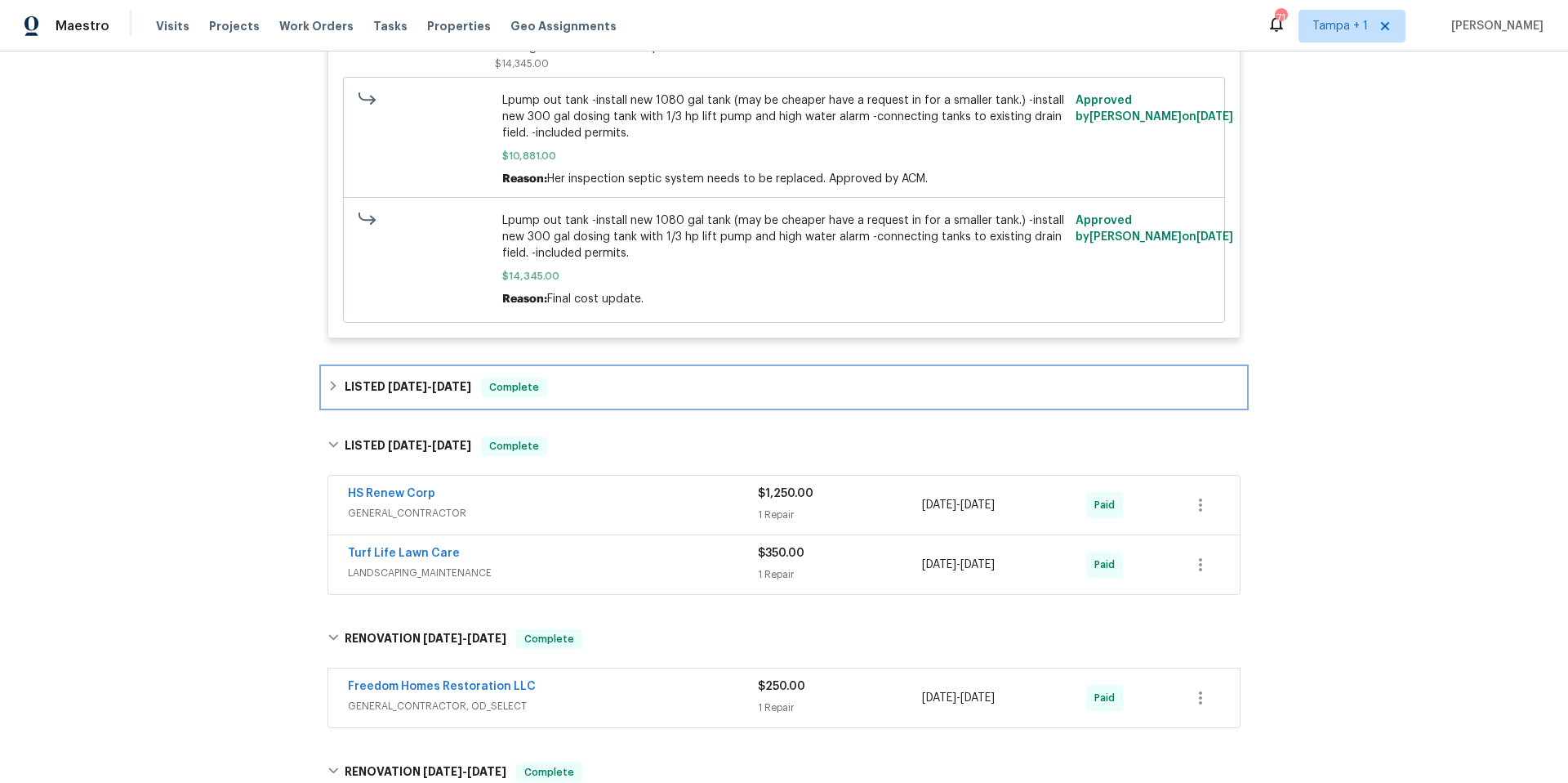
click at [650, 405] on div "LISTED 3/27/25 - 4/3/25 Complete" at bounding box center [784, 387] width 923 height 39
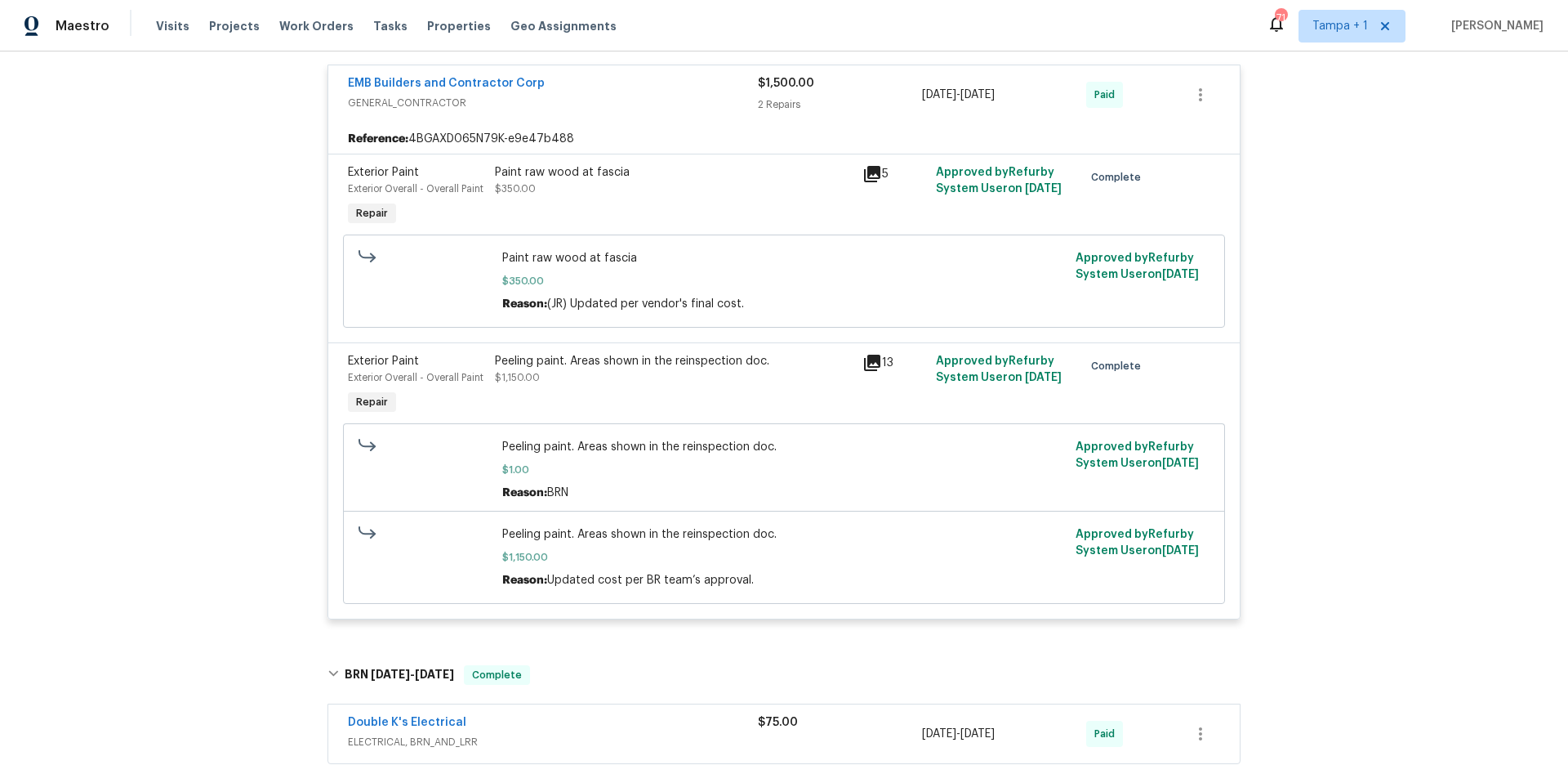
scroll to position [0, 0]
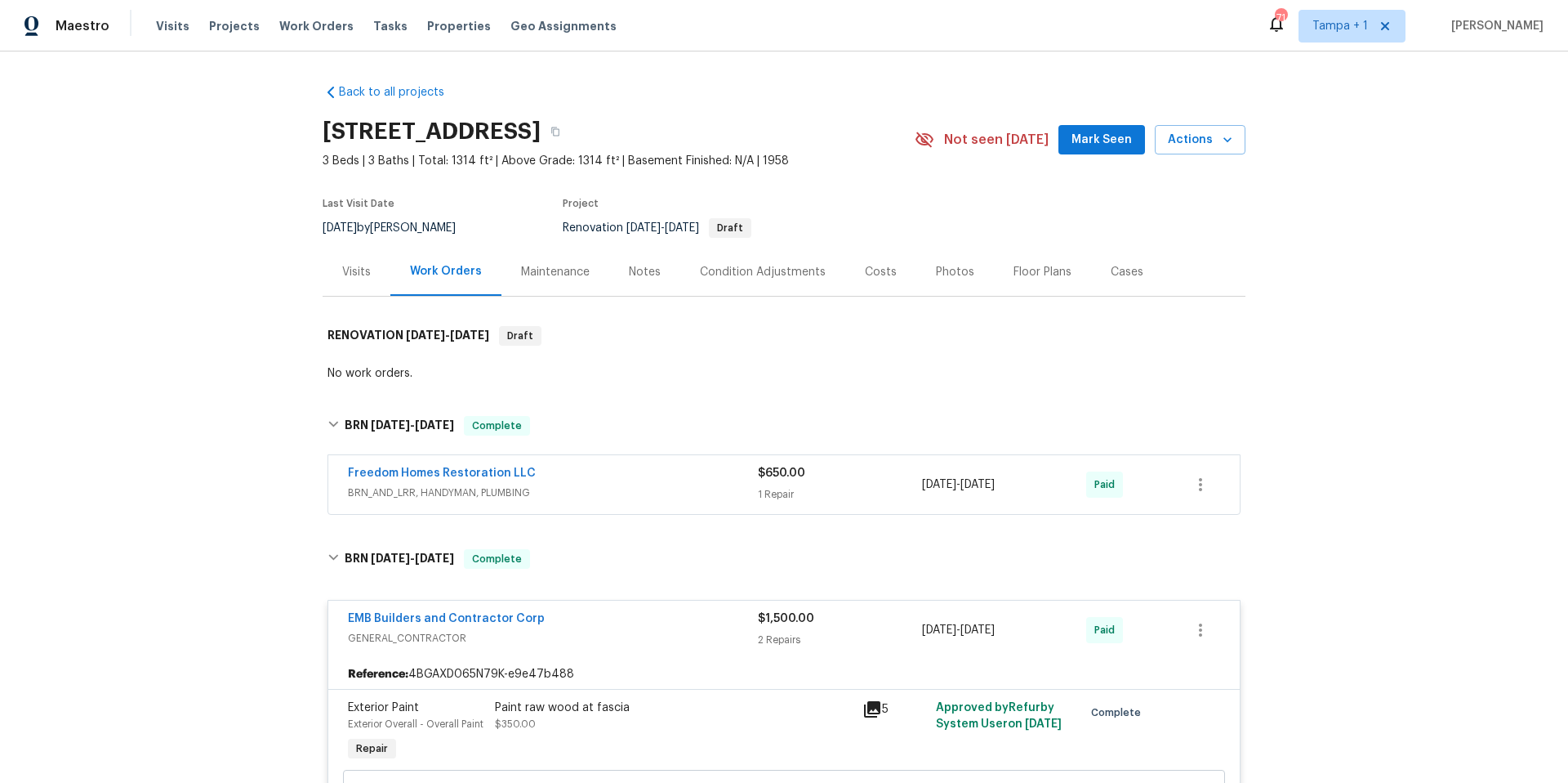
click at [936, 270] on div "Photos" at bounding box center [955, 271] width 38 height 16
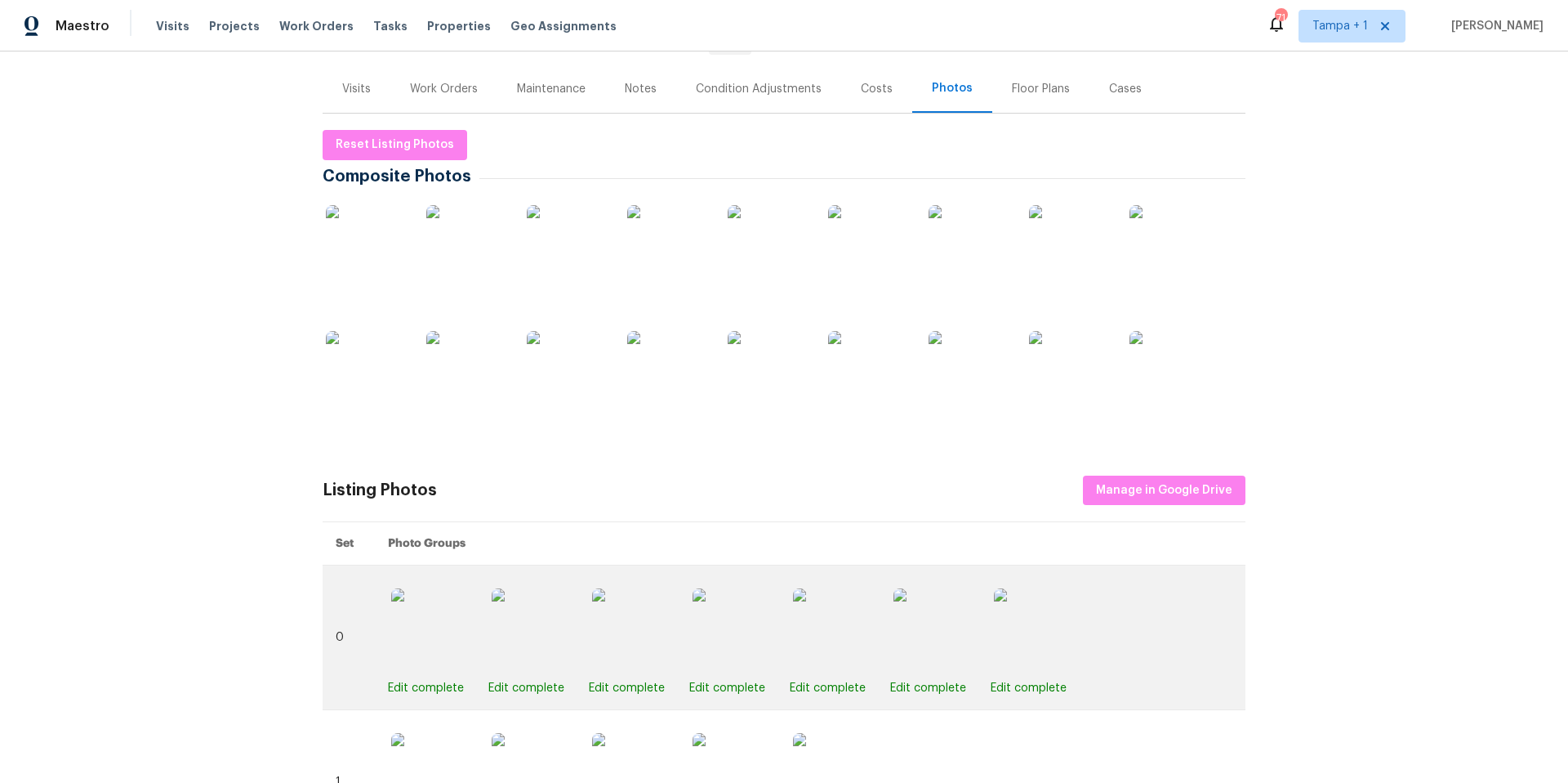
scroll to position [183, 0]
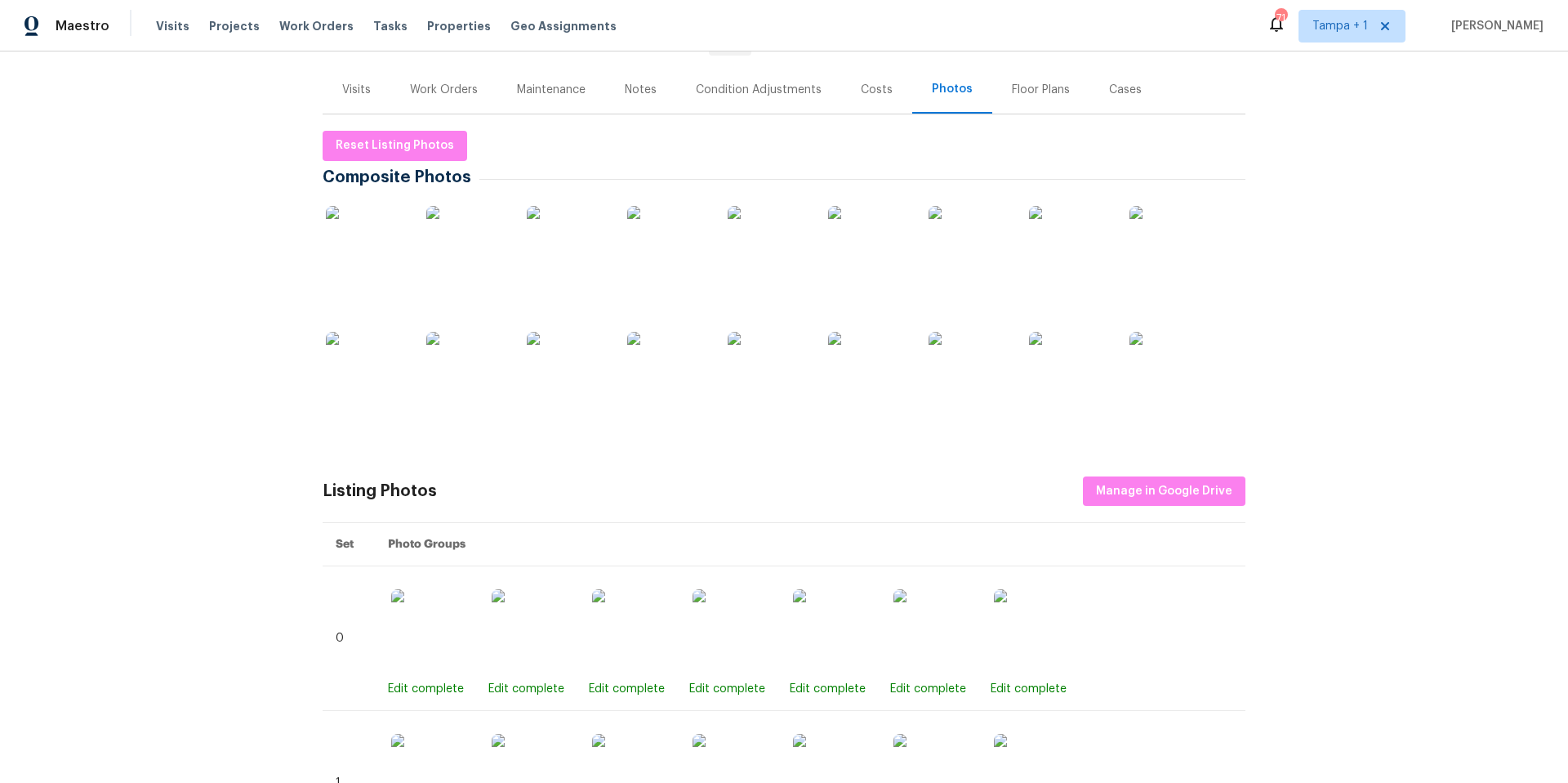
click at [369, 261] on img at bounding box center [367, 246] width 82 height 82
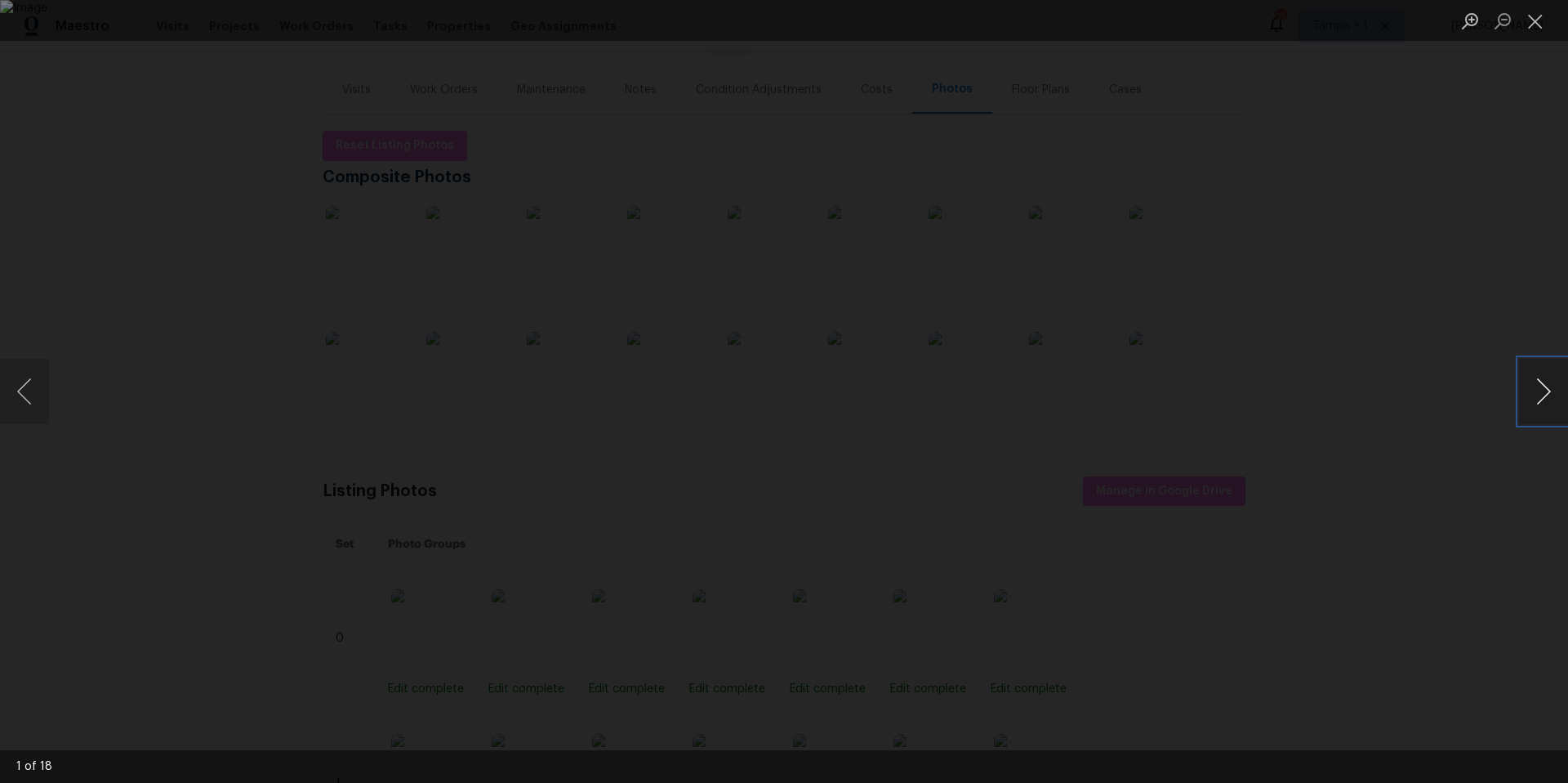
click at [1525, 394] on button "Next image" at bounding box center [1544, 391] width 49 height 66
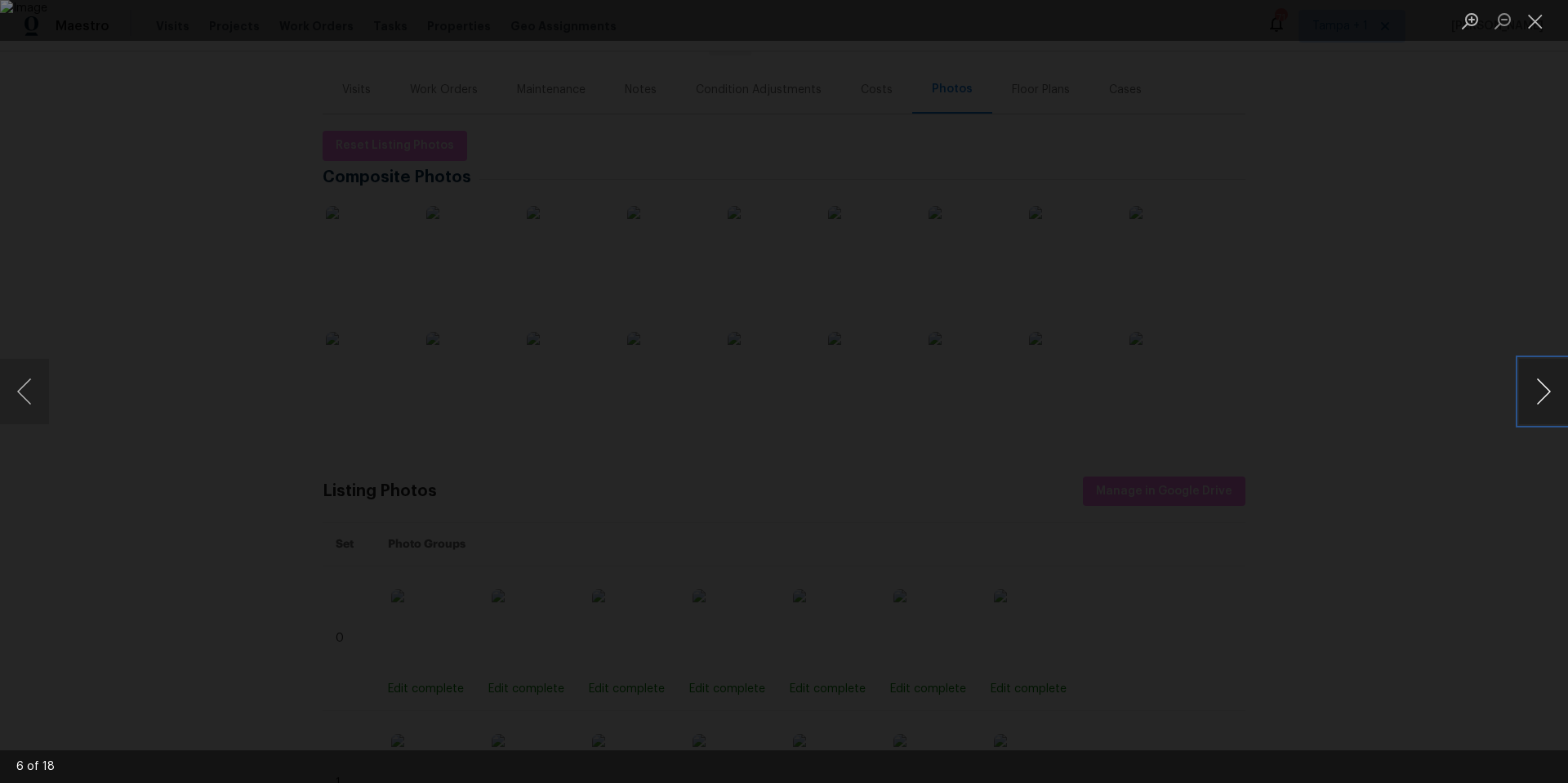
click at [1525, 394] on button "Next image" at bounding box center [1544, 391] width 49 height 66
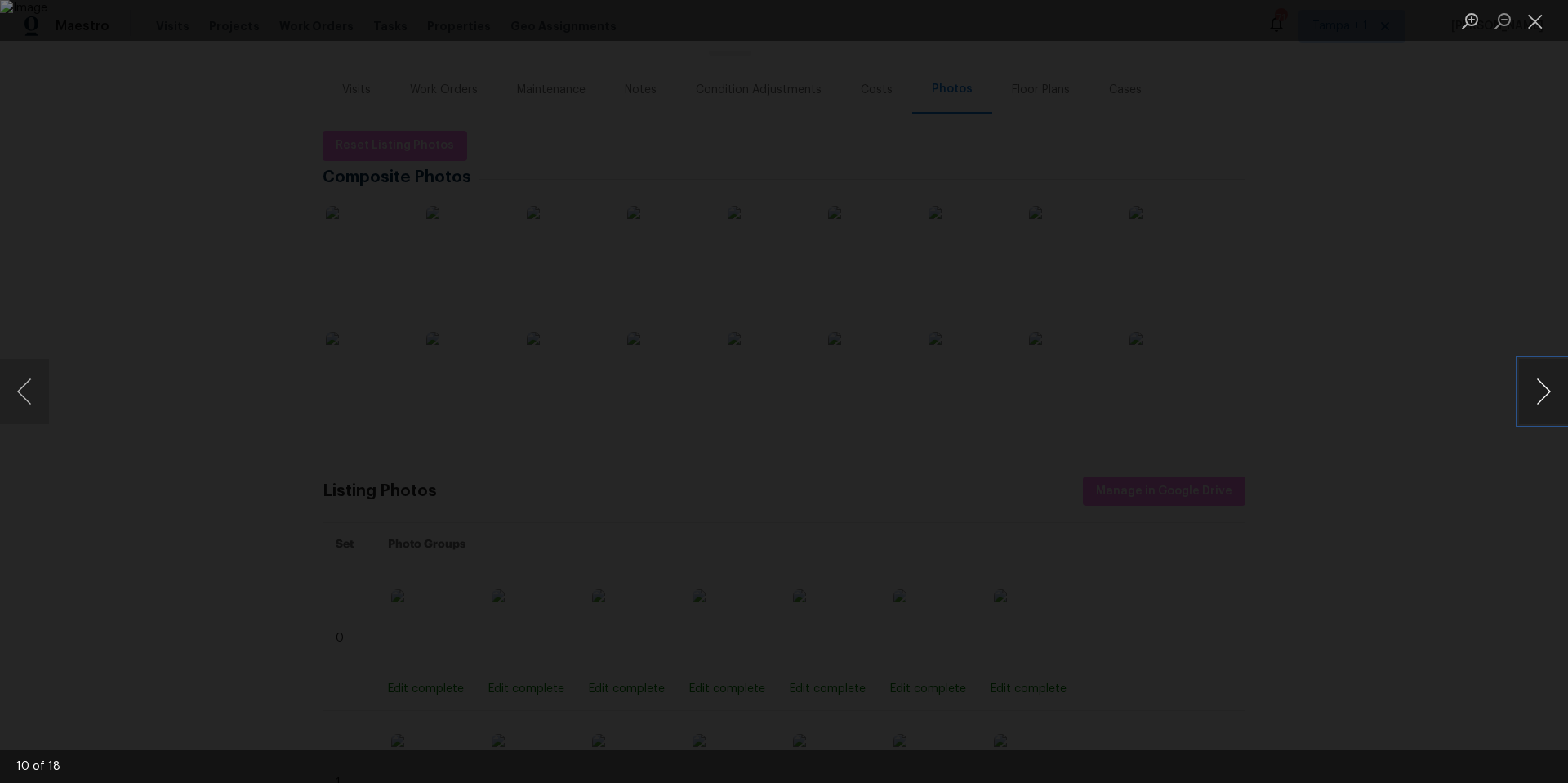
click at [1525, 394] on button "Next image" at bounding box center [1544, 391] width 49 height 66
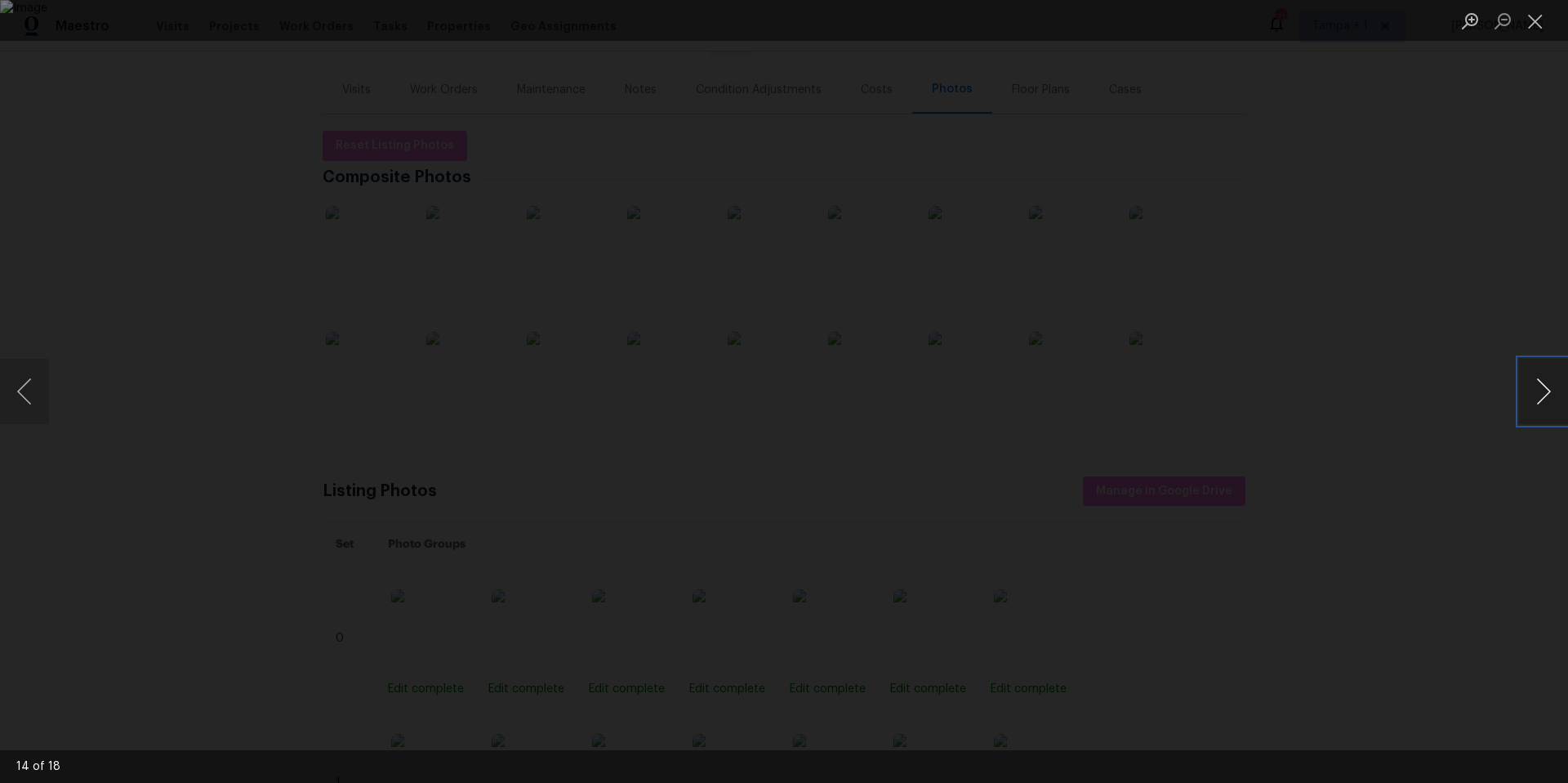
click at [1525, 394] on button "Next image" at bounding box center [1544, 391] width 49 height 66
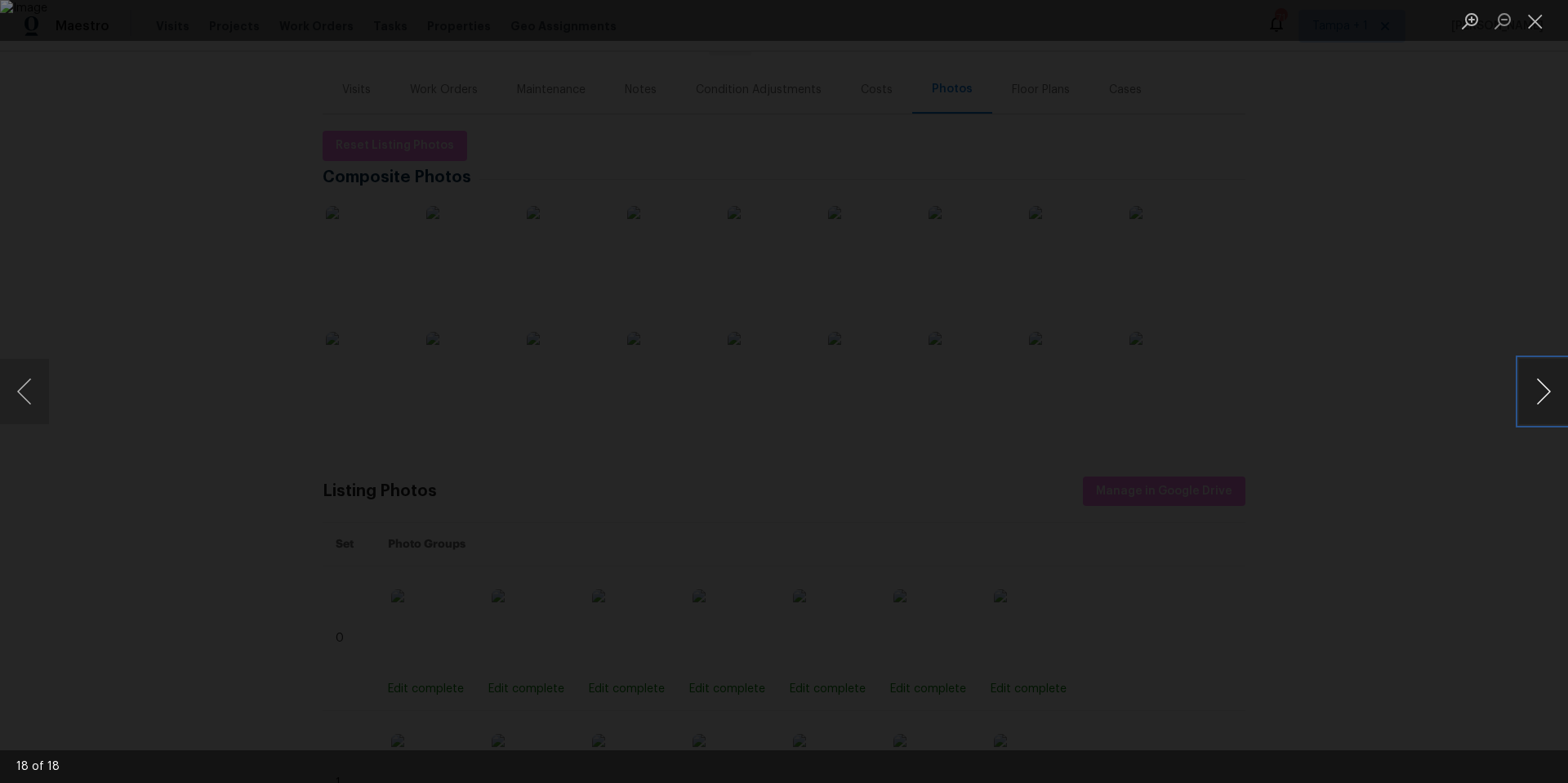
click at [1525, 394] on button "Next image" at bounding box center [1544, 391] width 49 height 66
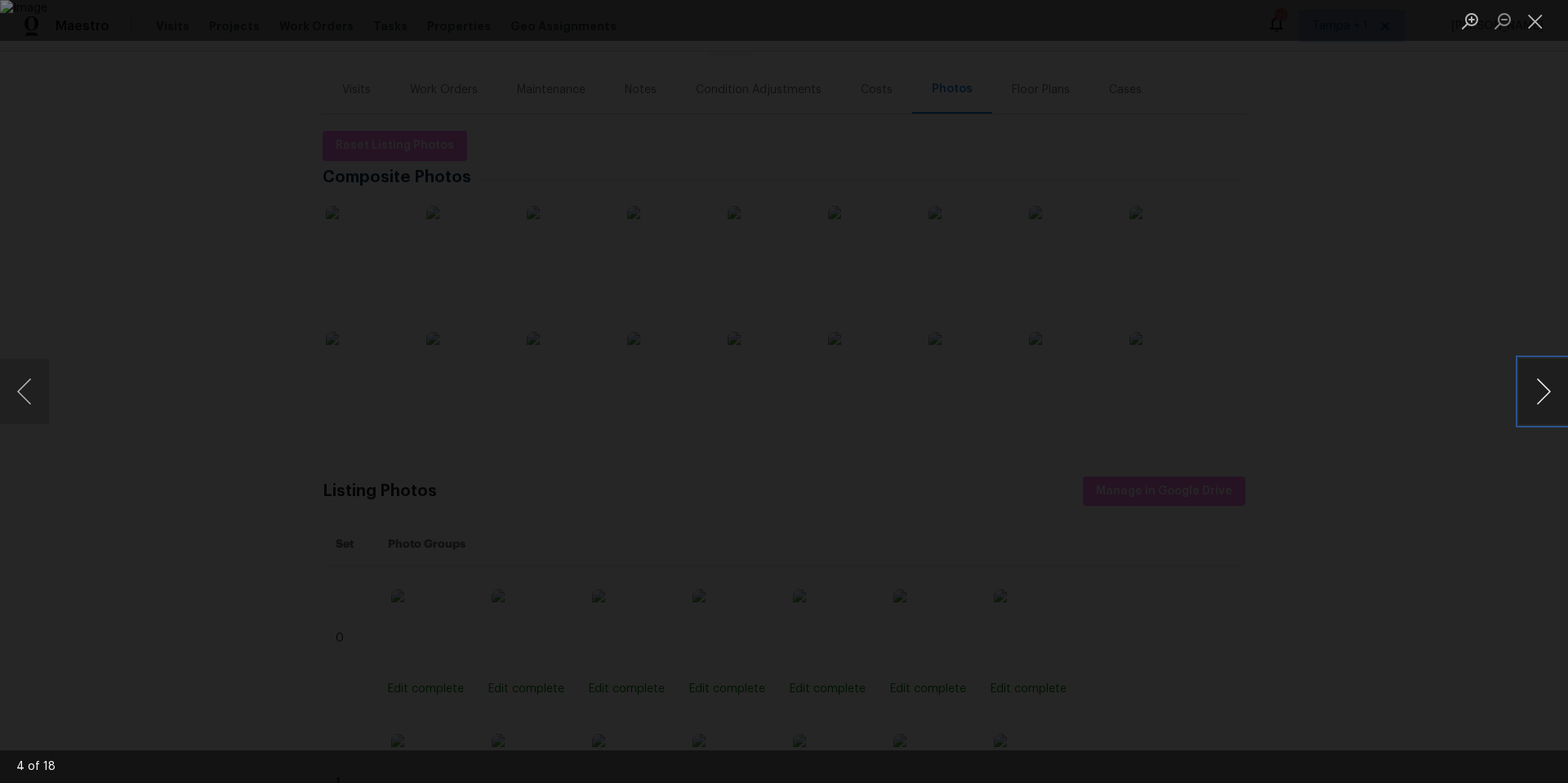
click at [1525, 394] on button "Next image" at bounding box center [1544, 391] width 49 height 66
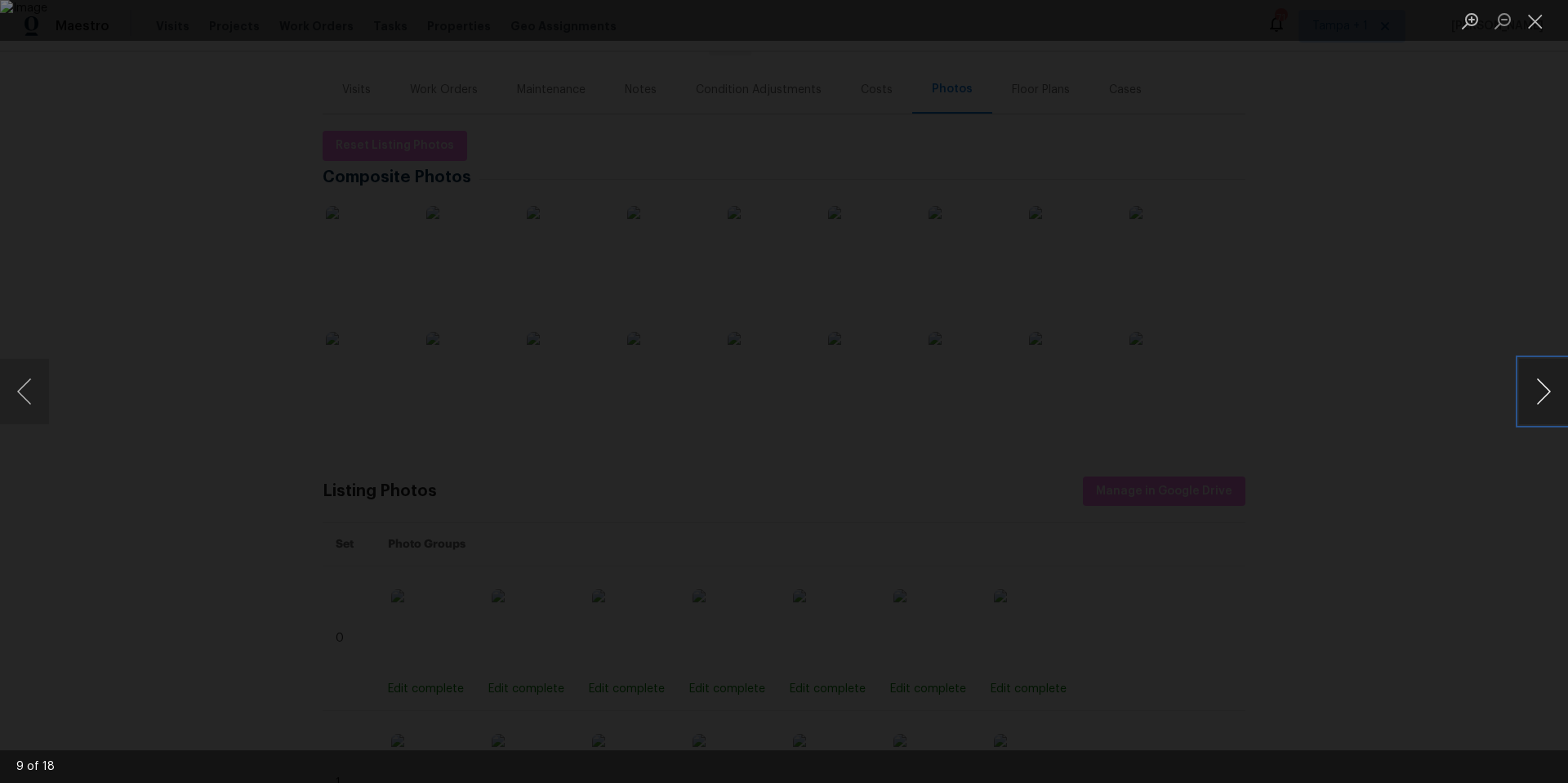
click at [1525, 400] on button "Next image" at bounding box center [1544, 391] width 49 height 66
click at [1526, 400] on button "Next image" at bounding box center [1544, 391] width 49 height 66
click at [1525, 400] on button "Next image" at bounding box center [1544, 391] width 49 height 66
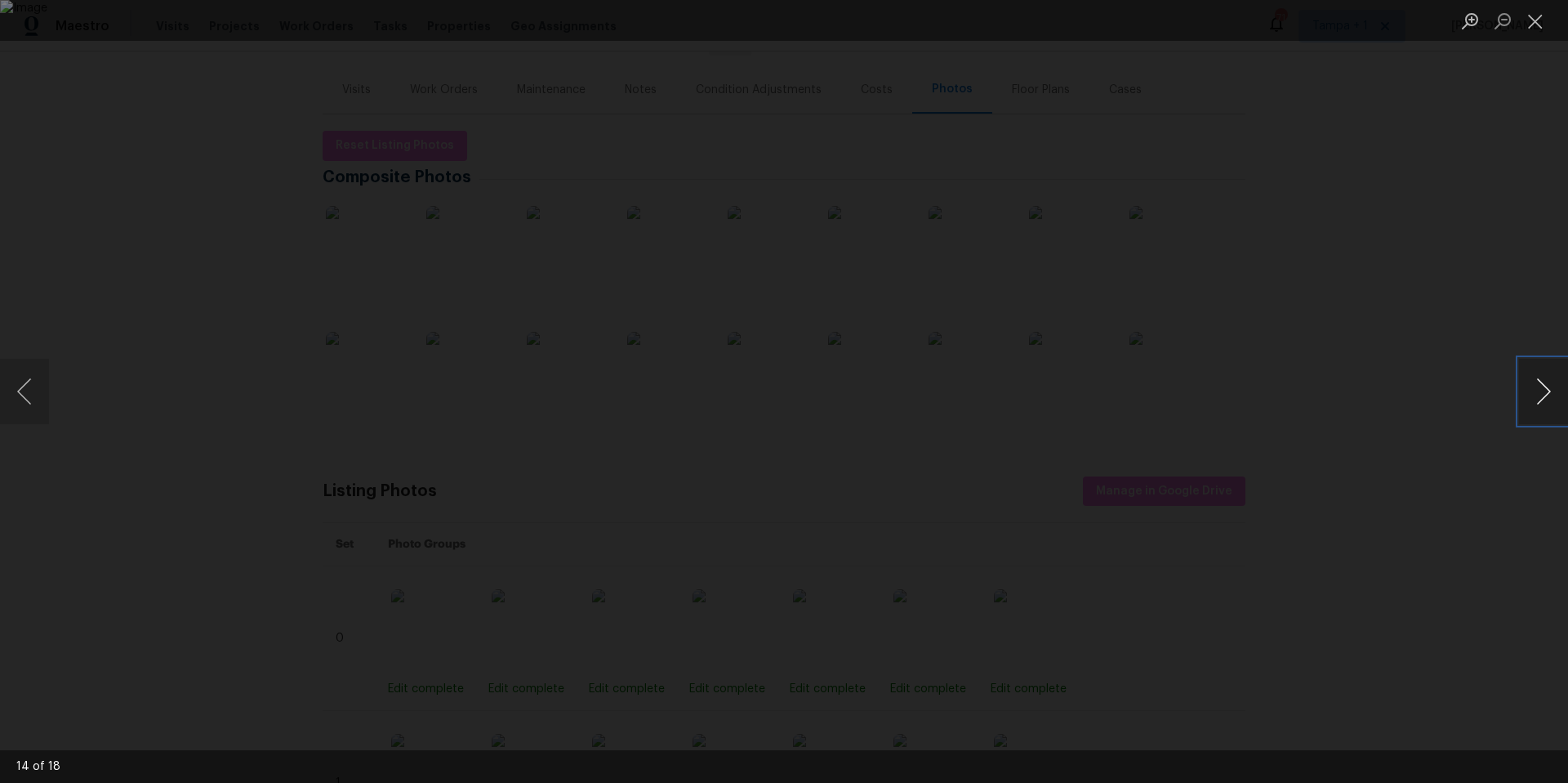
click at [1528, 400] on button "Next image" at bounding box center [1544, 391] width 49 height 66
click at [1527, 400] on button "Next image" at bounding box center [1544, 391] width 49 height 66
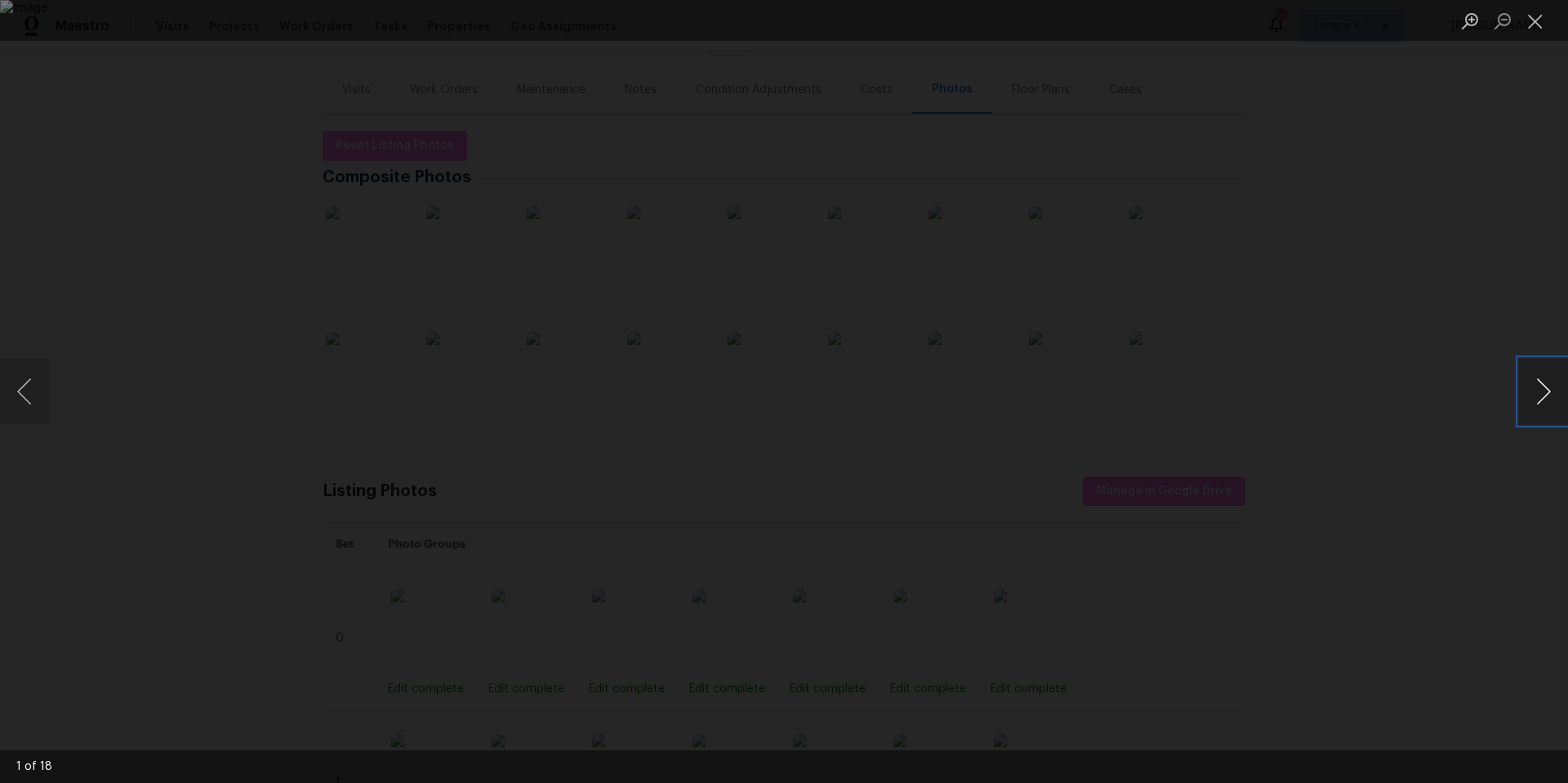
click at [1527, 400] on button "Next image" at bounding box center [1544, 391] width 49 height 66
click at [1548, 404] on button "Next image" at bounding box center [1544, 391] width 49 height 66
click at [1547, 404] on button "Next image" at bounding box center [1544, 391] width 49 height 66
click at [1544, 406] on button "Next image" at bounding box center [1544, 391] width 49 height 66
click at [1543, 407] on button "Next image" at bounding box center [1544, 391] width 49 height 66
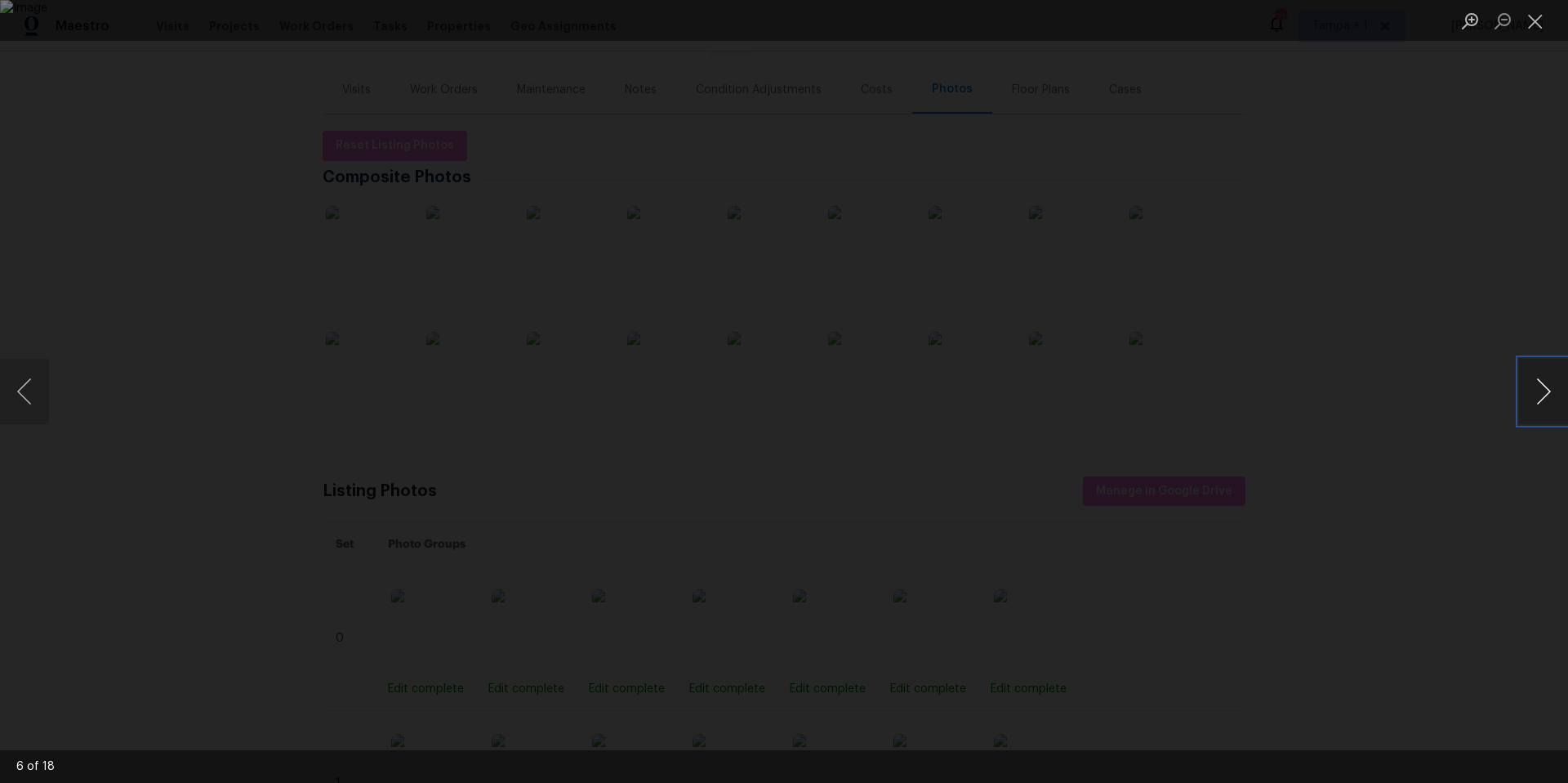
click at [1543, 407] on button "Next image" at bounding box center [1544, 391] width 49 height 66
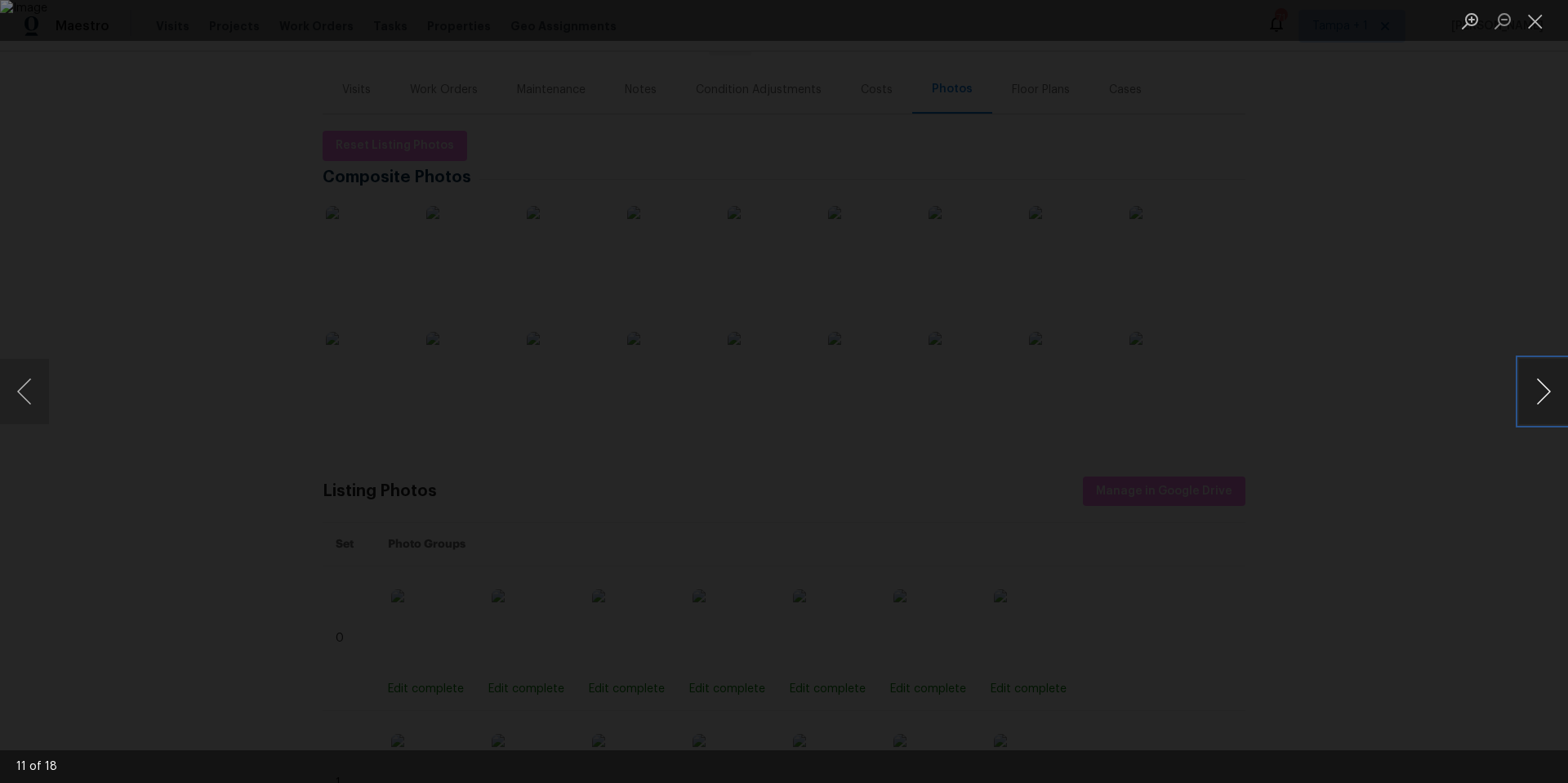
click at [1542, 407] on button "Next image" at bounding box center [1544, 391] width 49 height 66
click at [1543, 407] on button "Next image" at bounding box center [1544, 391] width 49 height 66
click at [1542, 407] on button "Next image" at bounding box center [1544, 391] width 49 height 66
click at [1543, 407] on button "Next image" at bounding box center [1544, 391] width 49 height 66
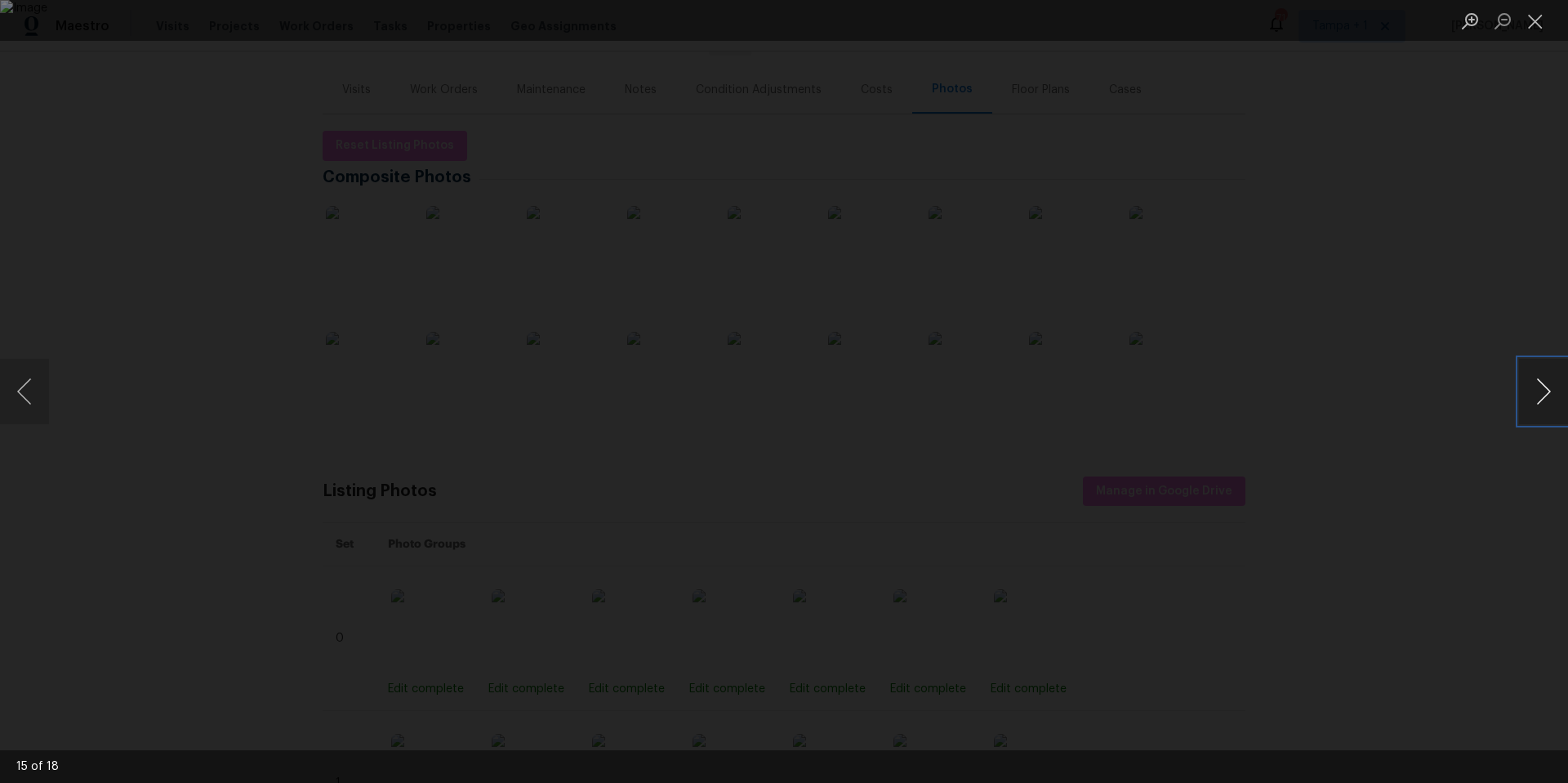
click at [1543, 407] on button "Next image" at bounding box center [1544, 391] width 49 height 66
click at [1537, 29] on button "Close lightbox" at bounding box center [1536, 21] width 32 height 29
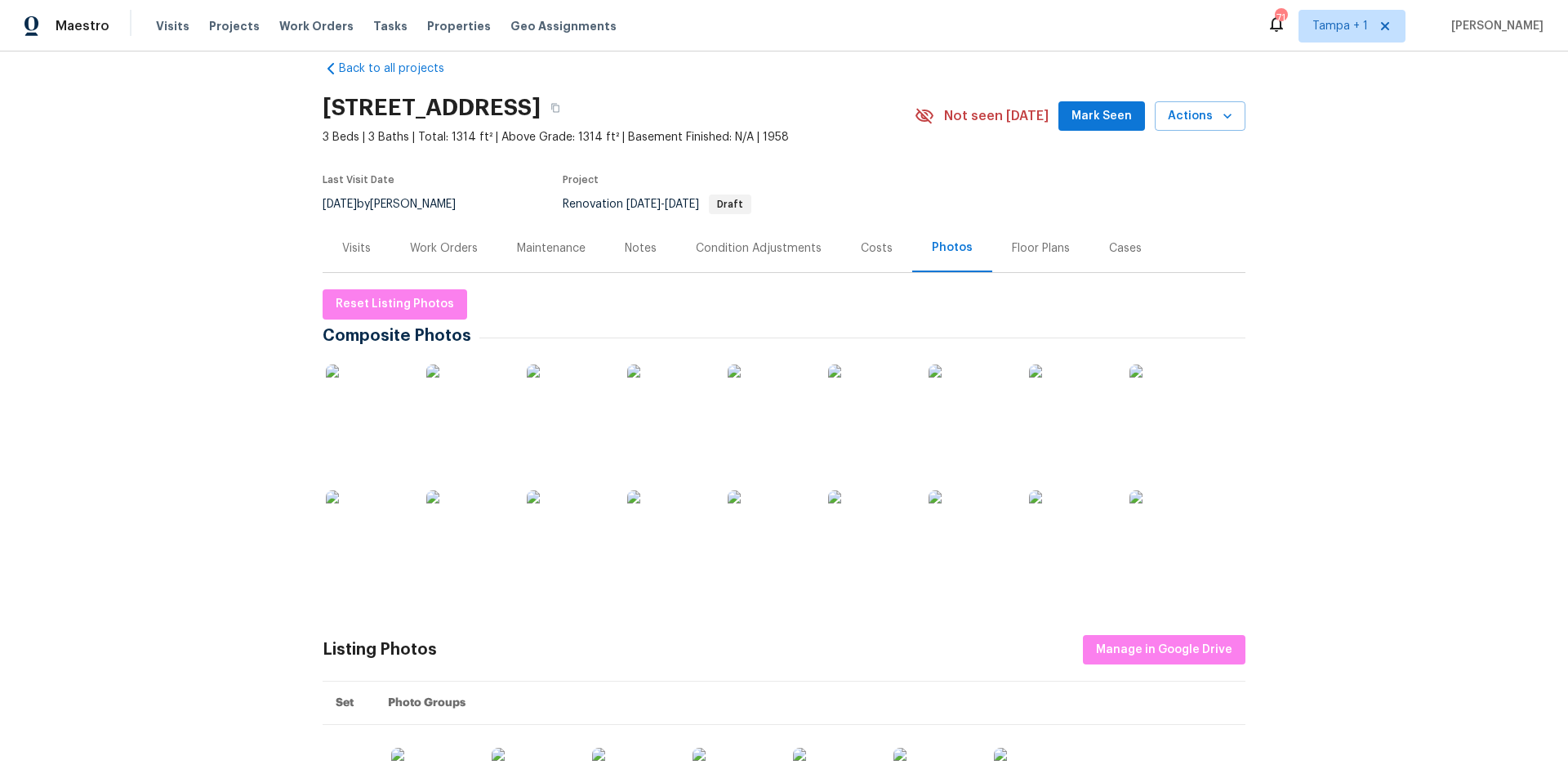
scroll to position [0, 0]
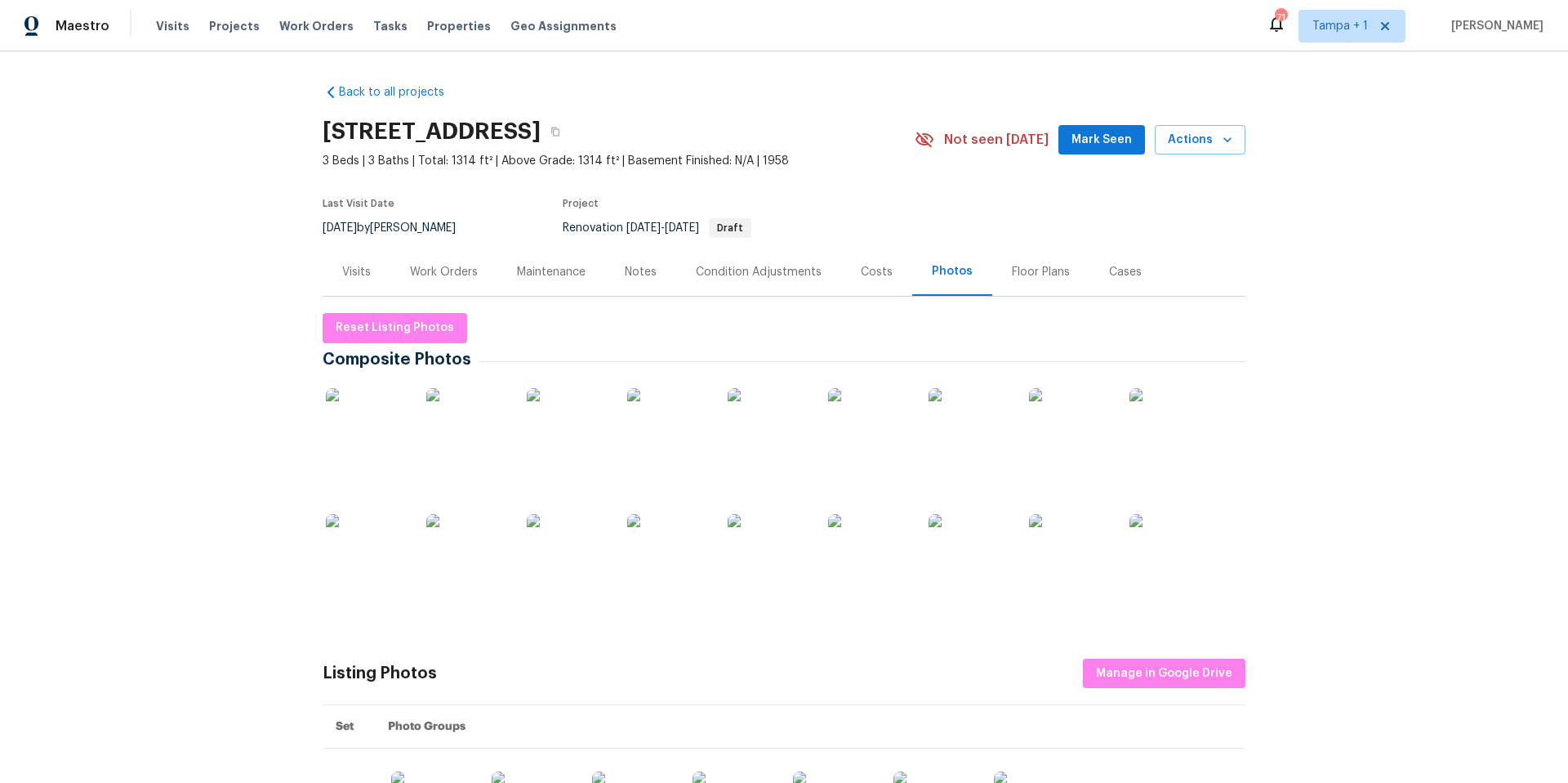
click at [441, 277] on div "Work Orders" at bounding box center [443, 271] width 68 height 16
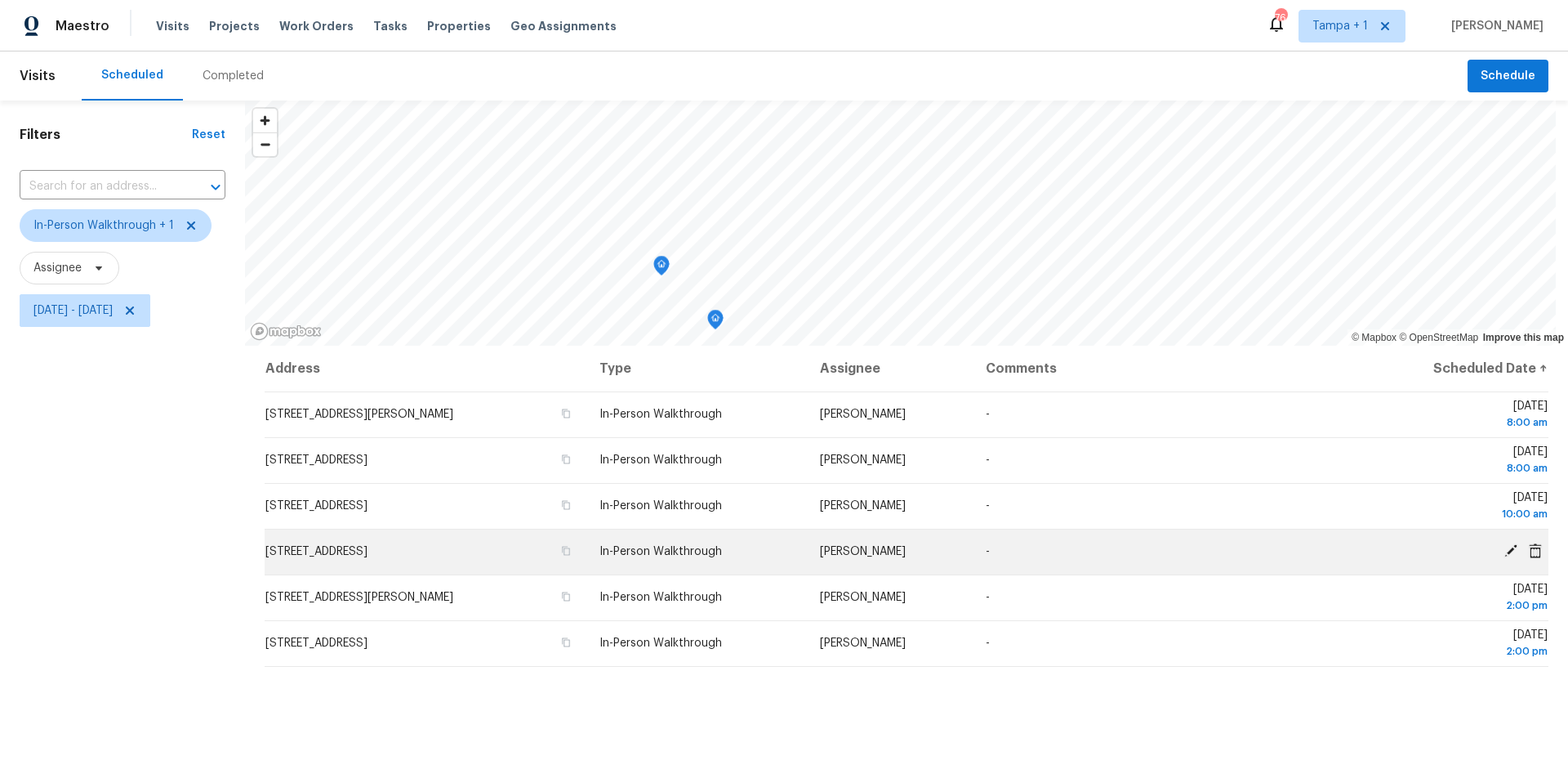
click at [1503, 553] on icon at bounding box center [1510, 550] width 14 height 14
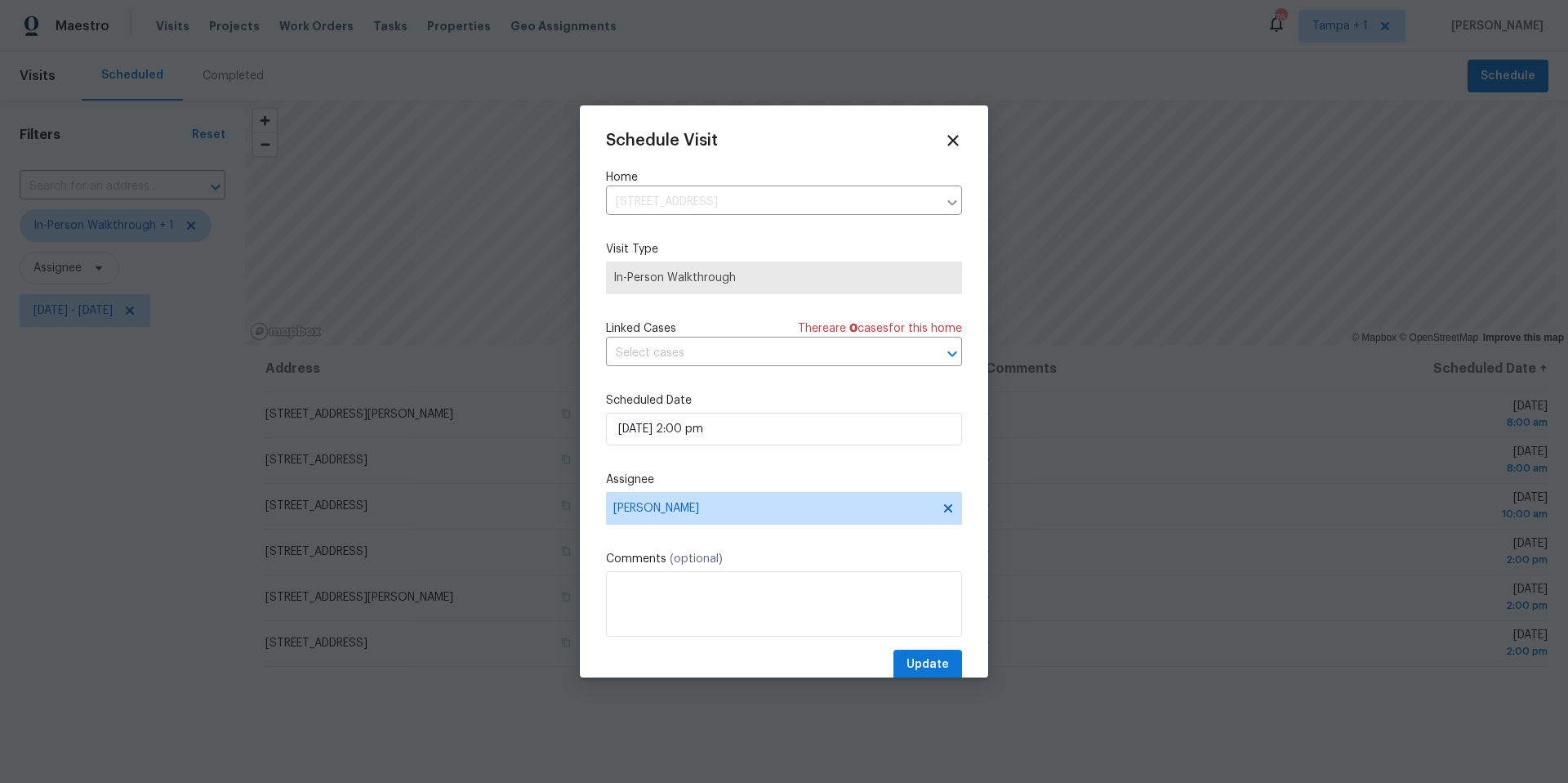
click at [685, 490] on div "Assignee [PERSON_NAME]" at bounding box center [784, 499] width 356 height 53
click at [684, 501] on span "[PERSON_NAME]" at bounding box center [784, 508] width 356 height 32
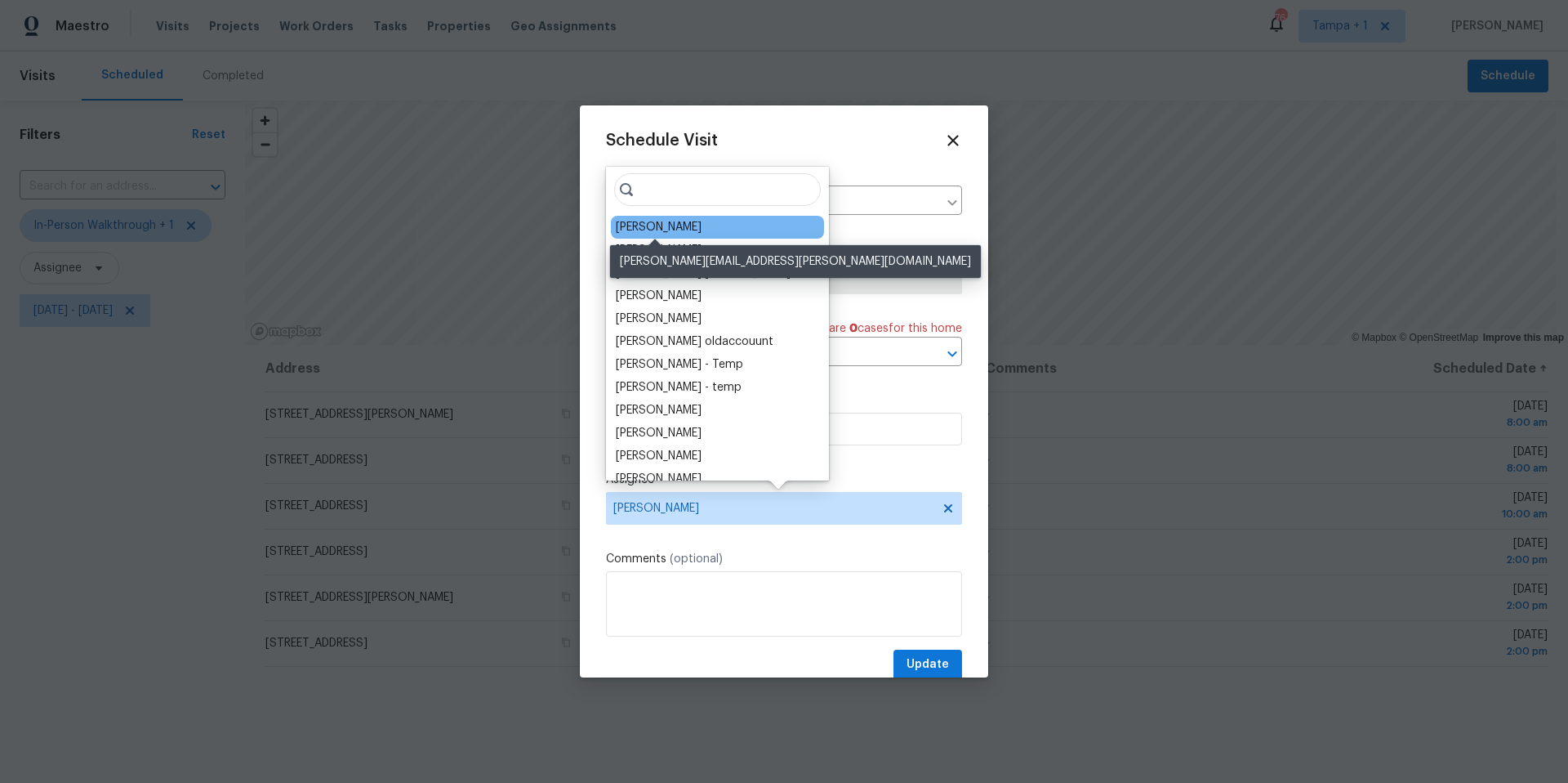
click at [680, 223] on div "[PERSON_NAME]" at bounding box center [659, 226] width 86 height 16
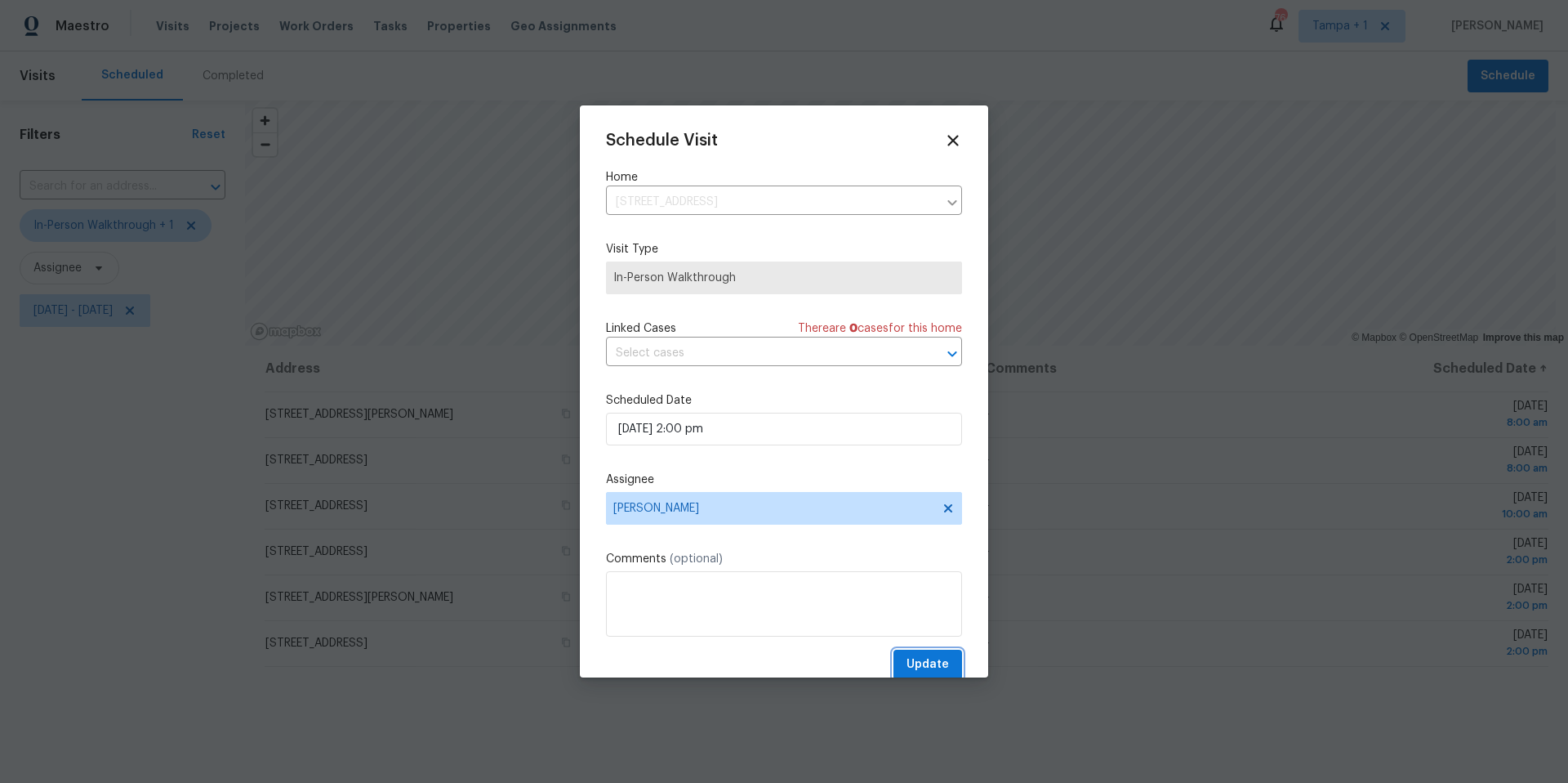
click at [915, 666] on span "Update" at bounding box center [927, 664] width 43 height 20
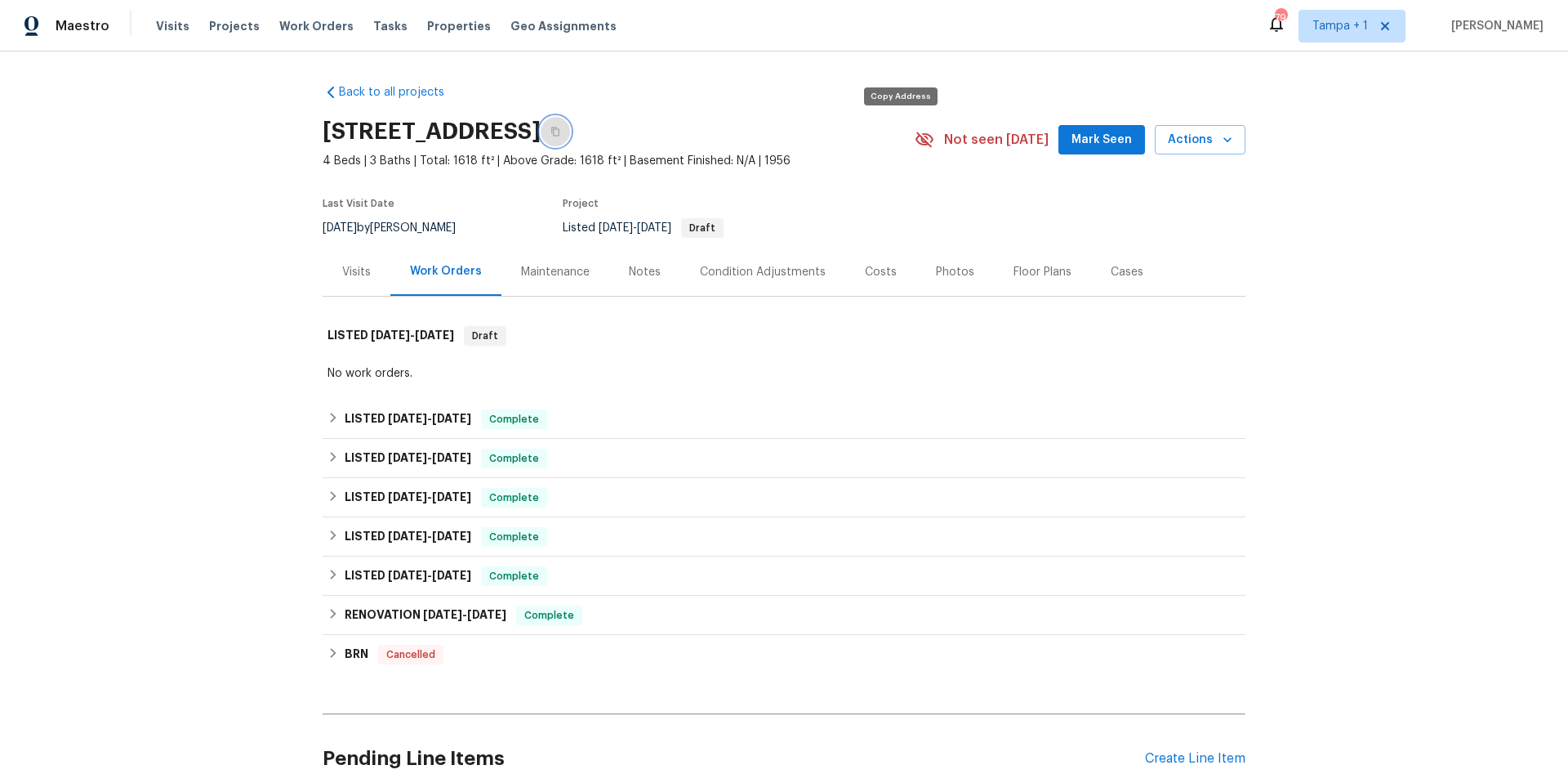
click at [571, 123] on button "button" at bounding box center [555, 131] width 29 height 29
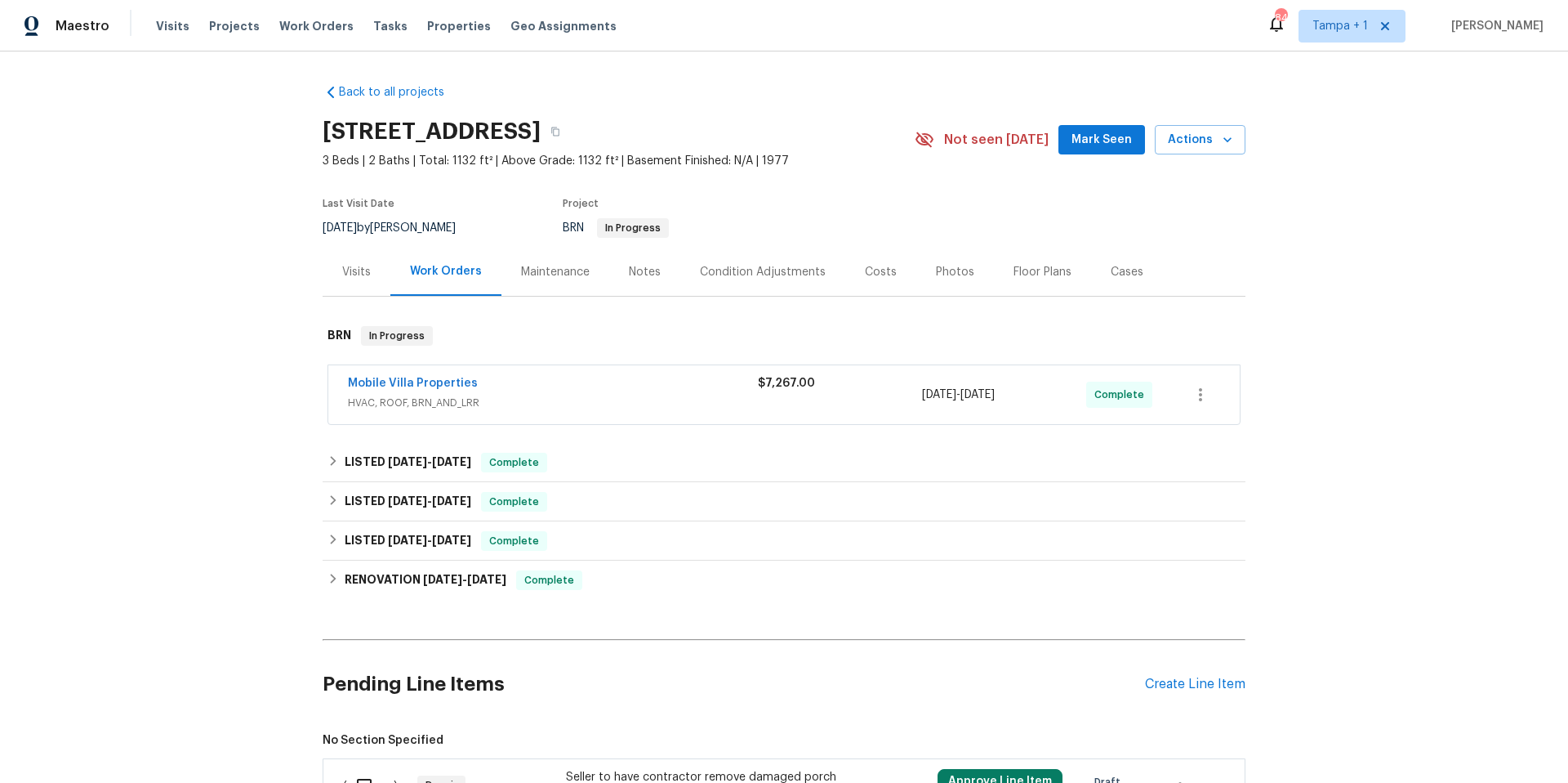
click at [624, 401] on span "HVAC, ROOF, BRN_AND_LRR" at bounding box center [552, 402] width 410 height 16
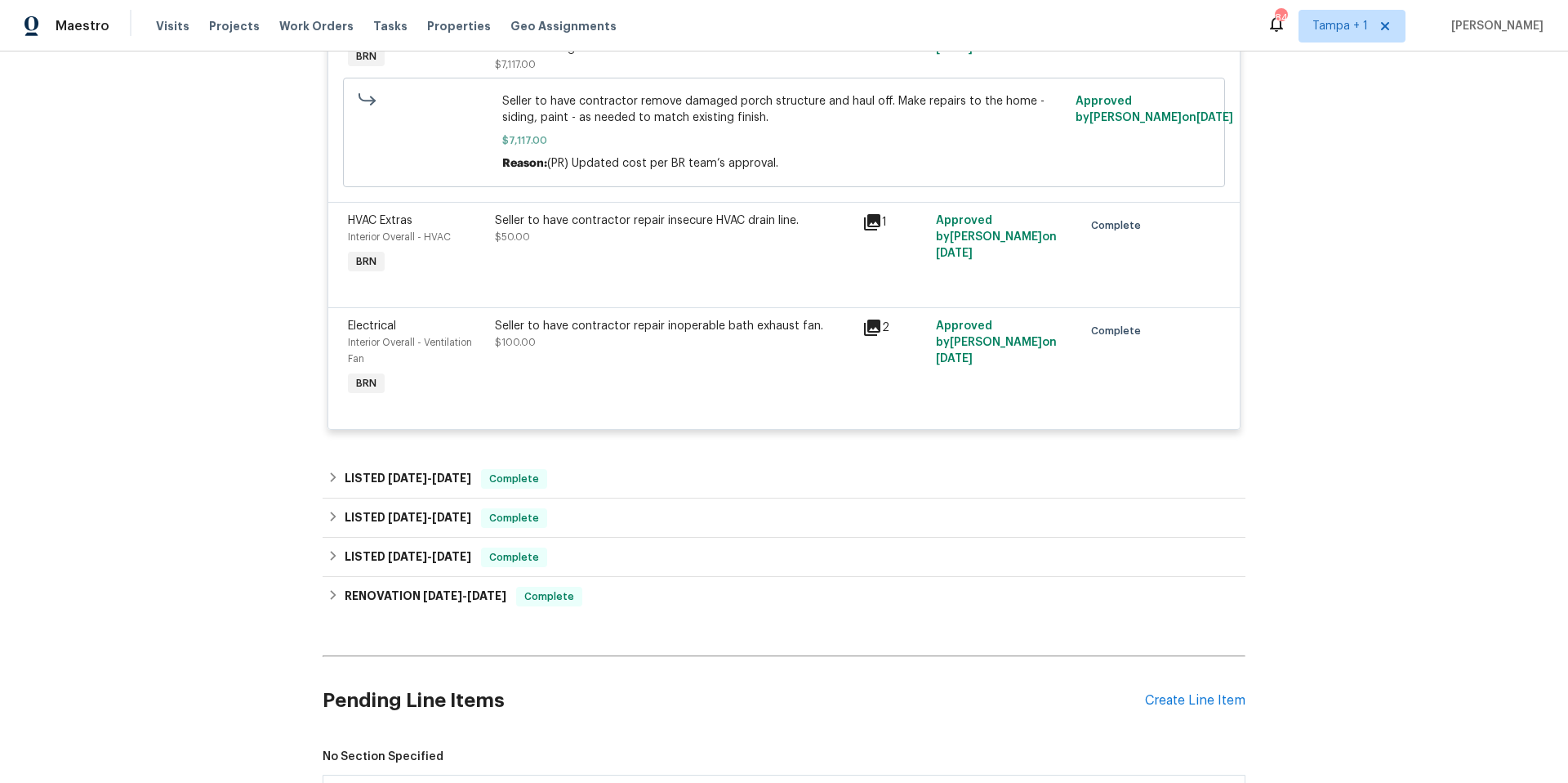
scroll to position [609, 0]
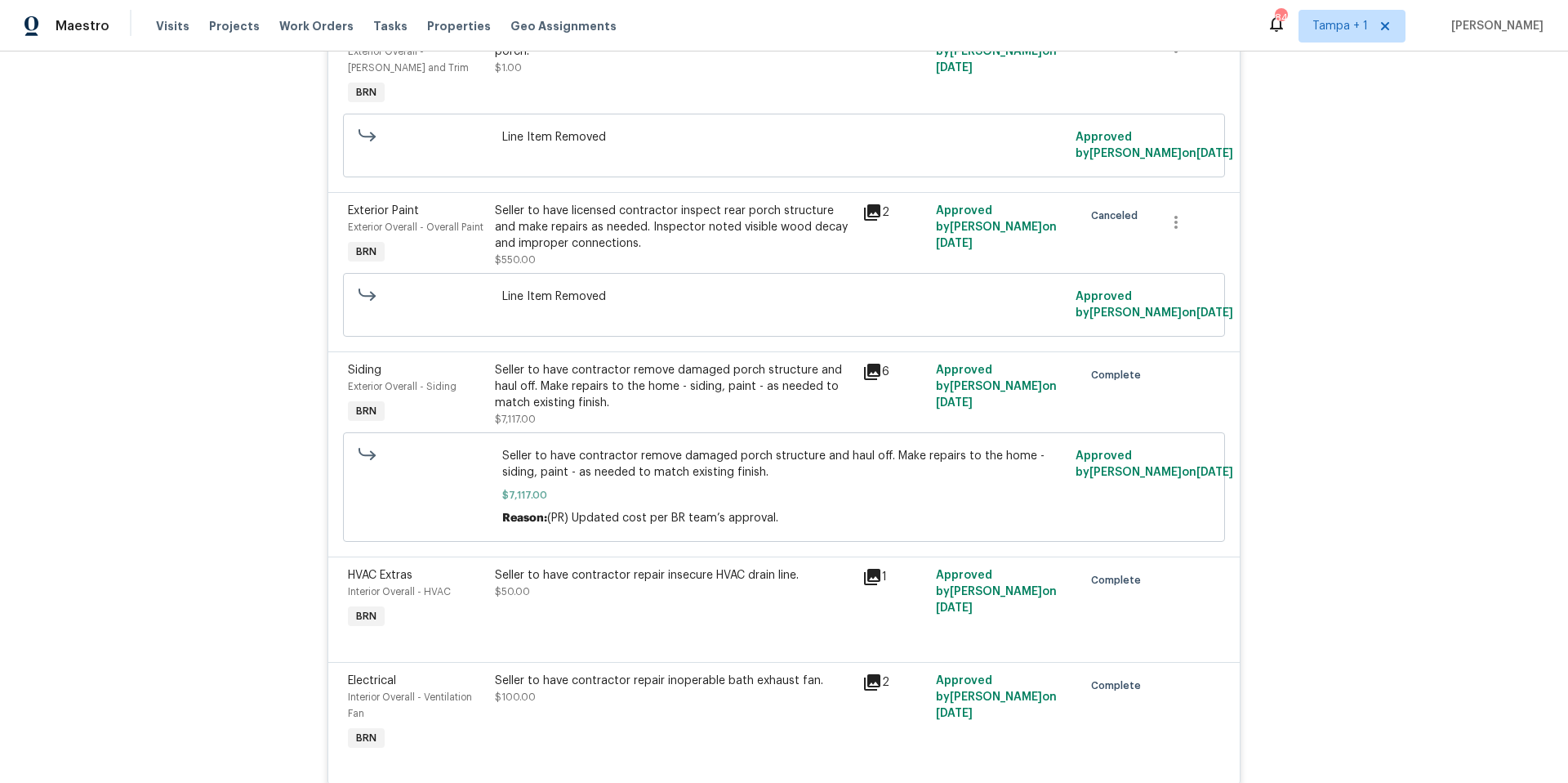
click at [650, 411] on div "Seller to have contractor remove damaged porch structure and haul off. Make rep…" at bounding box center [673, 386] width 358 height 49
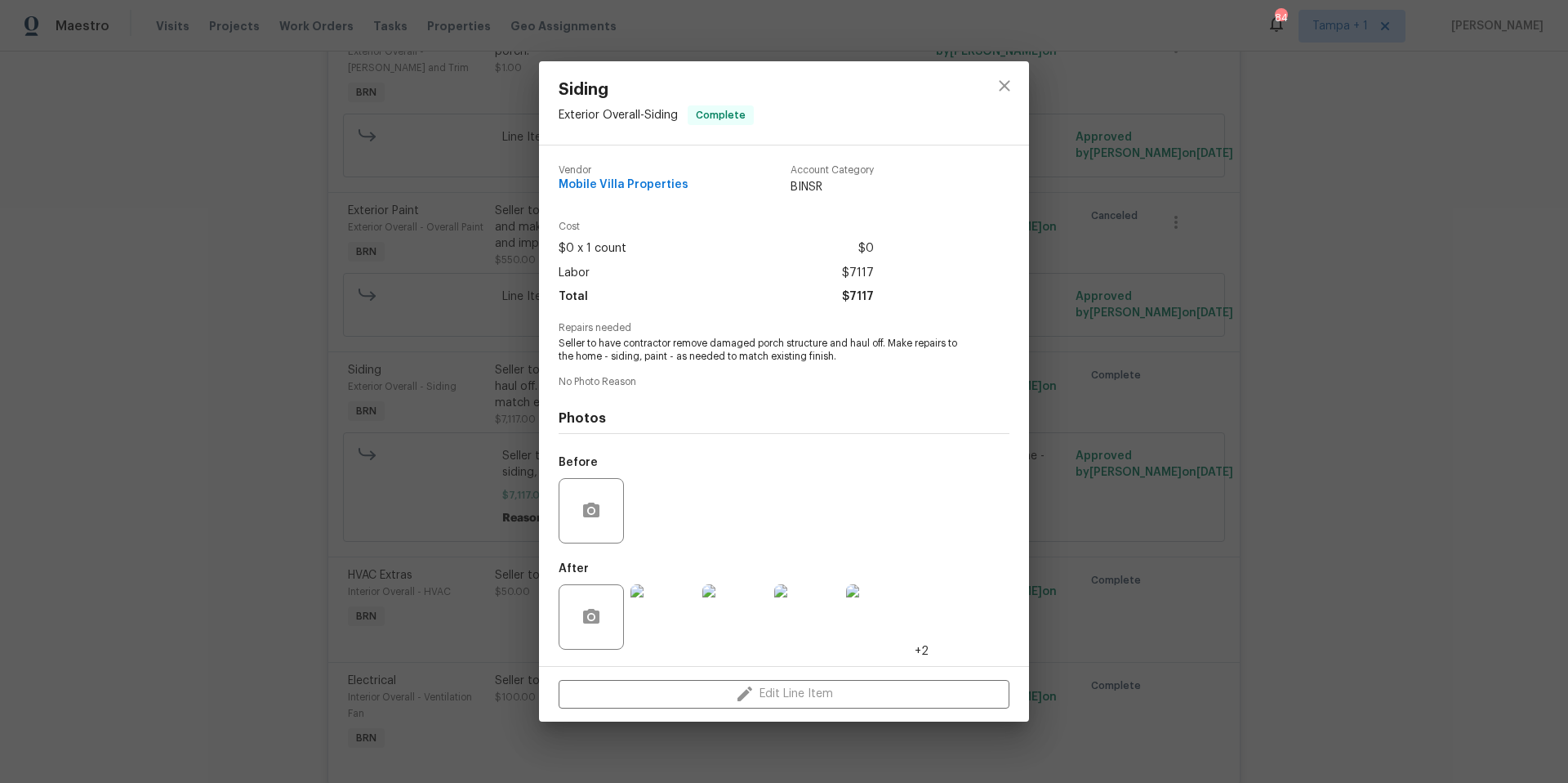
click at [659, 604] on img at bounding box center [663, 617] width 66 height 66
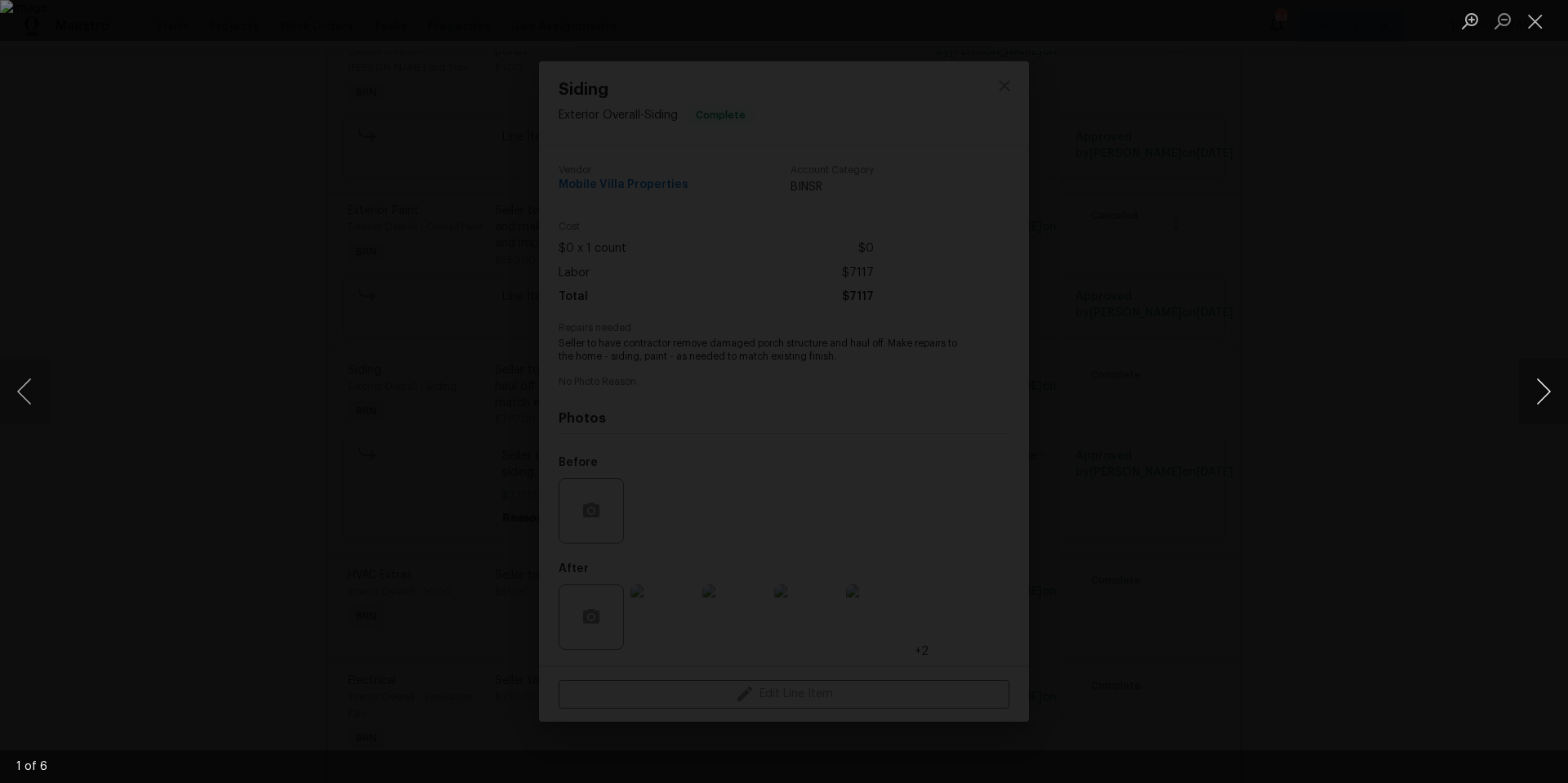
click at [1540, 371] on button "Next image" at bounding box center [1544, 391] width 49 height 66
click at [1540, 370] on button "Next image" at bounding box center [1544, 391] width 49 height 66
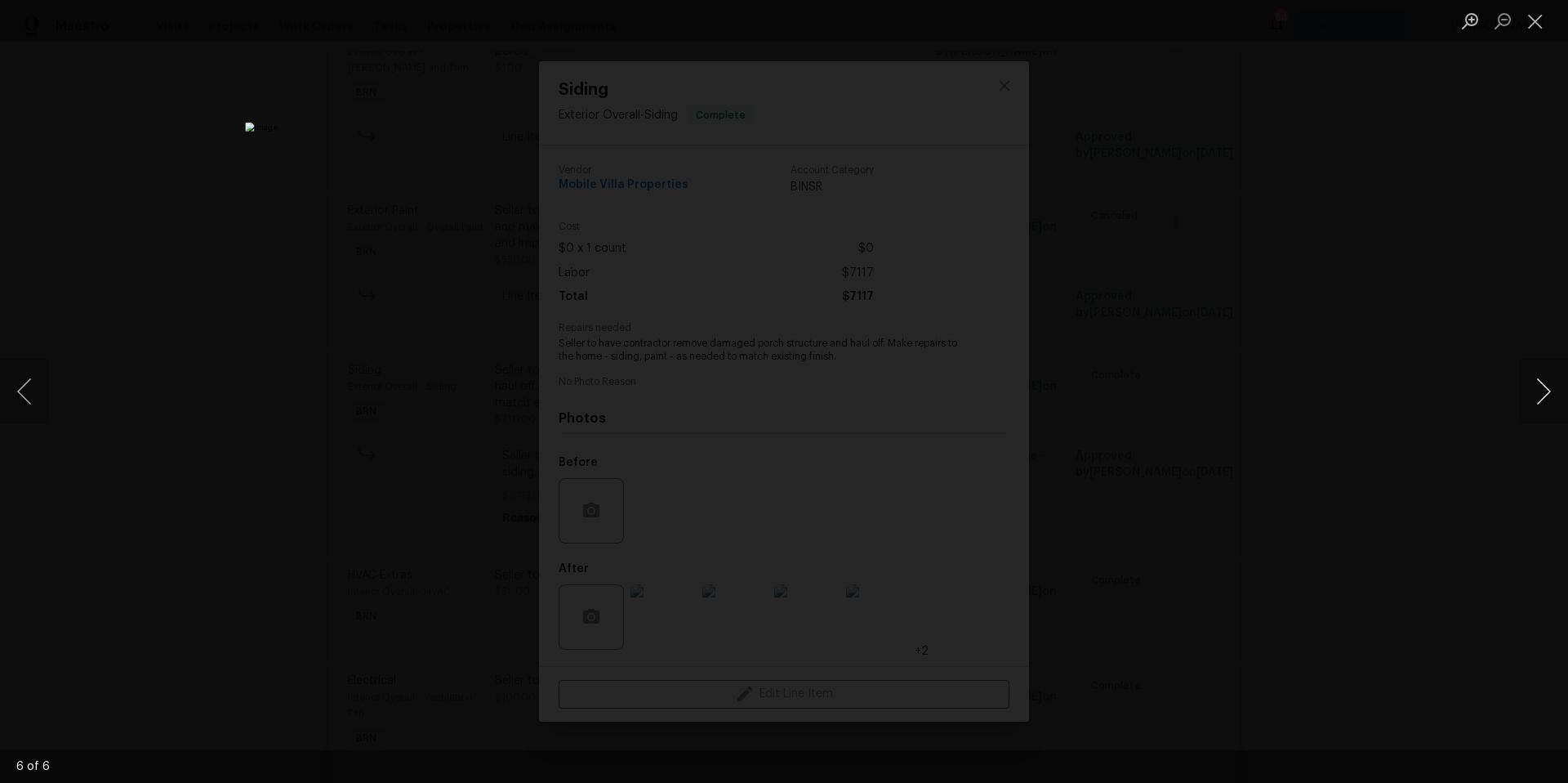
click at [1540, 370] on button "Next image" at bounding box center [1544, 391] width 49 height 66
click at [1541, 371] on button "Next image" at bounding box center [1544, 391] width 49 height 66
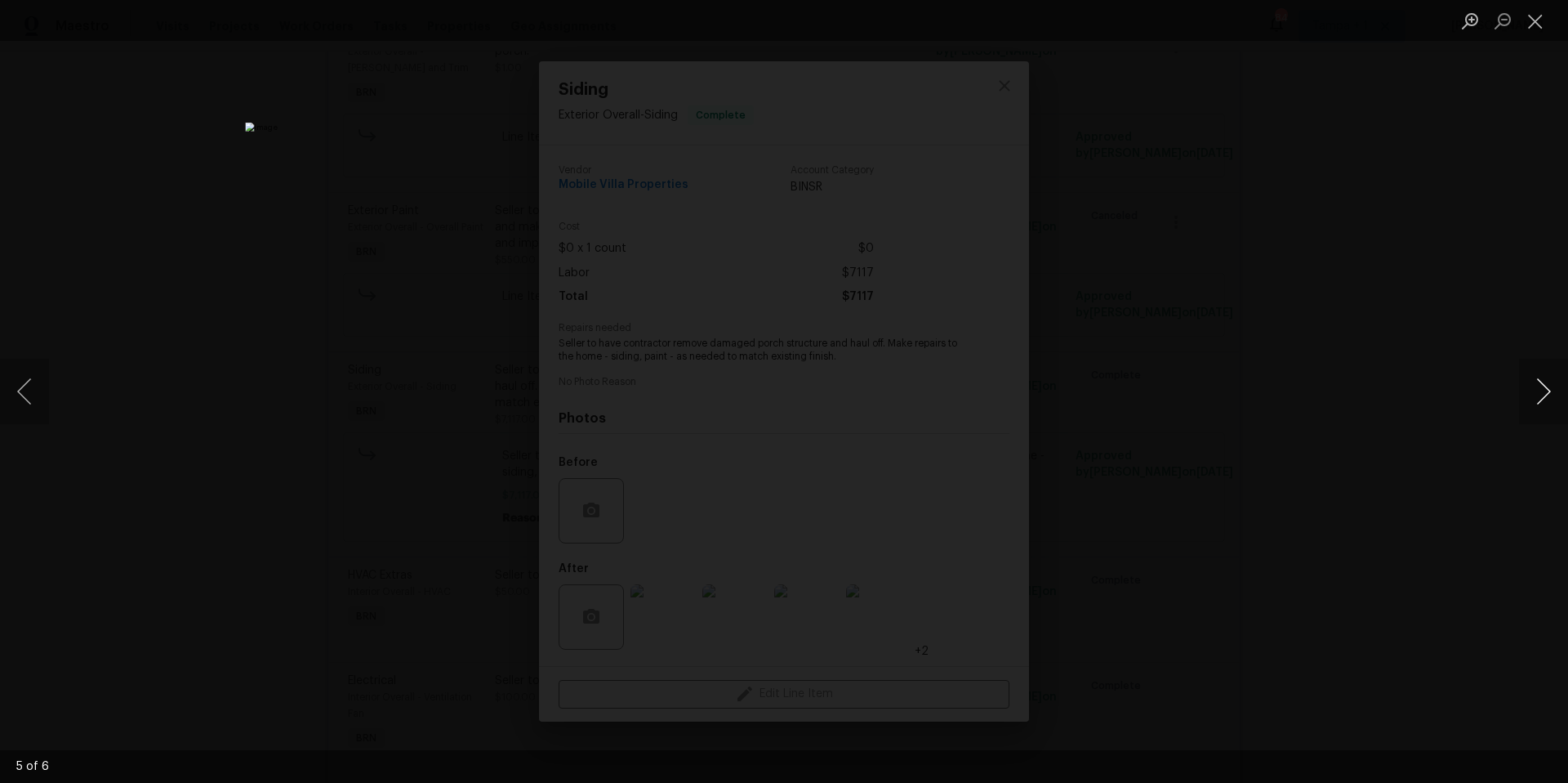
click at [1541, 371] on button "Next image" at bounding box center [1544, 391] width 49 height 66
click at [1559, 402] on button "Next image" at bounding box center [1544, 391] width 49 height 66
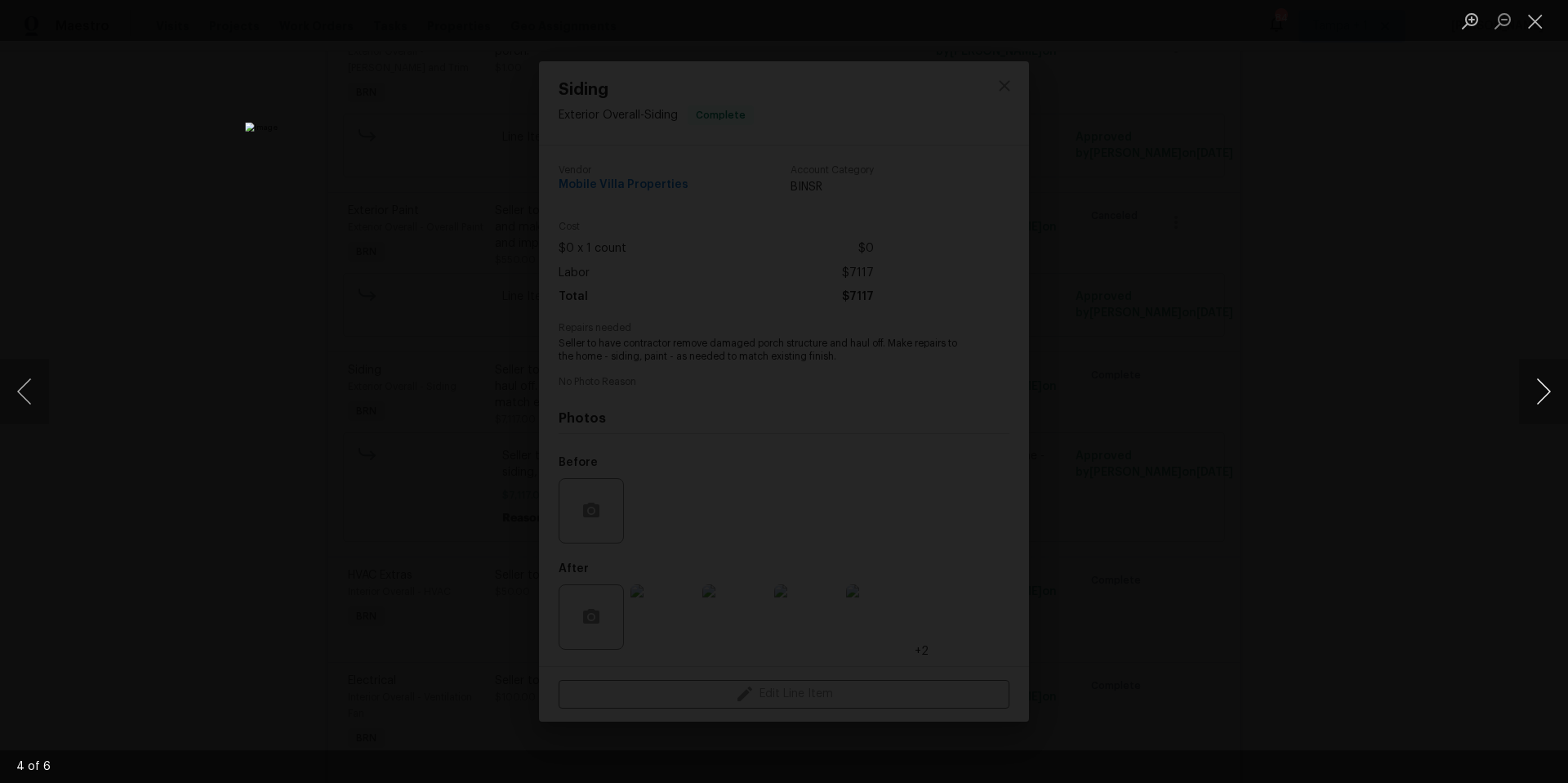
click at [1560, 399] on button "Next image" at bounding box center [1544, 391] width 49 height 66
click at [1556, 399] on button "Next image" at bounding box center [1544, 391] width 49 height 66
click at [1548, 30] on button "Close lightbox" at bounding box center [1536, 21] width 32 height 29
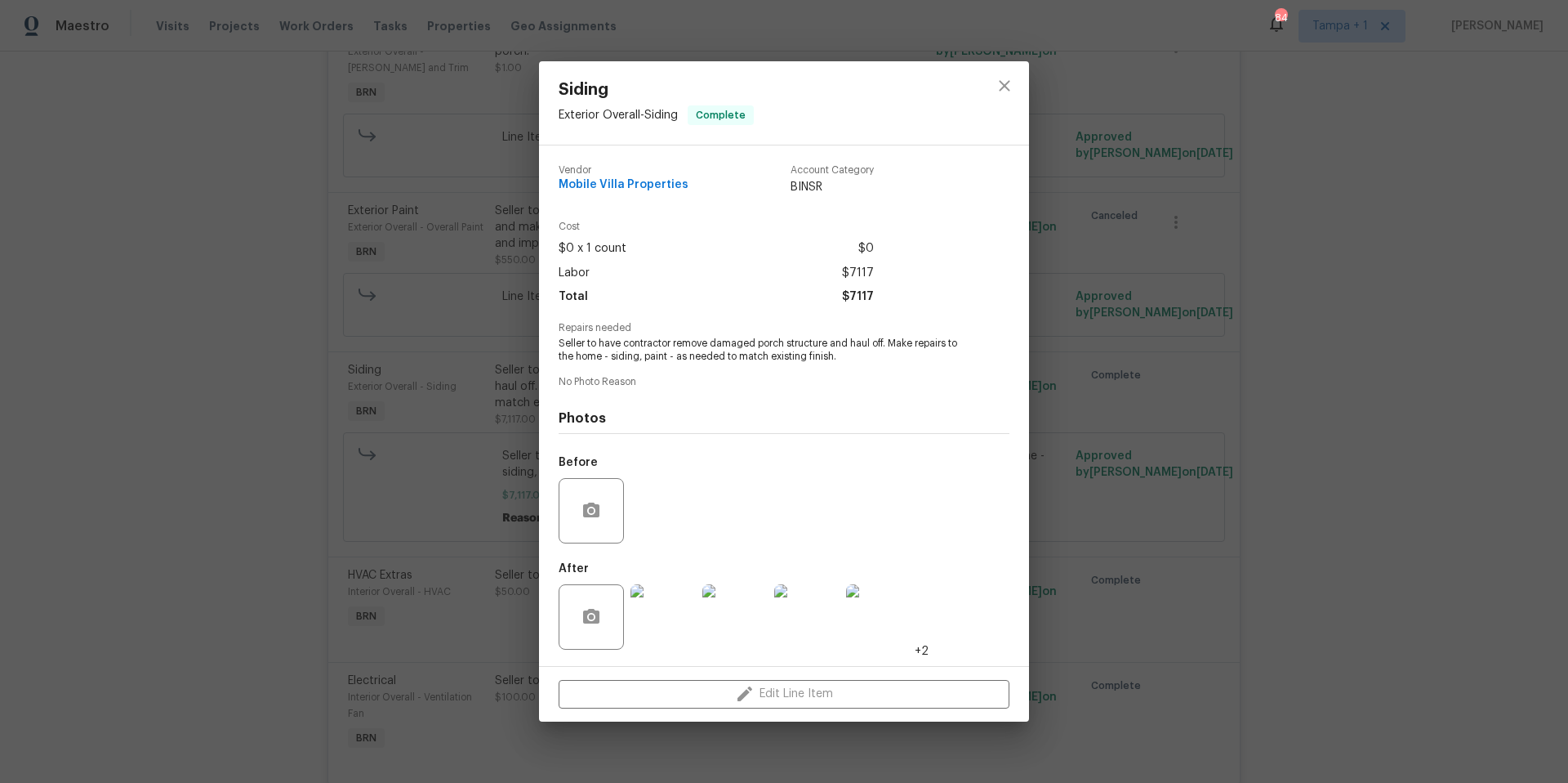
click at [683, 625] on img at bounding box center [663, 617] width 66 height 66
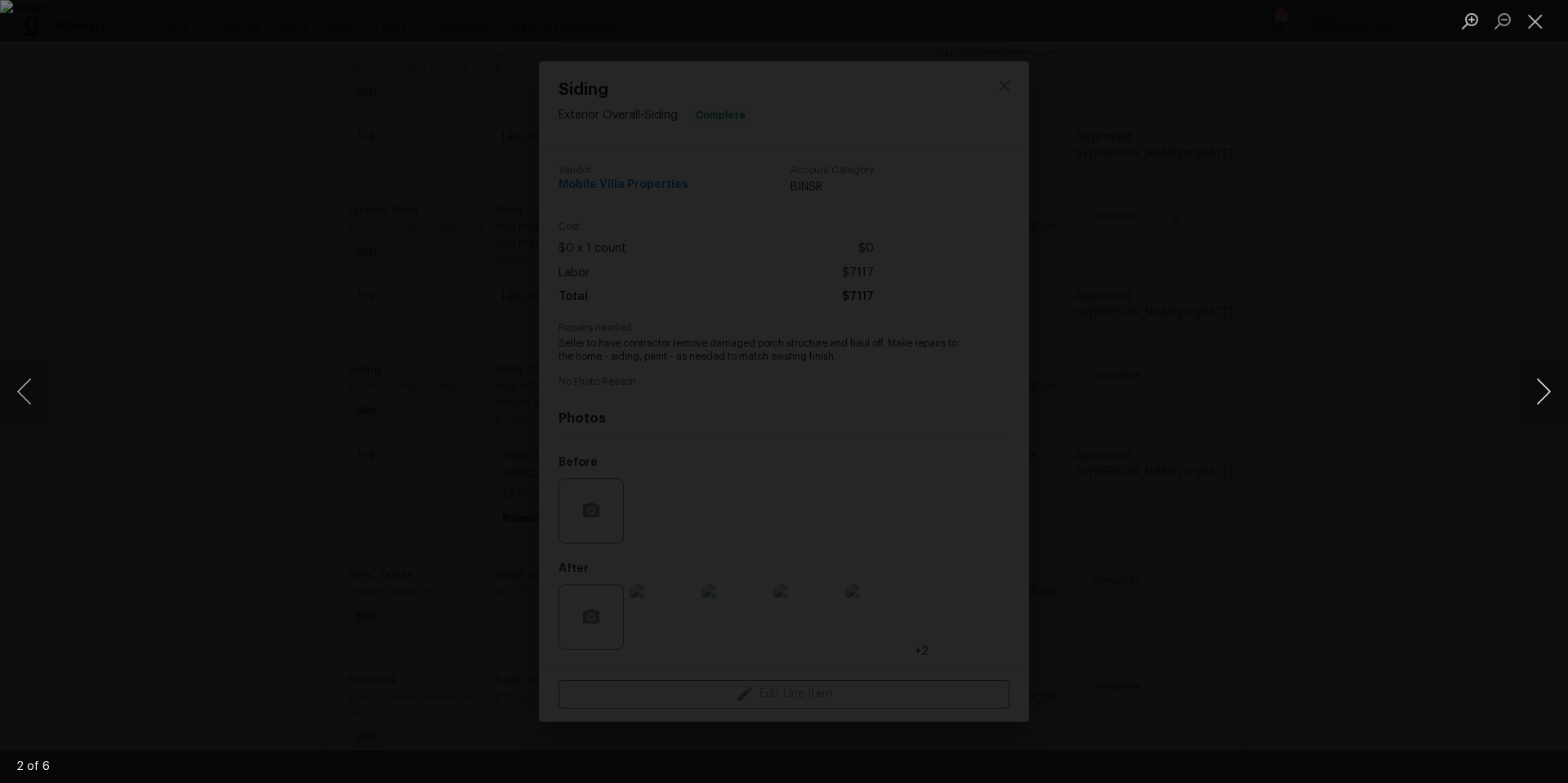
click at [1542, 403] on button "Next image" at bounding box center [1544, 391] width 49 height 66
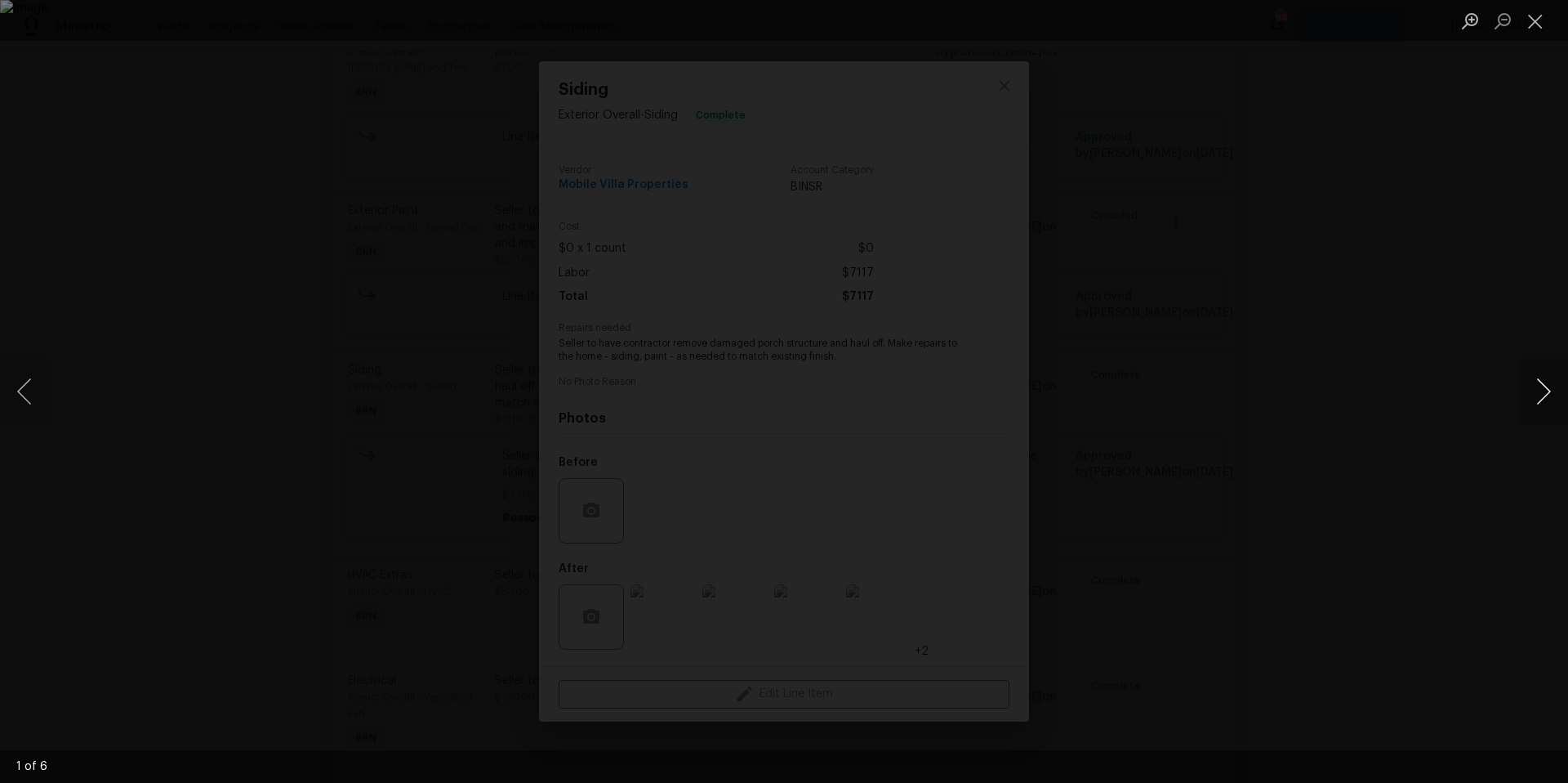
click at [1542, 403] on button "Next image" at bounding box center [1544, 391] width 49 height 66
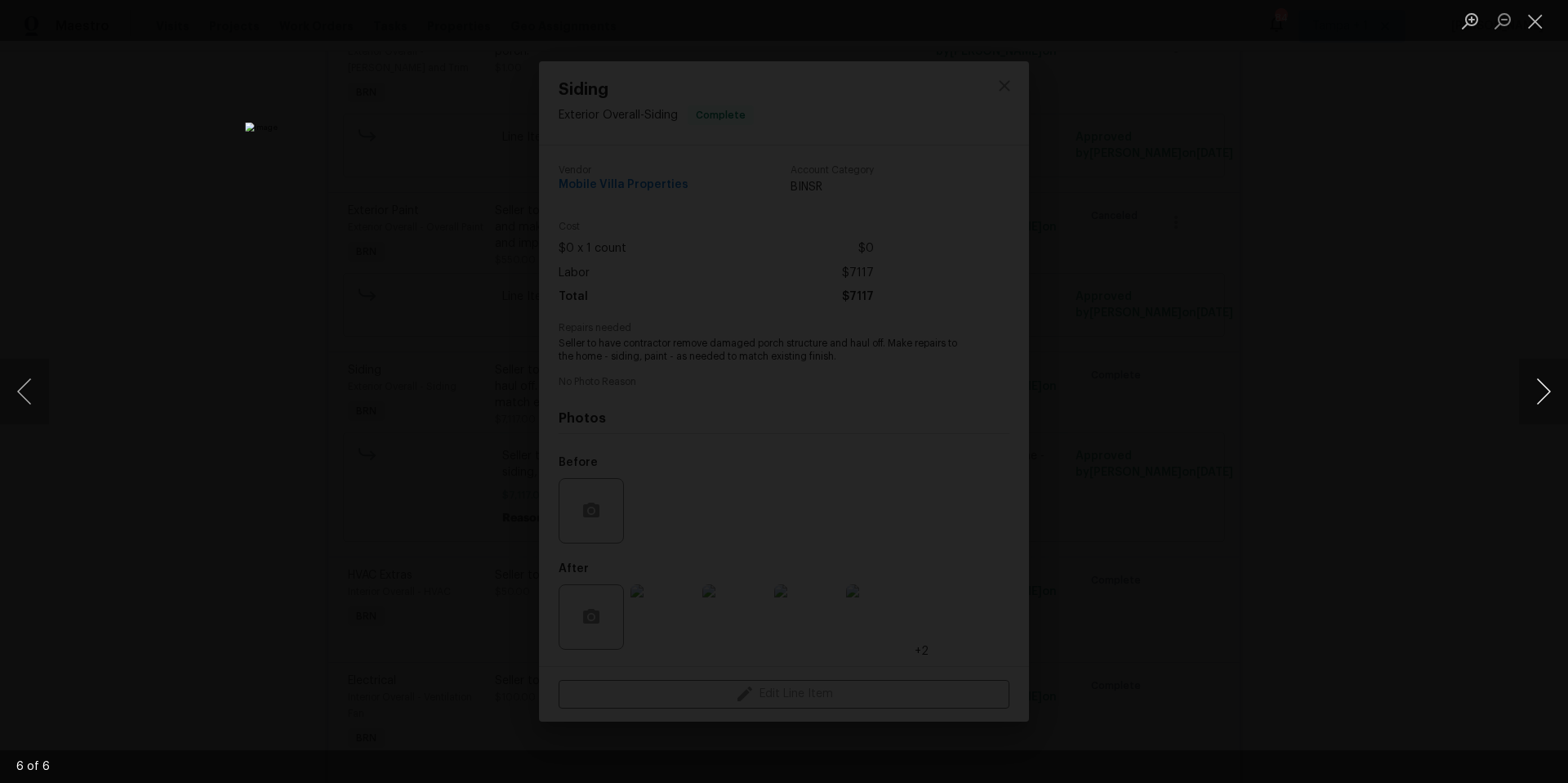
click at [1542, 403] on button "Next image" at bounding box center [1544, 391] width 49 height 66
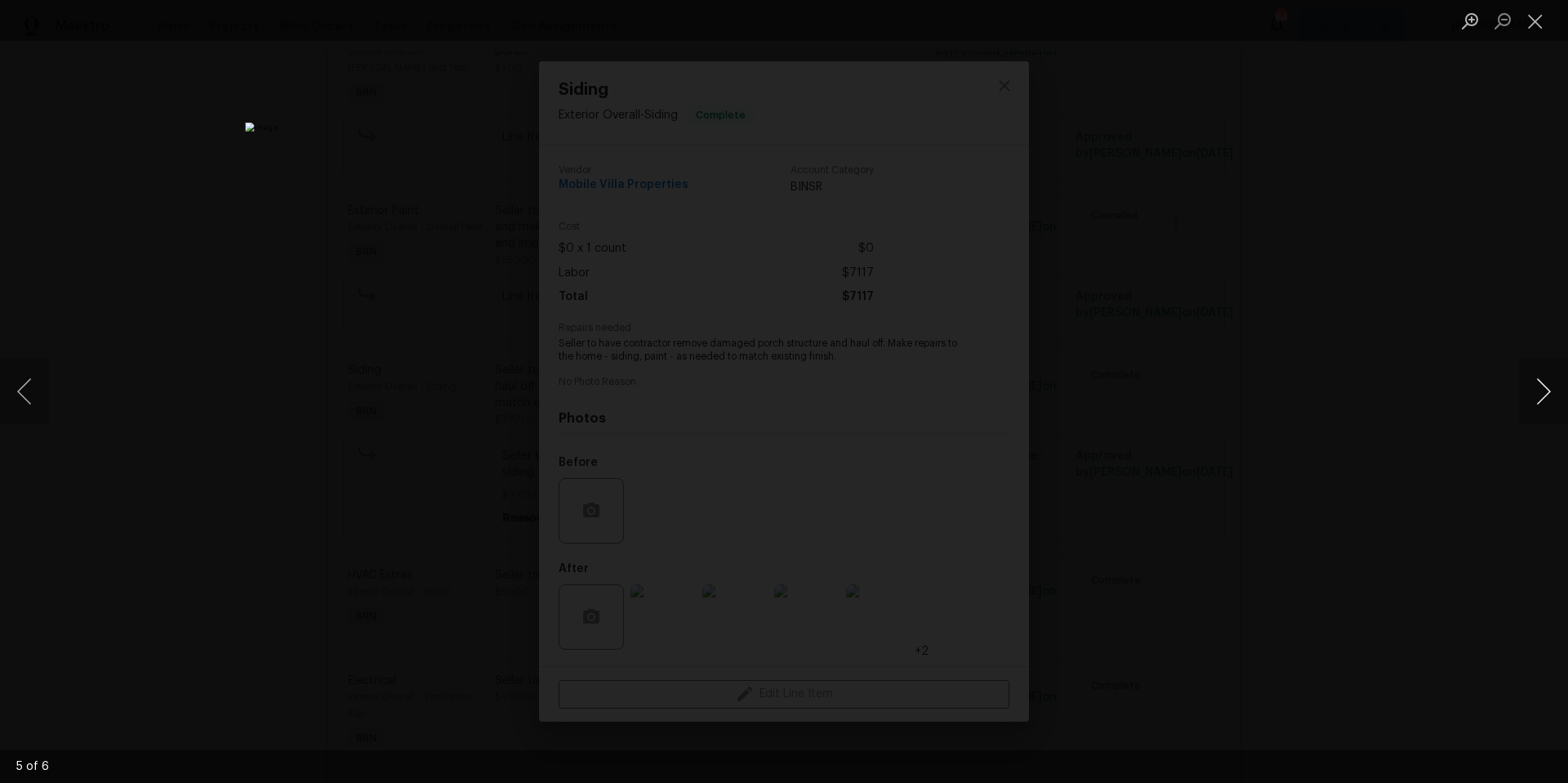
click at [1542, 403] on button "Next image" at bounding box center [1544, 391] width 49 height 66
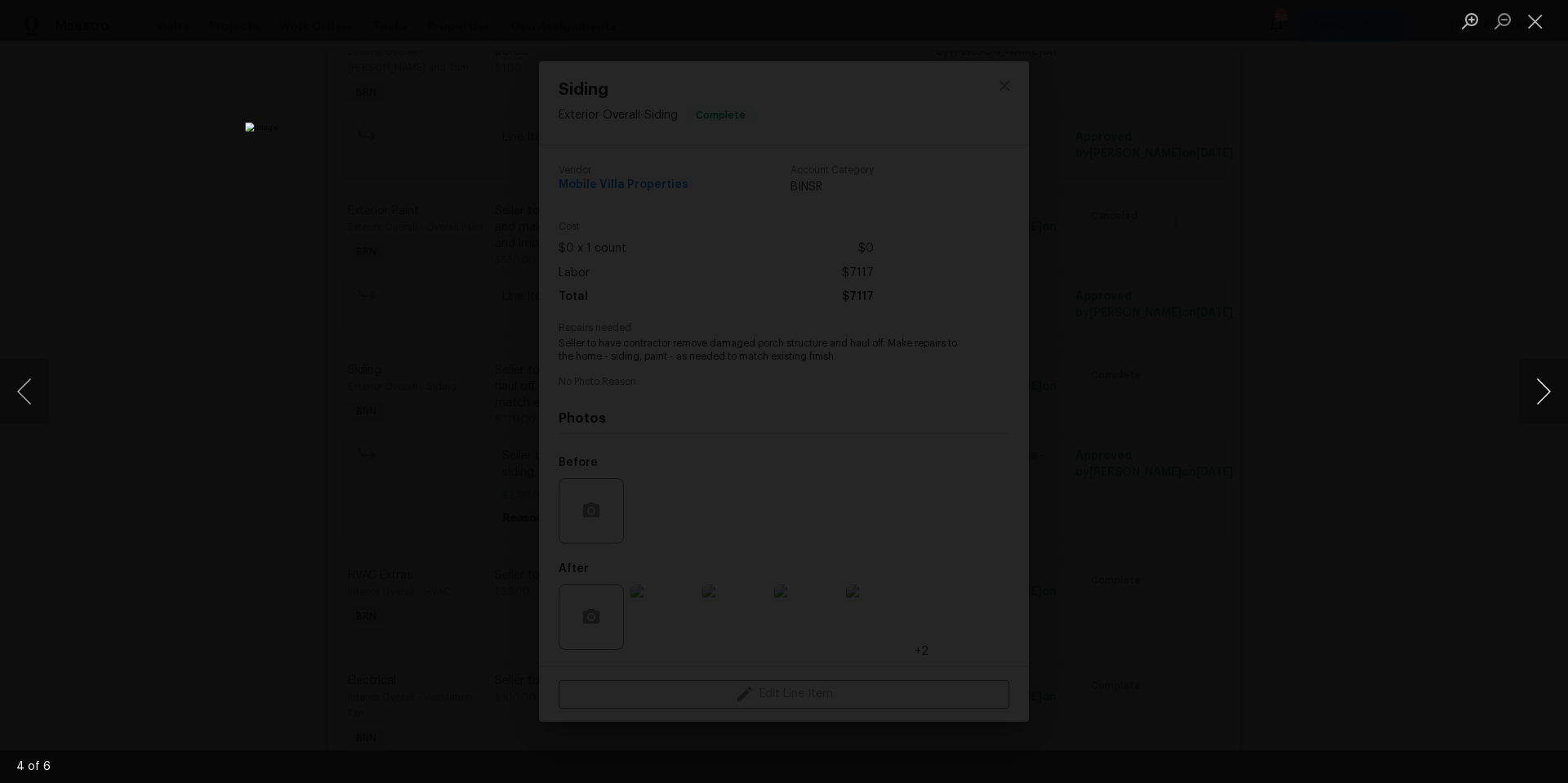
click at [1542, 403] on button "Next image" at bounding box center [1544, 391] width 49 height 66
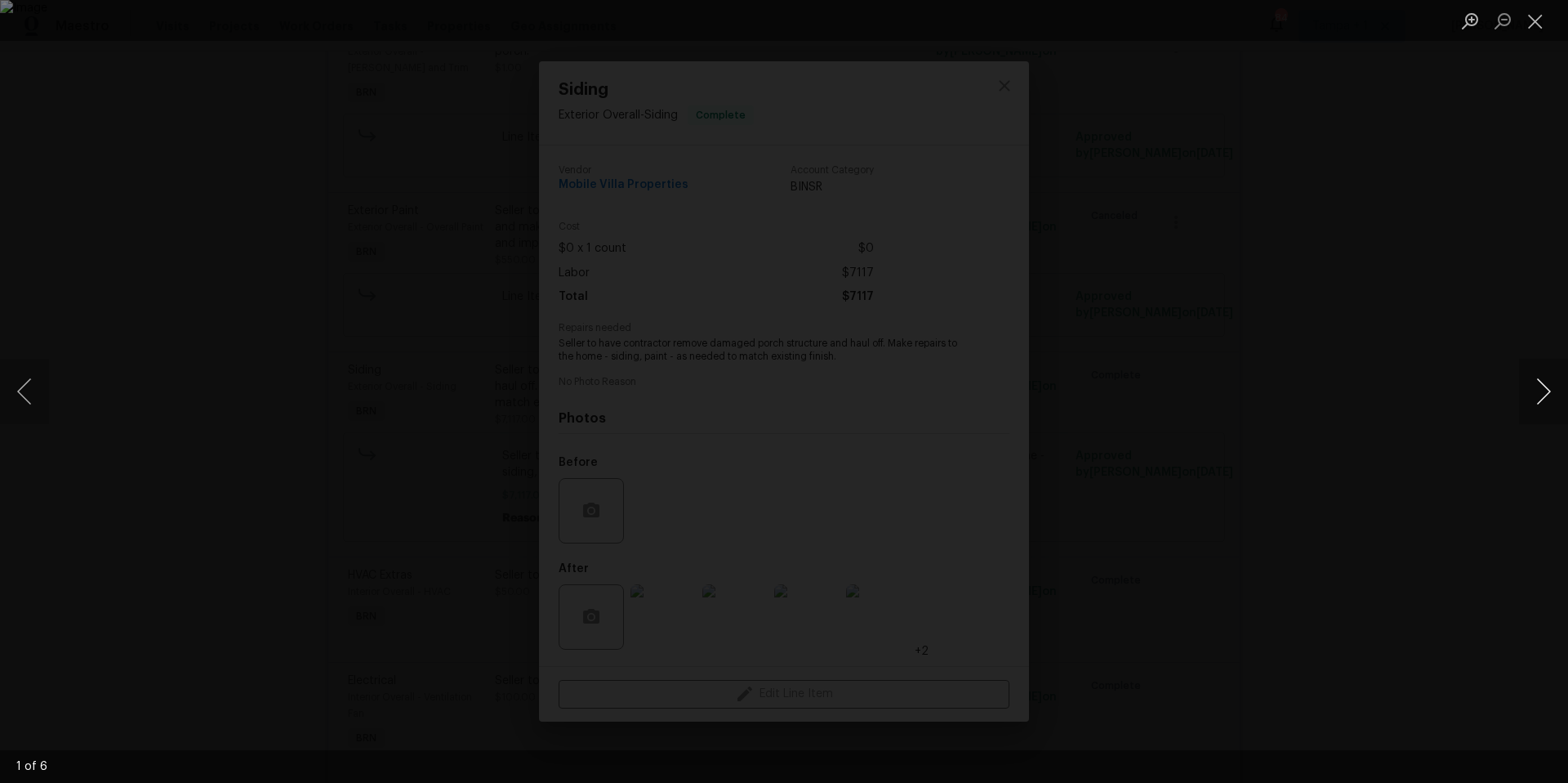
click at [1542, 403] on button "Next image" at bounding box center [1544, 391] width 49 height 66
click at [1542, 394] on button "Next image" at bounding box center [1544, 391] width 49 height 66
click at [1542, 395] on button "Next image" at bounding box center [1544, 391] width 49 height 66
click at [1542, 394] on button "Next image" at bounding box center [1544, 391] width 49 height 66
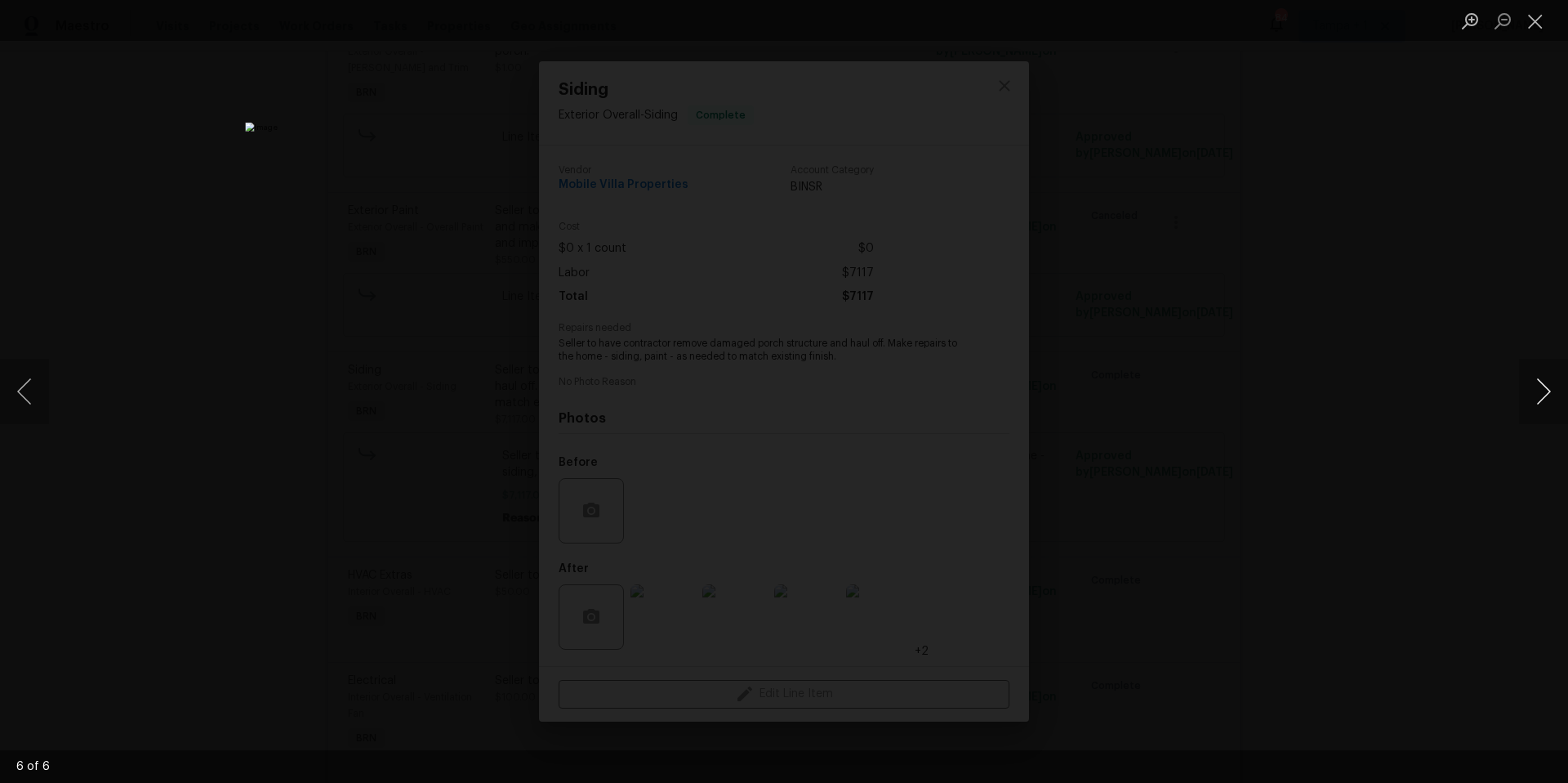
click at [1542, 394] on button "Next image" at bounding box center [1544, 391] width 49 height 66
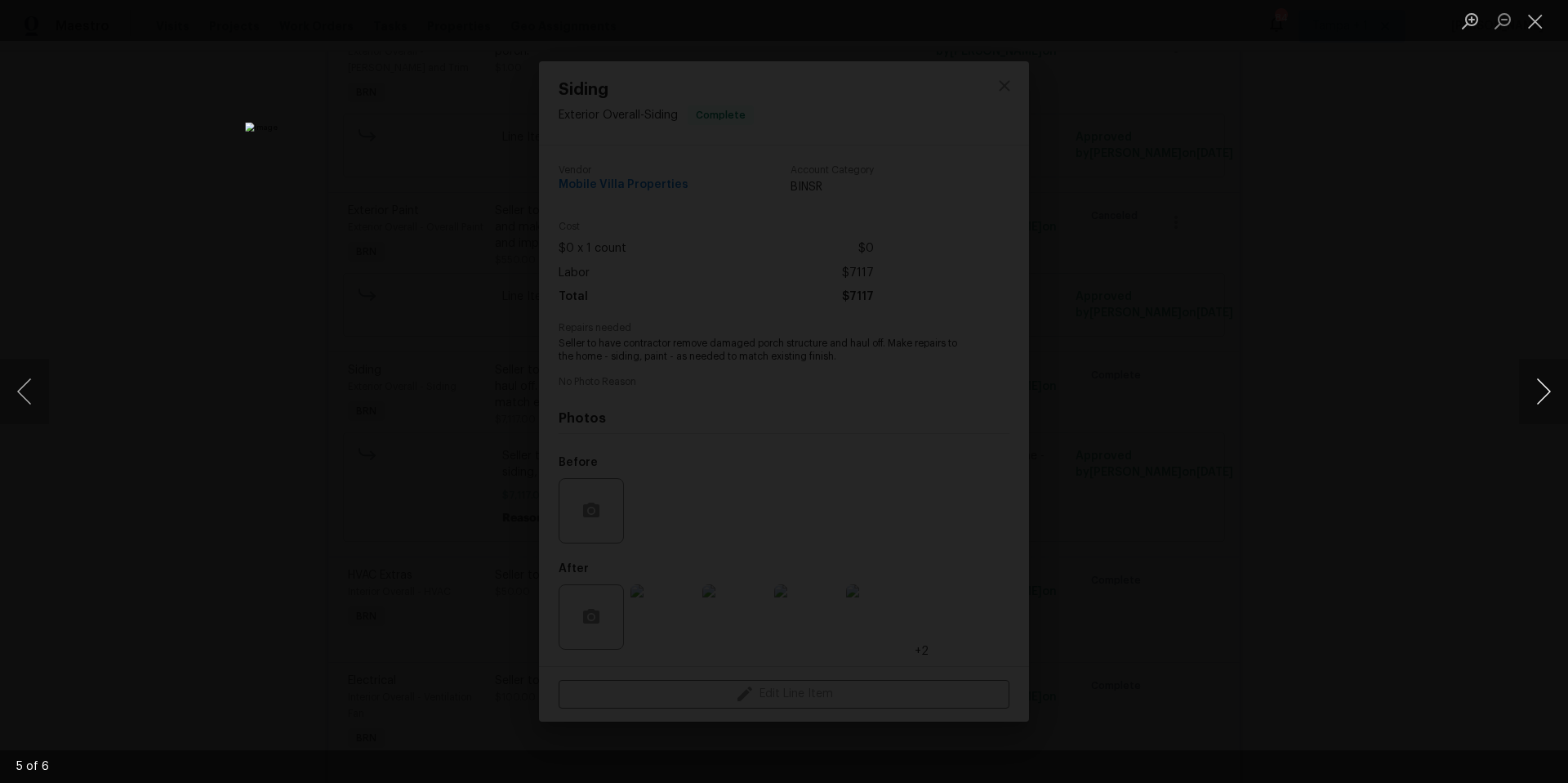
click at [1542, 394] on button "Next image" at bounding box center [1544, 391] width 49 height 66
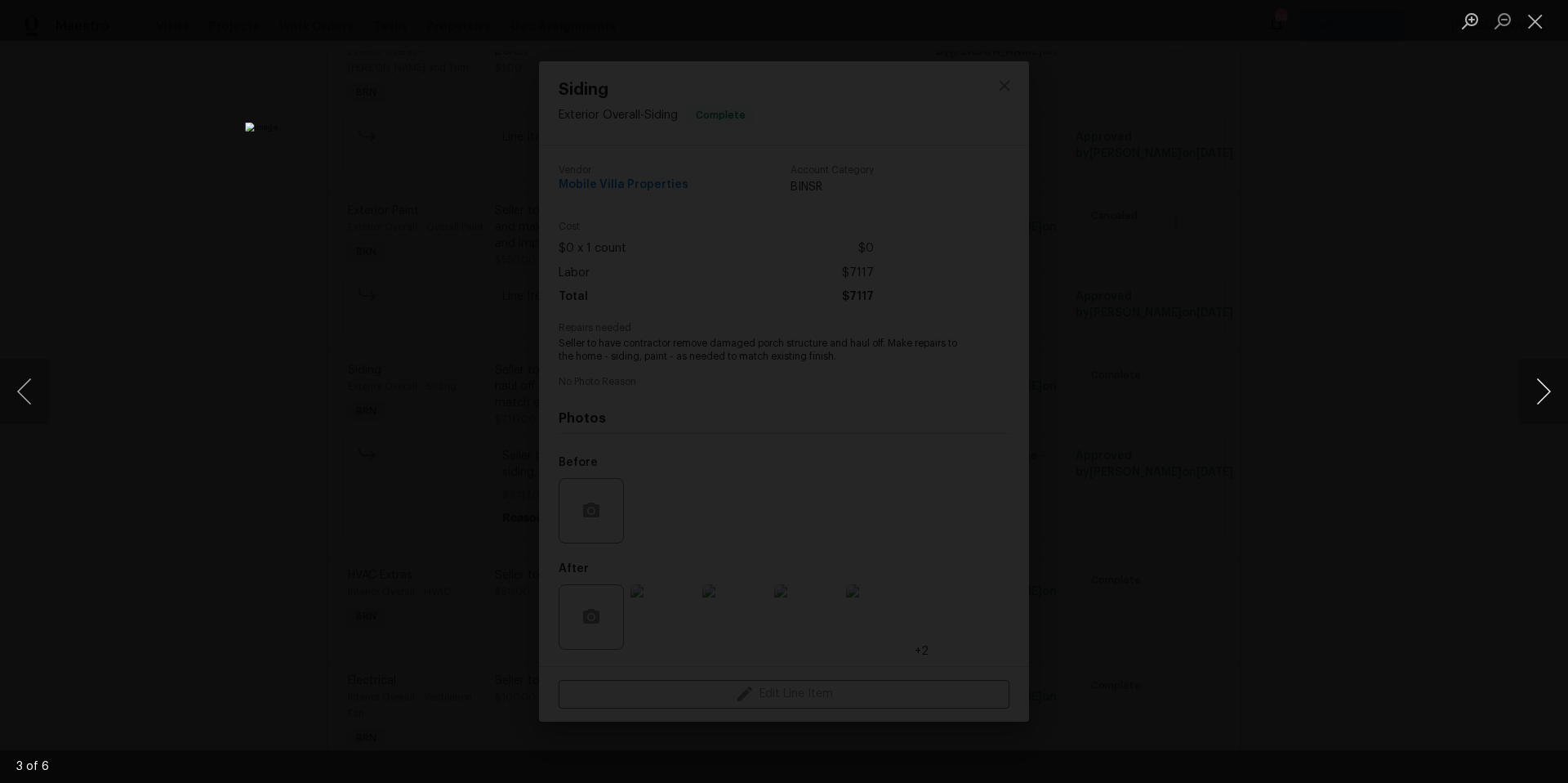
click at [1542, 394] on button "Next image" at bounding box center [1544, 391] width 49 height 66
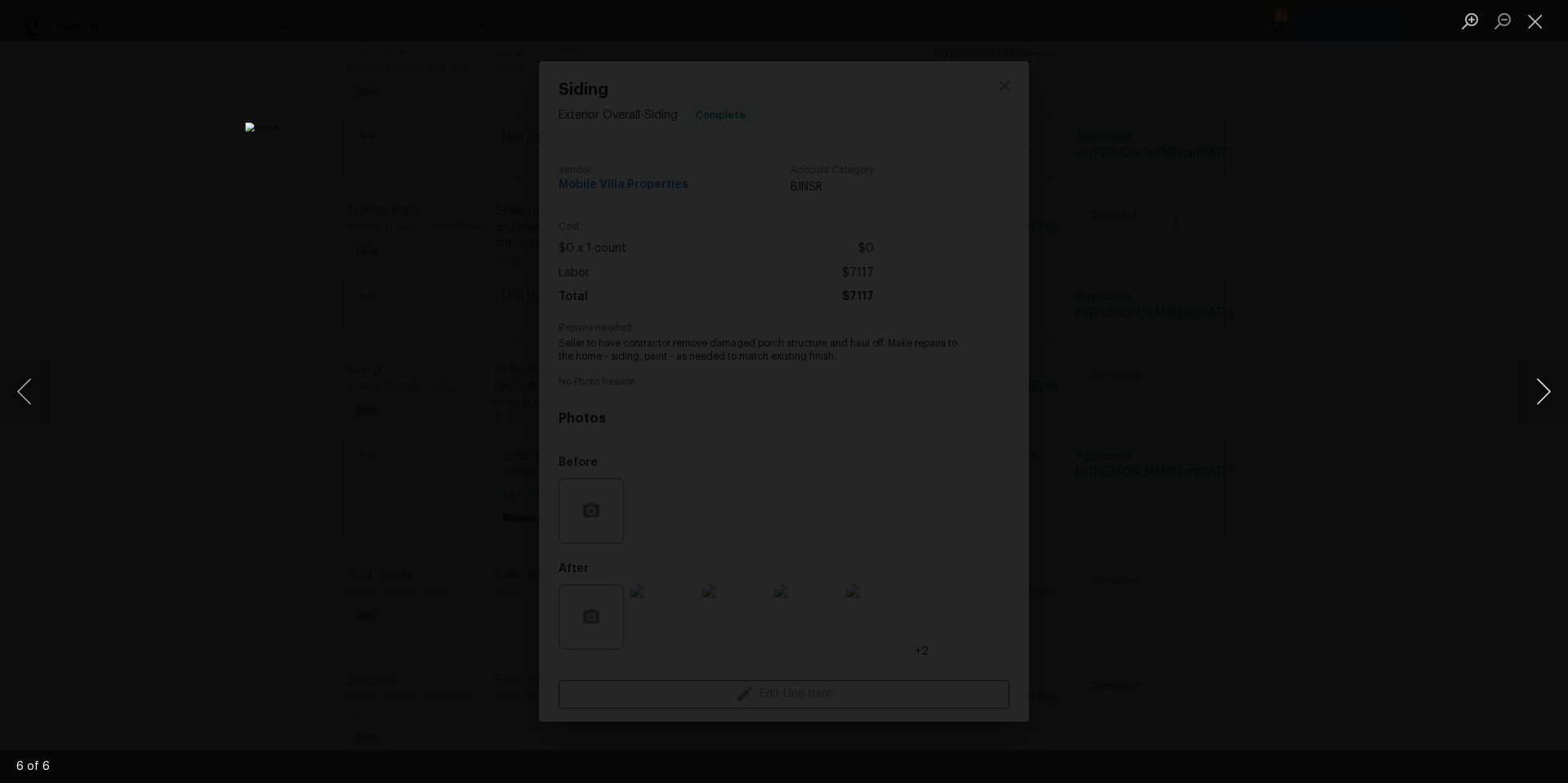
click at [1542, 394] on button "Next image" at bounding box center [1544, 391] width 49 height 66
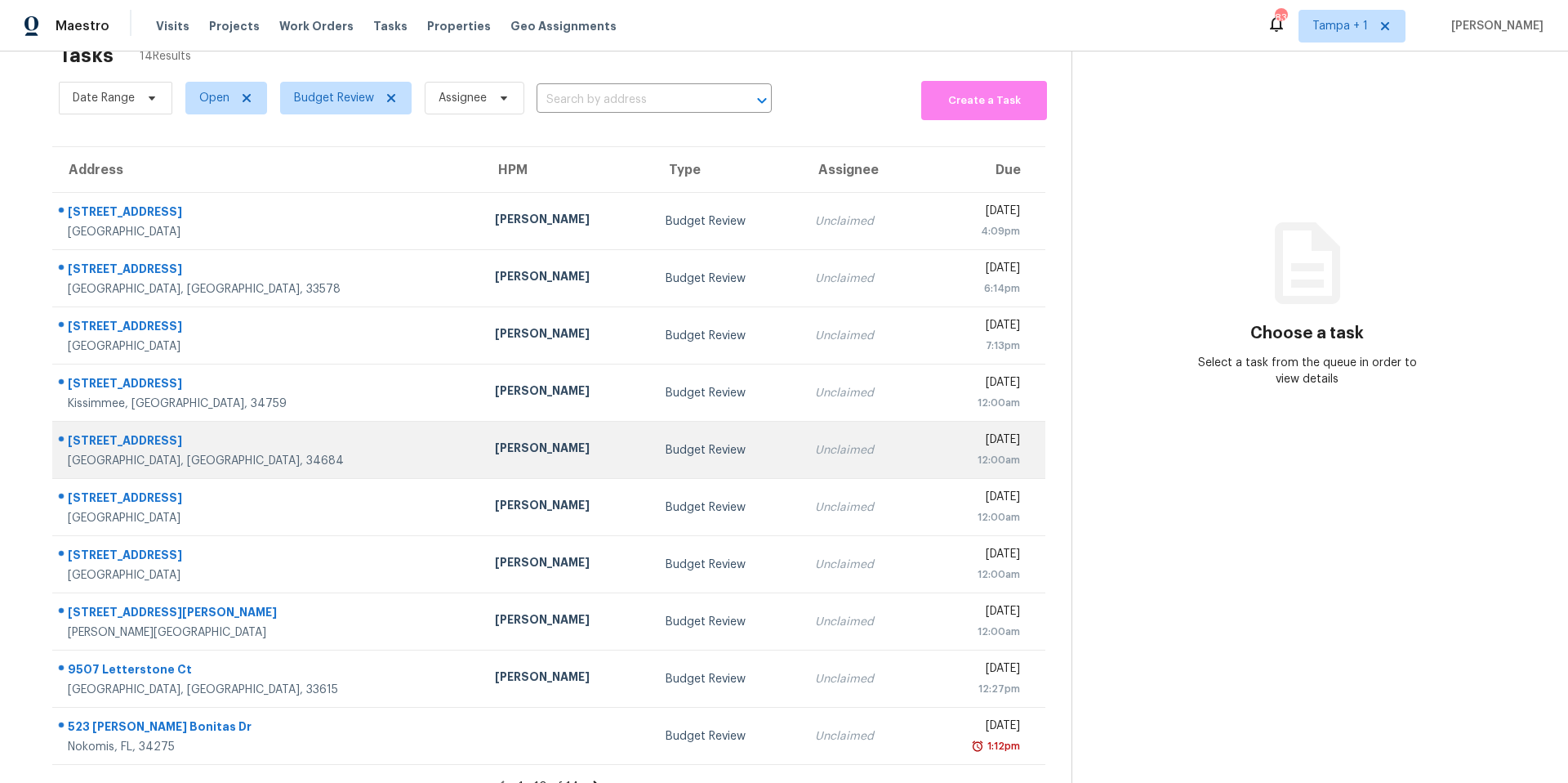
scroll to position [81, 0]
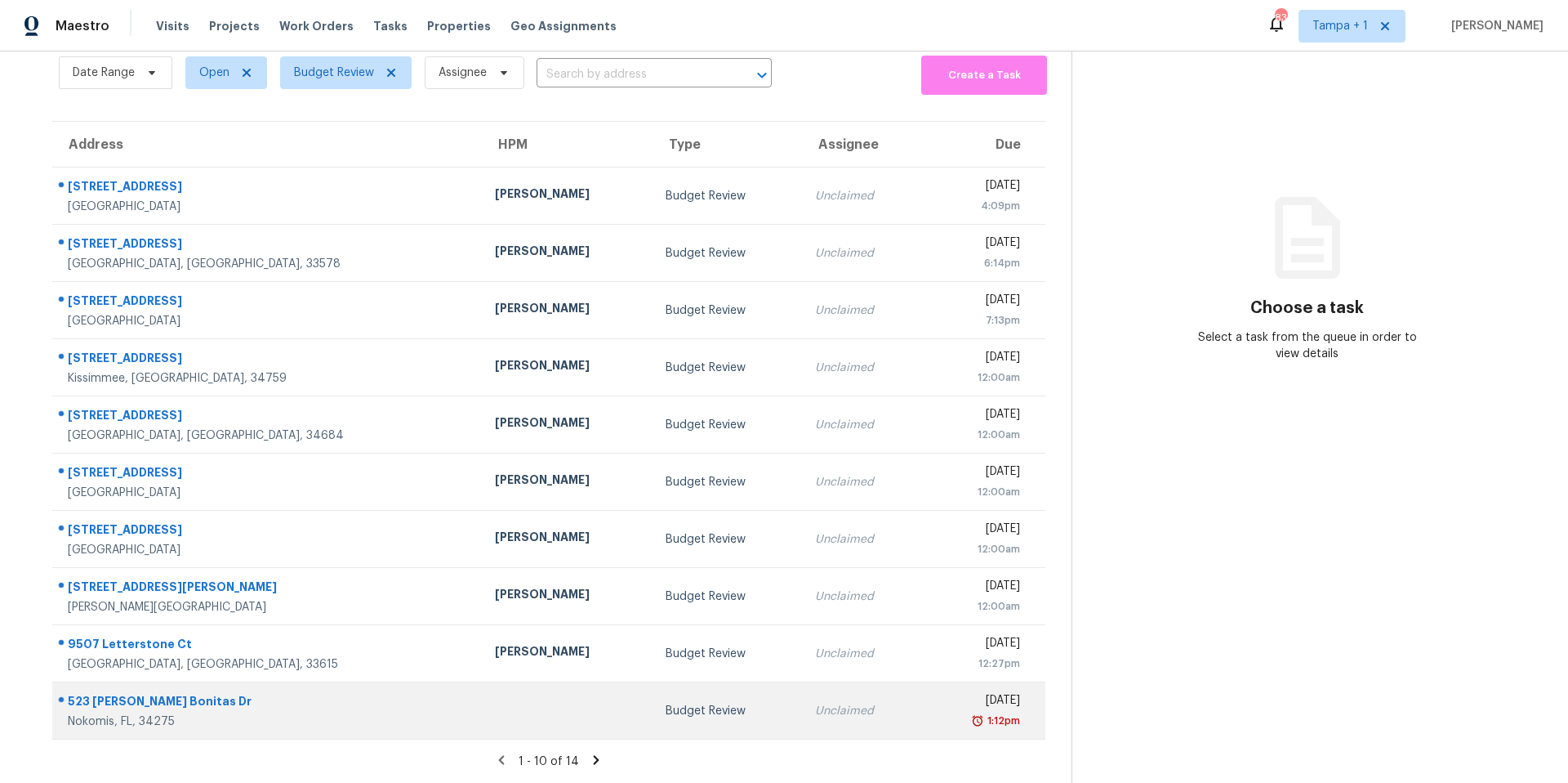
click at [482, 710] on td at bounding box center [568, 711] width 171 height 57
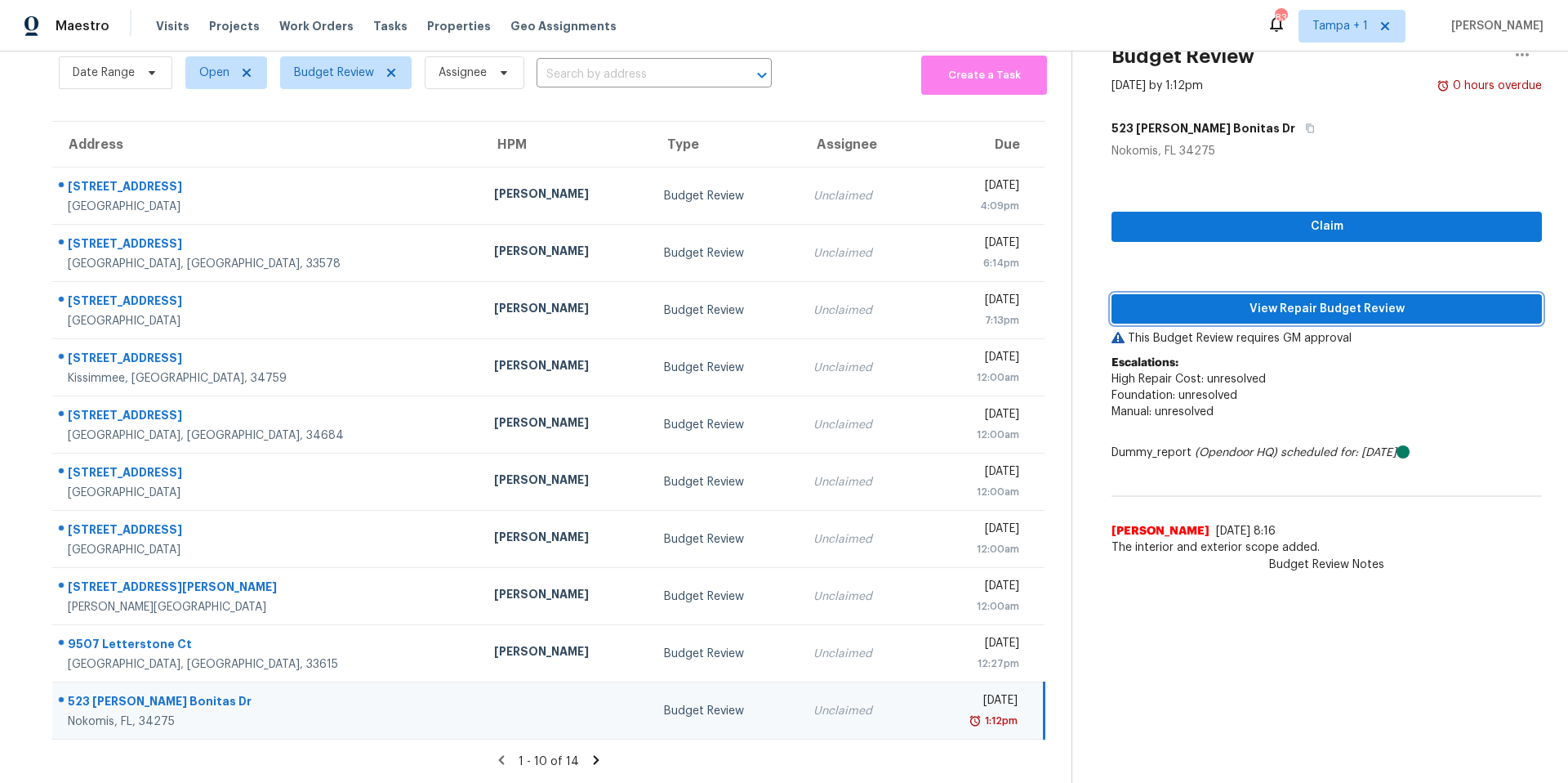
click at [1336, 300] on span "View Repair Budget Review" at bounding box center [1326, 308] width 404 height 20
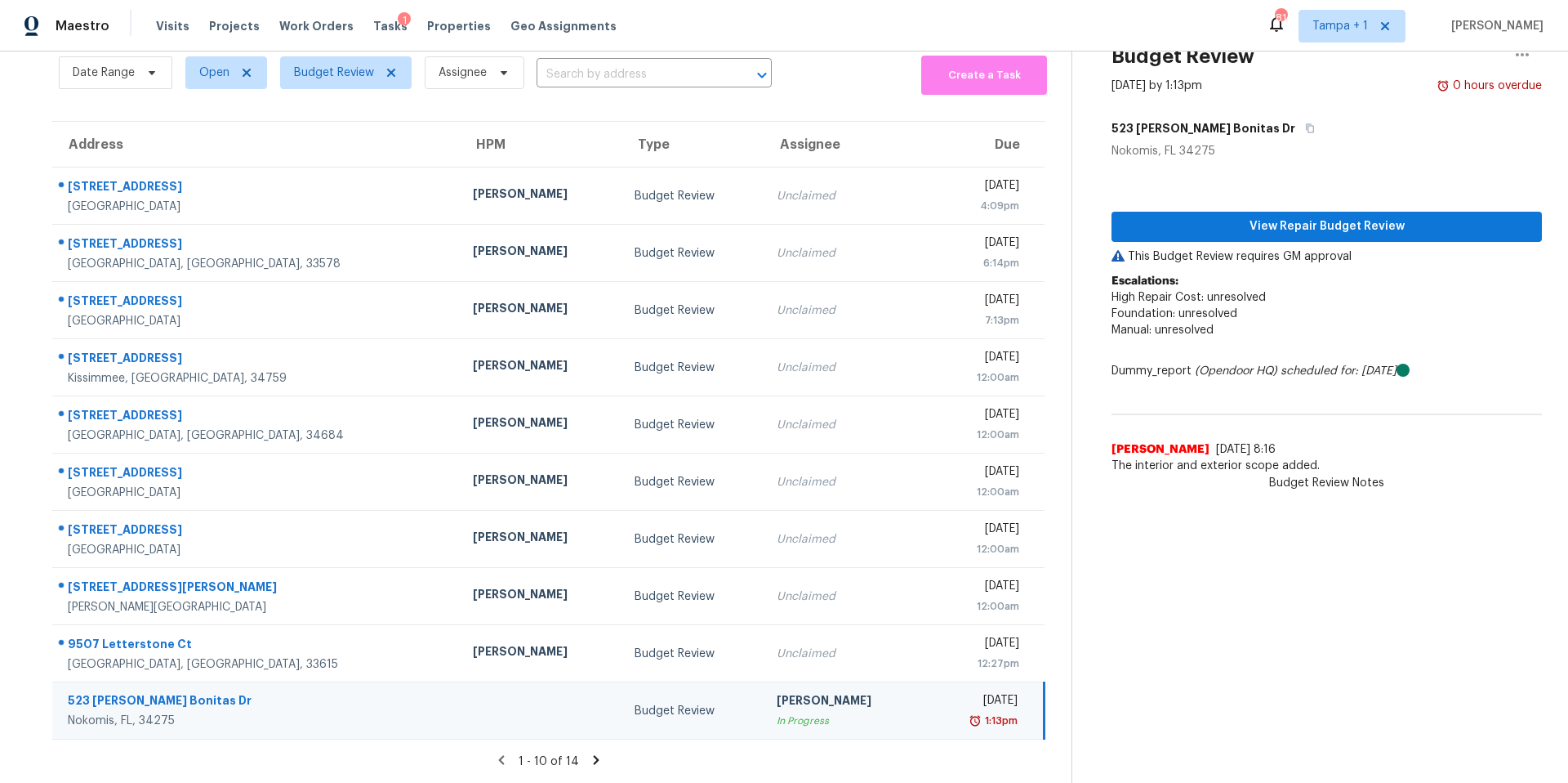
click at [589, 753] on icon at bounding box center [595, 759] width 14 height 14
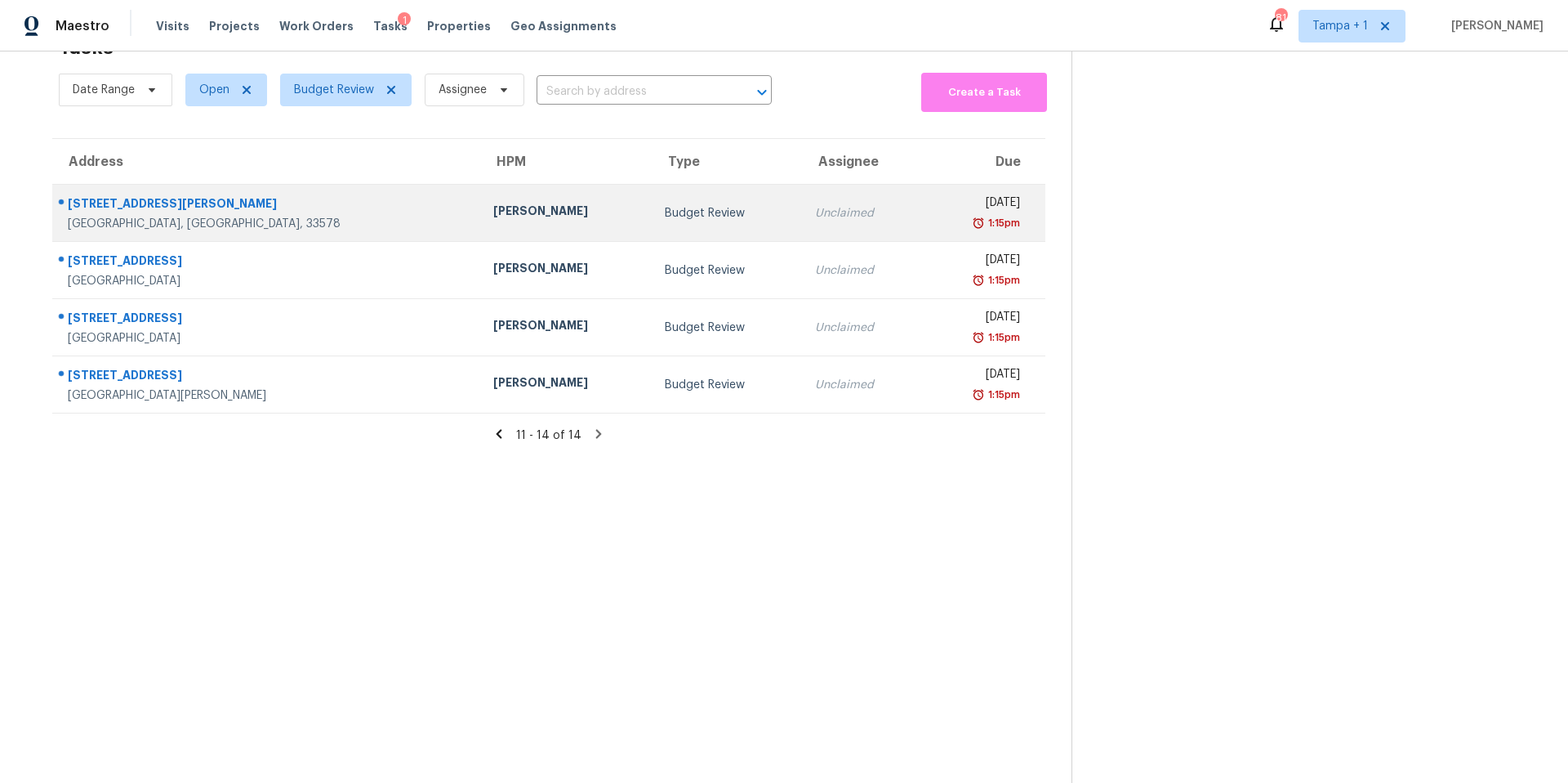
click at [317, 195] on div "[STREET_ADDRESS][PERSON_NAME]" at bounding box center [267, 205] width 399 height 20
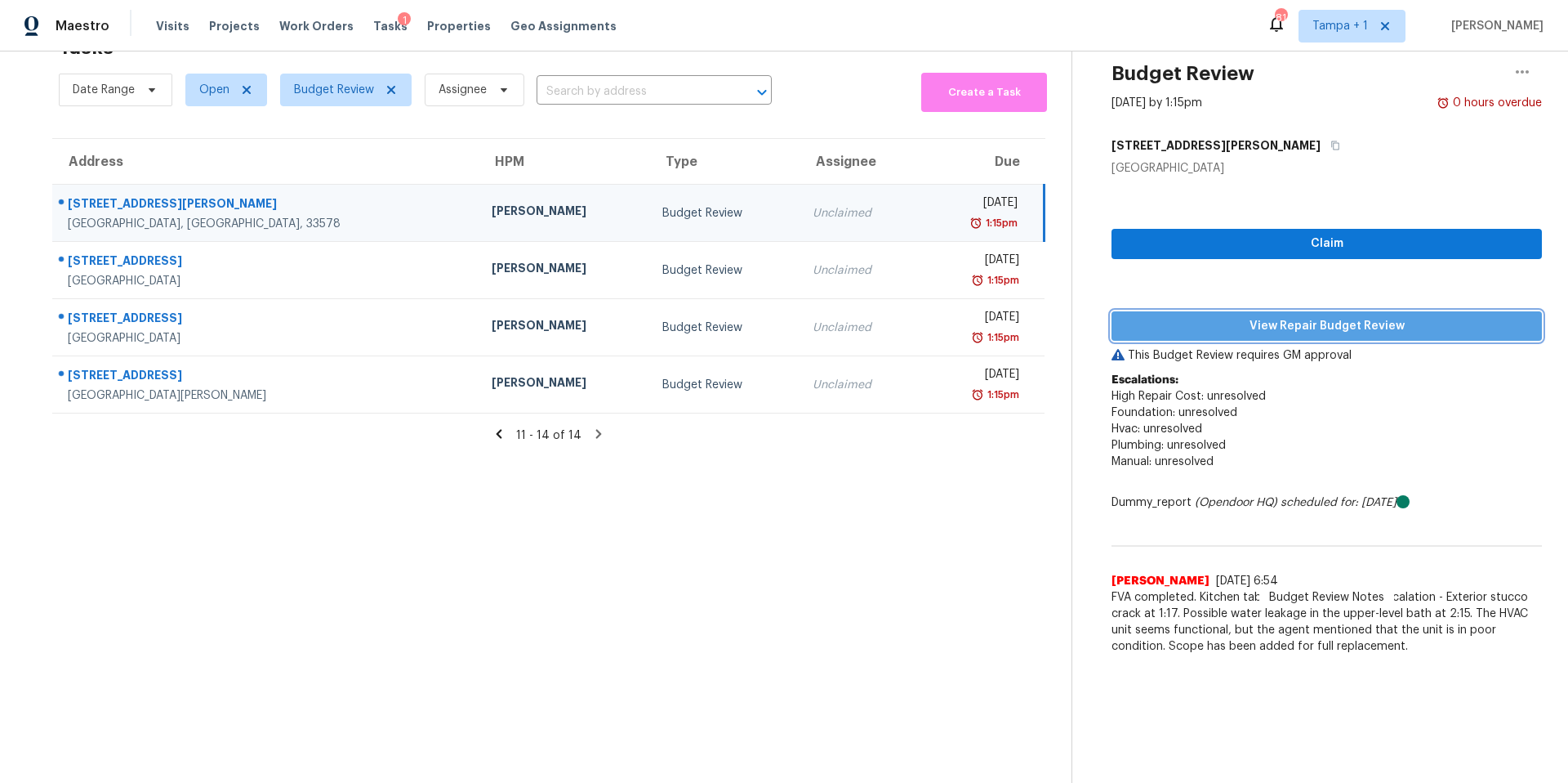
click at [1188, 316] on span "View Repair Budget Review" at bounding box center [1326, 325] width 404 height 20
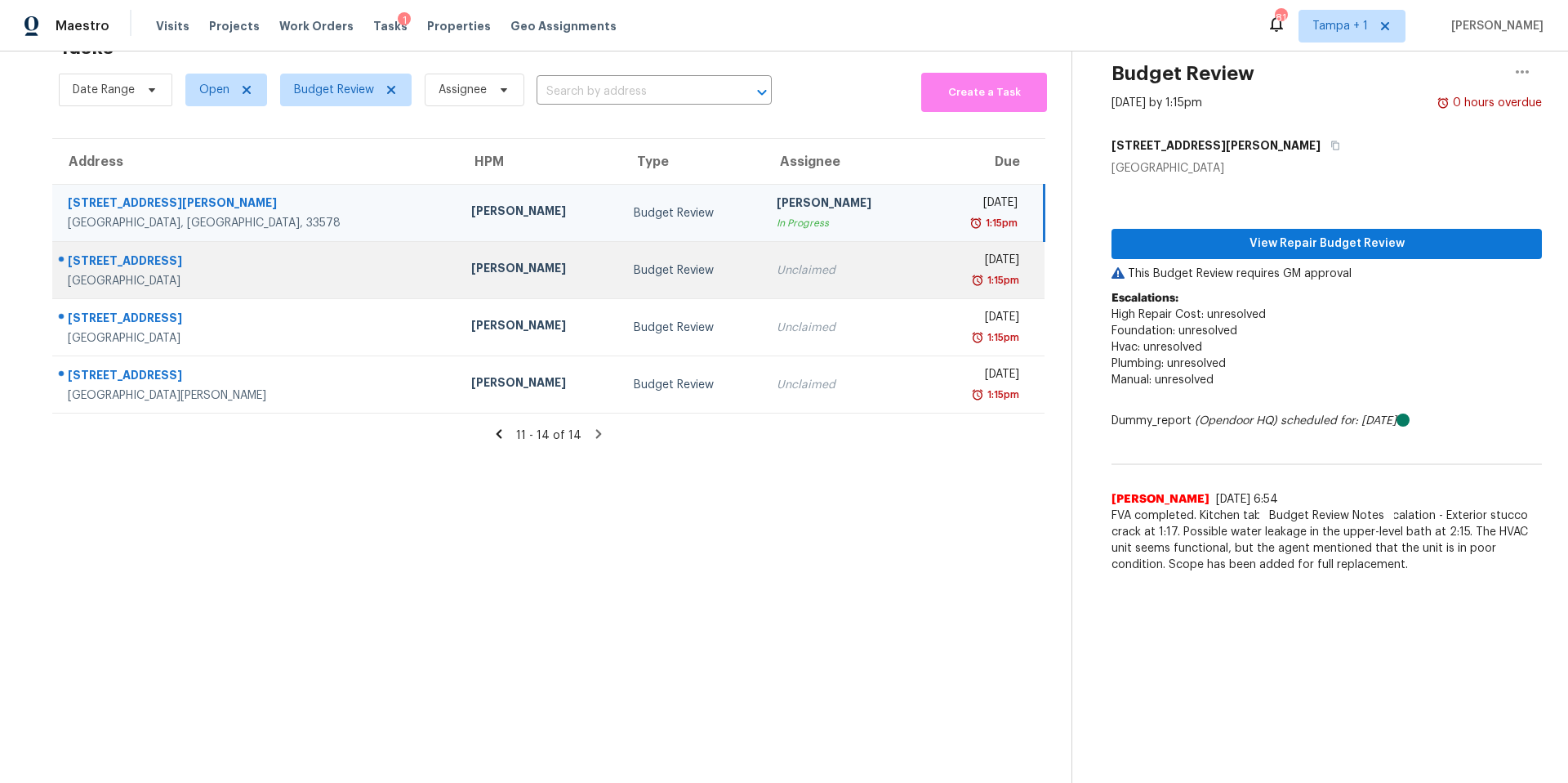
click at [621, 243] on td "Budget Review" at bounding box center [692, 270] width 143 height 57
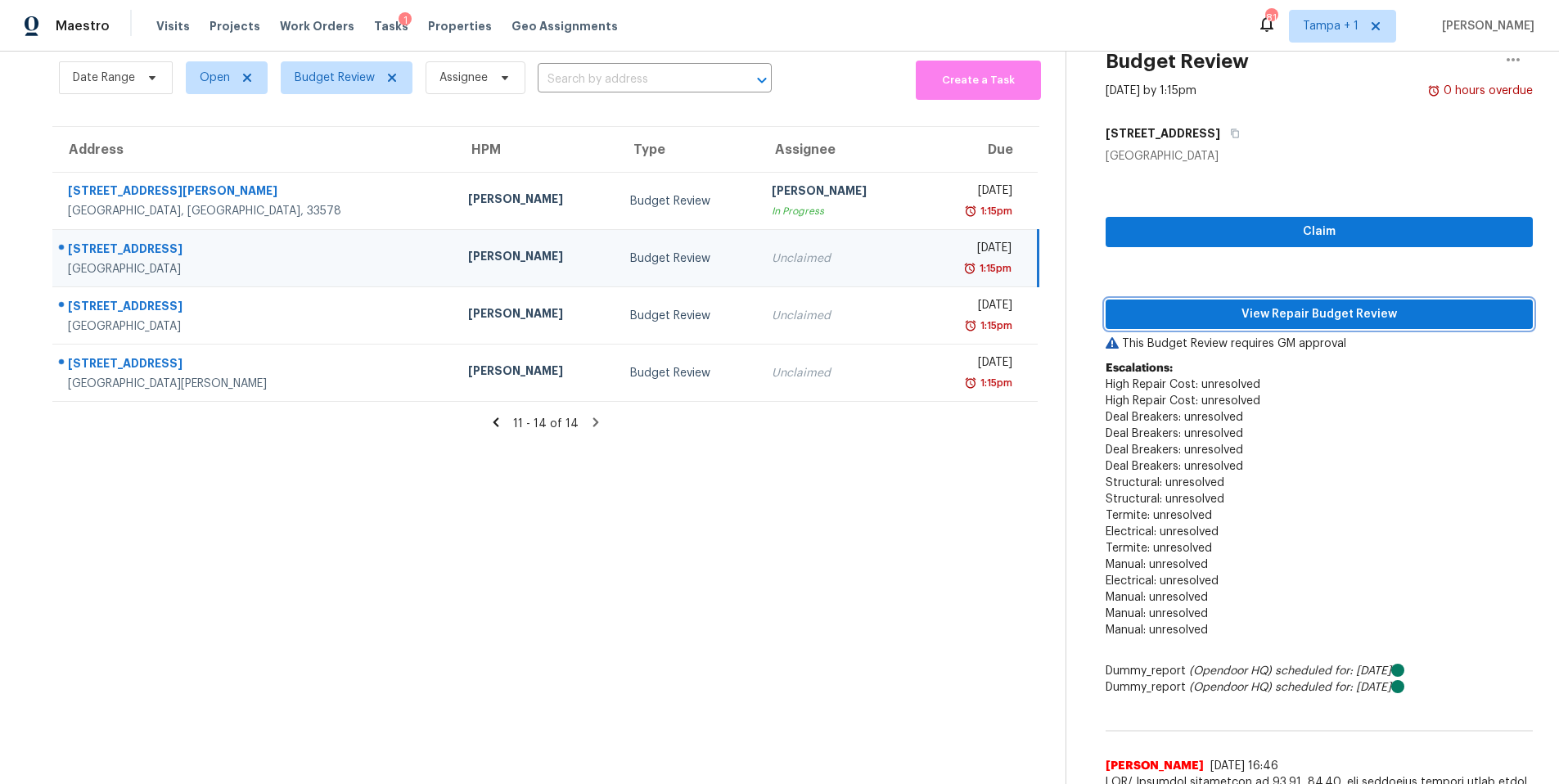
click at [1337, 305] on span "View Repair Budget Review" at bounding box center [1320, 314] width 402 height 20
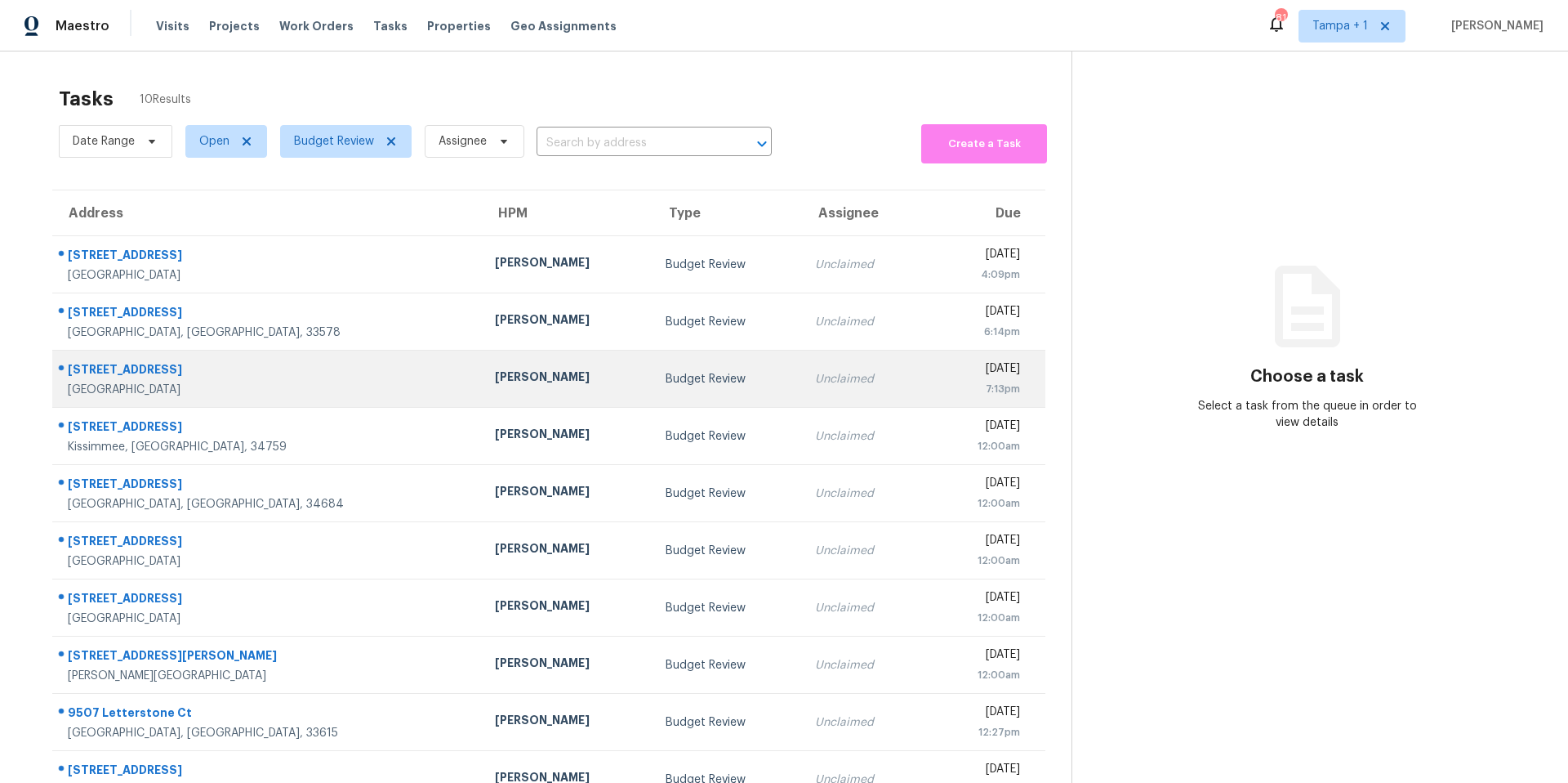
scroll to position [64, 0]
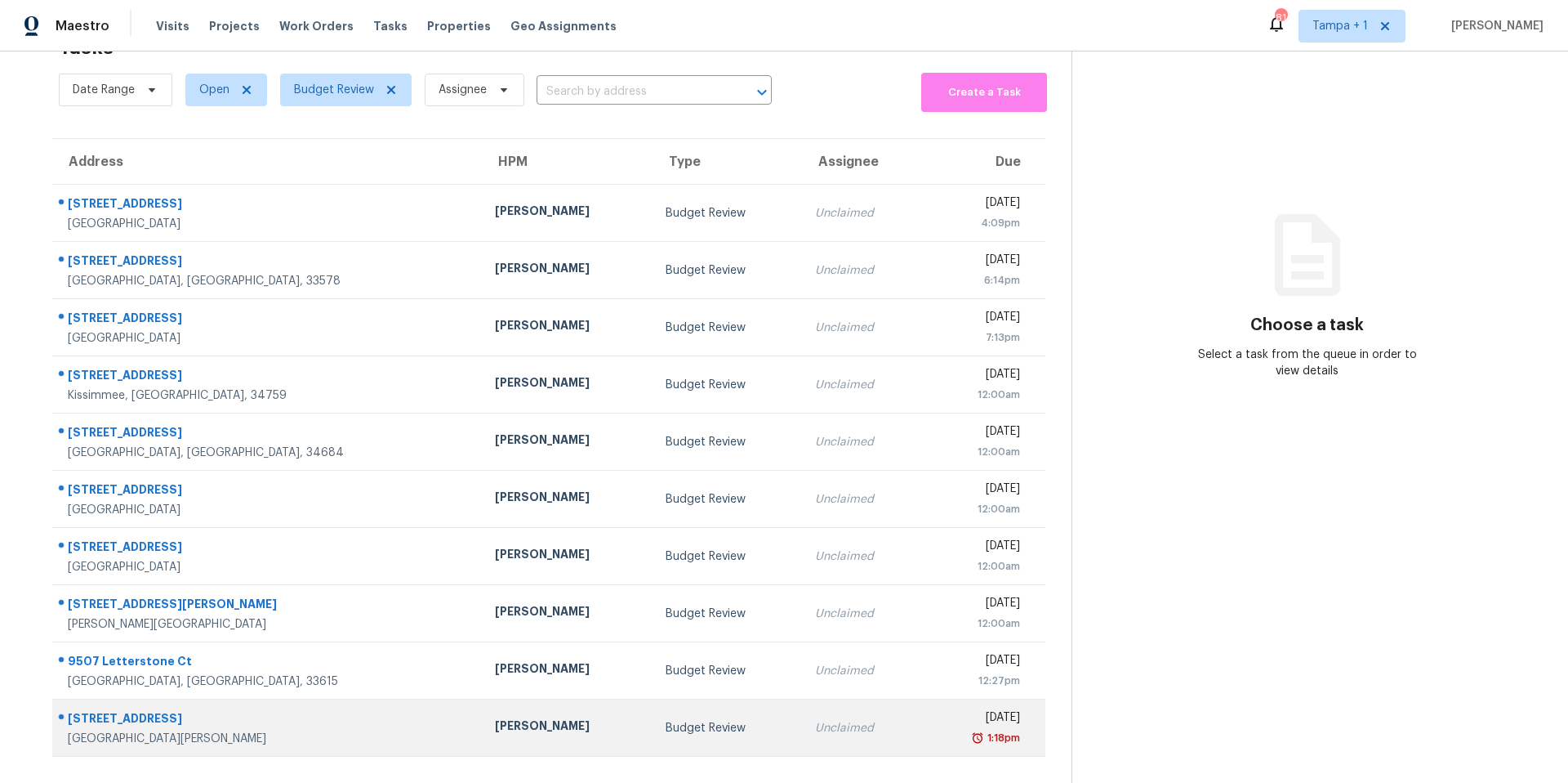
click at [652, 723] on td "Budget Review" at bounding box center [726, 728] width 149 height 57
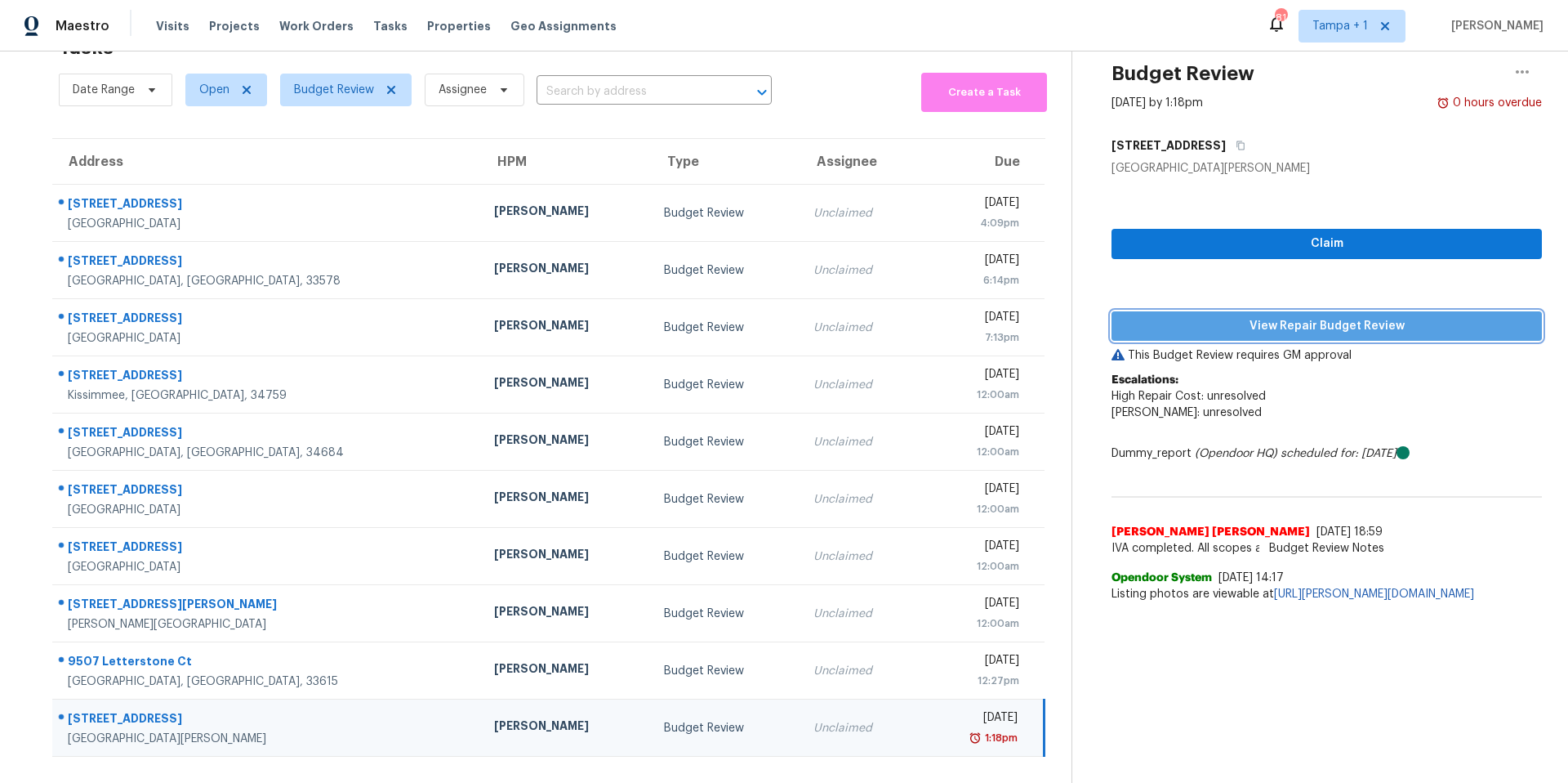
click at [1222, 316] on span "View Repair Budget Review" at bounding box center [1326, 325] width 404 height 20
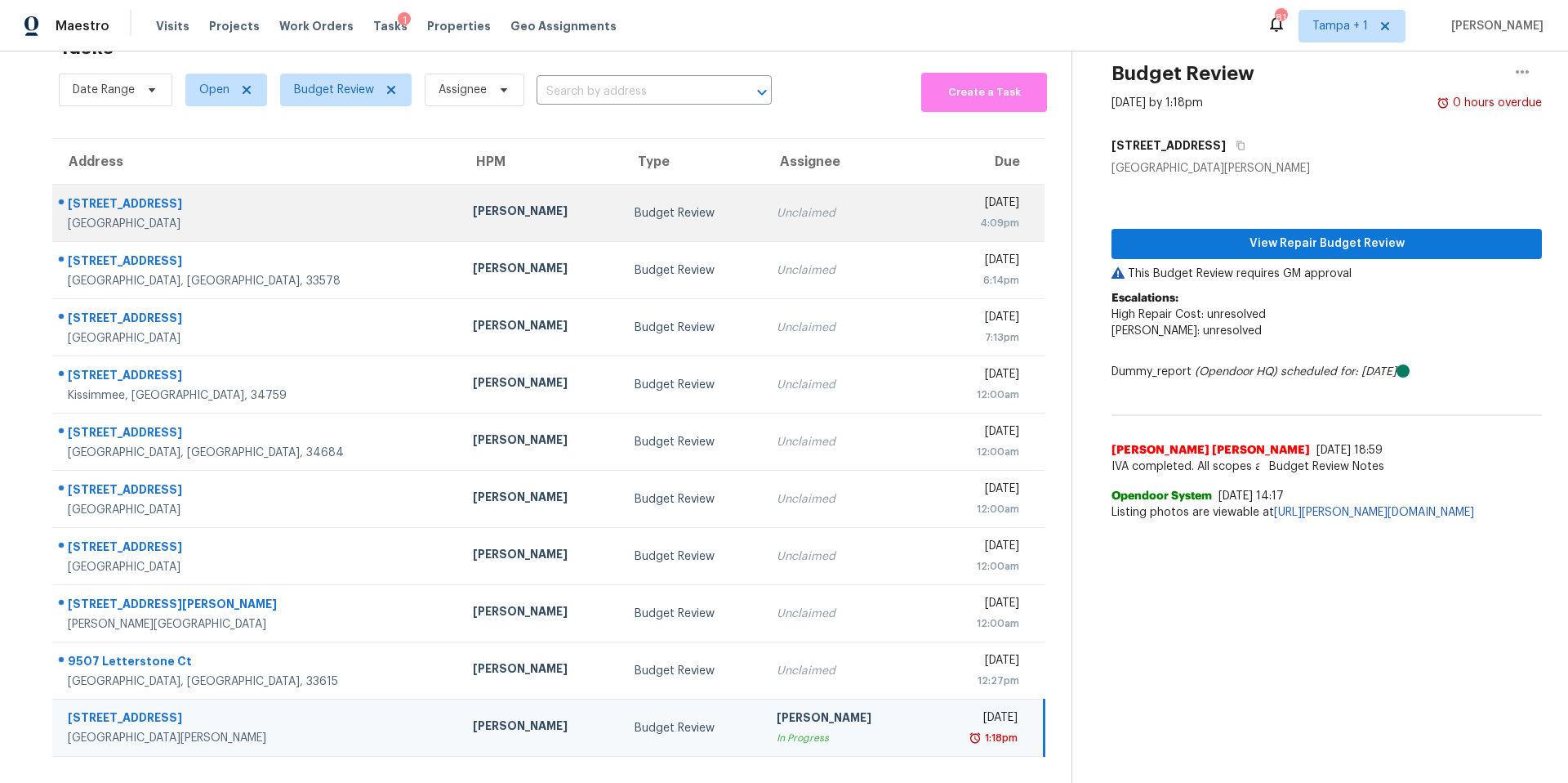
click at [460, 223] on td "Naomi Ferreira" at bounding box center [541, 213] width 162 height 57
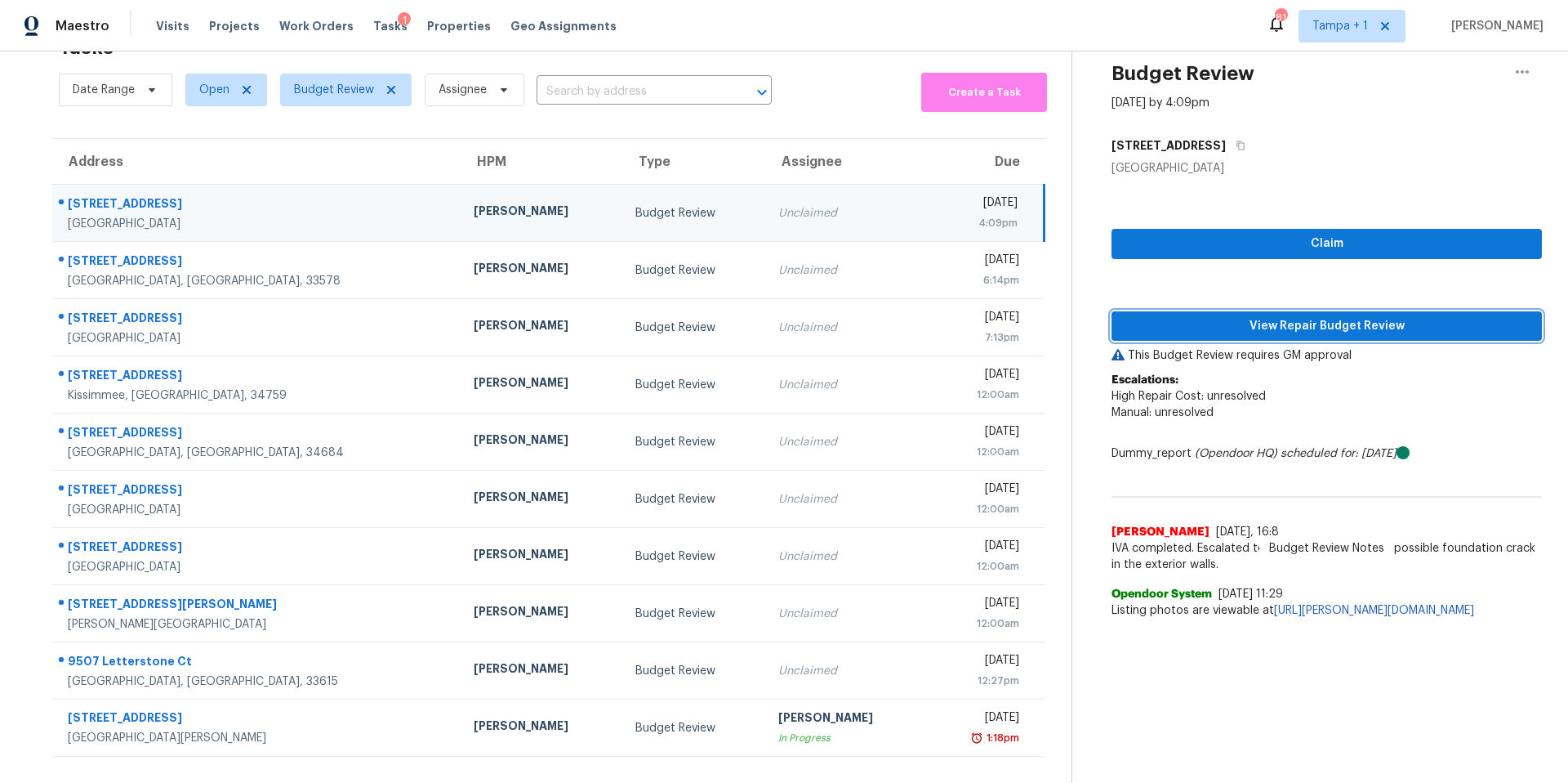
click at [1268, 326] on button "View Repair Budget Review" at bounding box center [1326, 326] width 431 height 30
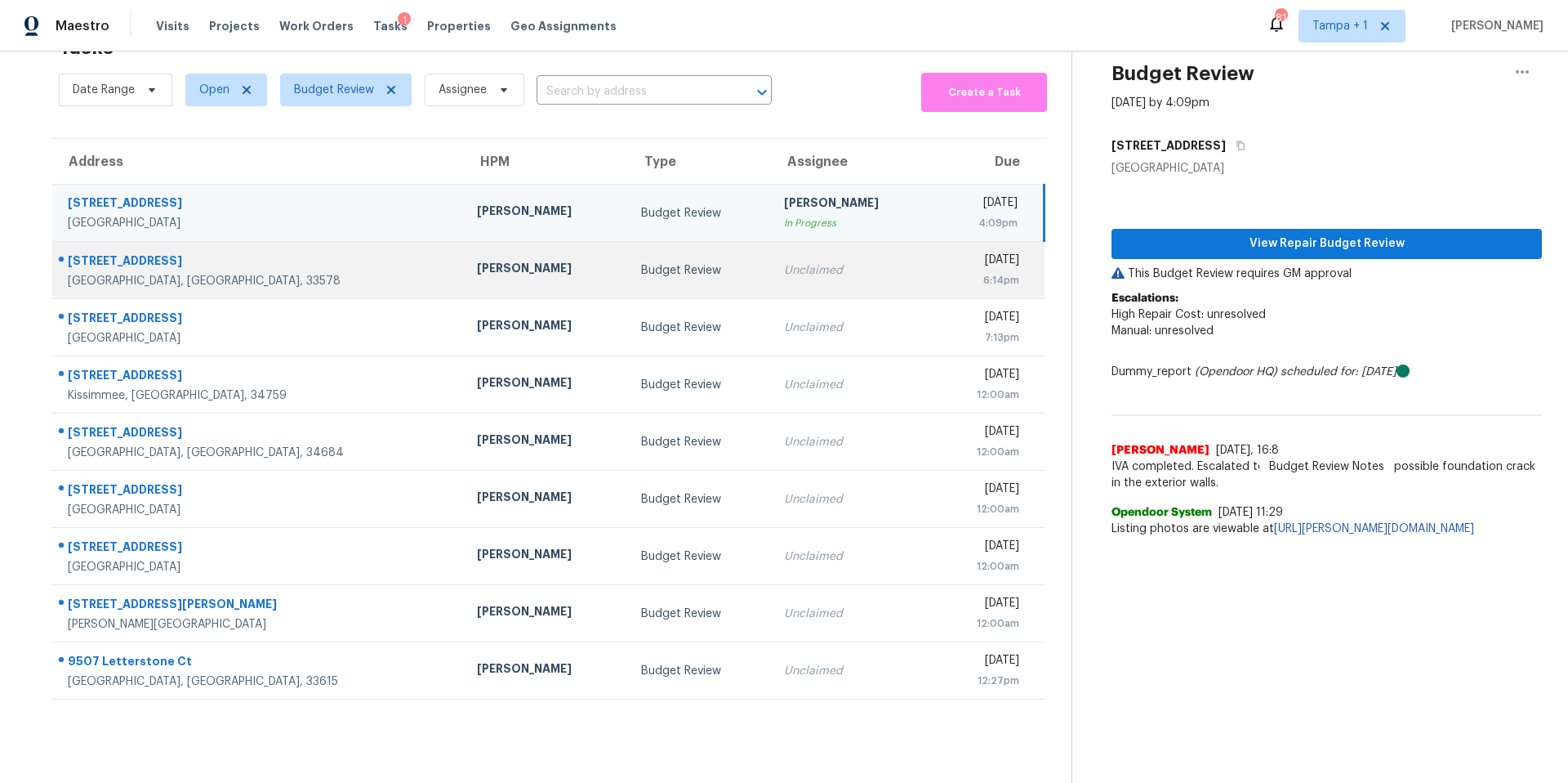
click at [477, 260] on div "Paul Springer" at bounding box center [546, 269] width 137 height 20
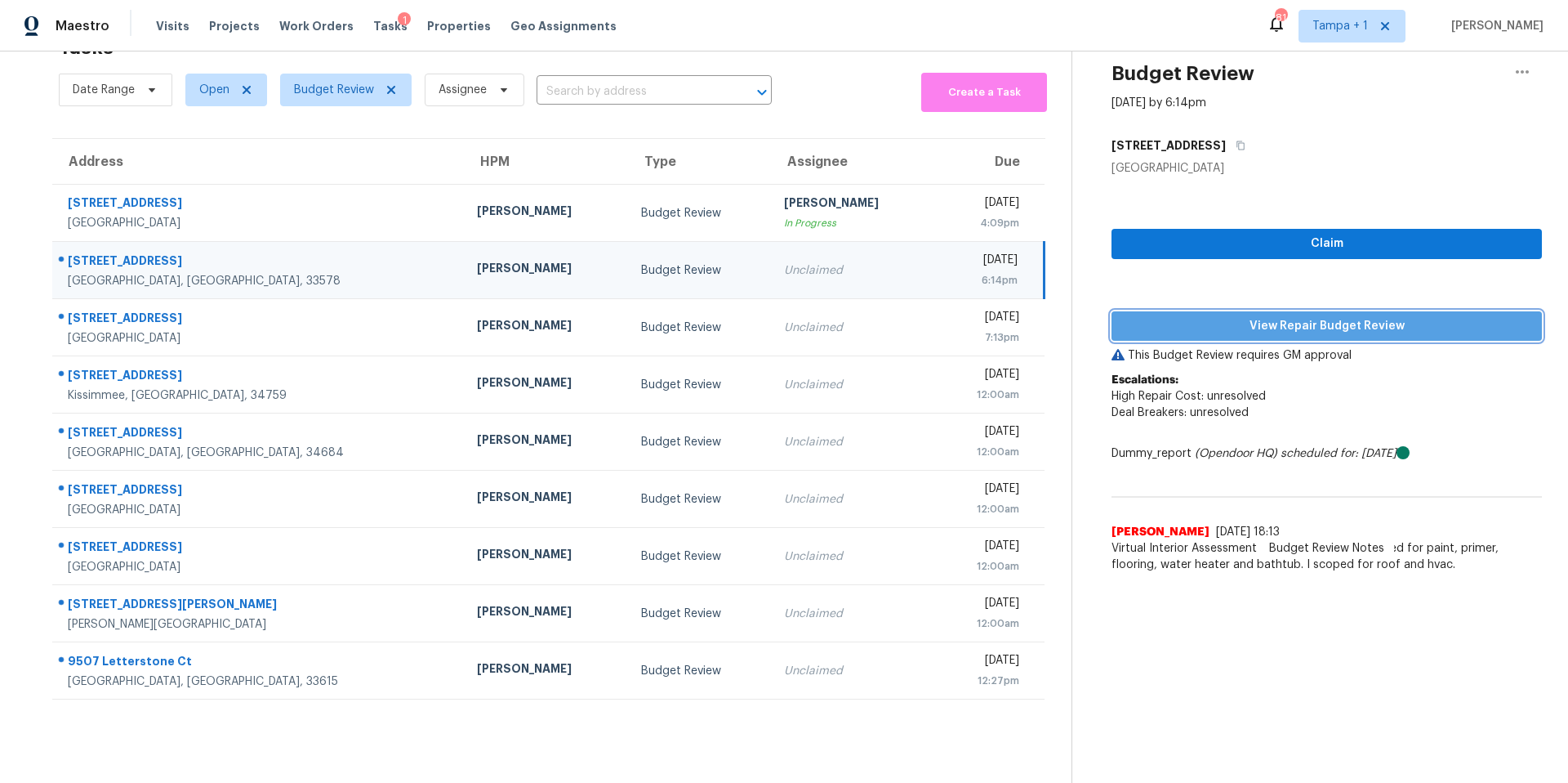
click at [1212, 316] on span "View Repair Budget Review" at bounding box center [1326, 325] width 404 height 20
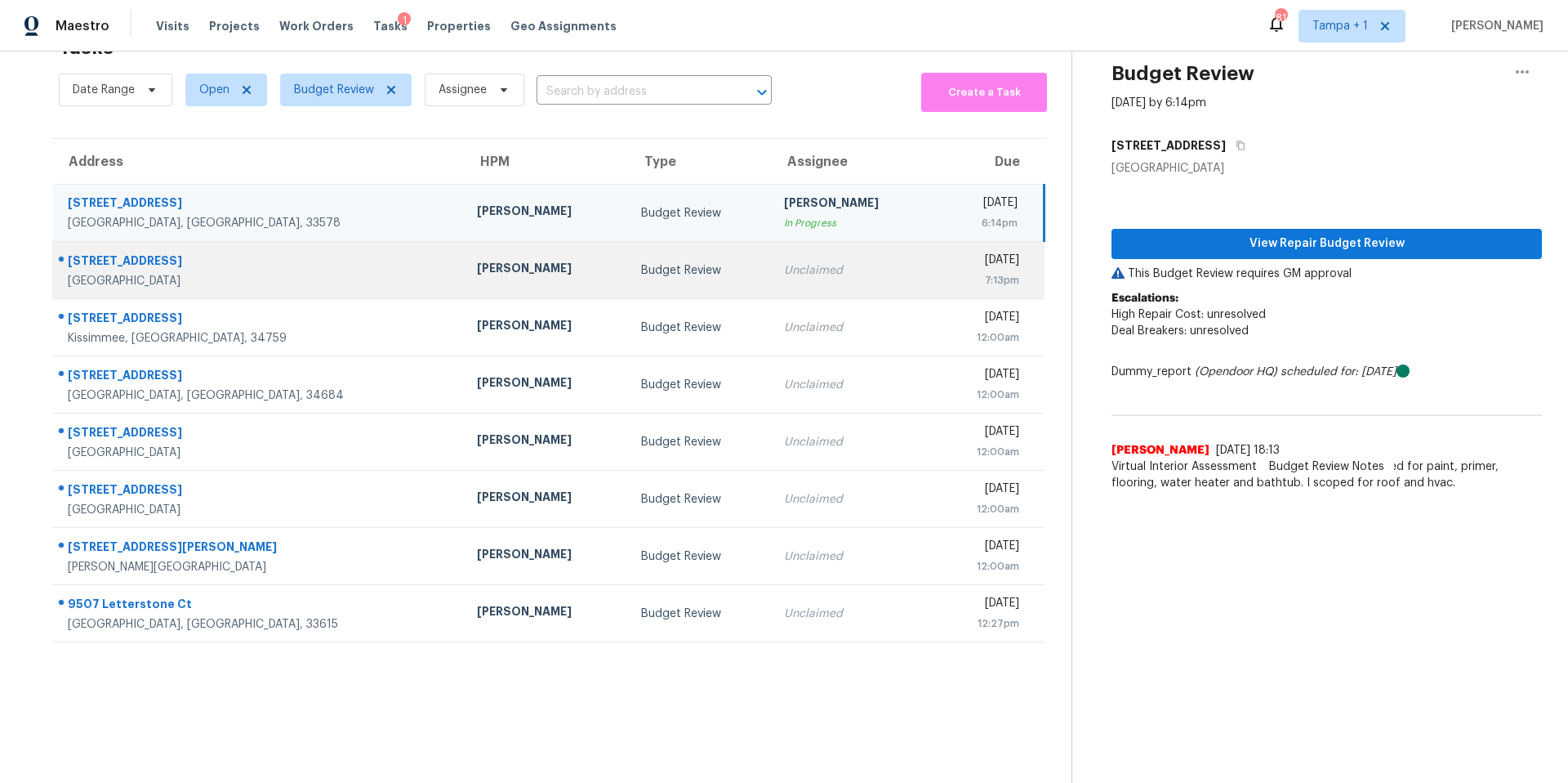
click at [628, 245] on td "Budget Review" at bounding box center [699, 270] width 144 height 57
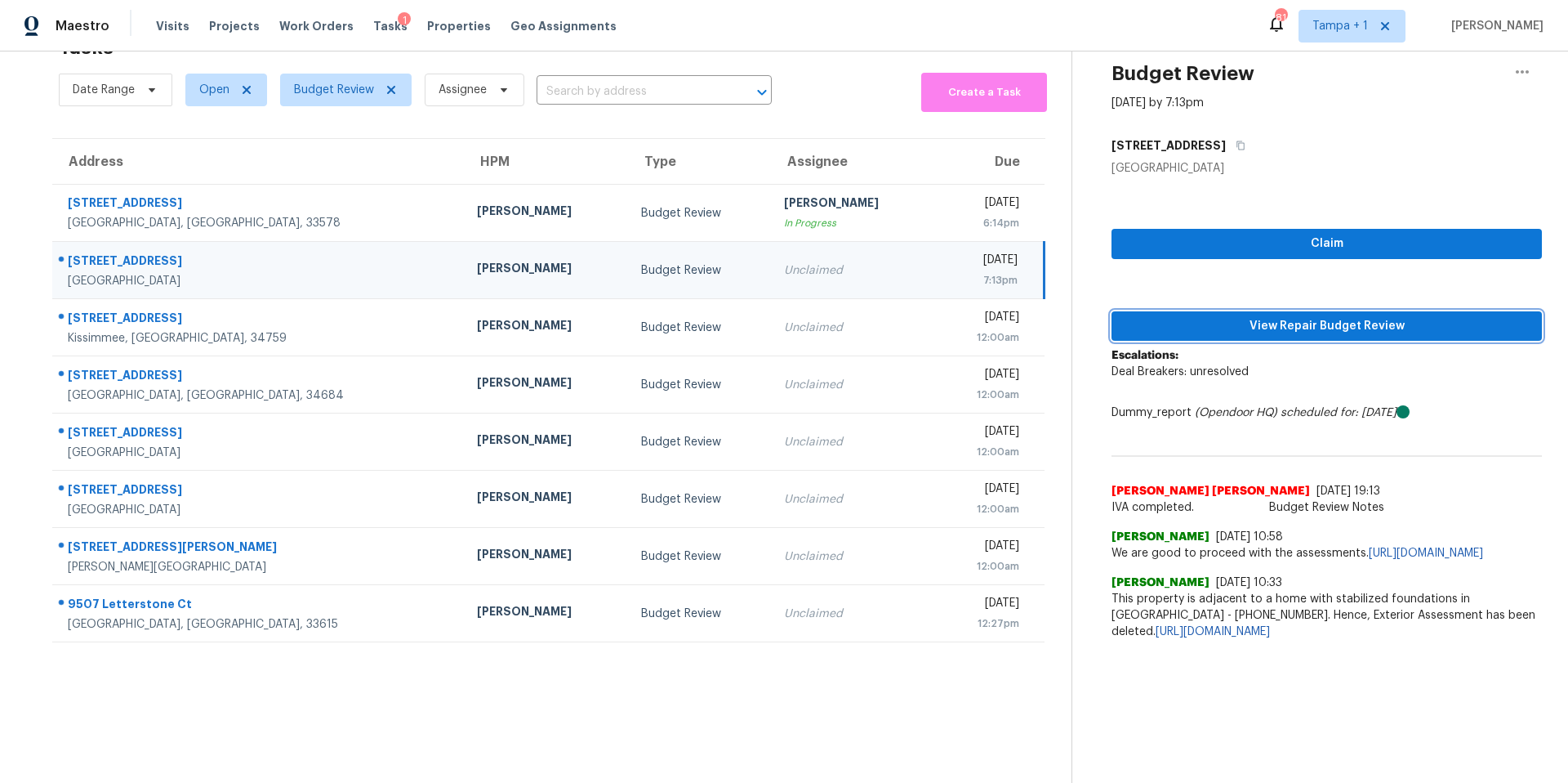
click at [1243, 316] on span "View Repair Budget Review" at bounding box center [1326, 325] width 404 height 20
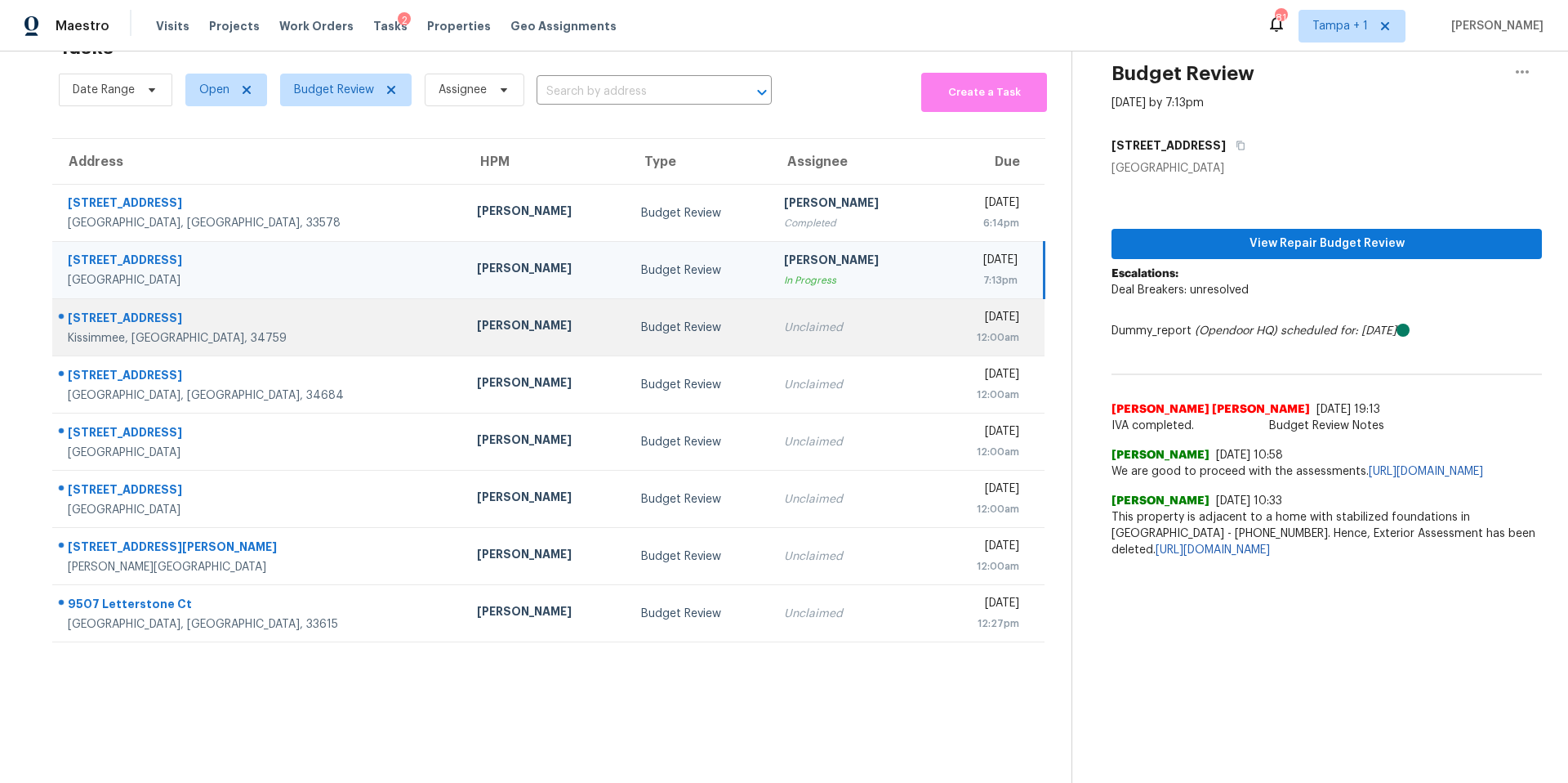
click at [494, 330] on td "Nick Christian" at bounding box center [546, 327] width 164 height 57
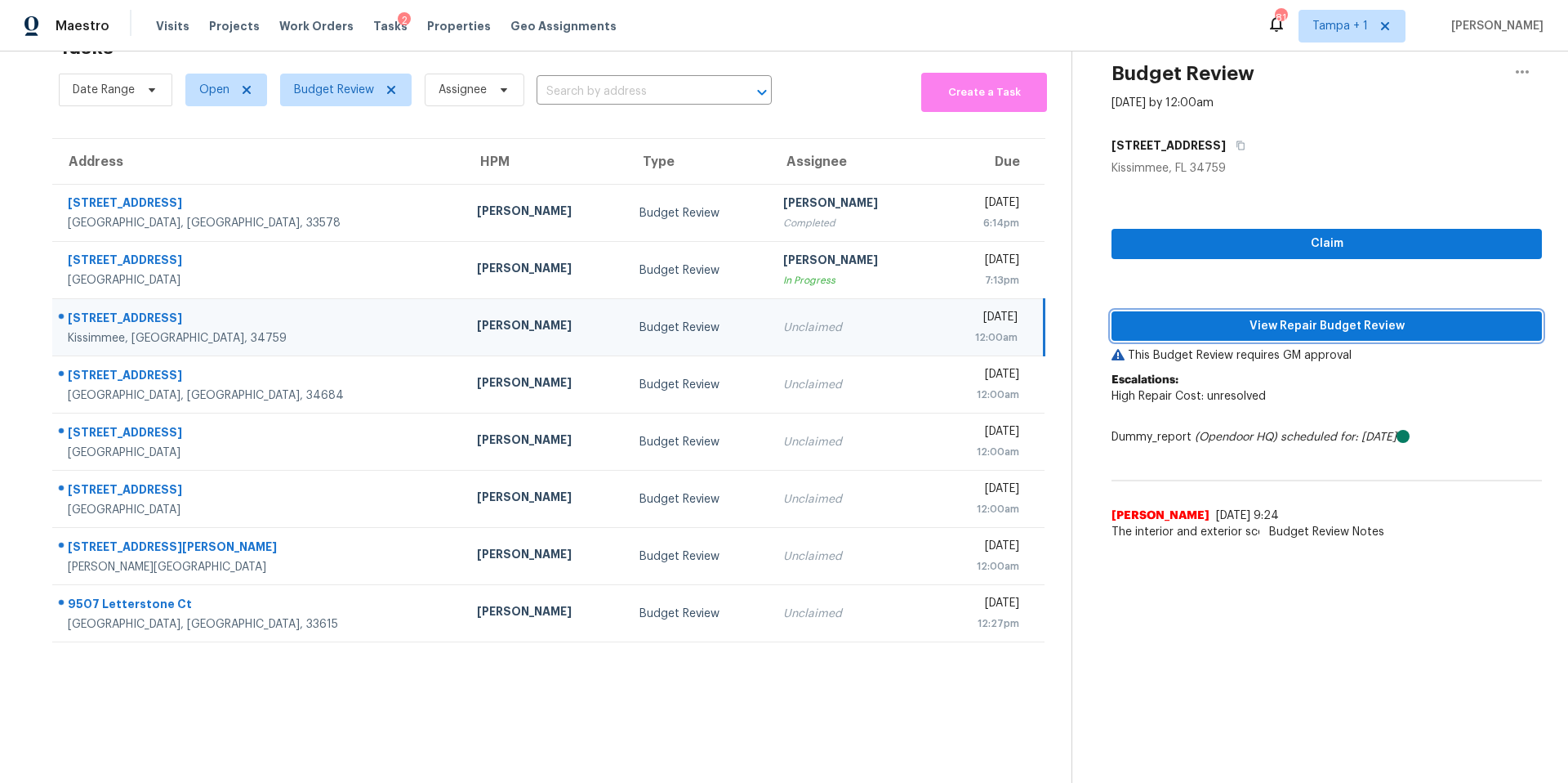
click at [1180, 316] on span "View Repair Budget Review" at bounding box center [1326, 325] width 404 height 20
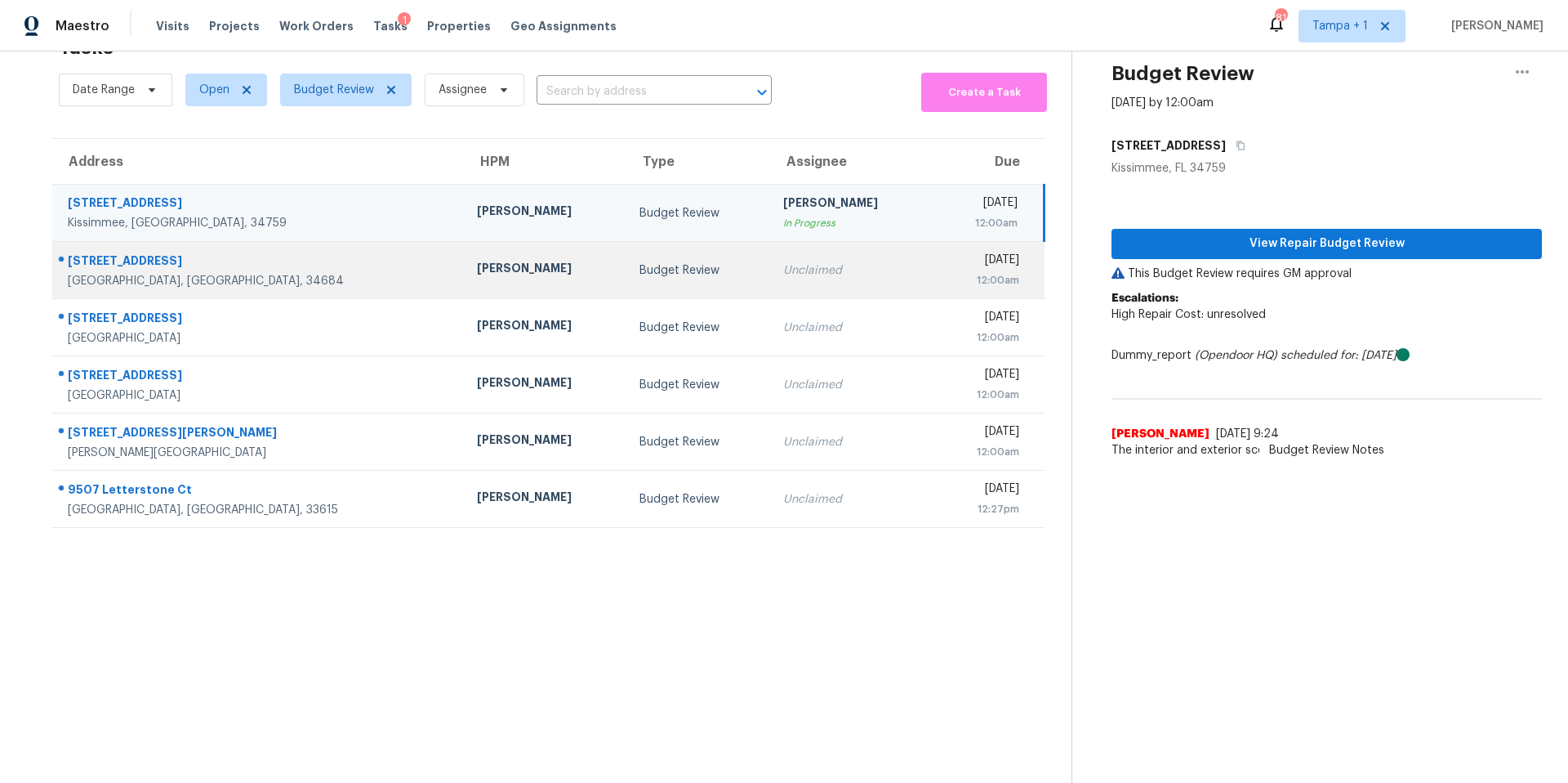
click at [640, 263] on div "Budget Review" at bounding box center [699, 270] width 118 height 16
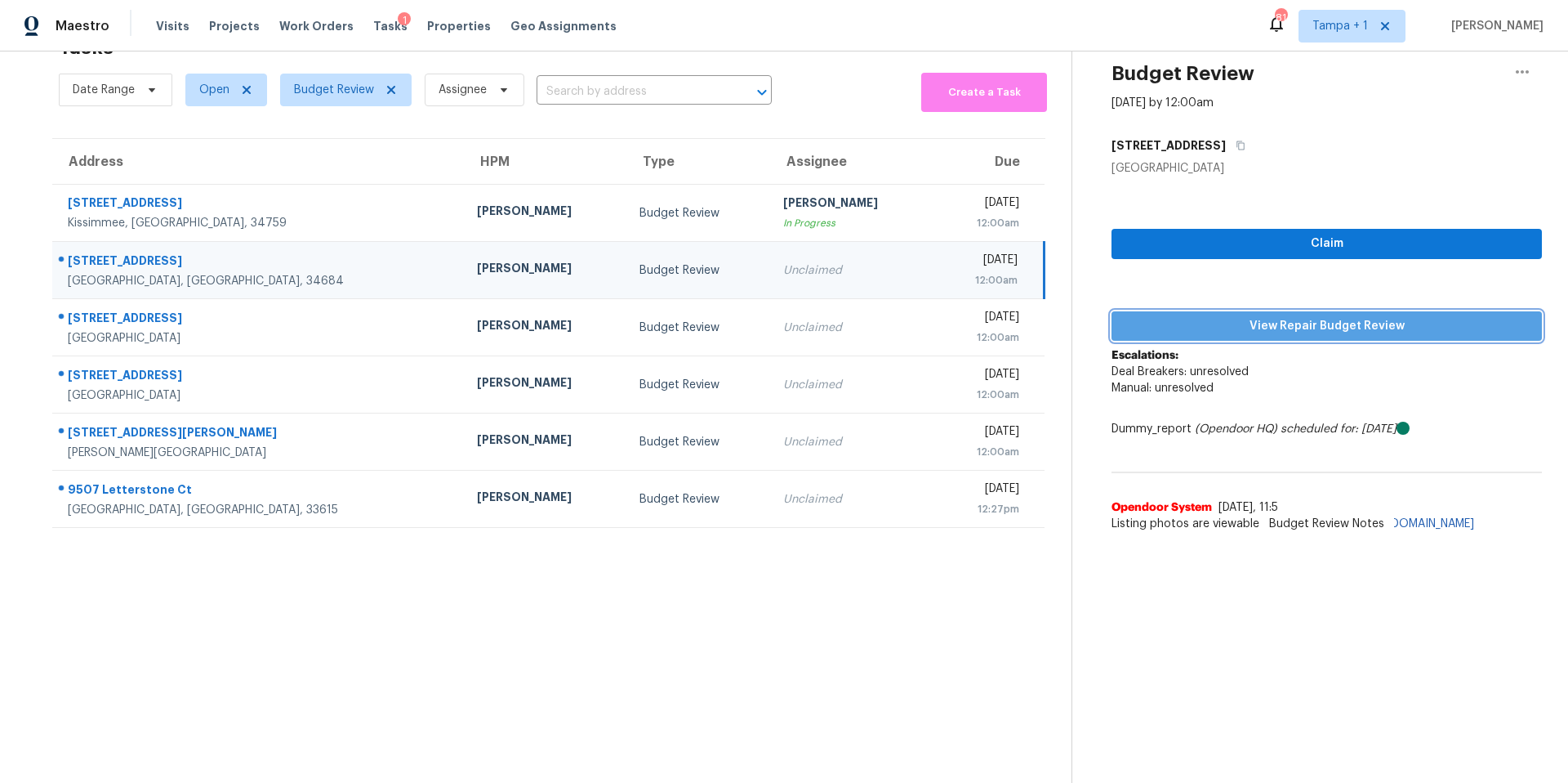
click at [1330, 316] on span "View Repair Budget Review" at bounding box center [1326, 325] width 404 height 20
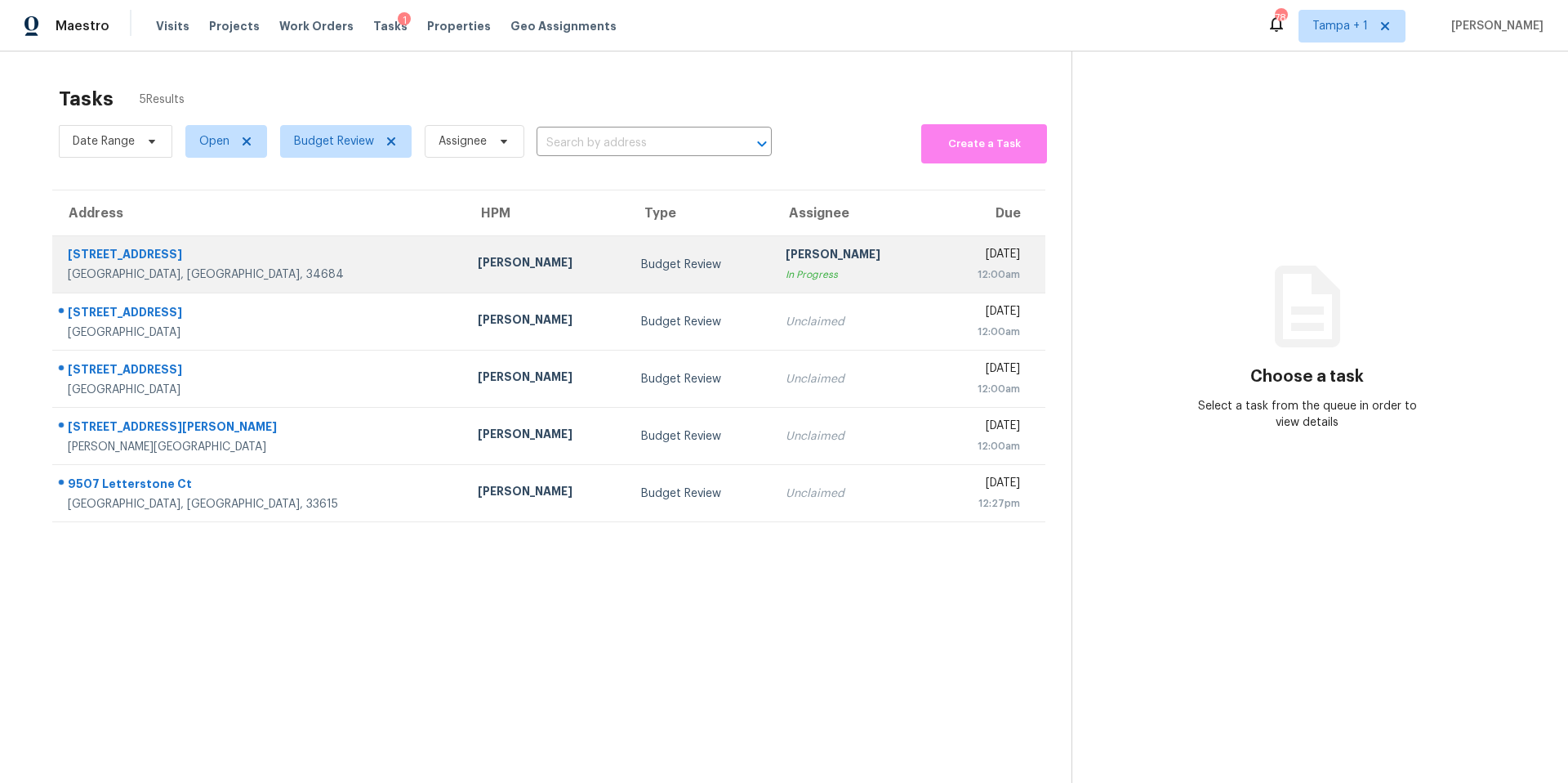
click at [477, 263] on div "[PERSON_NAME]" at bounding box center [546, 264] width 137 height 20
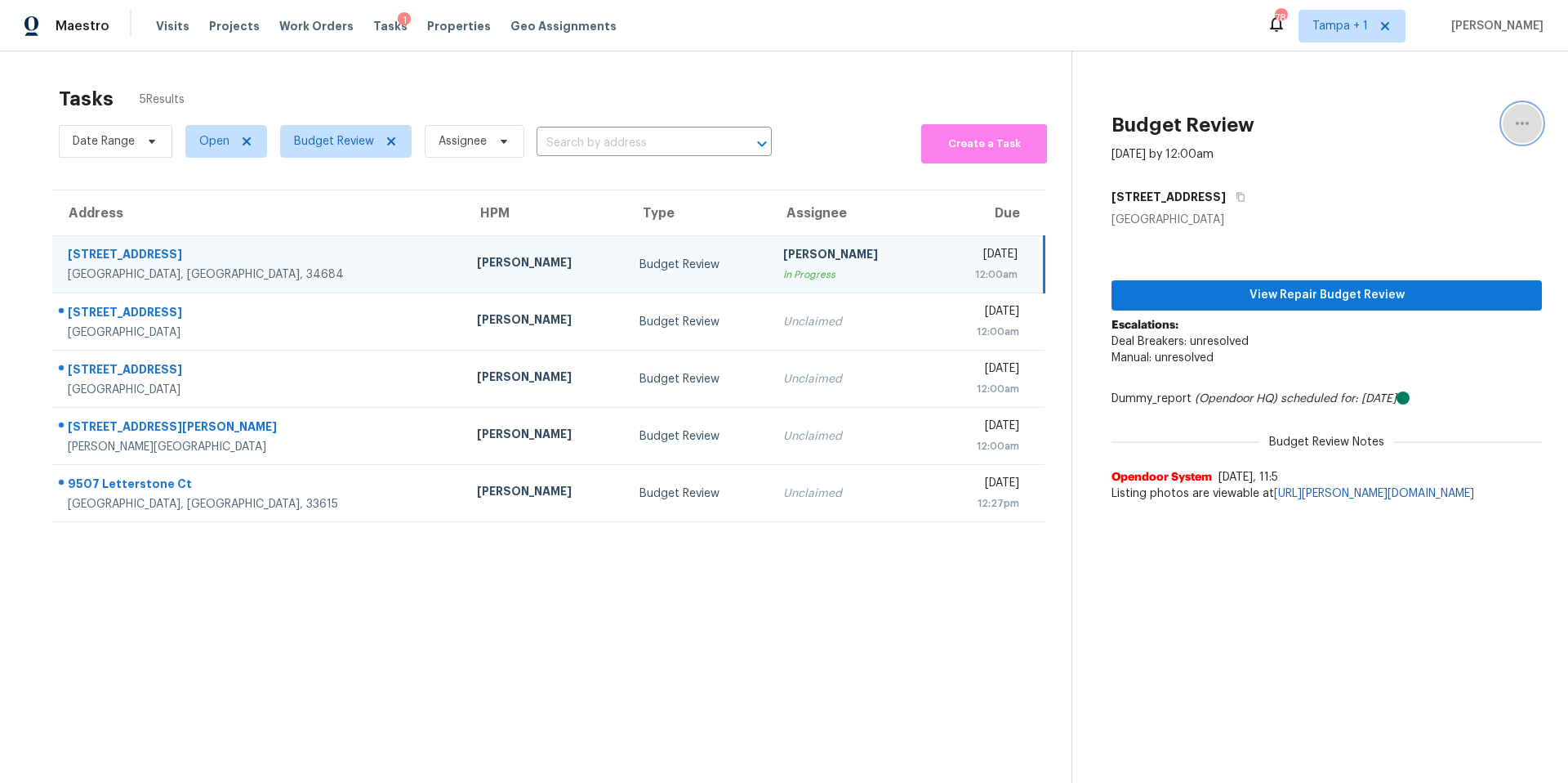
click at [1517, 122] on icon "button" at bounding box center [1522, 123] width 20 height 20
click at [1394, 134] on div "Unclaim this task" at bounding box center [1417, 127] width 127 height 16
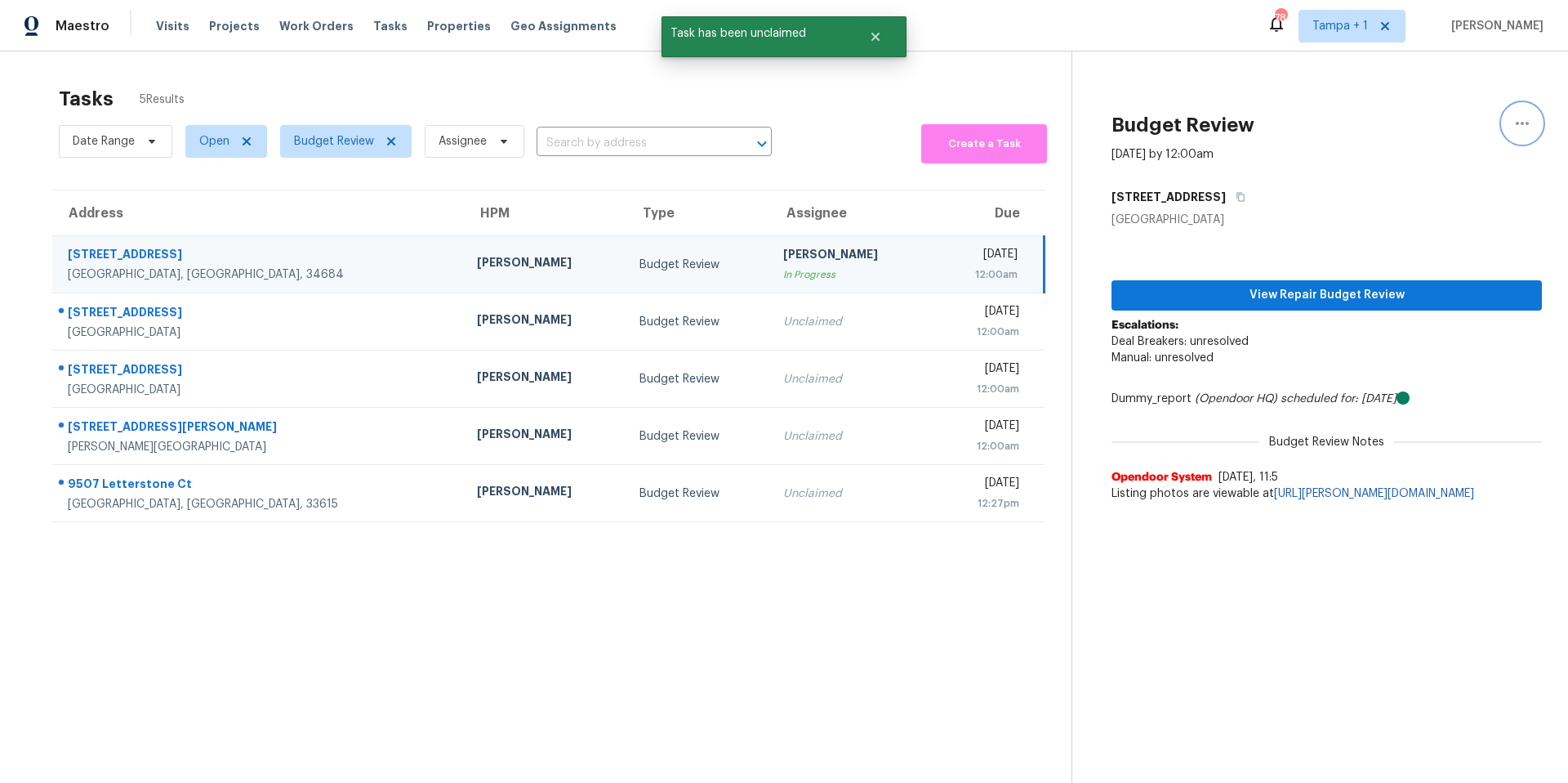
click at [1513, 125] on icon "button" at bounding box center [1522, 123] width 20 height 20
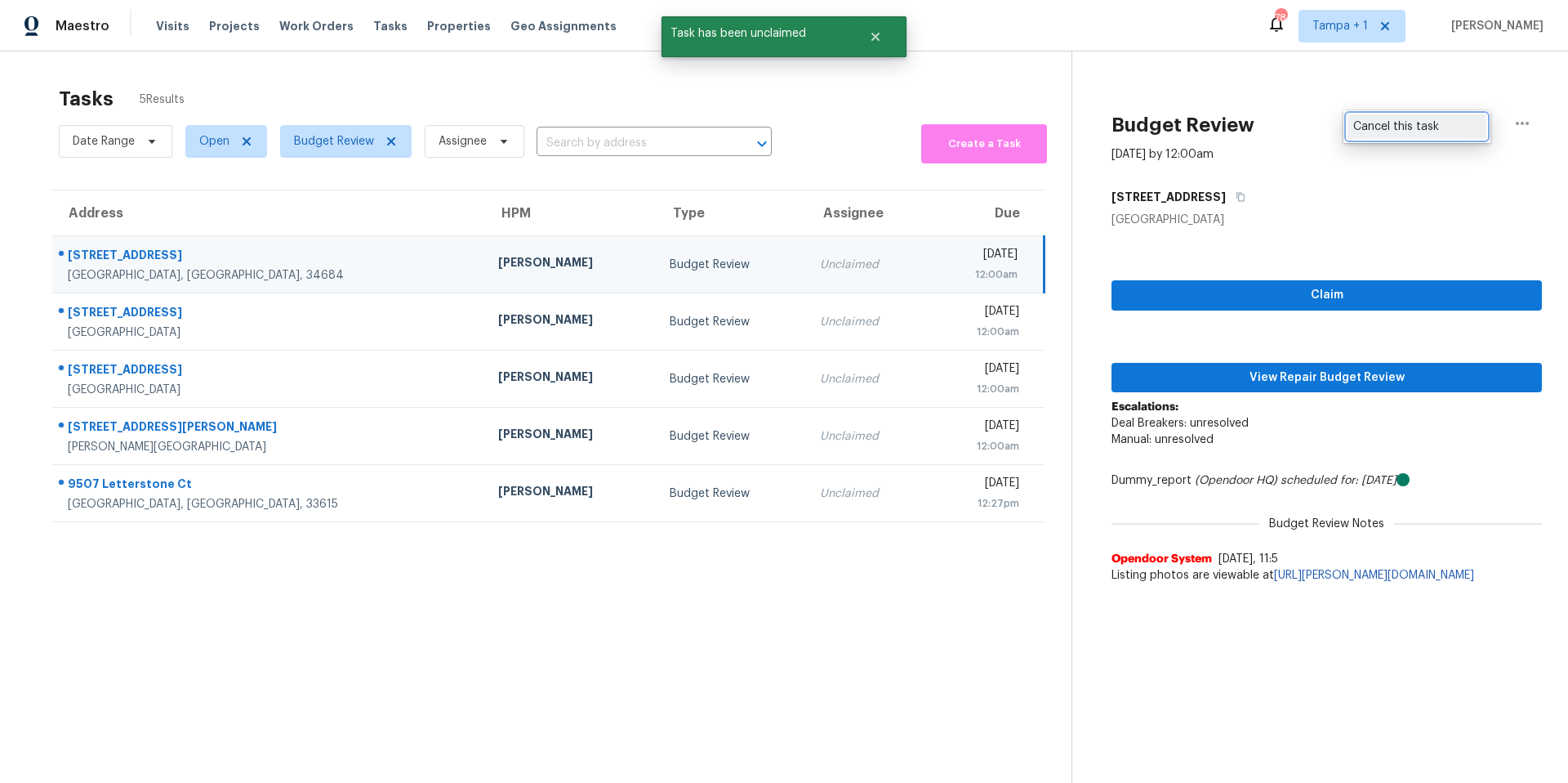
click at [1456, 130] on div "Cancel this task" at bounding box center [1417, 127] width 127 height 16
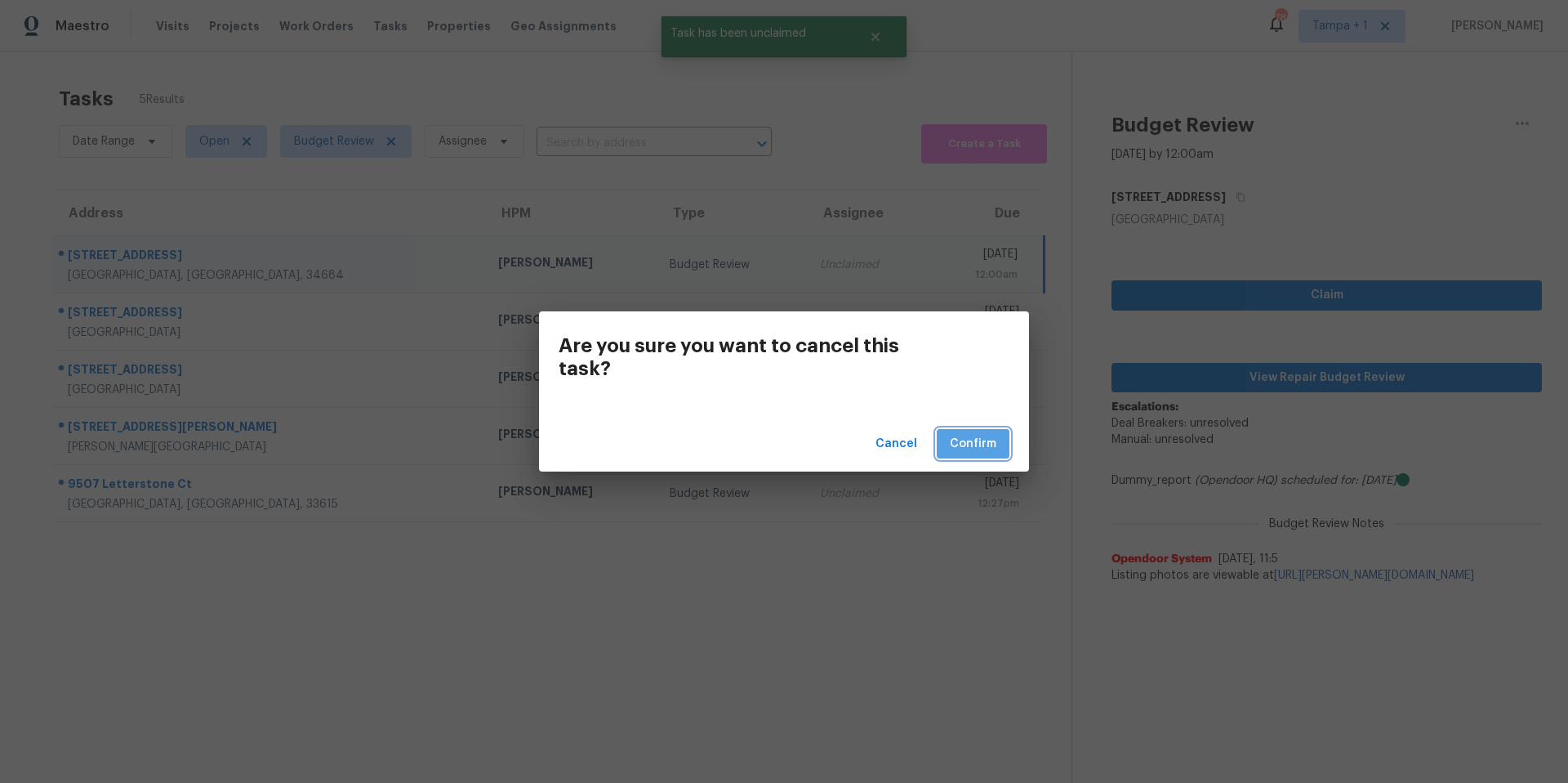
click at [983, 449] on span "Confirm" at bounding box center [973, 443] width 47 height 20
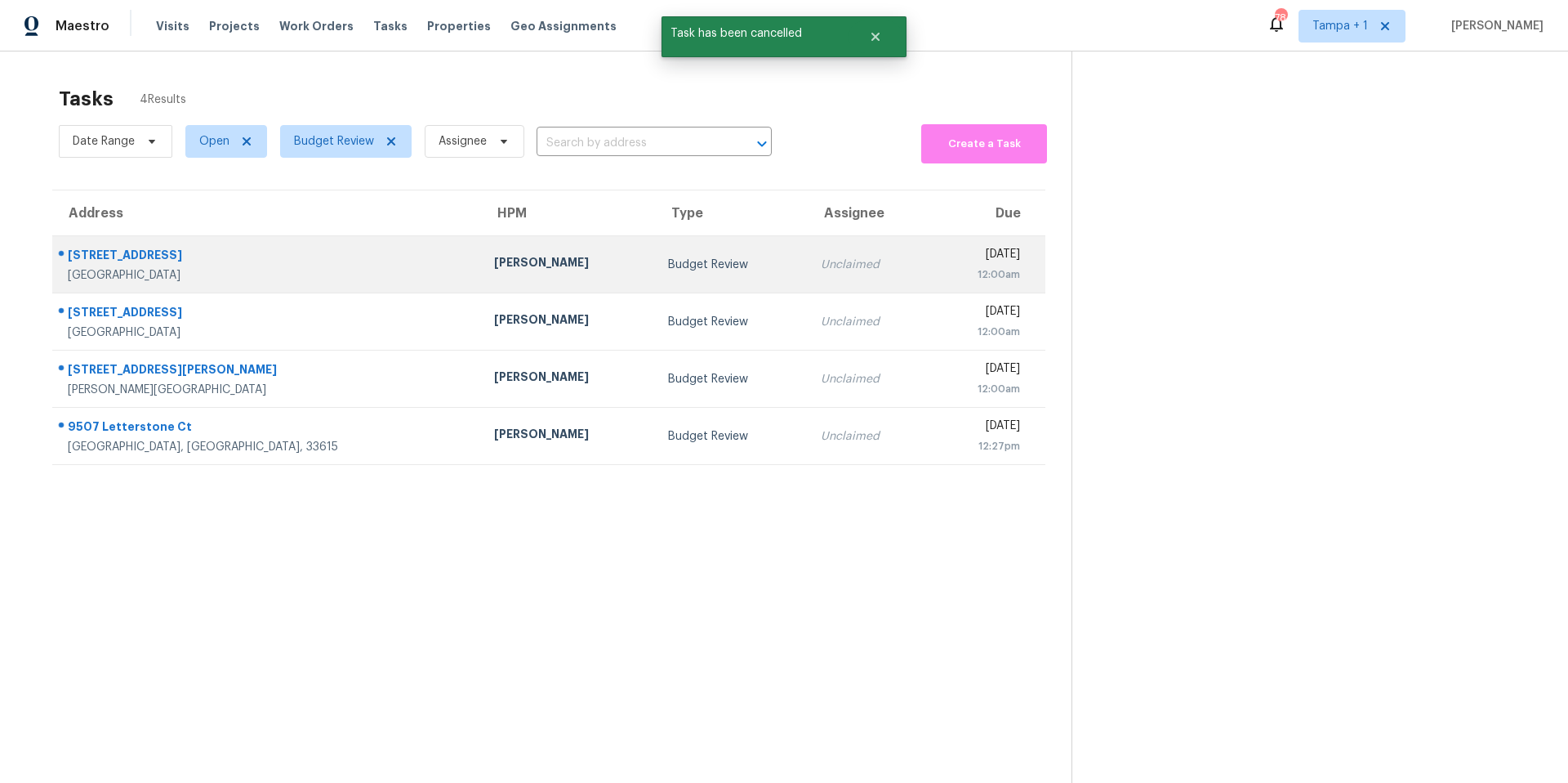
click at [494, 272] on div "[PERSON_NAME]" at bounding box center [568, 264] width 147 height 20
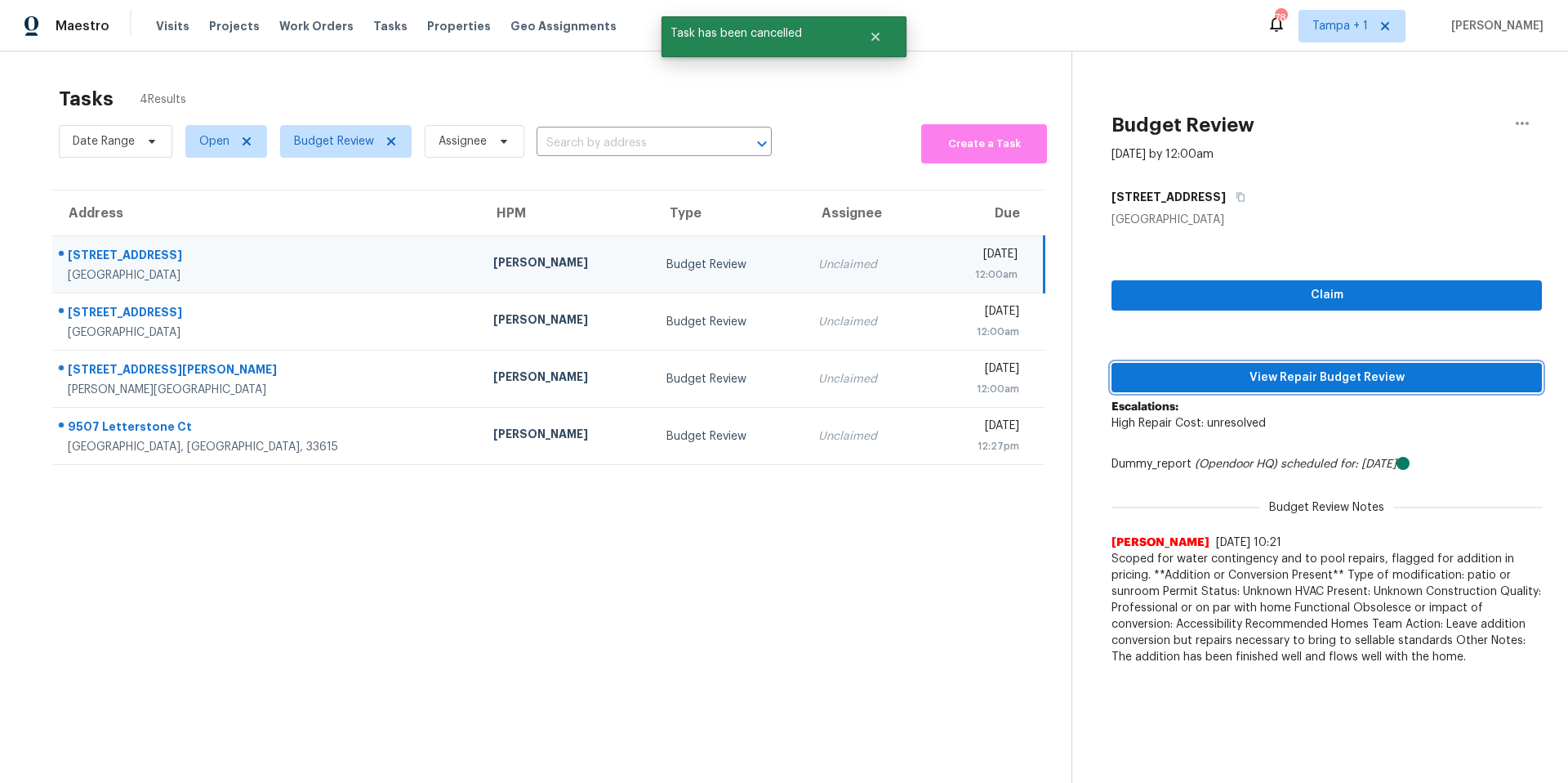
click at [1195, 389] on button "View Repair Budget Review" at bounding box center [1326, 378] width 431 height 30
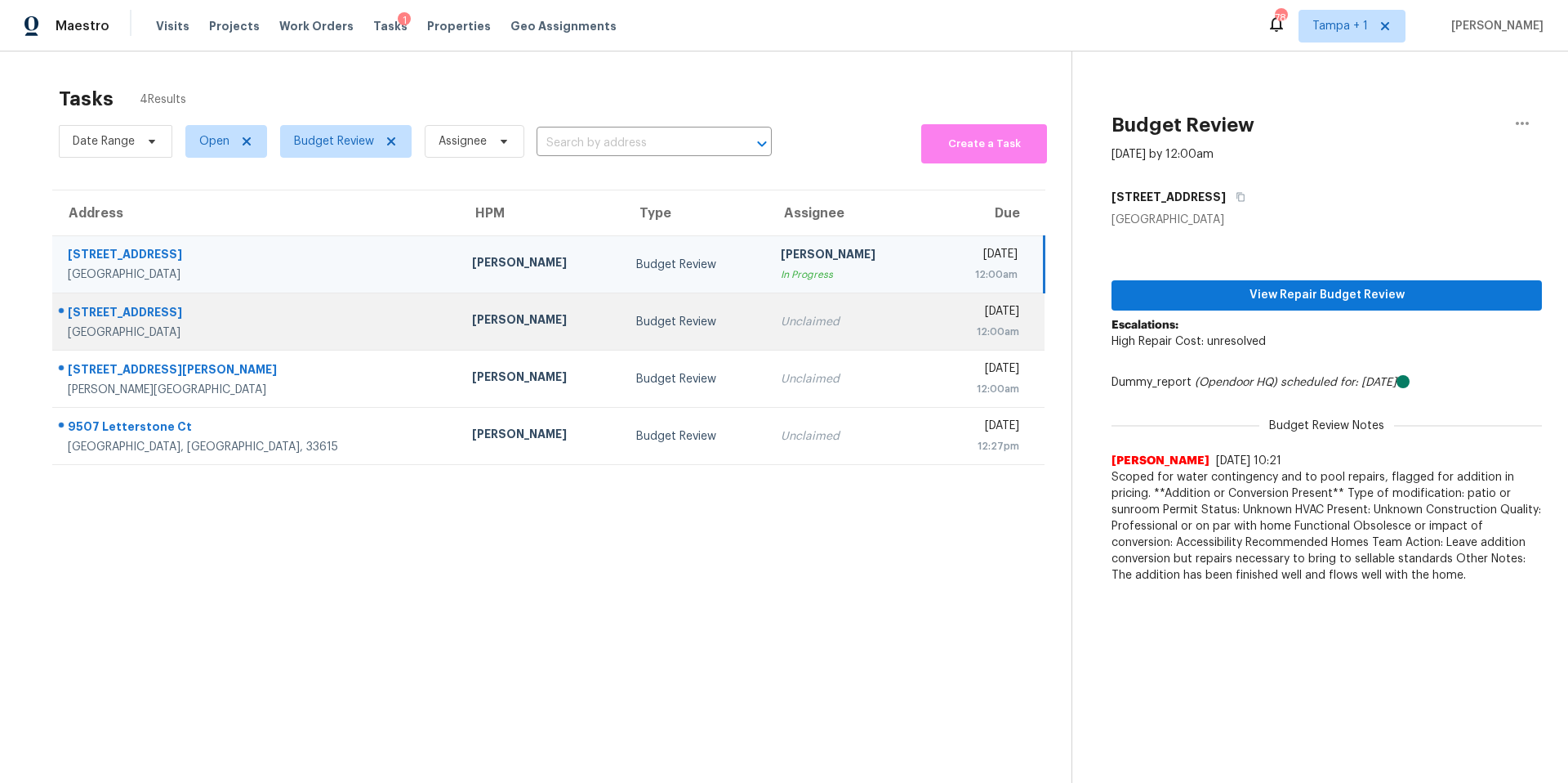
click at [623, 312] on td "Budget Review" at bounding box center [695, 322] width 145 height 57
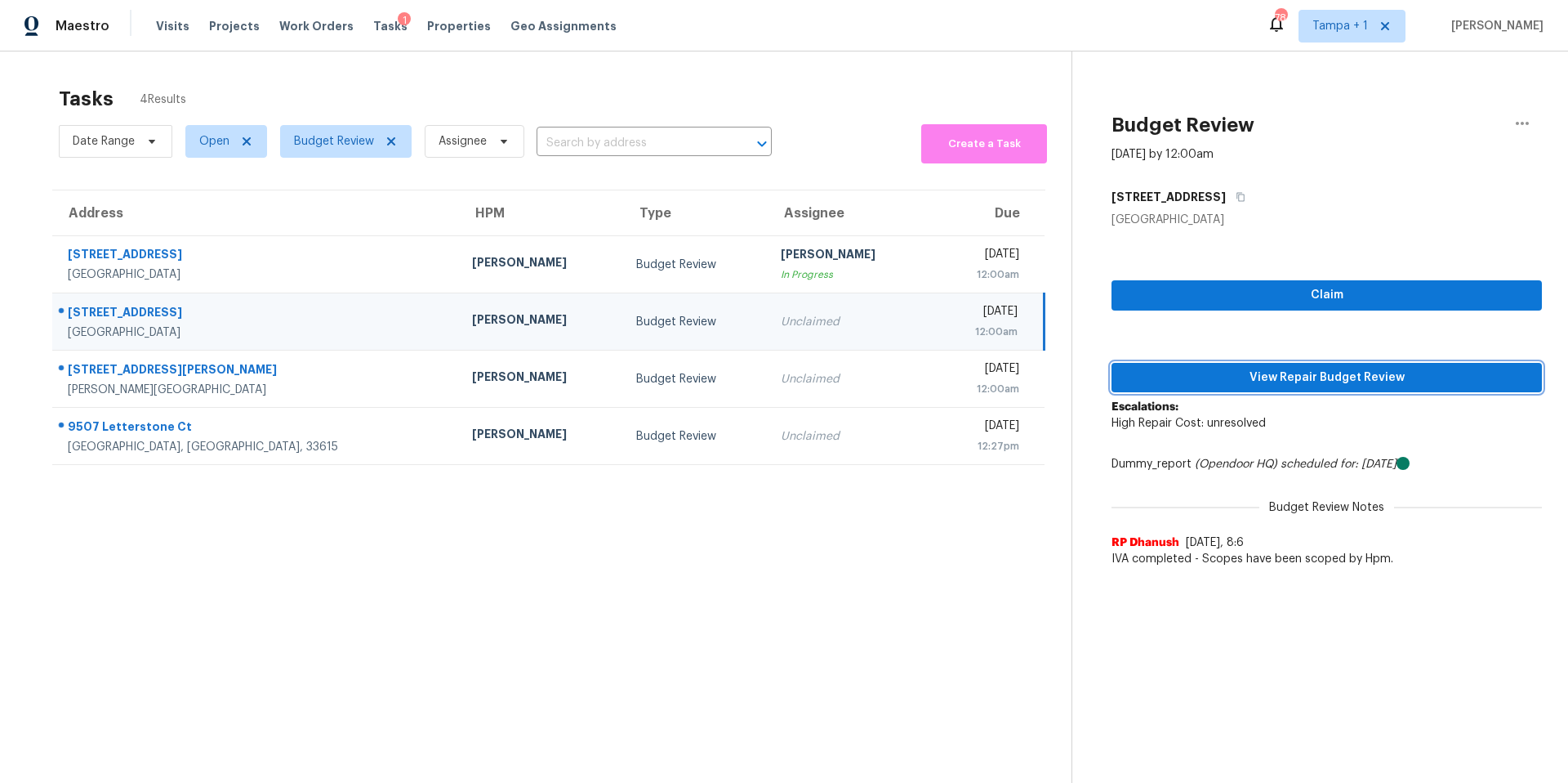
click at [1229, 370] on span "View Repair Budget Review" at bounding box center [1326, 378] width 404 height 20
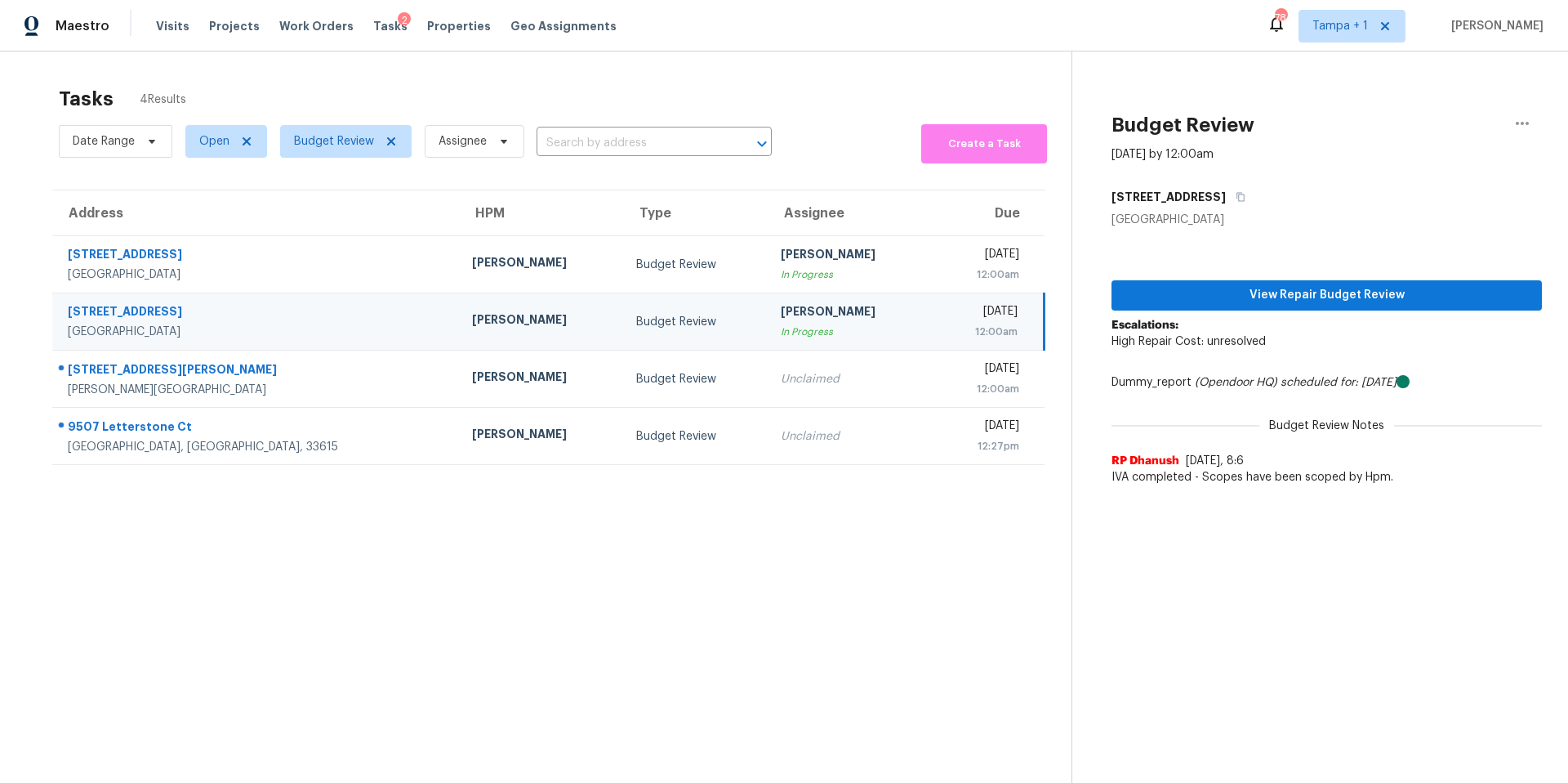
click at [466, 337] on td "[PERSON_NAME]" at bounding box center [541, 322] width 165 height 57
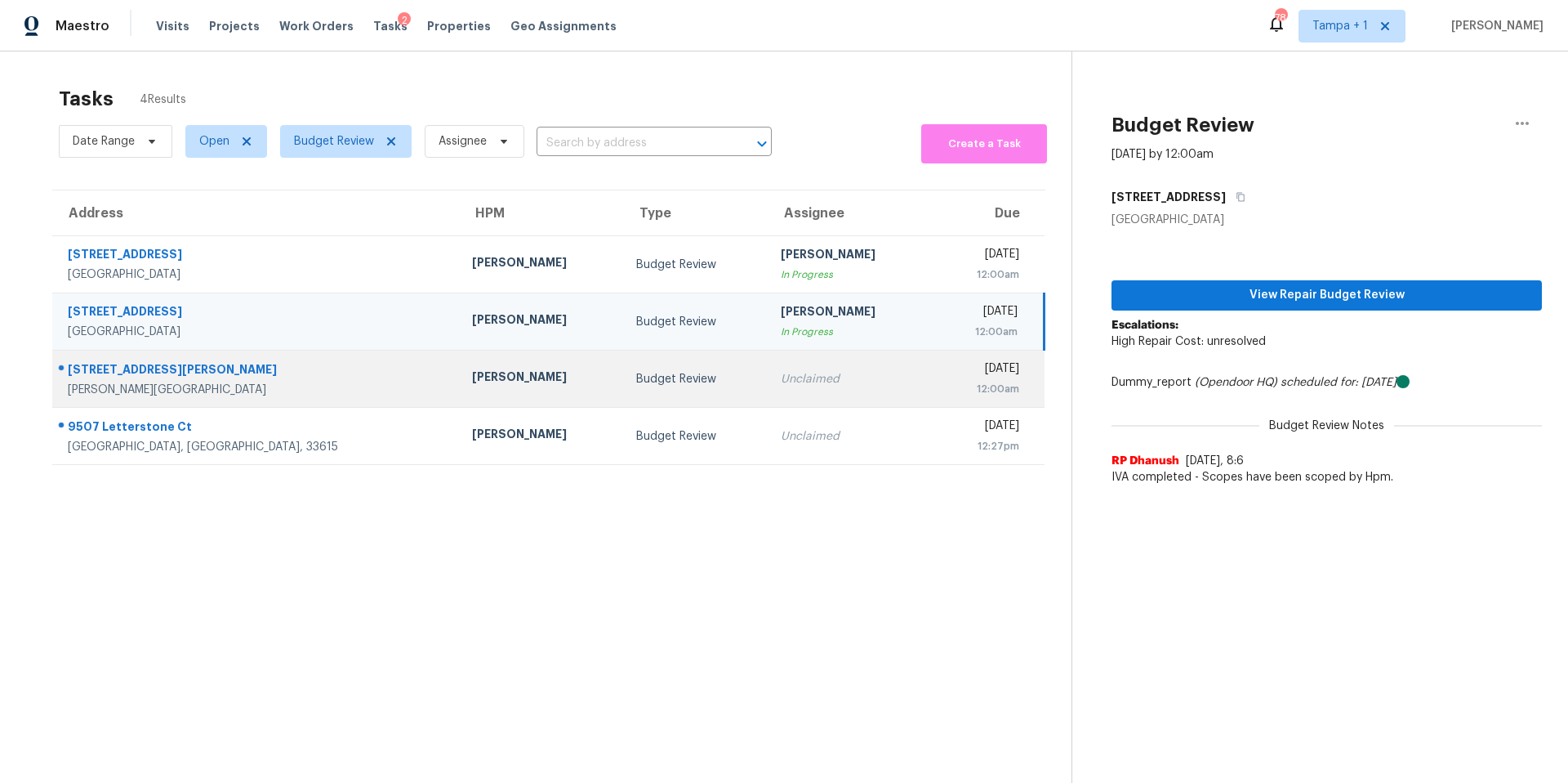
click at [781, 375] on div "Unclaimed" at bounding box center [849, 379] width 138 height 16
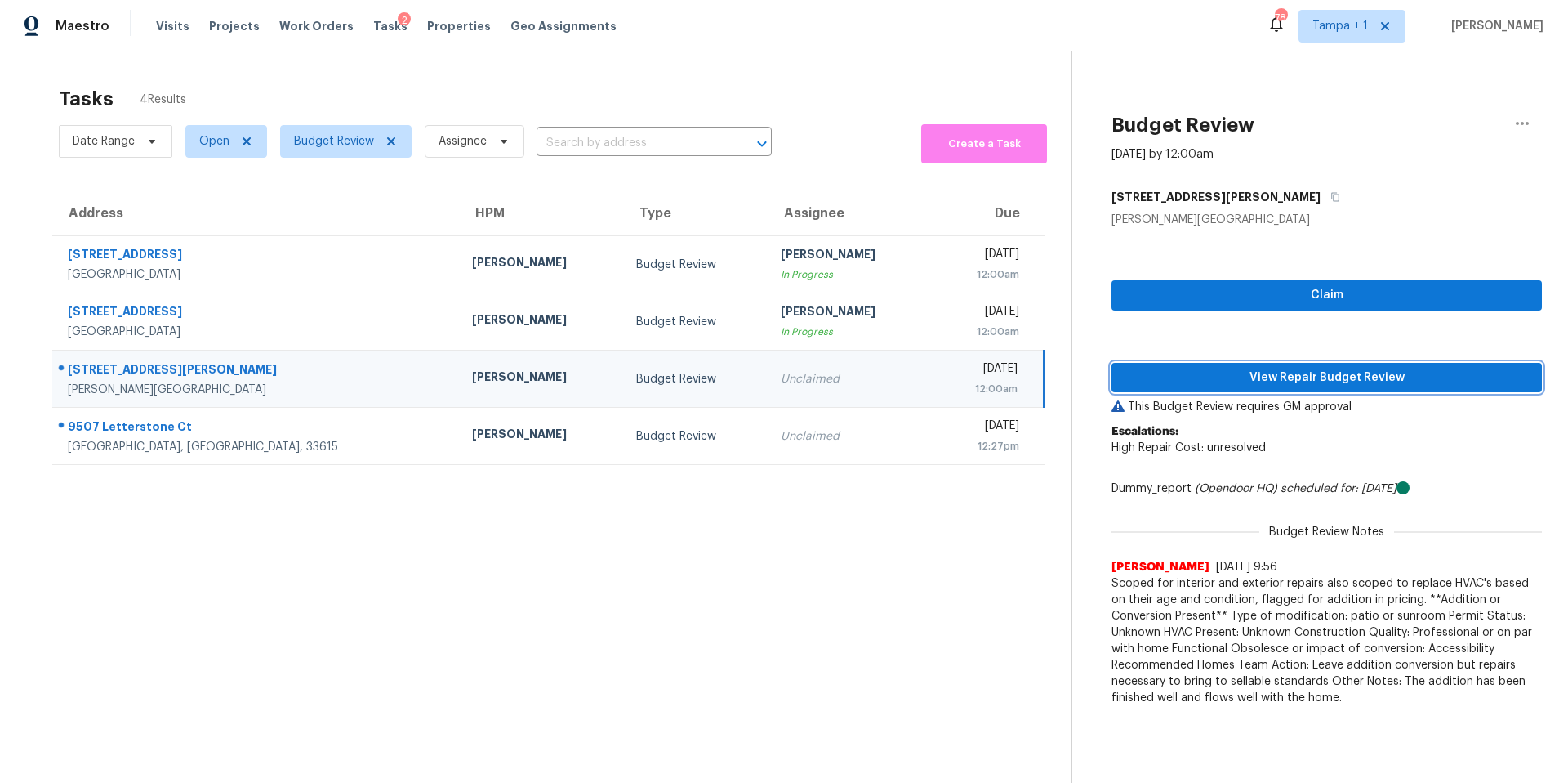
click at [1165, 377] on span "View Repair Budget Review" at bounding box center [1326, 378] width 404 height 20
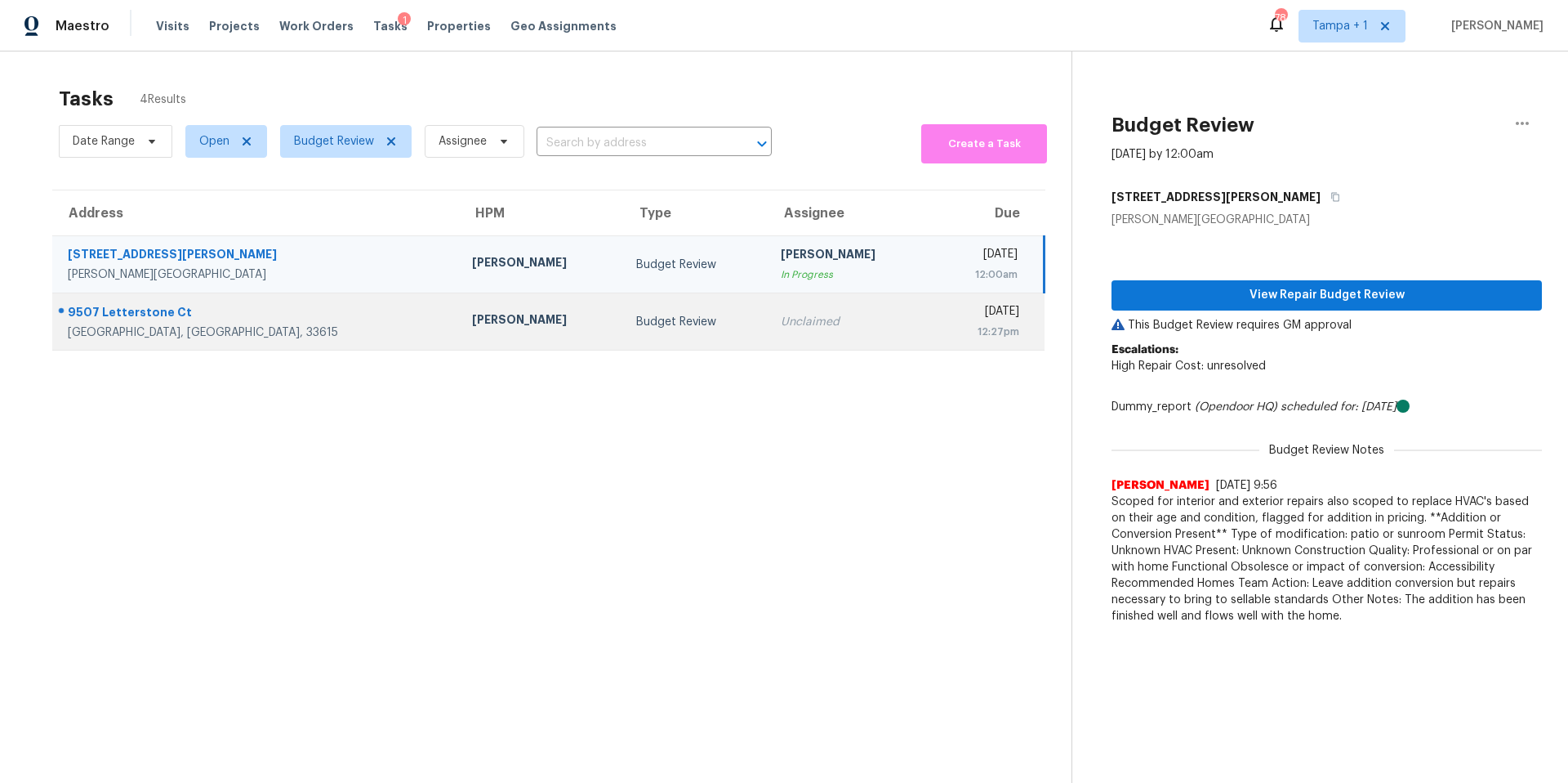
click at [459, 337] on td "[PERSON_NAME]" at bounding box center [541, 322] width 165 height 57
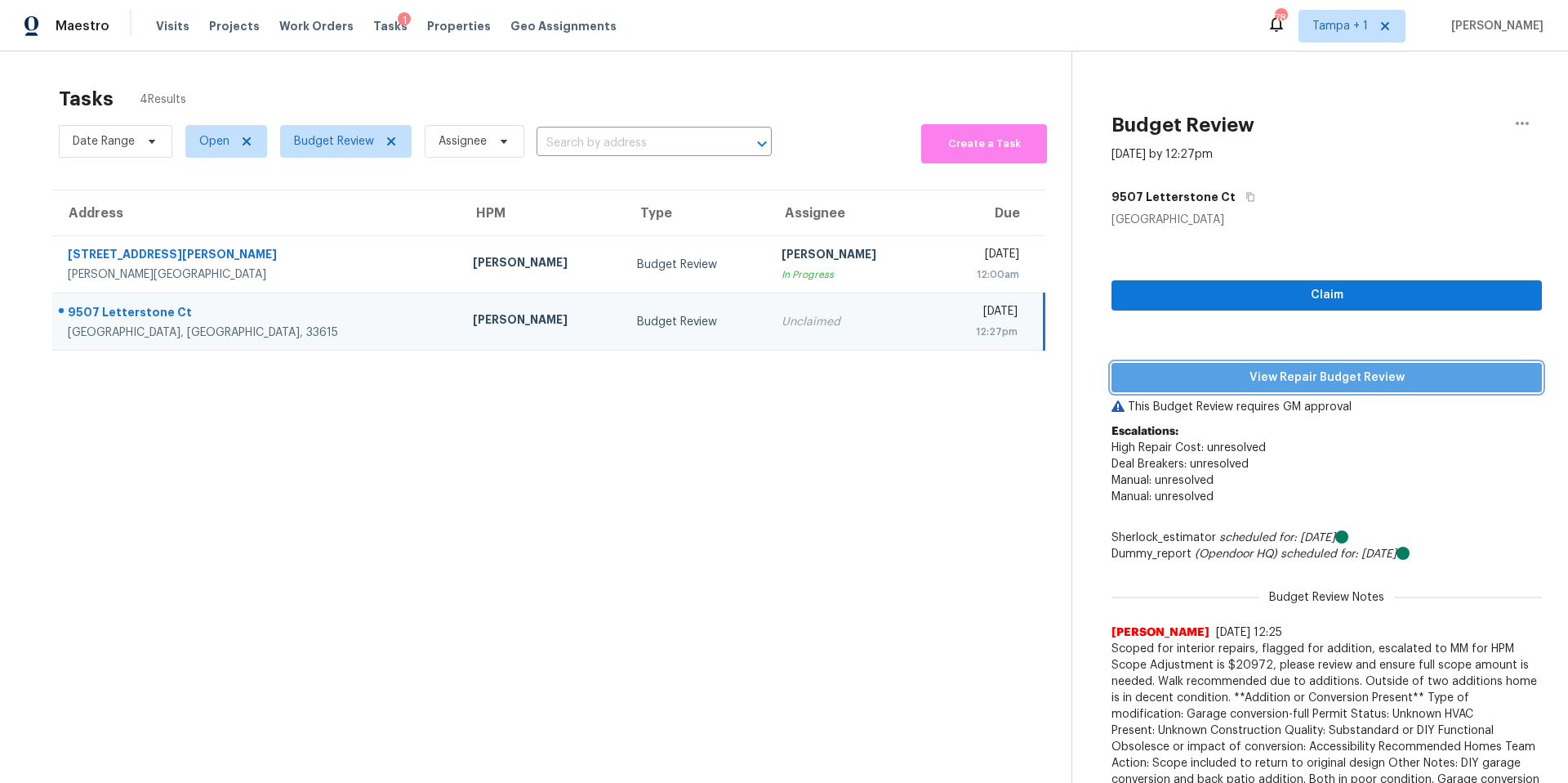
click at [1200, 374] on span "View Repair Budget Review" at bounding box center [1326, 378] width 404 height 20
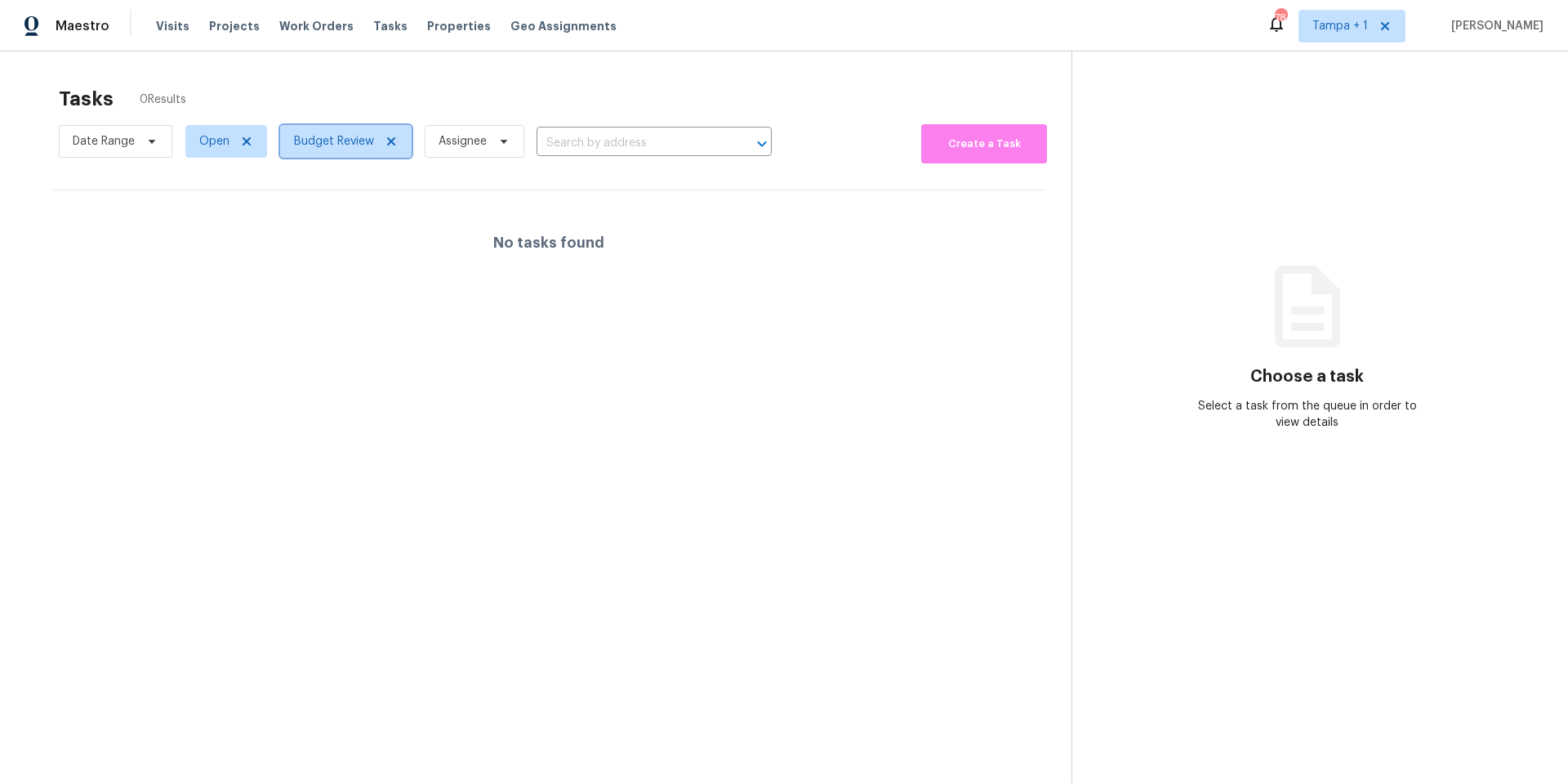
click at [345, 134] on span "Budget Review" at bounding box center [334, 141] width 80 height 16
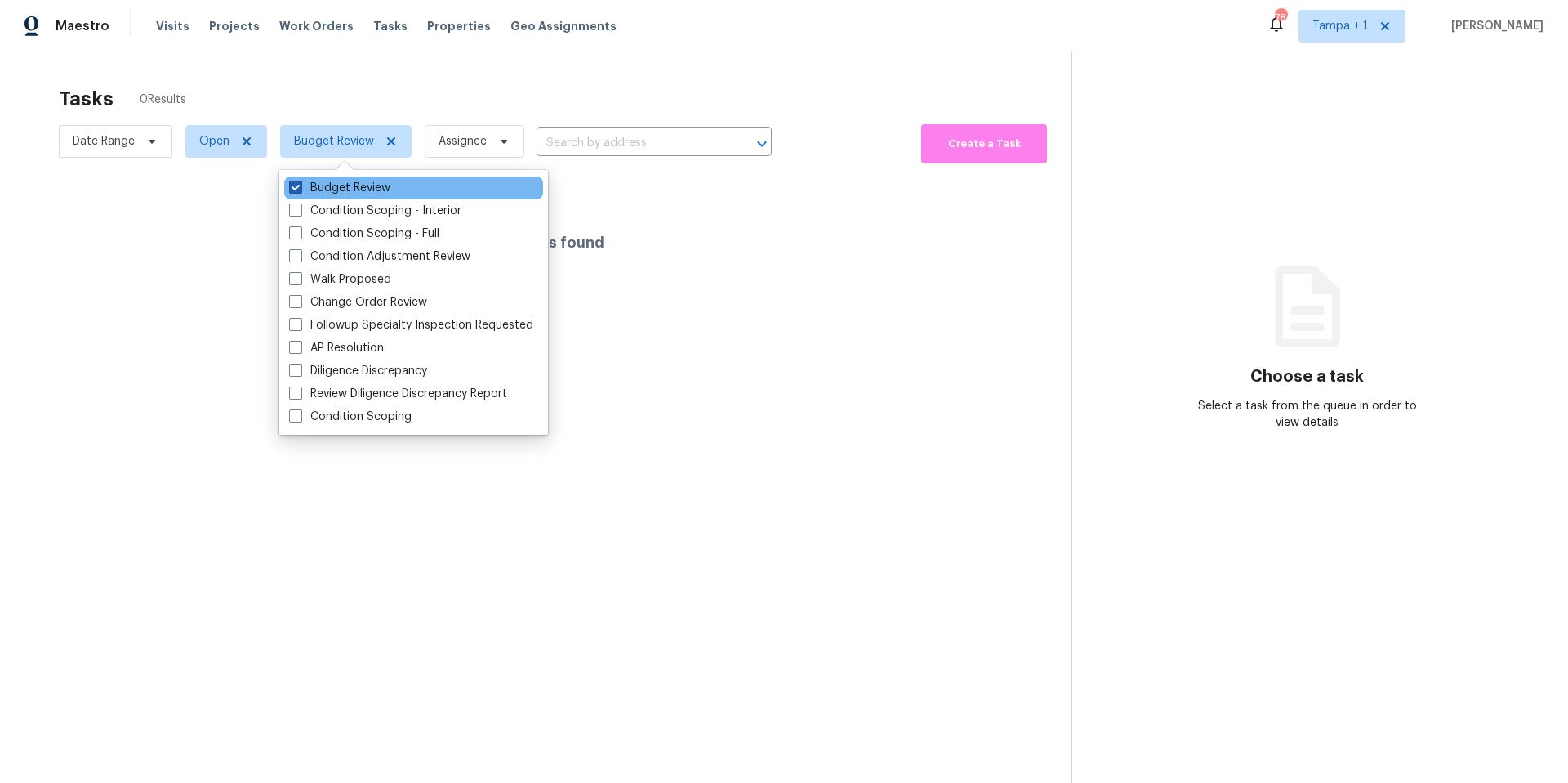
click at [322, 181] on label "Budget Review" at bounding box center [339, 187] width 102 height 16
click at [300, 181] on input "Budget Review" at bounding box center [294, 185] width 10 height 10
checkbox input "false"
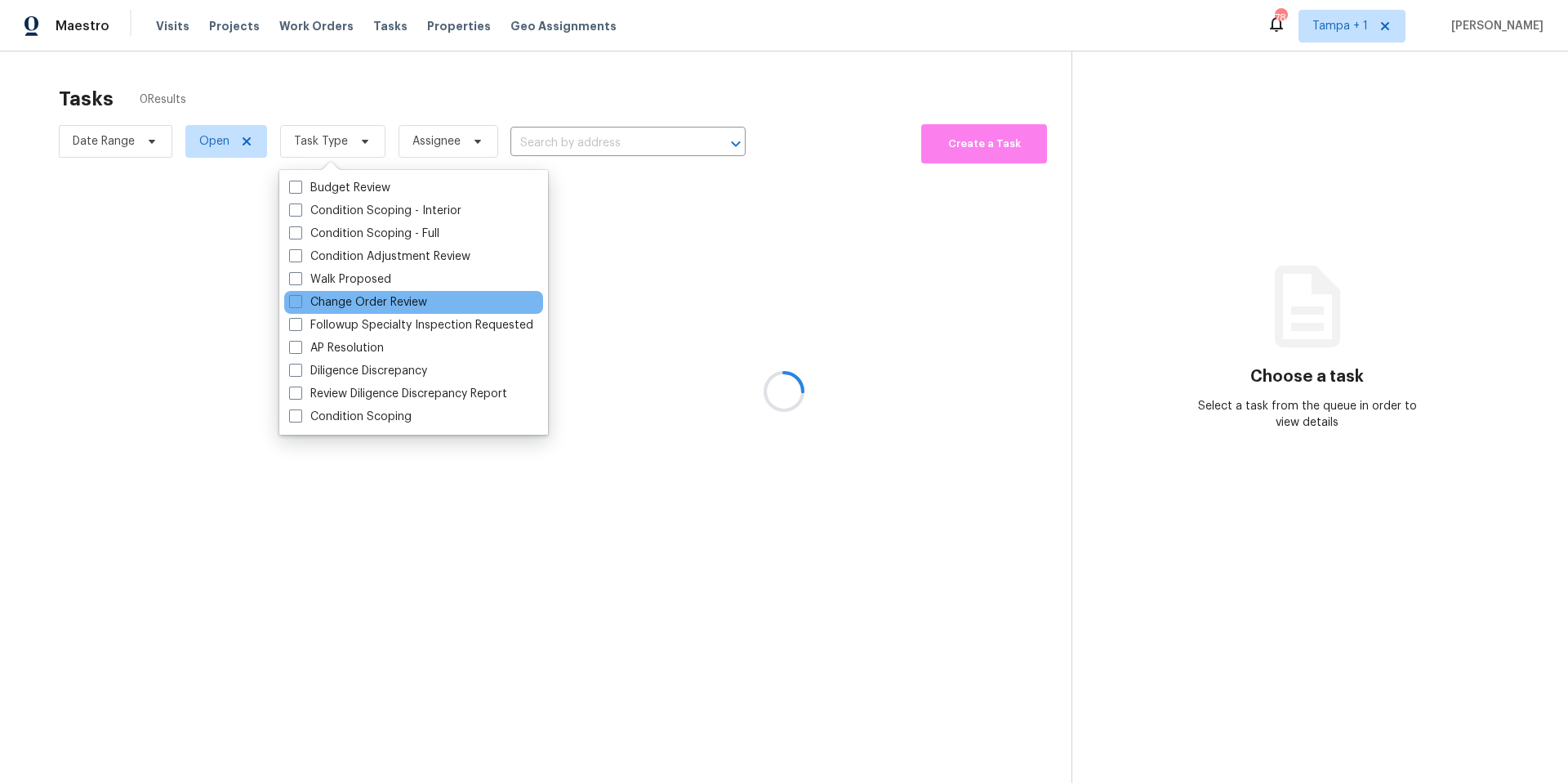
click at [325, 291] on div "Change Order Review" at bounding box center [414, 303] width 259 height 23
click at [314, 303] on label "Change Order Review" at bounding box center [358, 302] width 138 height 16
click at [300, 303] on input "Change Order Review" at bounding box center [294, 299] width 10 height 10
checkbox input "true"
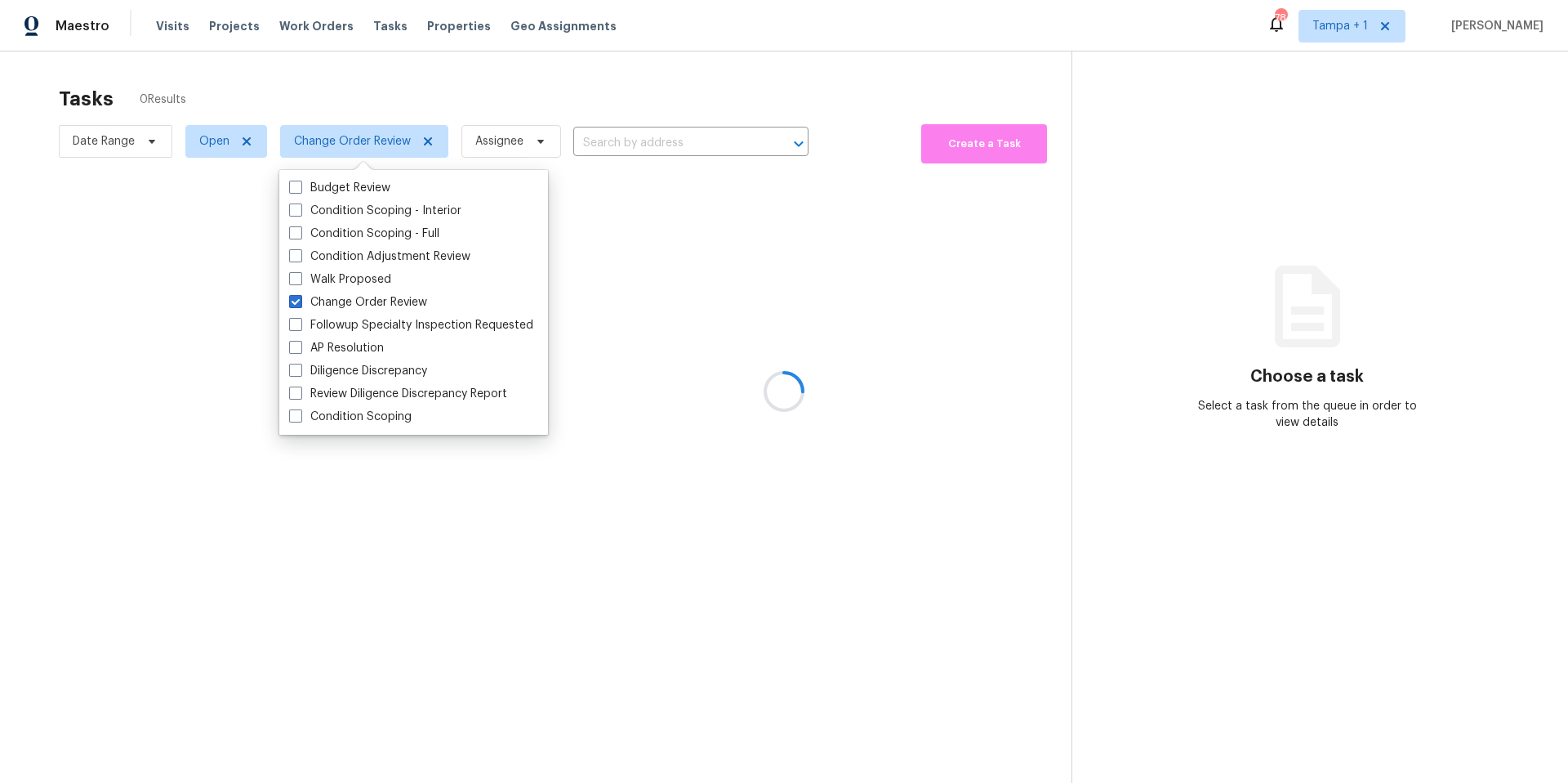
click at [407, 99] on div at bounding box center [784, 391] width 1568 height 783
